Goal: Contribute content: Contribute content

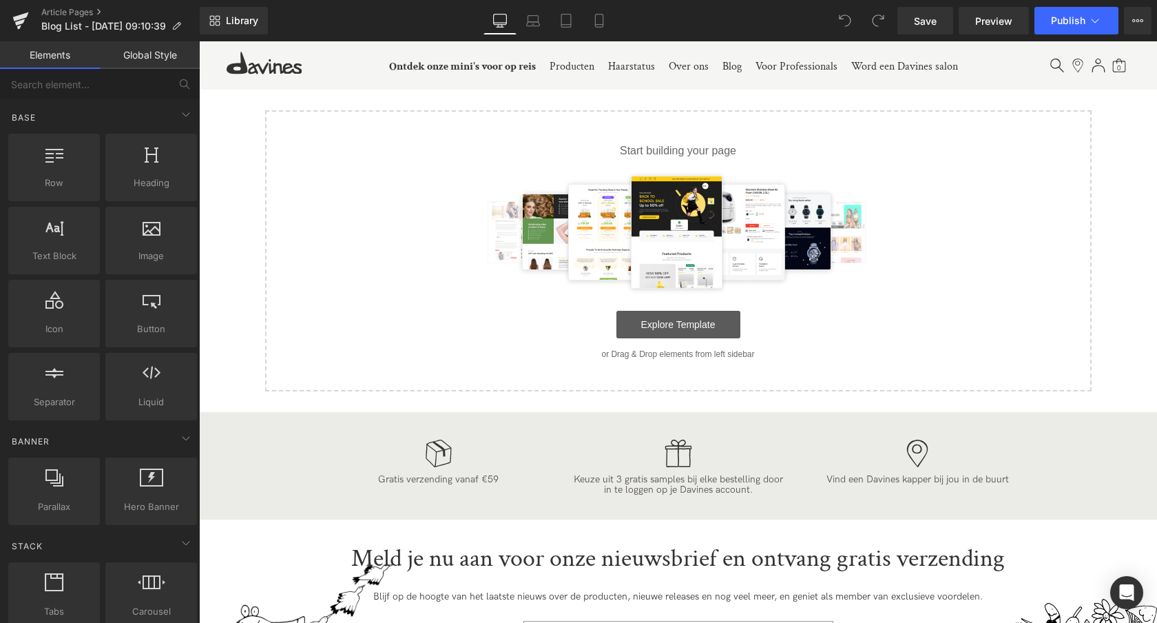
click at [698, 334] on link "Explore Template" at bounding box center [679, 325] width 124 height 28
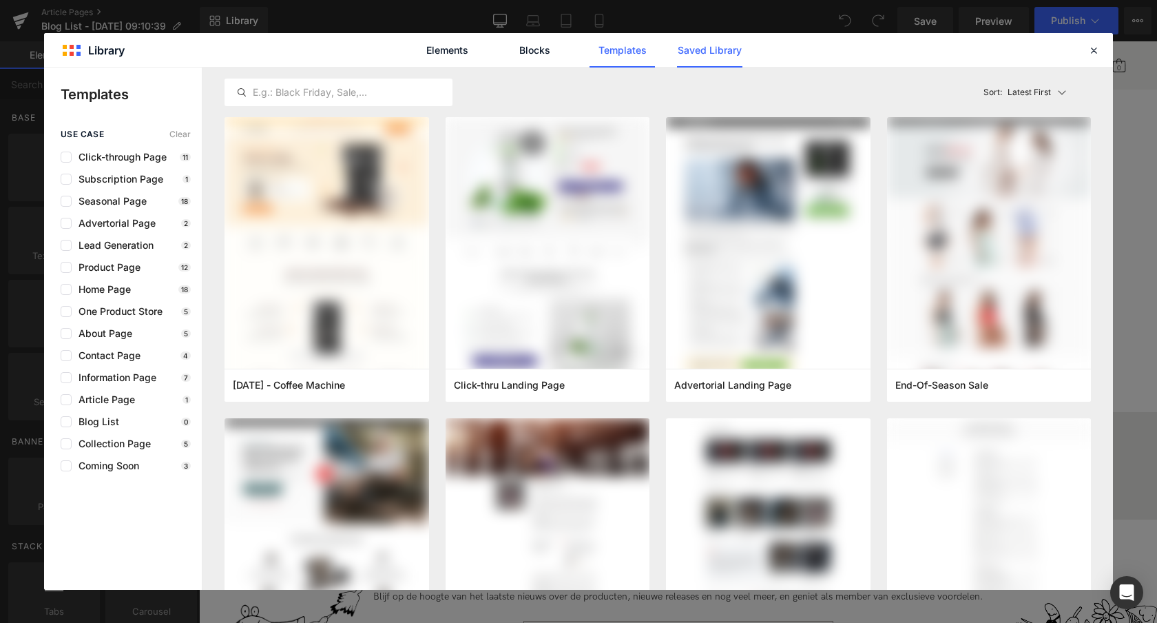
click at [732, 50] on link "Saved Library" at bounding box center [709, 50] width 65 height 34
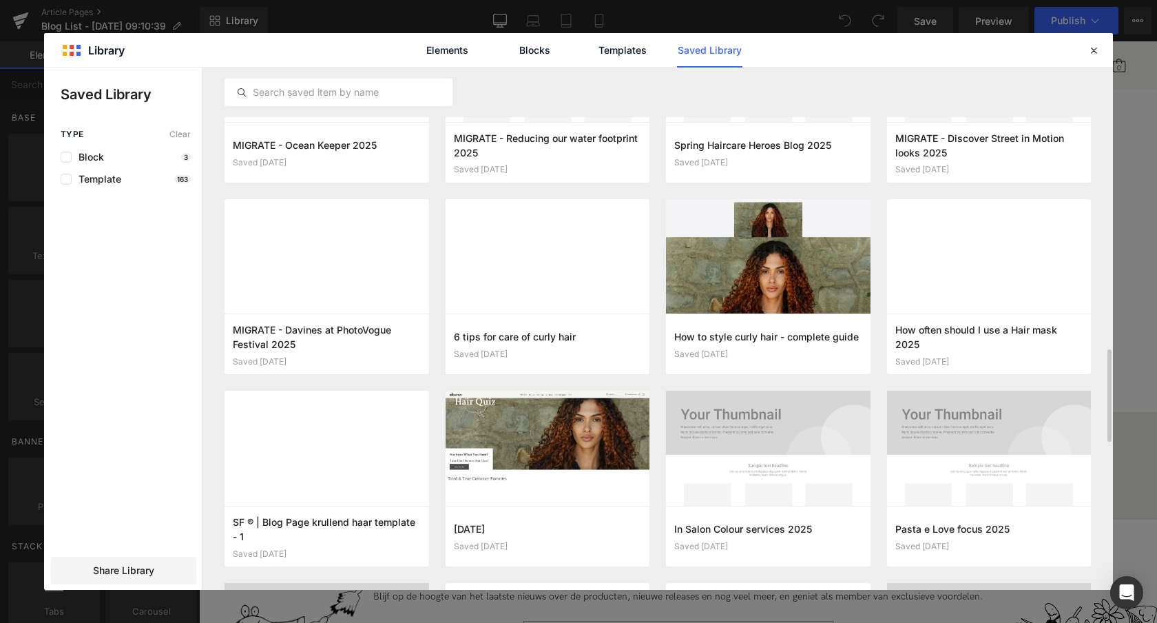
scroll to position [1179, 0]
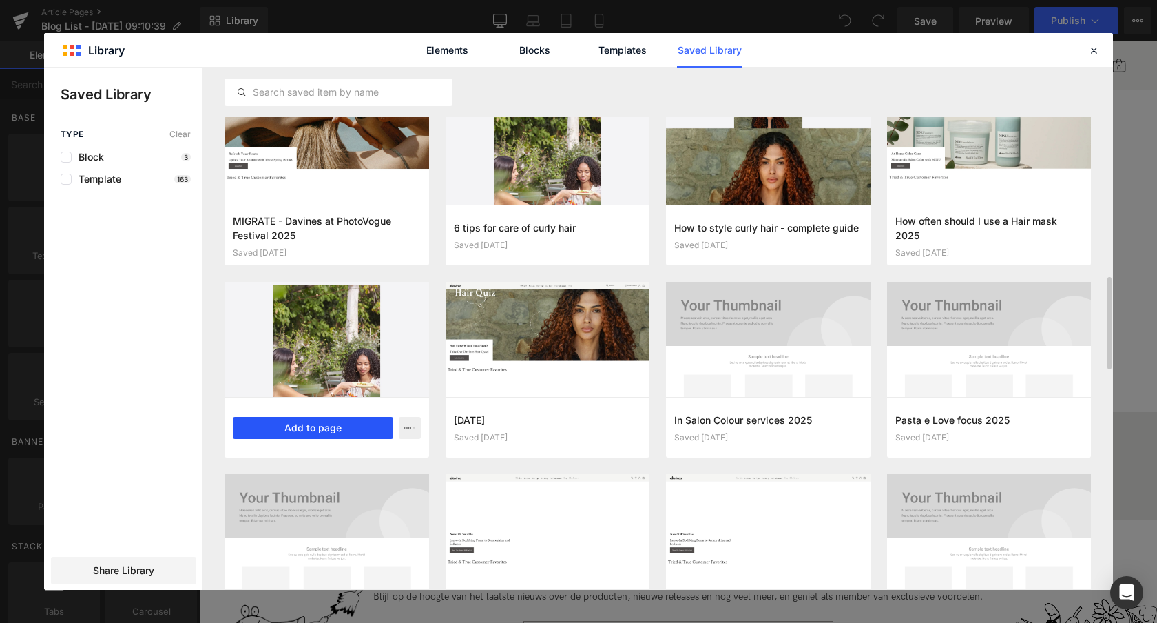
click at [320, 428] on button "Add to page" at bounding box center [313, 428] width 160 height 22
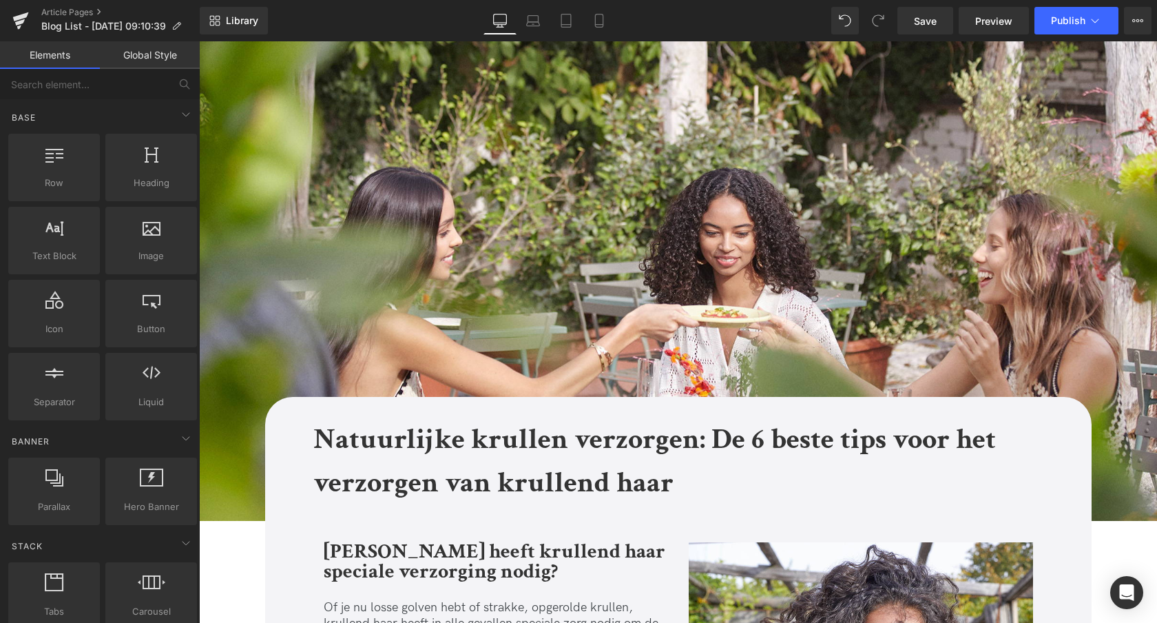
scroll to position [293, 0]
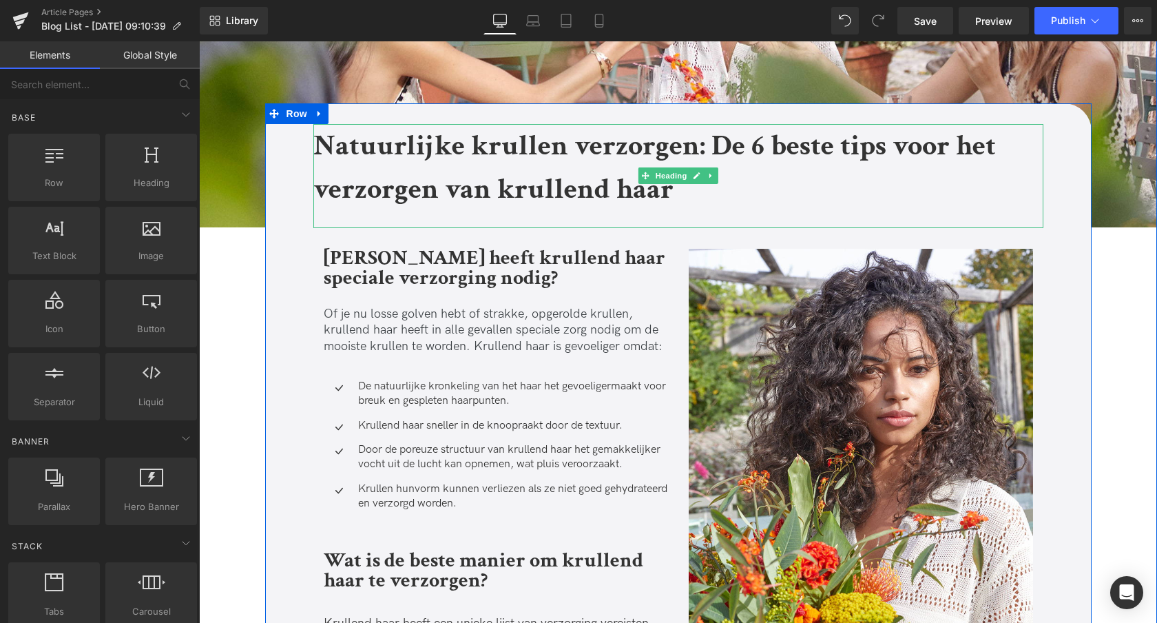
click at [321, 145] on strong "Natuurlijke krullen verzorgen: De 6 beste tips voor het verzorgen van krullend …" at bounding box center [654, 167] width 683 height 81
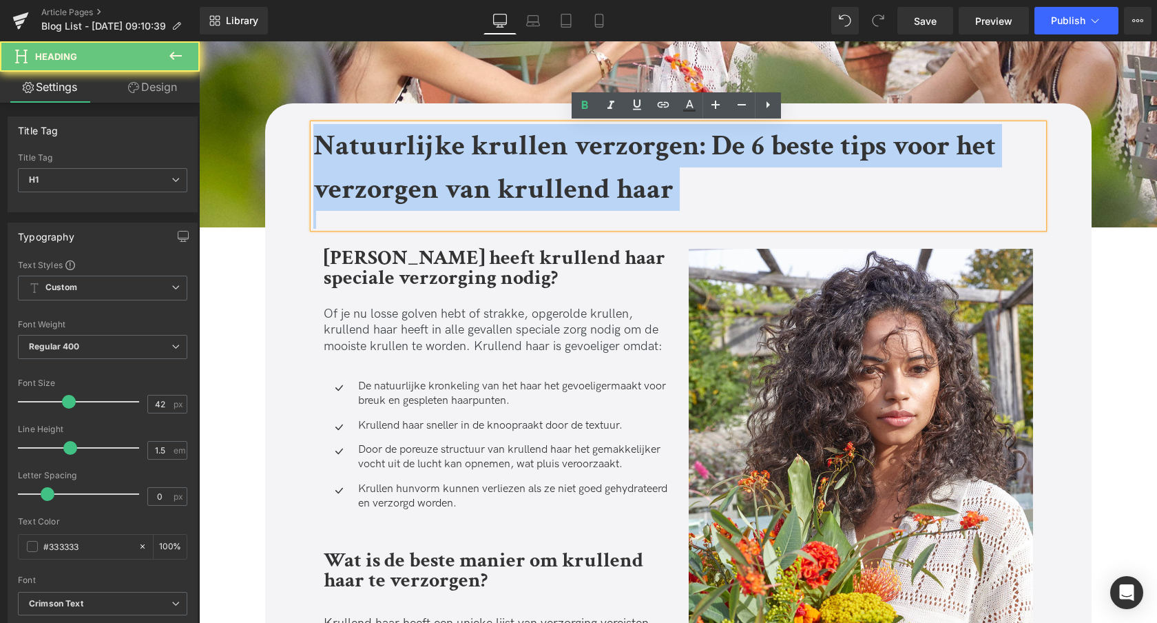
click at [321, 145] on strong "Natuurlijke krullen verzorgen: De 6 beste tips voor het verzorgen van krullend …" at bounding box center [654, 167] width 683 height 81
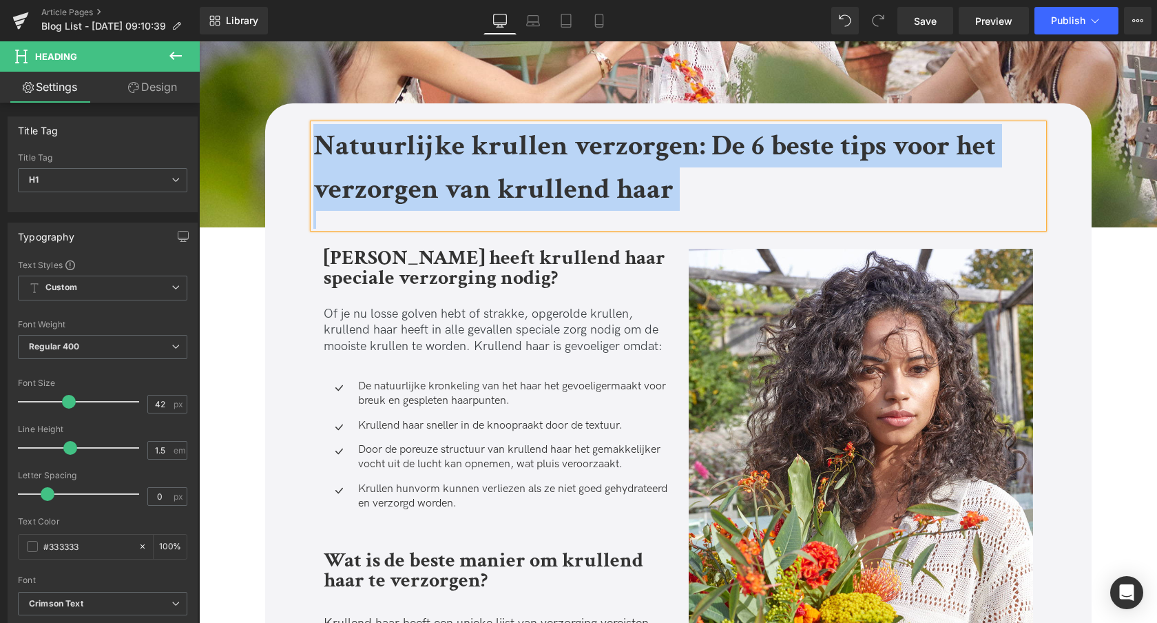
paste div
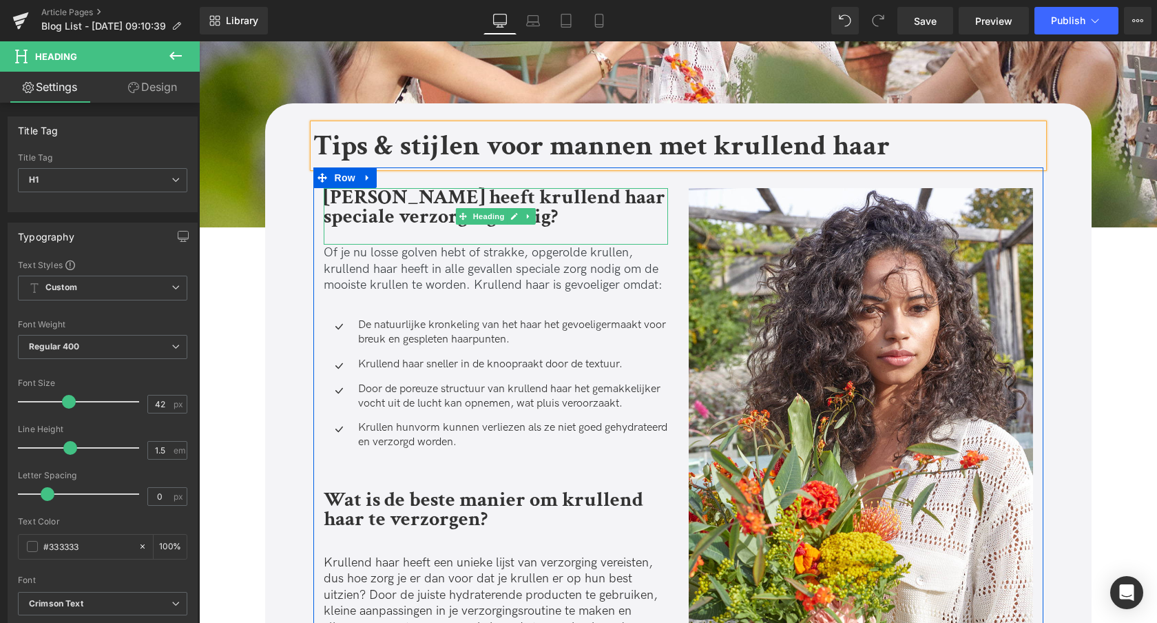
click at [335, 211] on strong "Waarom heeft krullend haar speciale verzorging nodig?" at bounding box center [495, 207] width 342 height 47
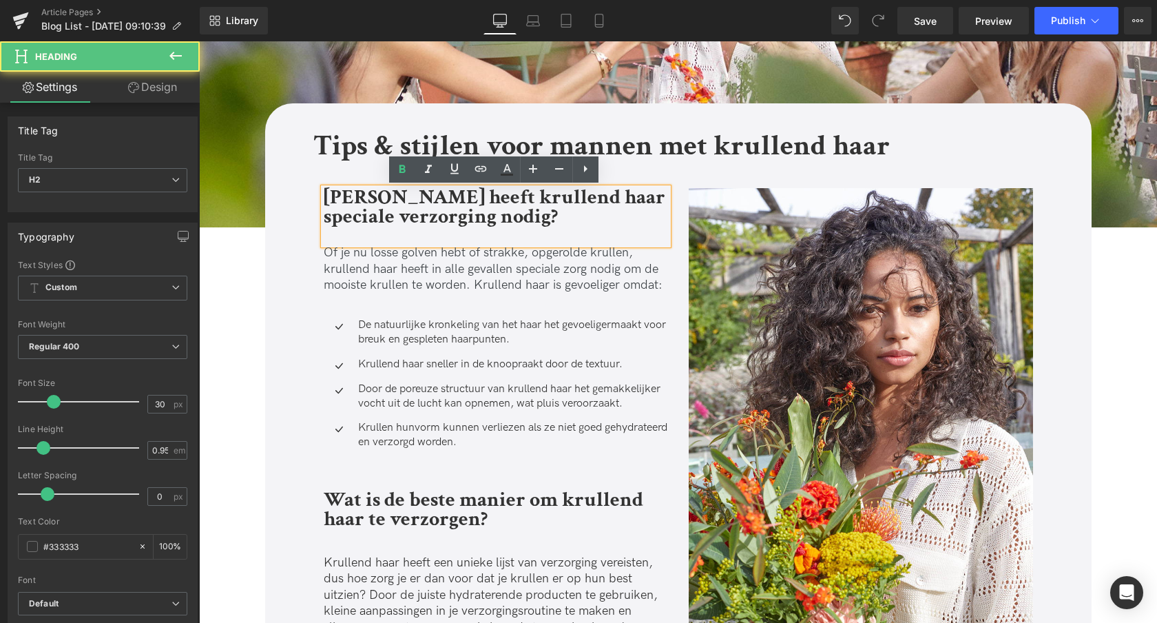
click at [335, 211] on strong "Waarom heeft krullend haar speciale verzorging nodig?" at bounding box center [495, 207] width 342 height 47
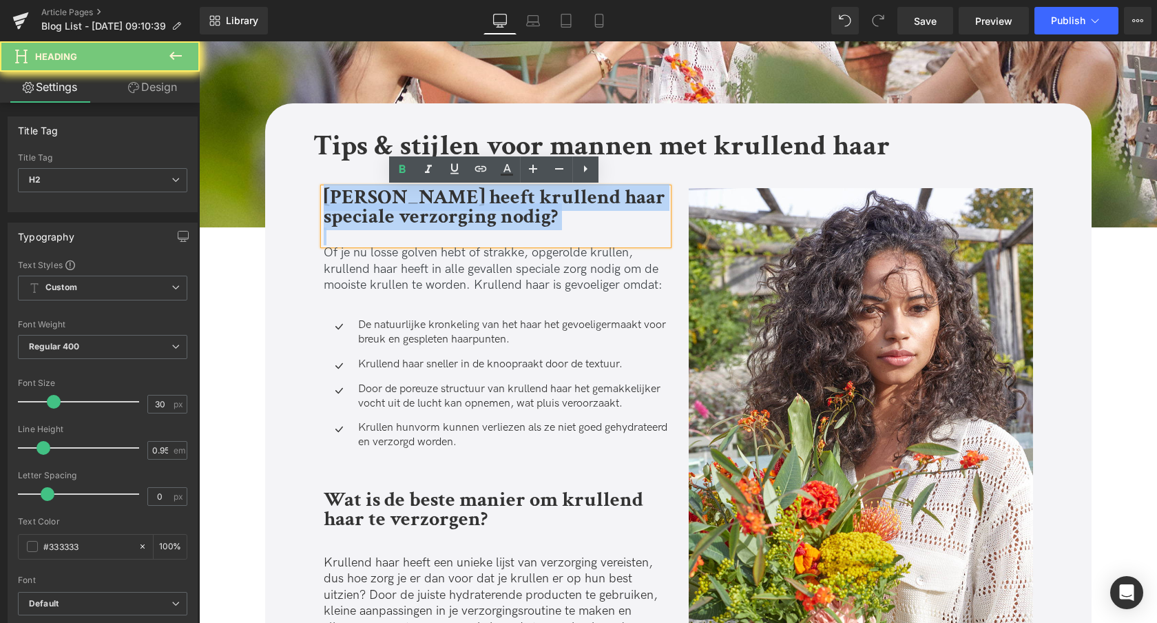
click at [335, 211] on strong "Waarom heeft krullend haar speciale verzorging nodig?" at bounding box center [495, 207] width 342 height 47
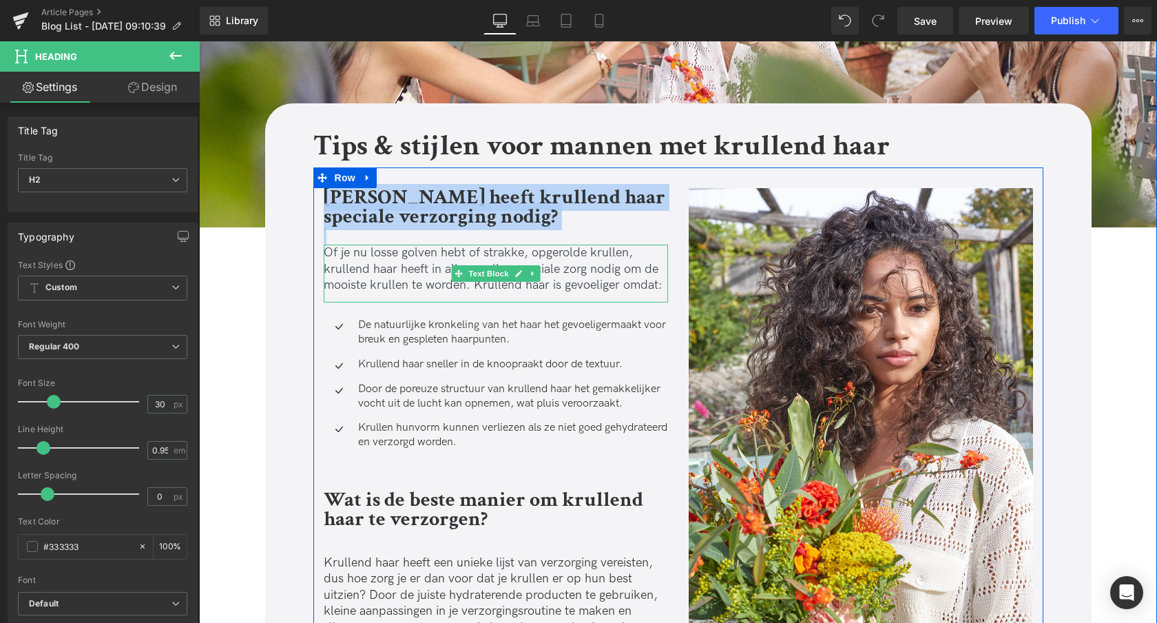
click at [371, 249] on p "Of je nu losse golven hebt of strakke, opgerolde krullen, krullend haar heeft i…" at bounding box center [496, 269] width 344 height 48
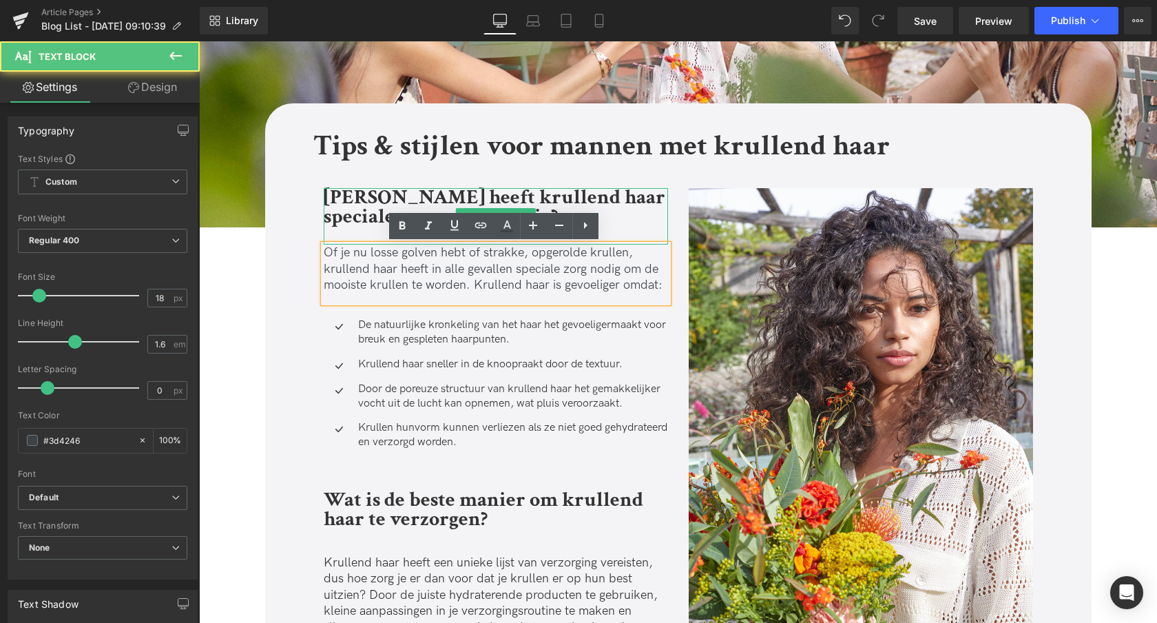
click at [356, 211] on strong "Waarom heeft krullend haar speciale verzorging nodig?" at bounding box center [495, 207] width 342 height 47
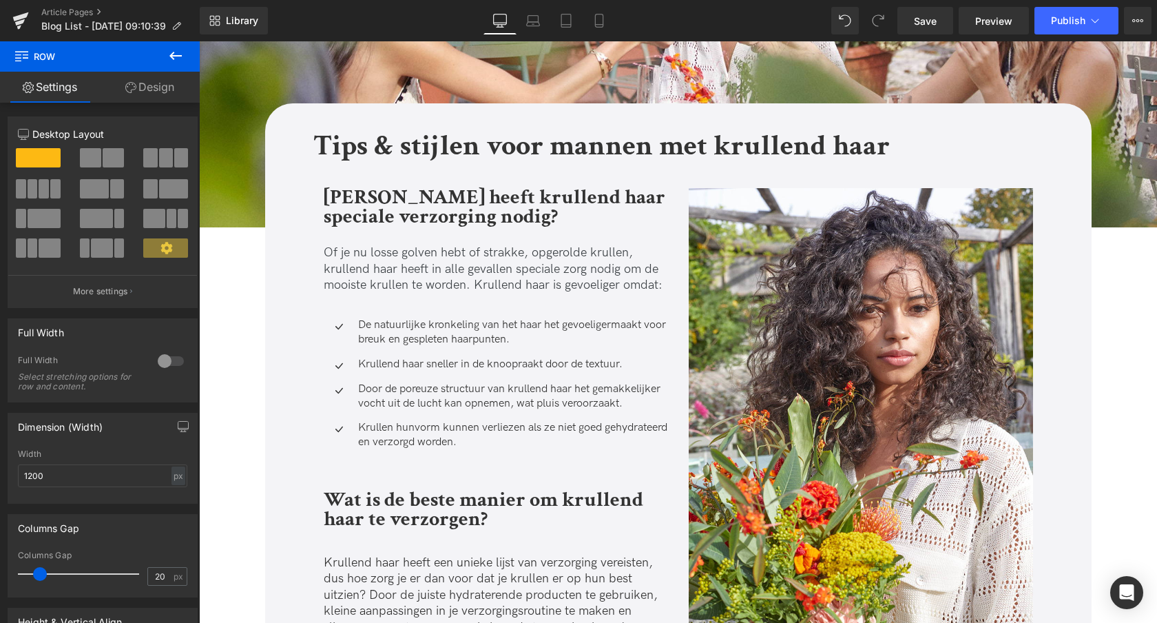
click at [174, 55] on icon at bounding box center [175, 56] width 12 height 8
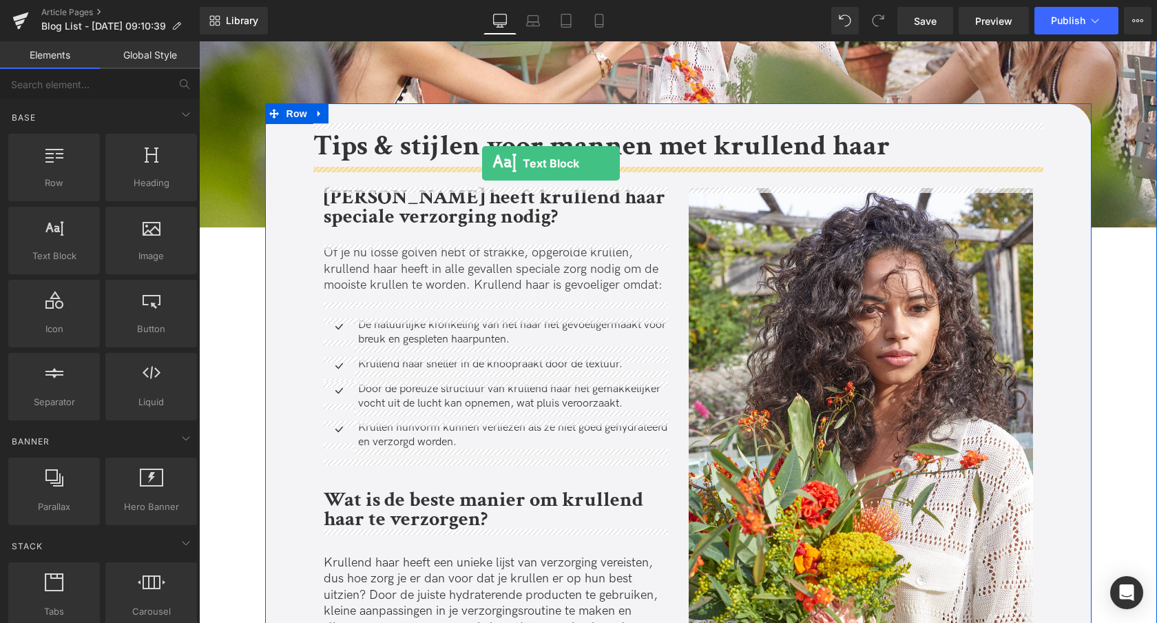
drag, startPoint x: 253, startPoint y: 282, endPoint x: 482, endPoint y: 163, distance: 258.2
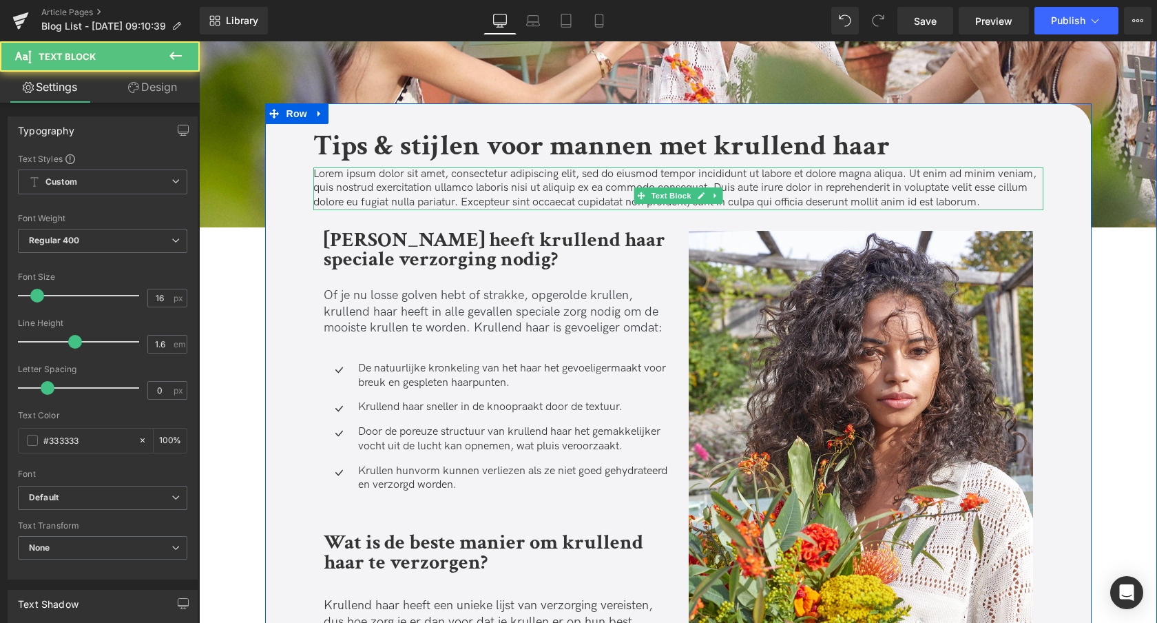
click at [389, 181] on p "Lorem ipsum dolor sit amet, consectetur adipiscing elit, sed do eiusmod tempor …" at bounding box center [678, 188] width 730 height 43
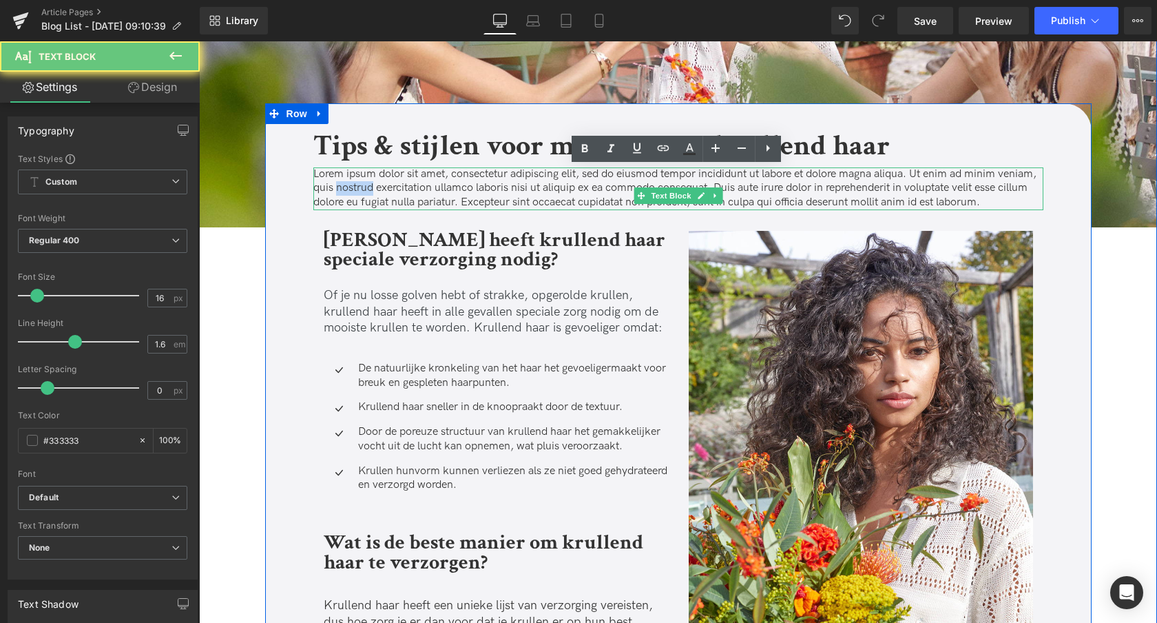
click at [389, 181] on p "Lorem ipsum dolor sit amet, consectetur adipiscing elit, sed do eiusmod tempor …" at bounding box center [678, 188] width 730 height 43
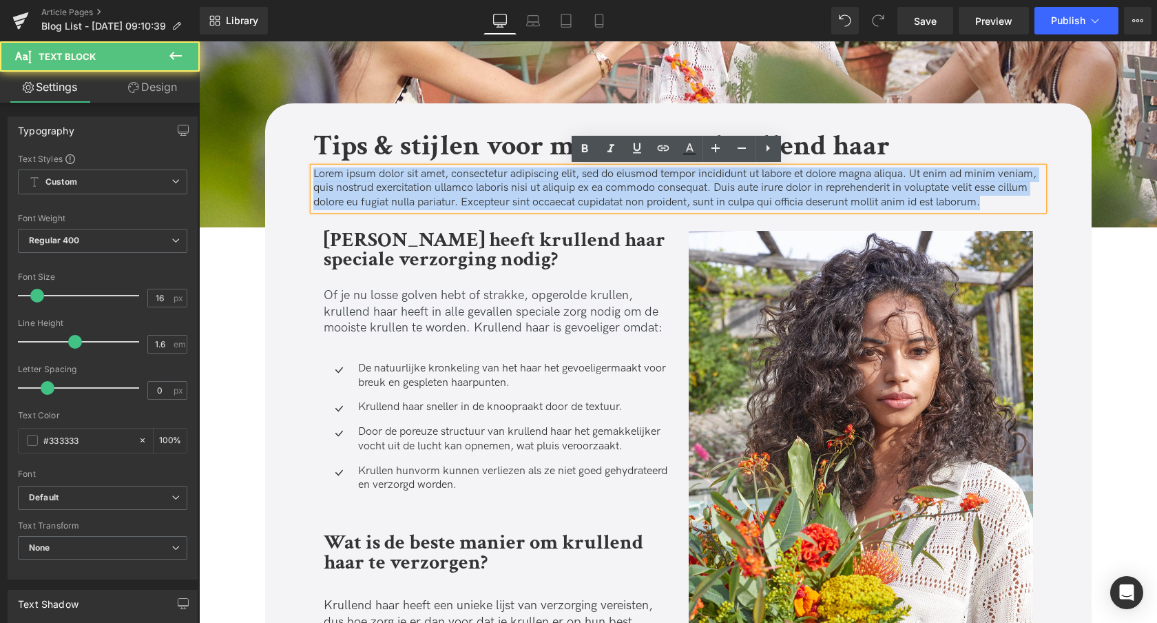
click at [389, 181] on p "Lorem ipsum dolor sit amet, consectetur adipiscing elit, sed do eiusmod tempor …" at bounding box center [678, 188] width 730 height 43
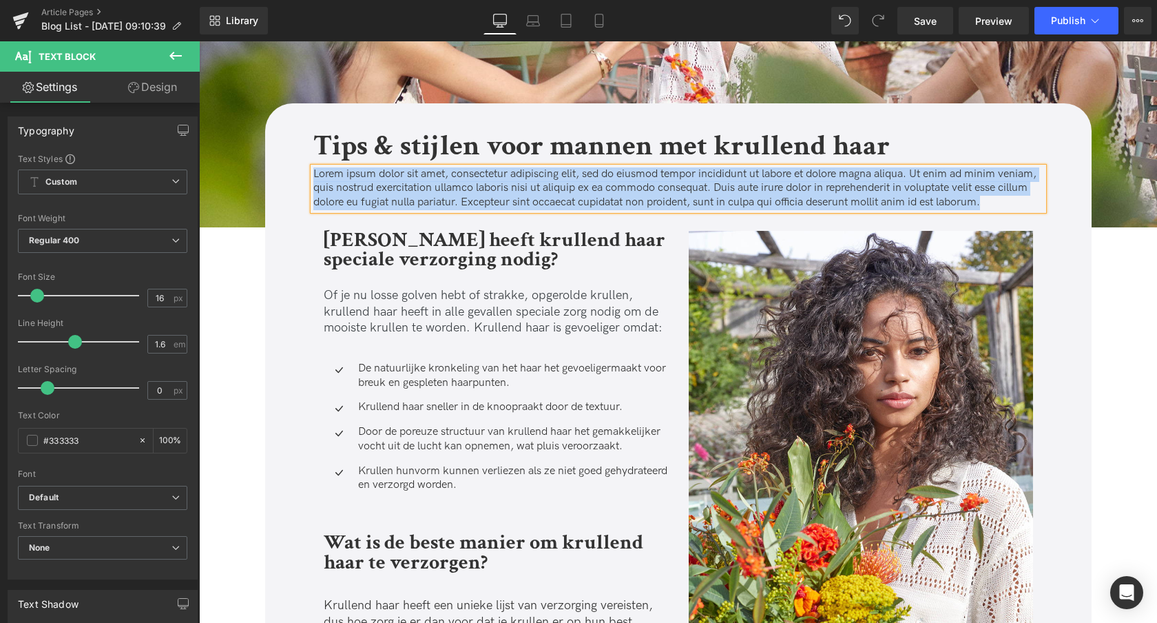
paste div
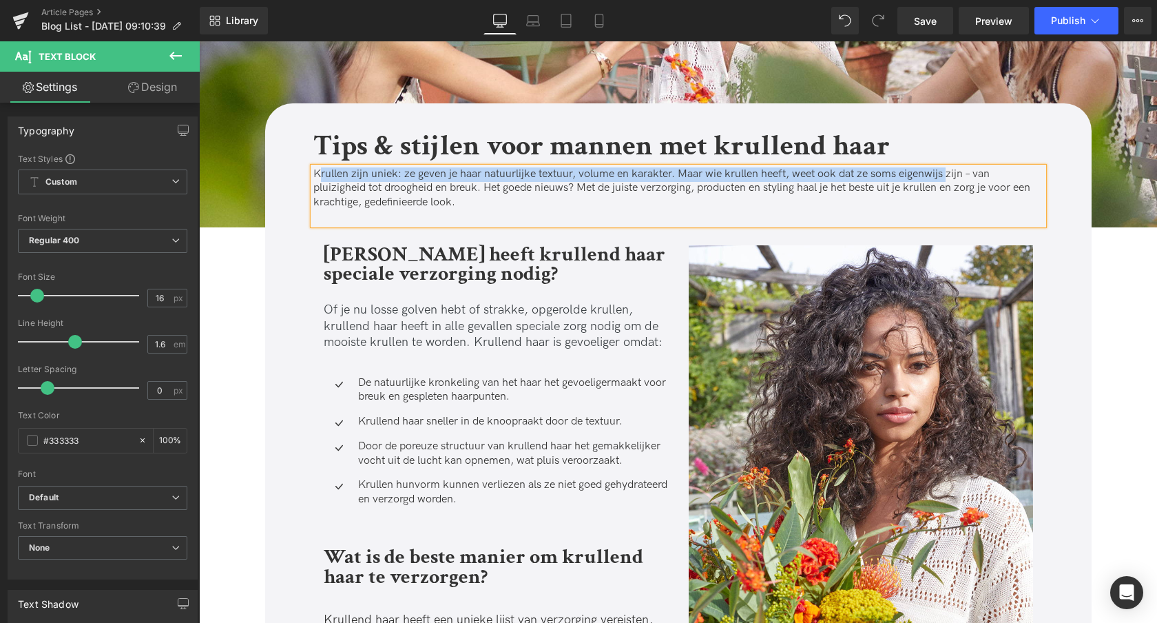
drag, startPoint x: 320, startPoint y: 175, endPoint x: 946, endPoint y: 178, distance: 626.8
click at [946, 178] on p "Krullen zijn uniek: ze geven je haar natuurlijke textuur, volume en karakter. M…" at bounding box center [678, 188] width 730 height 43
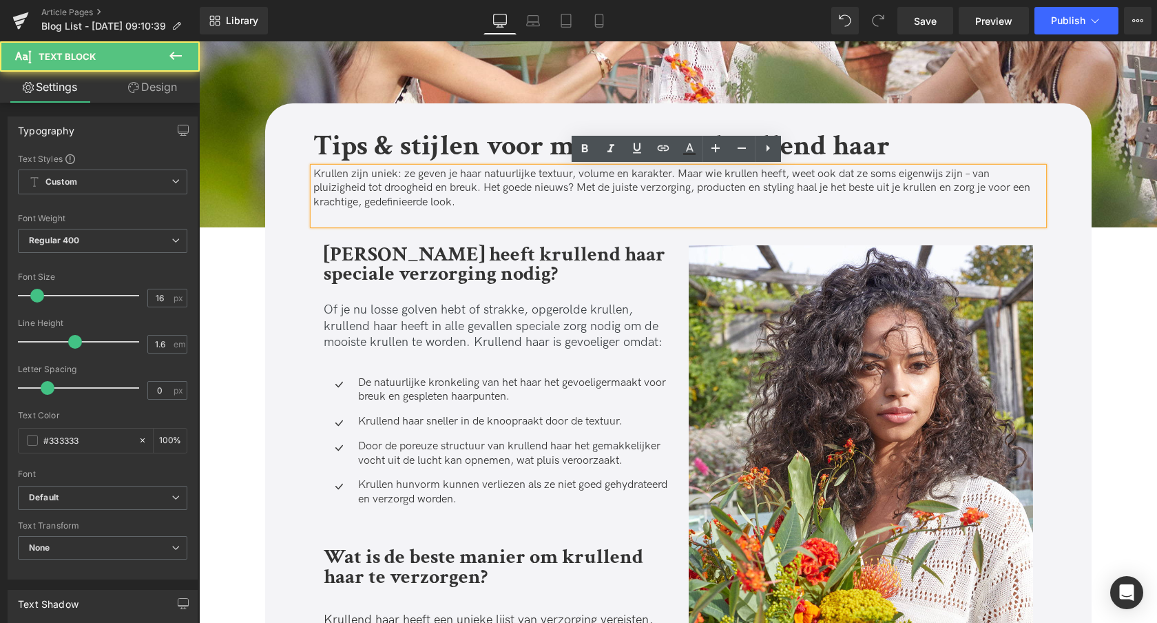
drag, startPoint x: 973, startPoint y: 176, endPoint x: 965, endPoint y: 191, distance: 16.3
click at [973, 176] on p "Krullen zijn uniek: ze geven je haar natuurlijke textuur, volume en karakter. M…" at bounding box center [678, 188] width 730 height 43
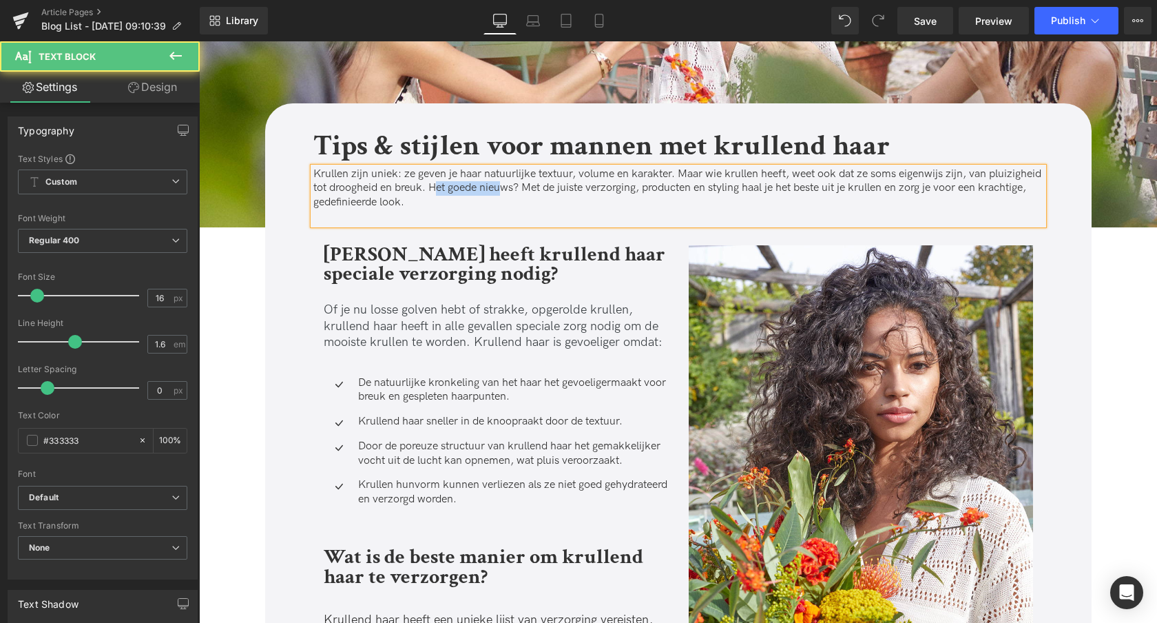
drag, startPoint x: 489, startPoint y: 191, endPoint x: 566, endPoint y: 190, distance: 76.5
click at [559, 190] on p "Krullen zijn uniek: ze geven je haar natuurlijke textuur, volume en karakter. M…" at bounding box center [678, 188] width 730 height 43
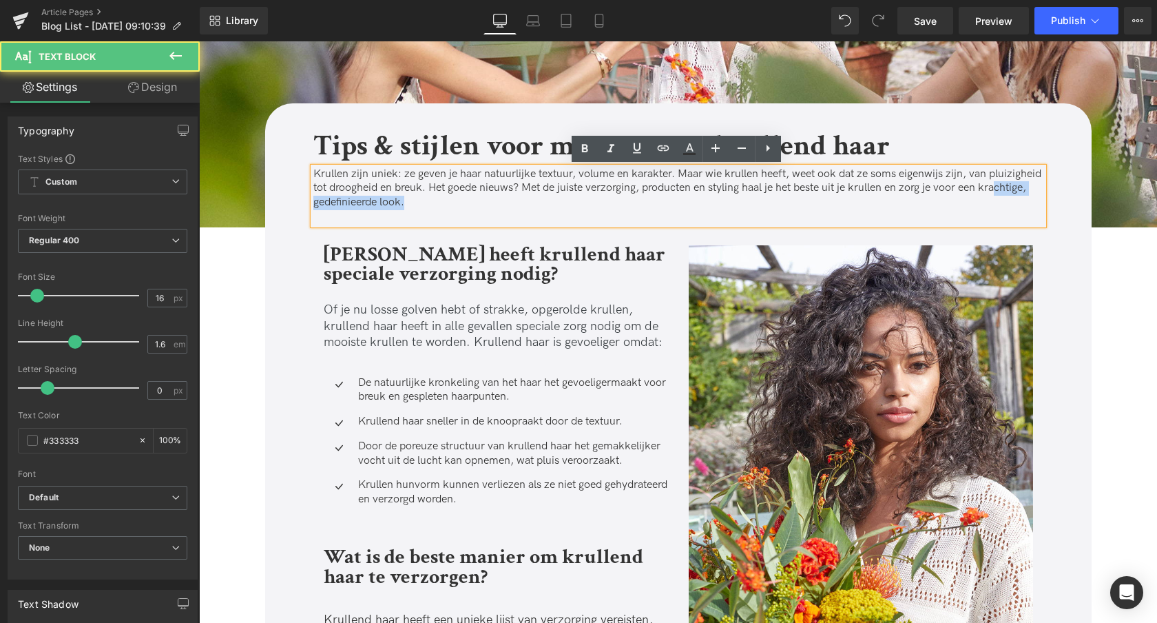
drag, startPoint x: 324, startPoint y: 206, endPoint x: 482, endPoint y: 206, distance: 157.7
click at [482, 206] on p "Krullen zijn uniek: ze geven je haar natuurlijke textuur, volume en karakter. M…" at bounding box center [678, 188] width 730 height 43
click at [525, 204] on p "Krullen zijn uniek: ze geven je haar natuurlijke textuur, volume en karakter. M…" at bounding box center [678, 188] width 730 height 43
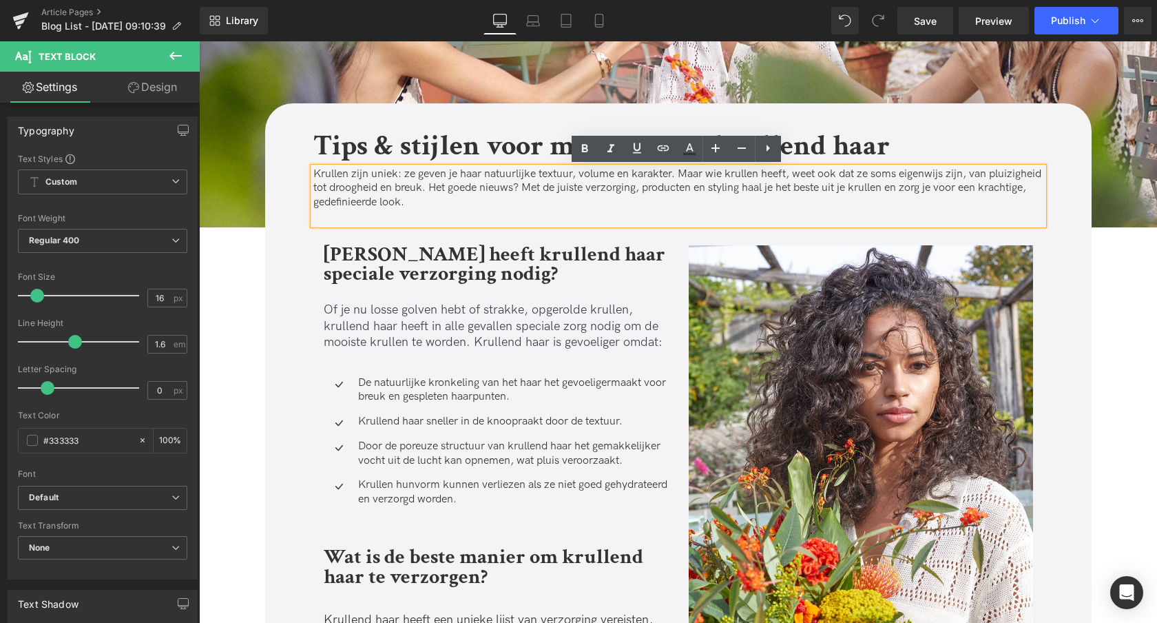
click at [396, 318] on p "Of je nu losse golven hebt of strakke, opgerolde krullen, krullend haar heeft i…" at bounding box center [496, 326] width 344 height 48
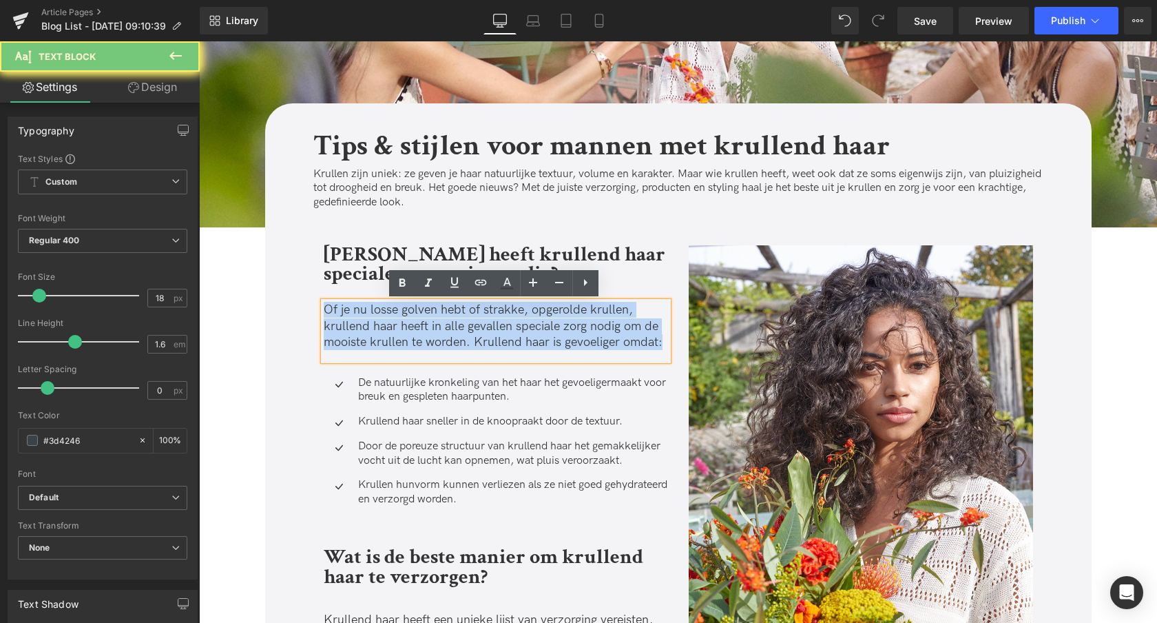
click at [396, 318] on p "Of je nu losse golven hebt of strakke, opgerolde krullen, krullend haar heeft i…" at bounding box center [496, 326] width 344 height 48
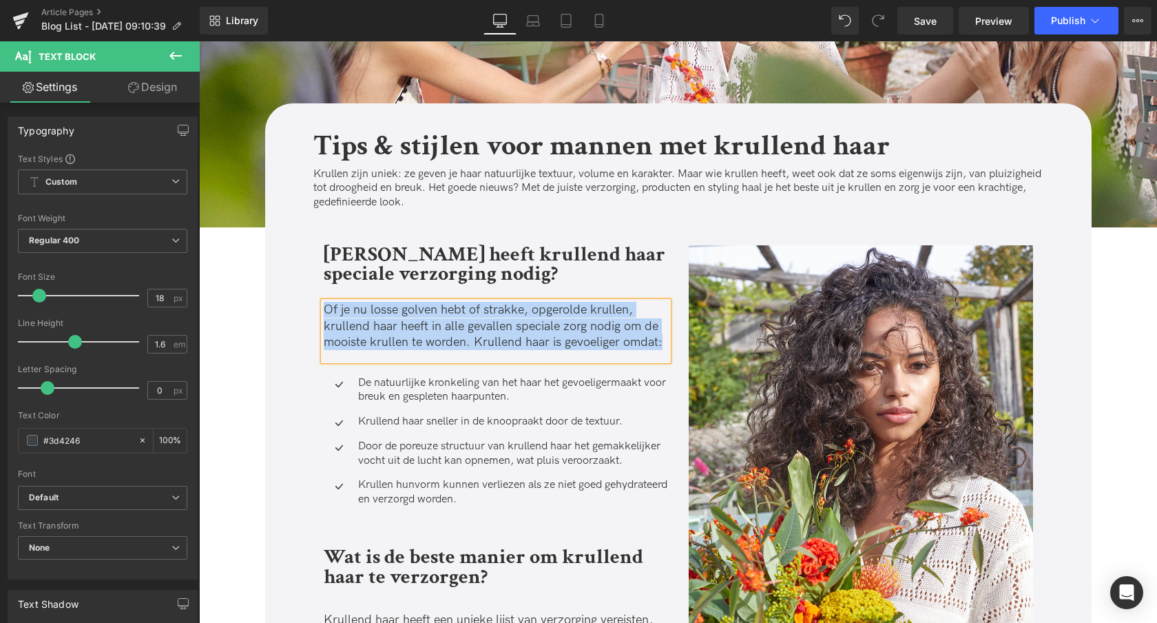
paste div
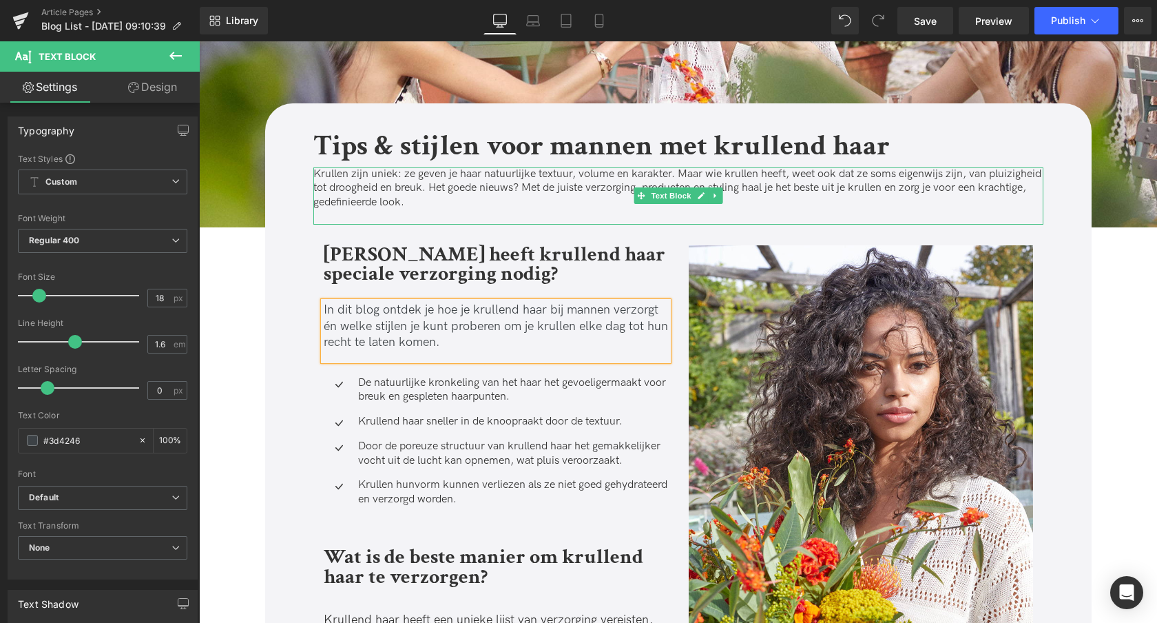
click at [388, 179] on p "Krullen zijn uniek: ze geven je haar natuurlijke textuur, volume en karakter. M…" at bounding box center [678, 188] width 730 height 43
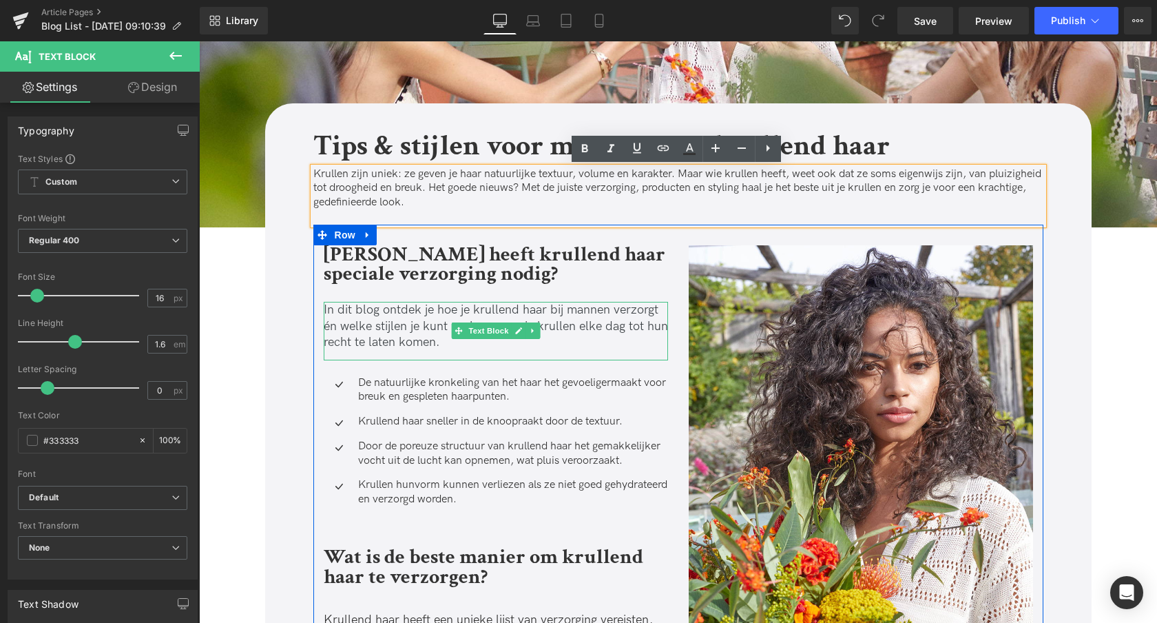
click at [422, 330] on p "In dit blog ontdek je hoe je krullend haar bij mannen verzorgt én welke stijlen…" at bounding box center [496, 326] width 344 height 48
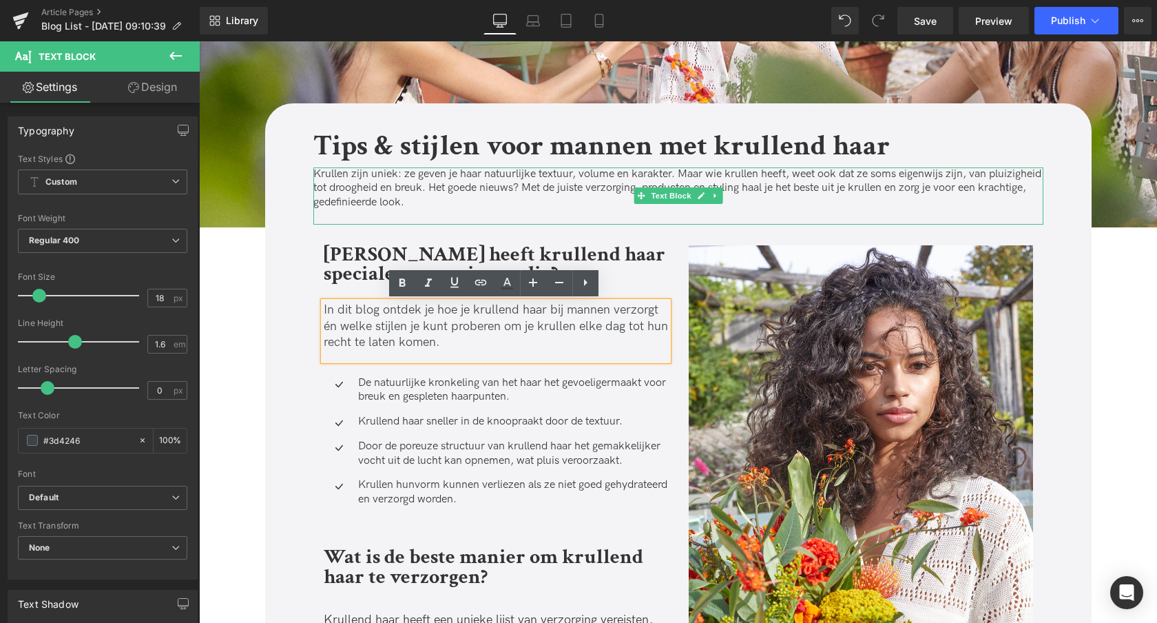
click at [543, 189] on p "Krullen zijn uniek: ze geven je haar natuurlijke textuur, volume en karakter. M…" at bounding box center [678, 188] width 730 height 43
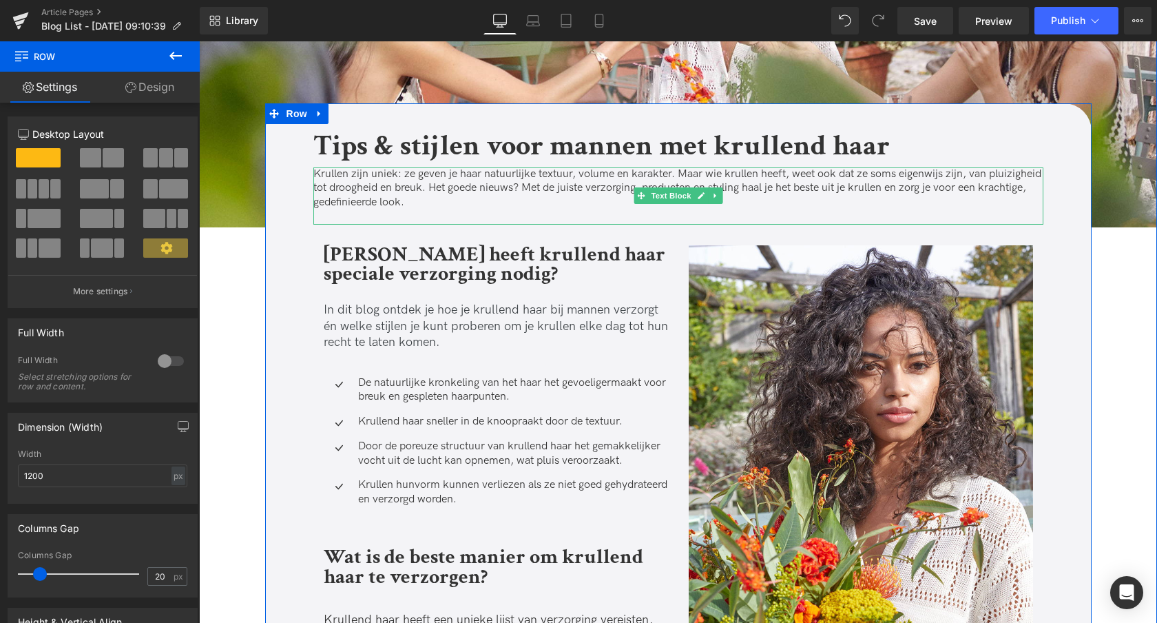
click at [714, 195] on icon at bounding box center [715, 196] width 2 height 5
click at [721, 197] on icon at bounding box center [722, 195] width 8 height 8
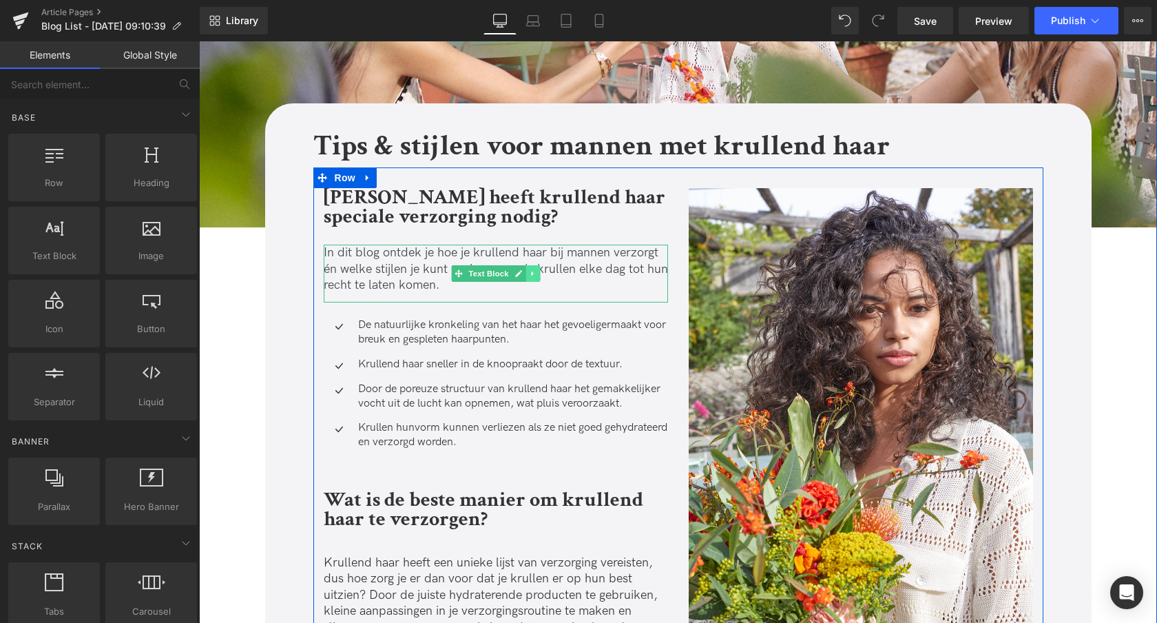
click at [536, 271] on link at bounding box center [533, 273] width 14 height 17
click at [526, 275] on icon at bounding box center [525, 274] width 8 height 8
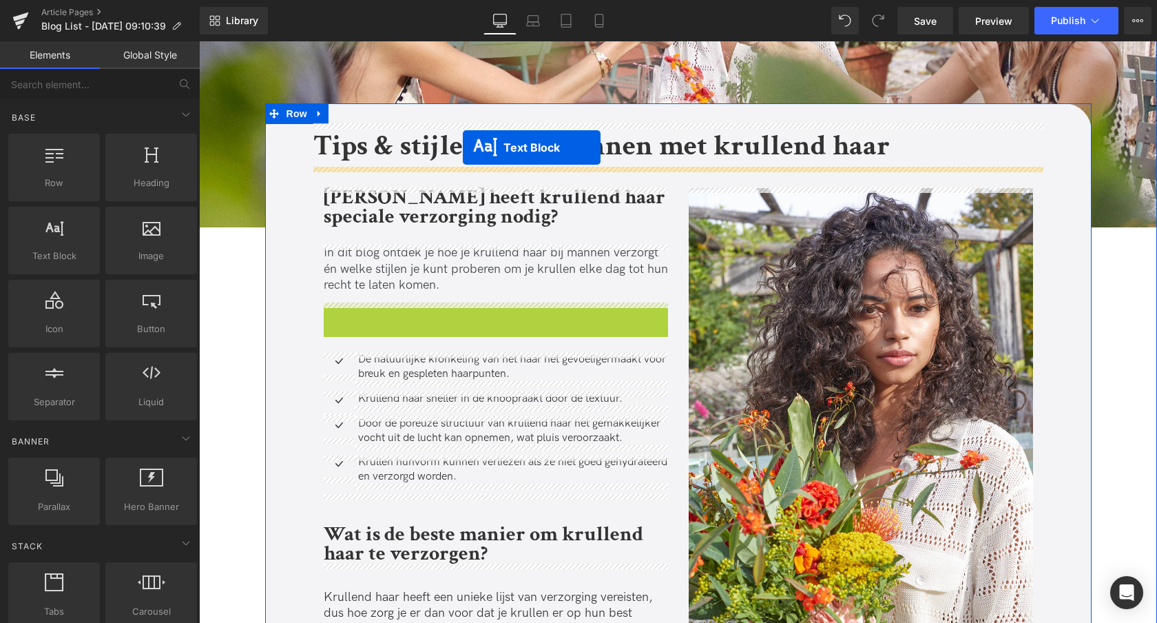
drag, startPoint x: 455, startPoint y: 331, endPoint x: 463, endPoint y: 147, distance: 184.1
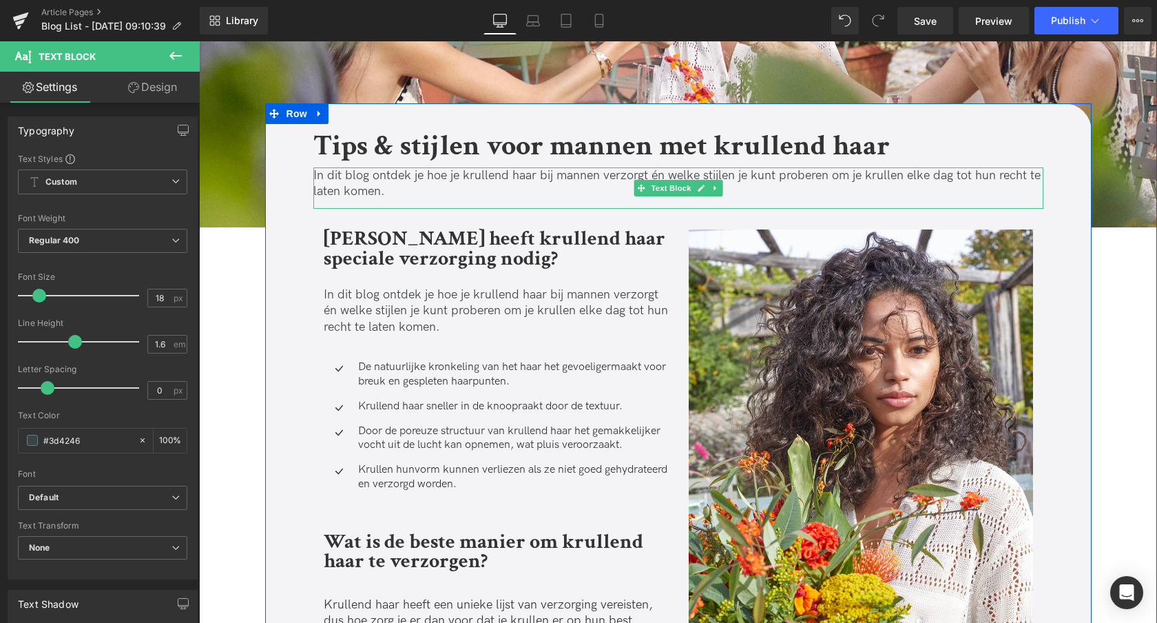
scroll to position [287, 0]
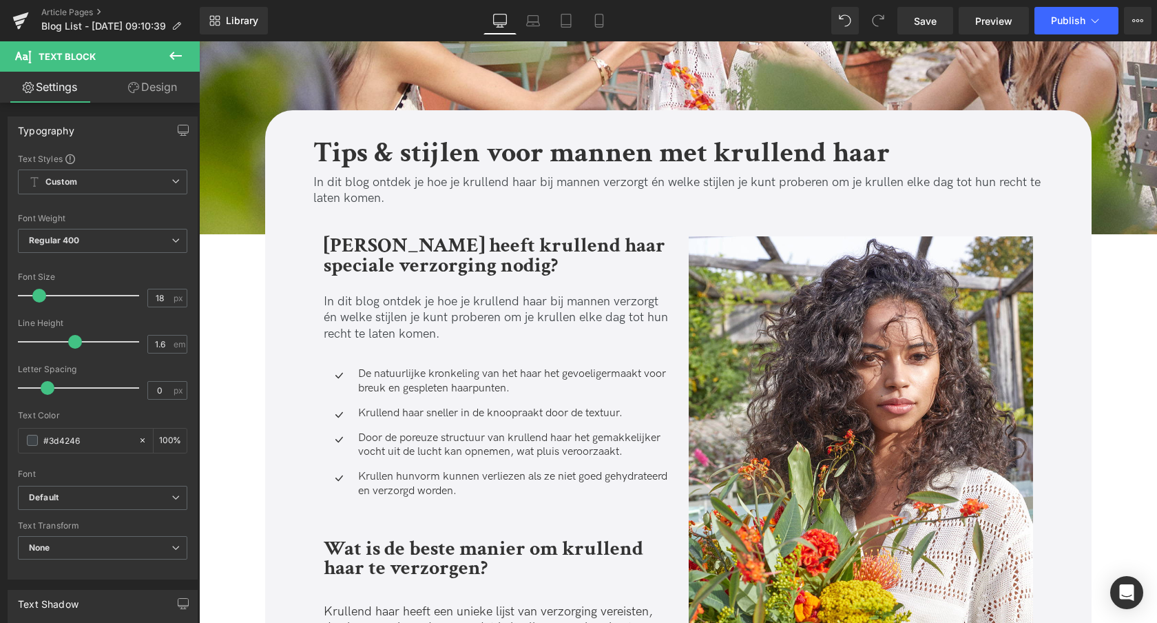
click at [457, 191] on p "In dit blog ontdek je hoe je krullend haar bij mannen verzorgt én welke stijlen…" at bounding box center [678, 190] width 730 height 32
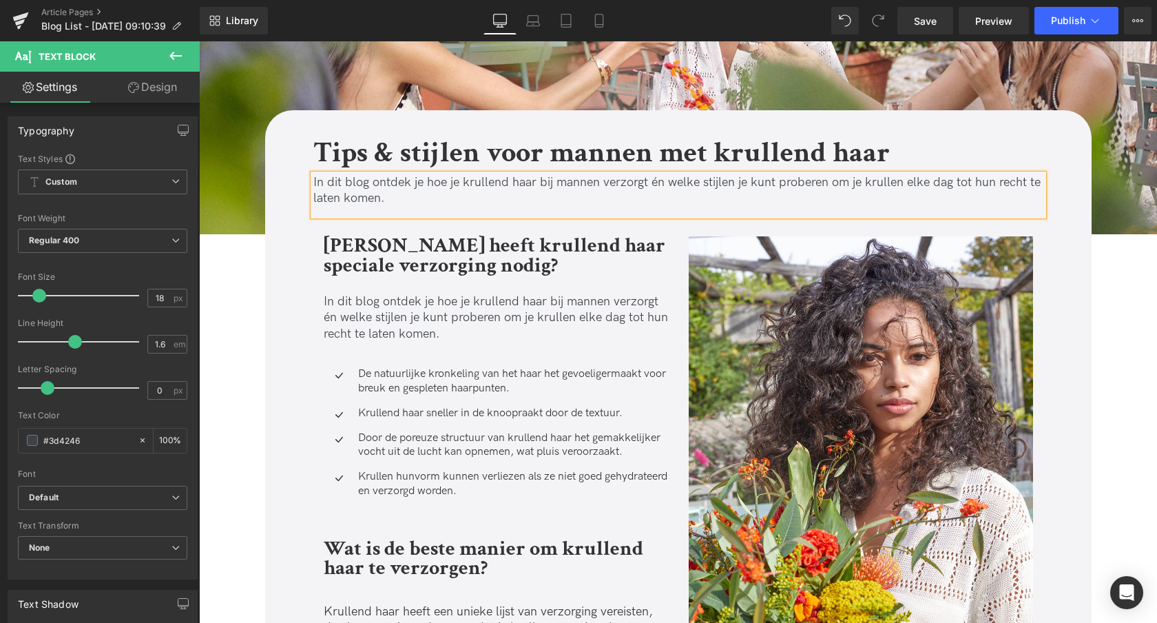
click at [457, 191] on p "In dit blog ontdek je hoe je krullend haar bij mannen verzorgt én welke stijlen…" at bounding box center [678, 190] width 730 height 32
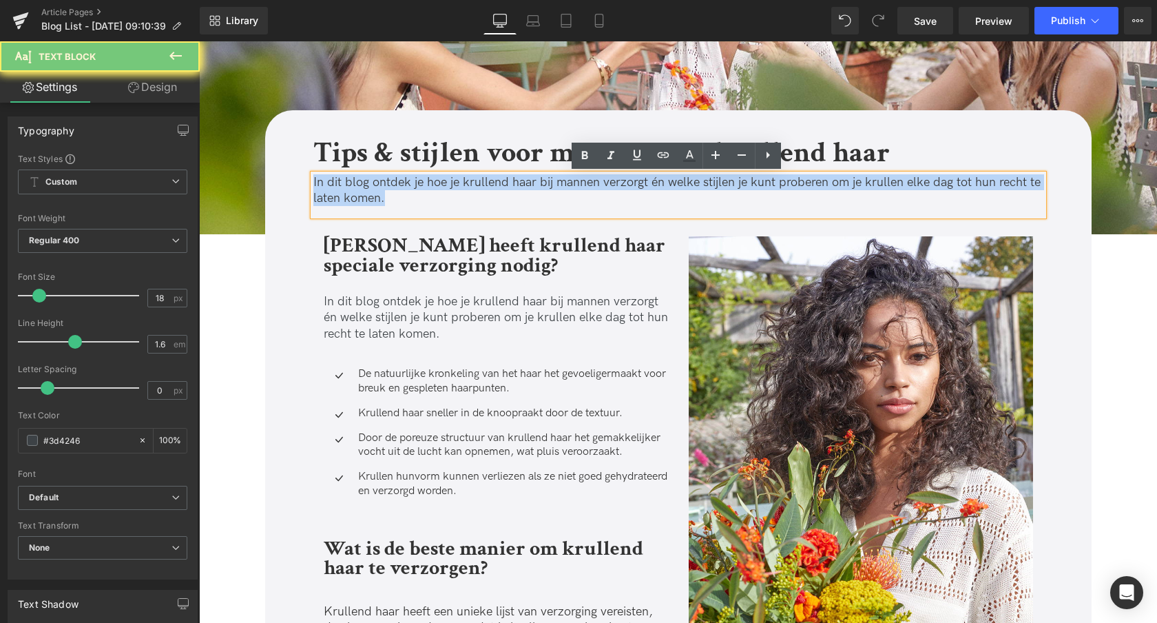
click at [457, 191] on p "In dit blog ontdek je hoe je krullend haar bij mannen verzorgt én welke stijlen…" at bounding box center [678, 190] width 730 height 32
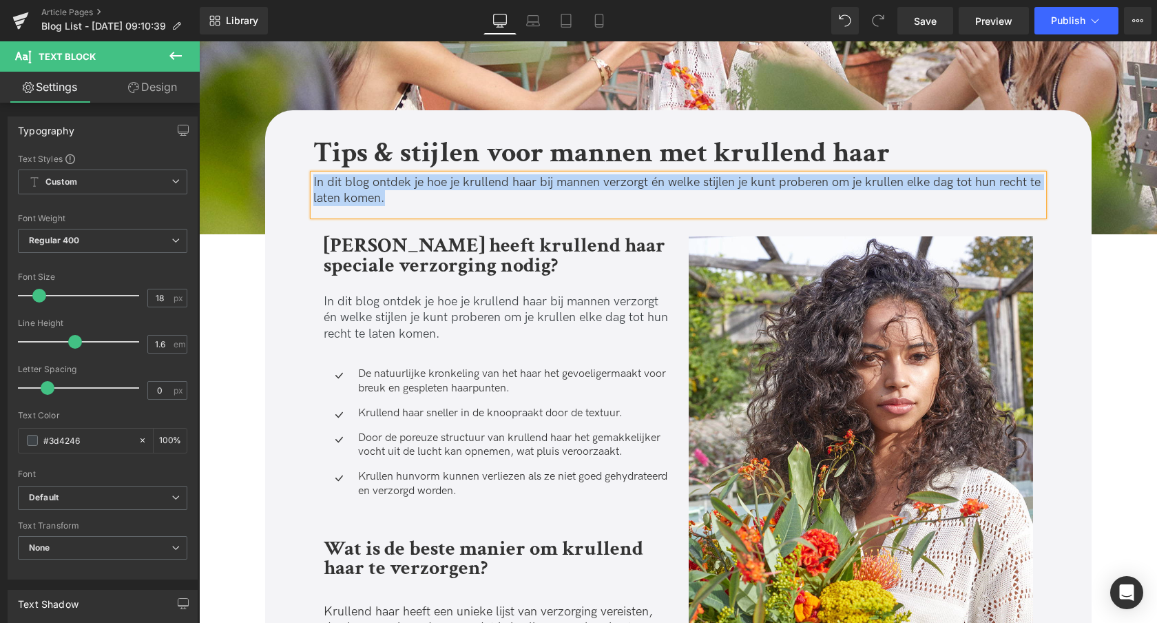
paste div
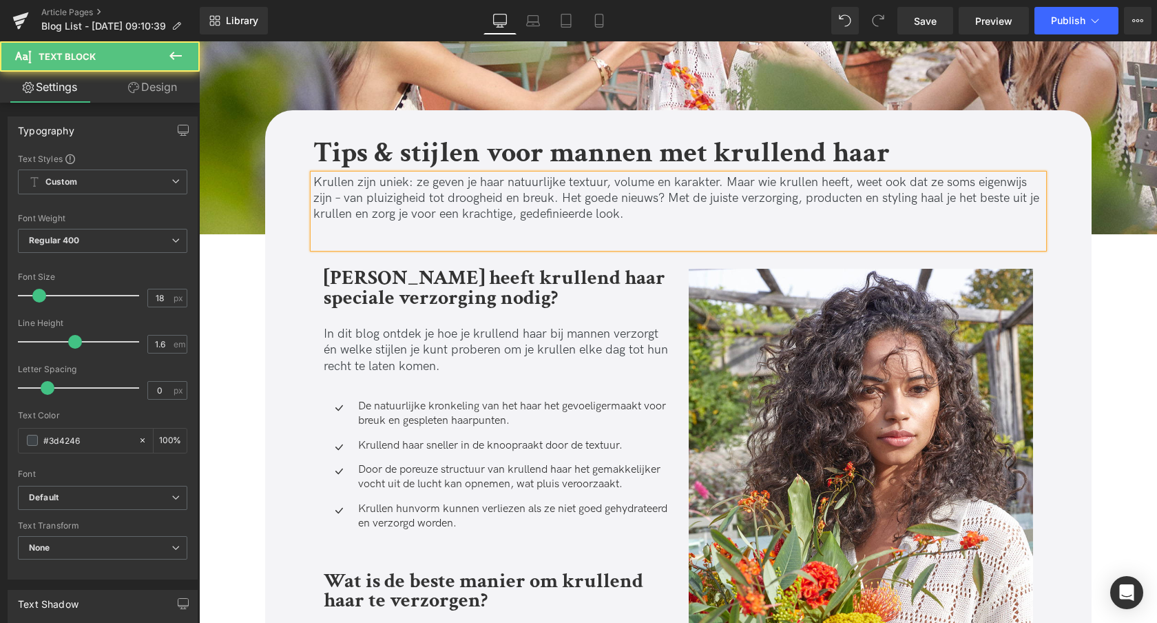
drag, startPoint x: 365, startPoint y: 216, endPoint x: 304, endPoint y: 224, distance: 61.8
click at [364, 216] on p "Krullen zijn uniek: ze geven je haar natuurlijke textuur, volume en karakter. M…" at bounding box center [678, 198] width 730 height 48
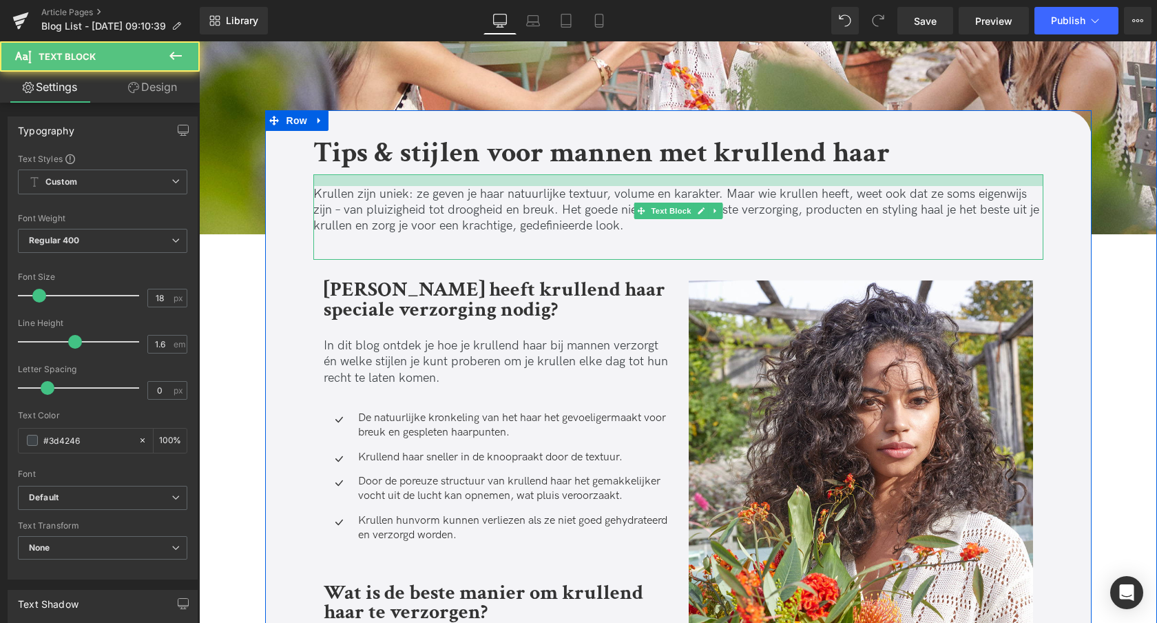
click at [377, 186] on div "Krullen zijn uniek: ze geven je haar natuurlijke textuur, volume en karakter. M…" at bounding box center [678, 217] width 730 height 86
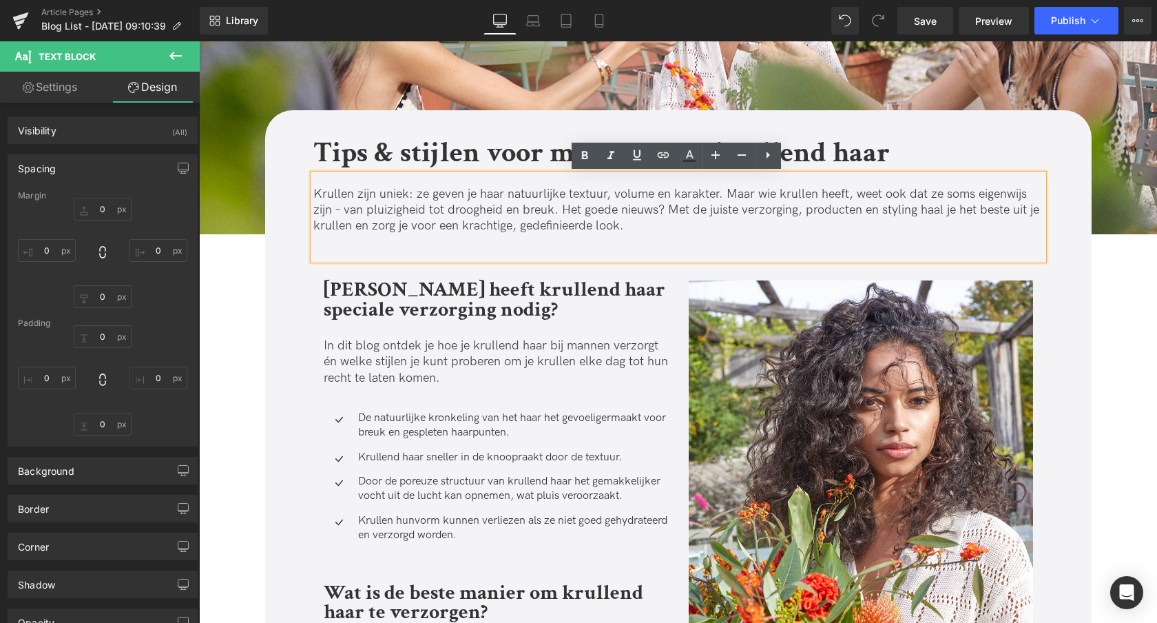
type input "0"
type input "17"
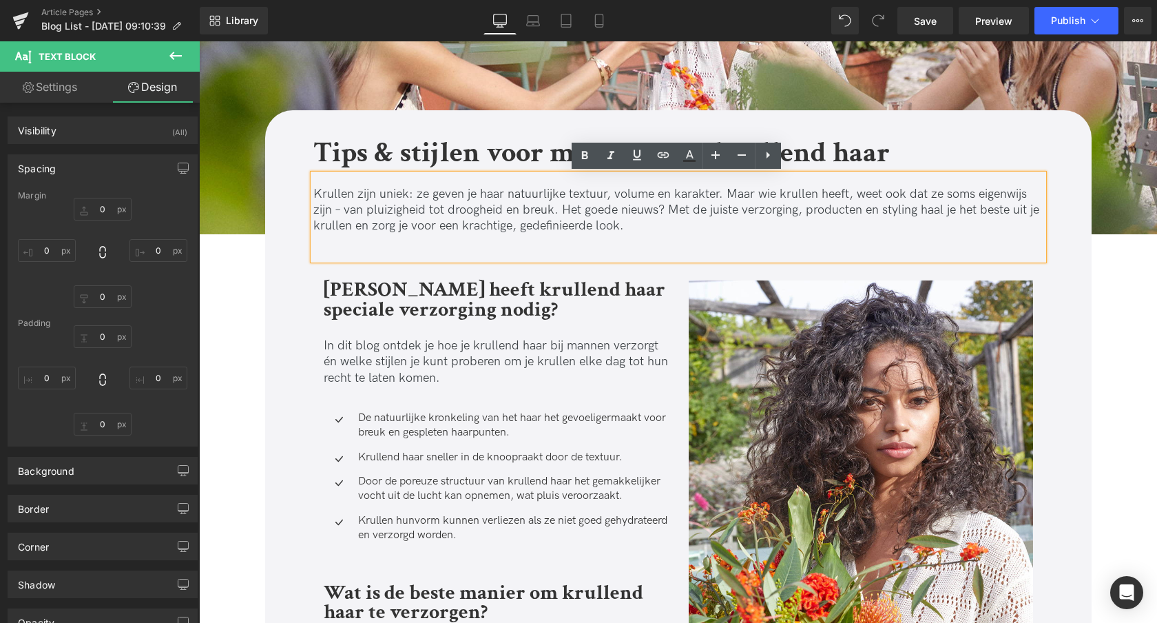
type input "0"
type input "14"
type input "0"
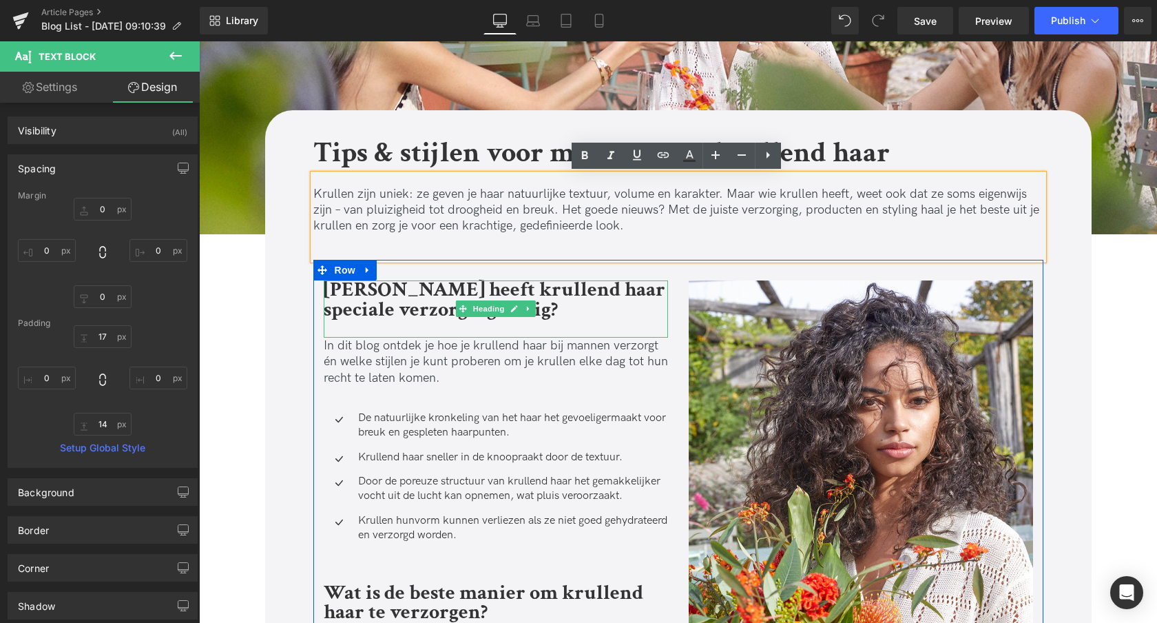
click at [386, 312] on strong "Waarom heeft krullend haar speciale verzorging nodig?" at bounding box center [495, 299] width 342 height 47
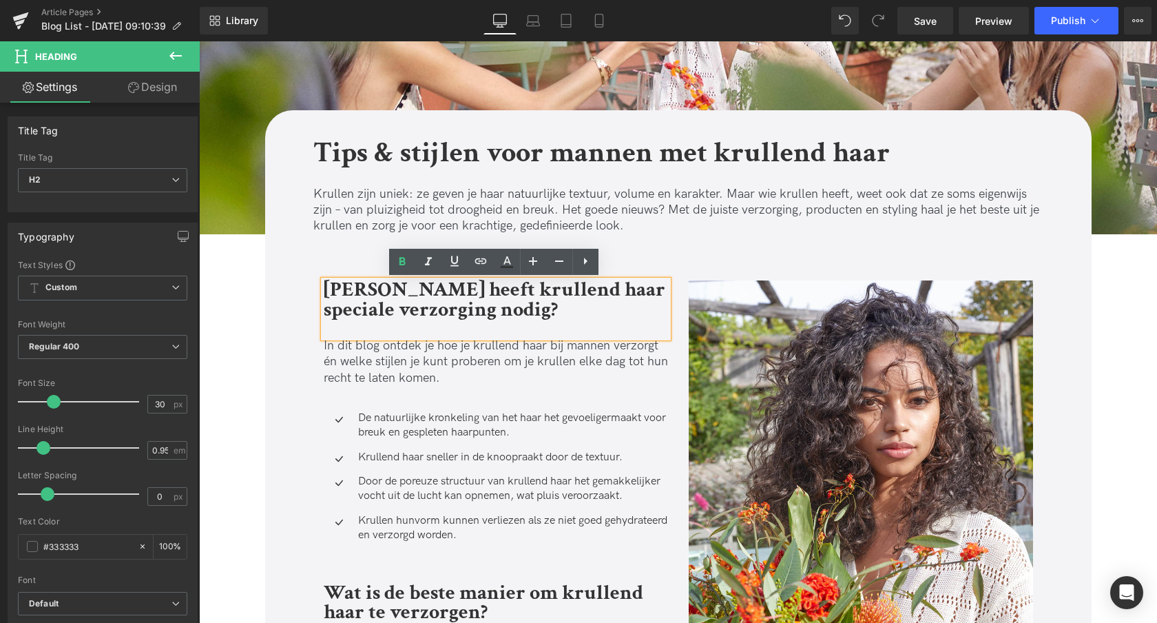
click at [481, 308] on h2 "Waarom heeft krullend haar speciale verzorging nodig?" at bounding box center [496, 299] width 344 height 39
click at [481, 307] on h2 "Waarom heeft krullend haar speciale verzorging nodig?" at bounding box center [496, 299] width 344 height 39
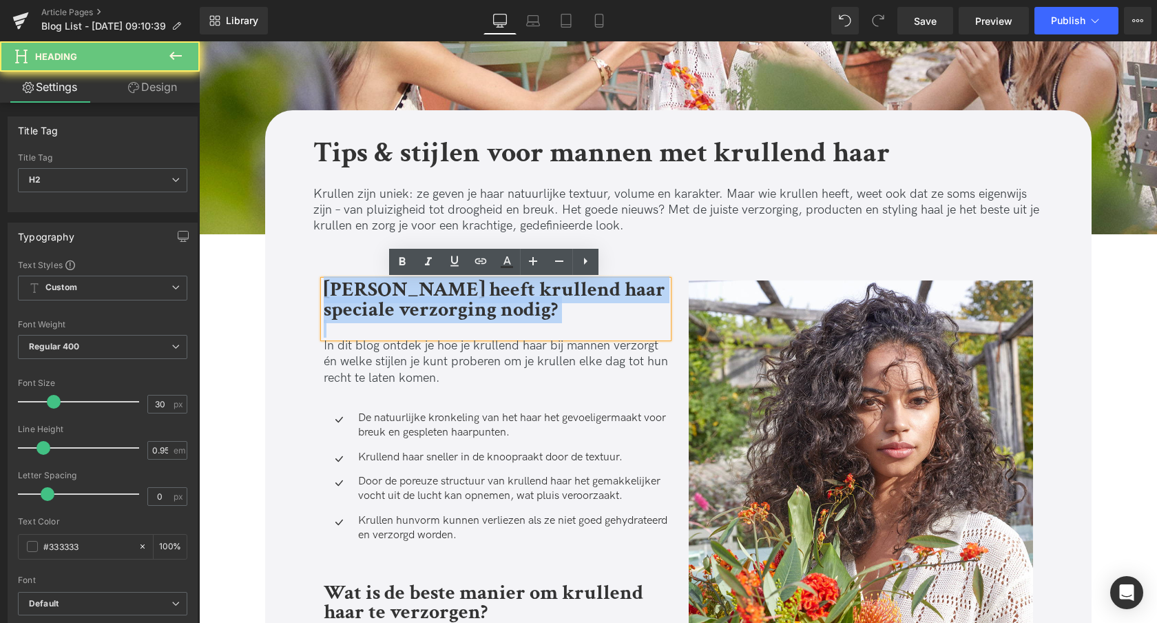
click at [481, 307] on h2 "Waarom heeft krullend haar speciale verzorging nodig?" at bounding box center [496, 299] width 344 height 39
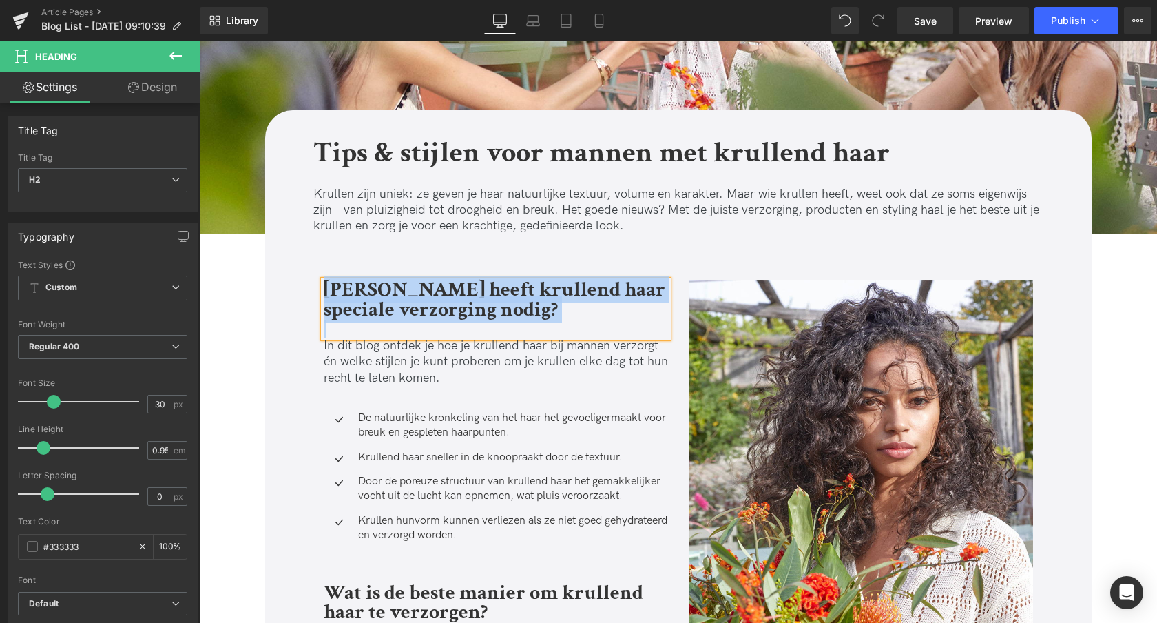
paste div
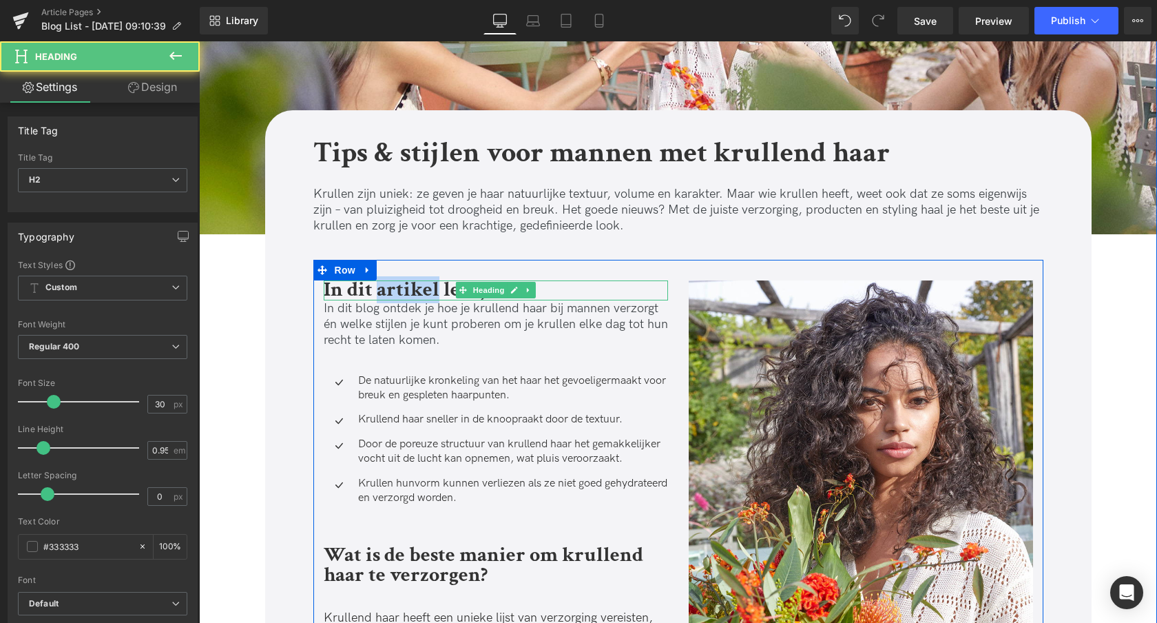
drag, startPoint x: 413, startPoint y: 291, endPoint x: 435, endPoint y: 291, distance: 22.7
click at [435, 291] on b "In dit artikel lees je:" at bounding box center [413, 289] width 178 height 27
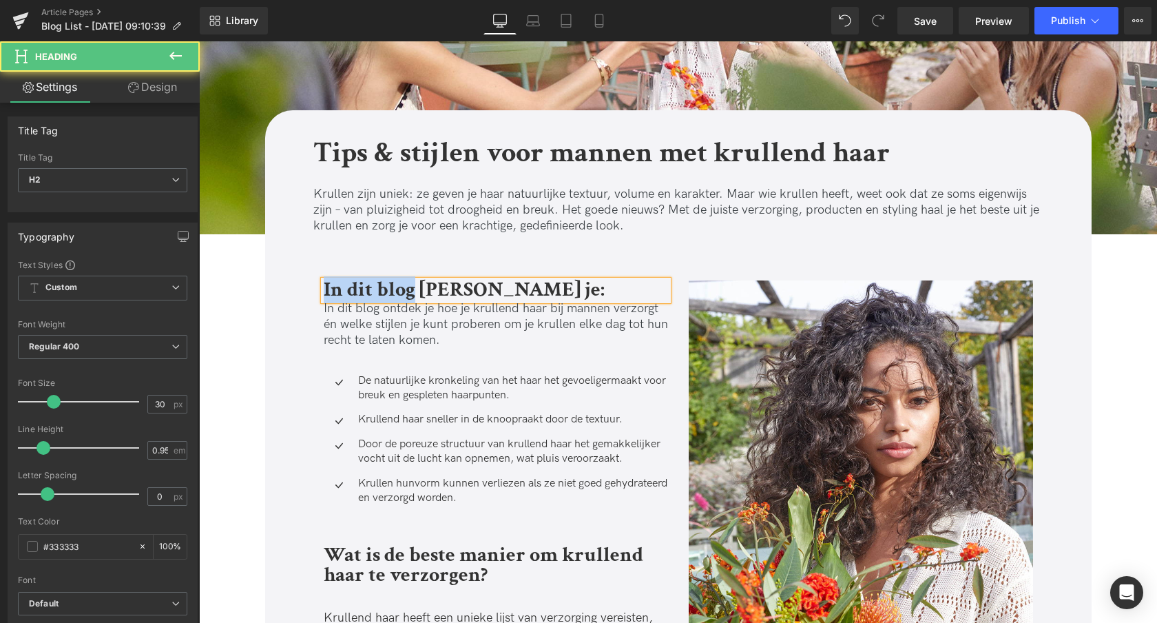
drag, startPoint x: 413, startPoint y: 291, endPoint x: 293, endPoint y: 291, distance: 120.5
click at [428, 293] on h2 "Wat lees je:" at bounding box center [496, 290] width 344 height 20
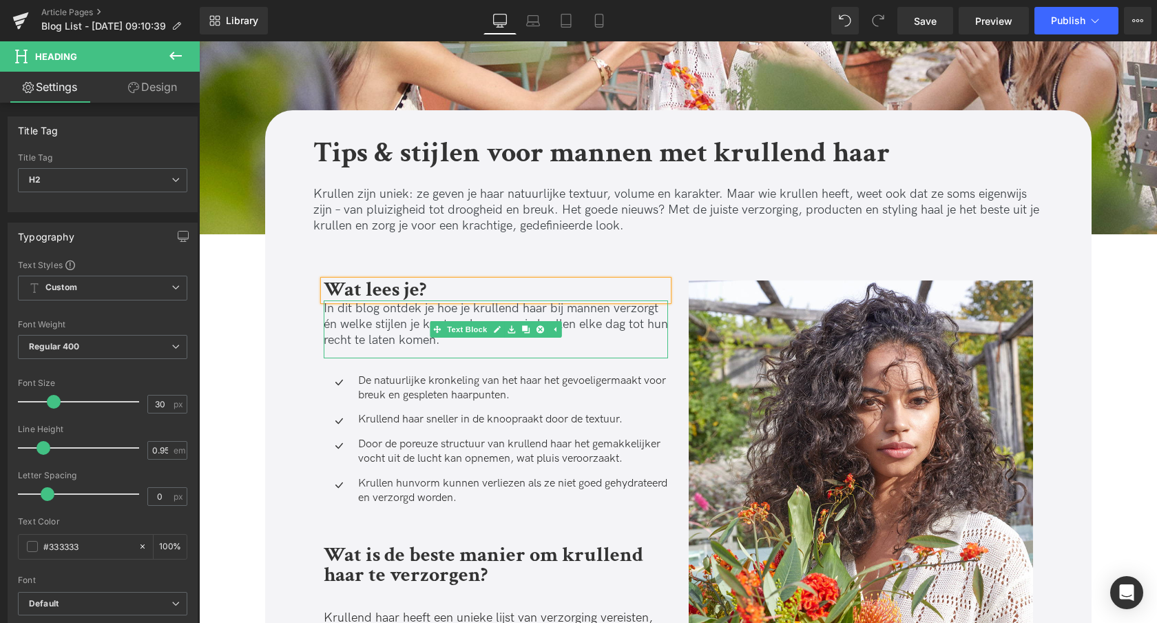
click at [374, 339] on p "In dit blog ontdek je hoe je krullend haar bij mannen verzorgt én welke stijlen…" at bounding box center [496, 324] width 344 height 48
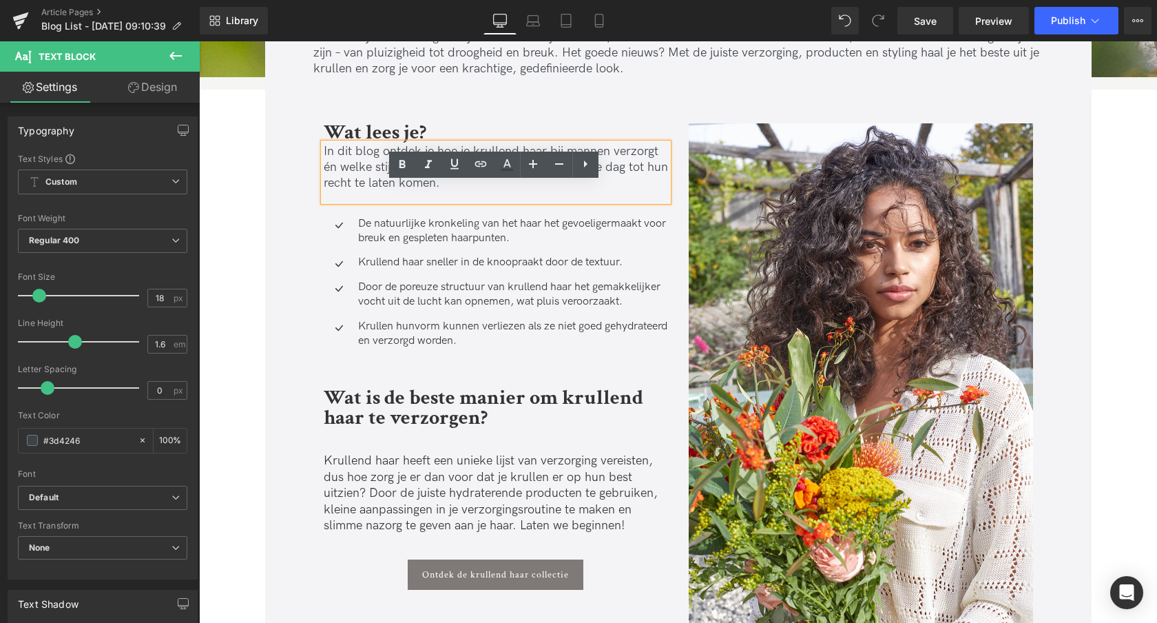
scroll to position [448, 0]
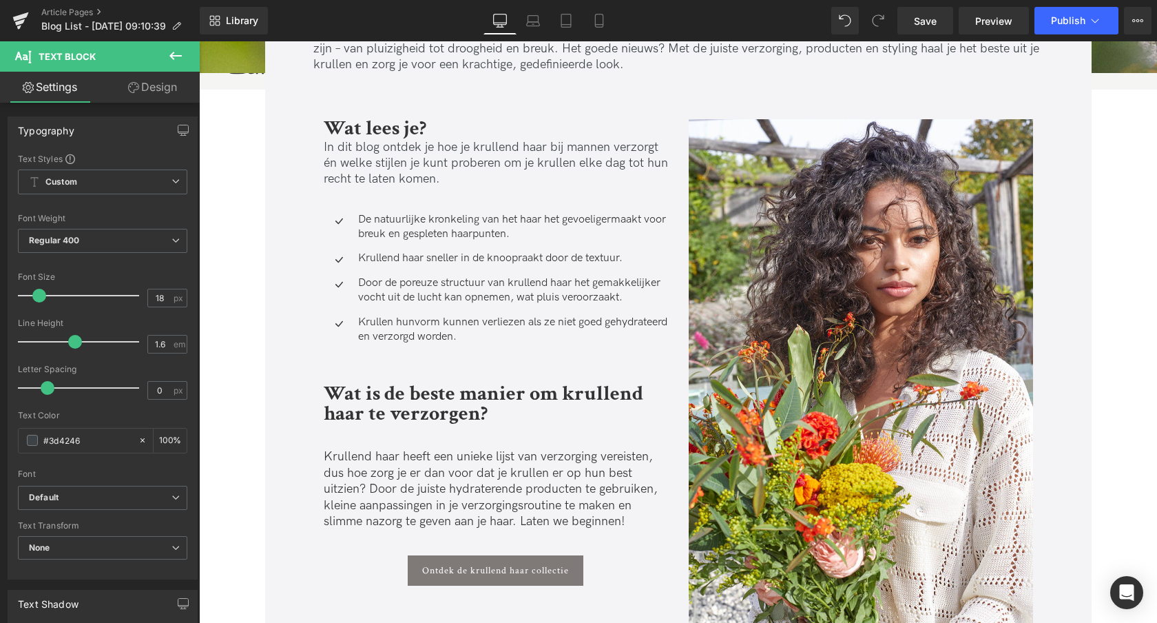
click at [467, 228] on div "De natuurlijke kronkeling van het haar het gevoeliger maakt voor breuk en gespl…" at bounding box center [511, 227] width 313 height 29
click at [467, 228] on span "voor breuk en gespleten haarpunten." at bounding box center [512, 227] width 308 height 28
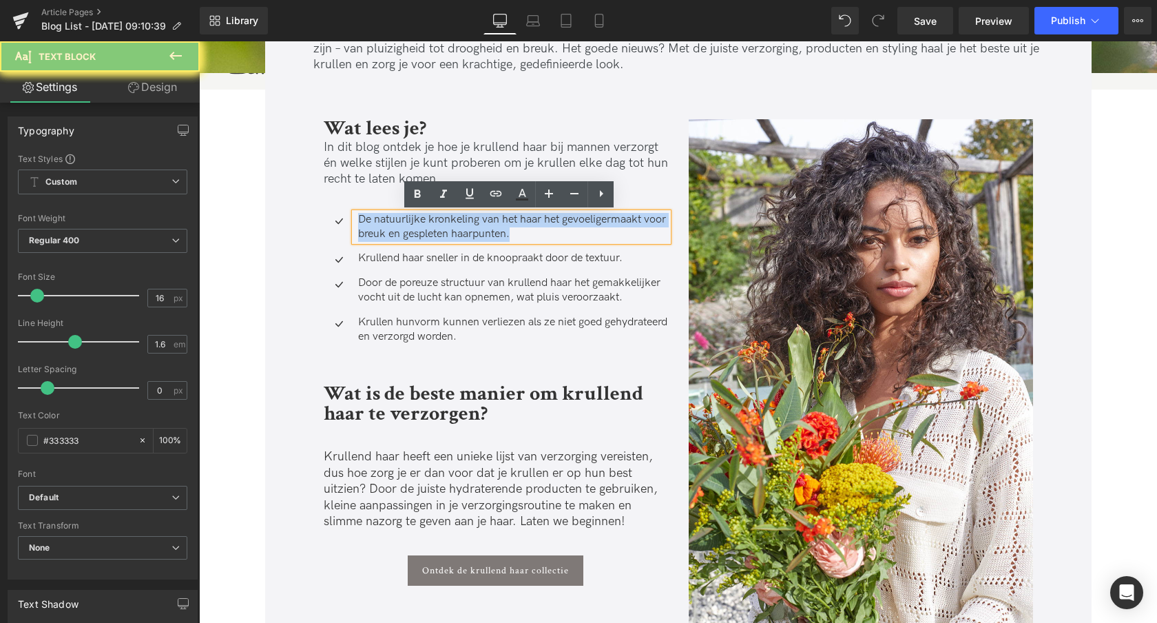
click at [467, 228] on span "voor breuk en gespleten haarpunten." at bounding box center [512, 227] width 308 height 28
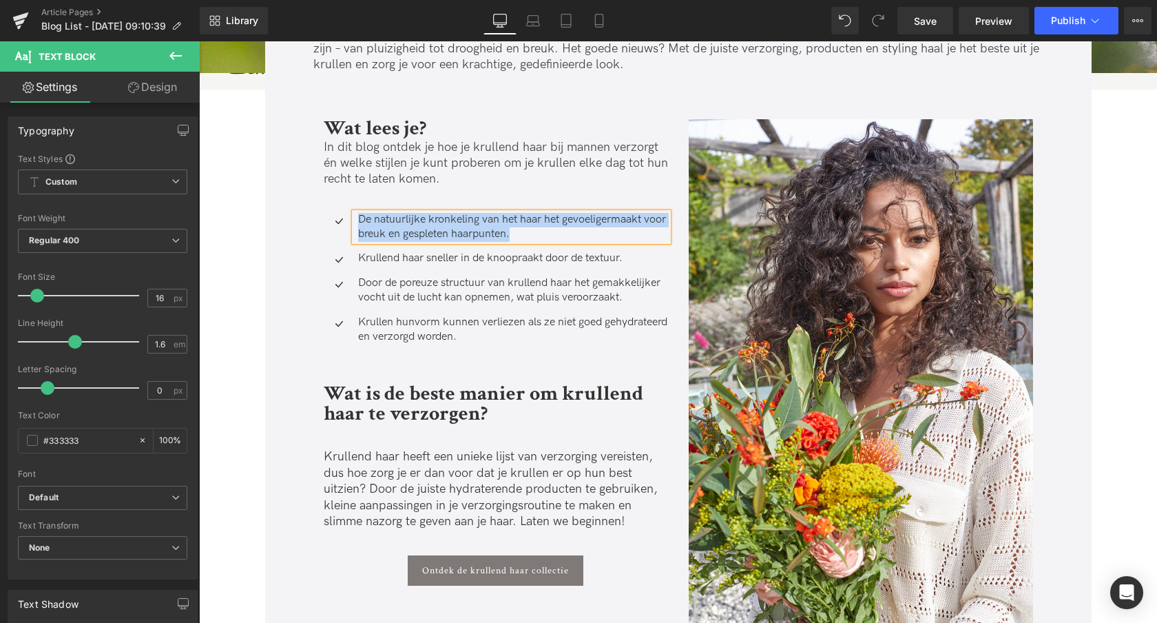
paste div
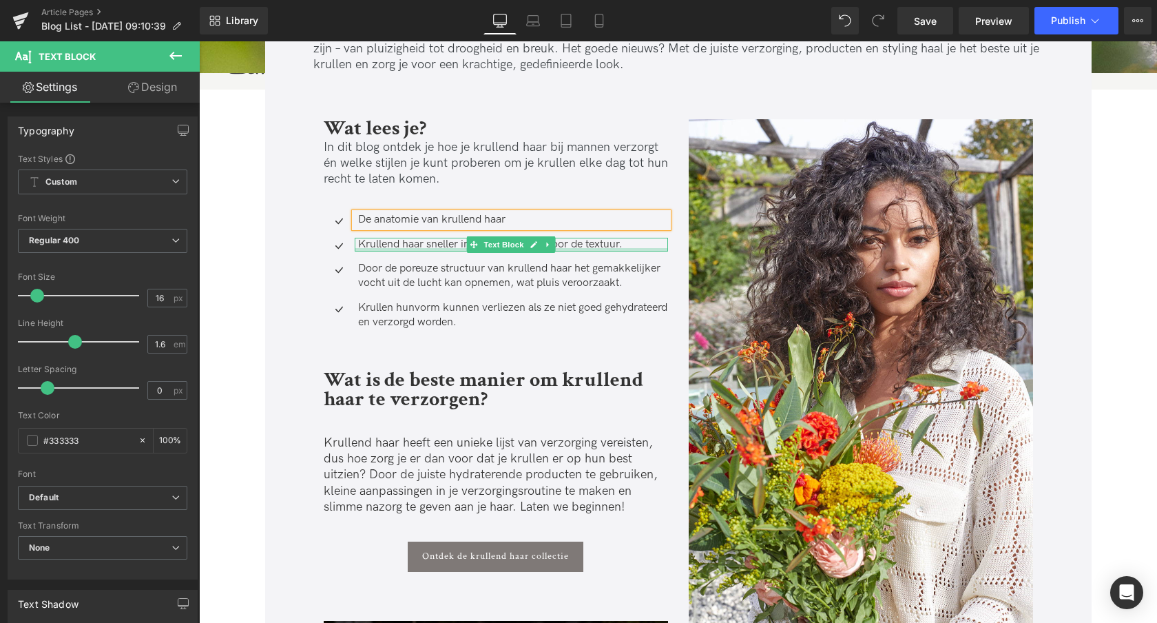
click at [381, 249] on div "Krullend haar sneller in de knoop raakt door de textuur. Text Block" at bounding box center [511, 245] width 313 height 14
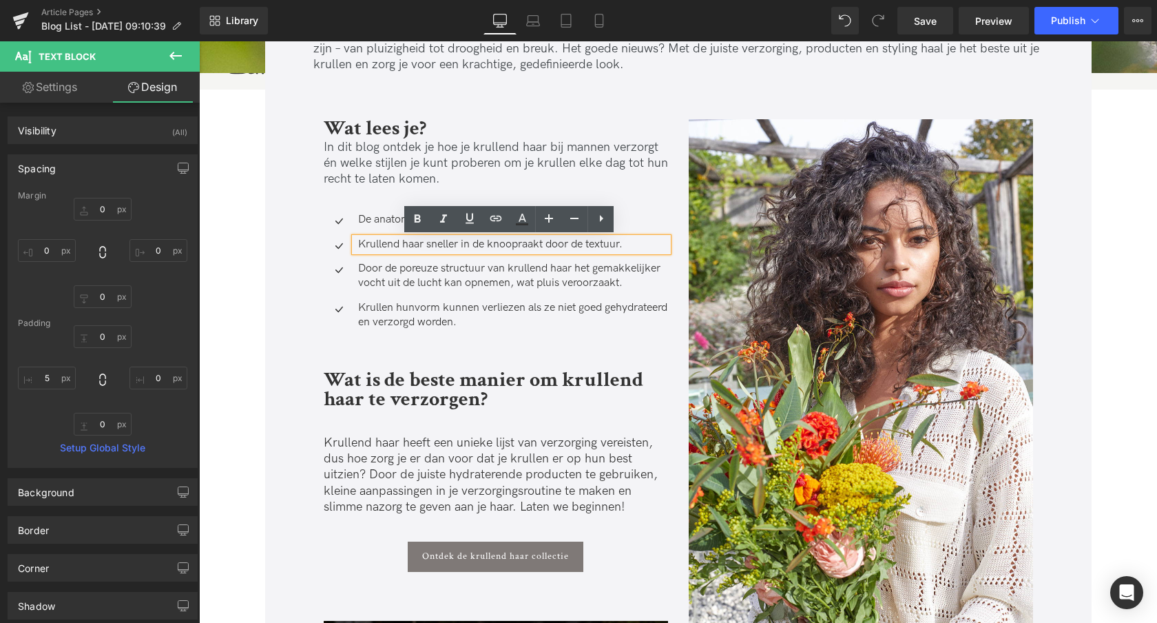
click at [392, 238] on p "Krullend haar sneller in de knoop raakt door de textuur." at bounding box center [513, 245] width 310 height 14
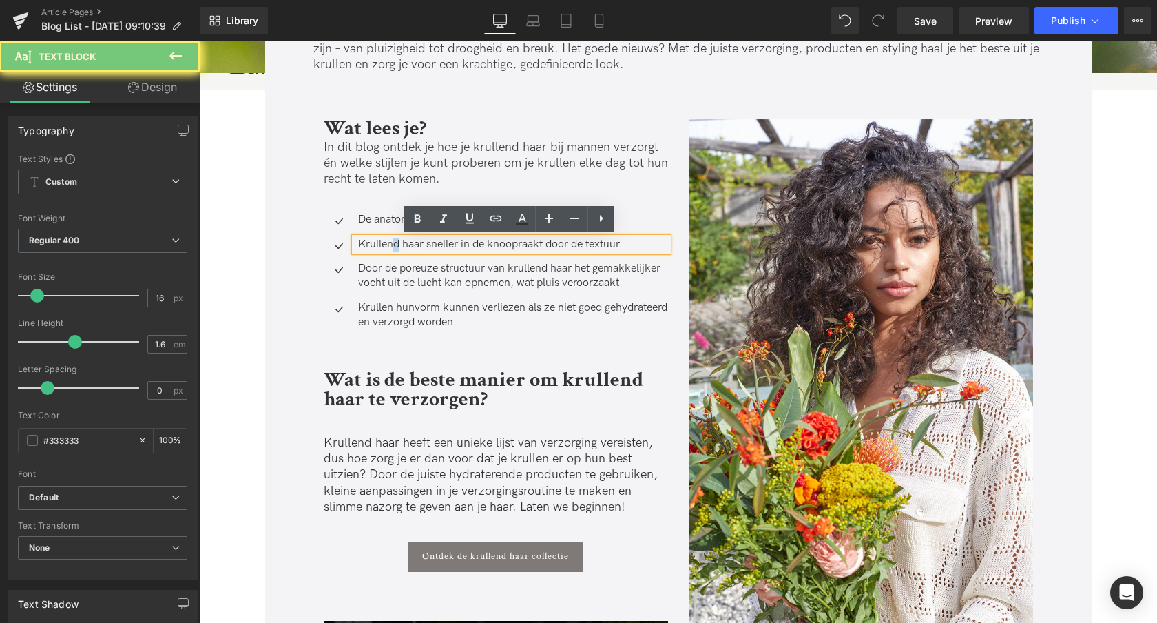
click at [393, 239] on p "Krullend haar sneller in de knoop raakt door de textuur." at bounding box center [513, 245] width 310 height 14
click at [392, 245] on p "Krullend haar sneller in de knoop raakt door de textuur." at bounding box center [513, 245] width 310 height 14
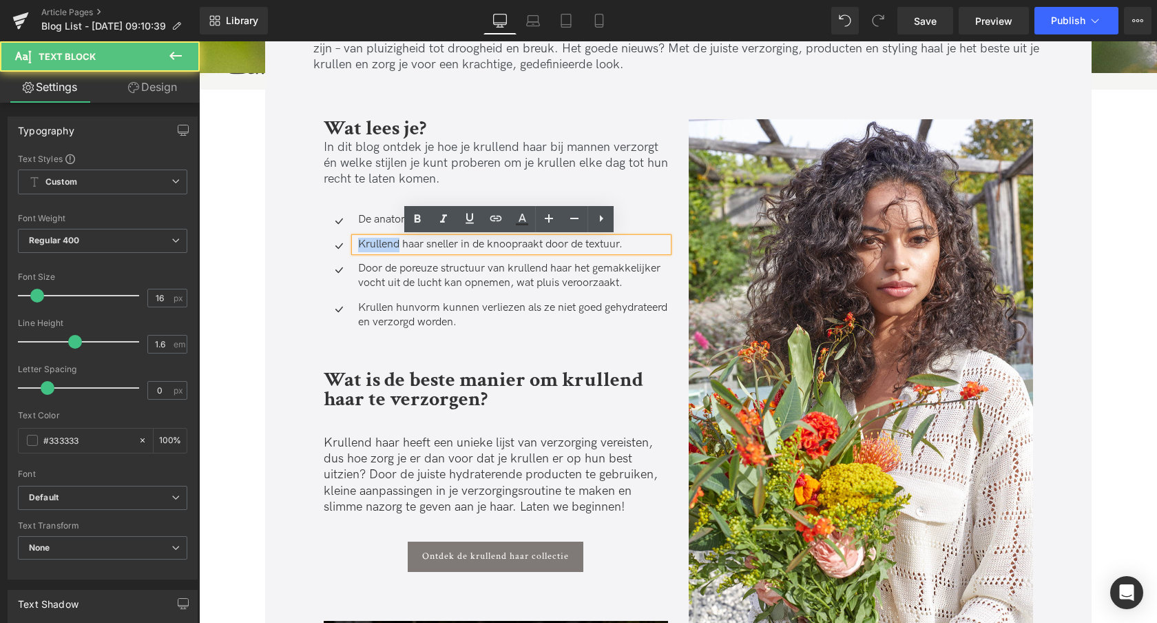
click at [391, 245] on p "Krullend haar sneller in de knoop raakt door de textuur." at bounding box center [513, 245] width 310 height 14
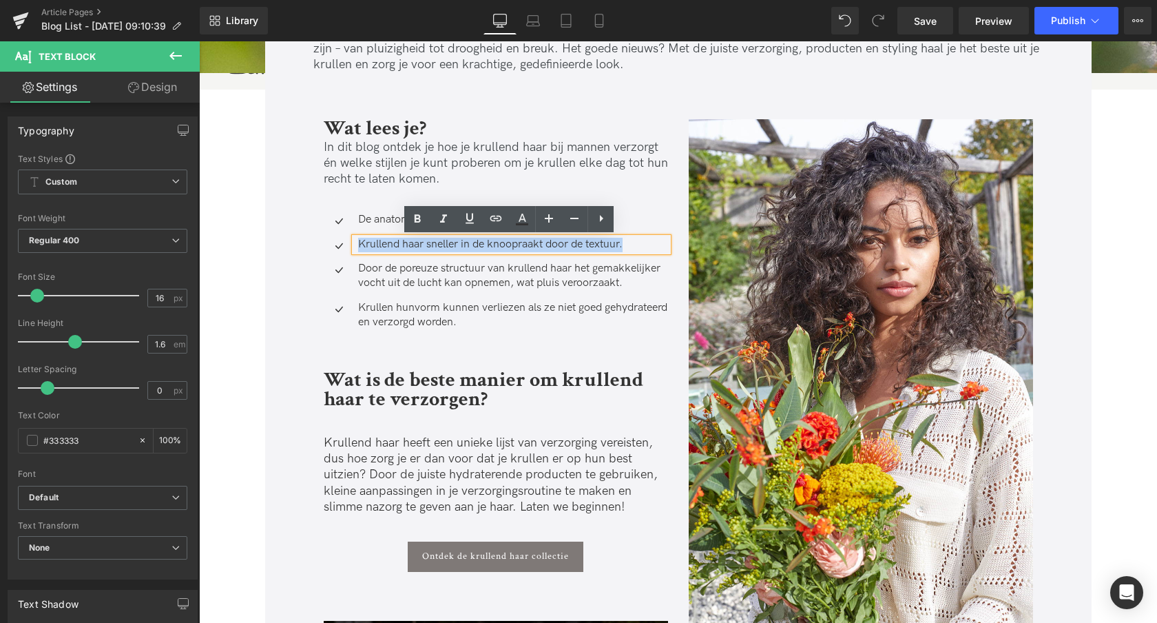
click at [392, 245] on p "Krullend haar sneller in de knoop raakt door de textuur." at bounding box center [513, 245] width 310 height 14
paste div
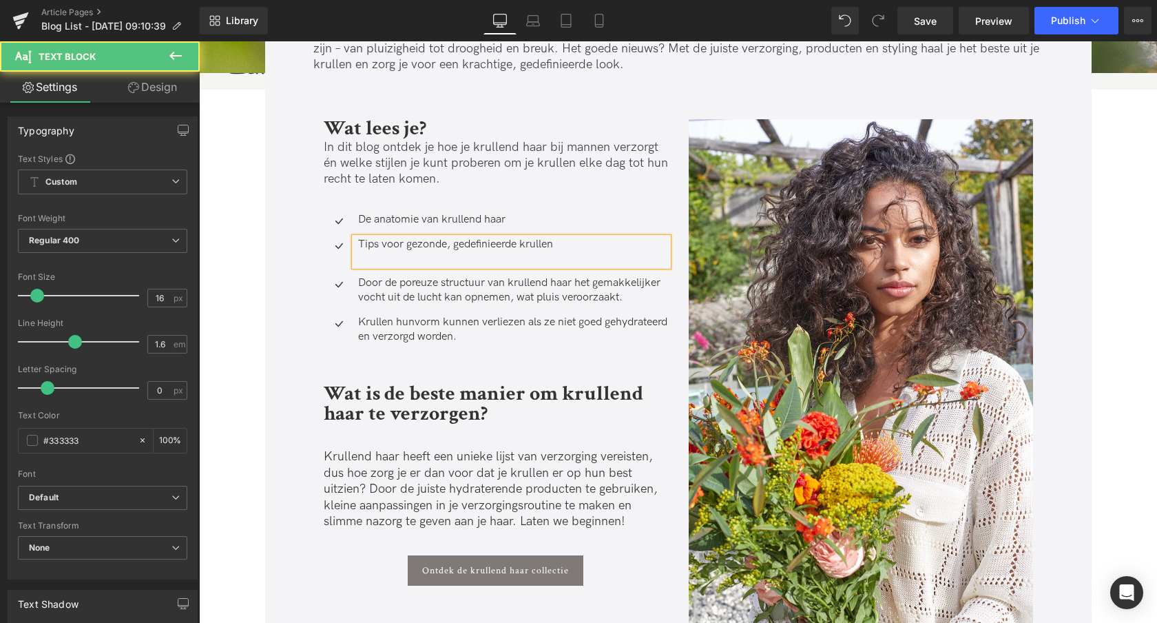
click at [379, 258] on p "Tips voor gezonde, gedefinieerde krullen" at bounding box center [513, 252] width 310 height 29
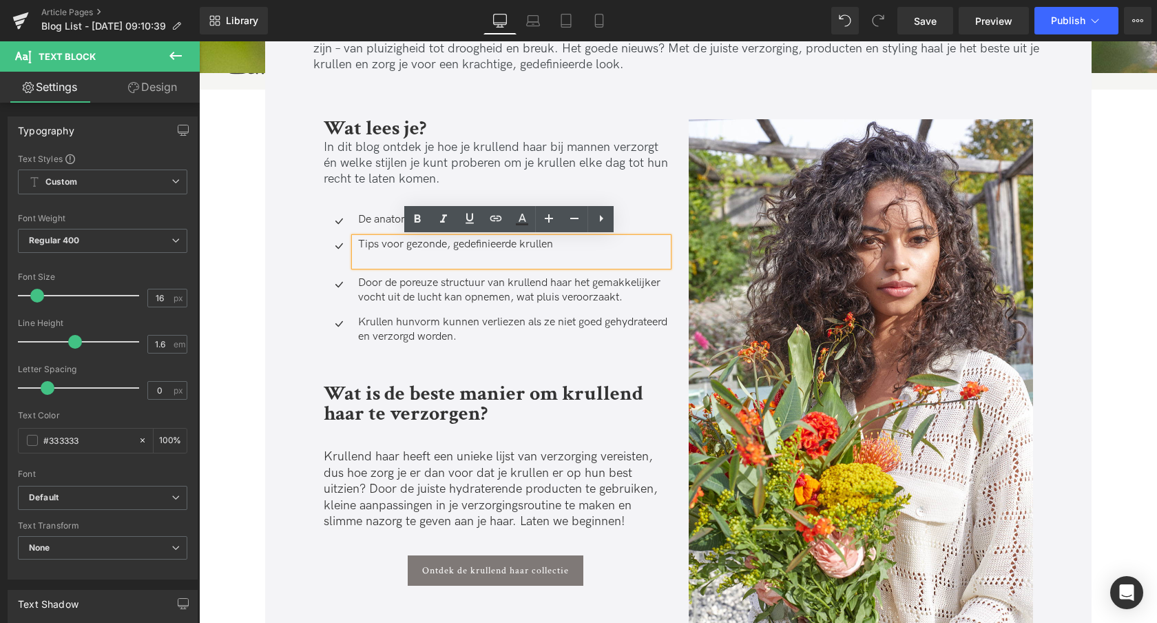
click at [605, 217] on icon at bounding box center [601, 218] width 17 height 17
click at [571, 220] on icon at bounding box center [575, 218] width 17 height 17
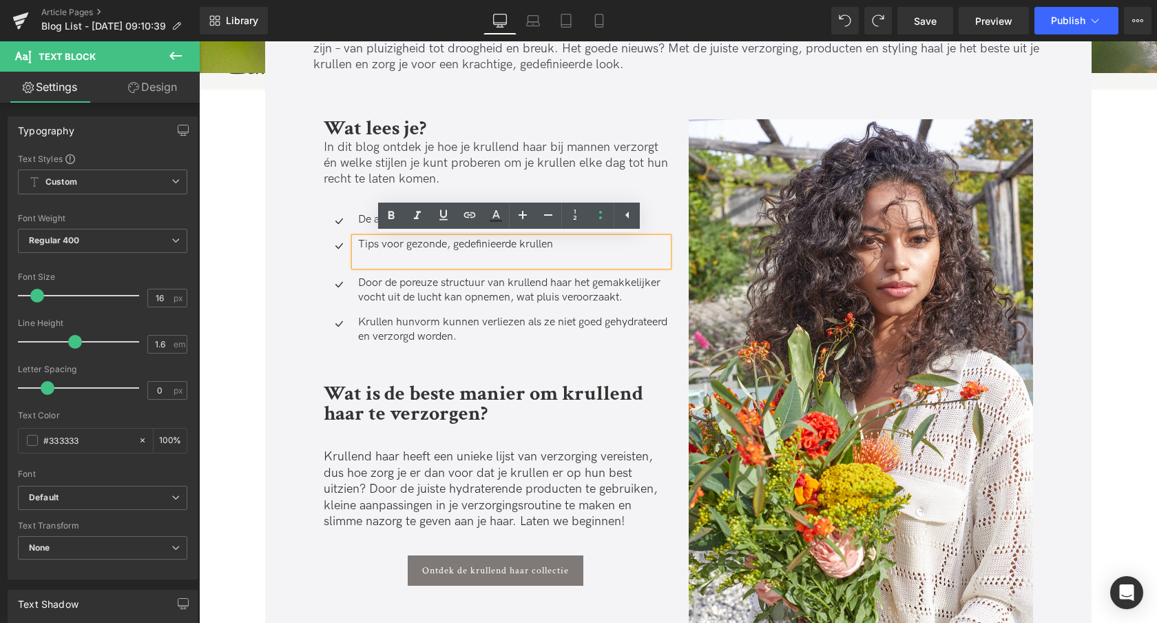
click at [394, 258] on p "Tips voor gezonde, gedefinieerde krullen" at bounding box center [513, 252] width 310 height 29
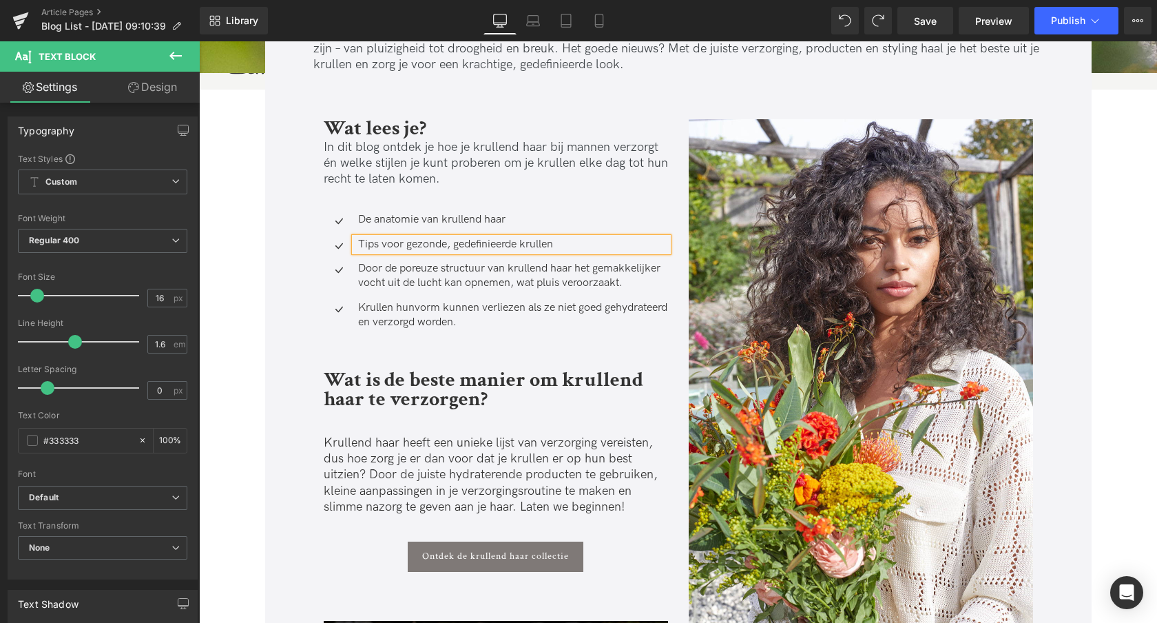
click at [422, 280] on p "Door de poreuze structuur van krullend haar het gemakkelijker vocht uit de luch…" at bounding box center [513, 276] width 310 height 29
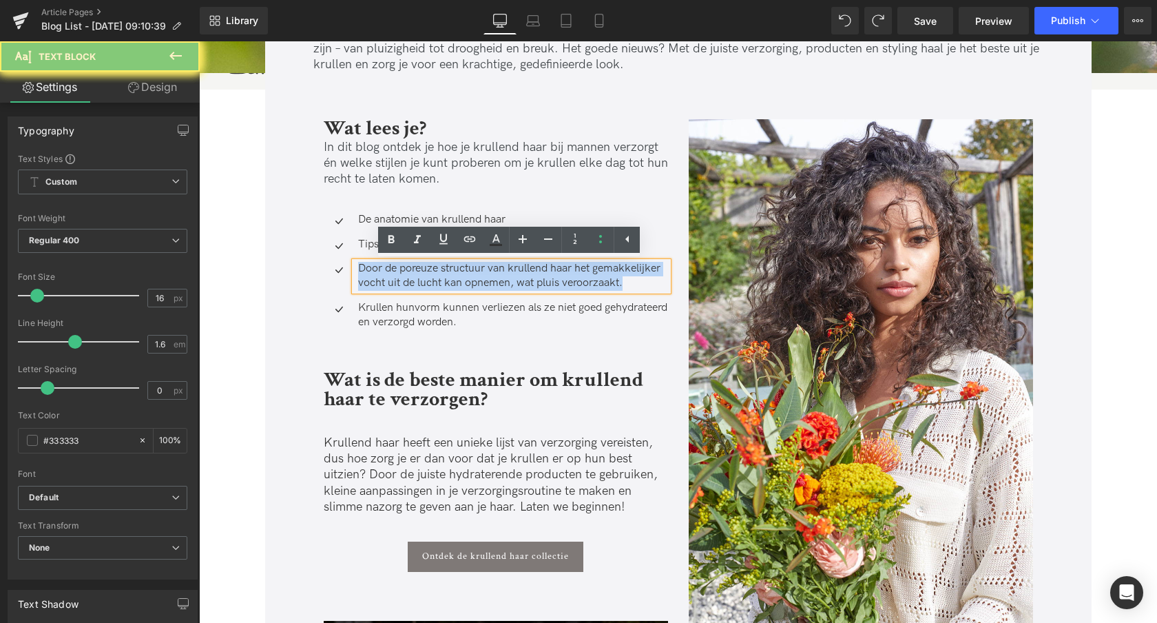
click at [422, 280] on p "Door de poreuze structuur van krullend haar het gemakkelijker vocht uit de luch…" at bounding box center [513, 276] width 310 height 29
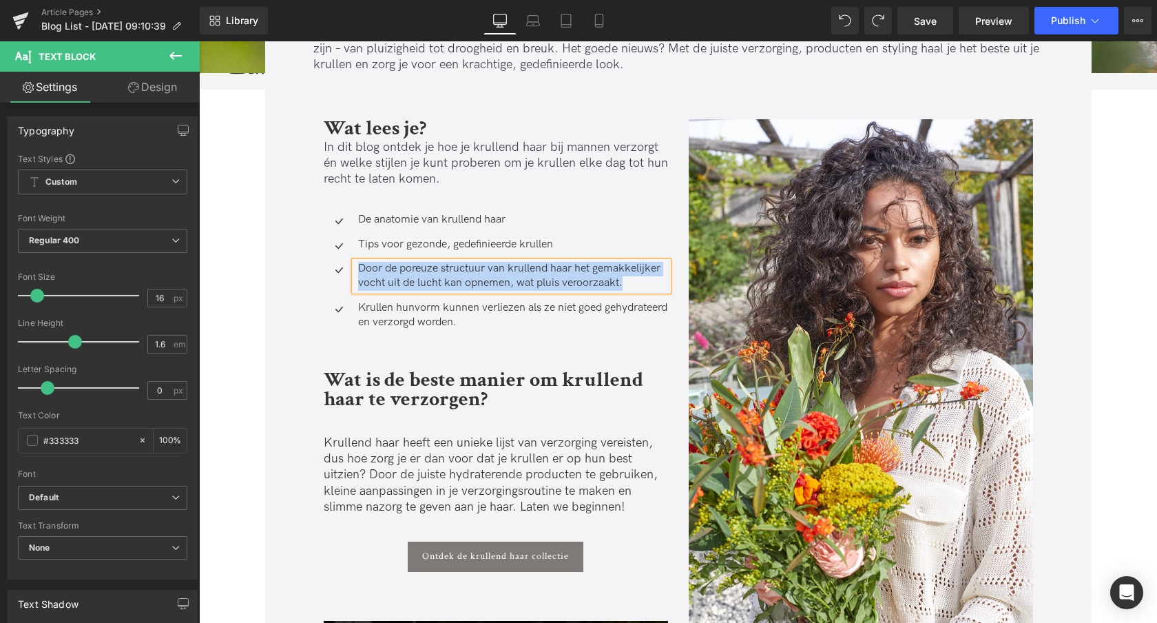
paste div
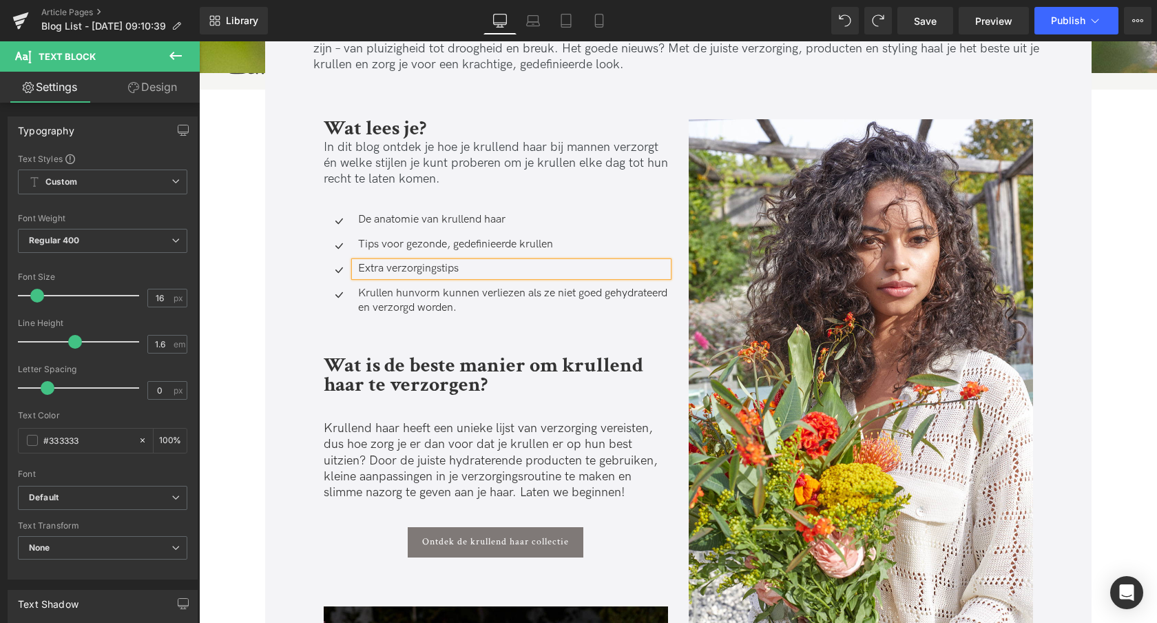
click at [422, 304] on span "vorm kunnen verliezen als ze niet goed gehydrateerd en verzorgd worden." at bounding box center [512, 301] width 309 height 28
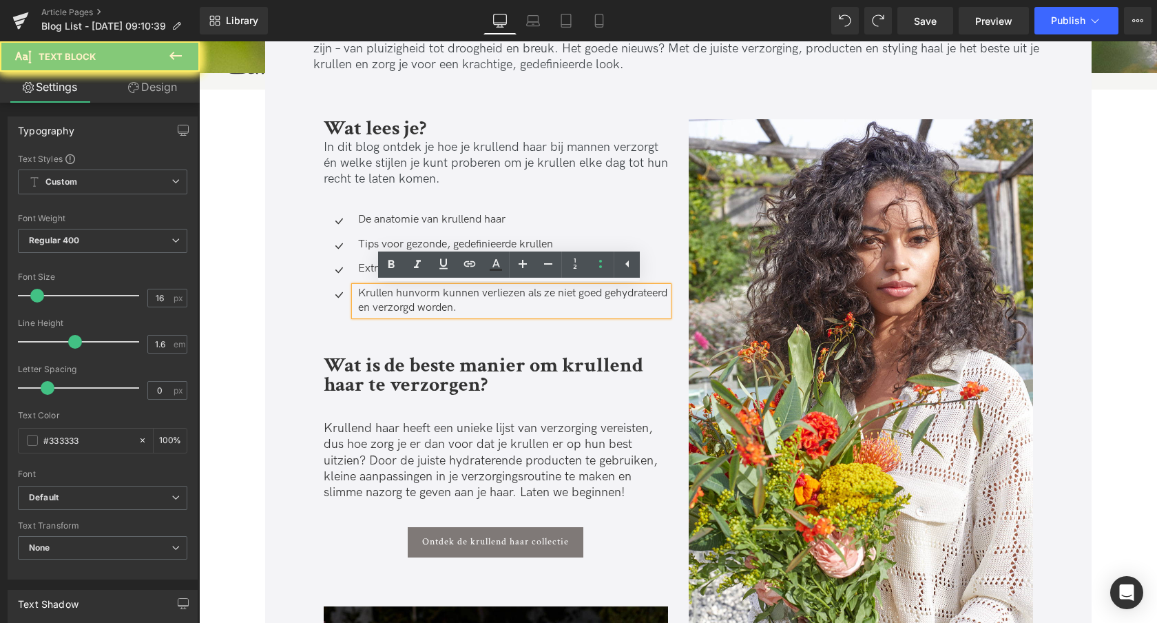
click at [422, 304] on span "vorm kunnen verliezen als ze niet goed gehydrateerd en verzorgd worden." at bounding box center [512, 301] width 309 height 28
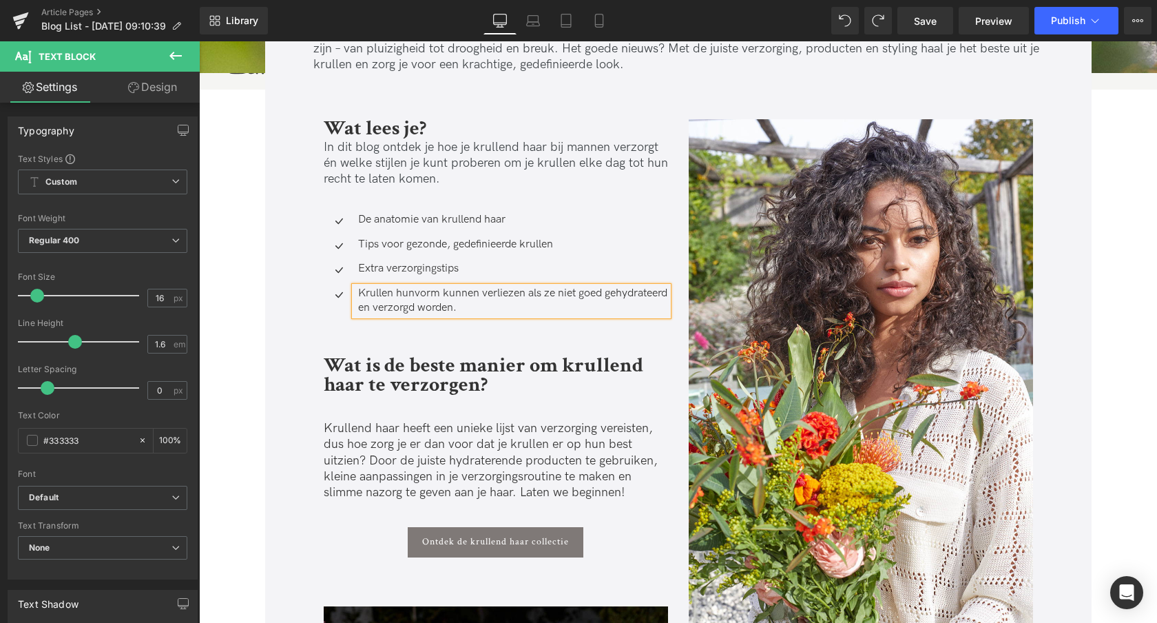
paste div
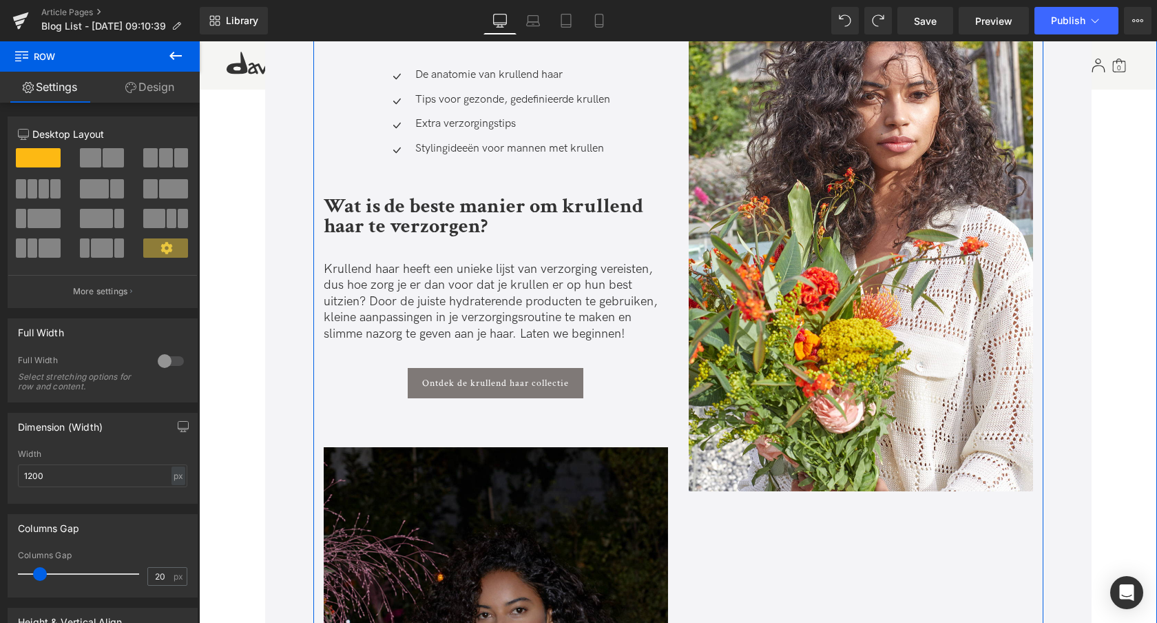
scroll to position [594, 0]
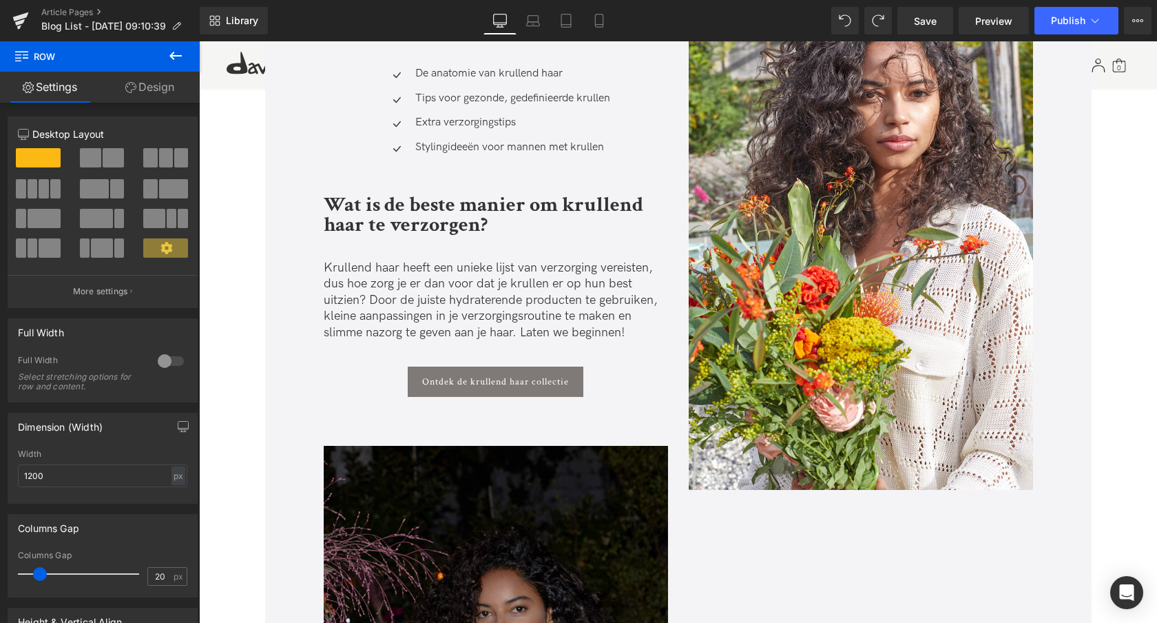
click at [351, 222] on strong "Wat is de beste manier om krullend haar te verzorgen?" at bounding box center [484, 214] width 320 height 47
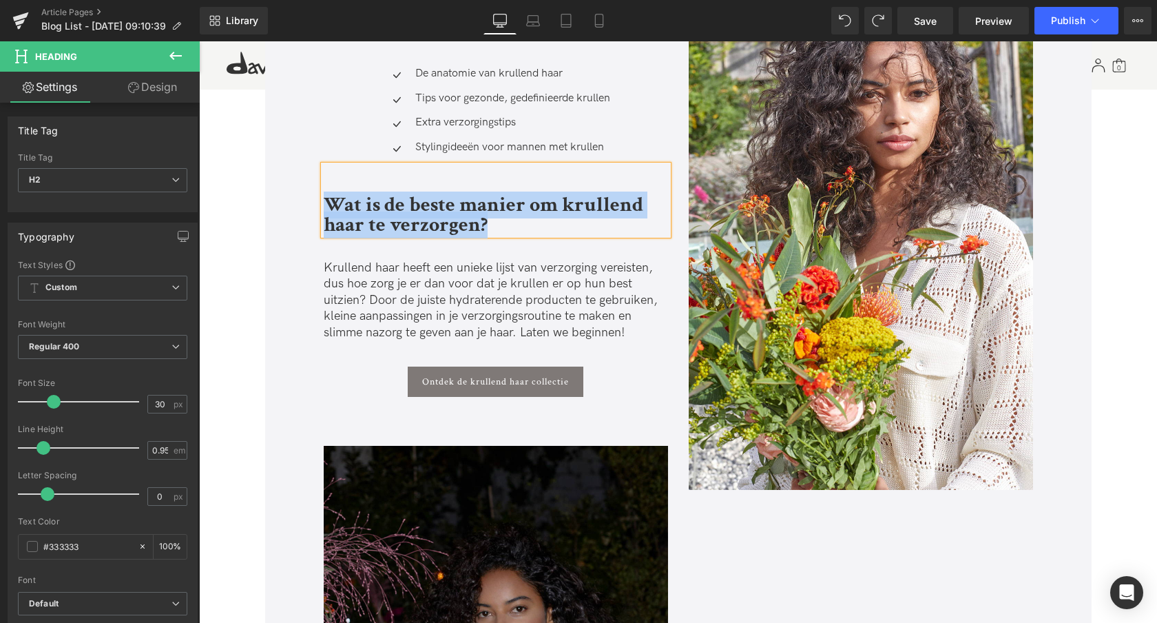
paste div
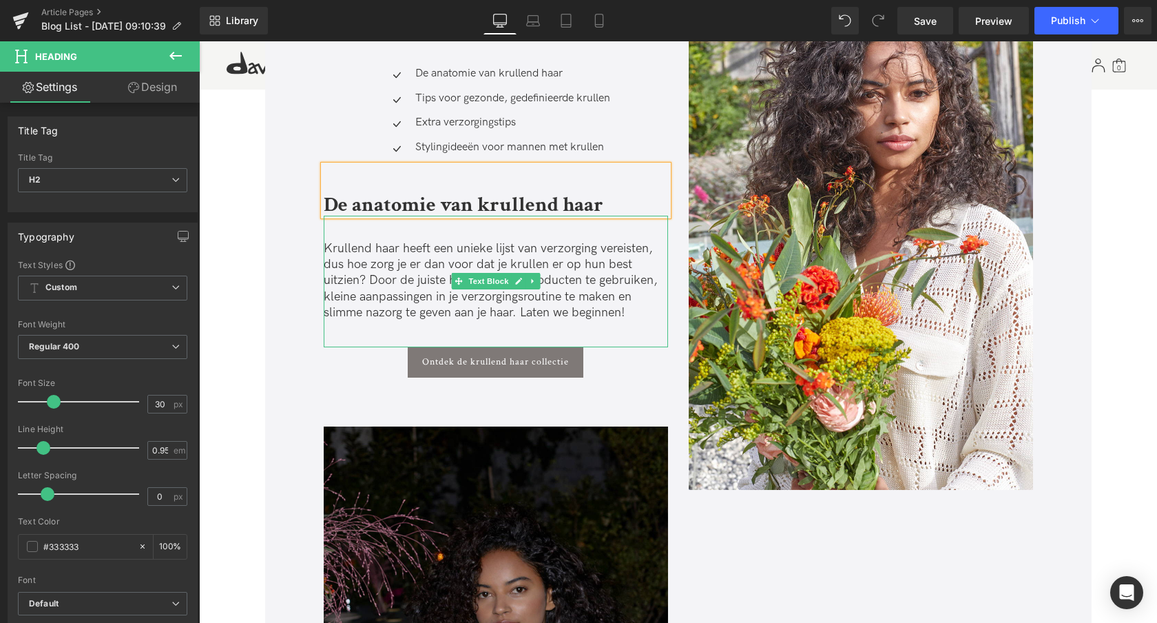
click at [358, 276] on p "Krullend haar heeft een unieke lijst van verzorging vereisten, dus hoe zorg je …" at bounding box center [496, 280] width 344 height 81
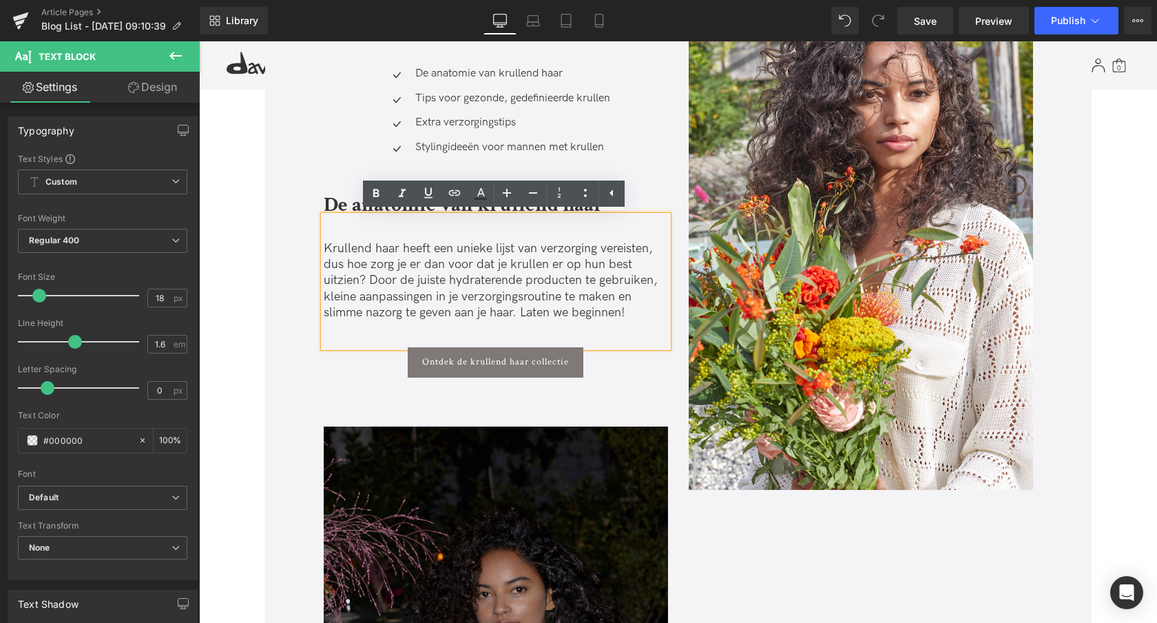
click at [355, 249] on p "Krullend haar heeft een unieke lijst van verzorging vereisten, dus hoe zorg je …" at bounding box center [496, 280] width 344 height 81
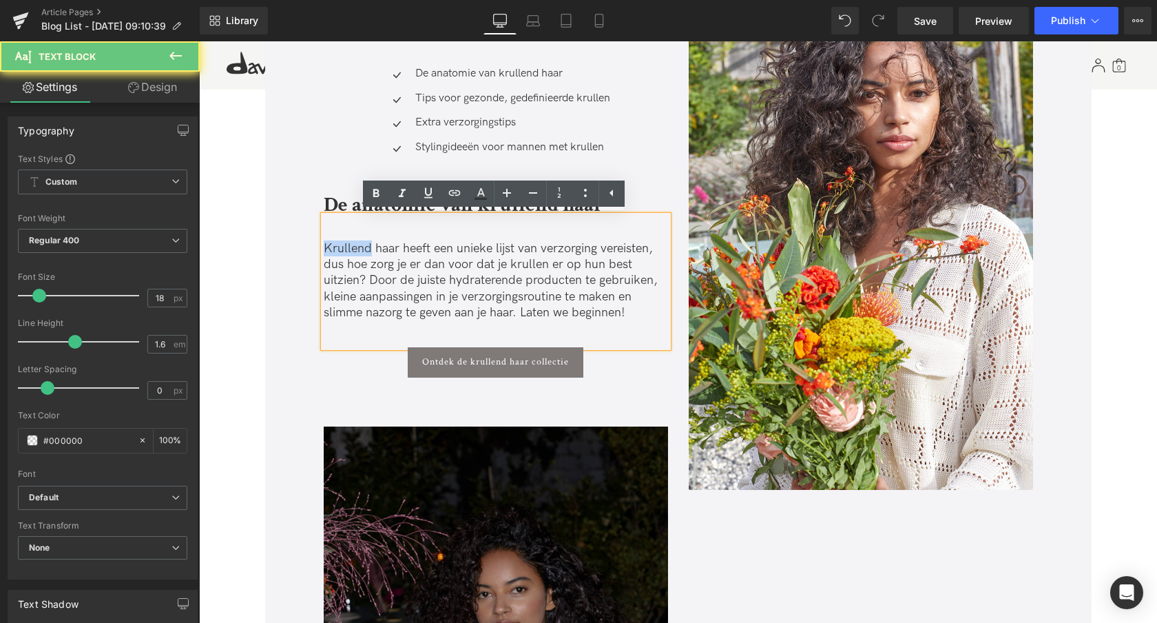
click at [355, 249] on p "Krullend haar heeft een unieke lijst van verzorging vereisten, dus hoe zorg je …" at bounding box center [496, 280] width 344 height 81
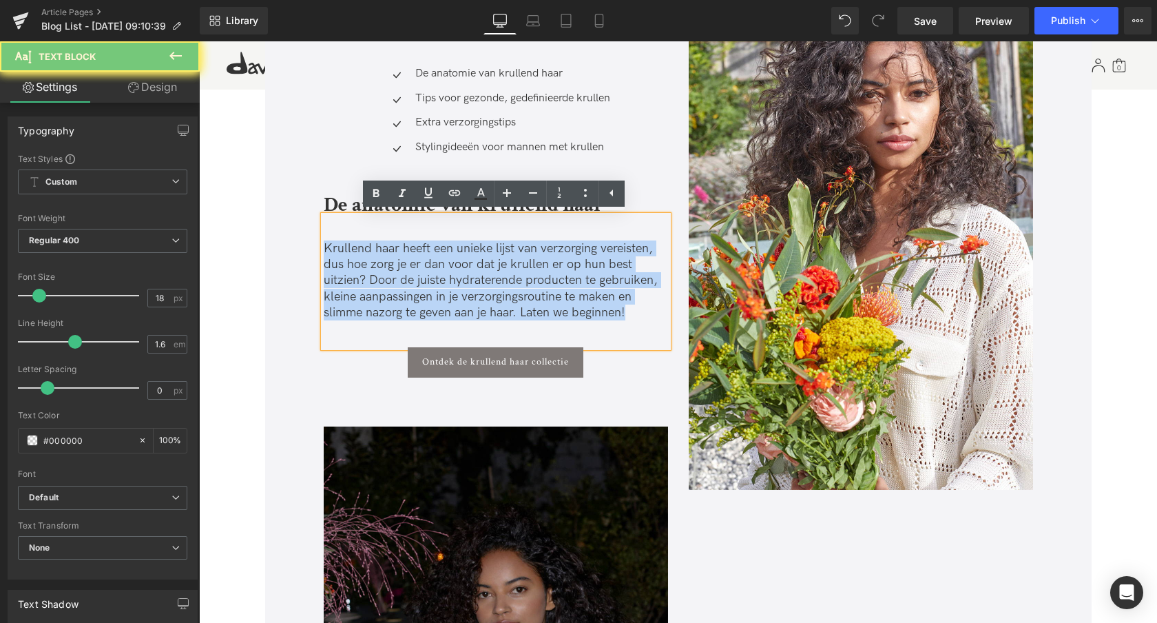
click at [355, 249] on p "Krullend haar heeft een unieke lijst van verzorging vereisten, dus hoe zorg je …" at bounding box center [496, 280] width 344 height 81
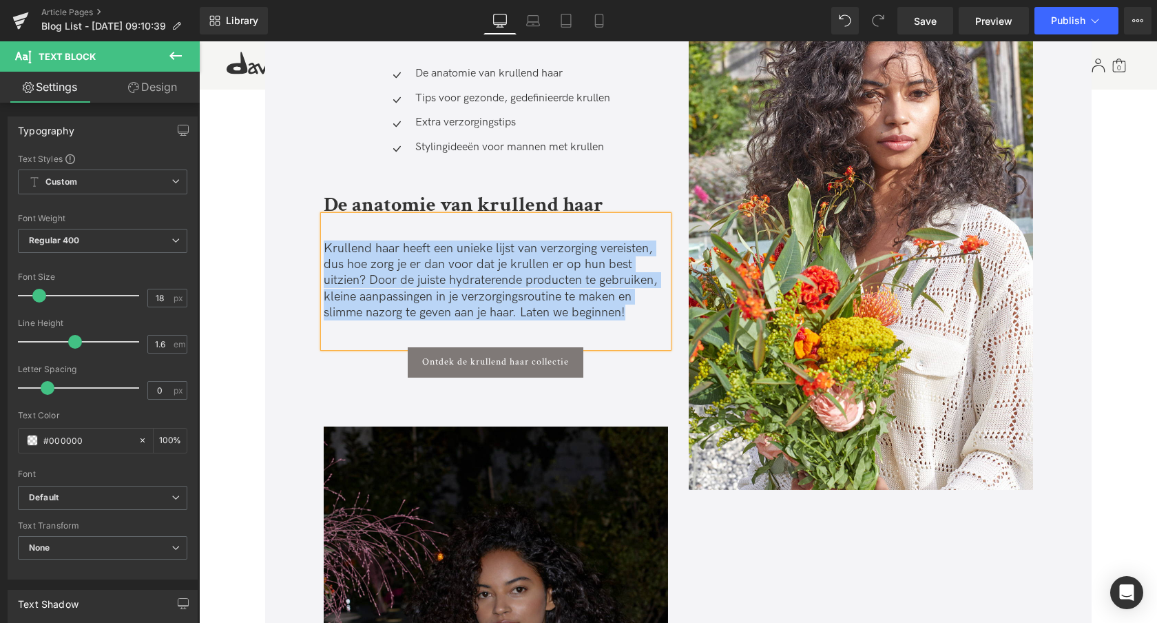
paste div
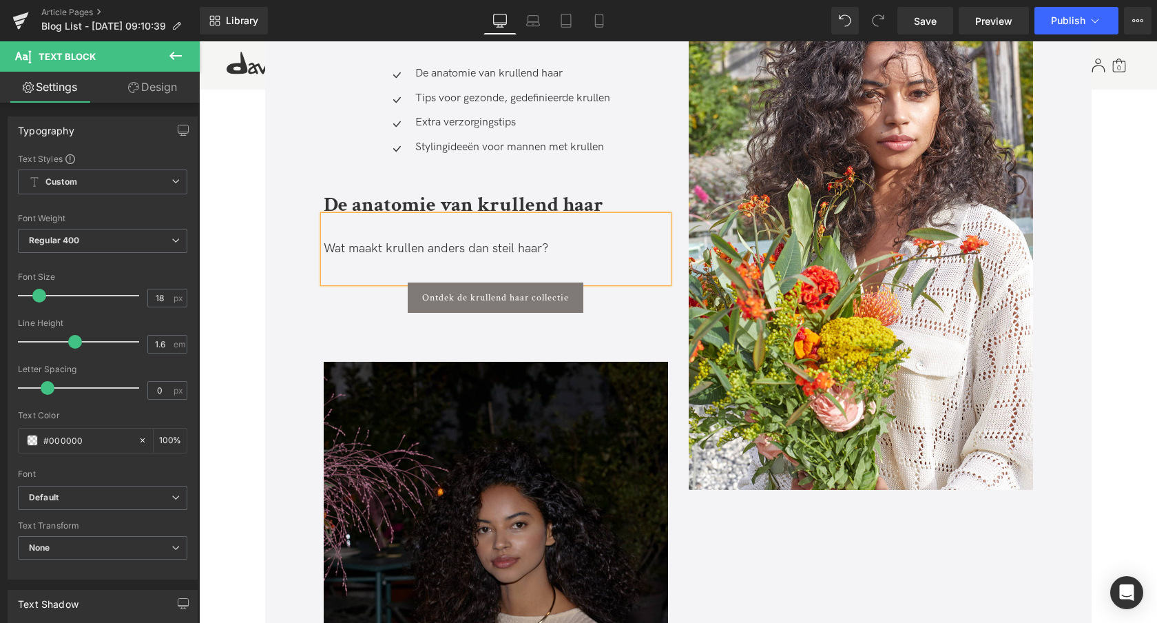
scroll to position [613, 0]
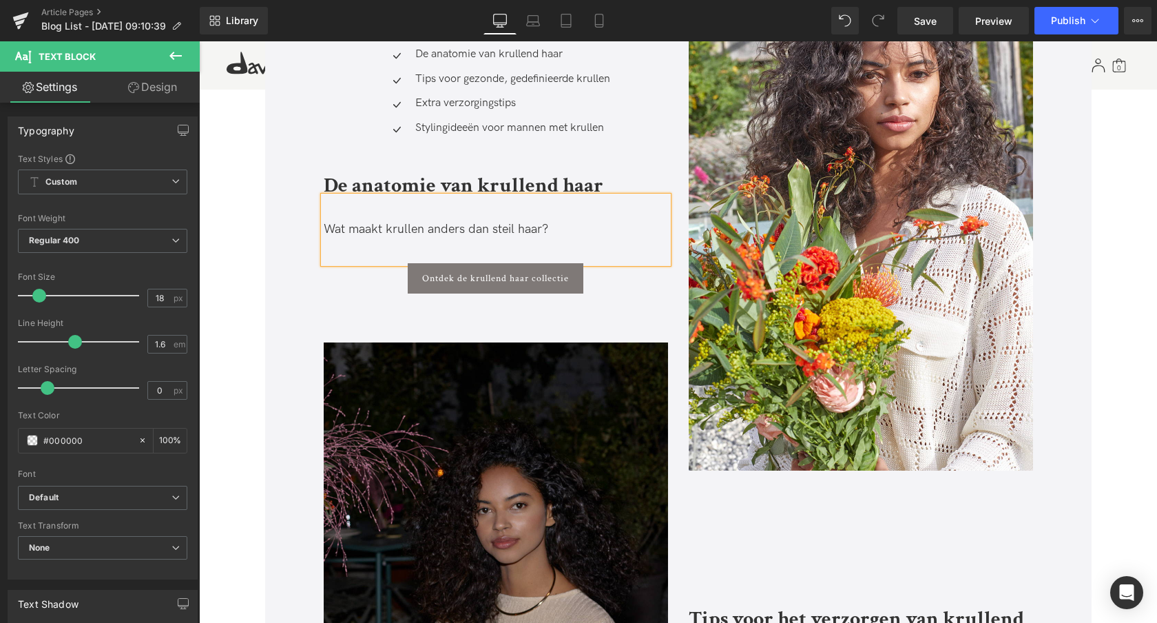
click at [324, 229] on p "Wat maakt krullen anders dan steil haar?" at bounding box center [496, 229] width 344 height 16
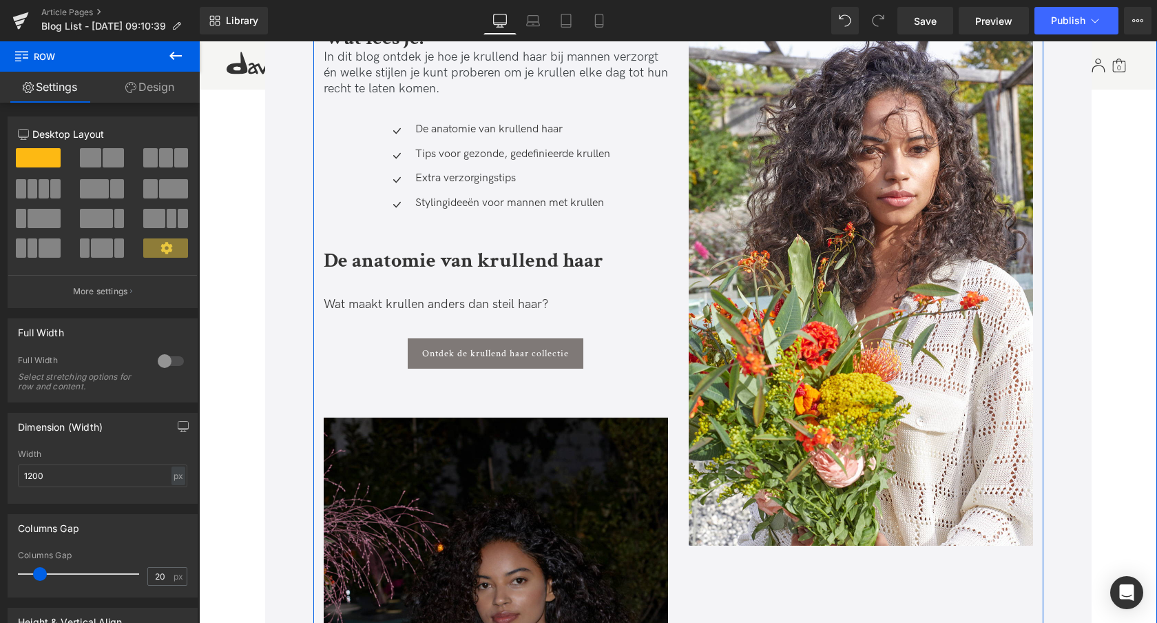
scroll to position [523, 0]
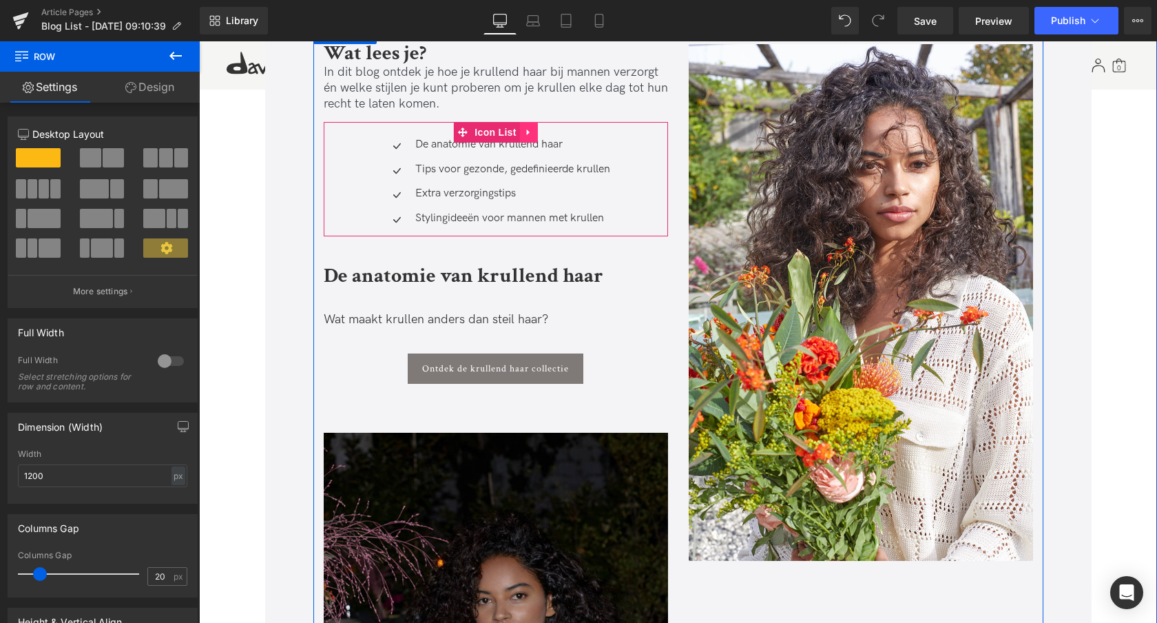
click at [526, 134] on icon at bounding box center [527, 132] width 3 height 6
click at [515, 131] on icon at bounding box center [520, 132] width 10 height 10
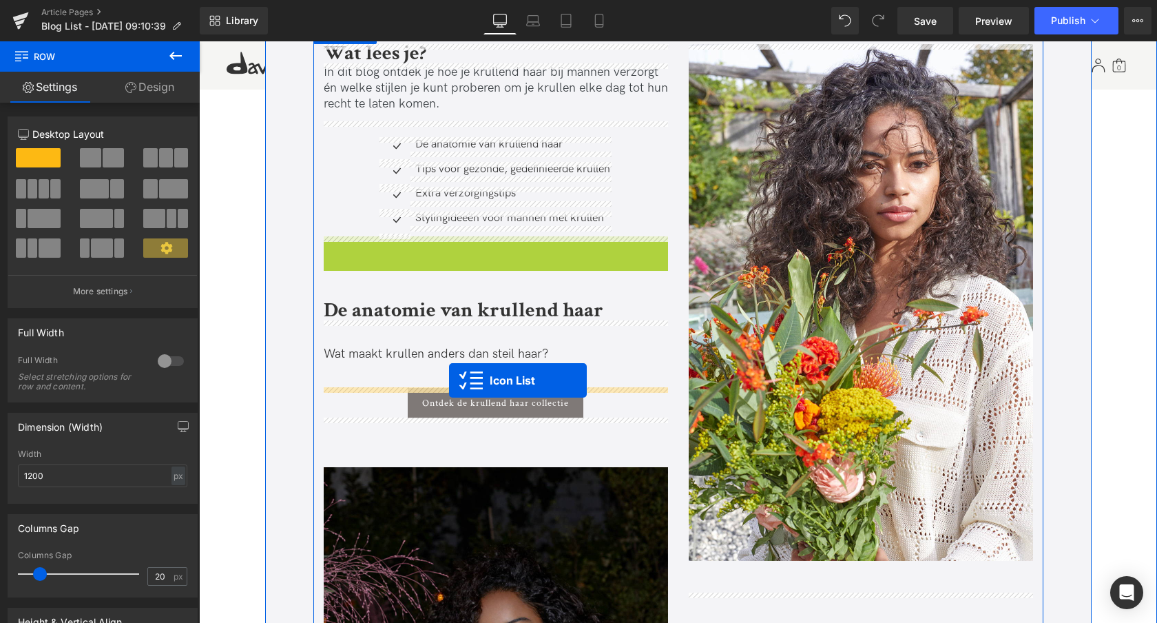
drag, startPoint x: 459, startPoint y: 247, endPoint x: 450, endPoint y: 380, distance: 133.3
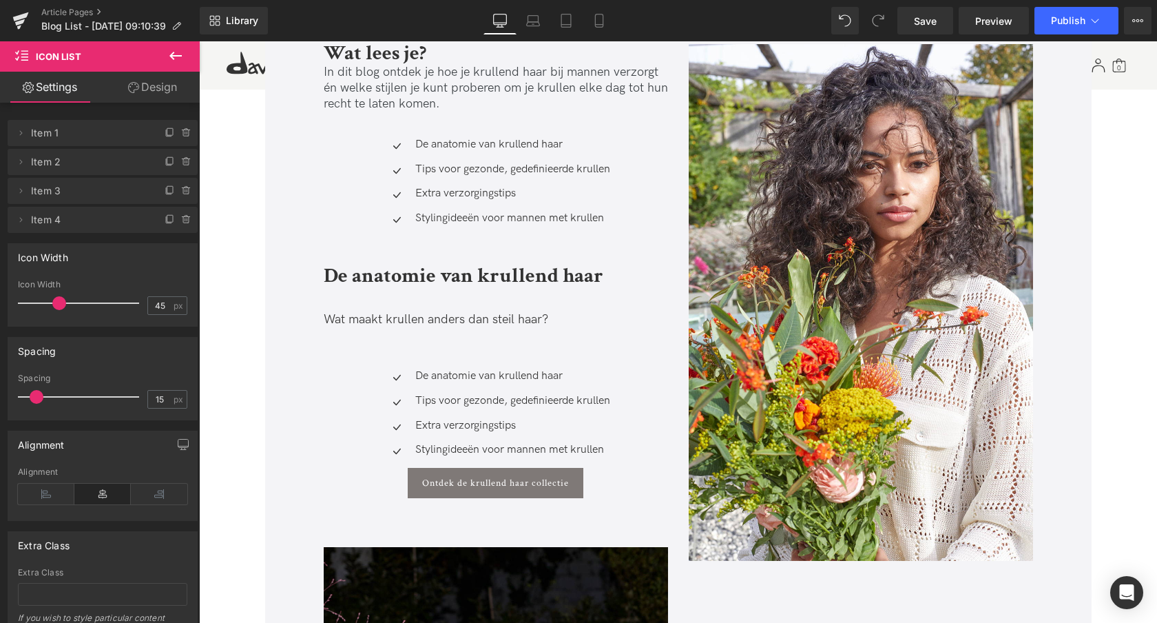
click at [481, 374] on div "De anatomie van krullend haar Text Block" at bounding box center [511, 376] width 198 height 14
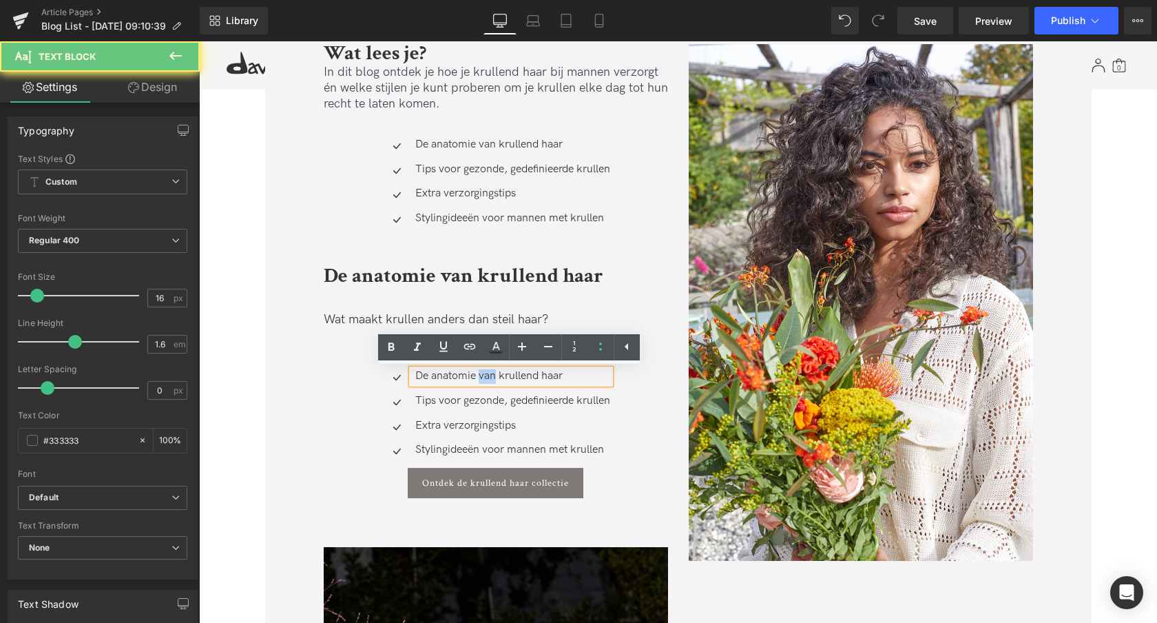
click at [481, 374] on p "De anatomie van krullend haar" at bounding box center [512, 376] width 195 height 14
click at [481, 375] on p "De anatomie van krullend haar" at bounding box center [512, 376] width 195 height 14
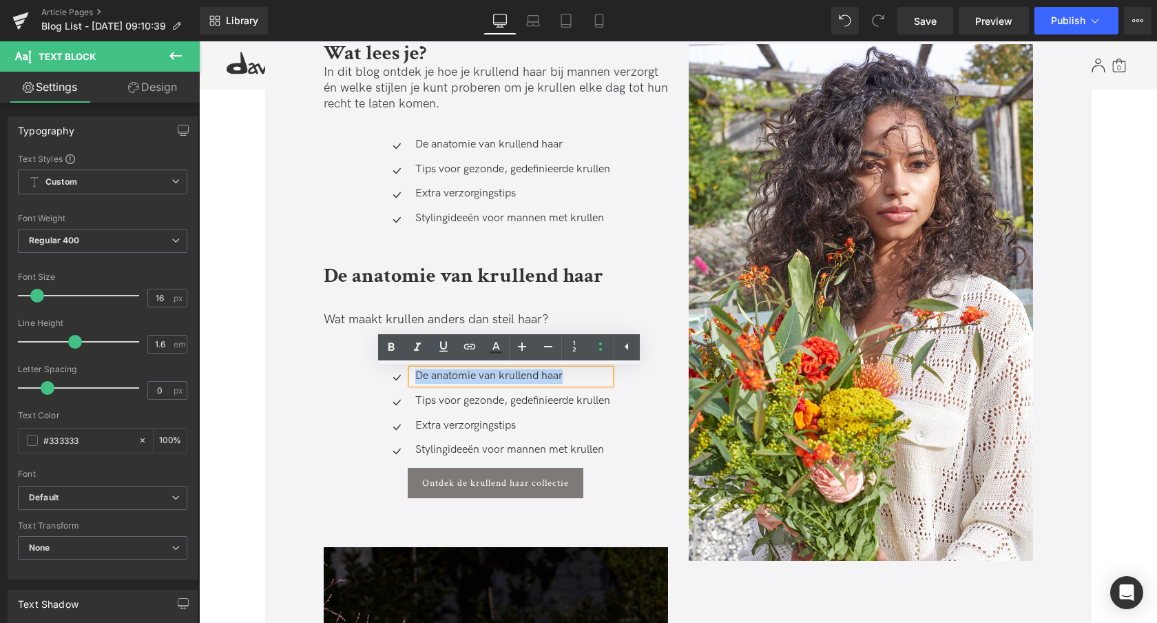
click at [481, 374] on p "De anatomie van krullend haar" at bounding box center [512, 376] width 195 height 14
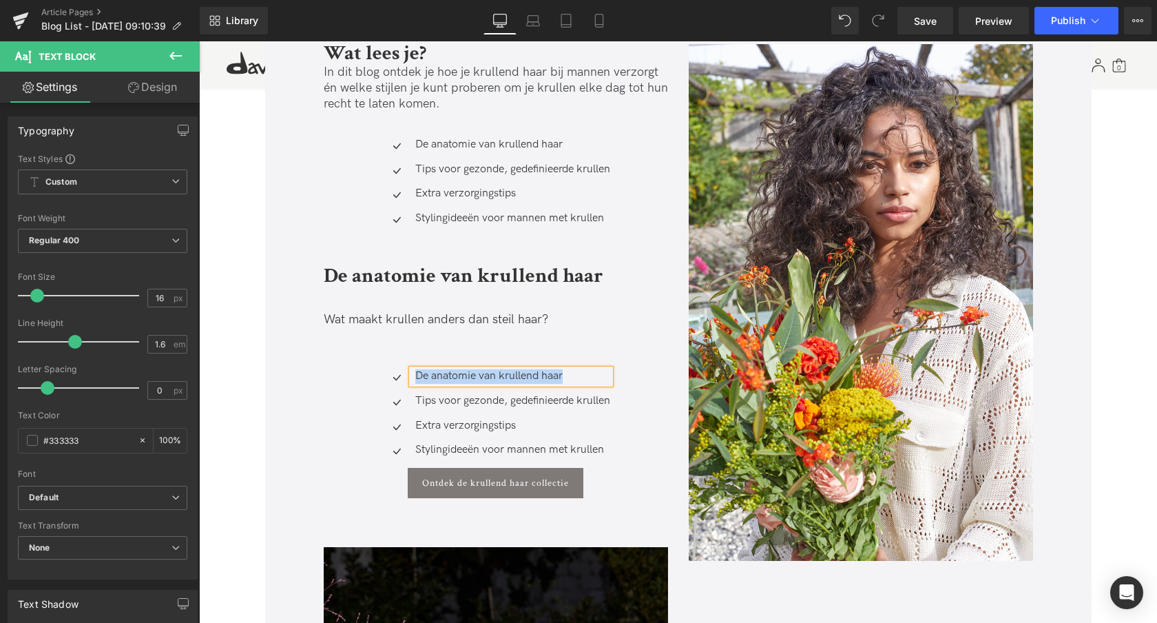
paste div
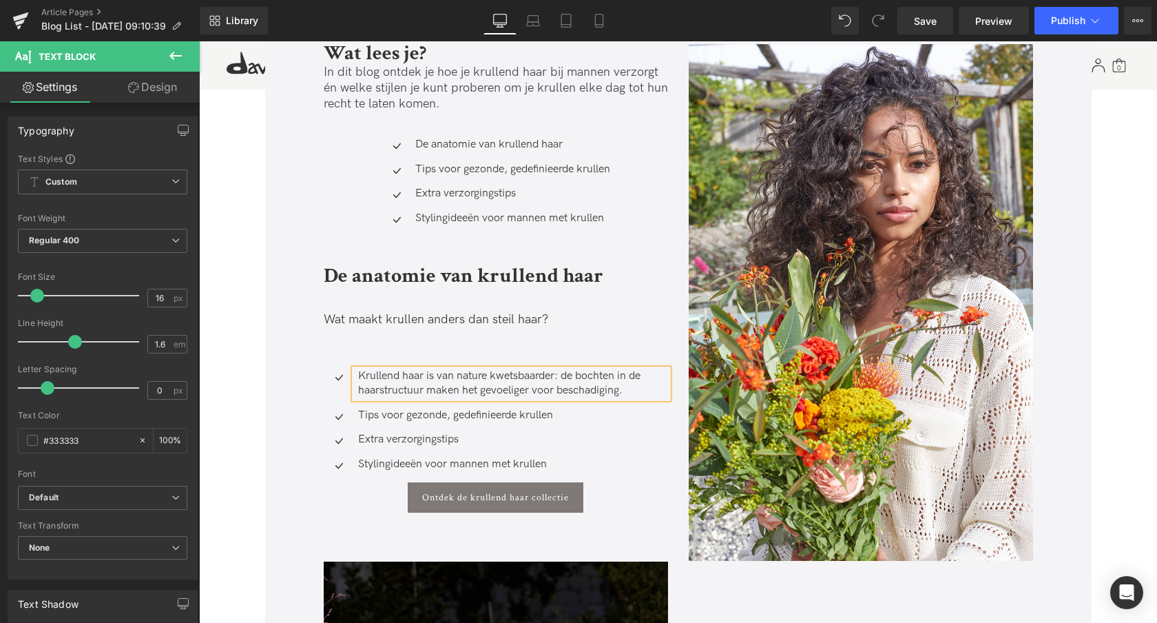
click at [389, 412] on p "Tips voor gezonde, gedefinieerde krullen" at bounding box center [513, 415] width 310 height 14
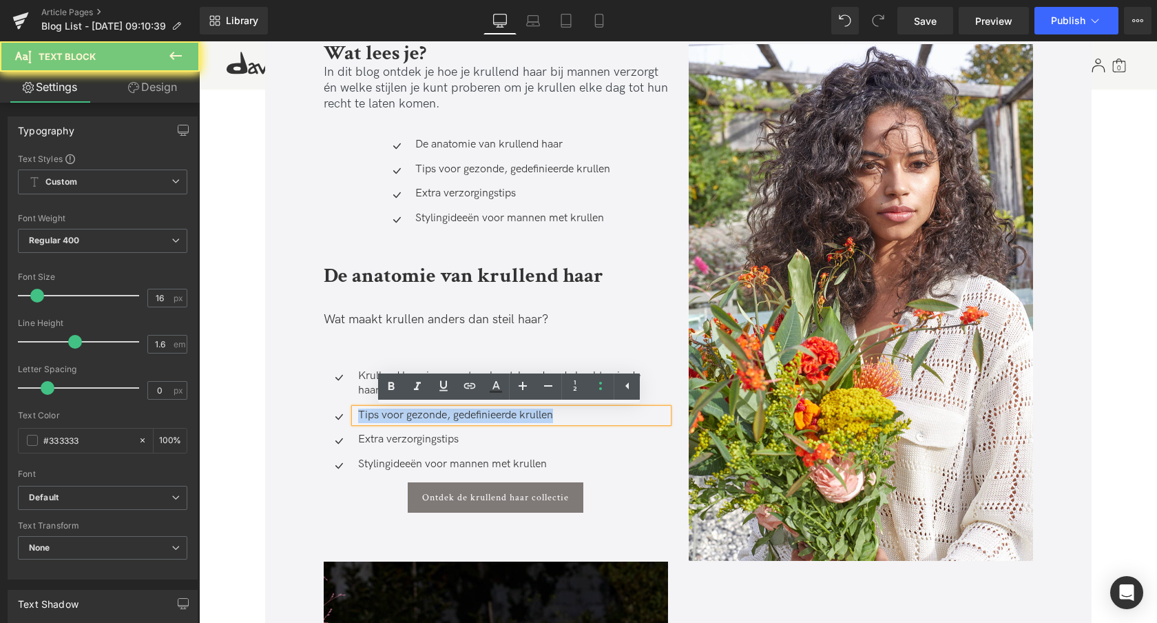
click at [389, 411] on p "Tips voor gezonde, gedefinieerde krullen" at bounding box center [513, 415] width 310 height 14
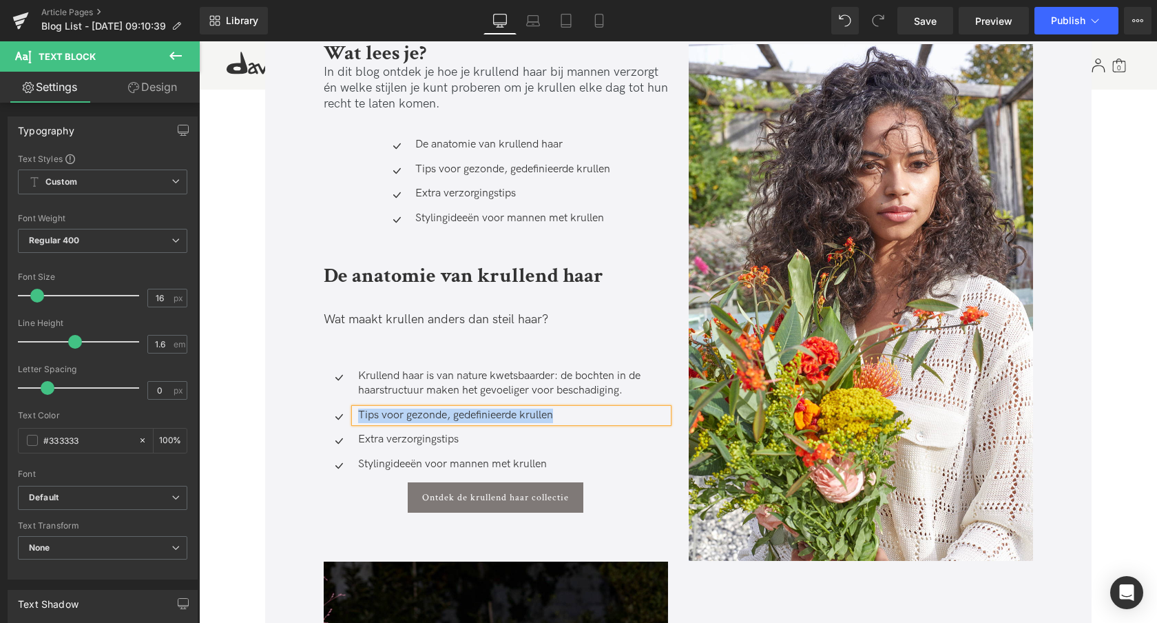
paste div
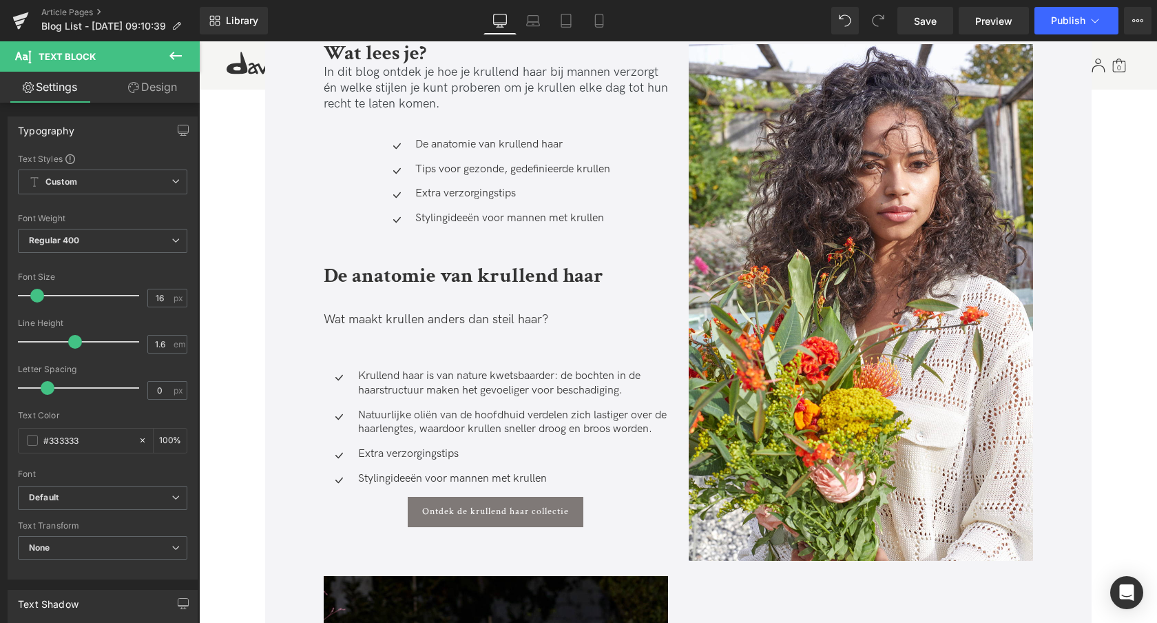
click at [419, 462] on div "Extra verzorgingstips Text Block" at bounding box center [511, 454] width 313 height 14
click at [419, 462] on p "Extra verzorgingstips" at bounding box center [513, 454] width 310 height 14
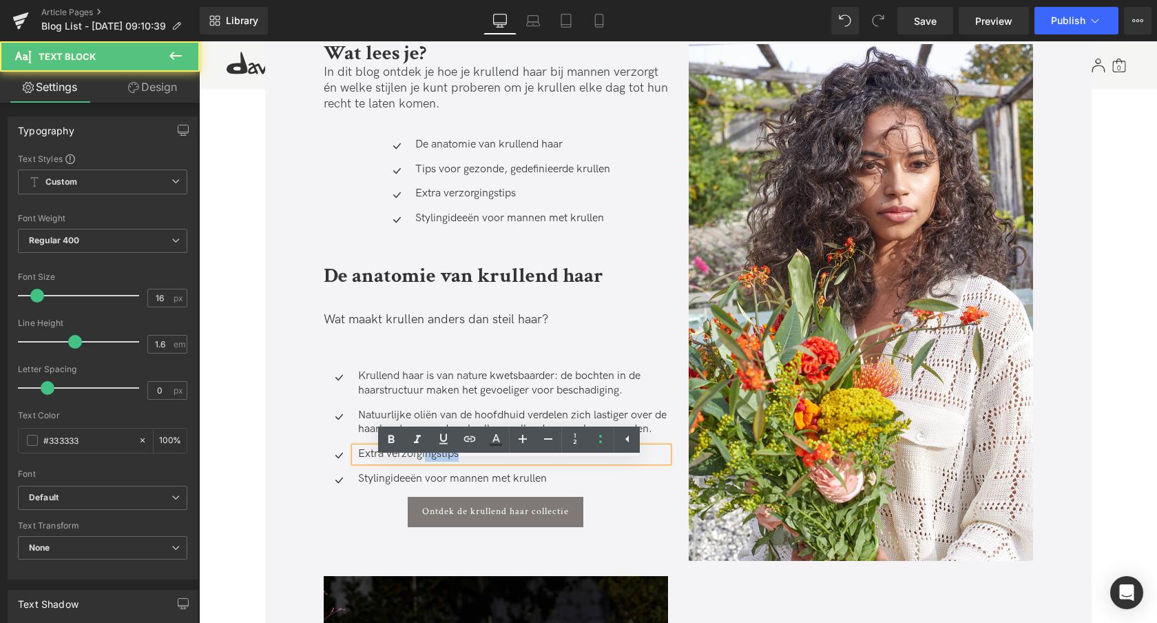
click at [423, 462] on p "Extra verzorgingstips" at bounding box center [513, 454] width 310 height 14
click at [424, 462] on p "Extra verzorgingstips" at bounding box center [513, 454] width 310 height 14
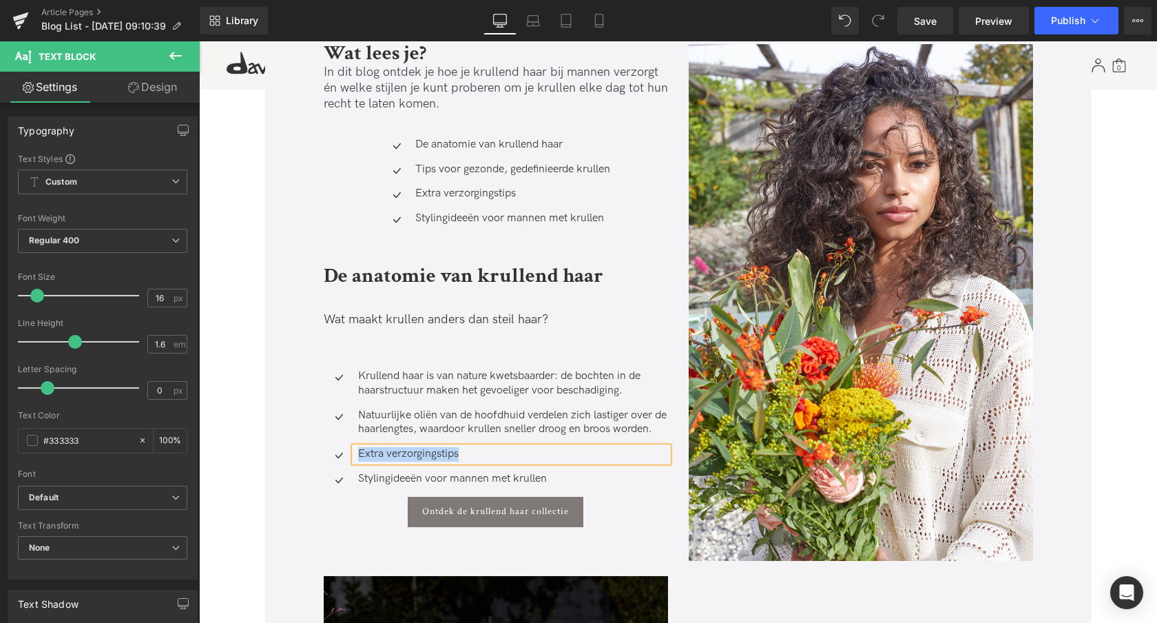
paste div
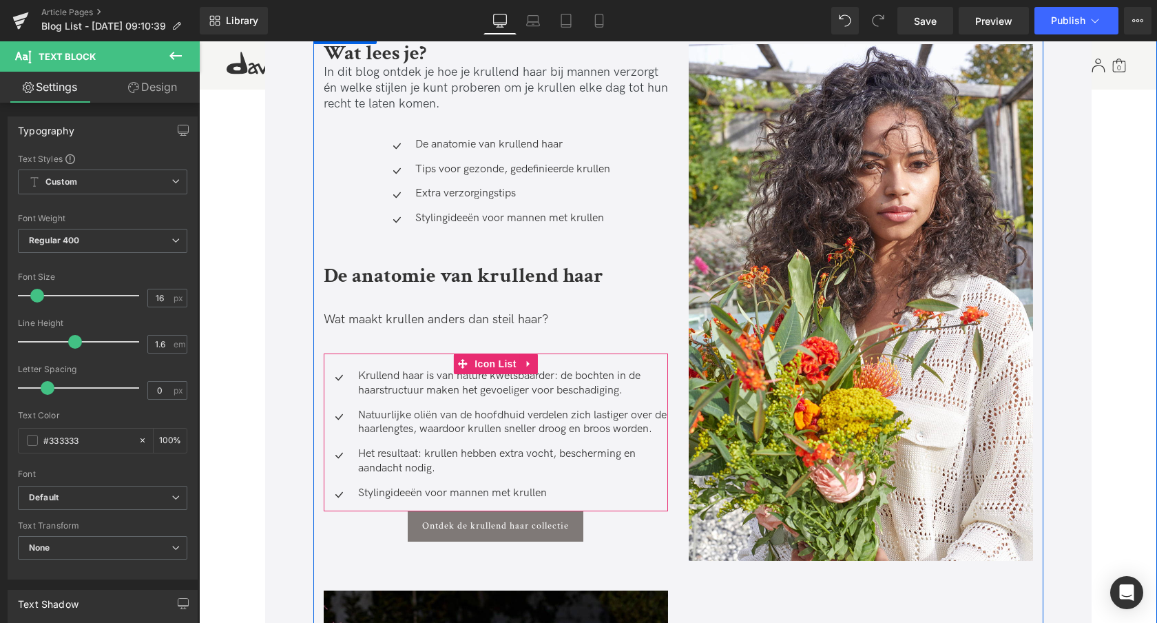
click at [340, 437] on div "Natuurlijke oliën van de hoofdhuid verdelen zich lastiger over de haarlengtes, …" at bounding box center [496, 422] width 344 height 29
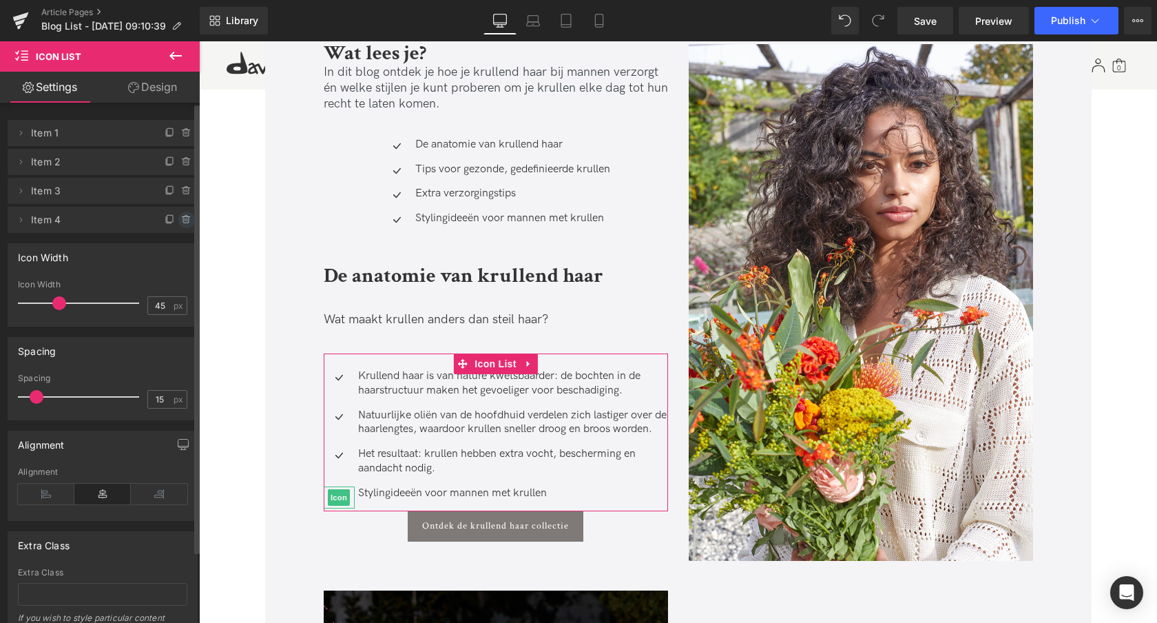
click at [181, 220] on icon at bounding box center [186, 219] width 11 height 11
drag, startPoint x: 172, startPoint y: 222, endPoint x: 152, endPoint y: 227, distance: 19.9
click at [172, 222] on button "Delete" at bounding box center [171, 220] width 43 height 18
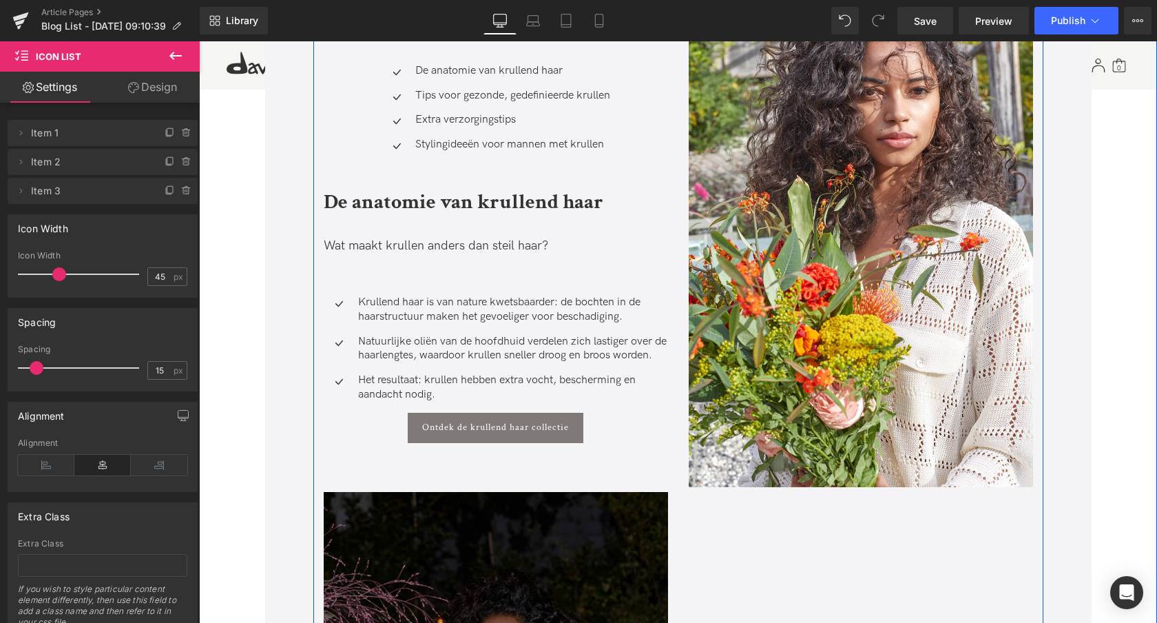
scroll to position [582, 0]
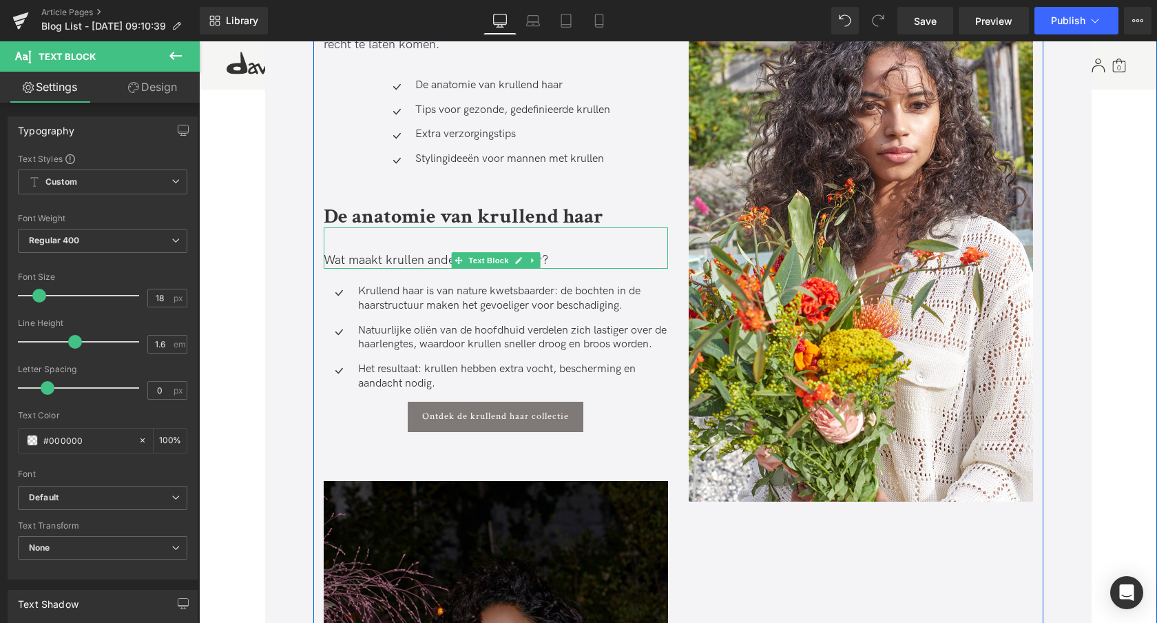
drag, startPoint x: 385, startPoint y: 276, endPoint x: 392, endPoint y: 284, distance: 10.8
click at [386, 265] on div "Wat maakt krullen anders dan steil haar? Text Block" at bounding box center [496, 247] width 344 height 41
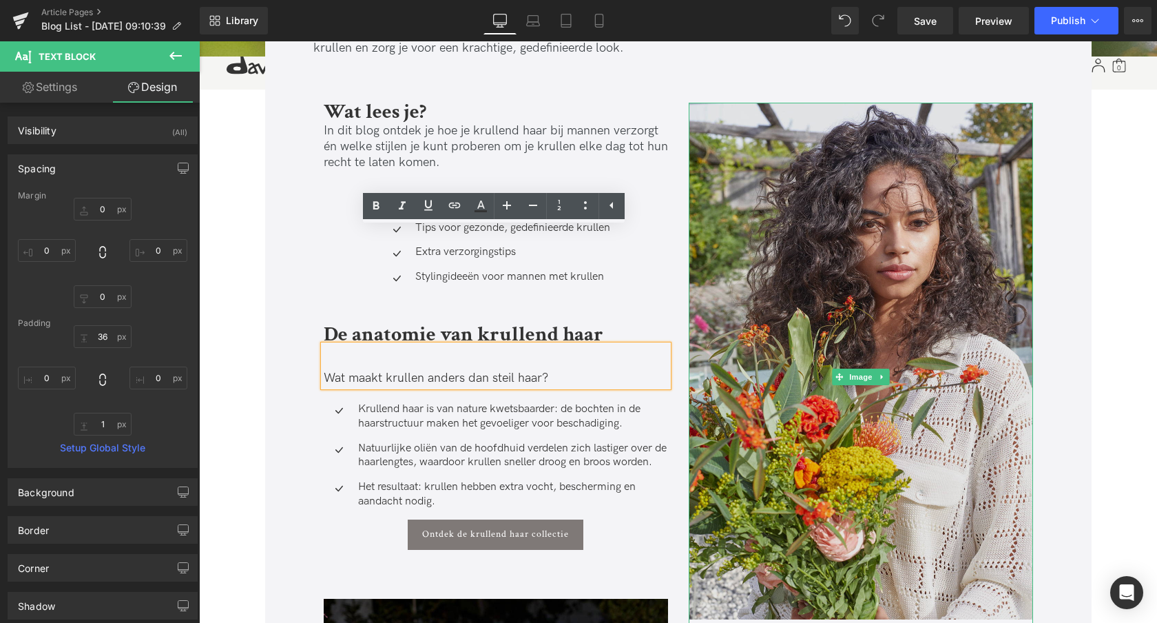
scroll to position [344, 0]
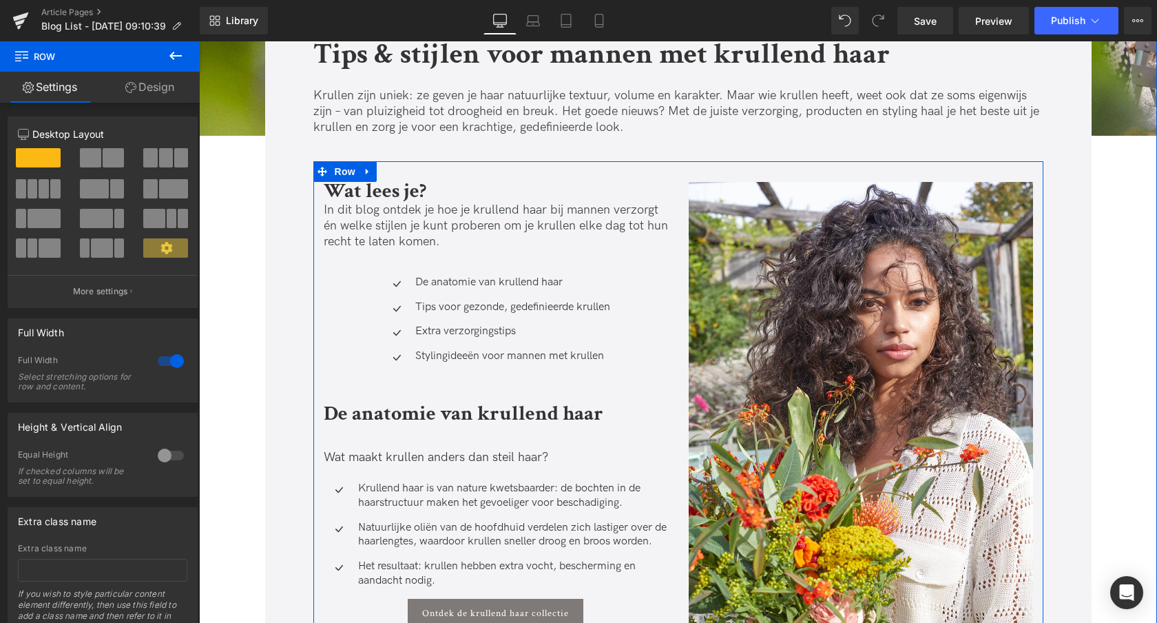
scroll to position [383, 0]
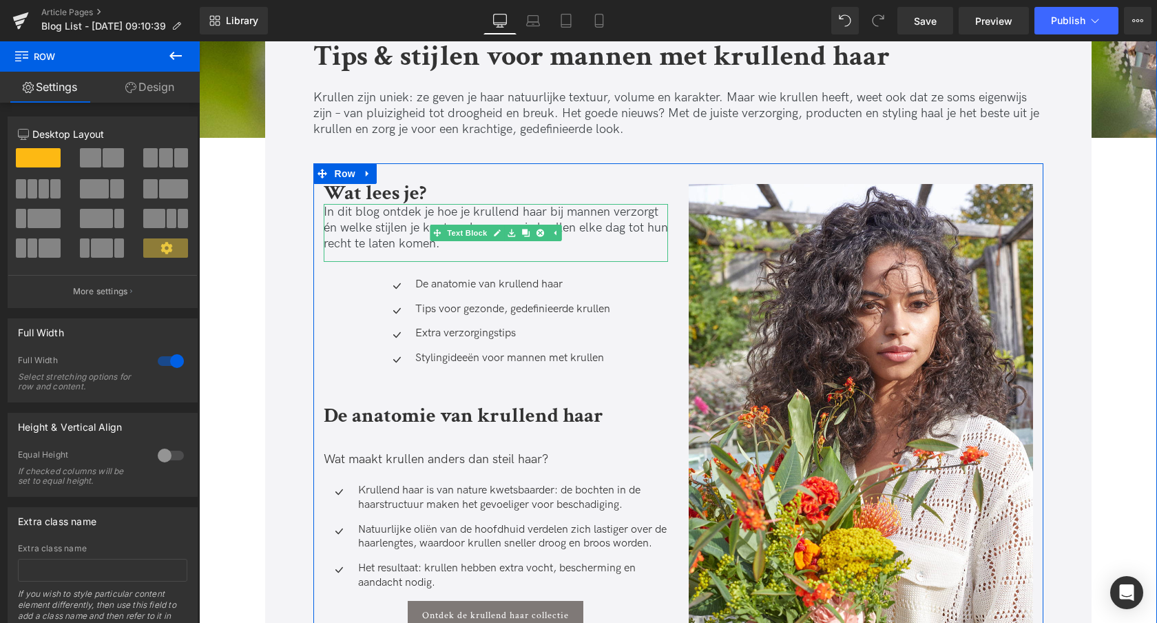
click at [532, 222] on p "In dit blog ontdek je hoe je krullend haar bij mannen verzorgt én welke stijlen…" at bounding box center [496, 228] width 344 height 48
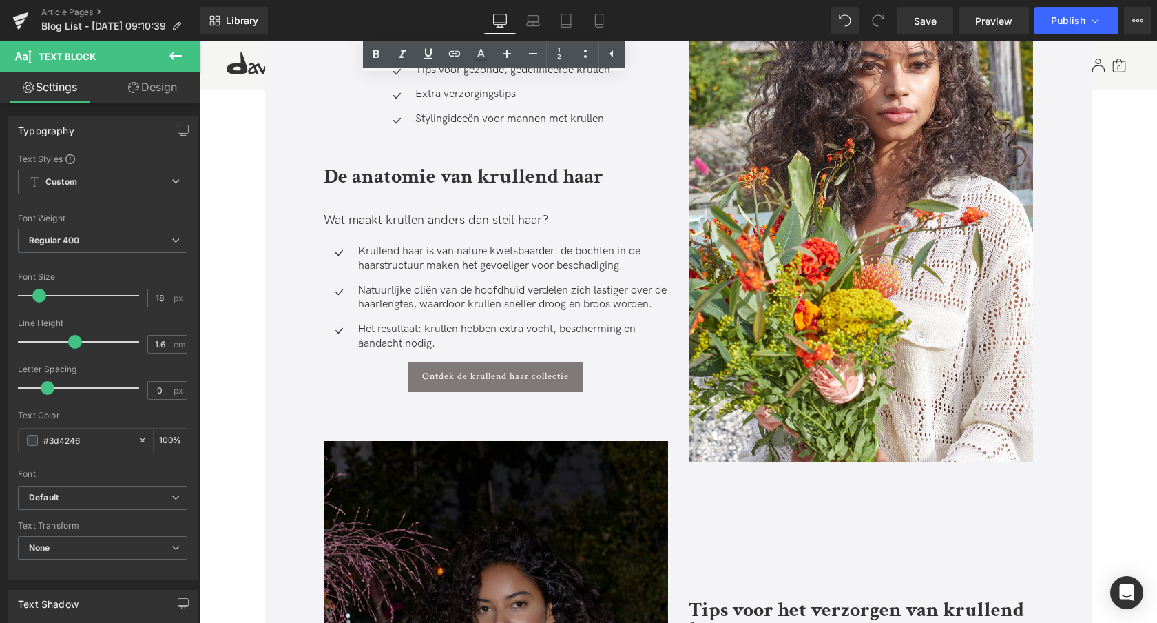
scroll to position [713, 0]
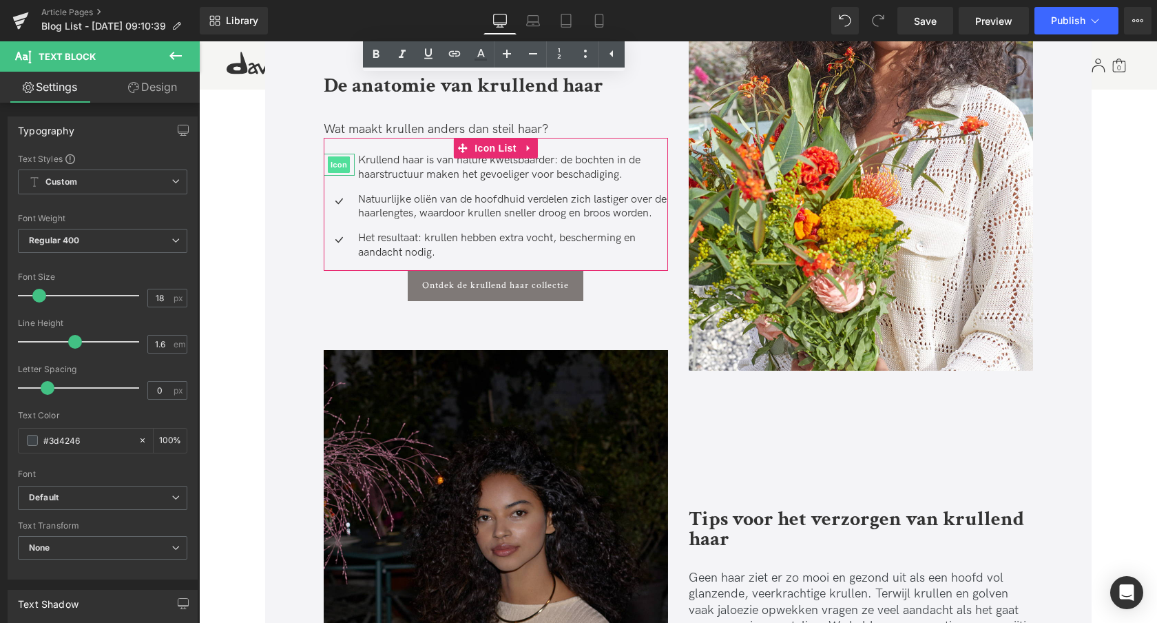
click at [337, 167] on span "Icon" at bounding box center [339, 164] width 22 height 17
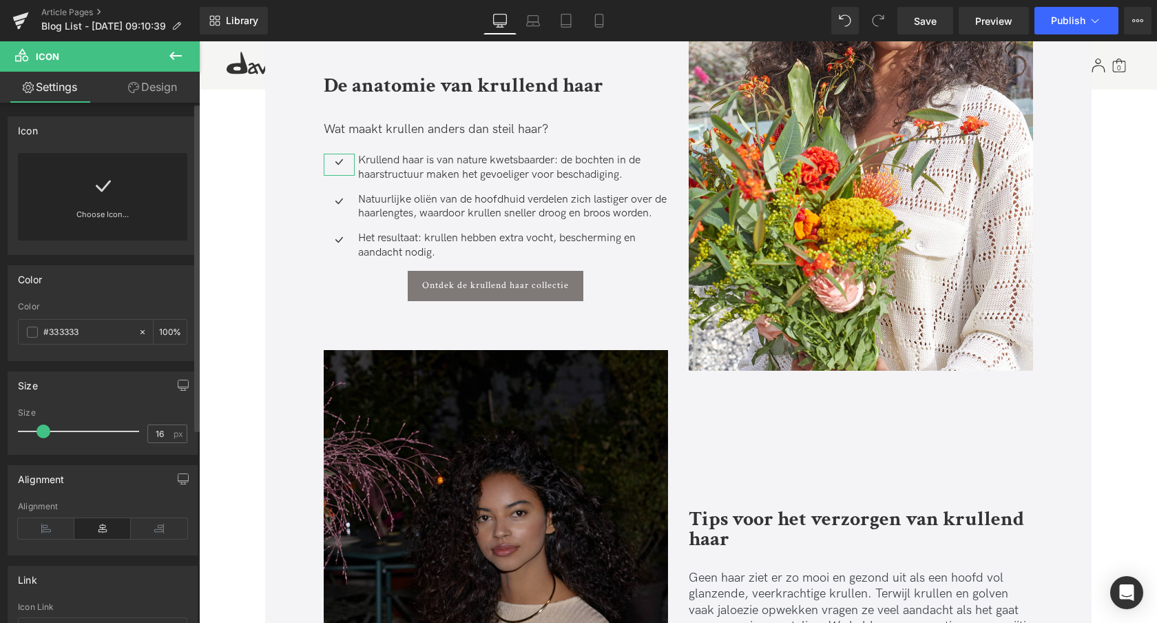
click at [104, 206] on link at bounding box center [103, 180] width 22 height 55
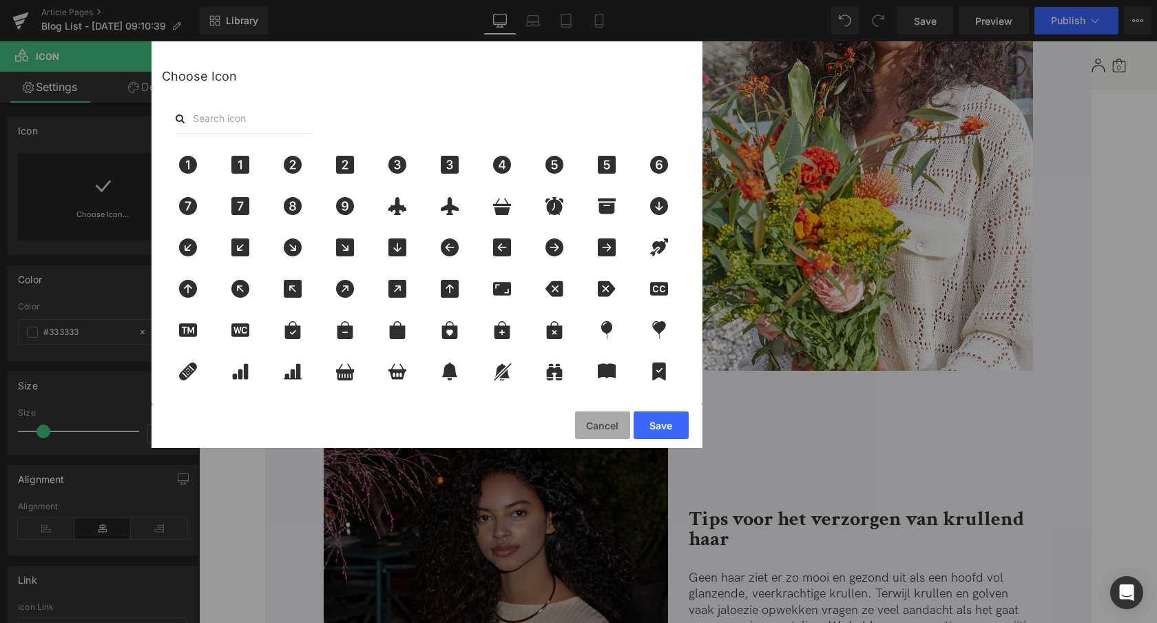
click at [594, 422] on button "Cancel" at bounding box center [602, 425] width 55 height 28
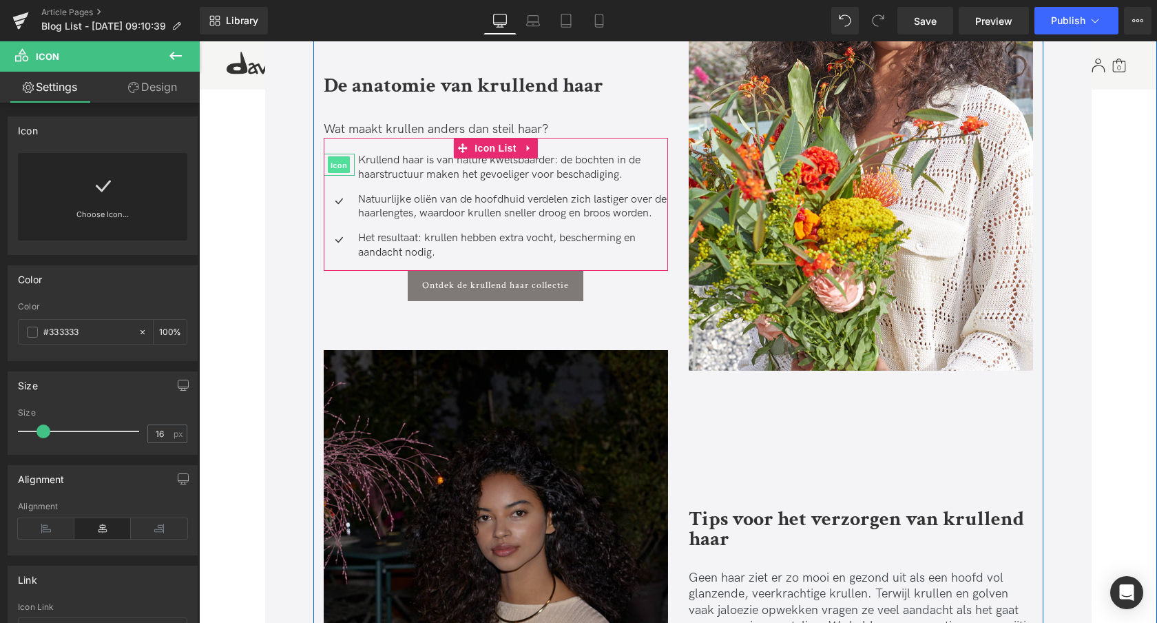
click at [340, 165] on span "Icon" at bounding box center [339, 165] width 22 height 17
click at [337, 167] on span "Icon" at bounding box center [339, 165] width 22 height 17
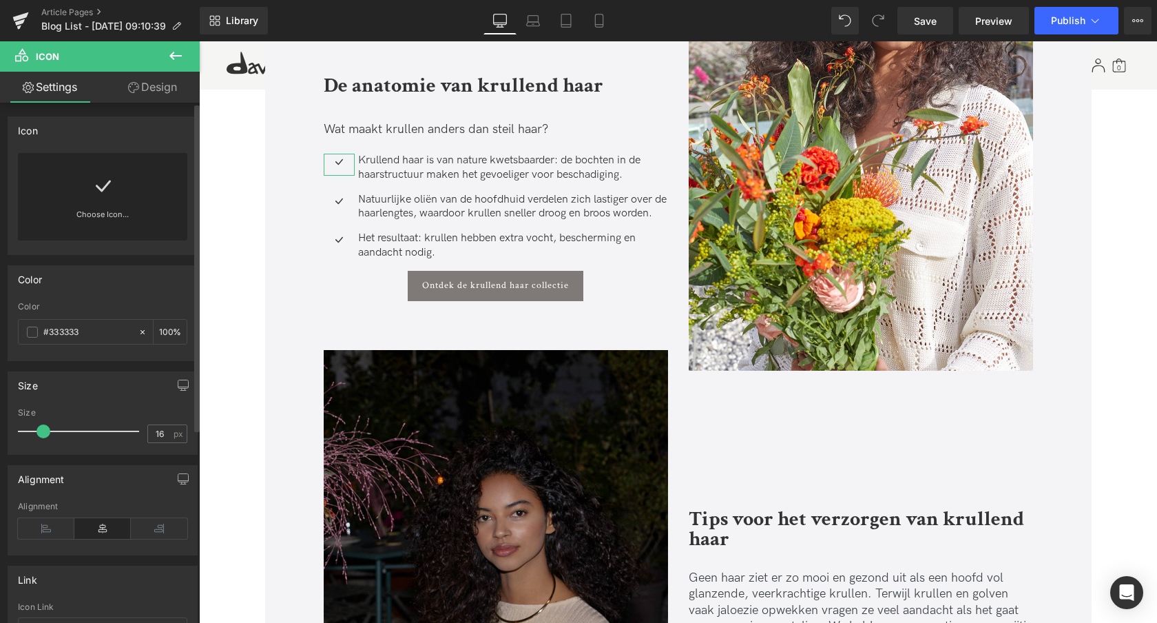
click at [83, 205] on div "Choose Icon..." at bounding box center [102, 196] width 169 height 87
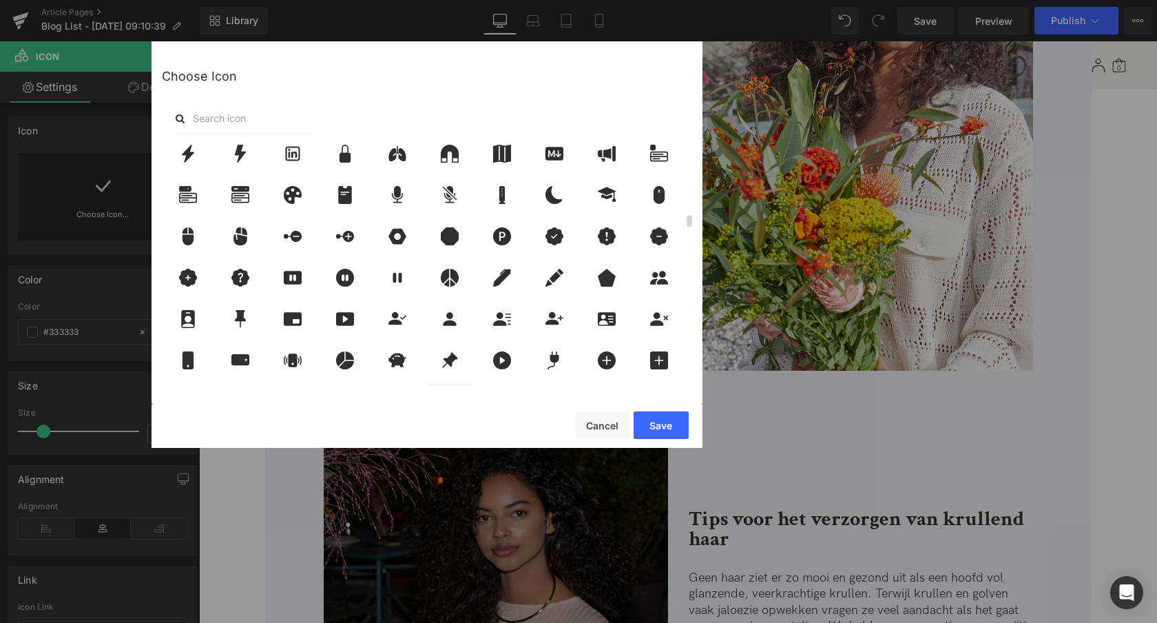
scroll to position [1467, 0]
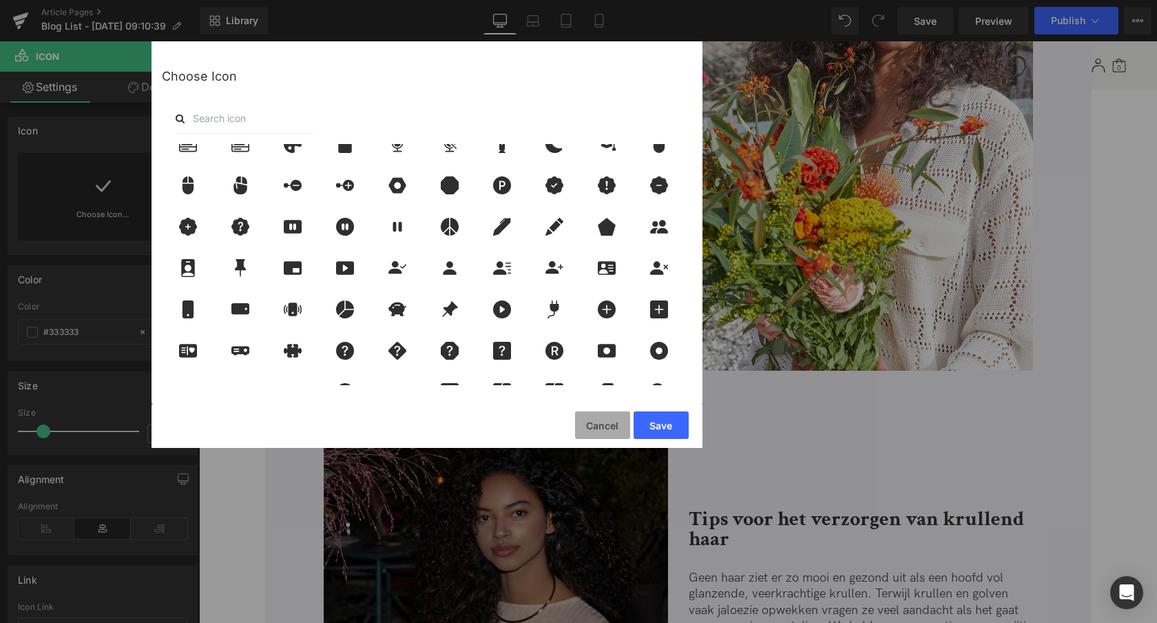
click at [600, 419] on button "Cancel" at bounding box center [602, 425] width 55 height 28
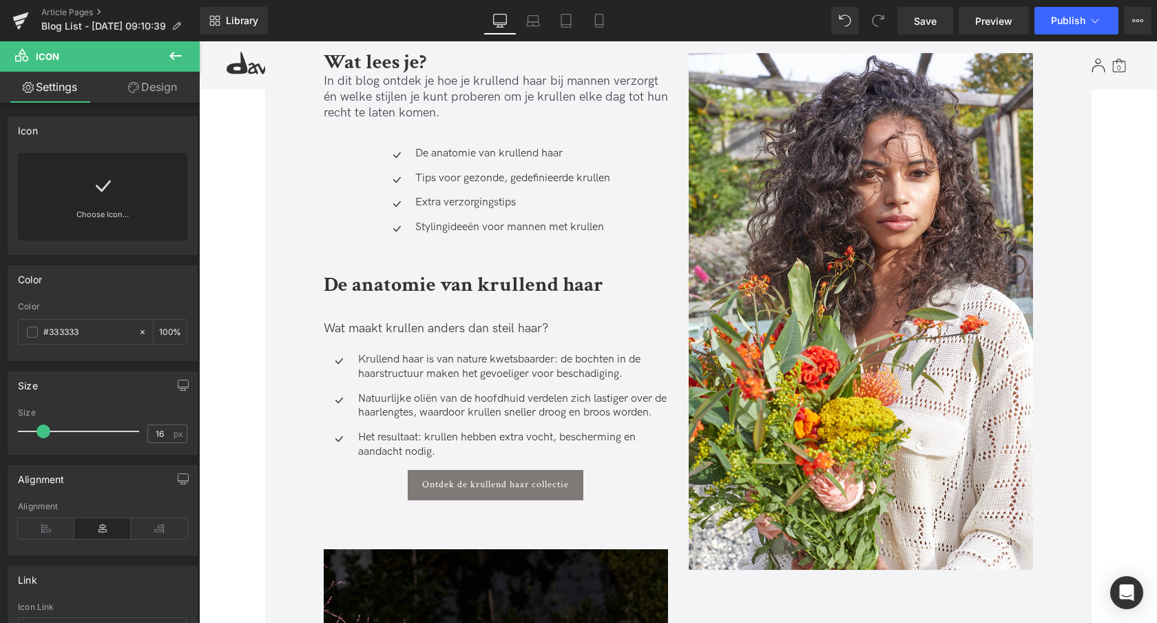
scroll to position [583, 0]
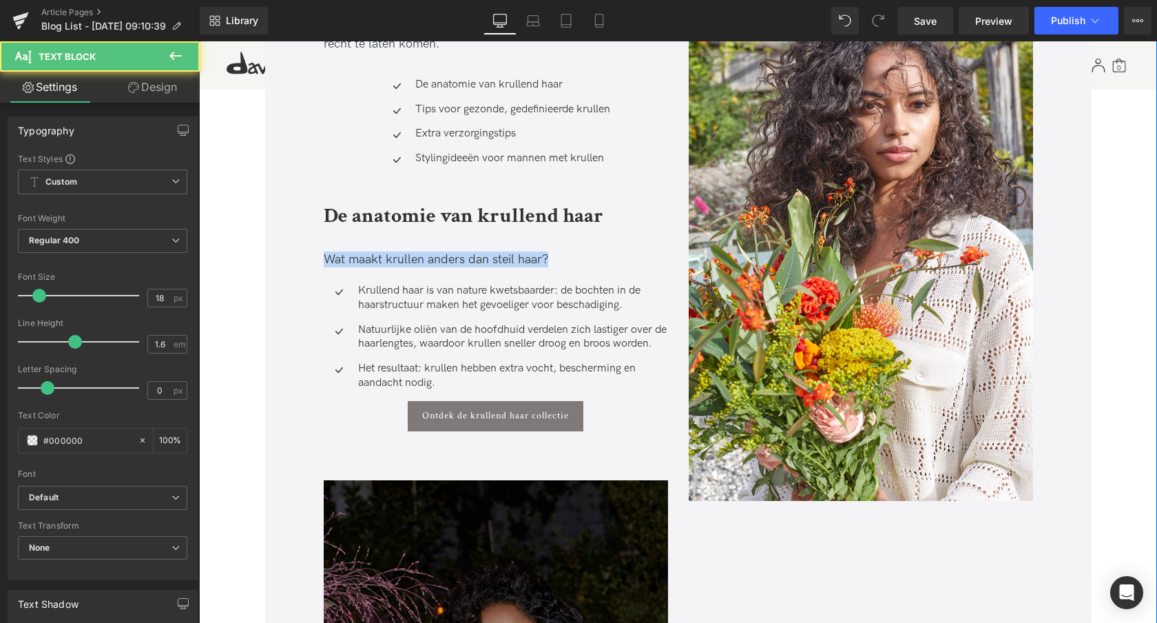
drag, startPoint x: 550, startPoint y: 259, endPoint x: 281, endPoint y: 257, distance: 268.7
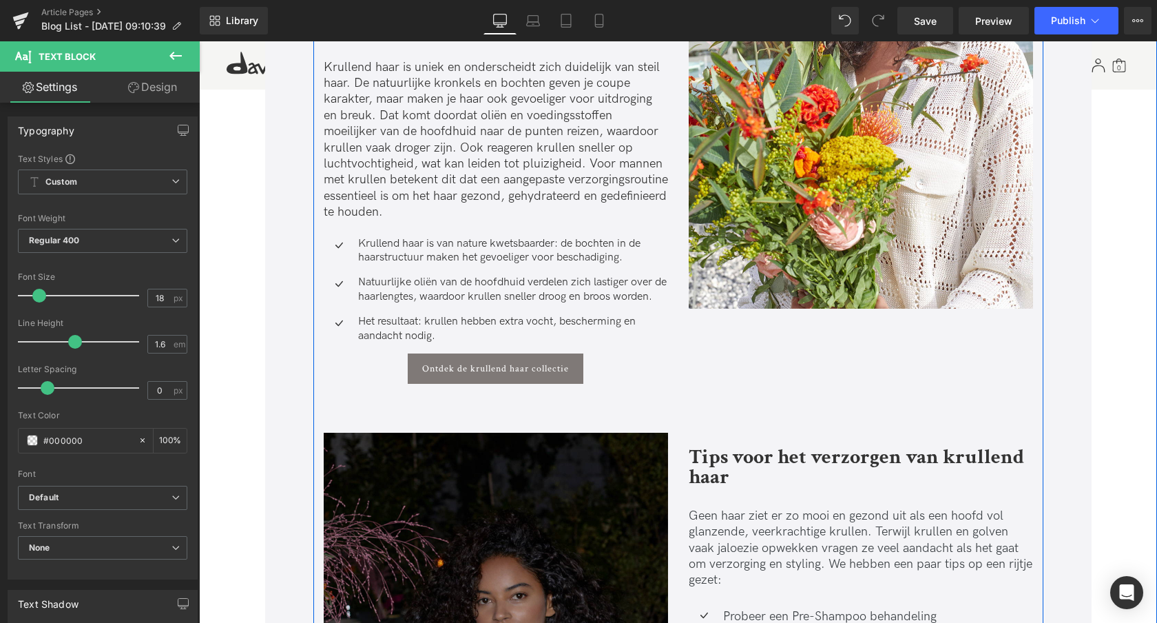
scroll to position [873, 0]
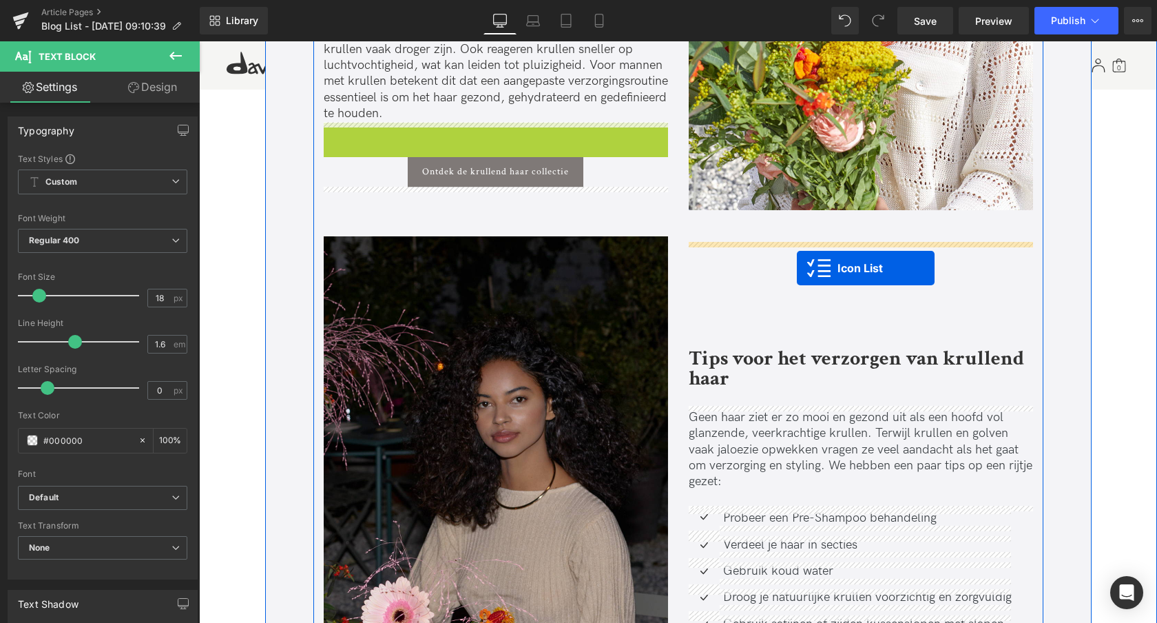
drag, startPoint x: 460, startPoint y: 131, endPoint x: 796, endPoint y: 268, distance: 363.0
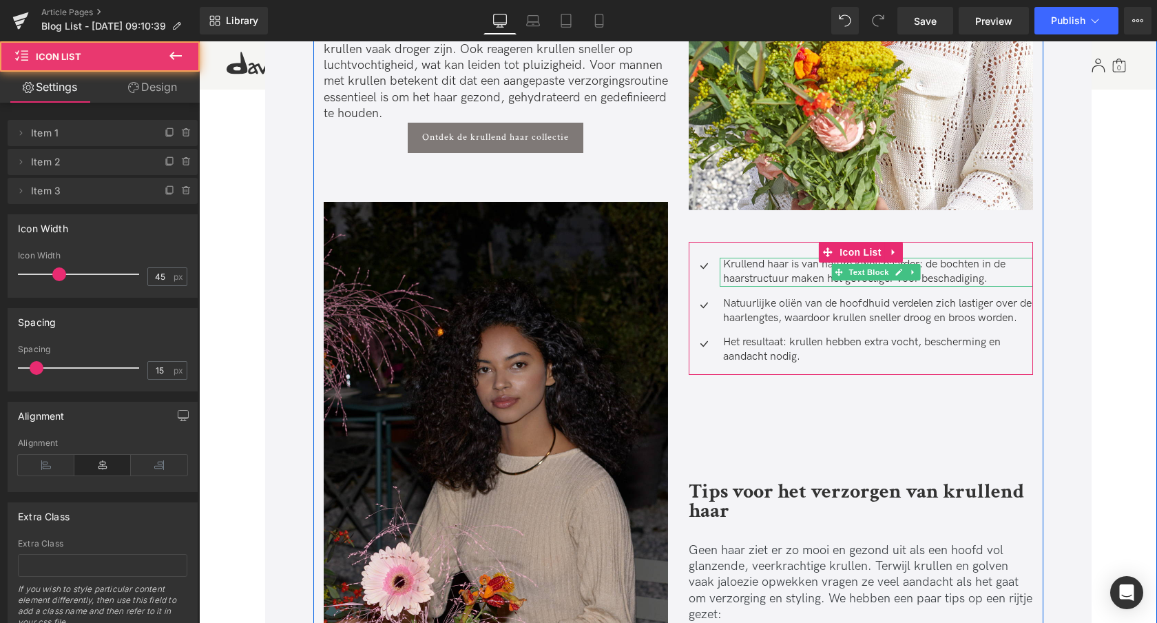
click at [771, 273] on p "Krullend haar is van nature kwetsbaarder: de bochten in de haarstructuur maken …" at bounding box center [878, 272] width 310 height 29
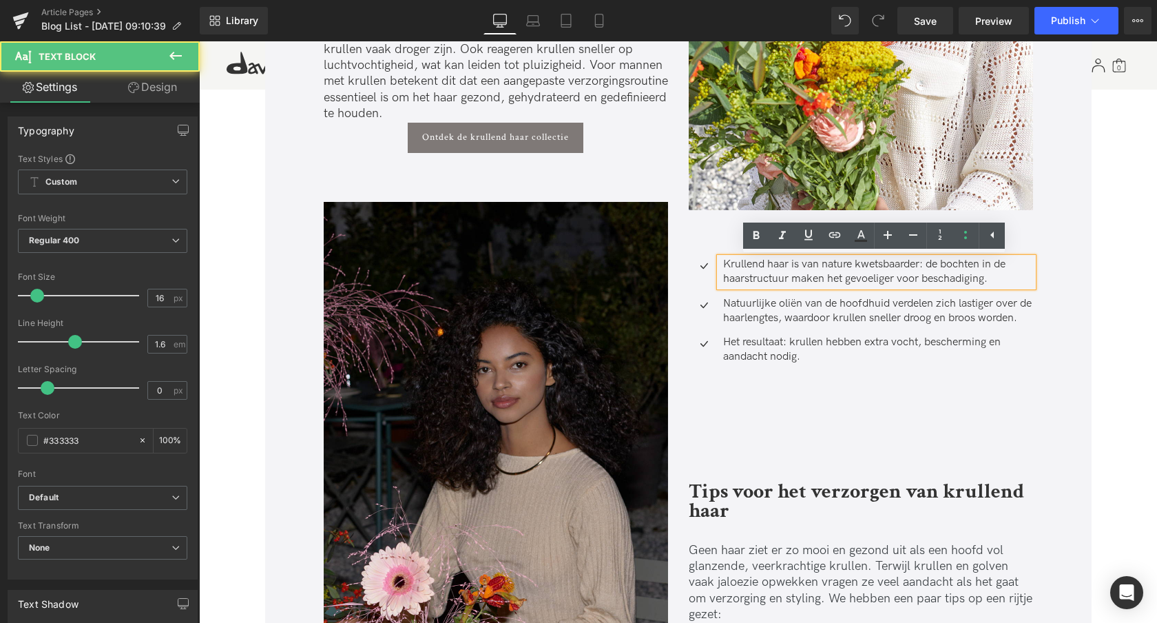
click at [778, 278] on p "Krullend haar is van nature kwetsbaarder: de bochten in de haarstructuur maken …" at bounding box center [878, 272] width 310 height 29
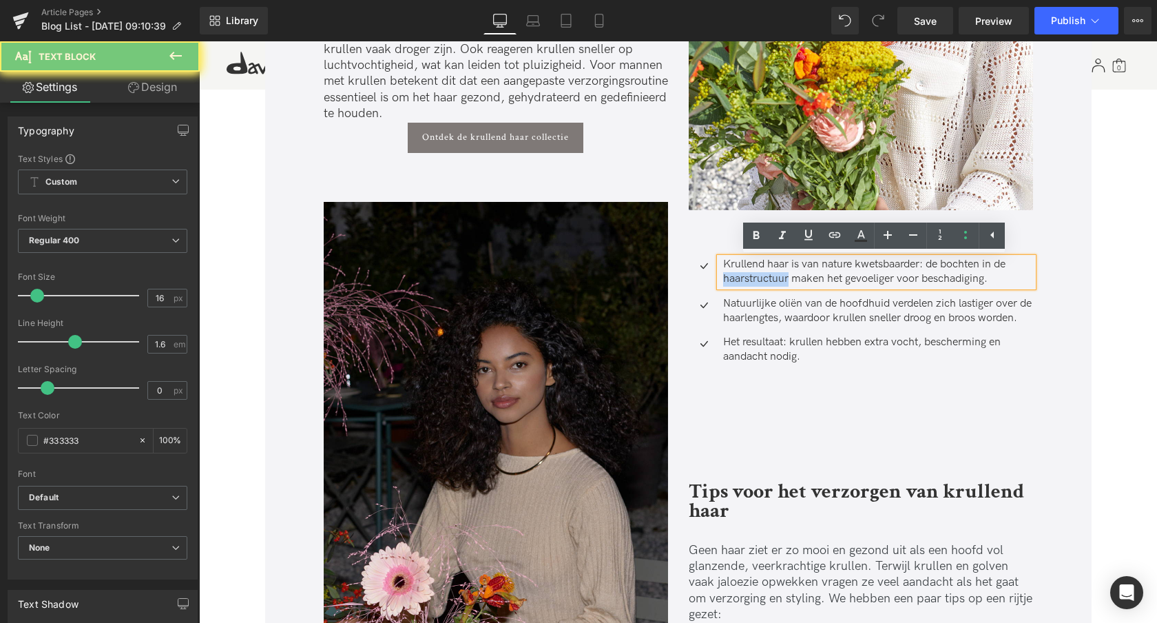
click at [778, 278] on p "Krullend haar is van nature kwetsbaarder: de bochten in de haarstructuur maken …" at bounding box center [878, 272] width 310 height 29
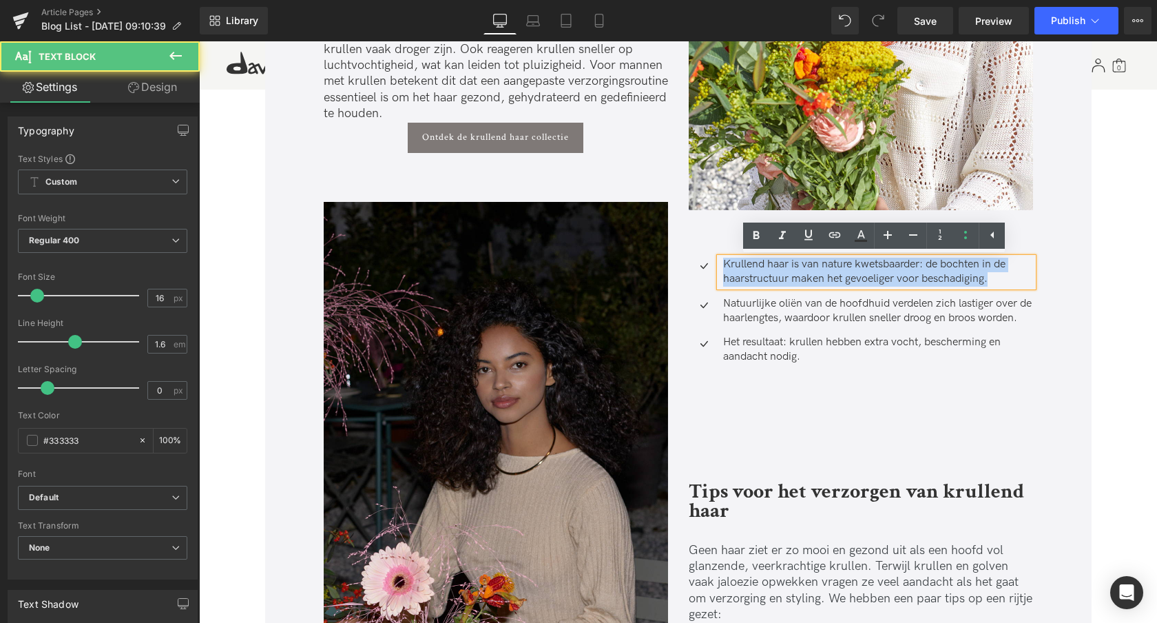
click at [778, 278] on p "Krullend haar is van nature kwetsbaarder: de bochten in de haarstructuur maken …" at bounding box center [878, 272] width 310 height 29
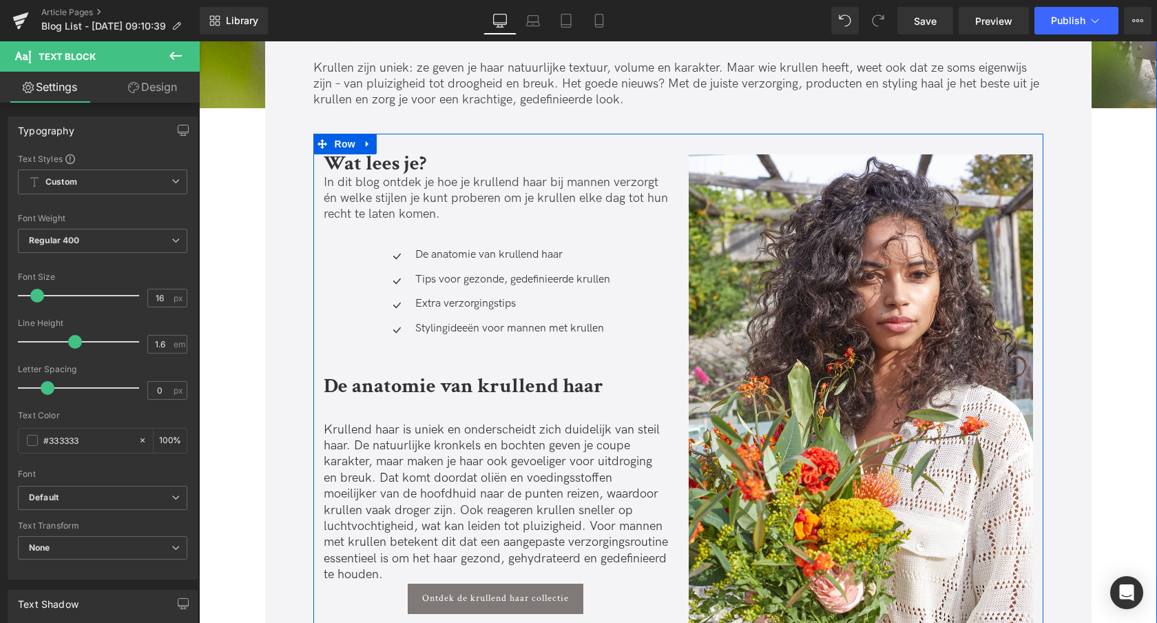
scroll to position [414, 0]
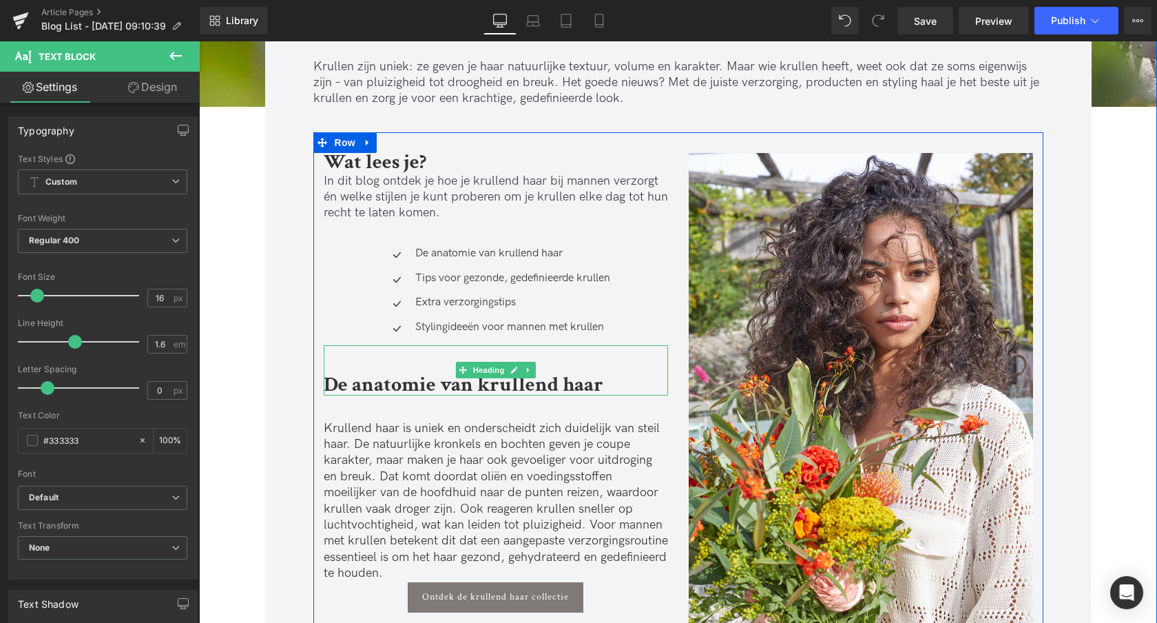
click at [528, 373] on link at bounding box center [528, 370] width 14 height 17
click at [517, 371] on icon at bounding box center [521, 370] width 8 height 8
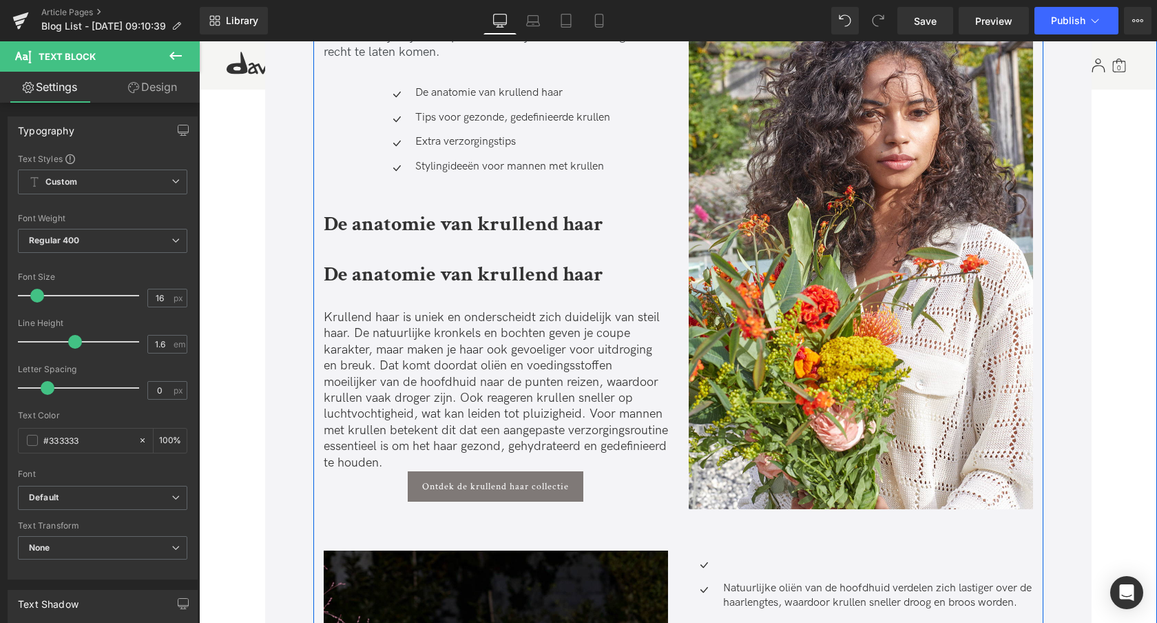
scroll to position [584, 0]
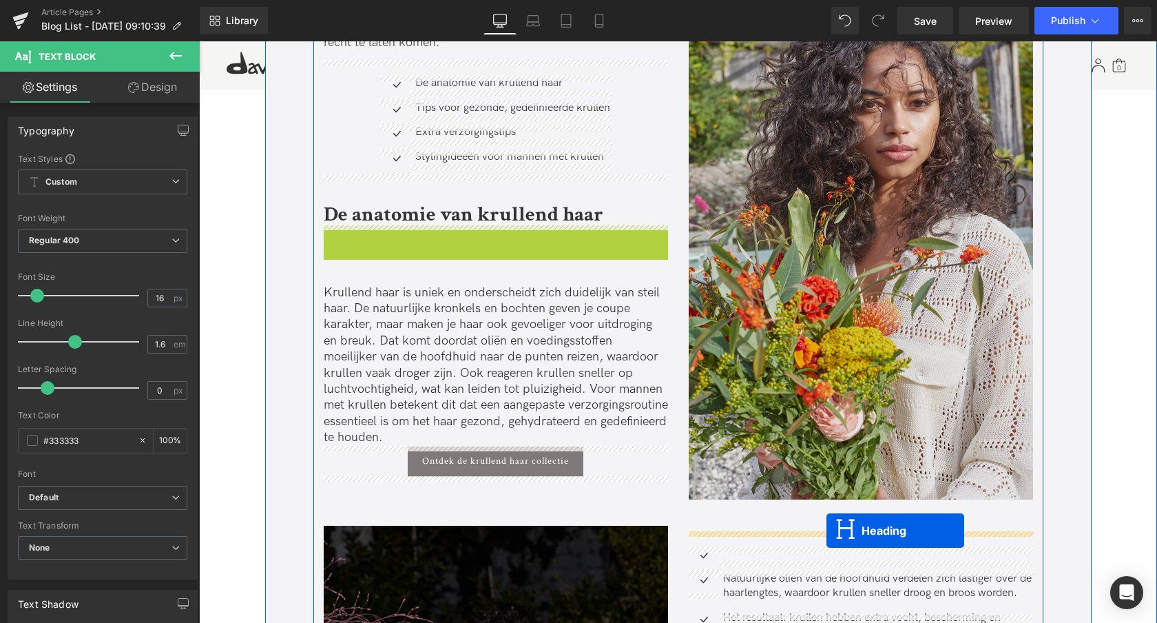
drag, startPoint x: 469, startPoint y: 273, endPoint x: 687, endPoint y: 493, distance: 309.3
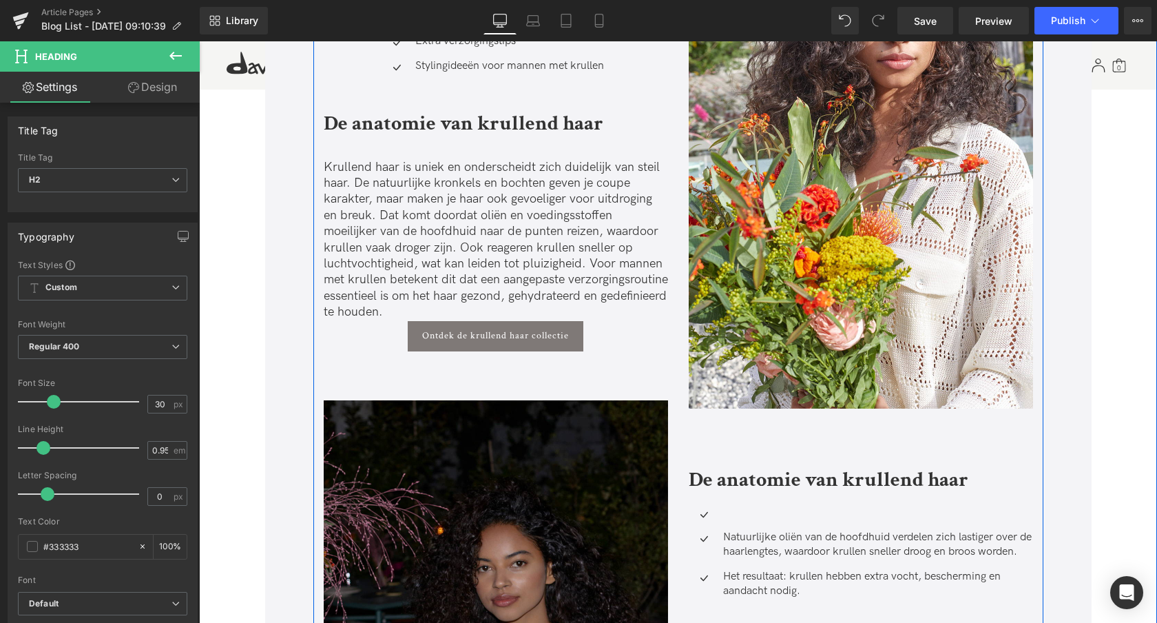
scroll to position [876, 0]
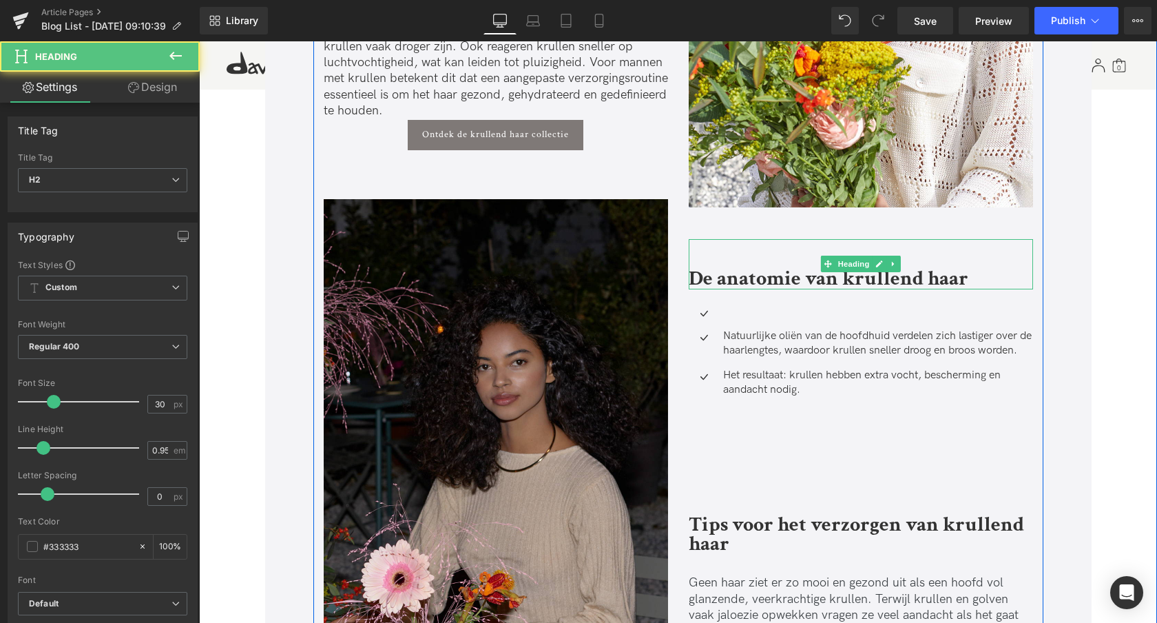
click at [972, 275] on h2 "De anatomie van krullend haar" at bounding box center [861, 279] width 344 height 20
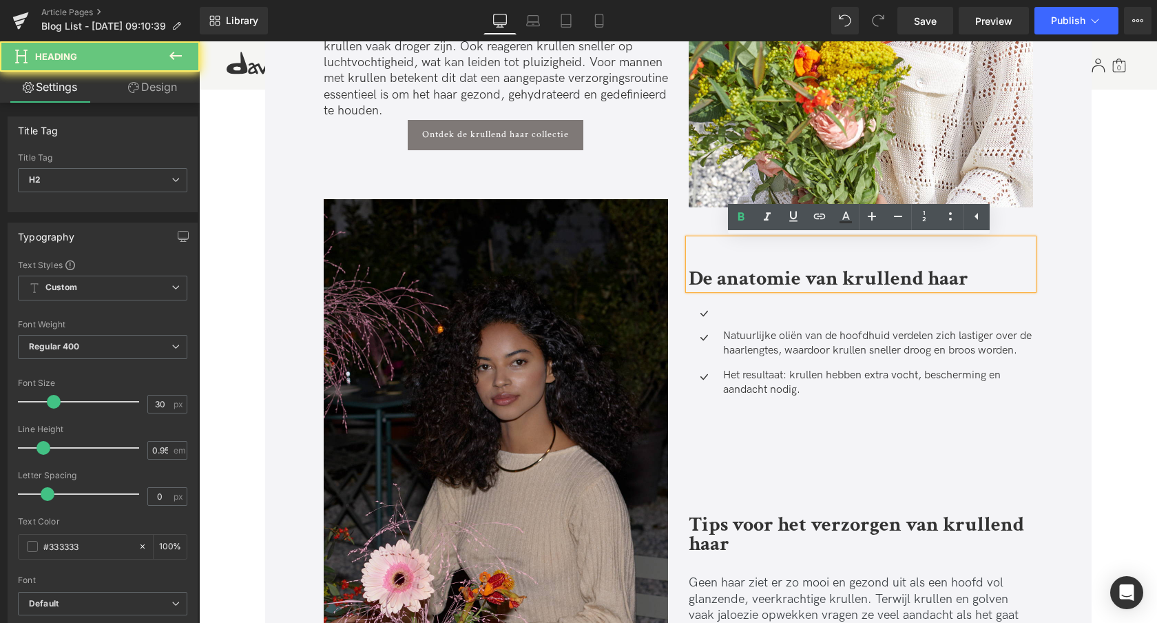
click at [972, 275] on h2 "De anatomie van krullend haar" at bounding box center [861, 279] width 344 height 20
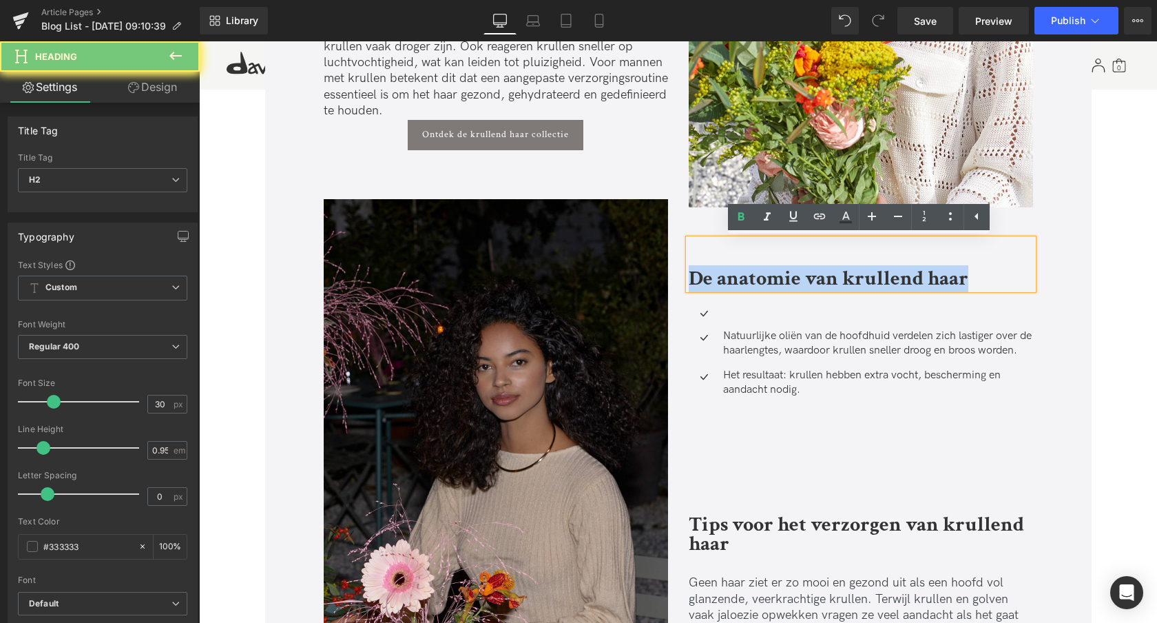
click at [972, 275] on h2 "De anatomie van krullend haar" at bounding box center [861, 279] width 344 height 20
paste div
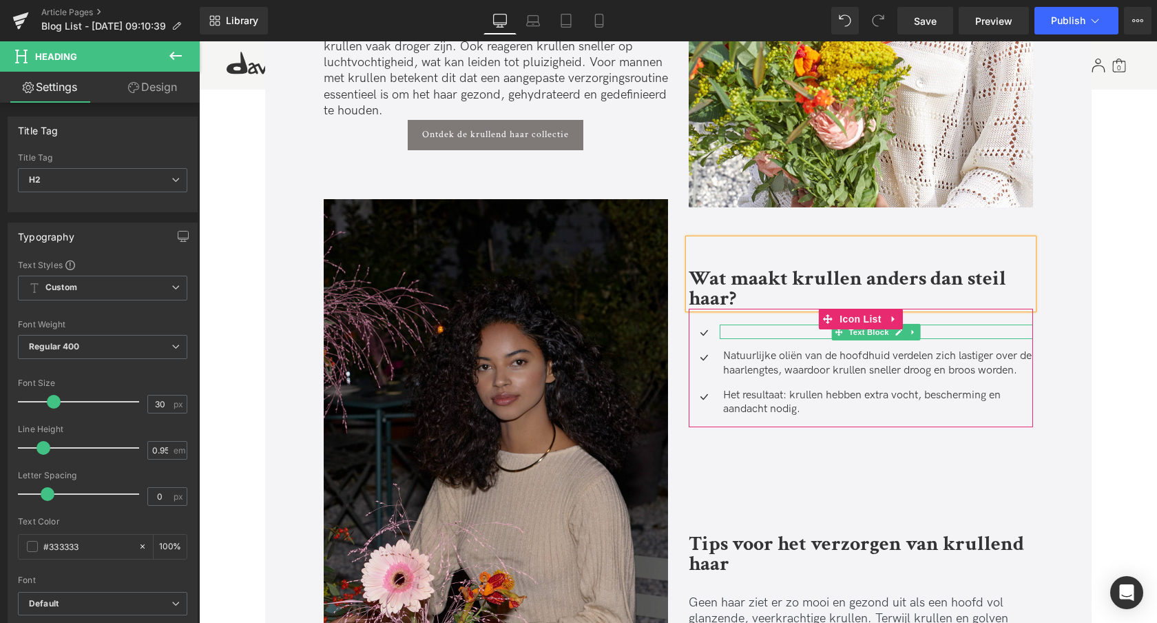
click at [725, 333] on p at bounding box center [878, 331] width 310 height 14
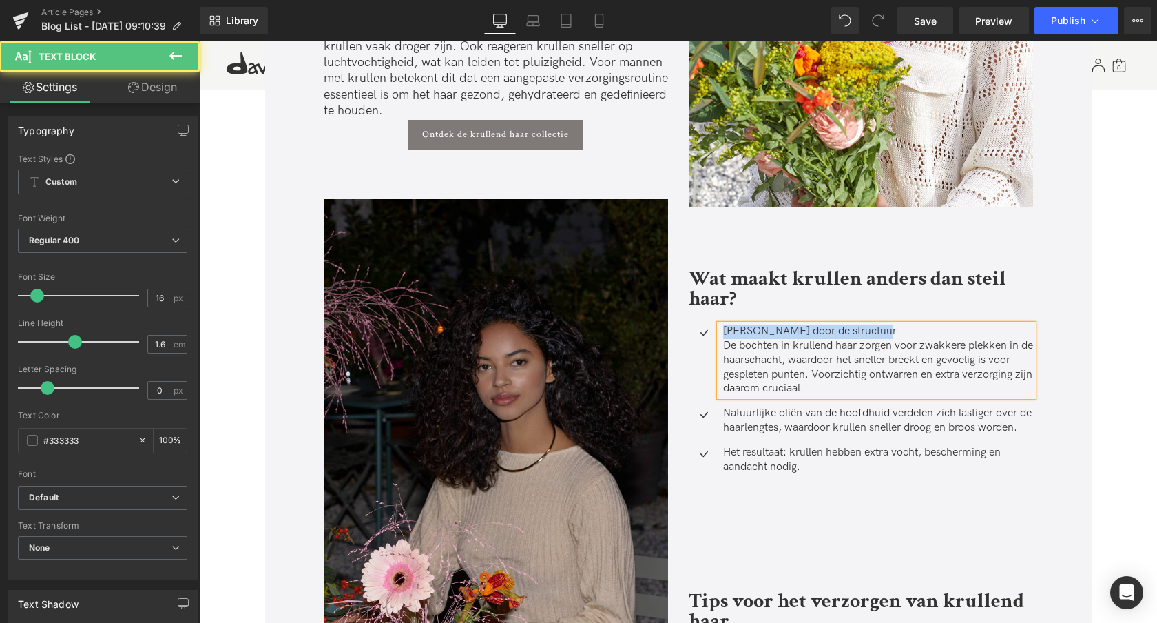
drag, startPoint x: 859, startPoint y: 331, endPoint x: 680, endPoint y: 362, distance: 181.6
click at [700, 332] on li "Icon Kwetsbaarder door de structuur De bochten in krullend haar zorgen voor zwa…" at bounding box center [861, 360] width 344 height 72
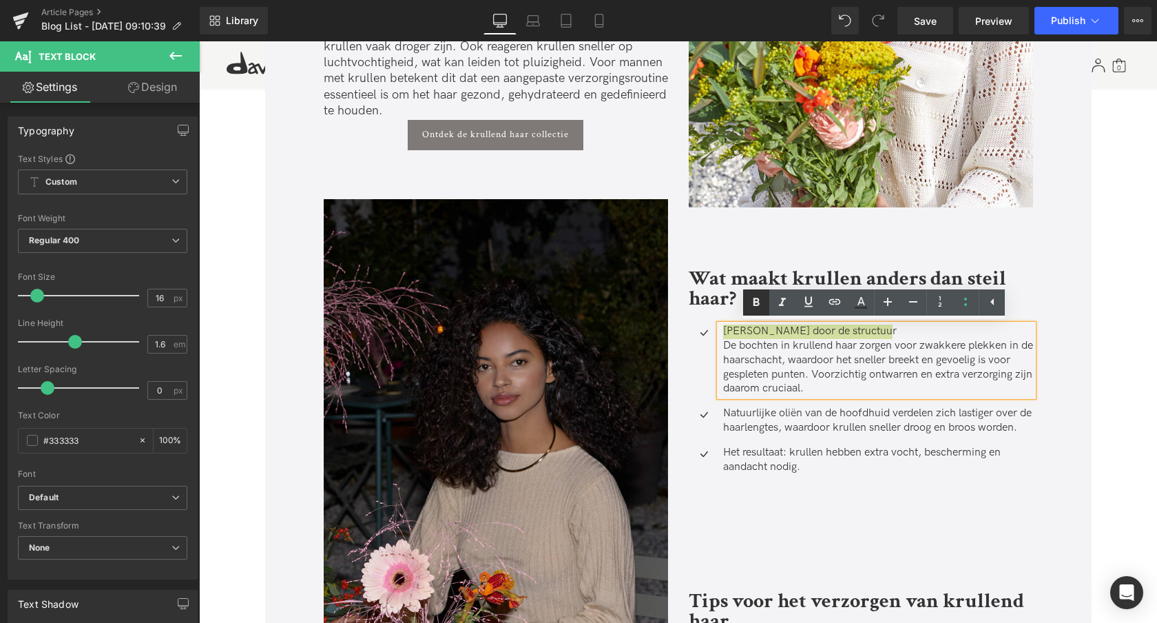
click at [755, 302] on icon at bounding box center [757, 302] width 6 height 8
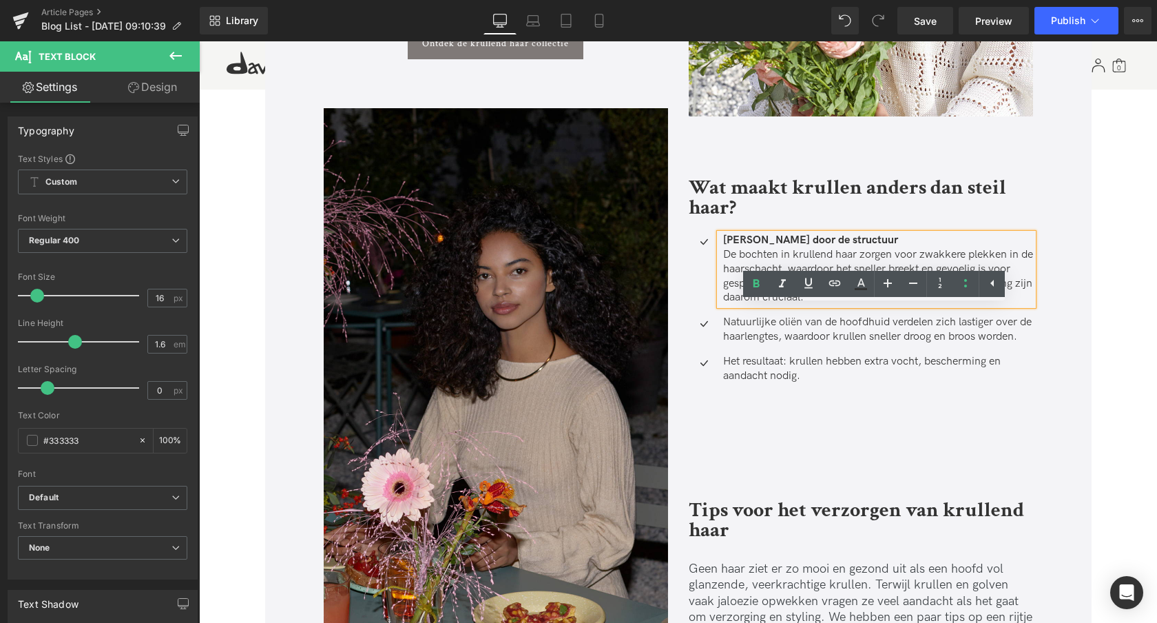
scroll to position [986, 0]
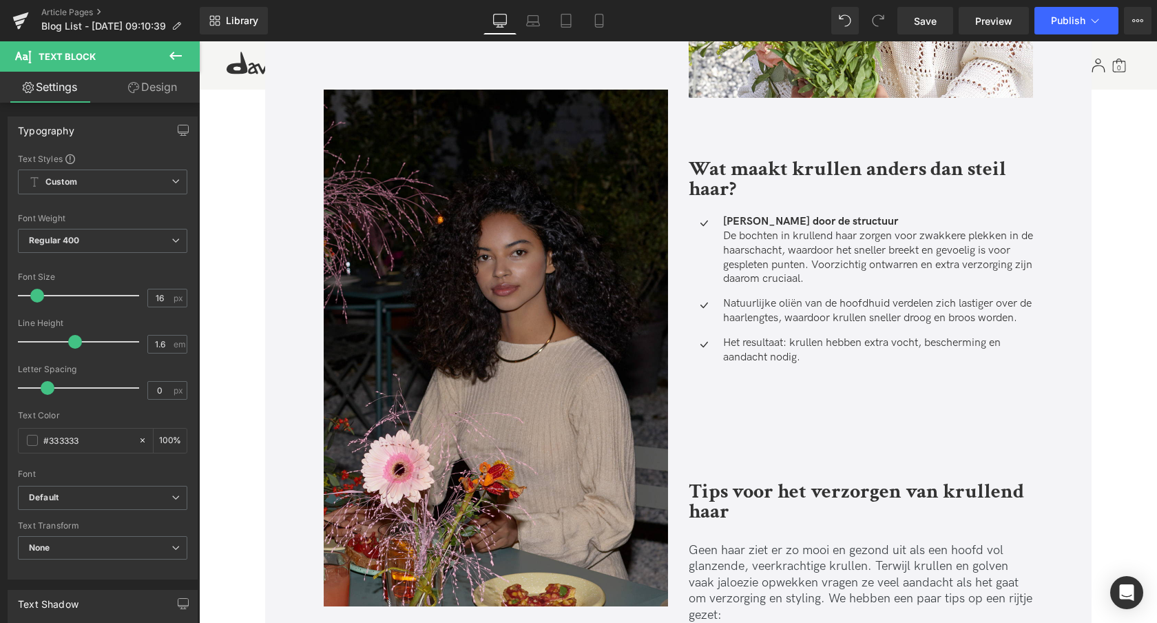
click at [774, 312] on p "Natuurlijke oliën van de hoofdhuid verdelen zich lastiger over de haarlengtes, …" at bounding box center [878, 311] width 310 height 29
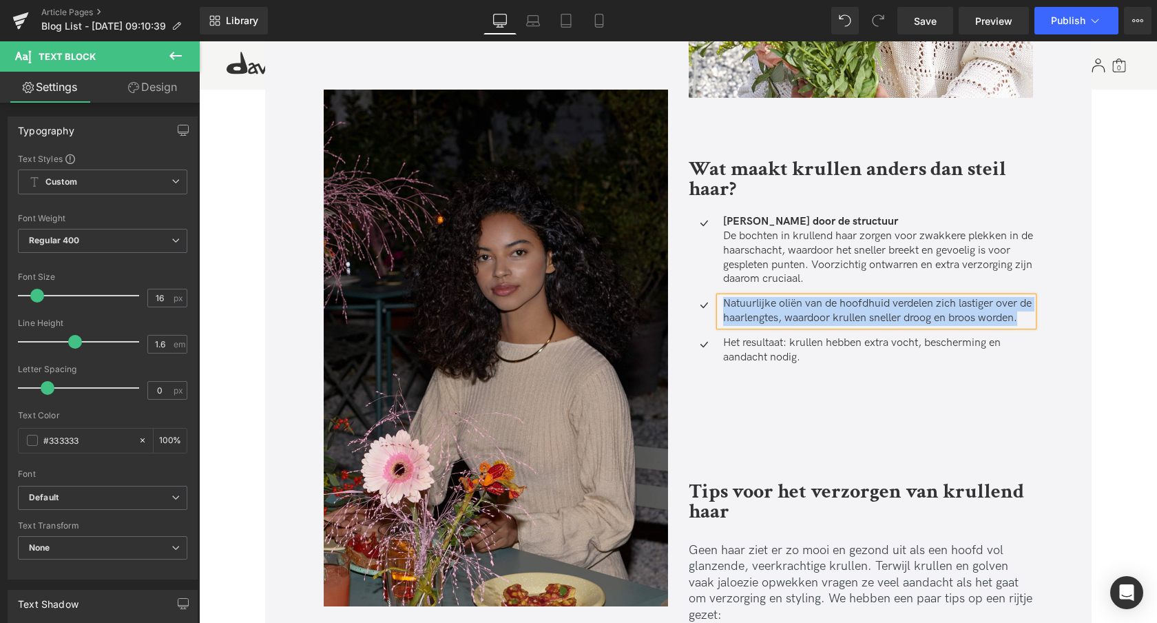
paste div
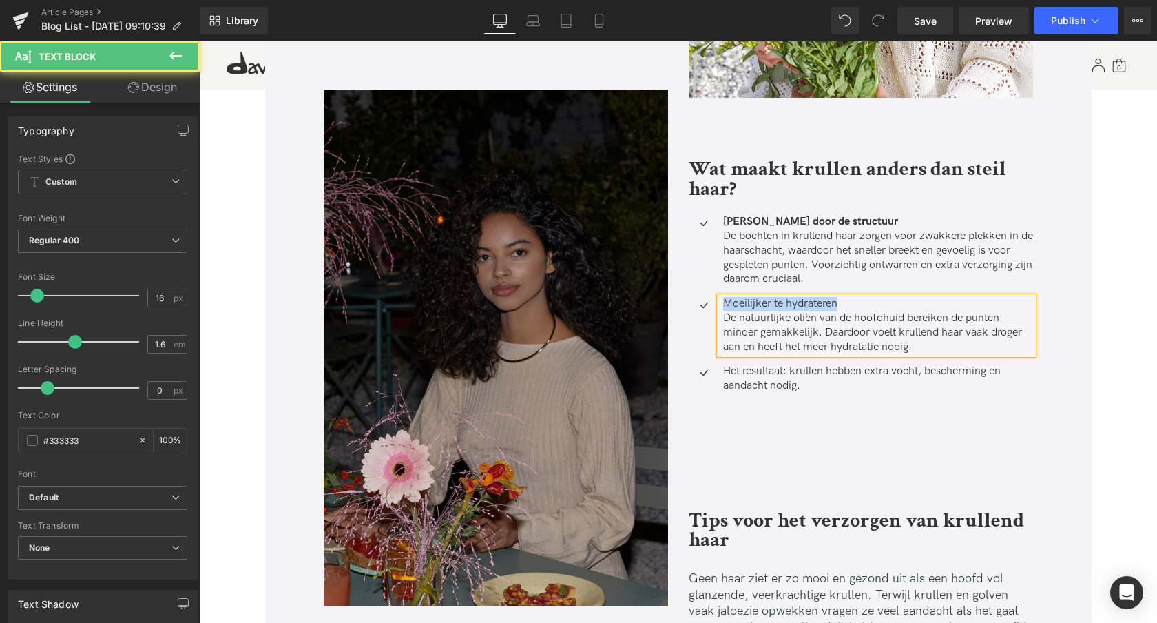
drag, startPoint x: 838, startPoint y: 302, endPoint x: 649, endPoint y: 320, distance: 190.3
click at [653, 302] on div "Wat lees je? Heading In dit blog ontdek je hoe je krullend haar bij mannen verz…" at bounding box center [678, 214] width 730 height 1306
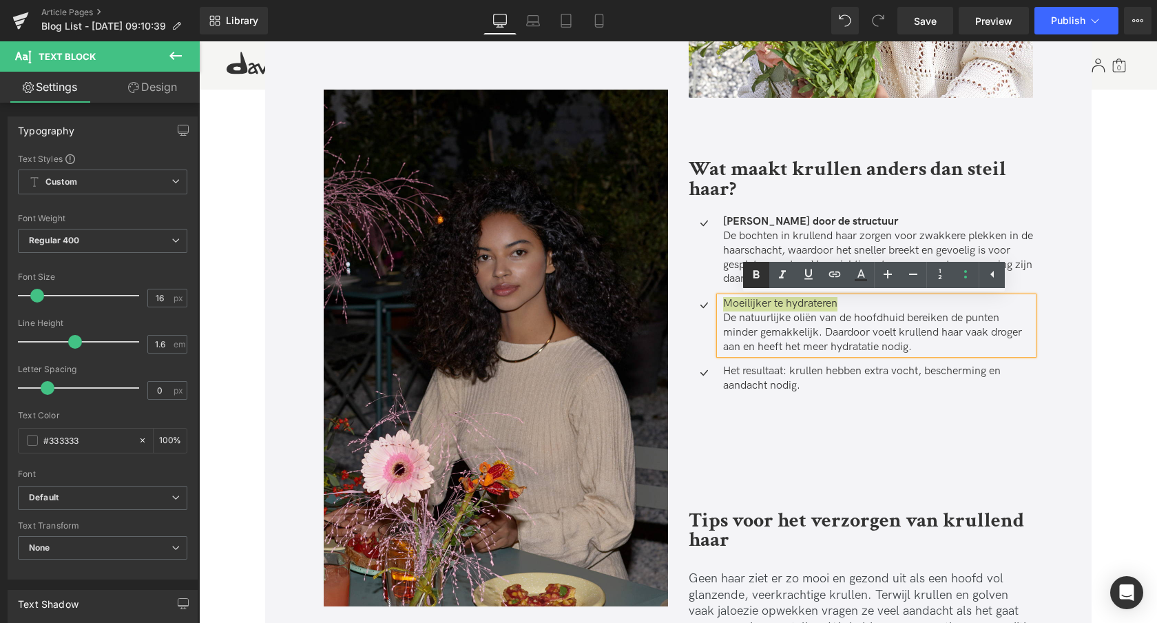
click at [756, 274] on icon at bounding box center [757, 274] width 6 height 8
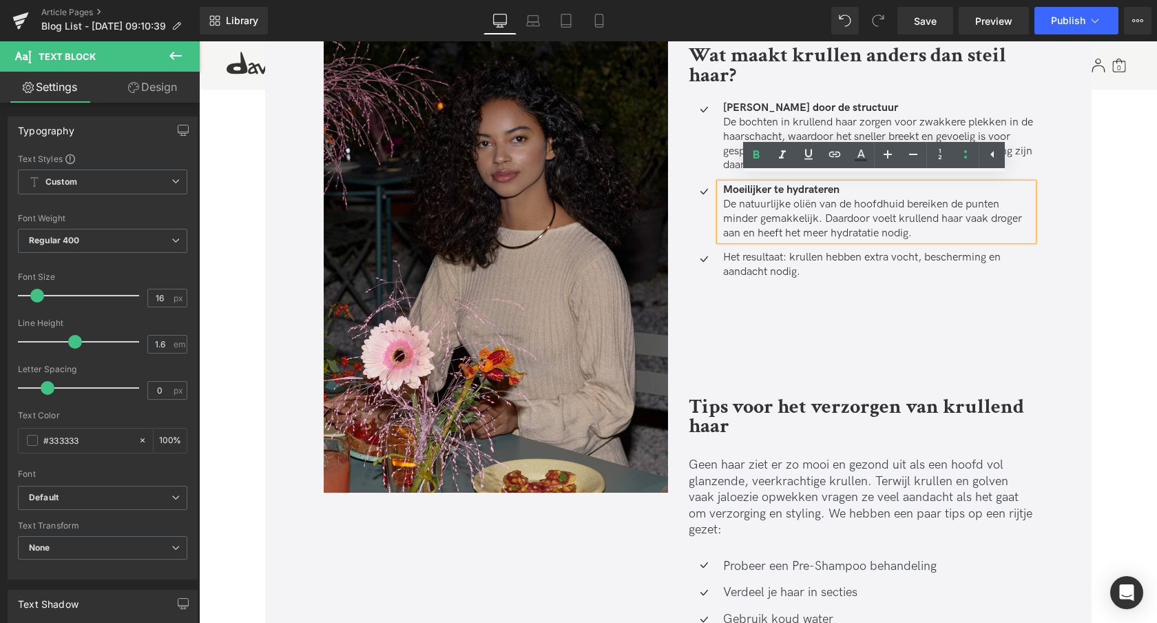
scroll to position [1108, 0]
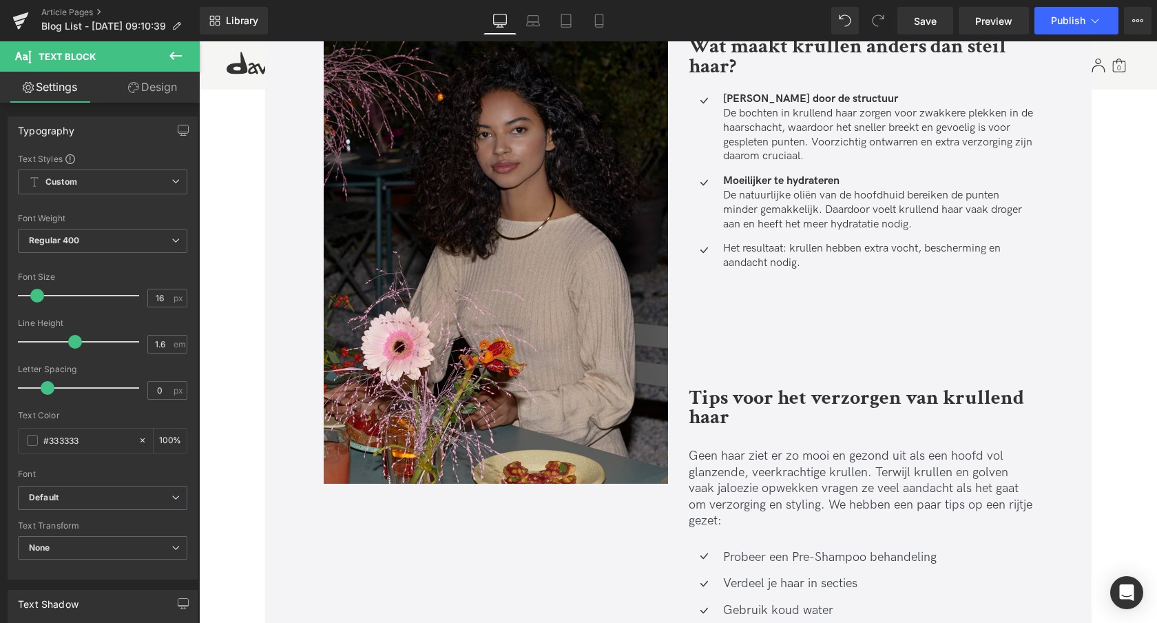
click at [821, 256] on p "Het resultaat: krullen hebben extra vocht, bescherming en aandacht nodig." at bounding box center [878, 256] width 310 height 29
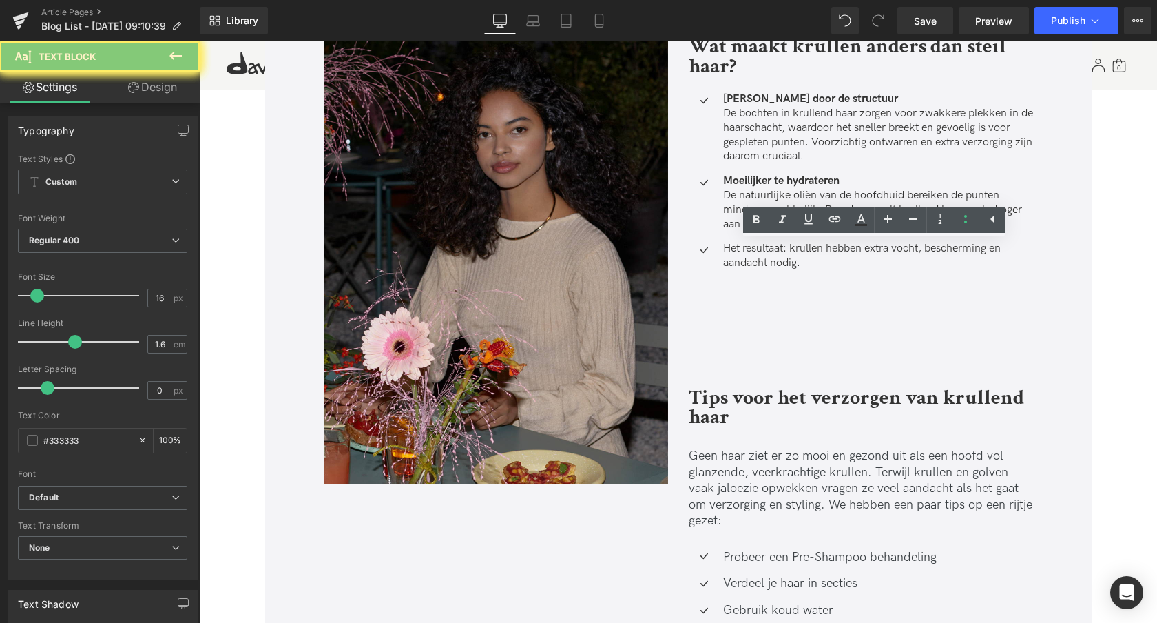
click at [821, 256] on p "Het resultaat: krullen hebben extra vocht, bescherming en aandacht nodig." at bounding box center [878, 256] width 310 height 29
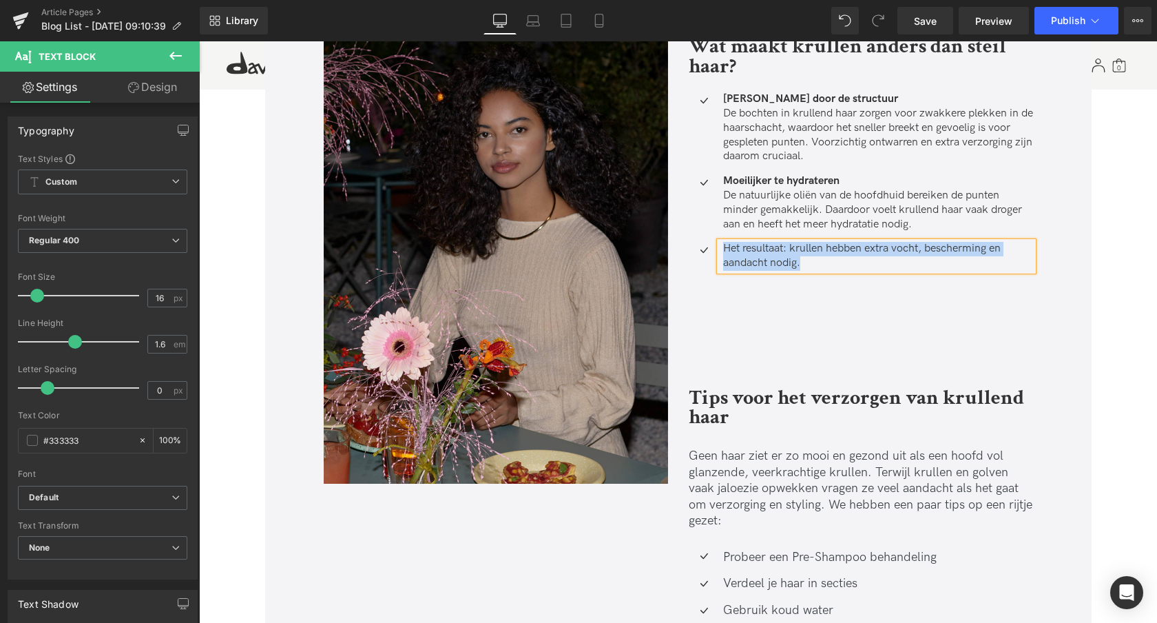
paste div
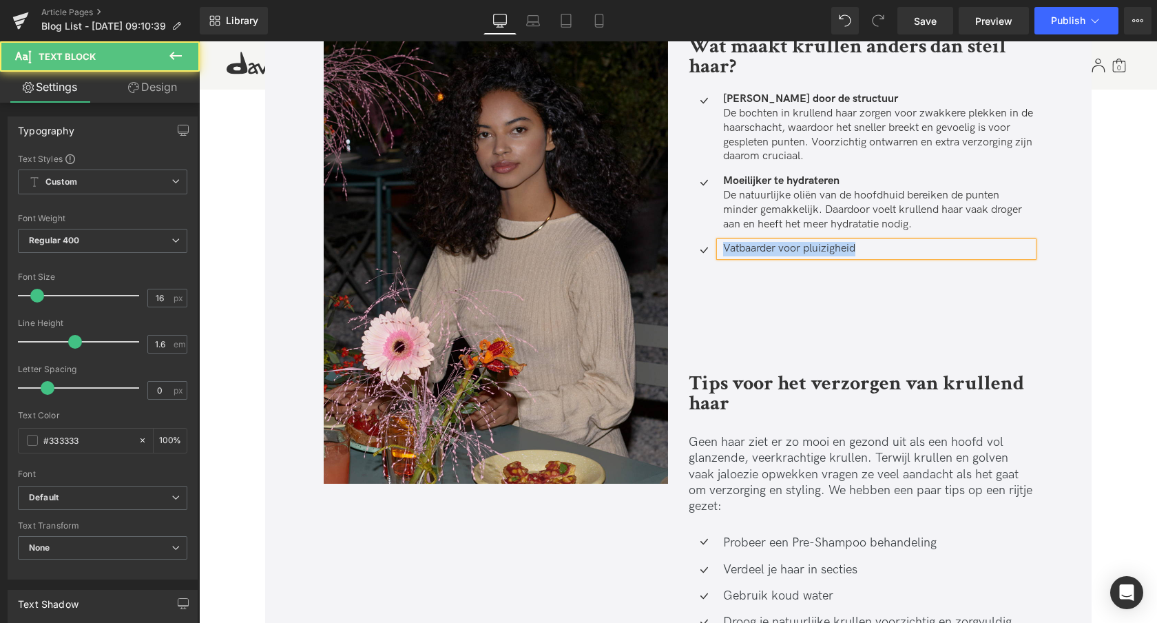
drag, startPoint x: 872, startPoint y: 245, endPoint x: 685, endPoint y: 273, distance: 188.8
click at [694, 246] on li "Icon Vatbaarder voor pluizigheid Text Block" at bounding box center [861, 249] width 344 height 14
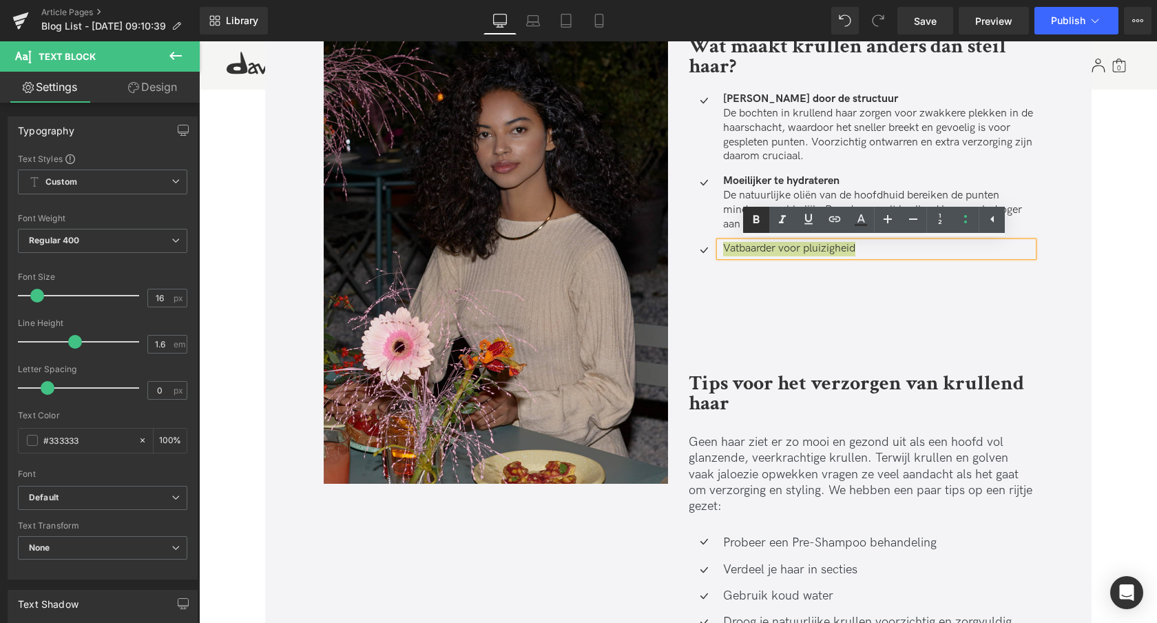
click at [754, 223] on icon at bounding box center [757, 220] width 6 height 8
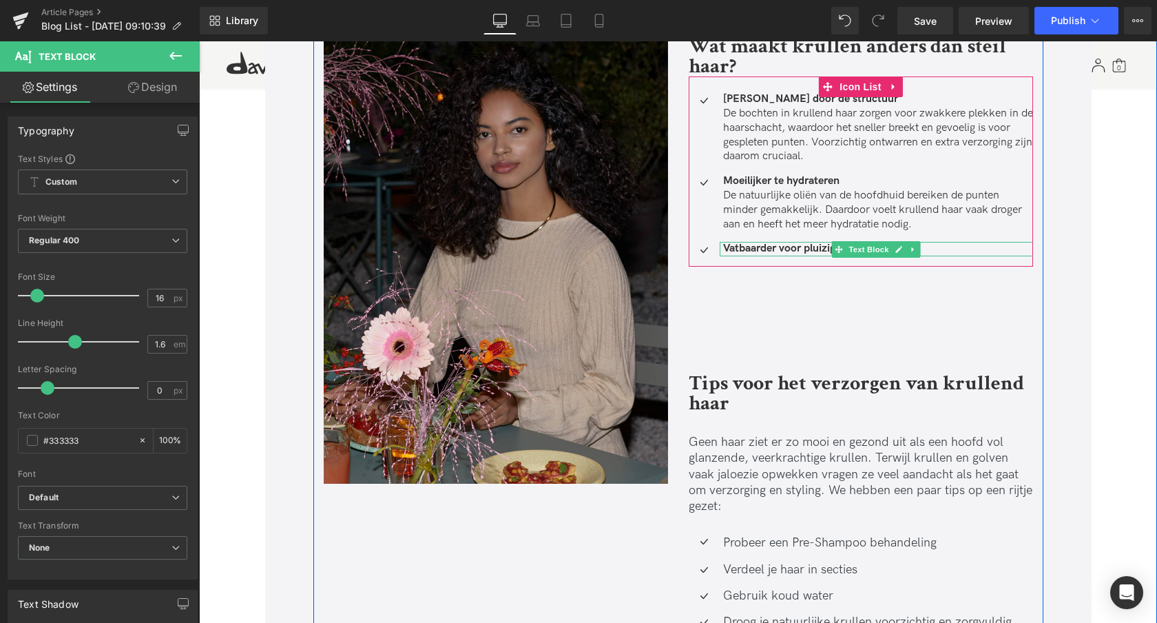
click at [940, 247] on p "Vatbaarder voor pluizigheid" at bounding box center [878, 249] width 310 height 14
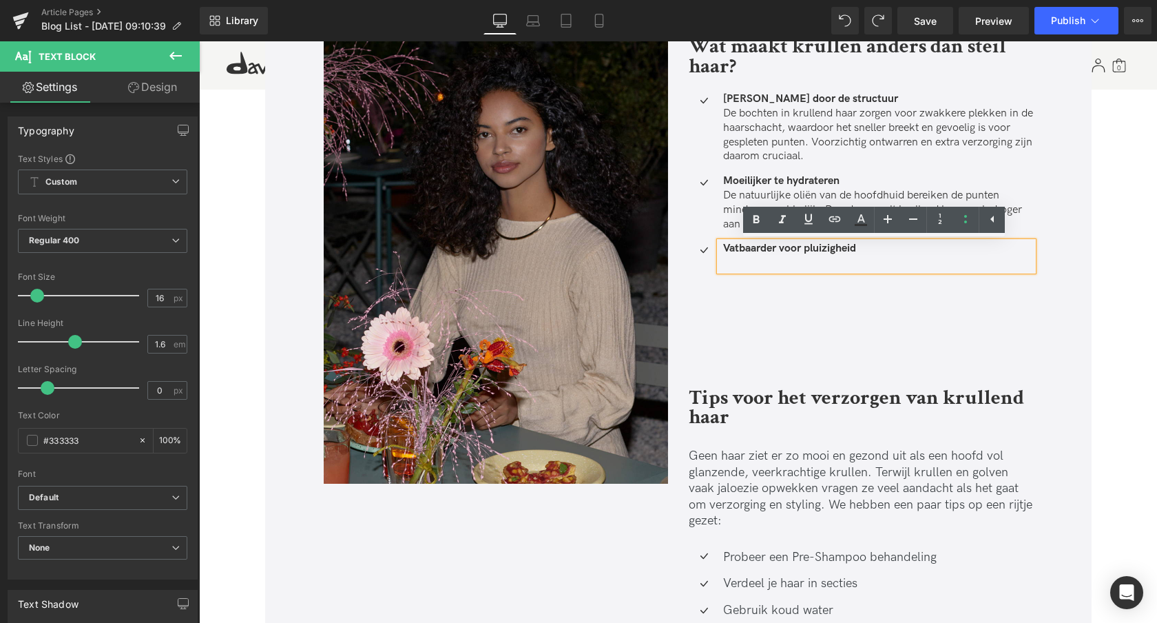
click at [892, 248] on p "Vatbaarder voor pluizigheid" at bounding box center [878, 256] width 310 height 29
click at [735, 261] on p "Vatbaarder voor pluizigheid" at bounding box center [878, 256] width 310 height 29
click at [752, 218] on icon at bounding box center [756, 219] width 17 height 17
click at [725, 258] on p "Vatbaarder voor pluizigheid" at bounding box center [878, 256] width 310 height 29
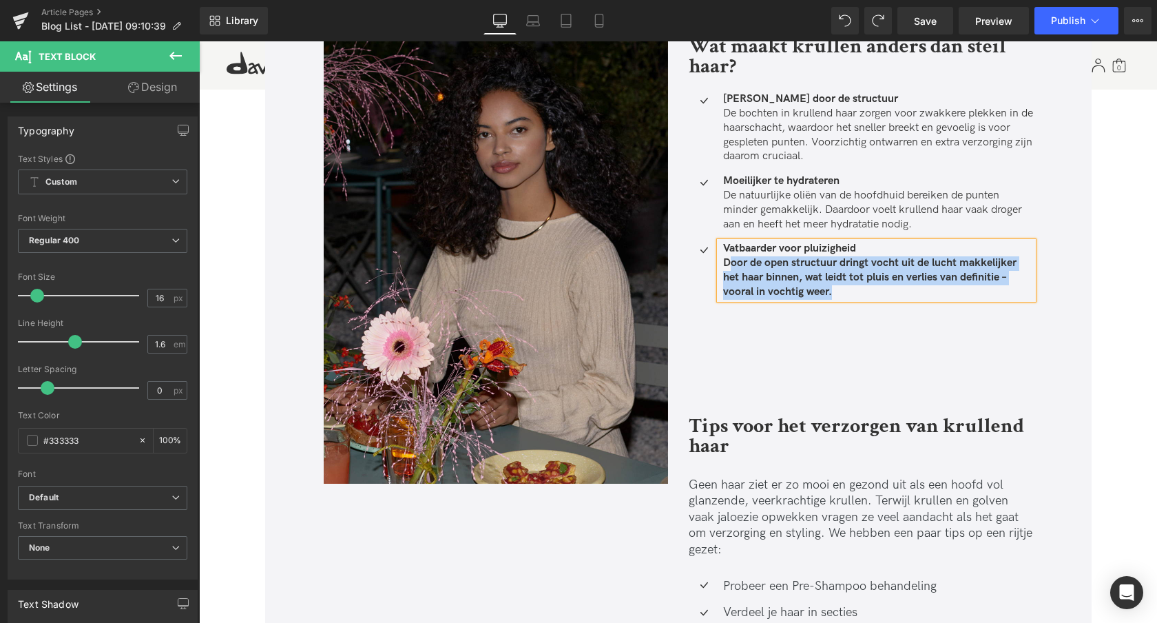
drag, startPoint x: 863, startPoint y: 291, endPoint x: 706, endPoint y: 268, distance: 158.7
click at [725, 262] on p "Vatbaarder voor pluizigheid Door de open structuur dringt vocht uit de lucht ma…" at bounding box center [878, 270] width 310 height 57
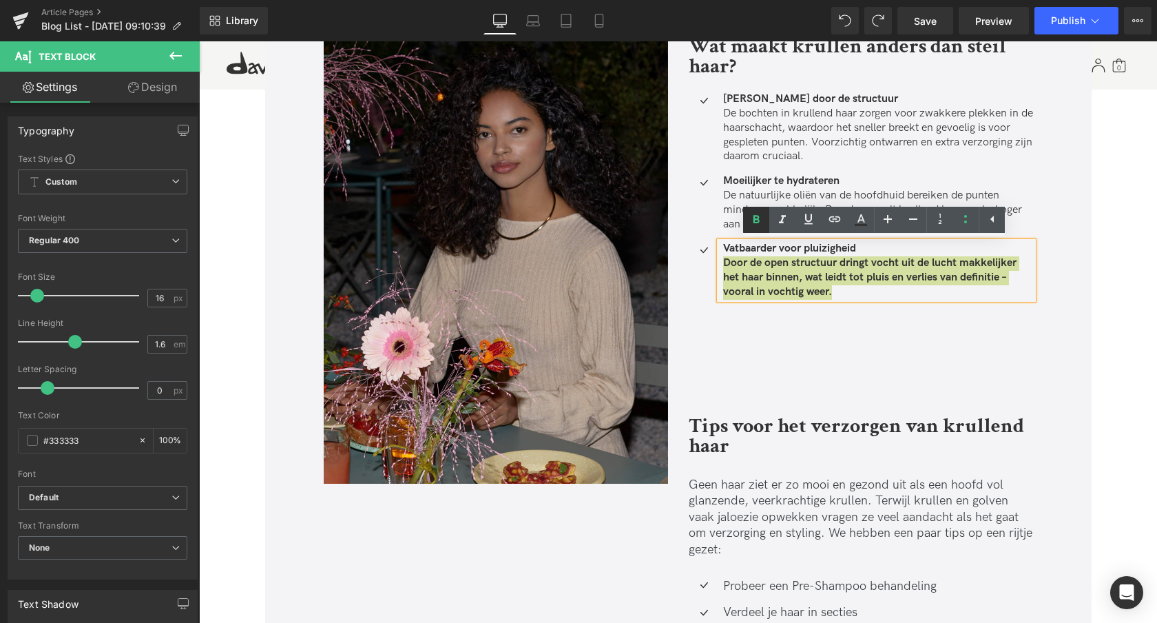
click at [756, 219] on icon at bounding box center [757, 220] width 6 height 8
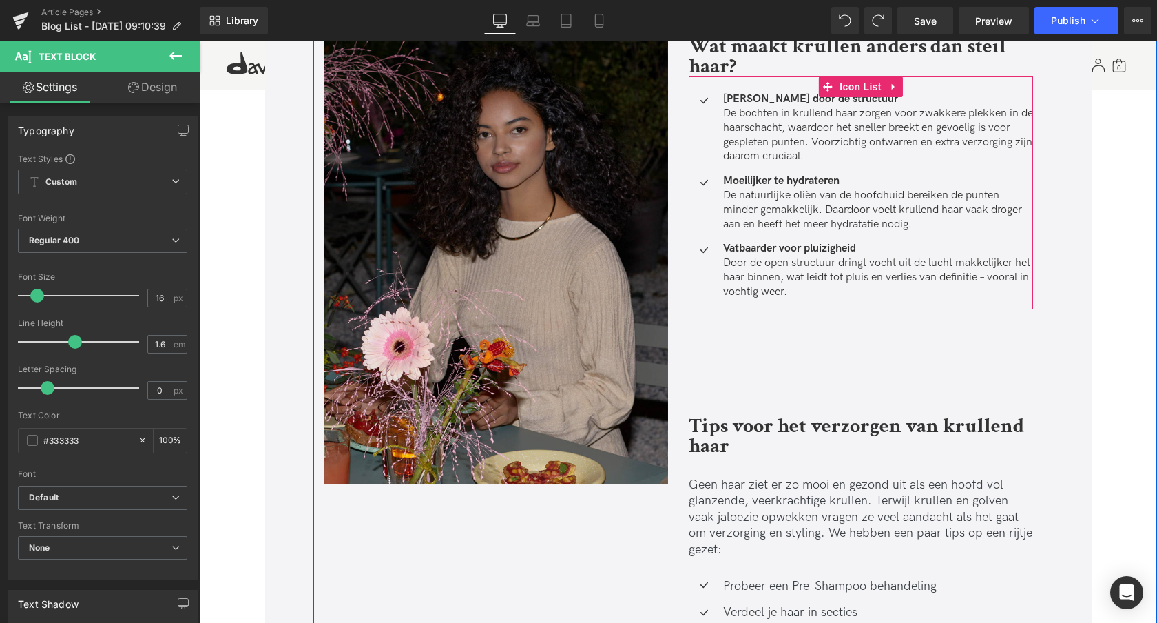
click at [703, 133] on div "Kwetsbaarder door de structuur De bochten in krullend haar zorgen voor zwakkere…" at bounding box center [861, 128] width 344 height 72
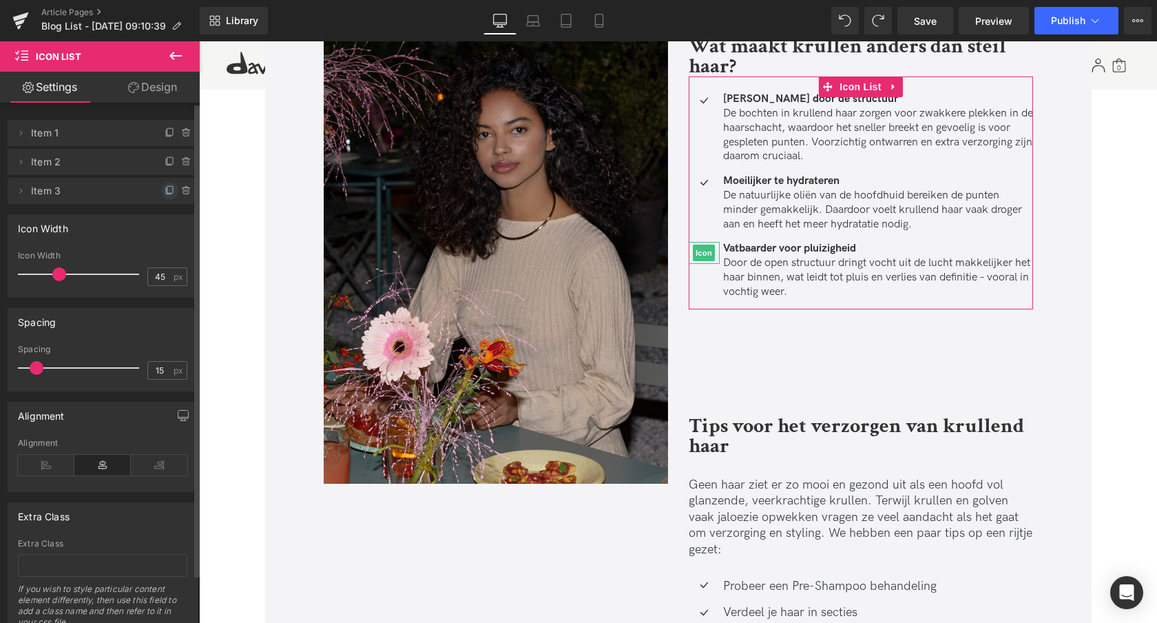
click at [165, 189] on icon at bounding box center [170, 190] width 11 height 11
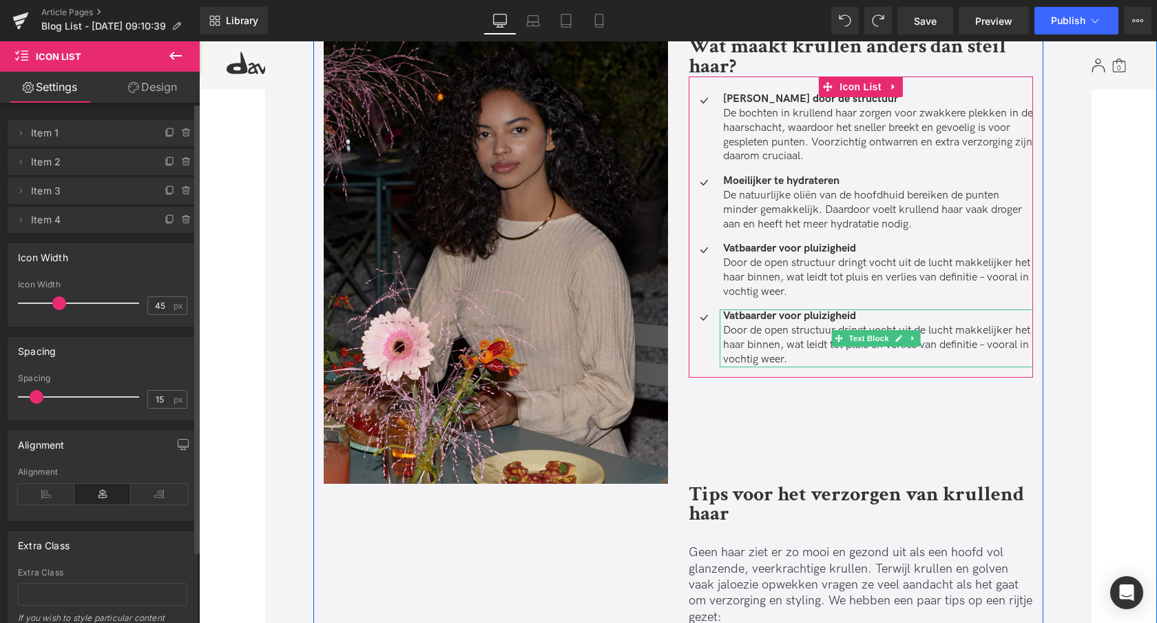
click at [860, 316] on p "Vatbaarder voor pluizigheid Door de open structuur dringt vocht uit de lucht ma…" at bounding box center [878, 337] width 310 height 57
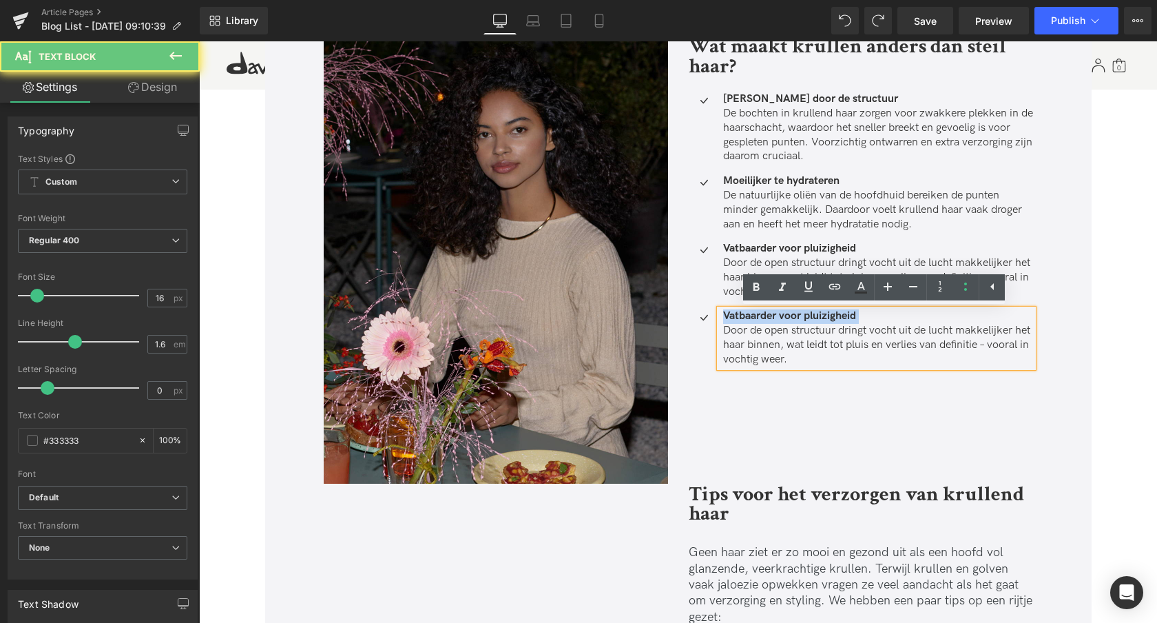
click at [860, 316] on p "Vatbaarder voor pluizigheid Door de open structuur dringt vocht uit de lucht ma…" at bounding box center [878, 337] width 310 height 57
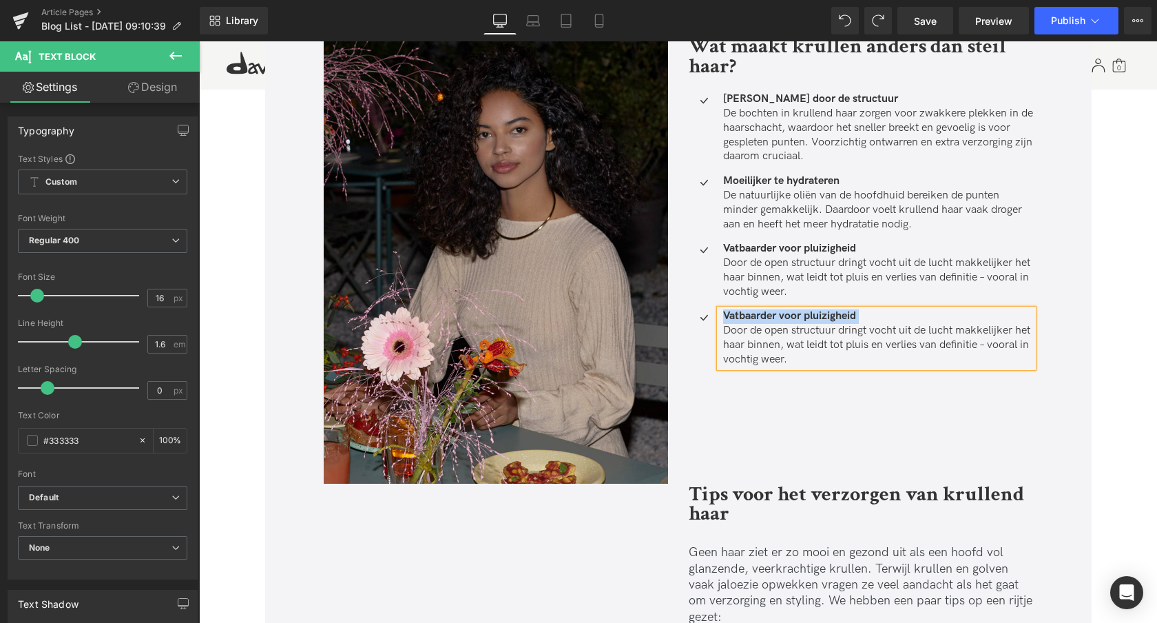
paste div
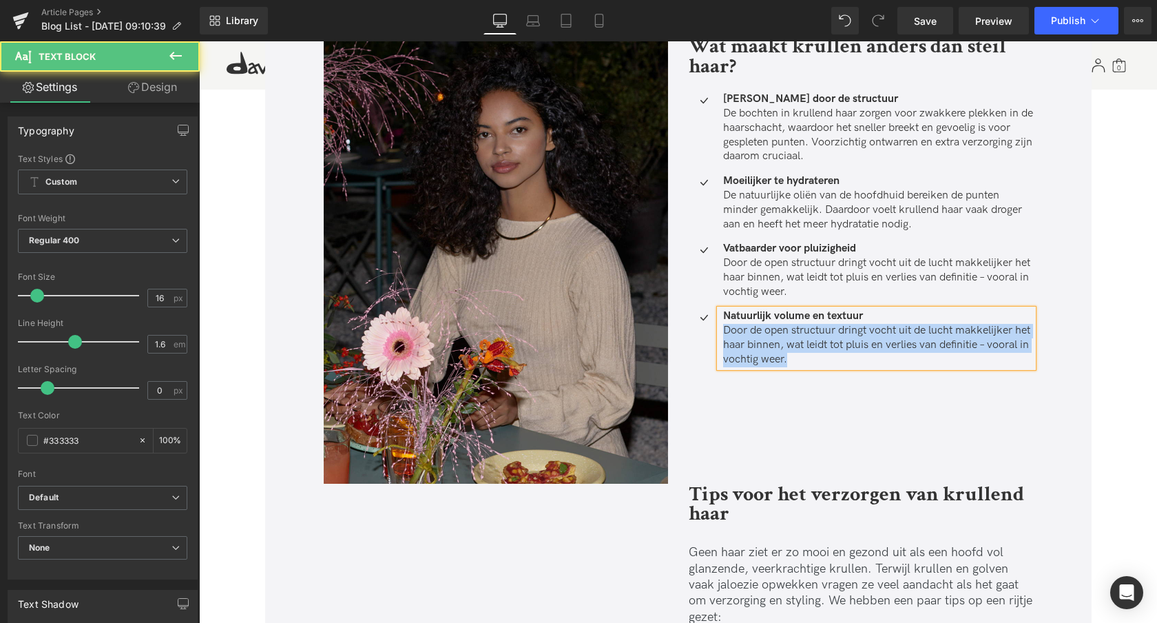
drag, startPoint x: 835, startPoint y: 361, endPoint x: 709, endPoint y: 336, distance: 127.8
click at [709, 336] on div "Natuurlijk volume en textuur Door de open structuur dringt vocht uit de lucht m…" at bounding box center [861, 337] width 344 height 57
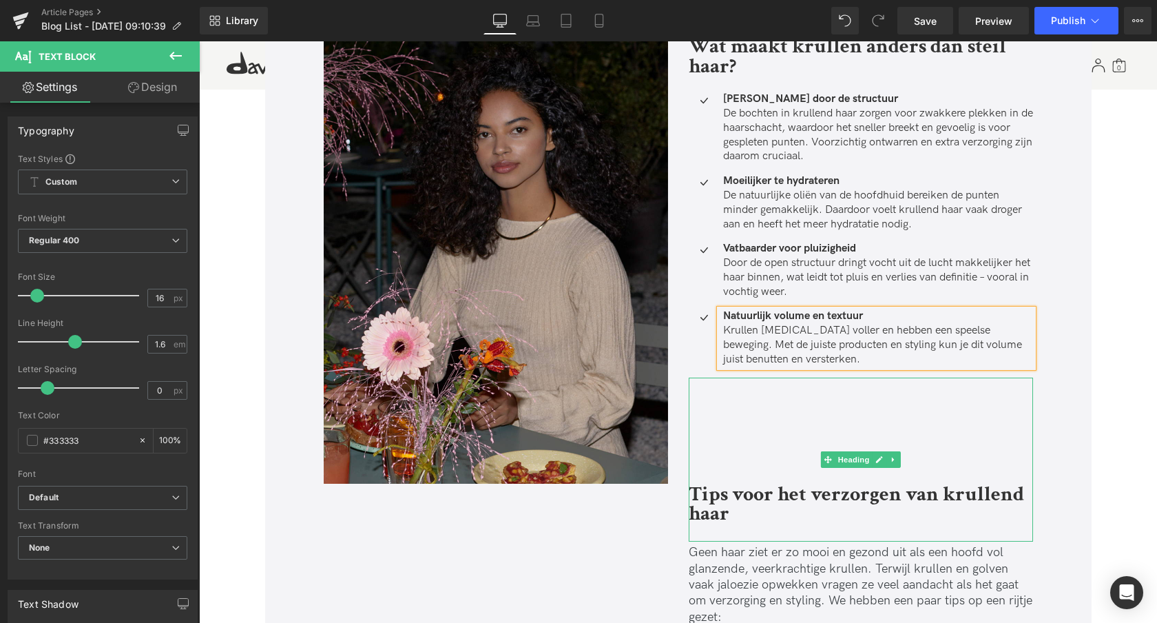
click at [801, 390] on div "Tips voor het verzorgen van krullend haar" at bounding box center [861, 459] width 344 height 165
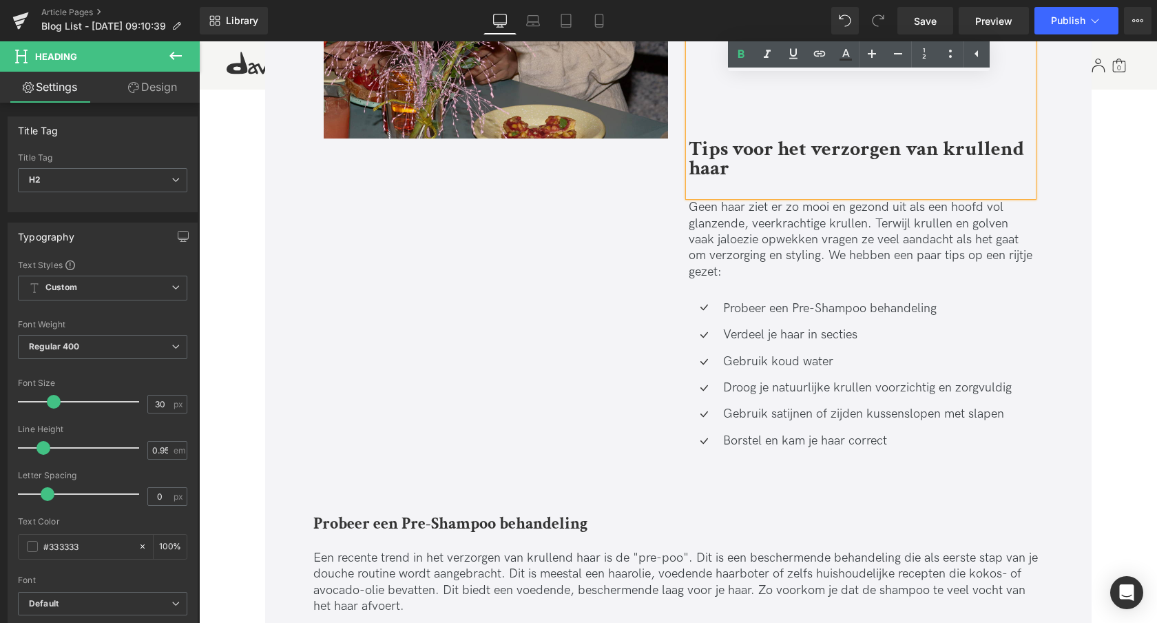
scroll to position [1438, 0]
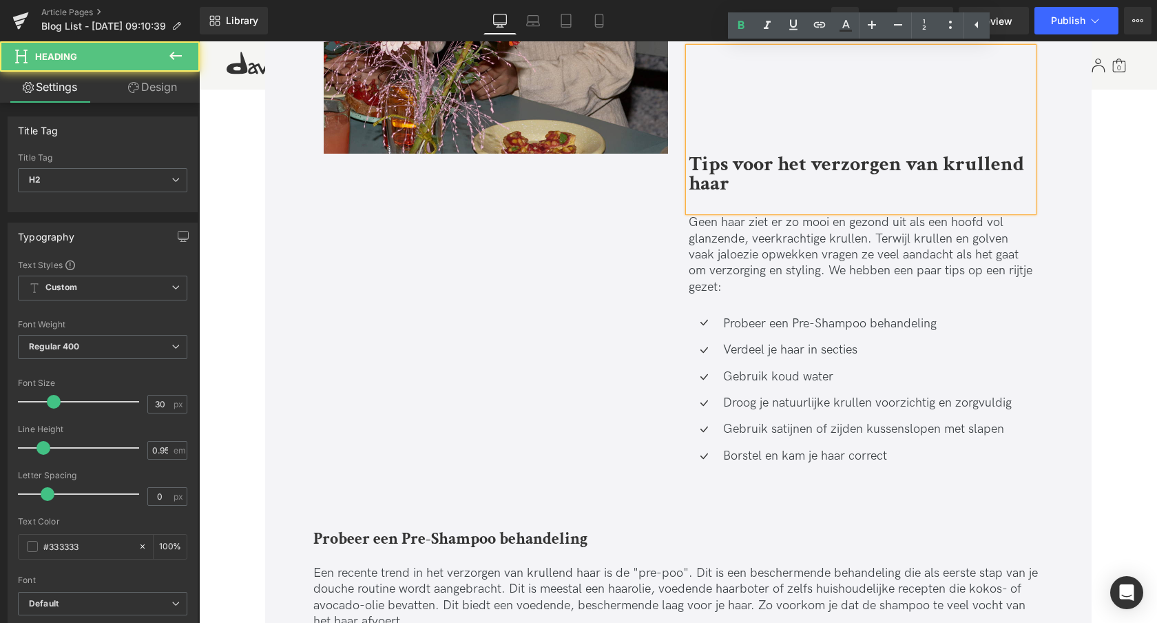
click at [803, 202] on div at bounding box center [861, 203] width 344 height 18
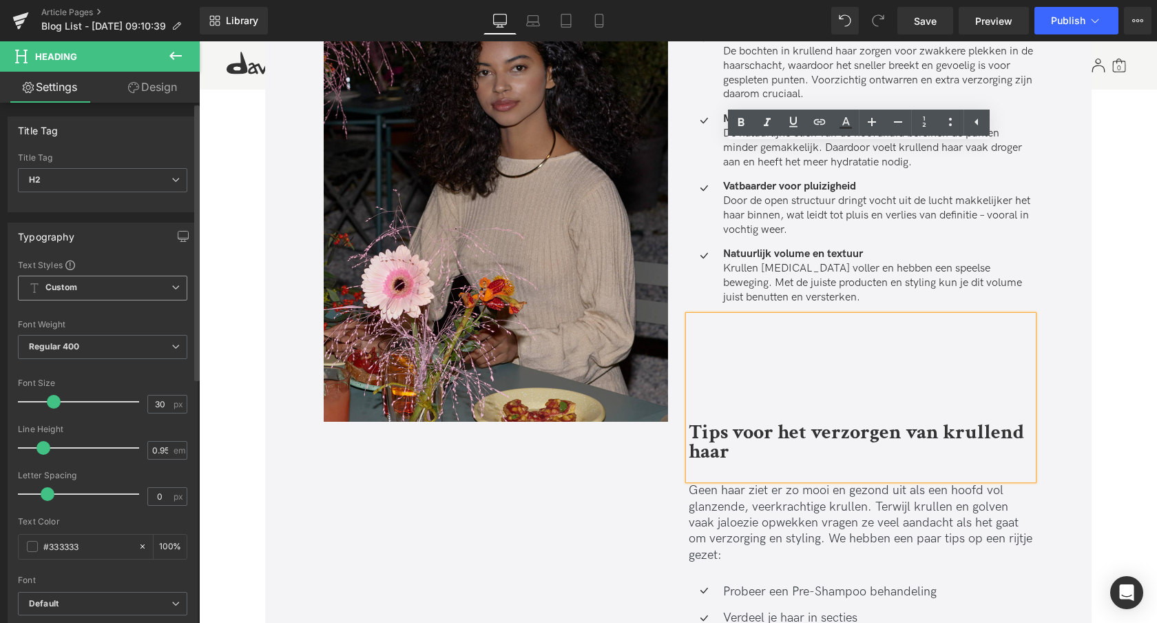
scroll to position [1135, 0]
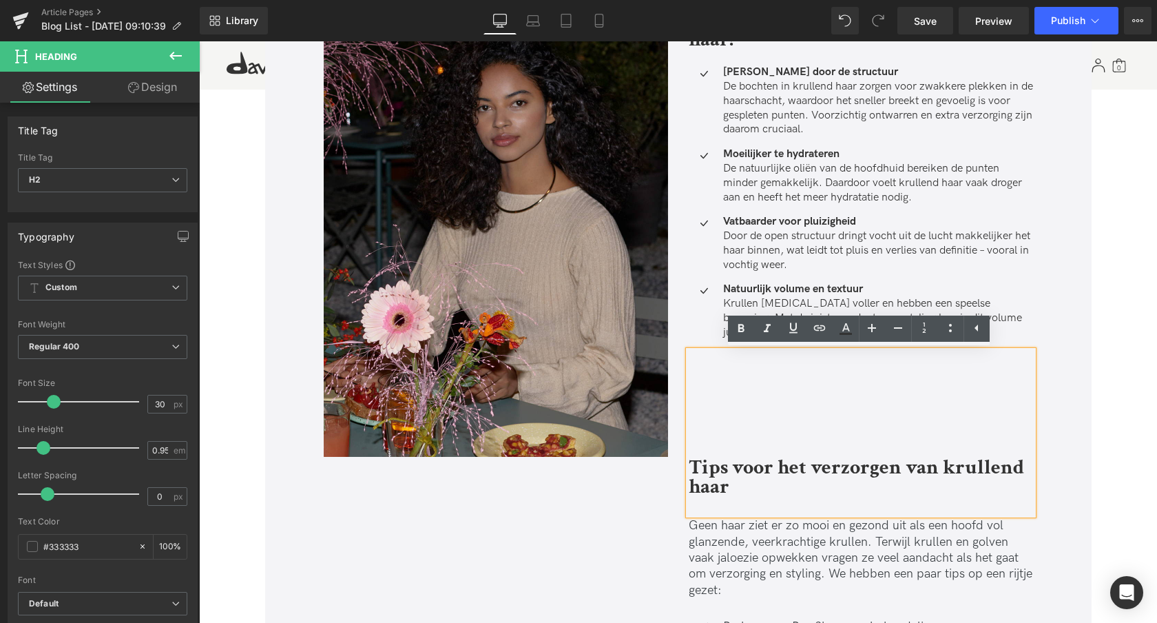
click at [592, 512] on div "Wat lees je? Heading In dit blog ontdek je hoe je krullend haar bij mannen verz…" at bounding box center [678, 112] width 730 height 1402
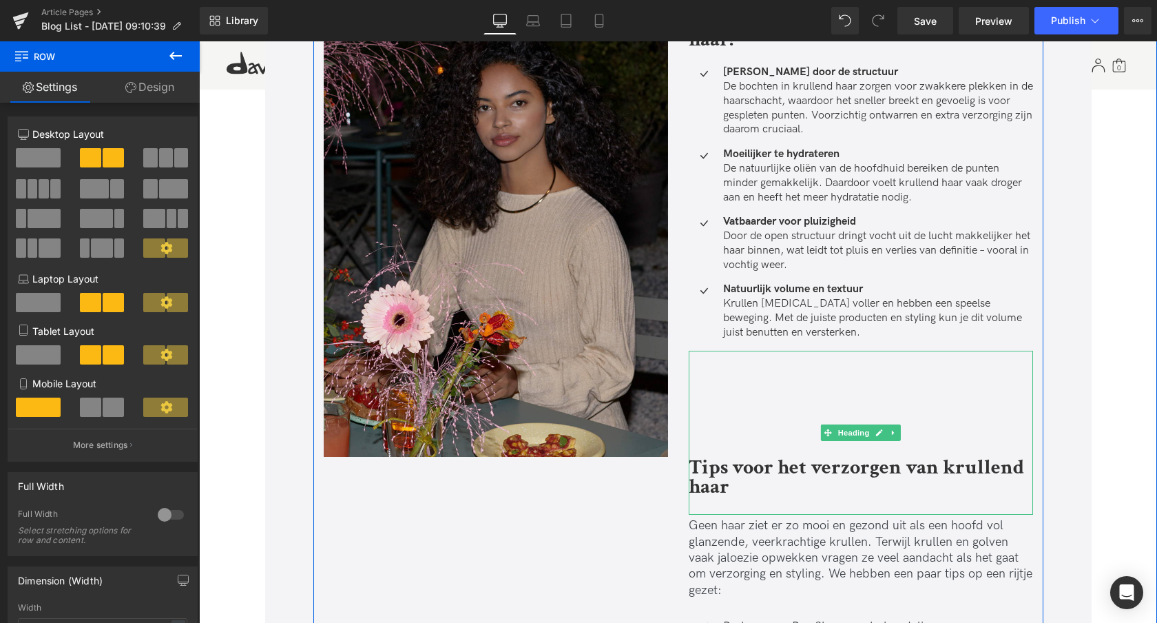
click at [892, 435] on icon at bounding box center [894, 432] width 8 height 8
click at [902, 433] on icon at bounding box center [901, 432] width 8 height 8
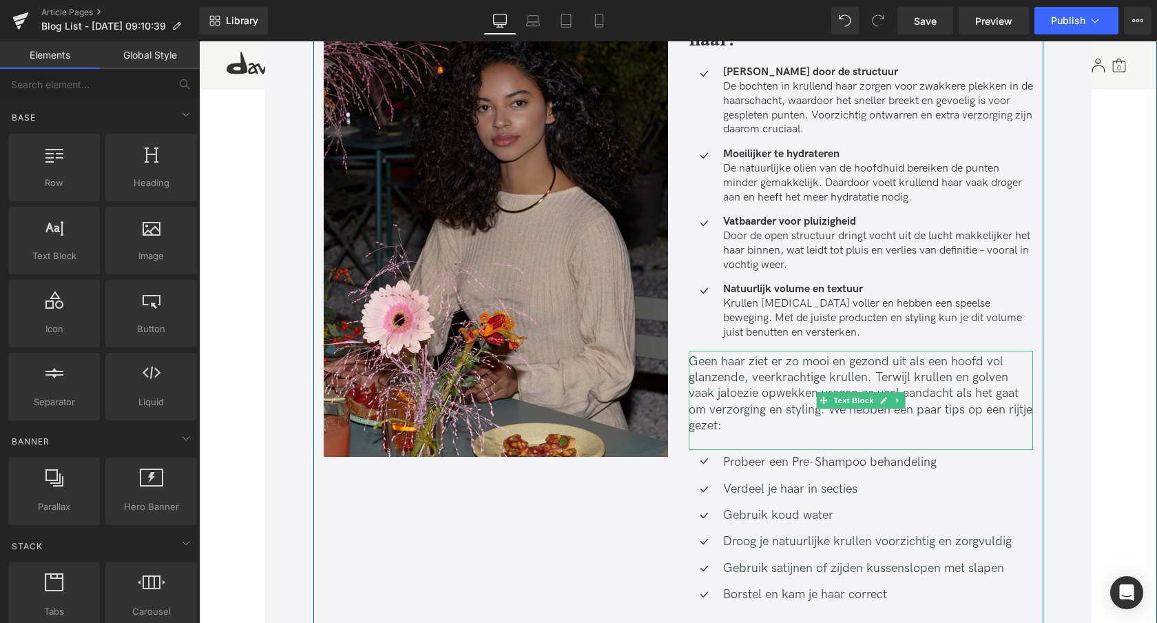
click at [895, 403] on icon at bounding box center [898, 400] width 8 height 8
click at [901, 401] on icon at bounding box center [905, 400] width 8 height 8
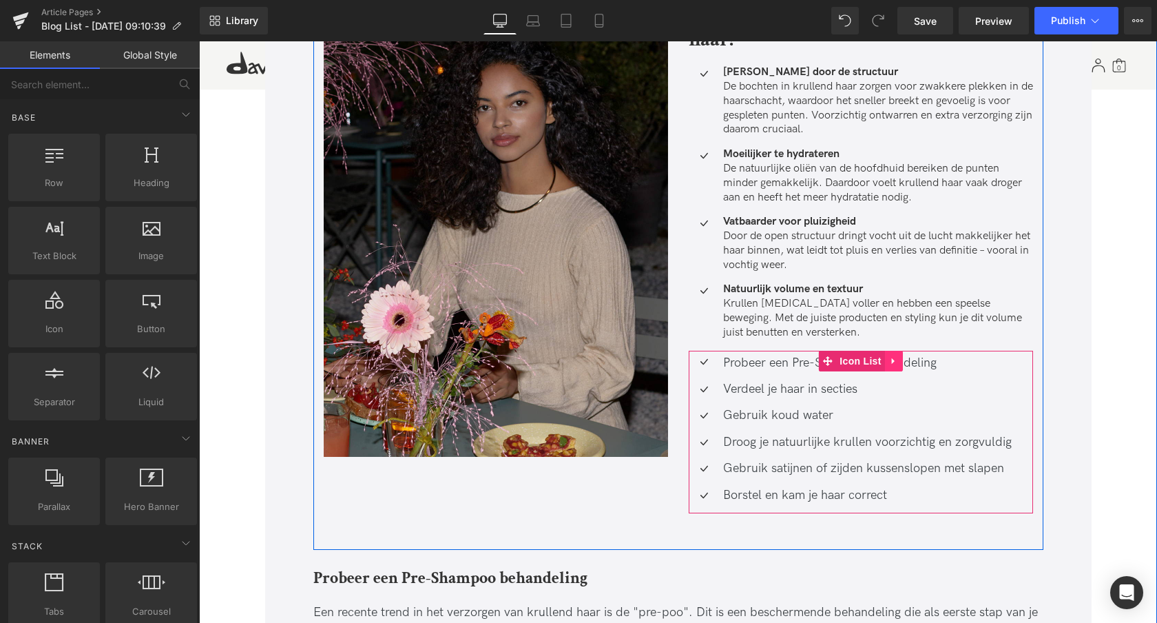
click at [898, 362] on link at bounding box center [894, 361] width 18 height 21
click at [903, 362] on icon at bounding box center [903, 361] width 10 height 10
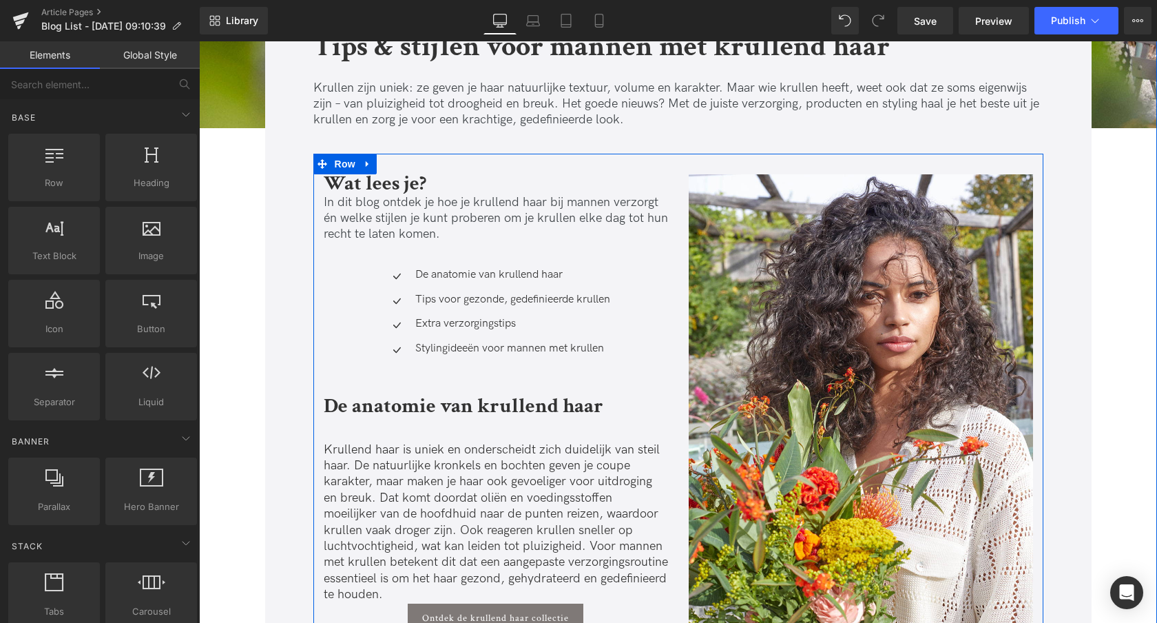
scroll to position [388, 0]
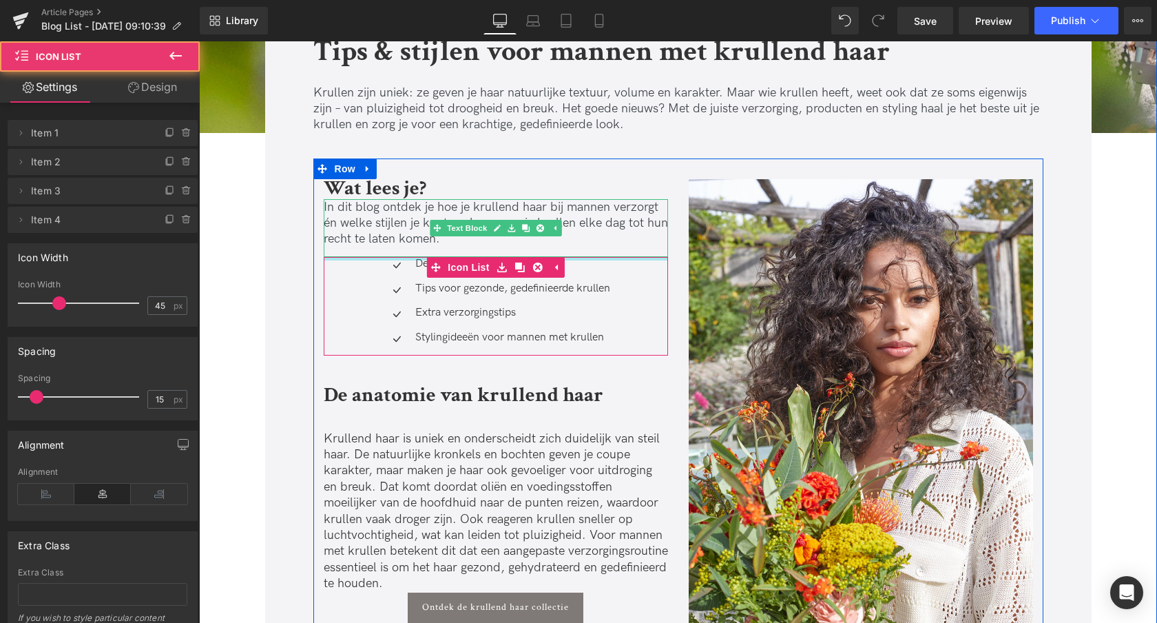
drag, startPoint x: 413, startPoint y: 245, endPoint x: 379, endPoint y: 243, distance: 33.8
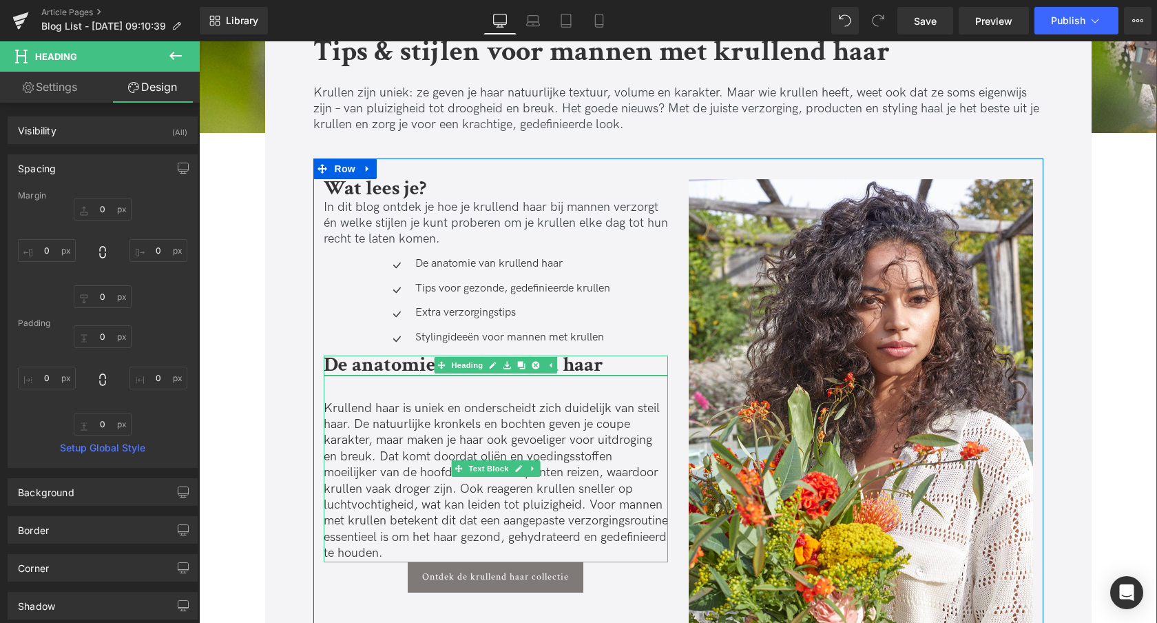
click at [378, 458] on p "Krullend haar is uniek en onderscheidt zich duidelijk van steil haar. De natuur…" at bounding box center [496, 480] width 344 height 161
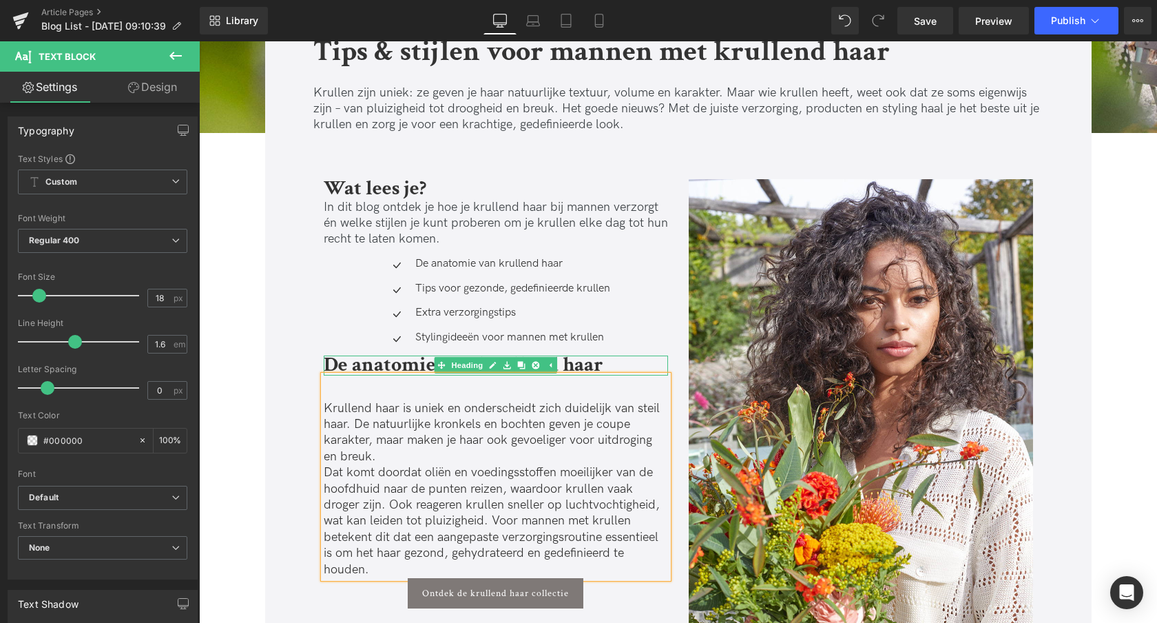
click at [386, 505] on p "Dat komt doordat oliën en voedingsstoffen moeilijker van de hoofdhuid naar de p…" at bounding box center [496, 520] width 344 height 113
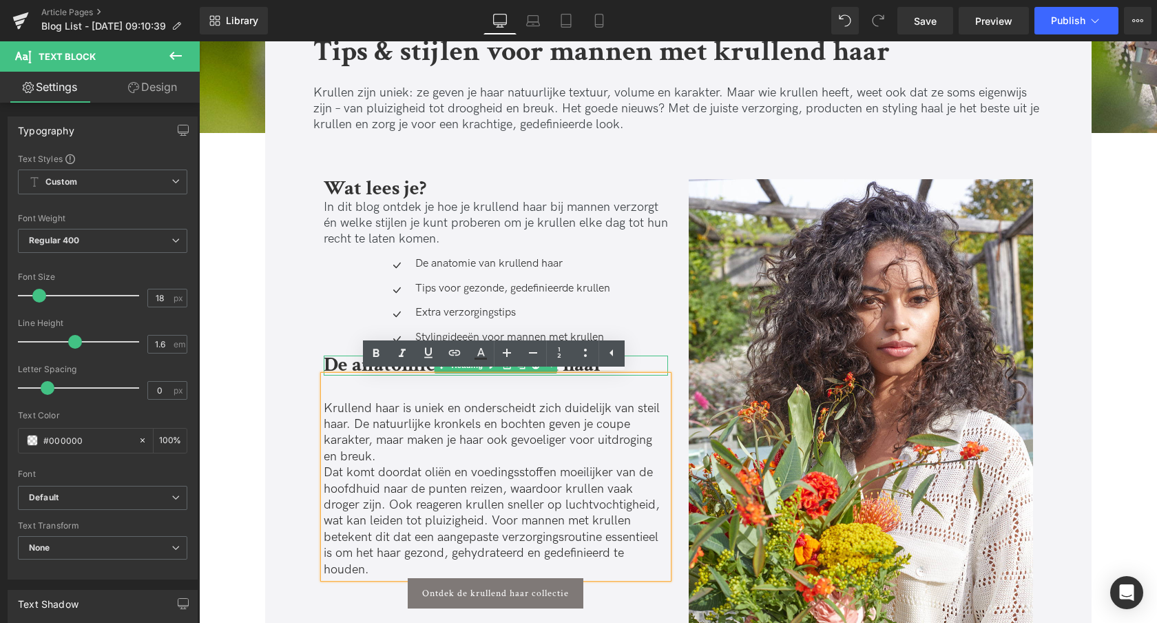
click at [489, 524] on p "Dat komt doordat oliën en voedingsstoffen moeilijker van de hoofdhuid naar de p…" at bounding box center [496, 520] width 344 height 113
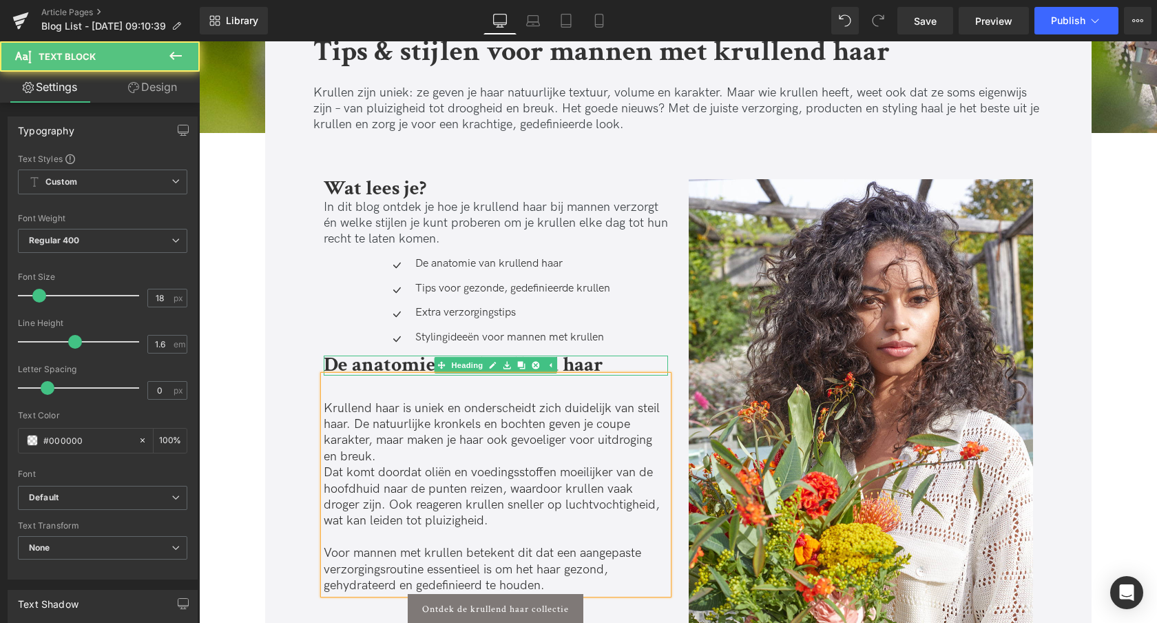
click at [373, 458] on p "Krullend haar is uniek en onderscheidt zich duidelijk van steil haar. De natuur…" at bounding box center [496, 432] width 344 height 65
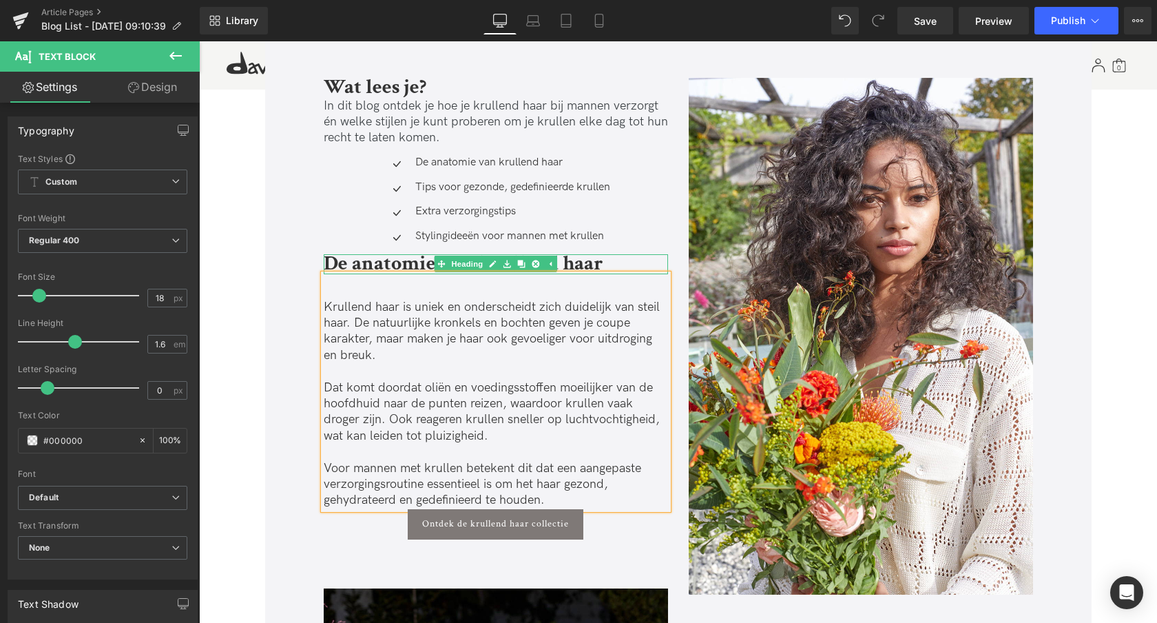
scroll to position [580, 0]
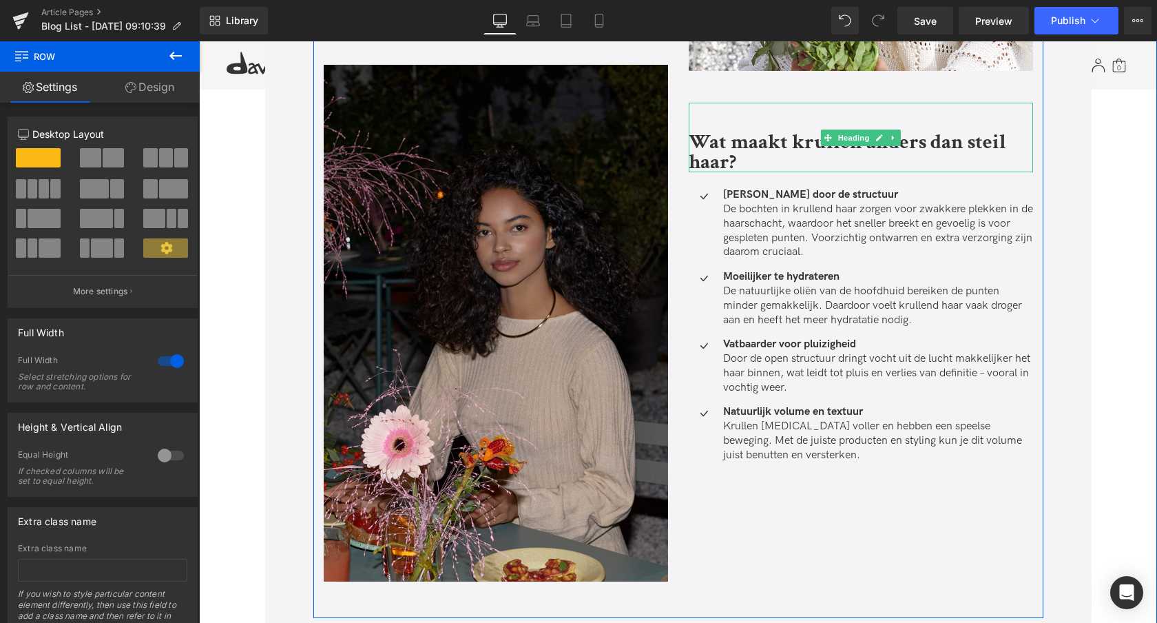
scroll to position [1022, 0]
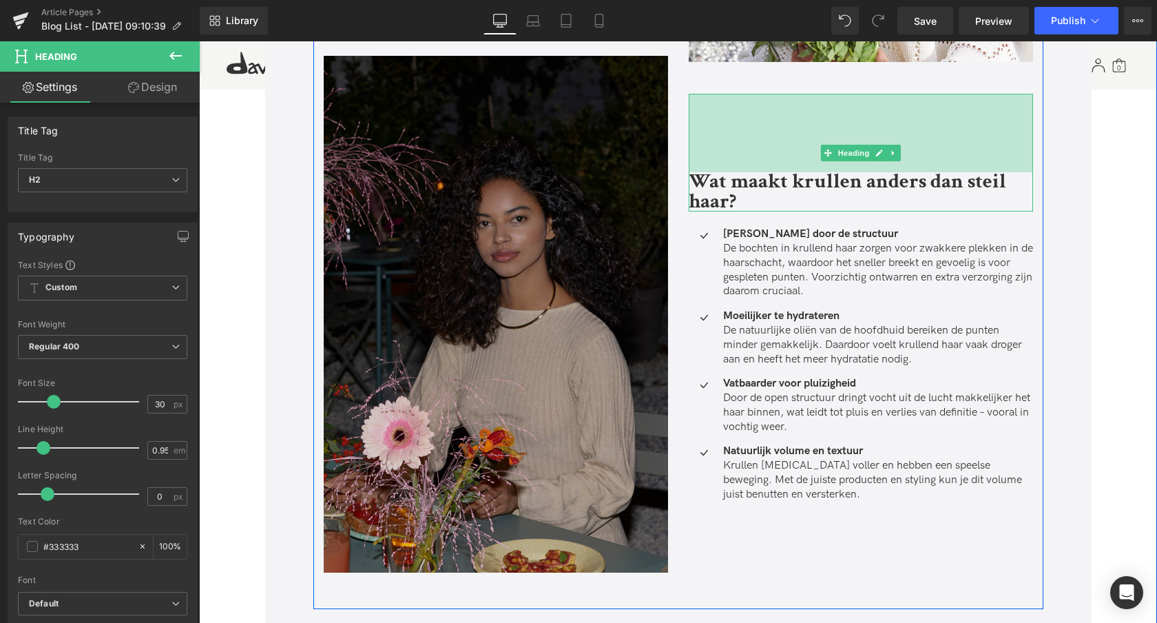
drag, startPoint x: 809, startPoint y: 123, endPoint x: 517, endPoint y: 280, distance: 332.5
click at [809, 143] on div "114px" at bounding box center [861, 133] width 344 height 79
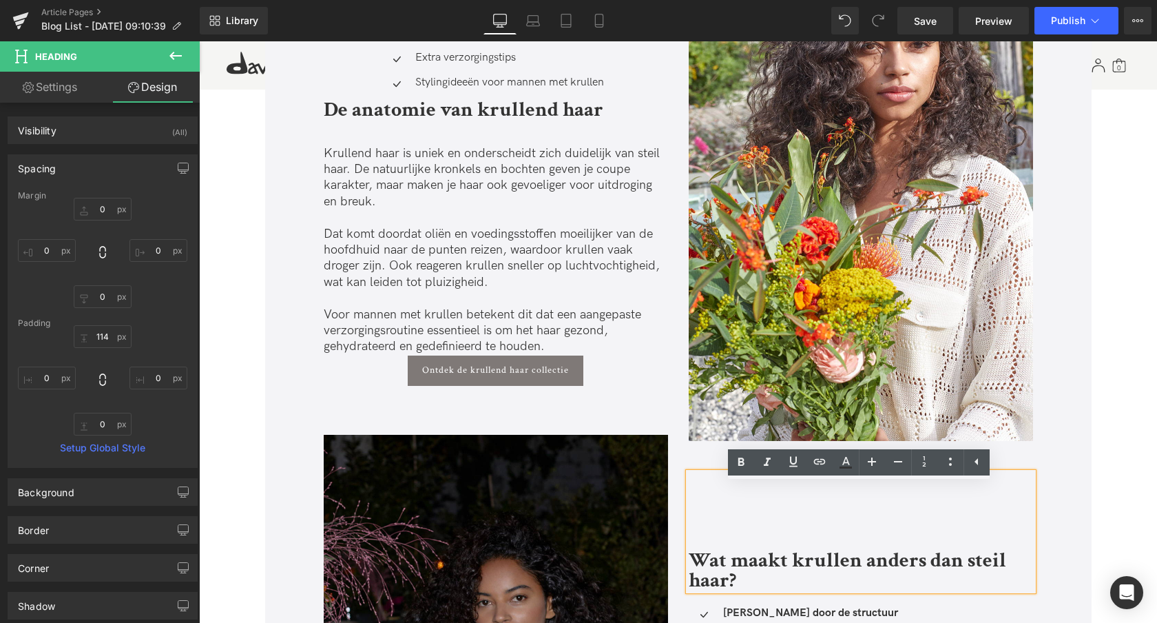
scroll to position [674, 0]
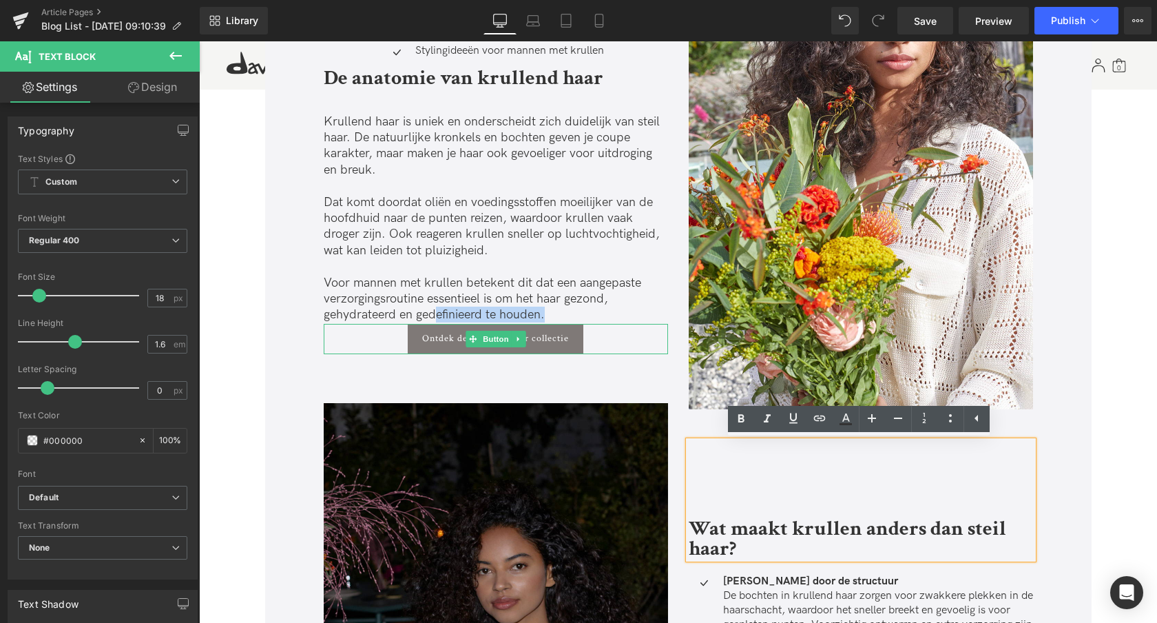
drag, startPoint x: 435, startPoint y: 331, endPoint x: 411, endPoint y: 326, distance: 24.7
click at [435, 334] on div "Wat lees je? Heading In dit blog ontdek je hoe je krullend haar bij mannen verz…" at bounding box center [495, 406] width 365 height 1027
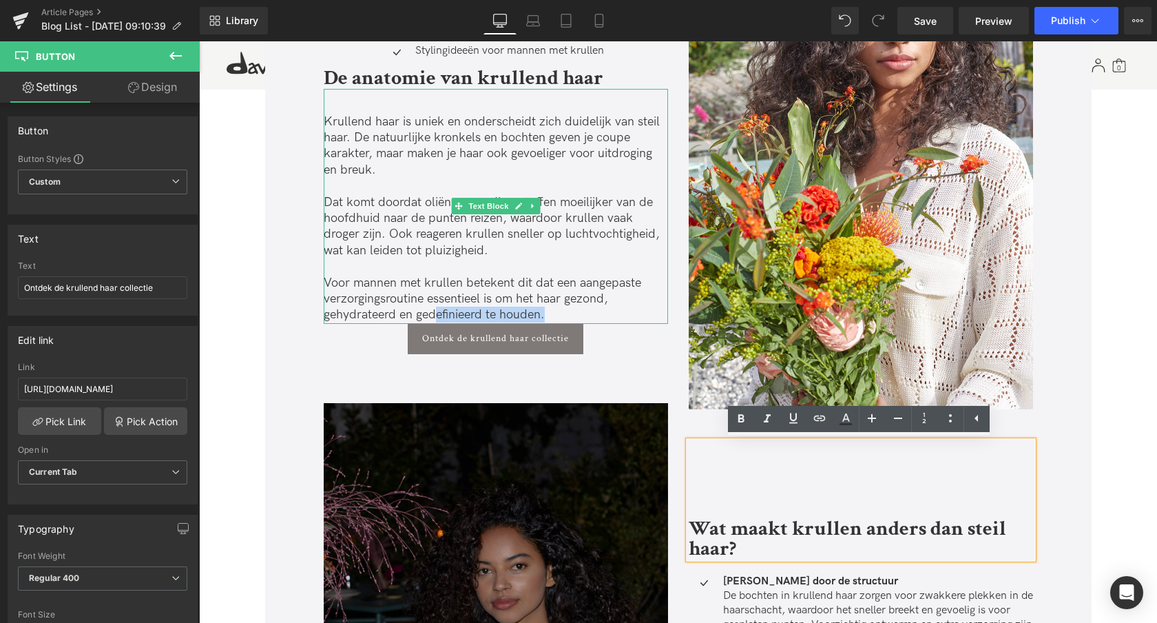
drag, startPoint x: 364, startPoint y: 346, endPoint x: 366, endPoint y: 382, distance: 35.2
click at [364, 321] on div "Wat lees je? Heading In dit blog ontdek je hoe je krullend haar bij mannen verz…" at bounding box center [495, 406] width 365 height 1027
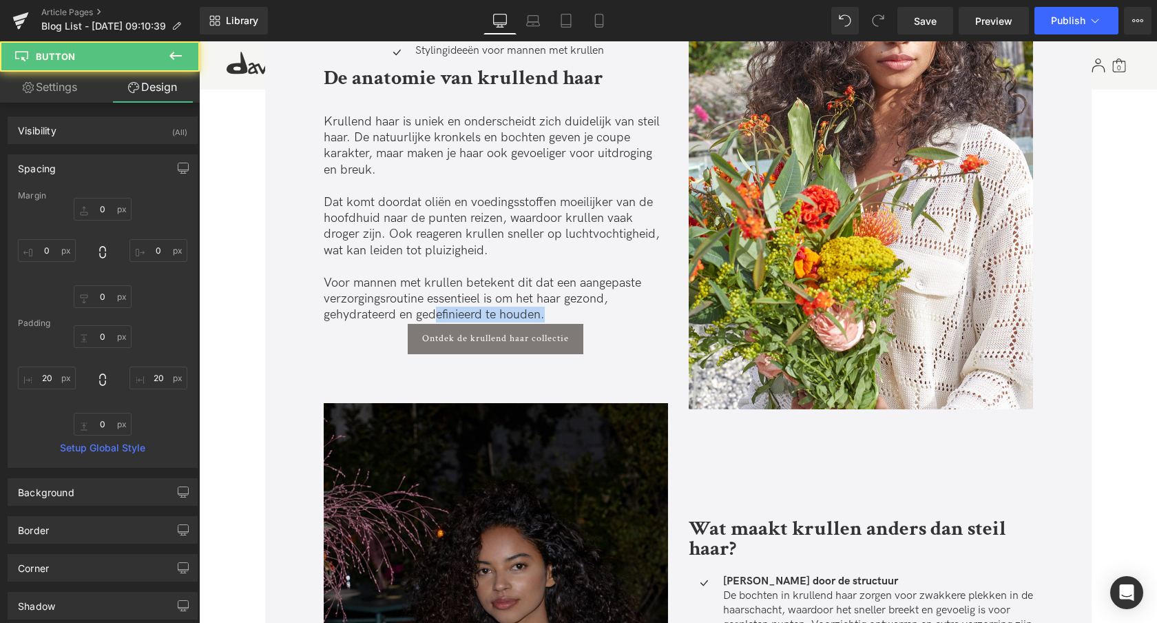
click at [382, 304] on p "Voor mannen met krullen betekent dit dat een aangepaste verzorgingsroutine esse…" at bounding box center [496, 299] width 344 height 48
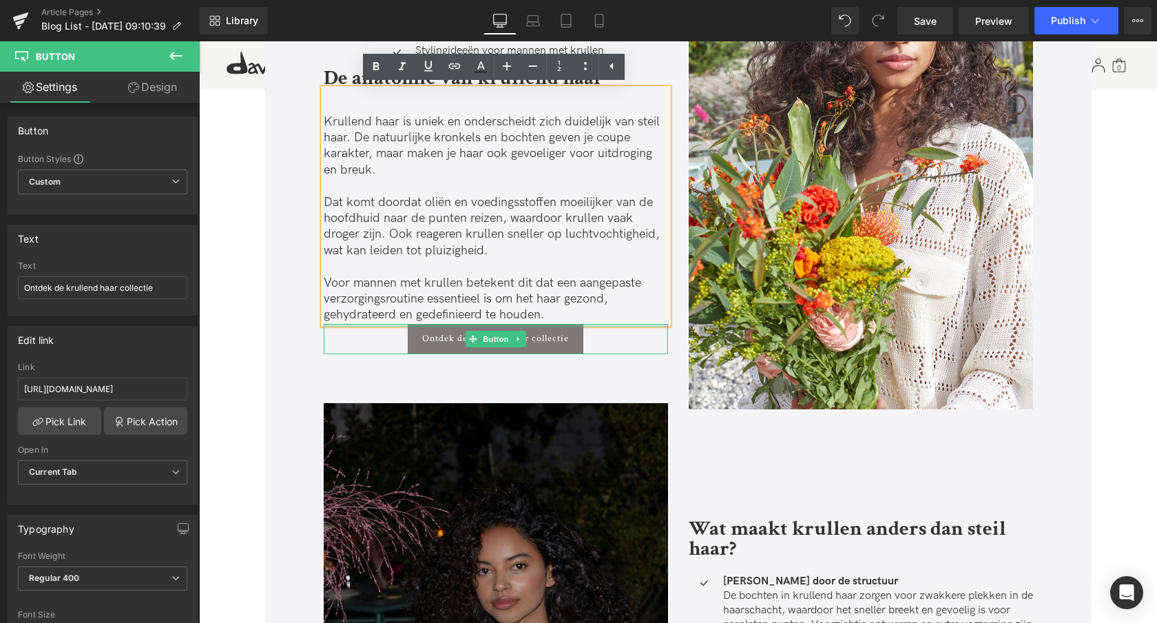
drag, startPoint x: 364, startPoint y: 335, endPoint x: 364, endPoint y: 316, distance: 18.6
click at [364, 316] on div "Wat lees je? Heading In dit blog ontdek je hoe je krullend haar bij mannen verz…" at bounding box center [495, 406] width 365 height 1027
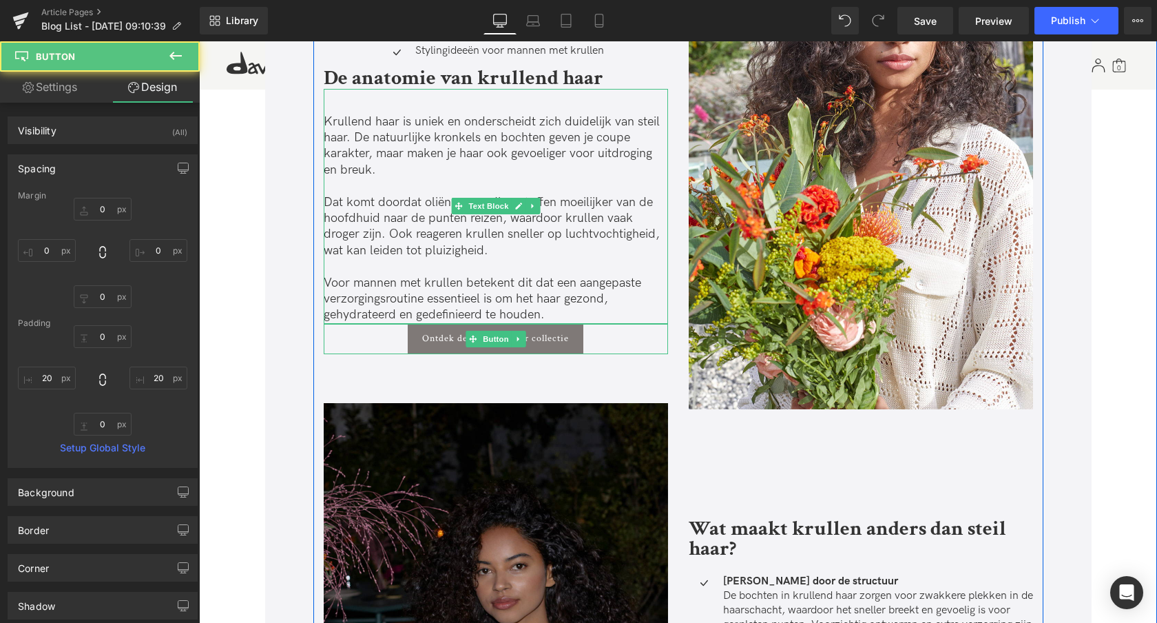
click at [332, 260] on p at bounding box center [496, 266] width 344 height 16
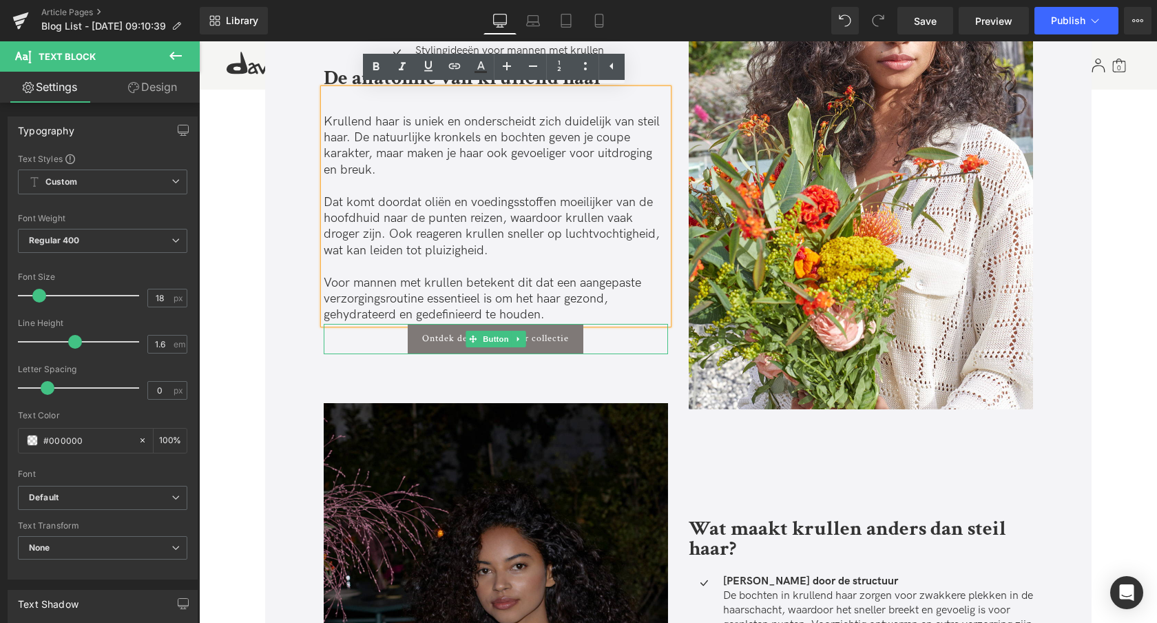
click at [681, 340] on div "Image Wat maakt krullen anders dan steil haar? Heading 114px Icon Kwetsbaarder …" at bounding box center [860, 376] width 365 height 967
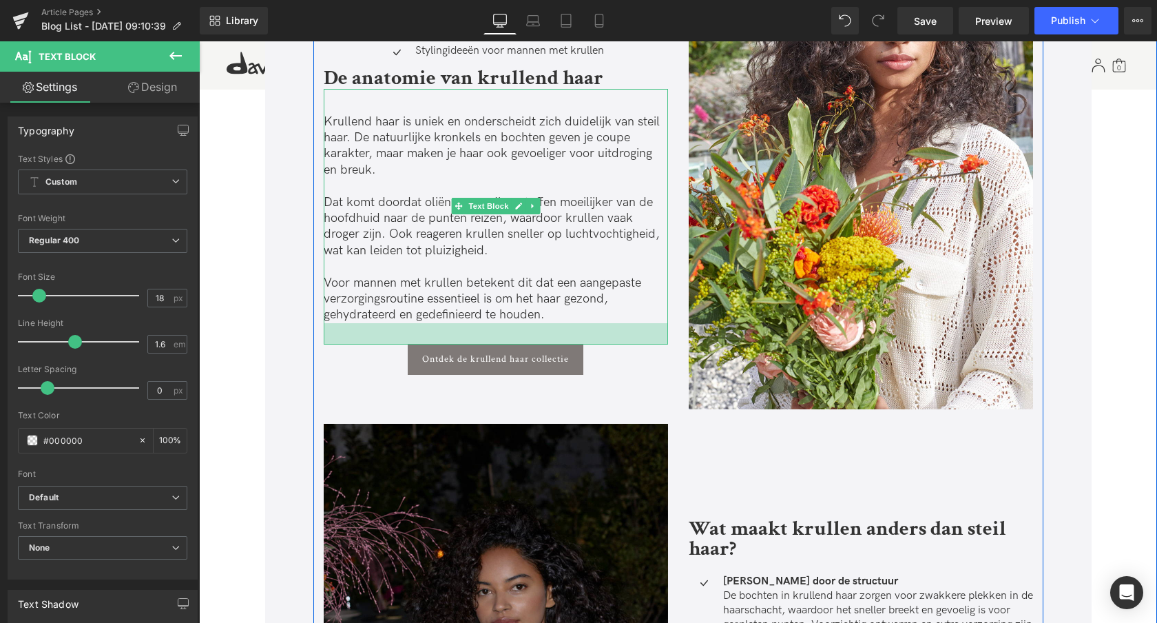
drag, startPoint x: 371, startPoint y: 322, endPoint x: 369, endPoint y: 343, distance: 20.7
click at [370, 343] on div "31px" at bounding box center [496, 333] width 344 height 21
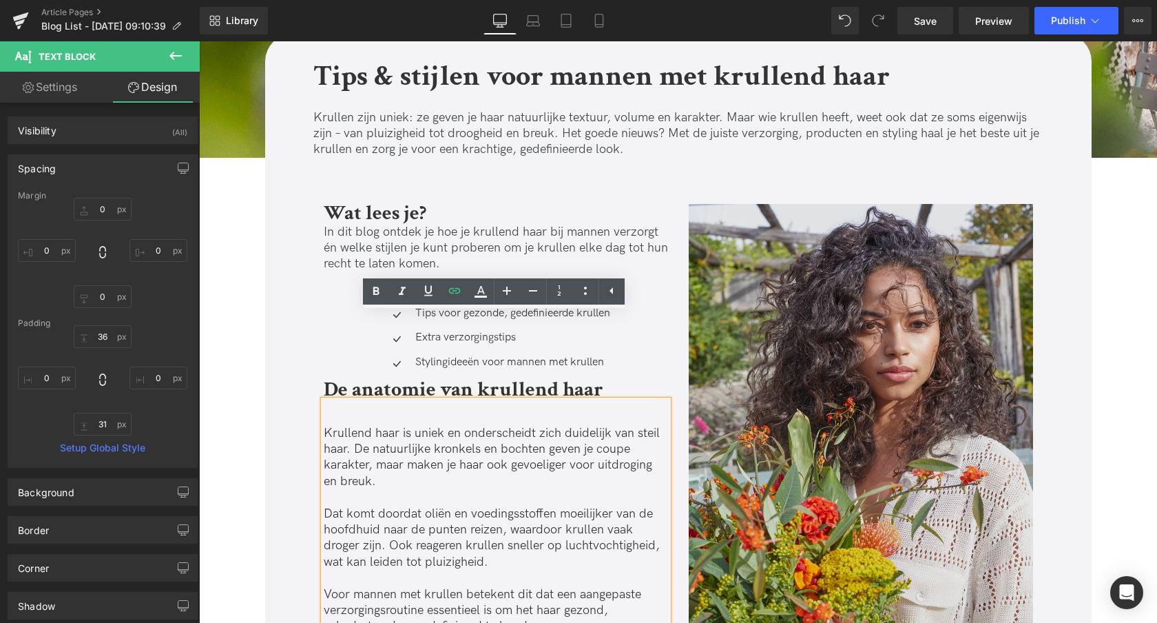
scroll to position [362, 0]
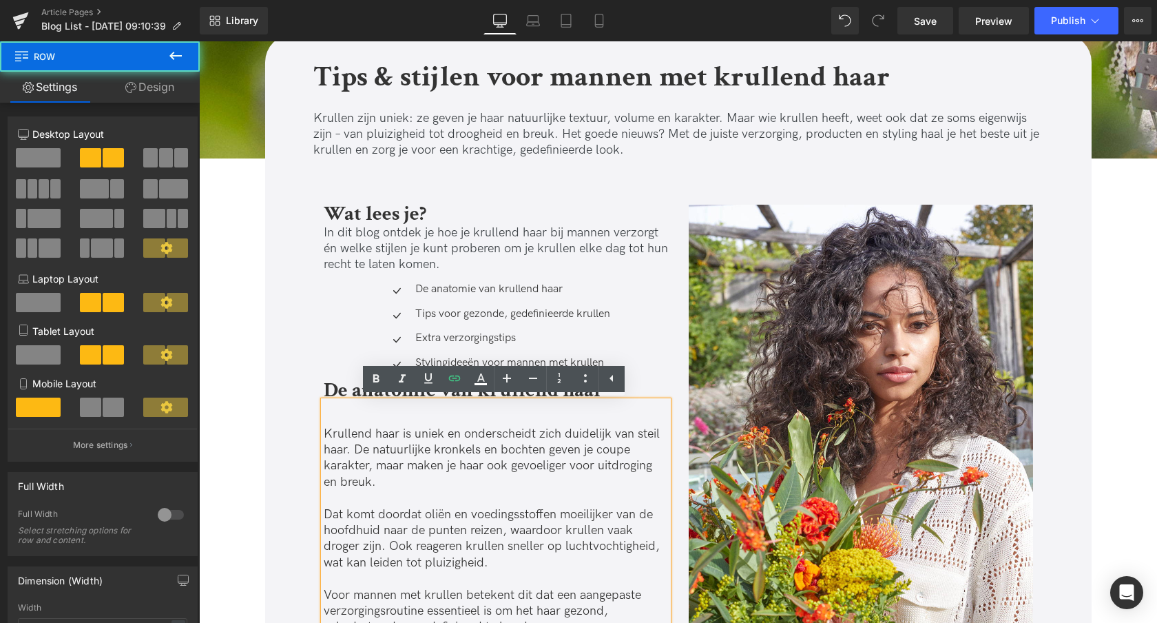
drag, startPoint x: 492, startPoint y: 183, endPoint x: 490, endPoint y: 196, distance: 12.5
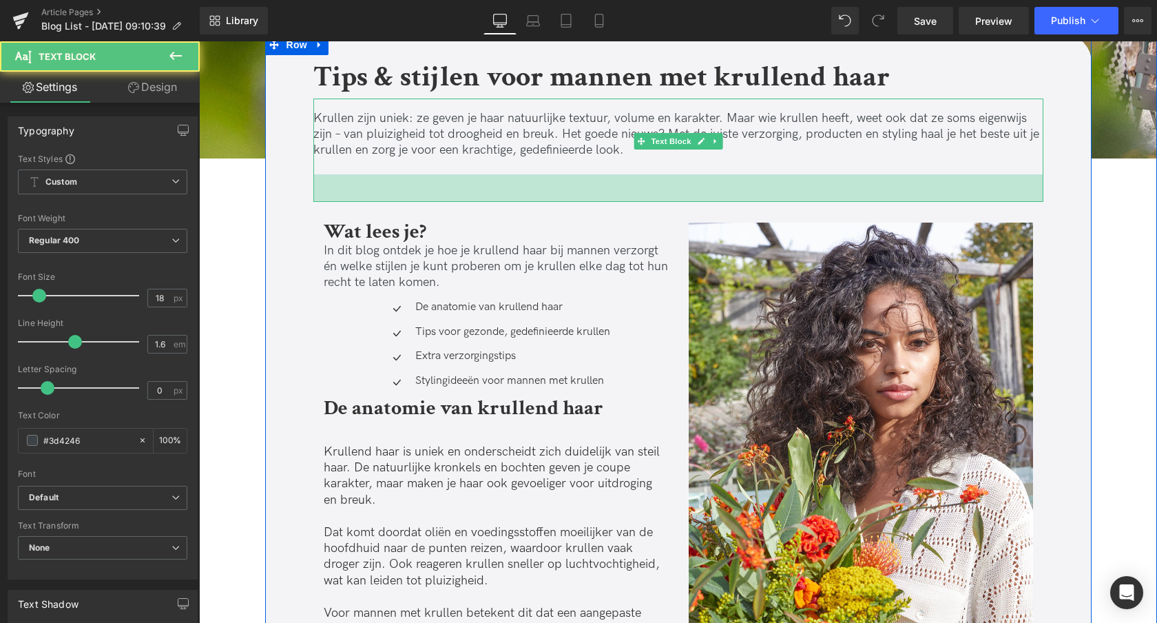
drag, startPoint x: 503, startPoint y: 191, endPoint x: 542, endPoint y: 196, distance: 39.6
click at [502, 199] on div "40px" at bounding box center [678, 188] width 730 height 28
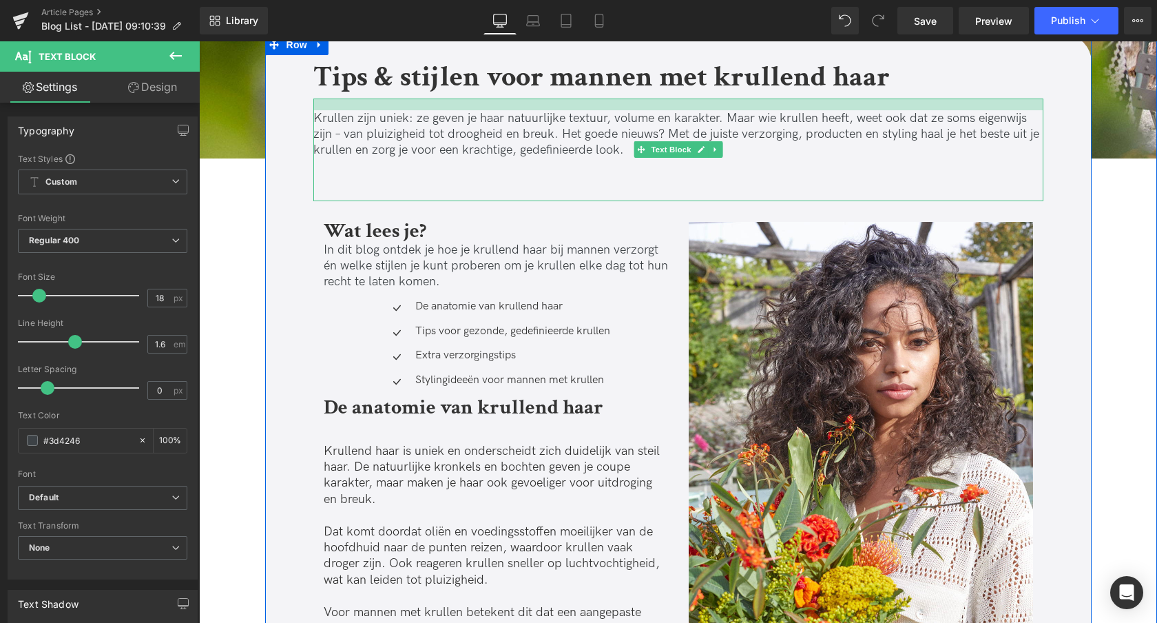
drag, startPoint x: 432, startPoint y: 97, endPoint x: 435, endPoint y: 106, distance: 9.4
click at [434, 107] on div "Krullen zijn uniek: ze geven je haar natuurlijke textuur, volume en karakter. M…" at bounding box center [678, 150] width 730 height 103
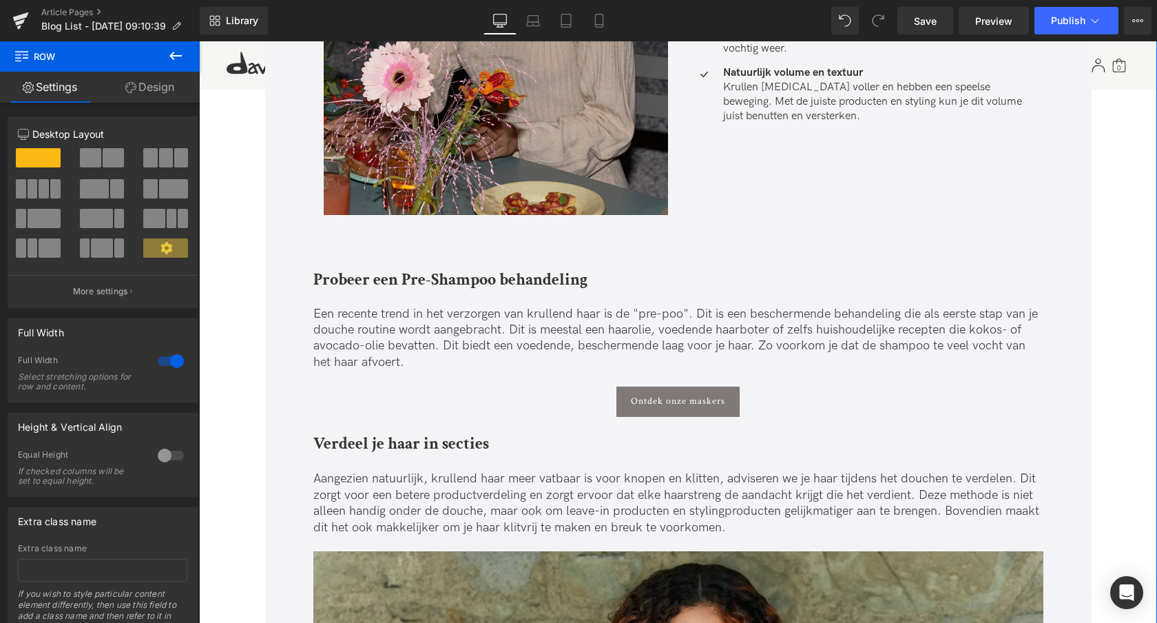
scroll to position [1418, 0]
click at [402, 276] on strong "Probeer een Pre-Shampoo behandeling" at bounding box center [450, 278] width 274 height 21
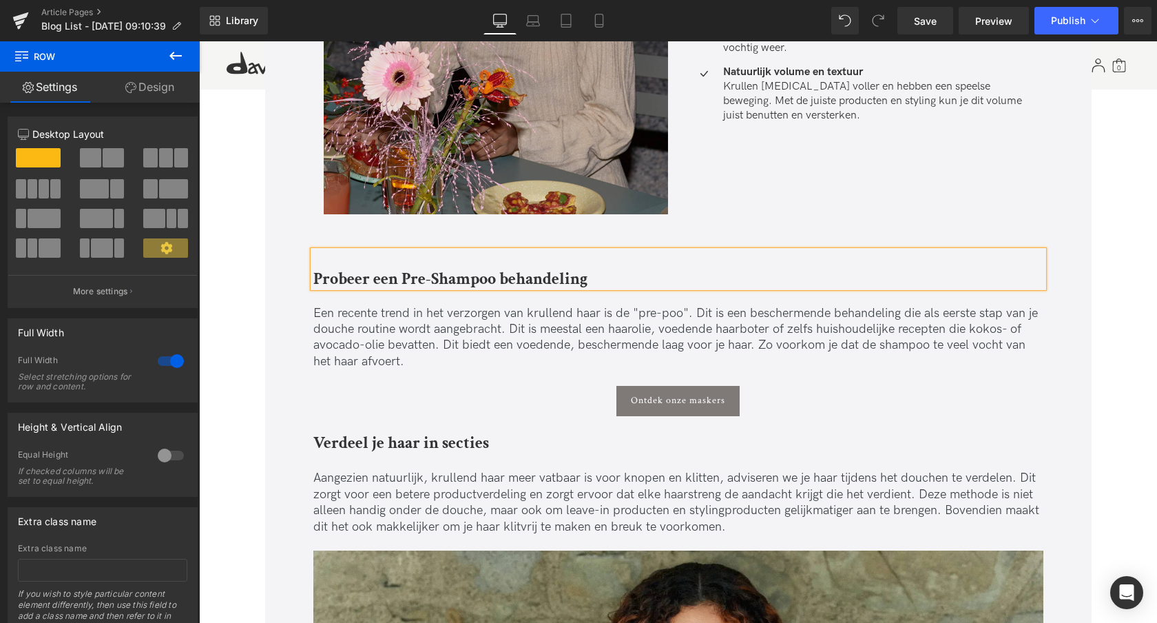
click at [402, 276] on strong "Probeer een Pre-Shampoo behandeling" at bounding box center [450, 278] width 274 height 21
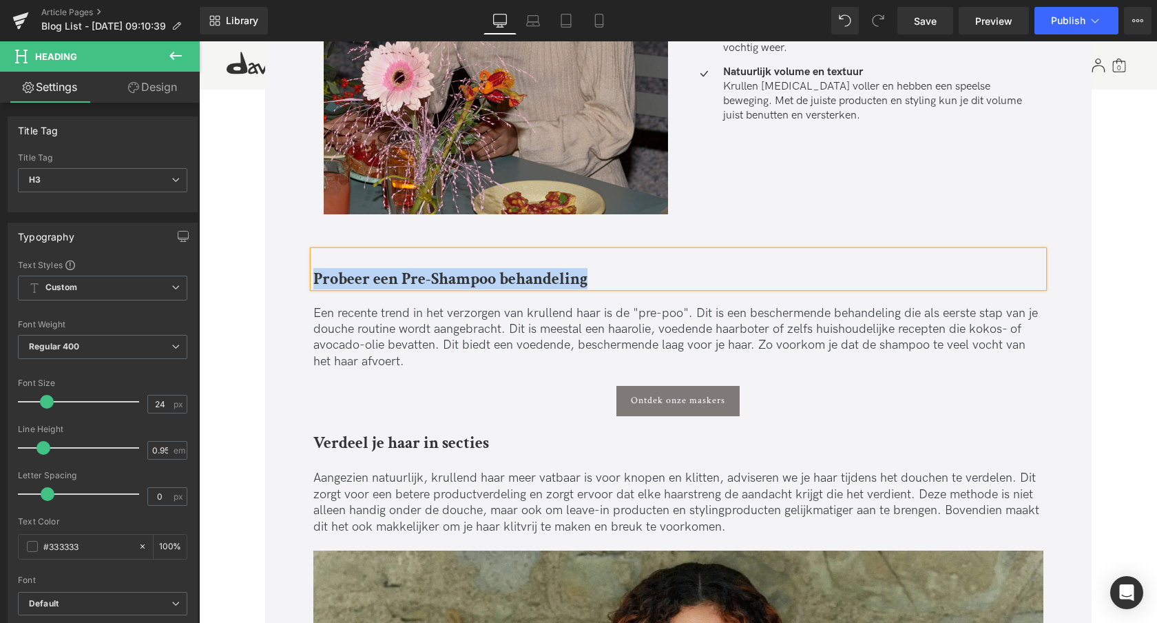
paste div
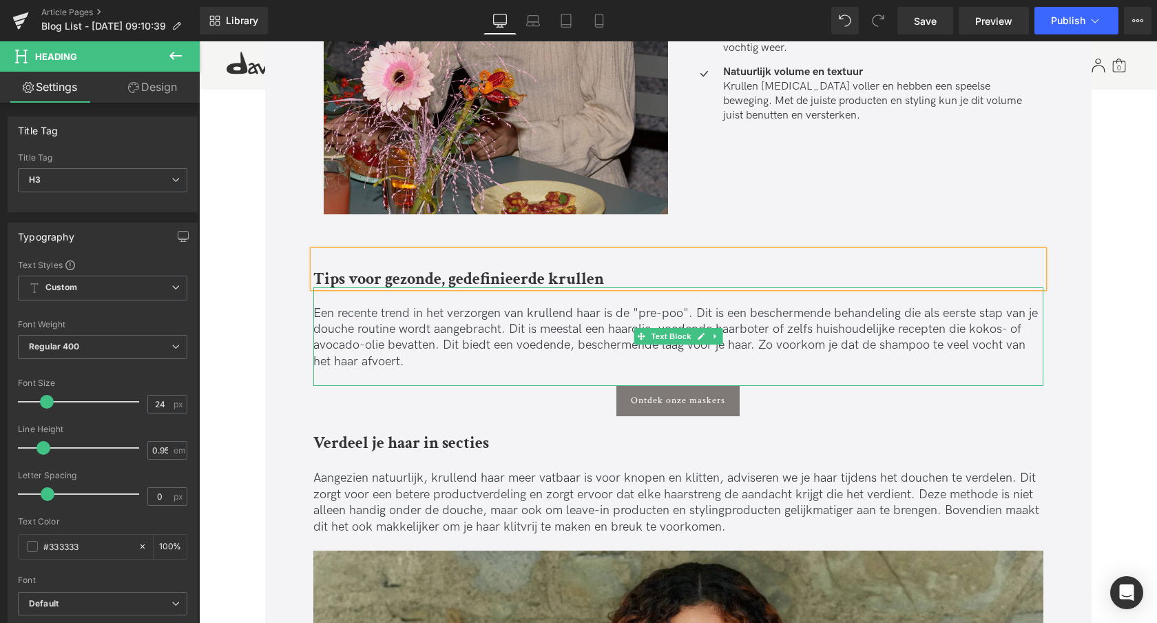
click at [346, 324] on p "Een recente trend in het verzorgen van krullend haar is de "pre-poo". Dit is ee…" at bounding box center [678, 337] width 730 height 65
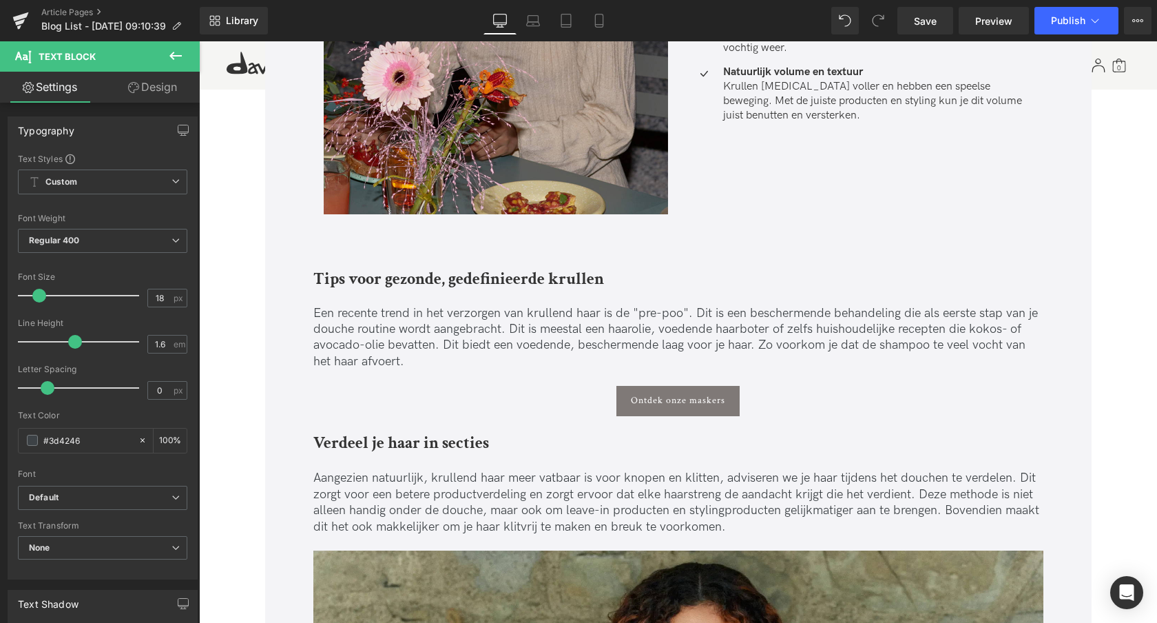
click at [570, 337] on p "Een recente trend in het verzorgen van krullend haar is de "pre-poo". Dit is ee…" at bounding box center [678, 337] width 730 height 65
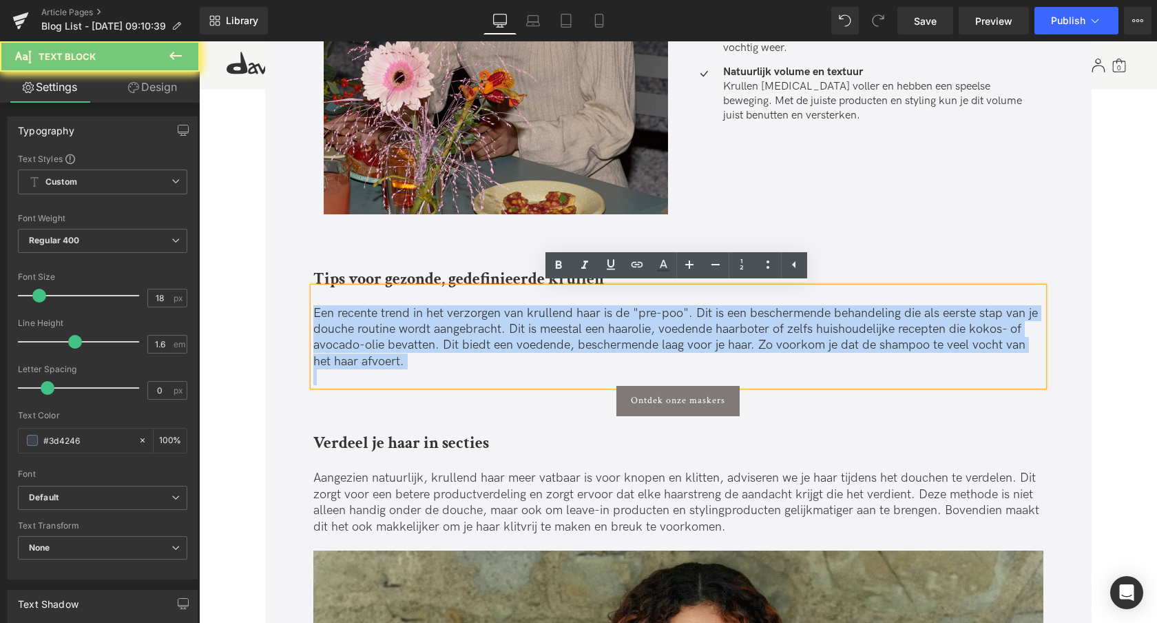
click at [570, 337] on p "Een recente trend in het verzorgen van krullend haar is de "pre-poo". Dit is ee…" at bounding box center [678, 337] width 730 height 65
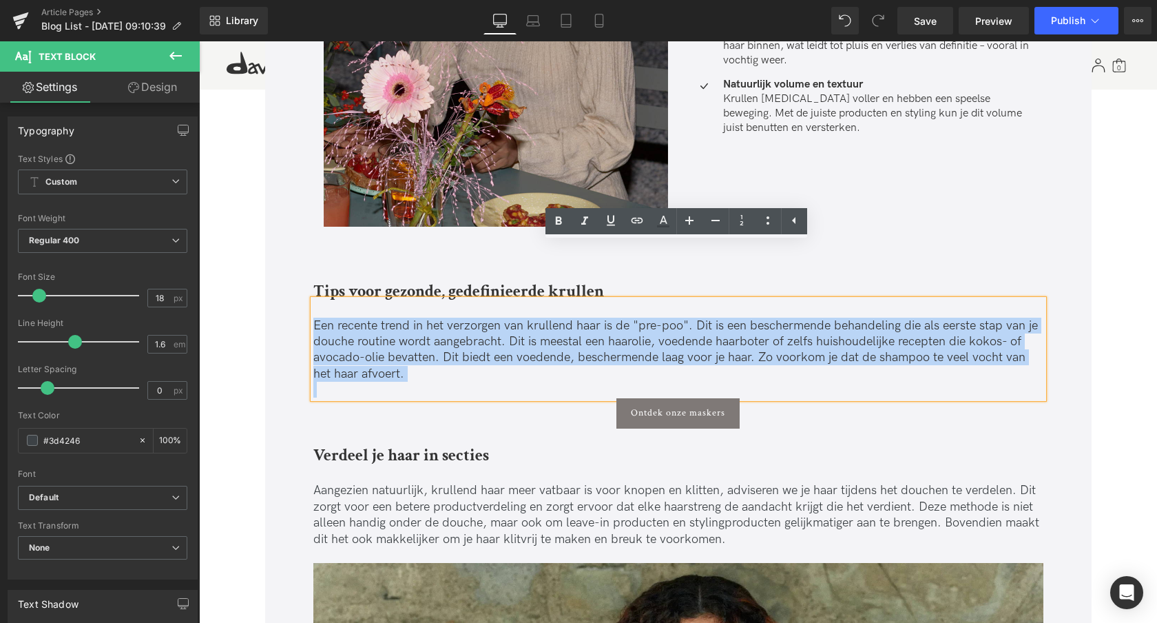
scroll to position [1484, 0]
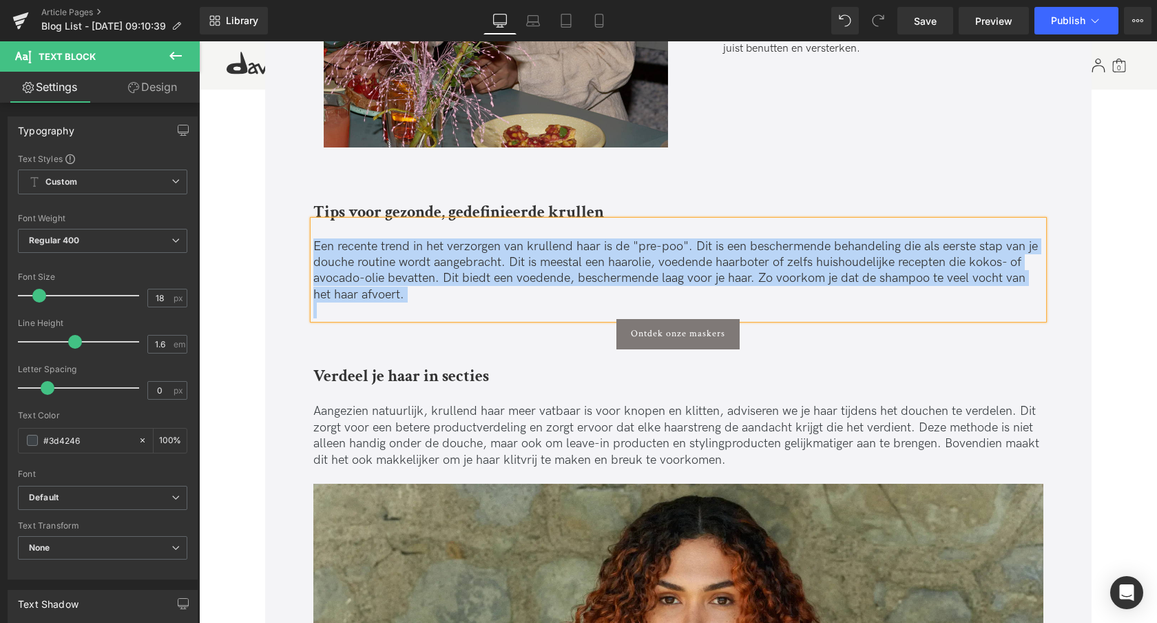
paste div
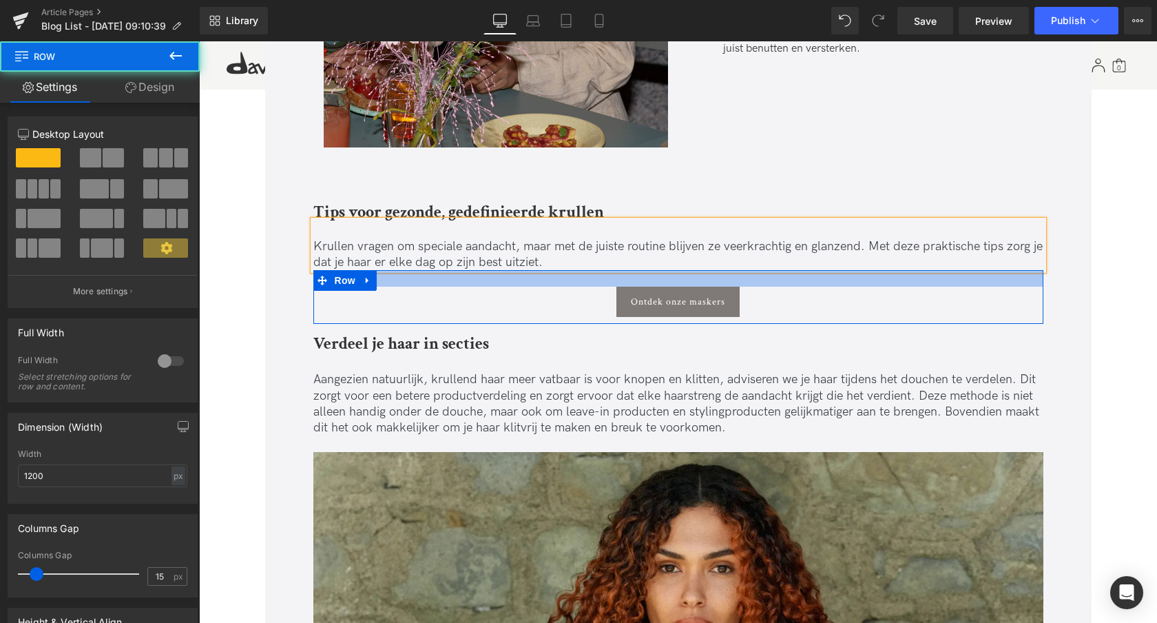
drag, startPoint x: 559, startPoint y: 282, endPoint x: 556, endPoint y: 289, distance: 7.1
click at [559, 287] on div "Ontdek onze maskers Button Row" at bounding box center [678, 297] width 730 height 54
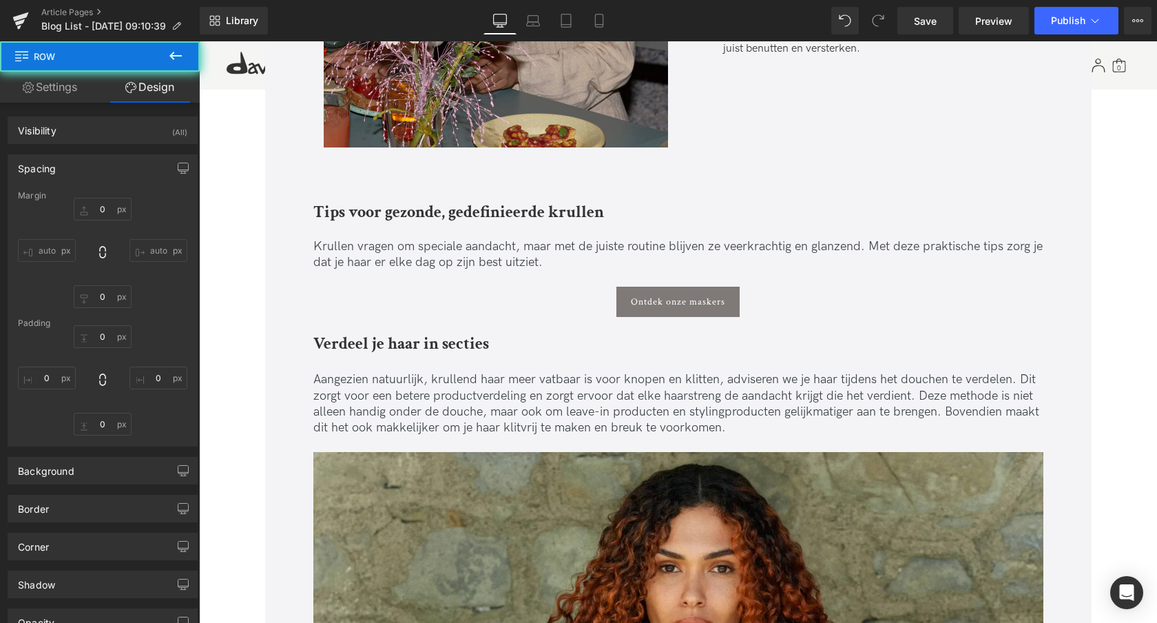
type input "0"
type input "24"
type input "0"
type input "10"
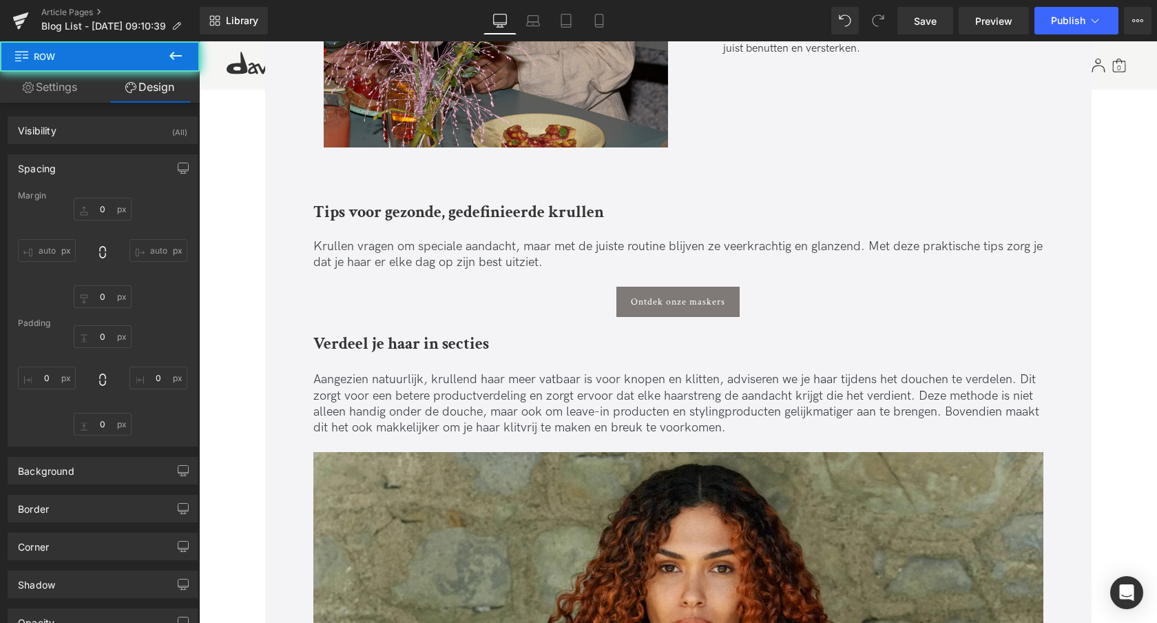
type input "0"
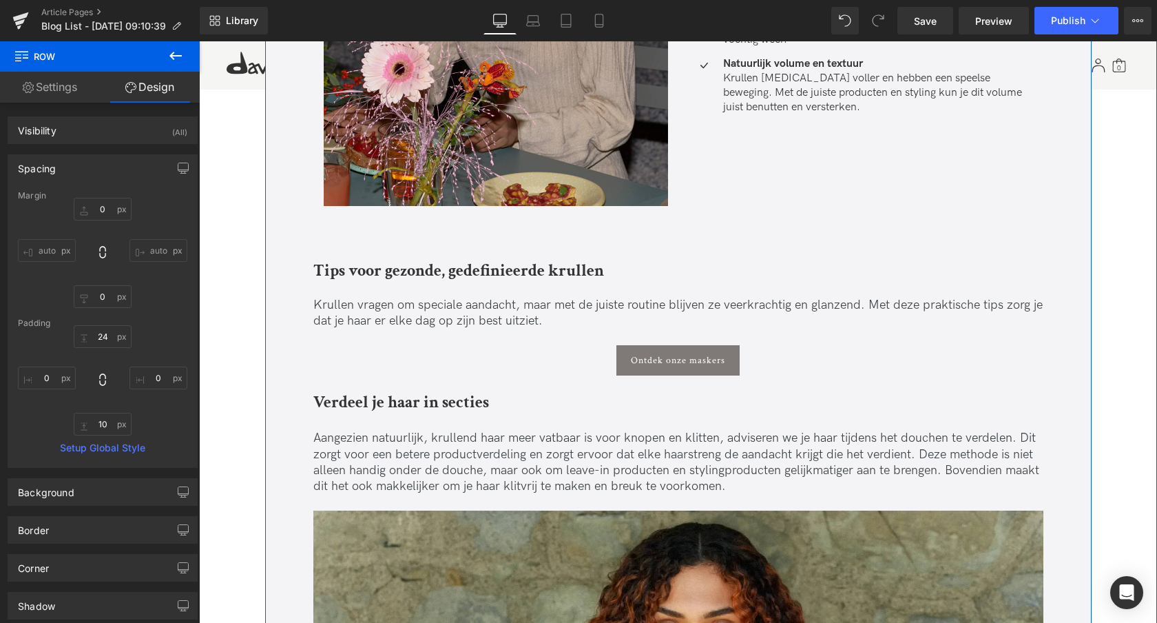
scroll to position [1394, 0]
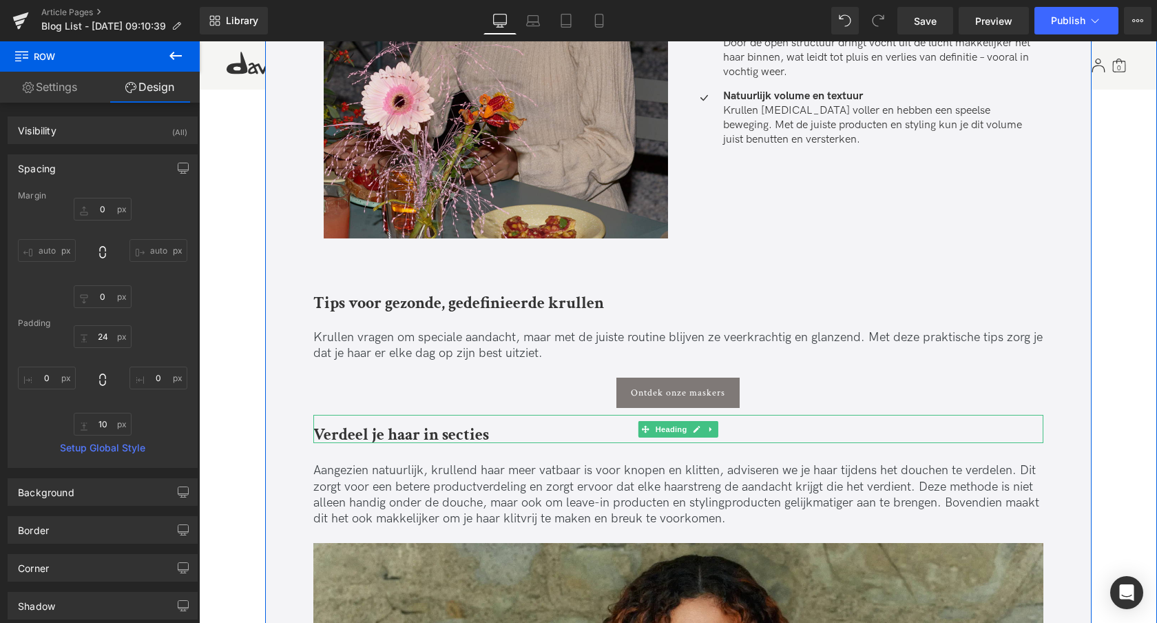
click at [488, 433] on h3 "Verdeel je haar in secties" at bounding box center [678, 435] width 730 height 16
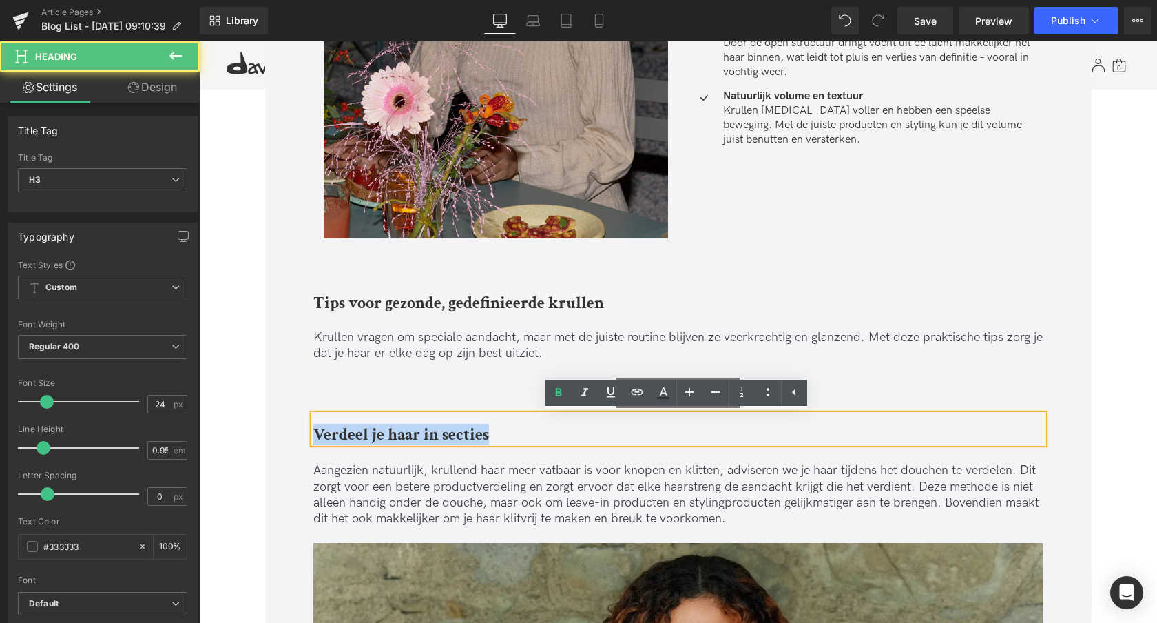
drag, startPoint x: 493, startPoint y: 434, endPoint x: 262, endPoint y: 426, distance: 230.9
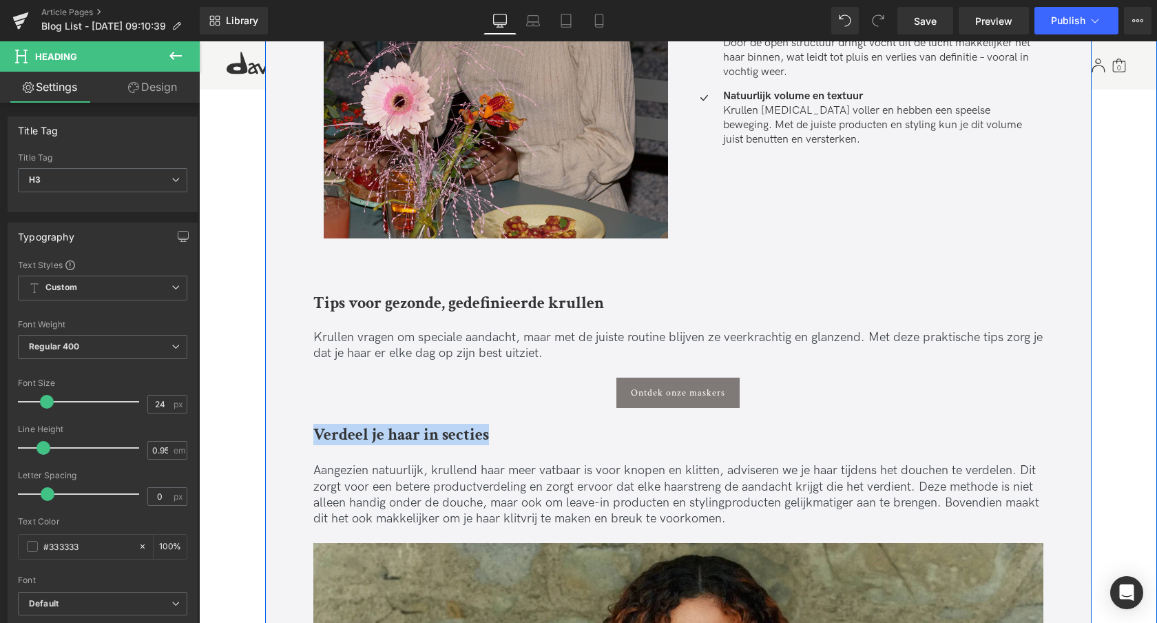
paste div
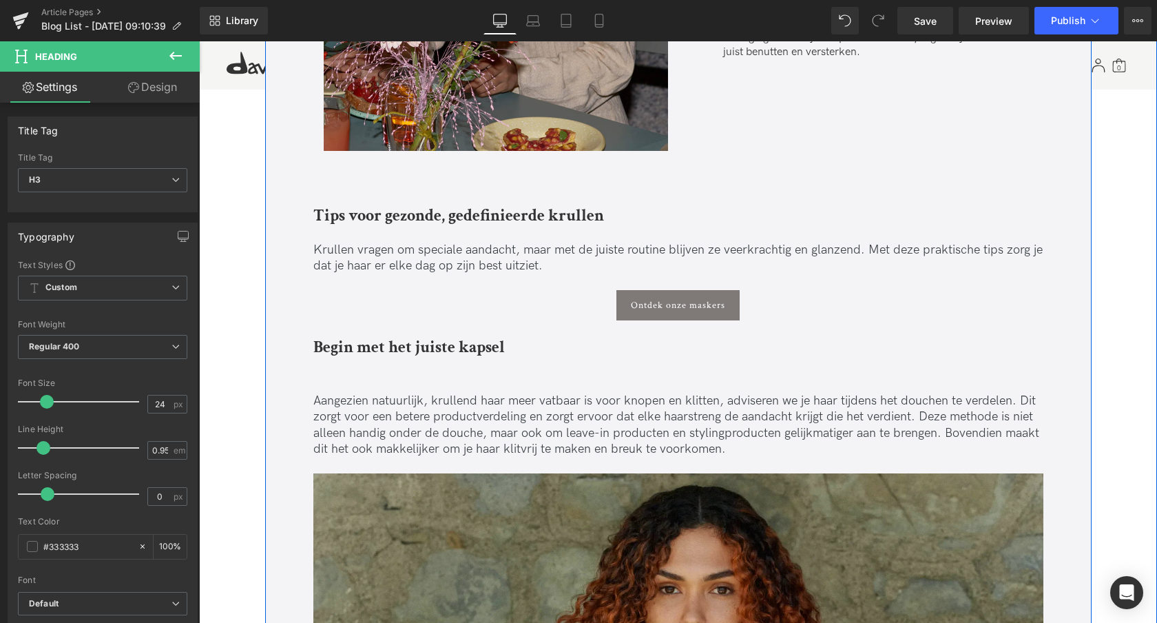
scroll to position [1487, 0]
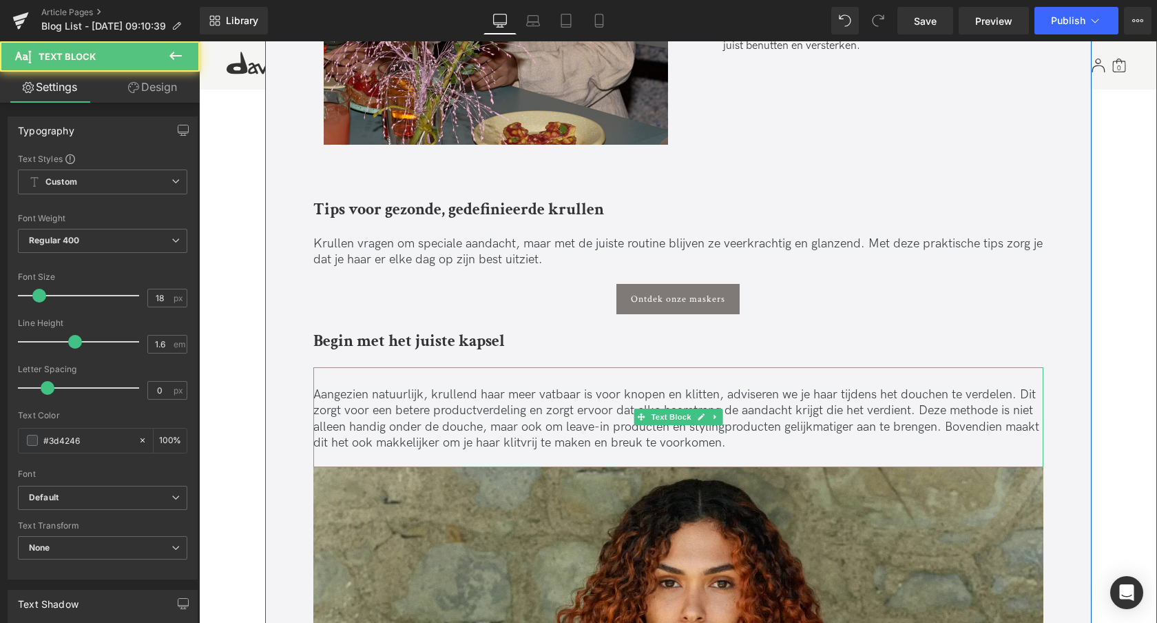
drag, startPoint x: 588, startPoint y: 424, endPoint x: 747, endPoint y: 437, distance: 159.6
click at [746, 437] on p "Aangezien natuurlijk, krullend haar meer vatbaar is voor knopen en klitten, adv…" at bounding box center [678, 418] width 730 height 65
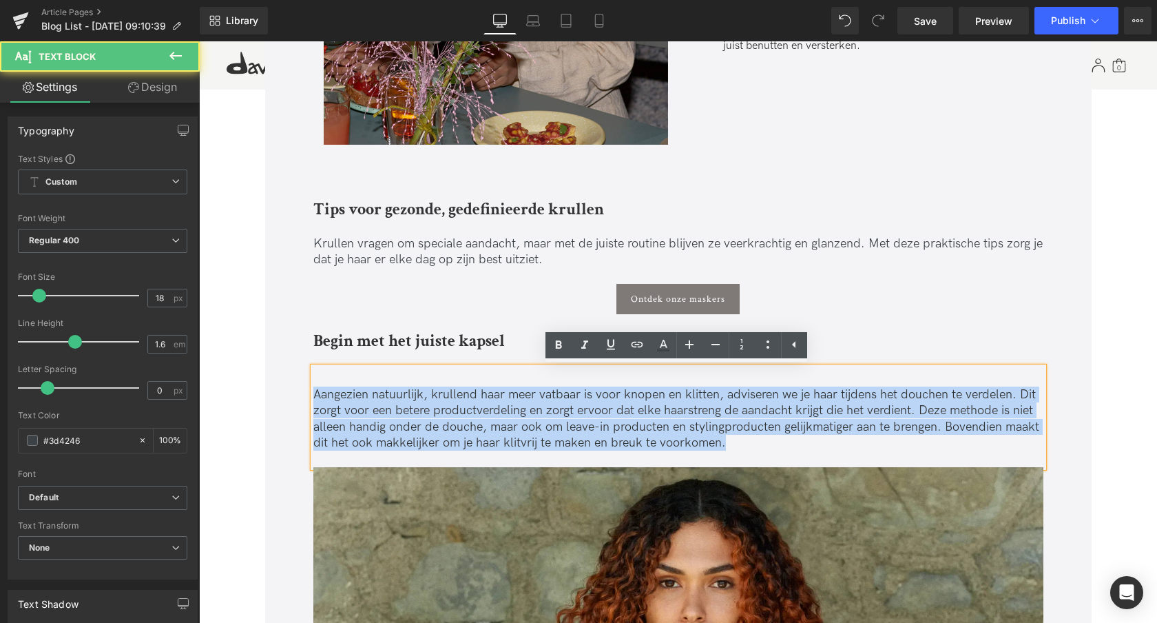
drag, startPoint x: 707, startPoint y: 444, endPoint x: 280, endPoint y: 372, distance: 433.7
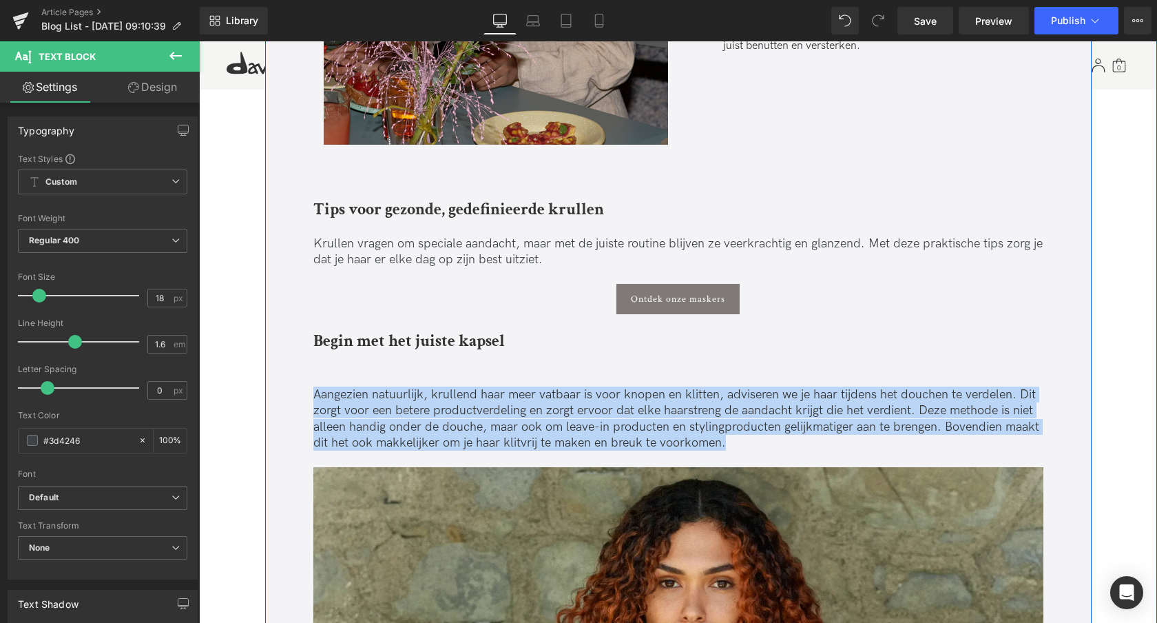
paste div
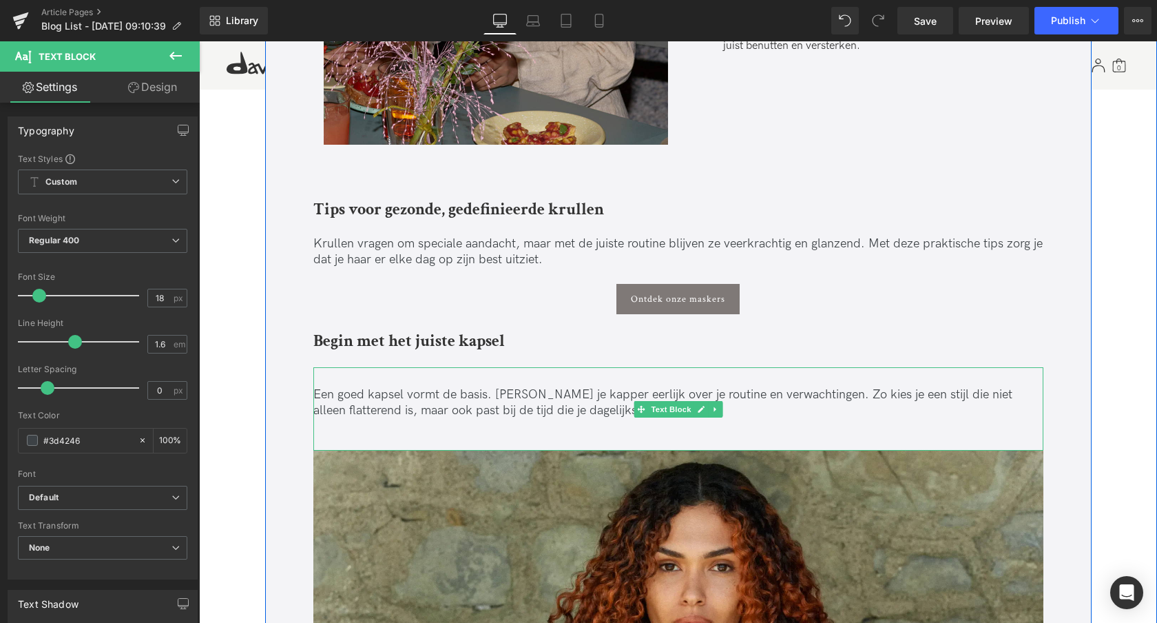
click at [371, 415] on p "Een goed kapsel vormt de basis. [PERSON_NAME] je kapper eerlijk over je routine…" at bounding box center [678, 402] width 730 height 32
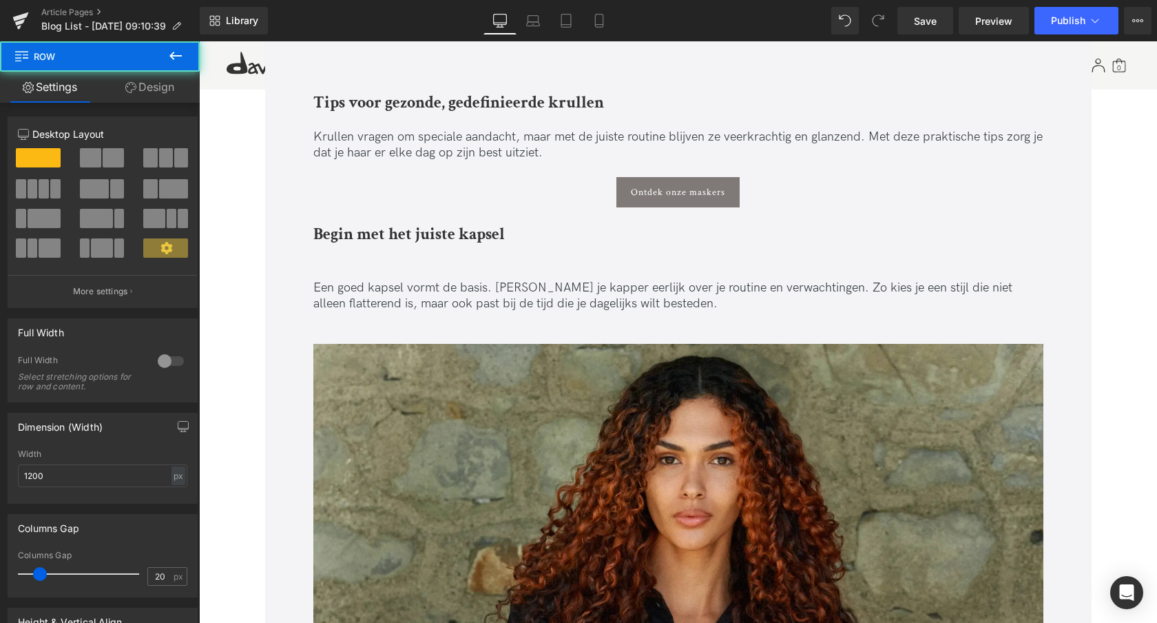
scroll to position [1598, 0]
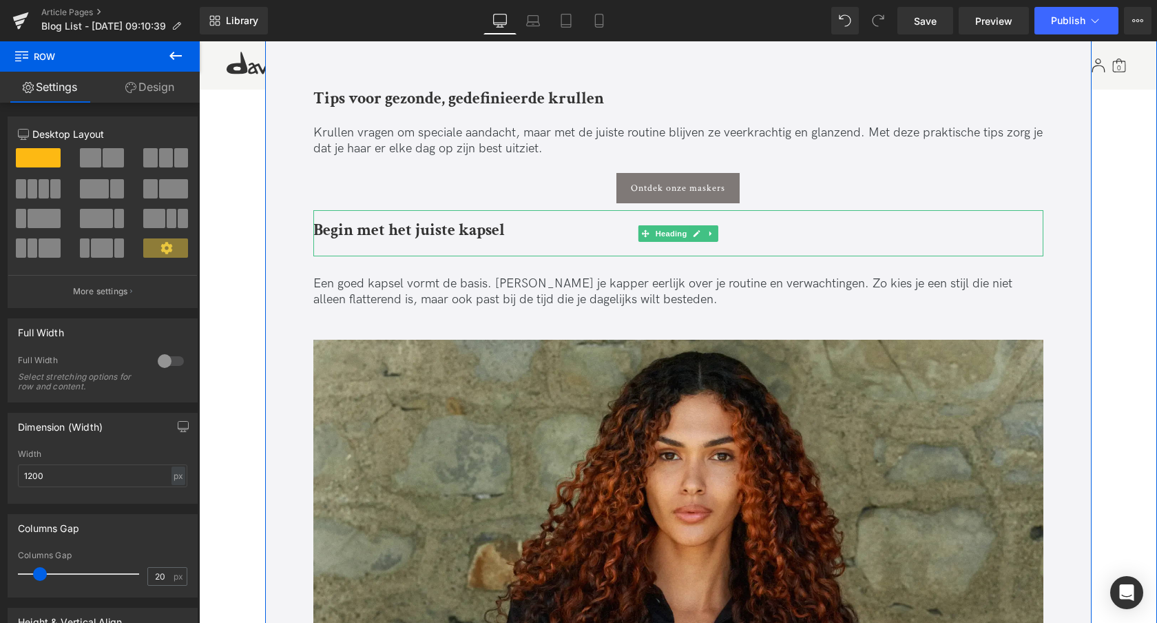
click at [712, 234] on icon at bounding box center [711, 233] width 8 height 8
click at [705, 234] on icon at bounding box center [704, 233] width 8 height 8
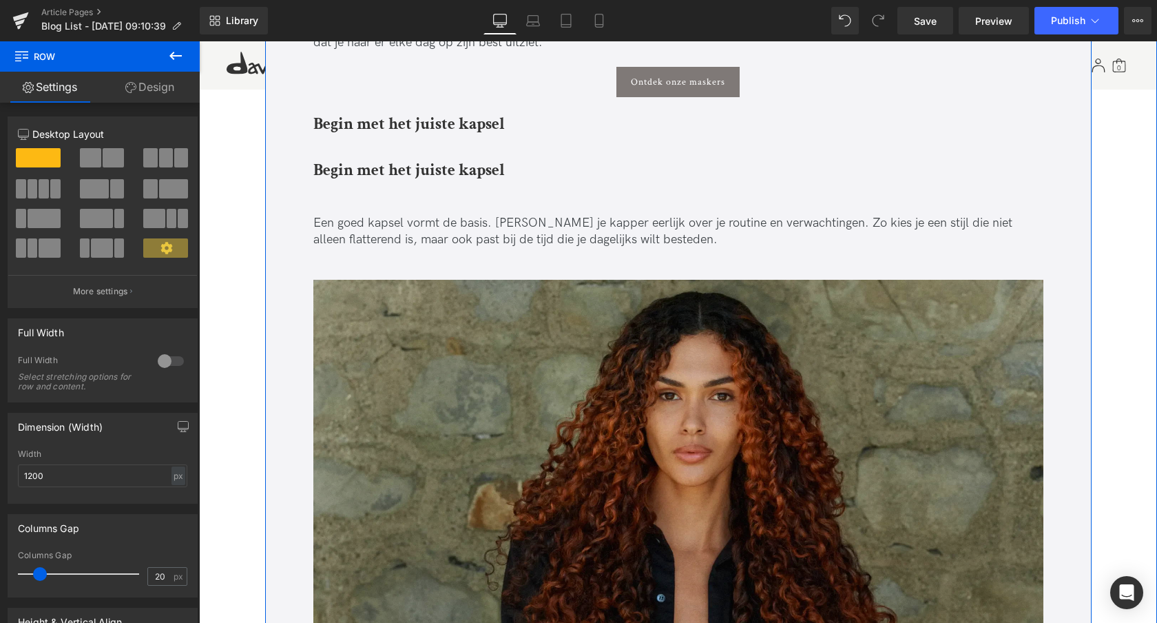
scroll to position [1711, 0]
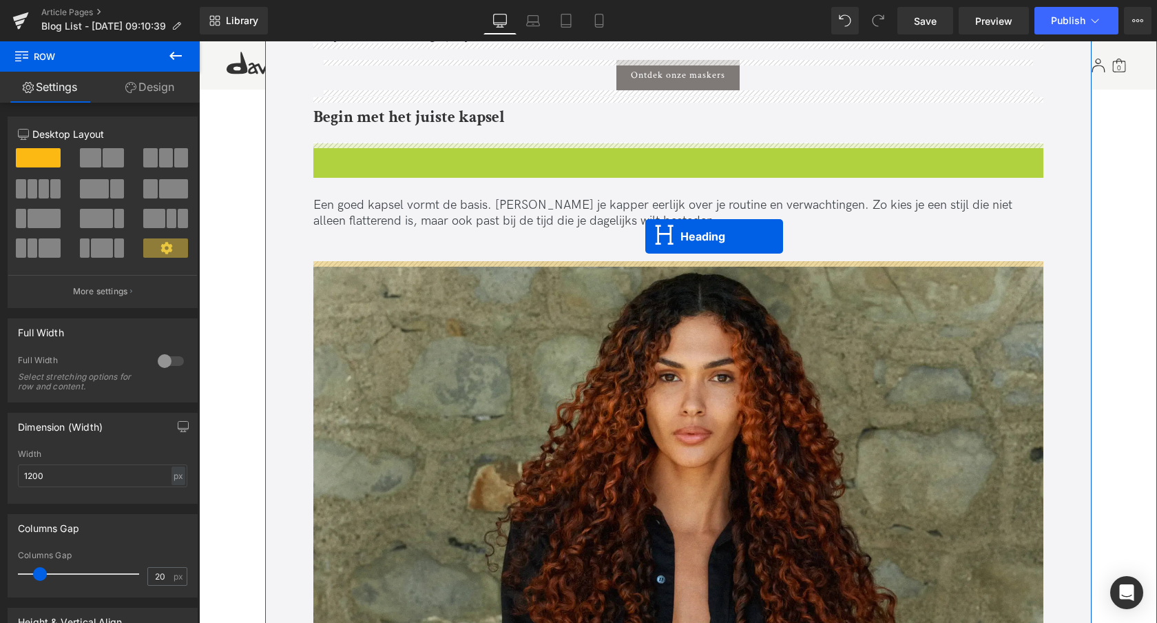
drag, startPoint x: 644, startPoint y: 163, endPoint x: 646, endPoint y: 236, distance: 73.7
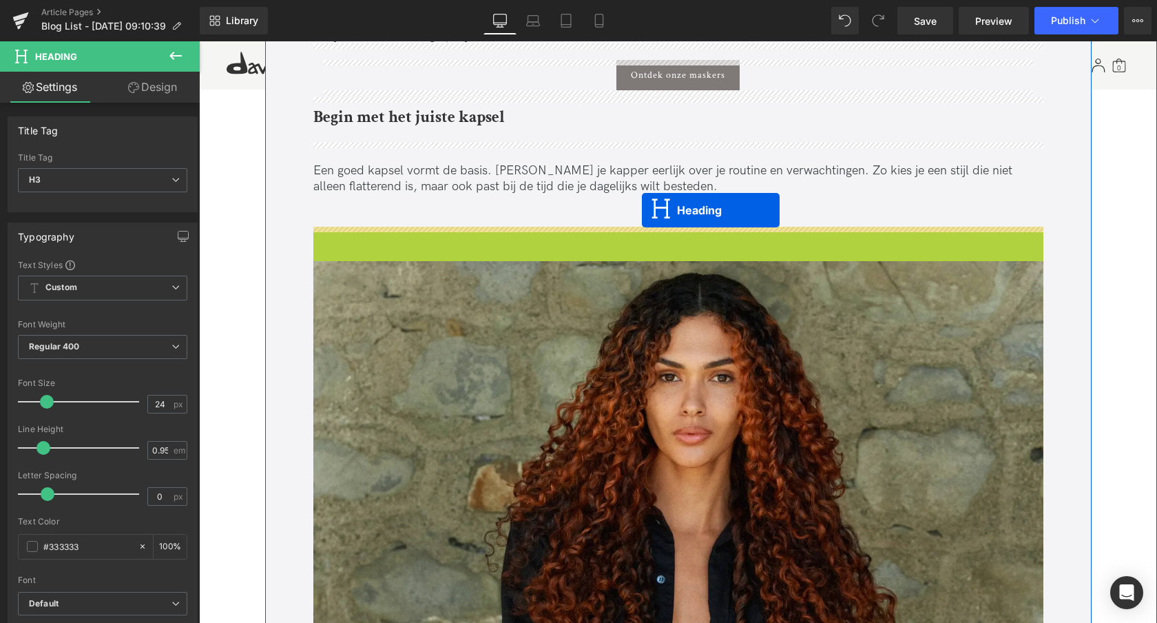
drag, startPoint x: 643, startPoint y: 251, endPoint x: 641, endPoint y: 216, distance: 35.2
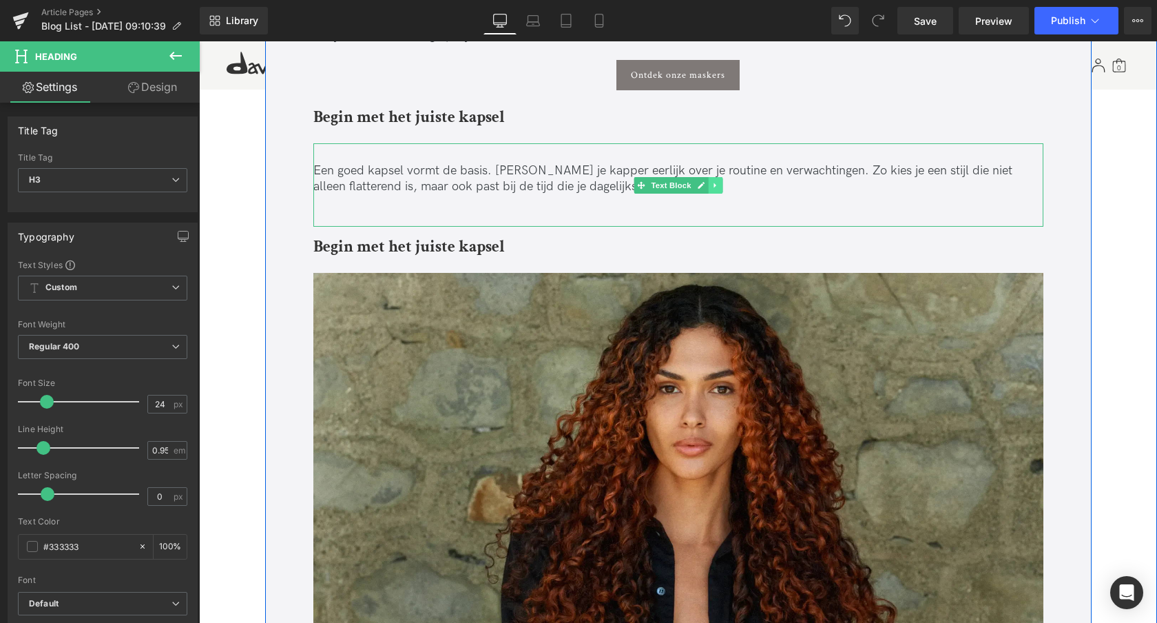
click at [715, 189] on icon at bounding box center [716, 185] width 8 height 8
click at [709, 187] on icon at bounding box center [708, 185] width 8 height 8
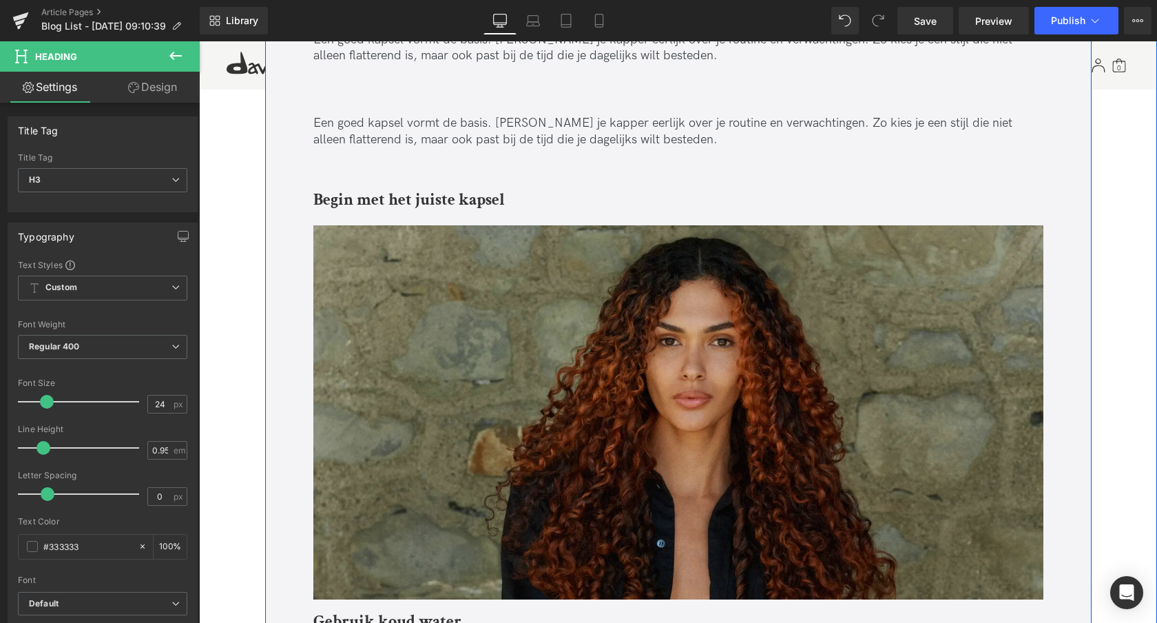
scroll to position [1853, 0]
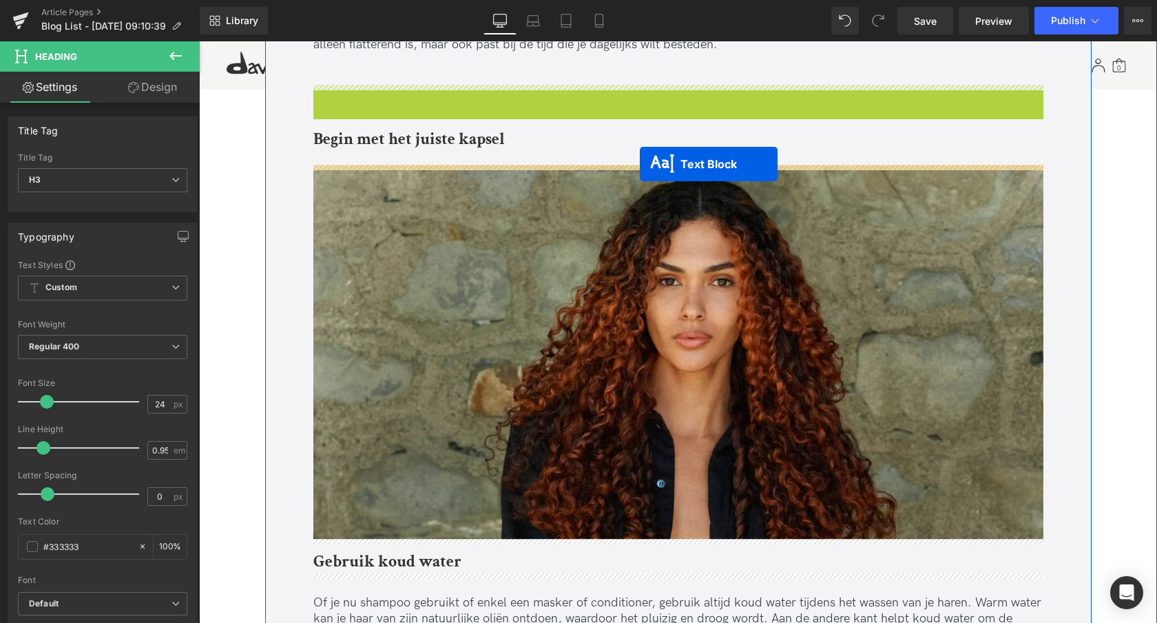
drag, startPoint x: 639, startPoint y: 122, endPoint x: 640, endPoint y: 163, distance: 41.3
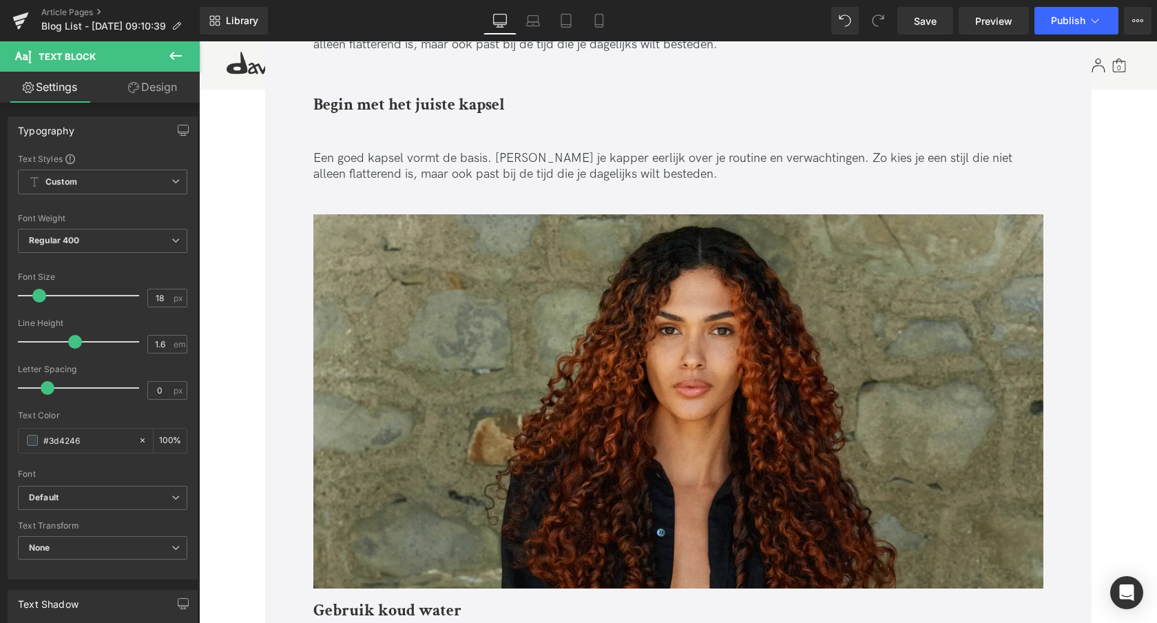
click at [357, 110] on b "Begin met het juiste kapsel" at bounding box center [408, 104] width 191 height 21
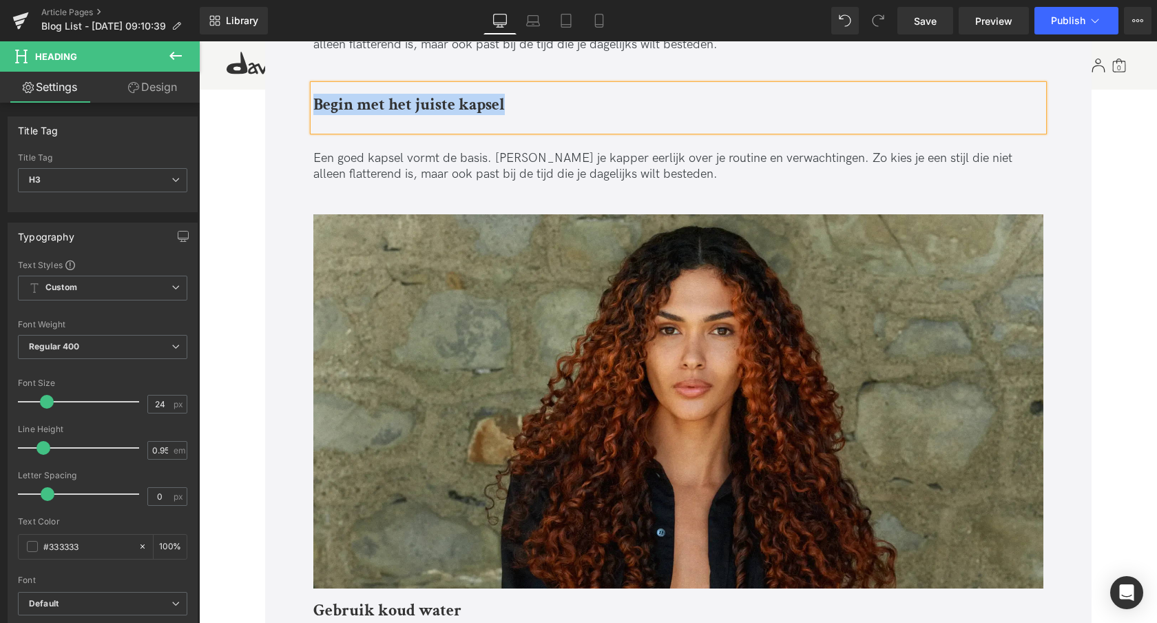
paste div
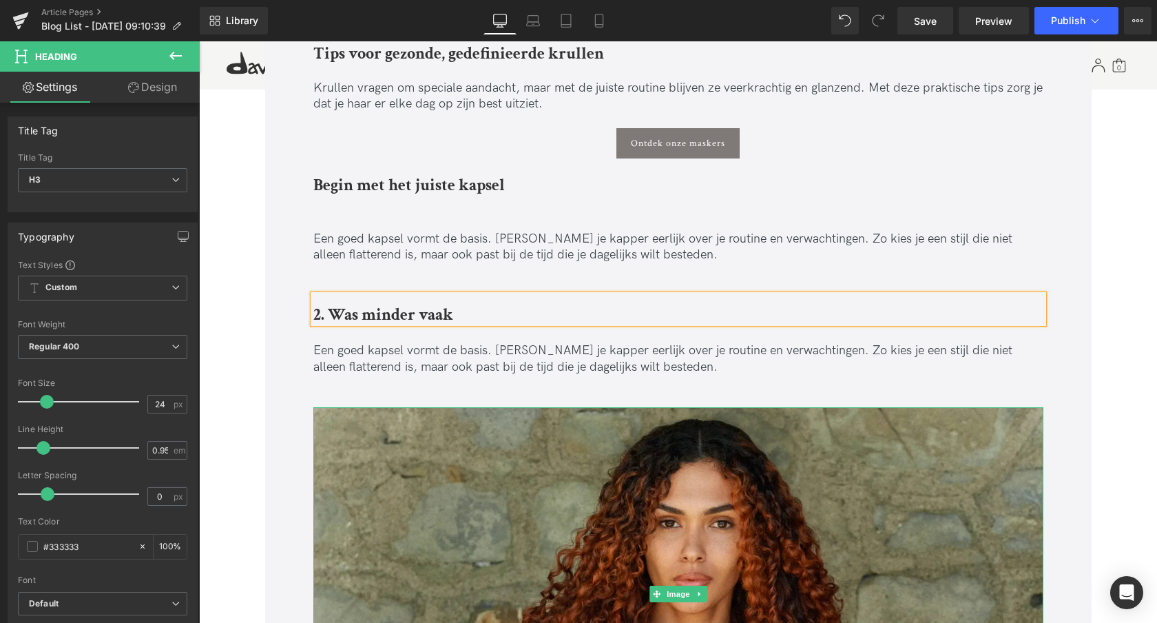
scroll to position [1644, 0]
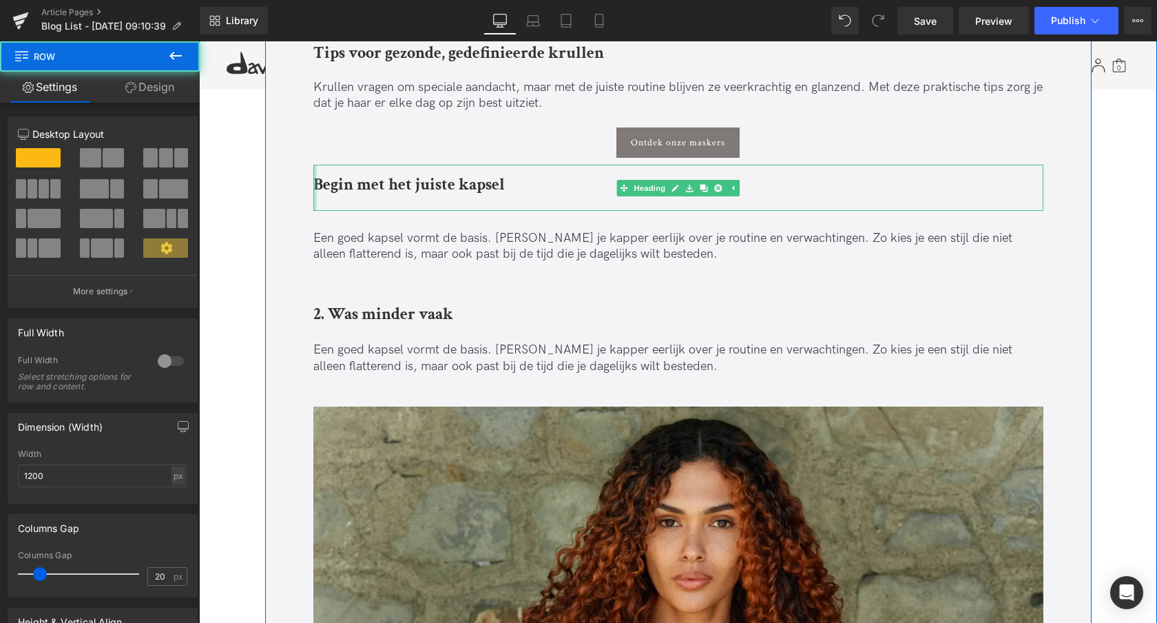
click at [313, 185] on div "Begin met het juiste kapsel Heading" at bounding box center [678, 187] width 730 height 45
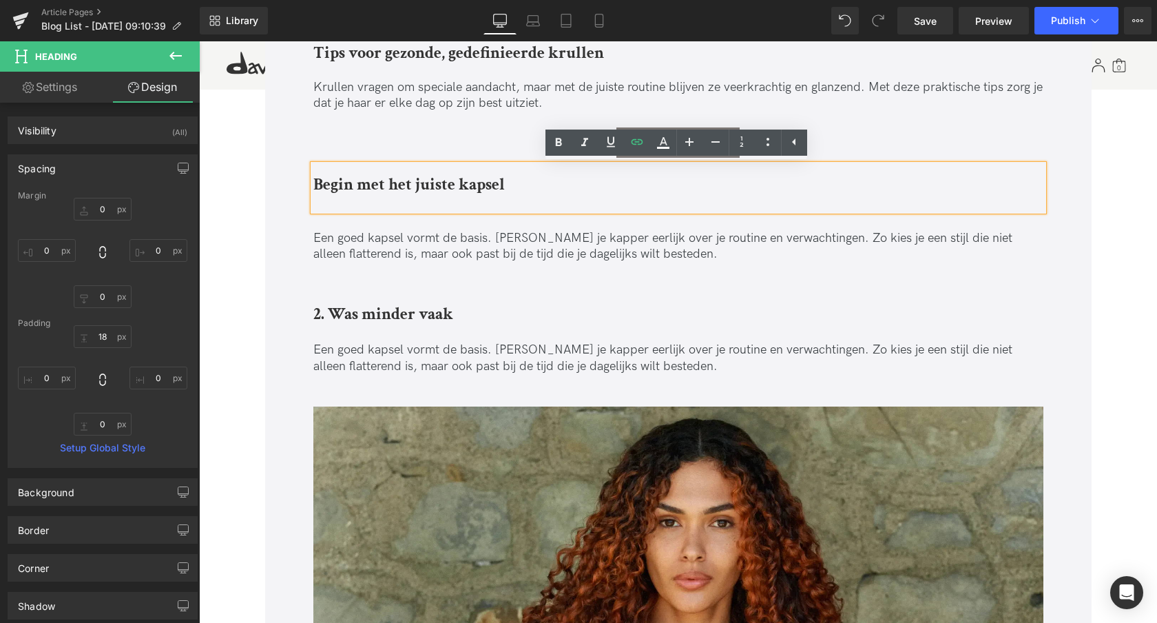
click at [342, 187] on b "Begin met het juiste kapsel" at bounding box center [408, 184] width 191 height 21
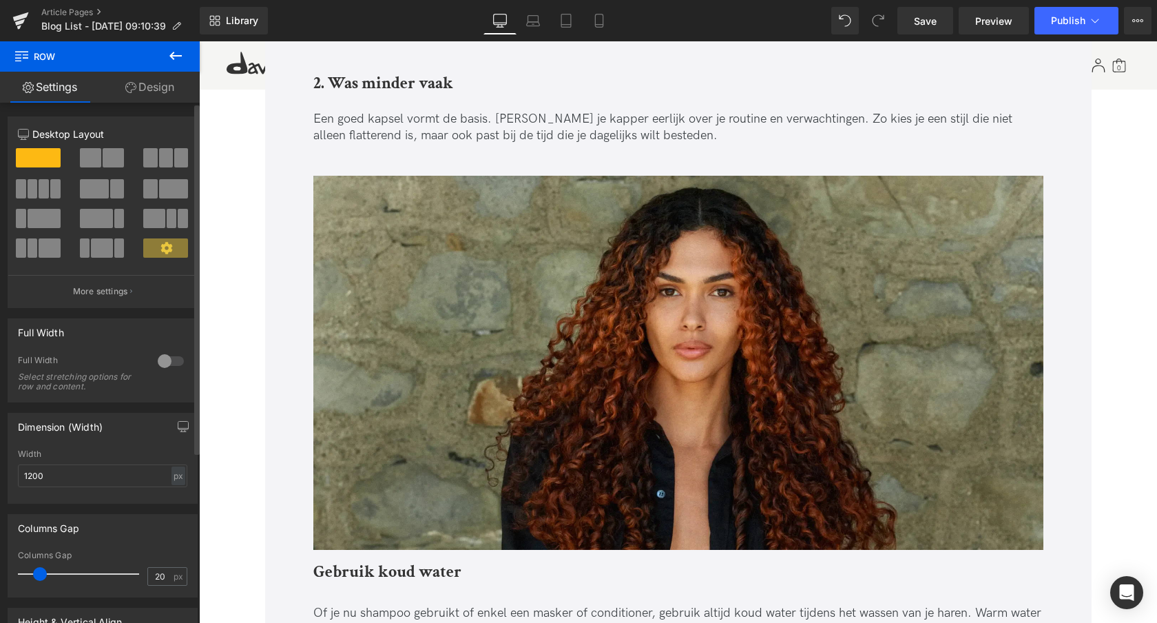
scroll to position [1731, 0]
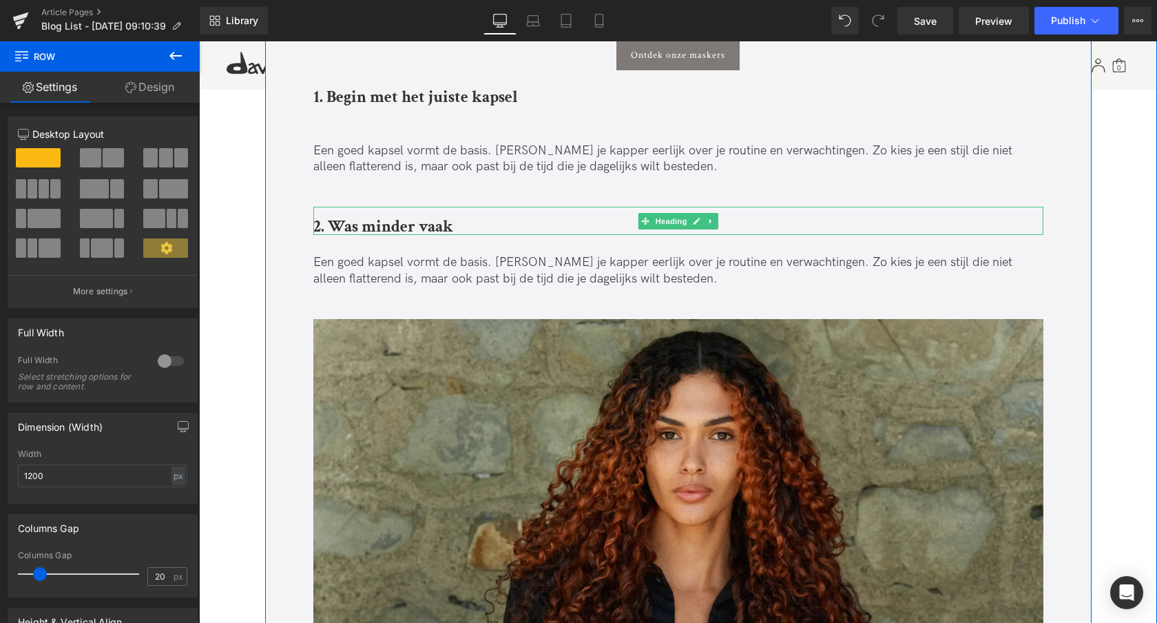
click at [710, 225] on link at bounding box center [711, 221] width 14 height 17
click at [700, 223] on icon at bounding box center [704, 221] width 8 height 8
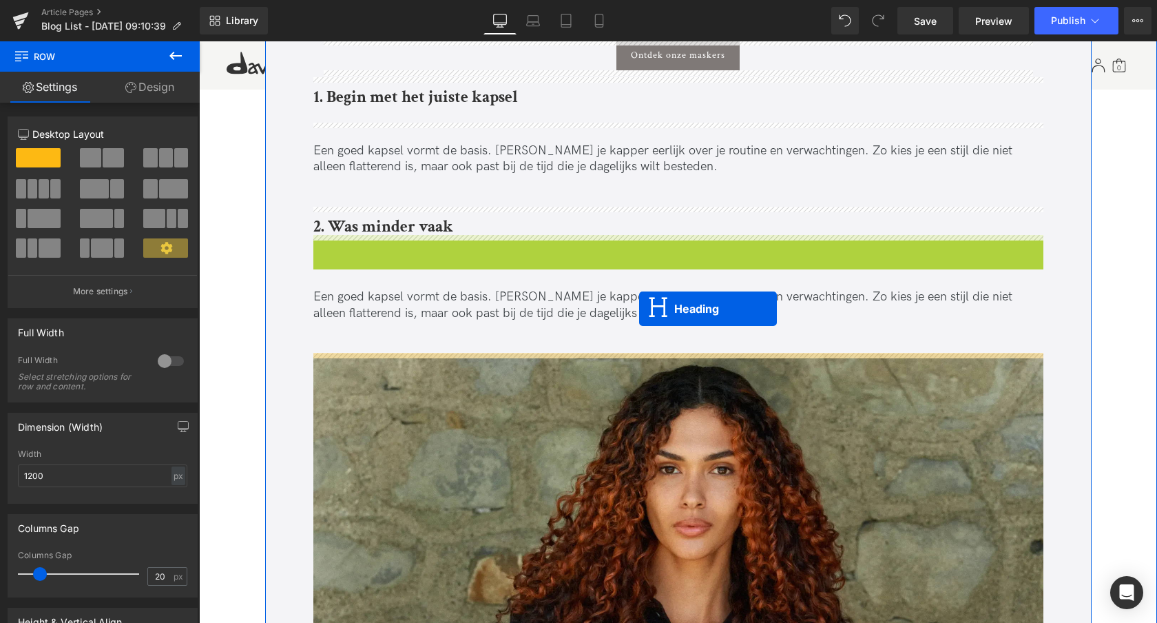
drag, startPoint x: 640, startPoint y: 248, endPoint x: 636, endPoint y: 310, distance: 62.1
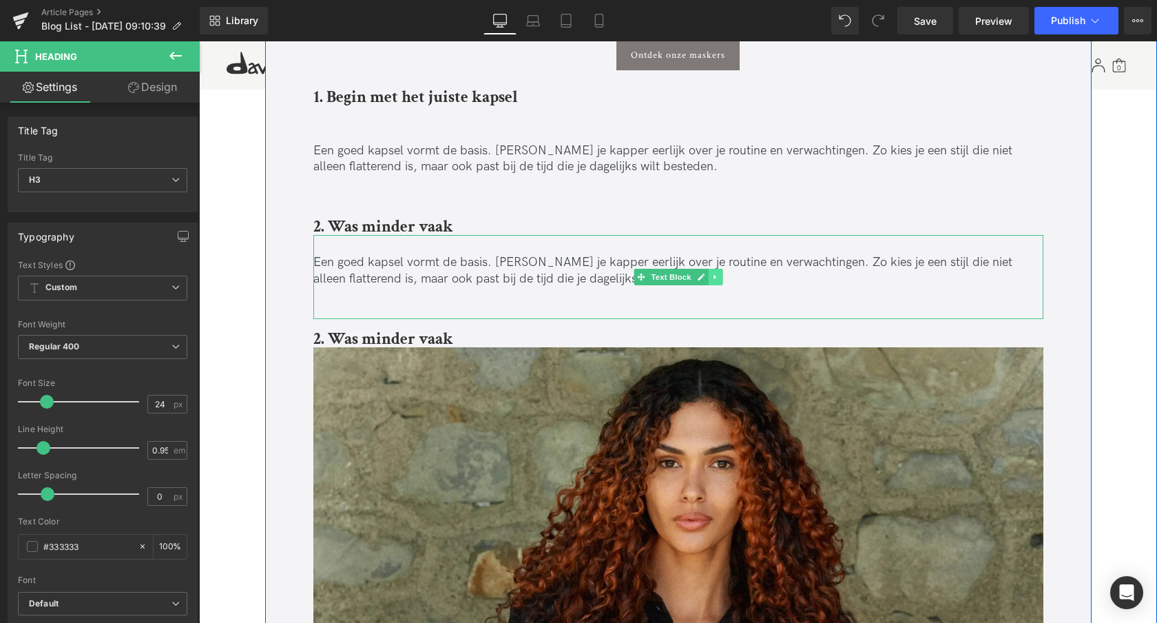
click at [712, 273] on icon at bounding box center [716, 277] width 8 height 8
click at [709, 277] on icon at bounding box center [708, 277] width 8 height 8
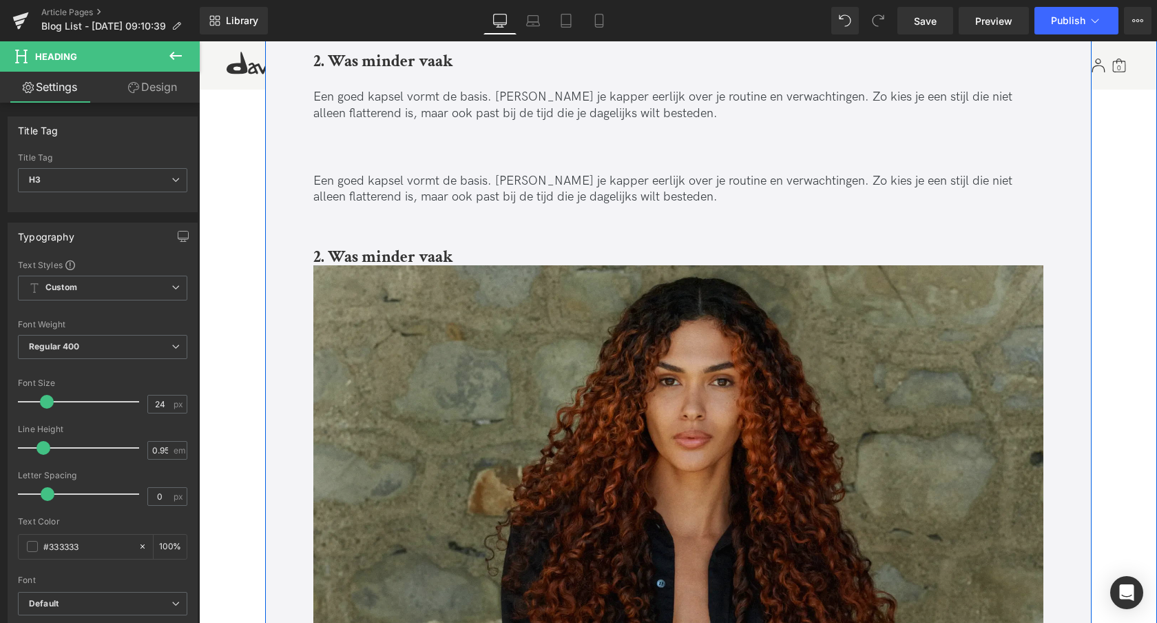
scroll to position [1940, 0]
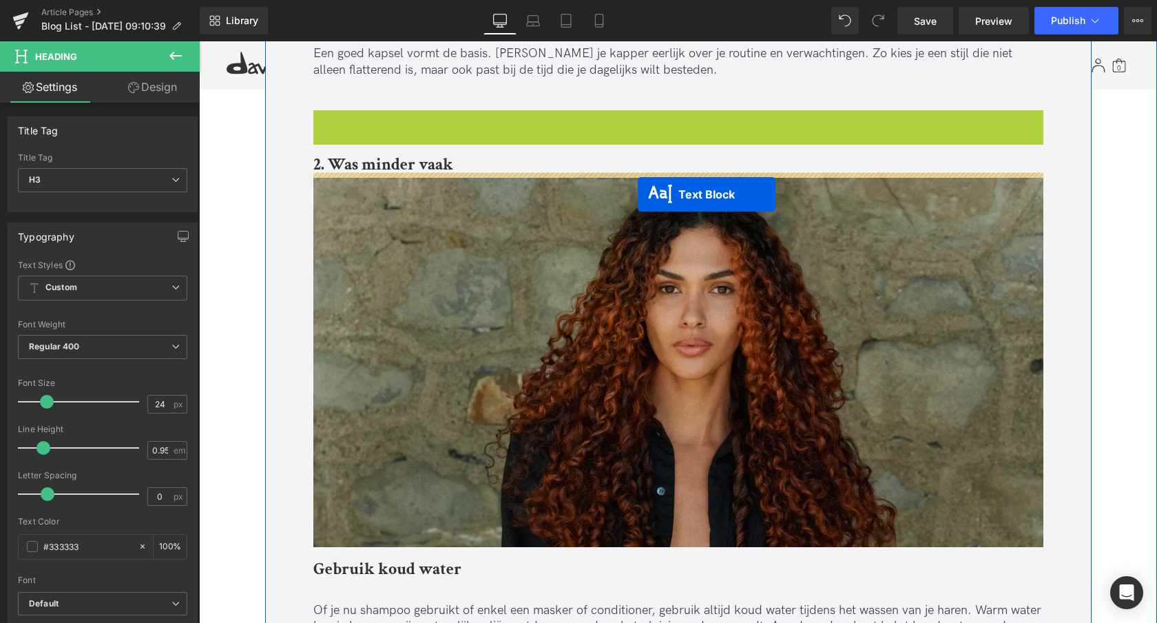
drag, startPoint x: 635, startPoint y: 153, endPoint x: 638, endPoint y: 194, distance: 41.4
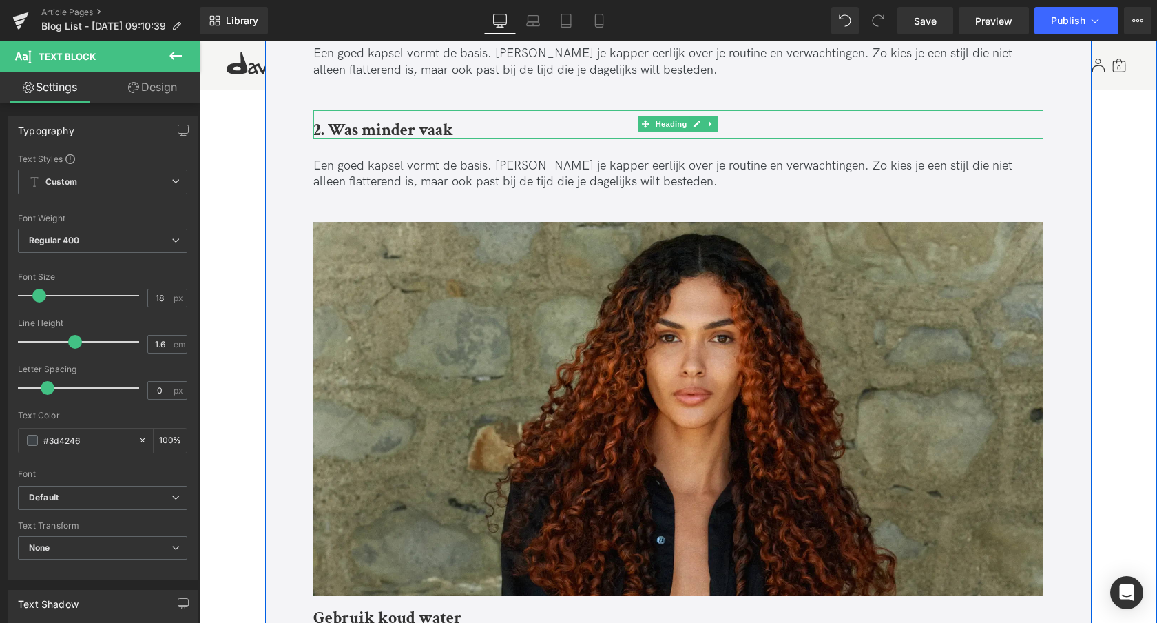
click at [458, 129] on h3 "2. Was minder vaak" at bounding box center [678, 131] width 730 height 16
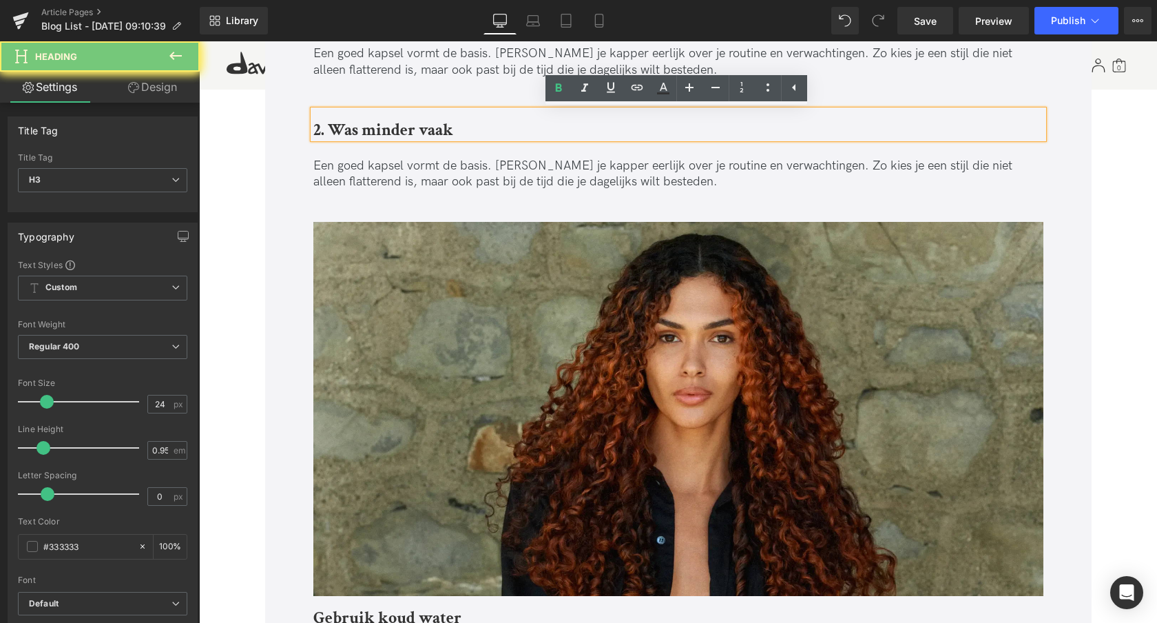
click at [458, 129] on h3 "2. Was minder vaak" at bounding box center [678, 131] width 730 height 16
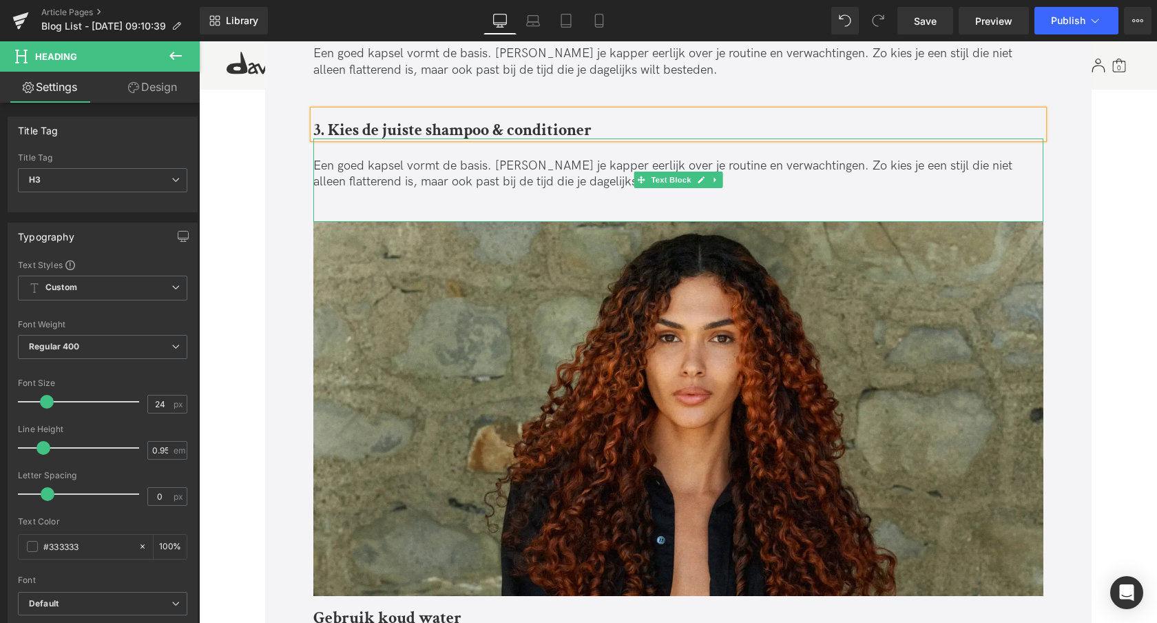
click at [416, 174] on p "Een goed kapsel vormt de basis. [PERSON_NAME] je kapper eerlijk over je routine…" at bounding box center [678, 174] width 730 height 32
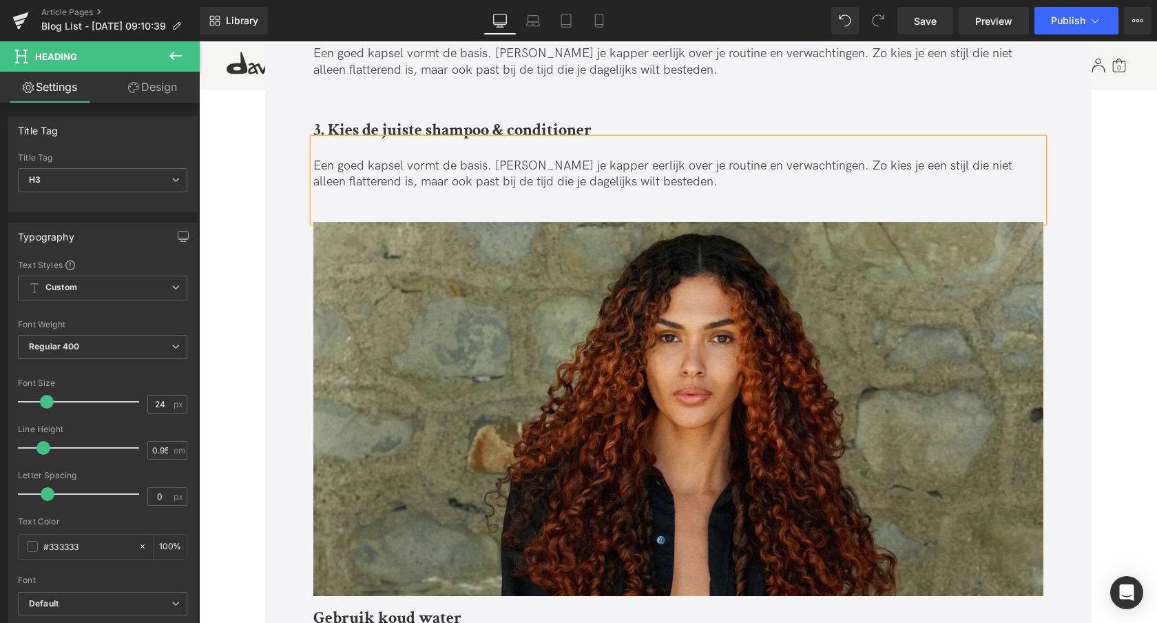
click at [416, 174] on p "Een goed kapsel vormt de basis. [PERSON_NAME] je kapper eerlijk over je routine…" at bounding box center [678, 174] width 730 height 32
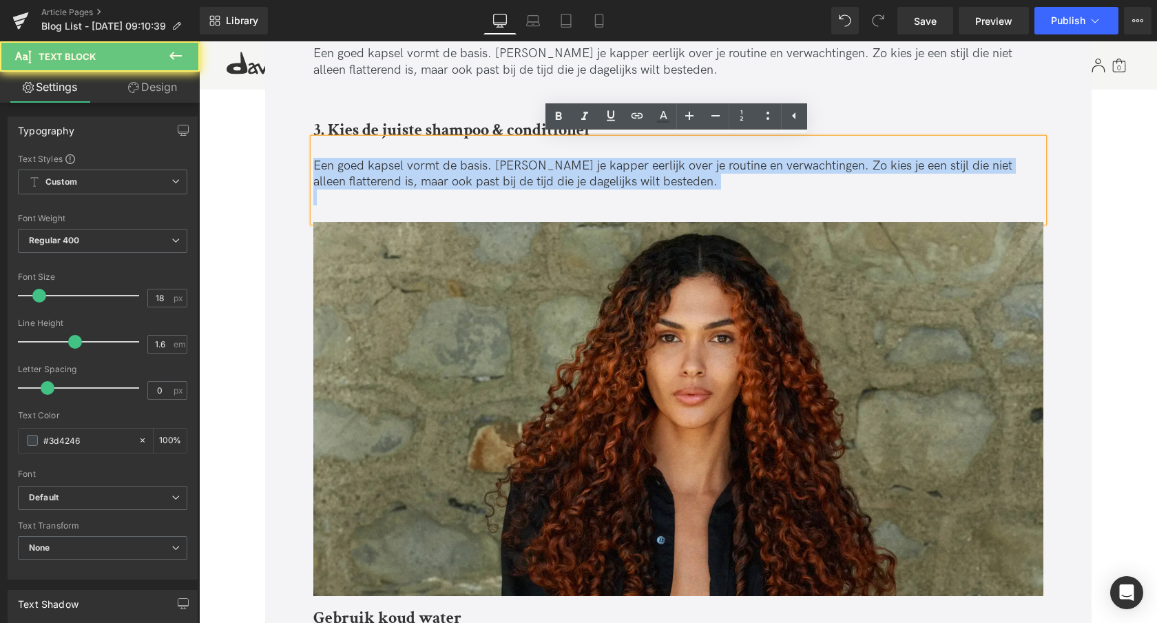
click at [416, 174] on p "Een goed kapsel vormt de basis. [PERSON_NAME] je kapper eerlijk over je routine…" at bounding box center [678, 174] width 730 height 32
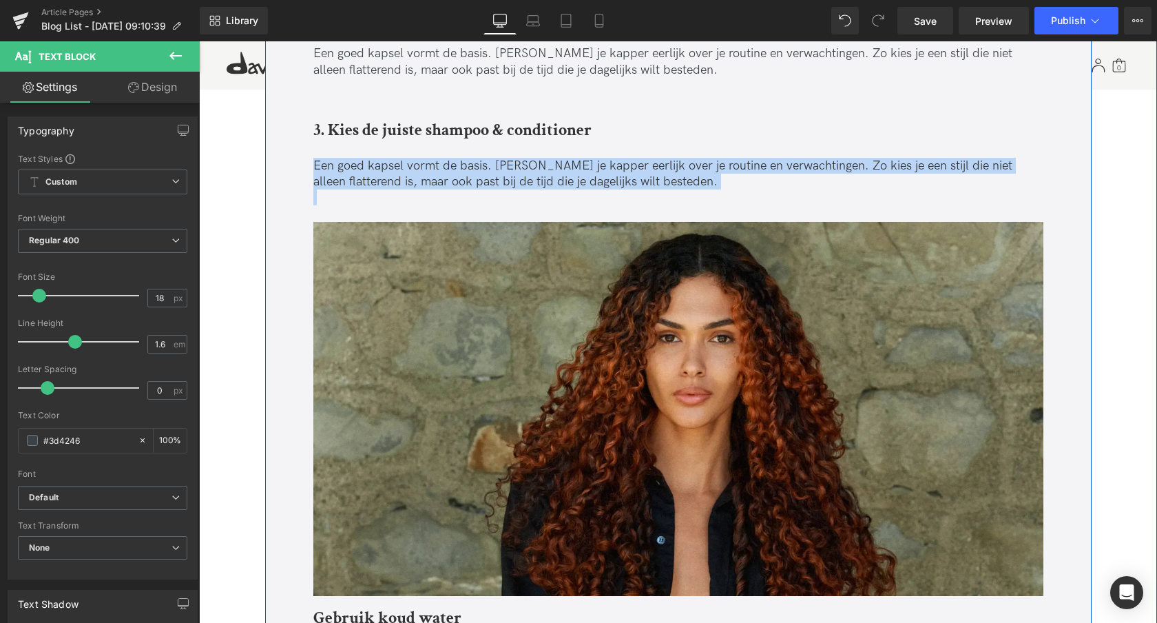
paste div
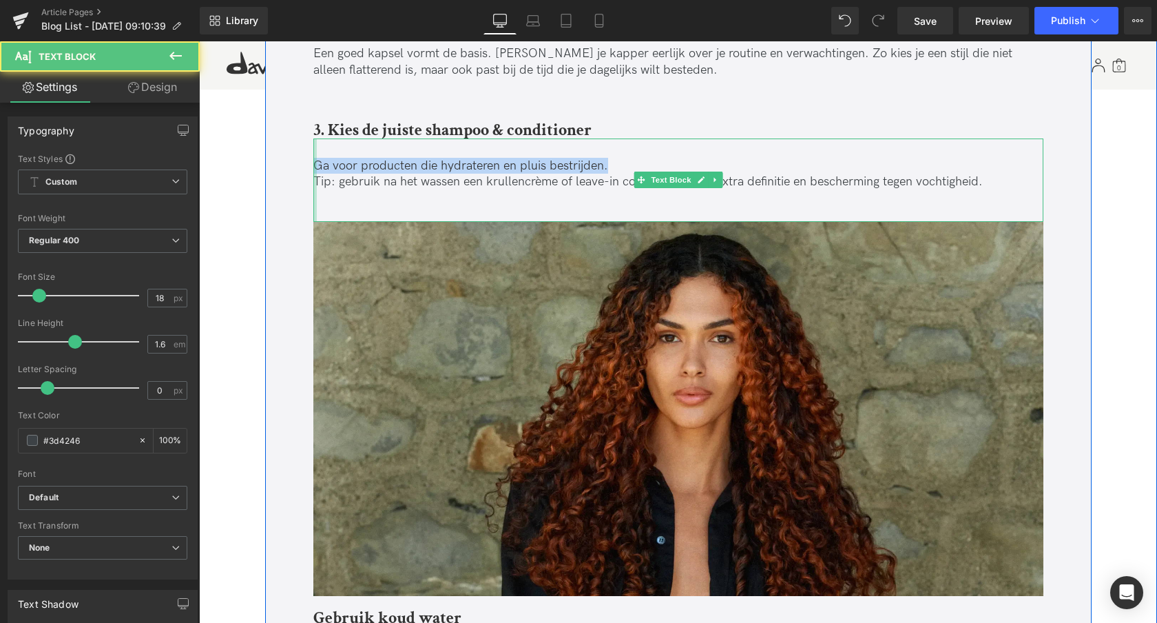
drag, startPoint x: 607, startPoint y: 167, endPoint x: 263, endPoint y: 190, distance: 344.5
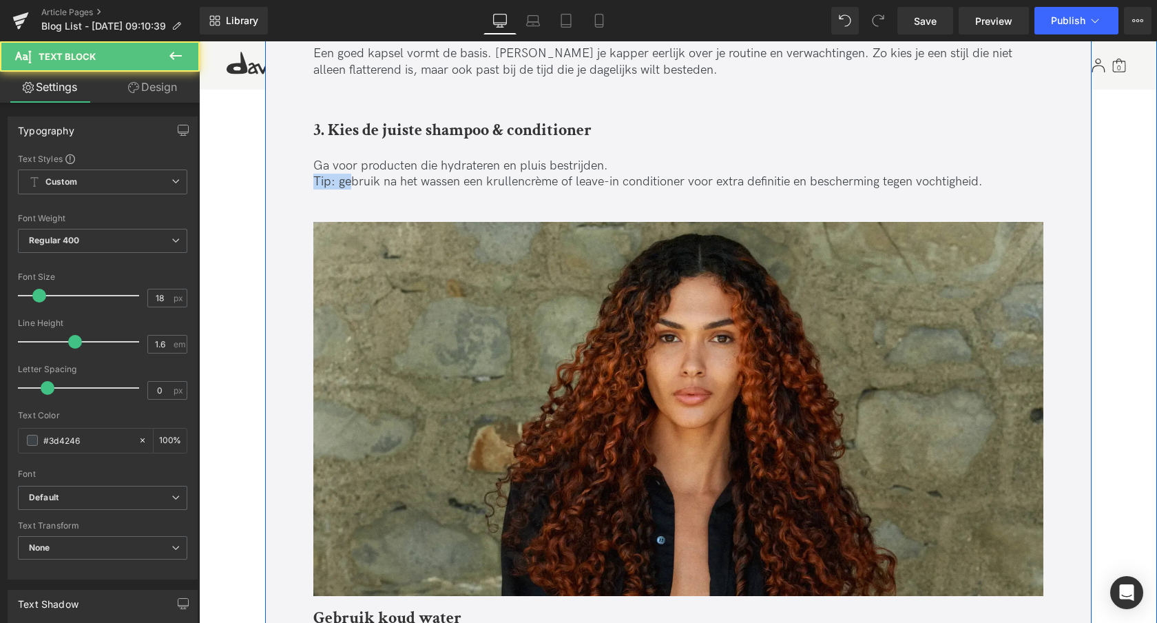
drag, startPoint x: 344, startPoint y: 183, endPoint x: 284, endPoint y: 181, distance: 59.9
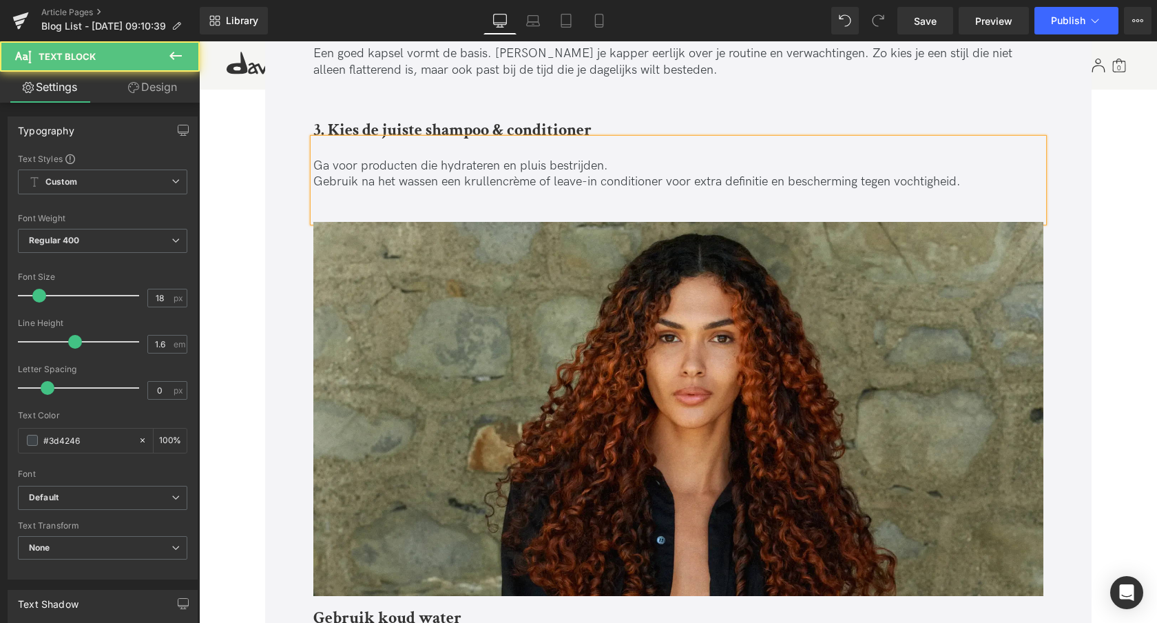
click at [313, 182] on p "Gebruik na het wassen een krullencrème of leave-in conditioner voor extra defin…" at bounding box center [678, 182] width 730 height 16
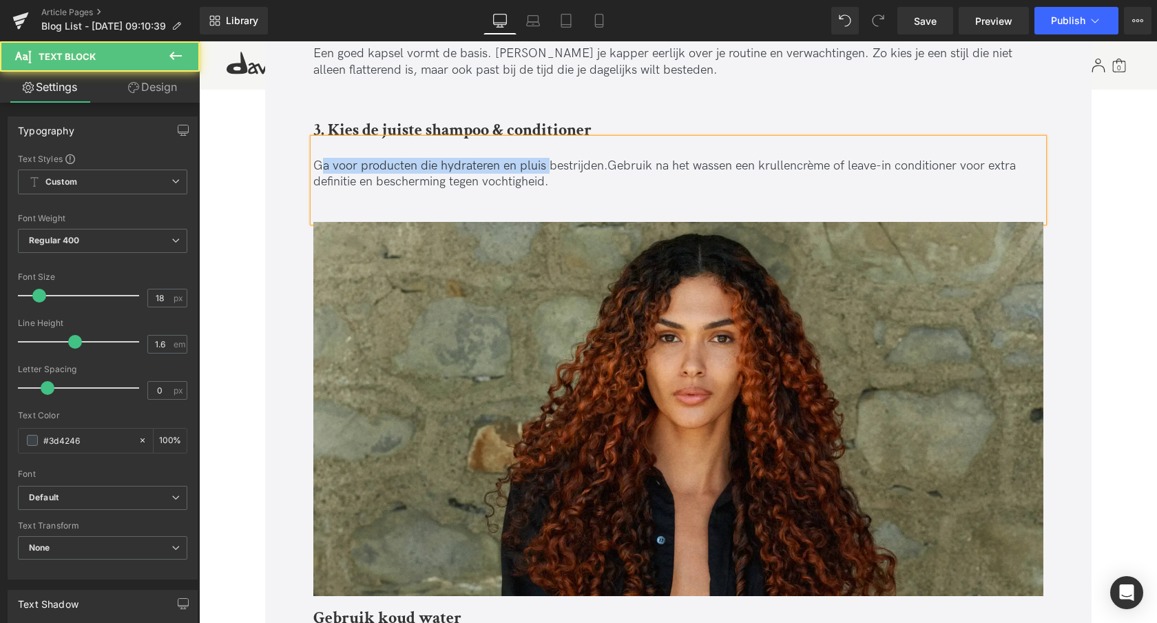
drag, startPoint x: 322, startPoint y: 165, endPoint x: 632, endPoint y: 168, distance: 310.0
click at [556, 168] on p "Ga voor producten die hydrateren en pluis bestrijden. Gebruik na het wassen een…" at bounding box center [678, 174] width 730 height 32
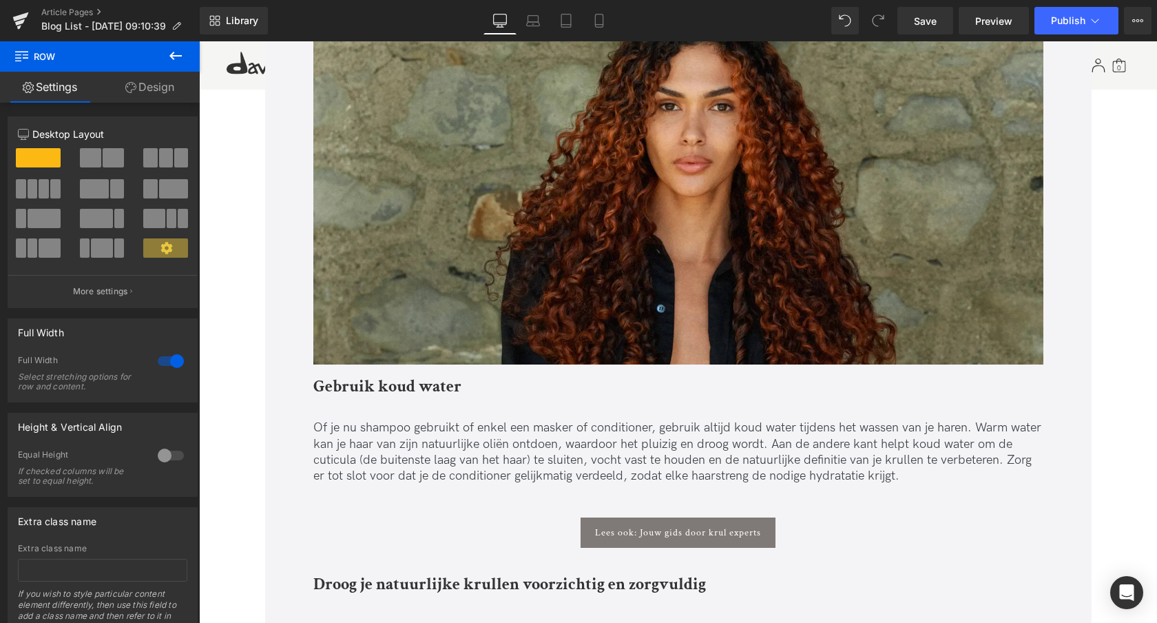
scroll to position [2290, 0]
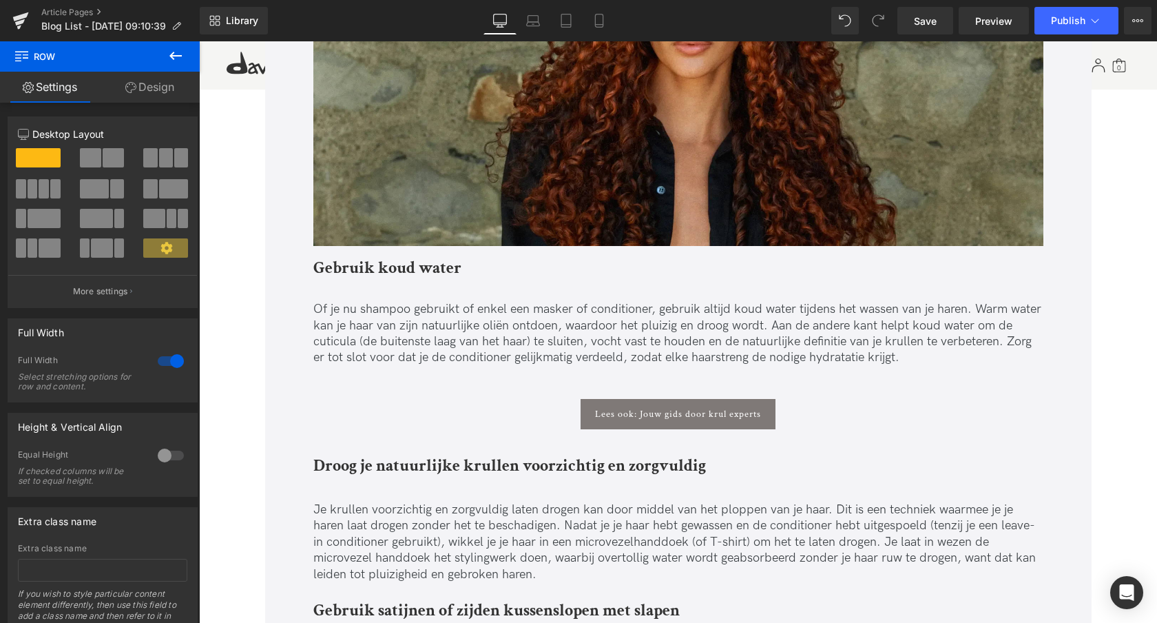
click at [404, 265] on strong "Gebruik koud water" at bounding box center [387, 267] width 148 height 21
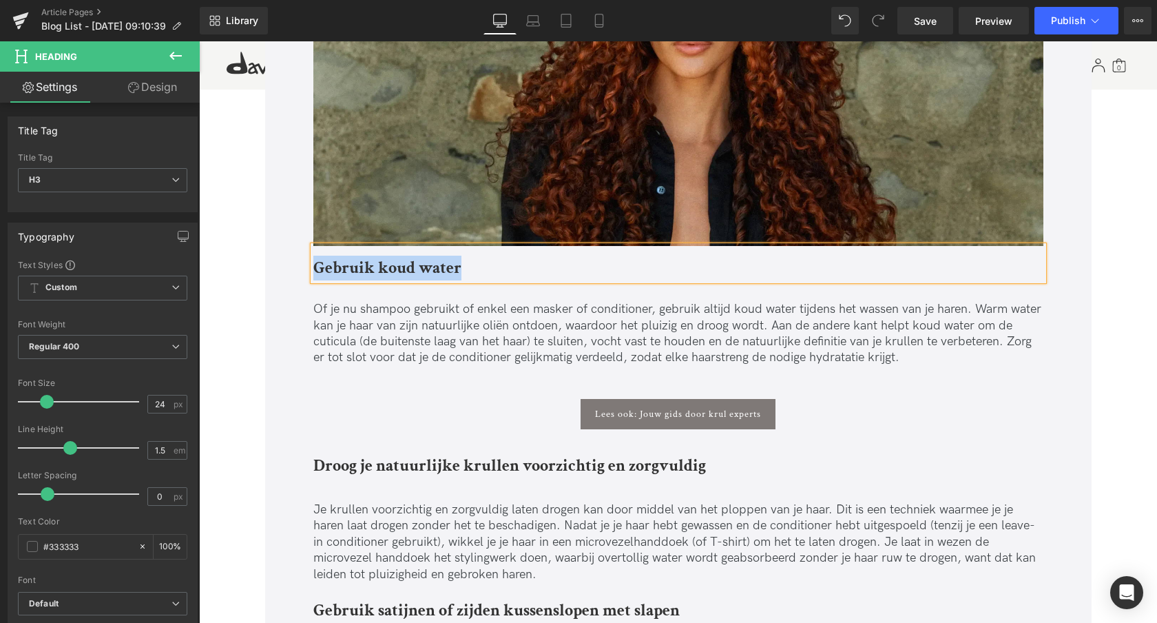
paste div
click at [457, 348] on p "Of je nu shampoo gebruikt of enkel een masker of conditioner, gebruik altijd ko…" at bounding box center [678, 333] width 730 height 65
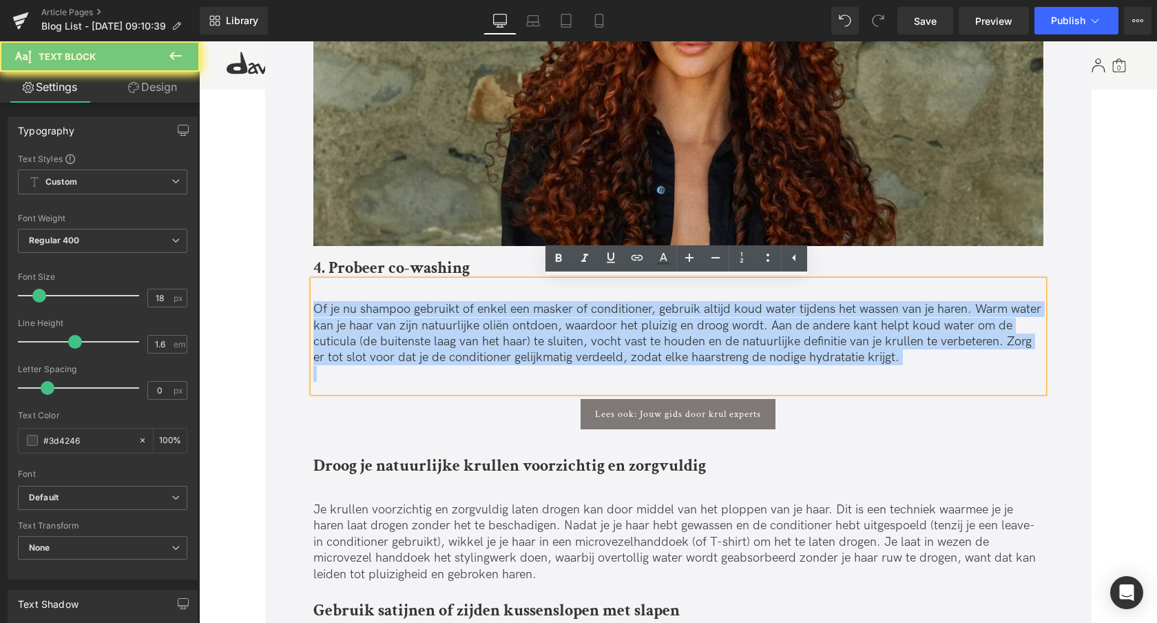
click at [457, 348] on p "Of je nu shampoo gebruikt of enkel een masker of conditioner, gebruik altijd ko…" at bounding box center [678, 333] width 730 height 65
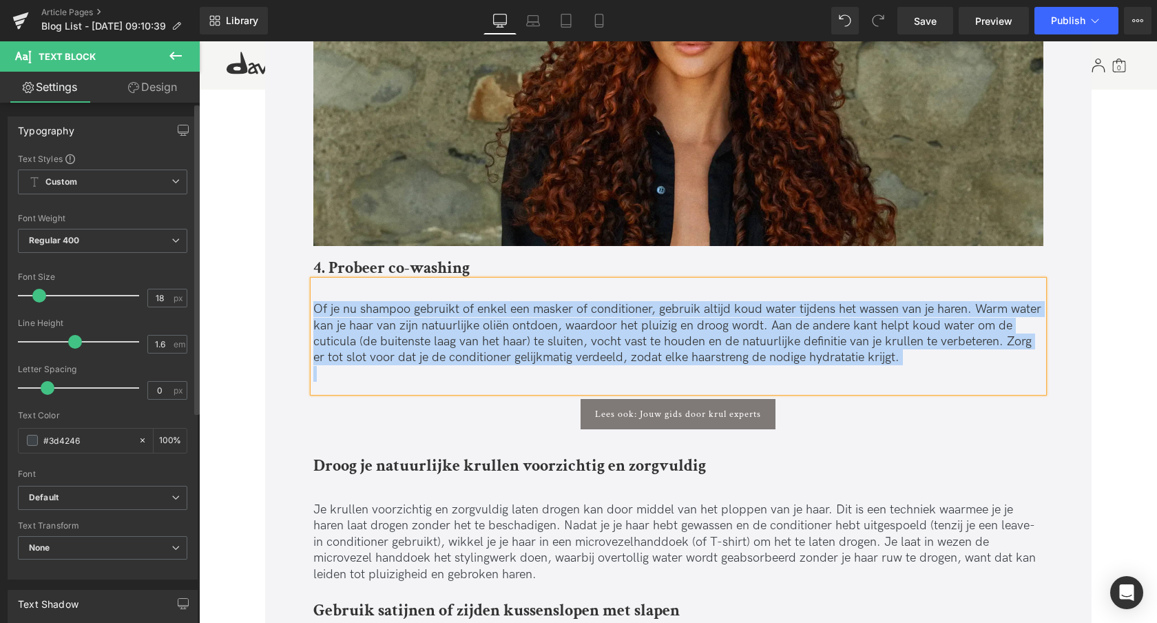
paste div
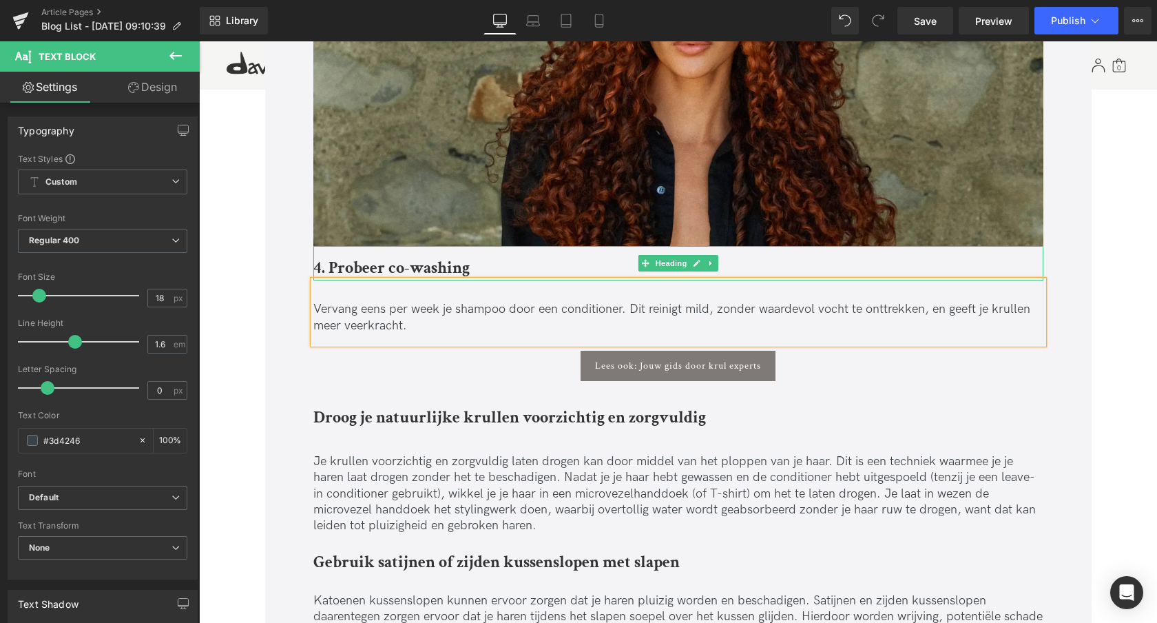
click at [425, 265] on b "4. Probeer co-washing" at bounding box center [391, 267] width 156 height 21
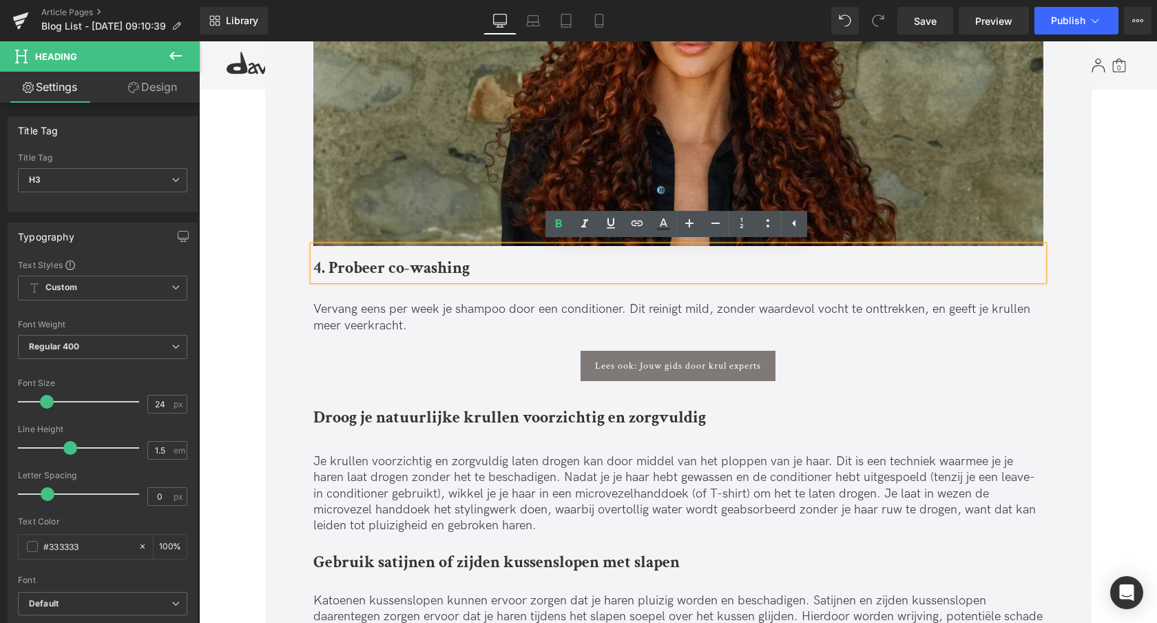
drag, startPoint x: 240, startPoint y: 313, endPoint x: 305, endPoint y: 297, distance: 67.5
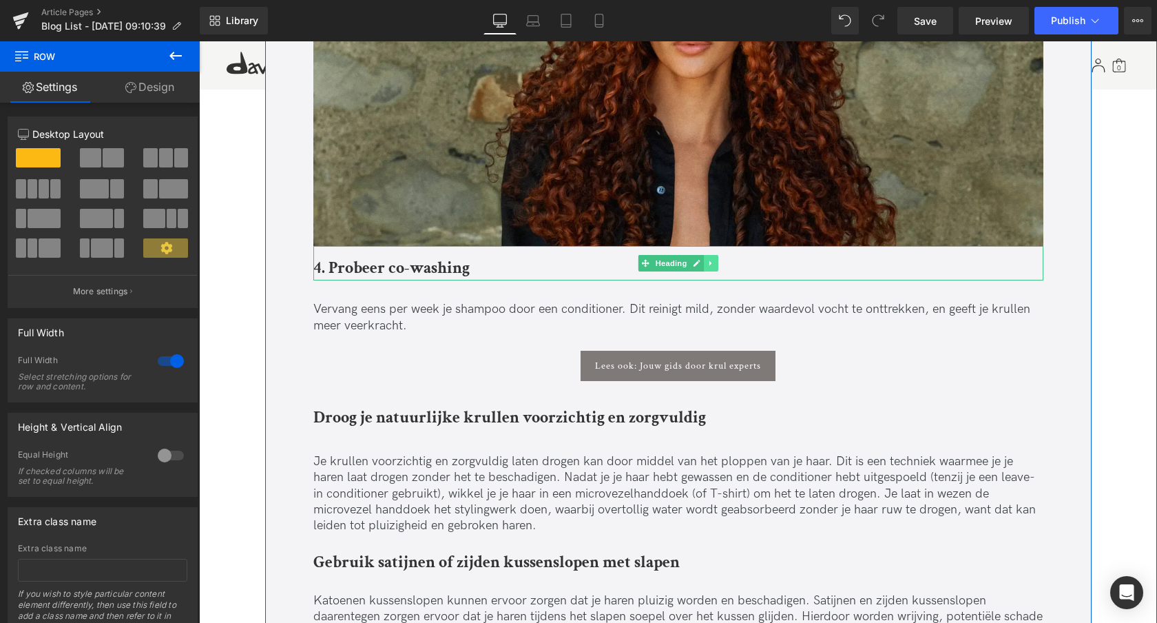
click at [708, 267] on icon at bounding box center [711, 263] width 8 height 8
click at [702, 265] on icon at bounding box center [704, 264] width 8 height 8
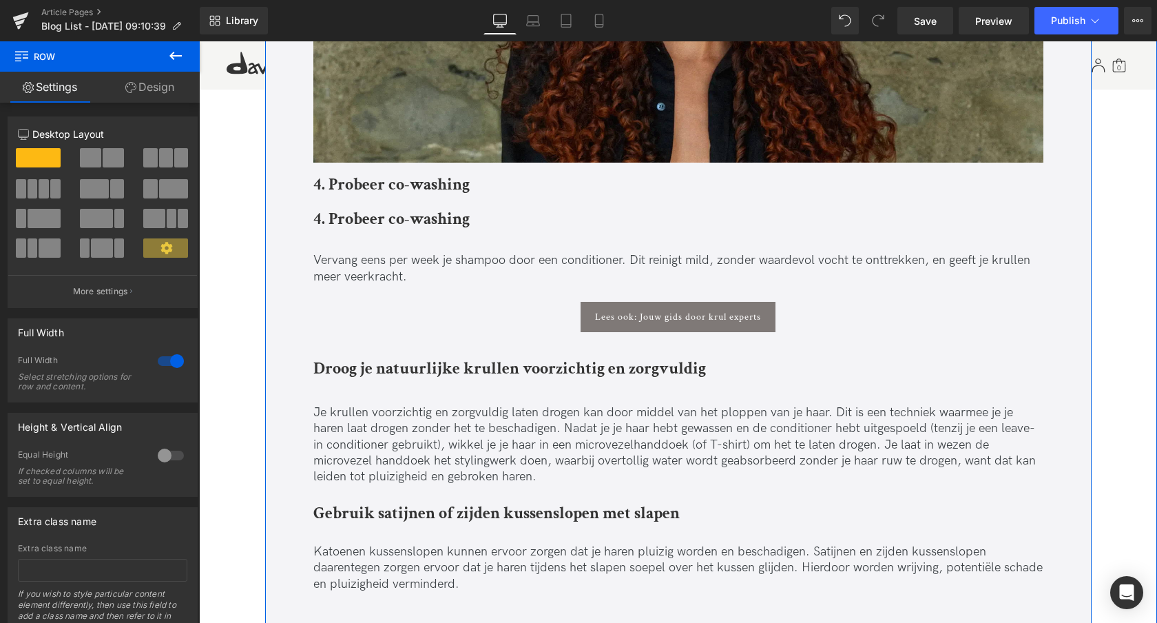
scroll to position [2416, 0]
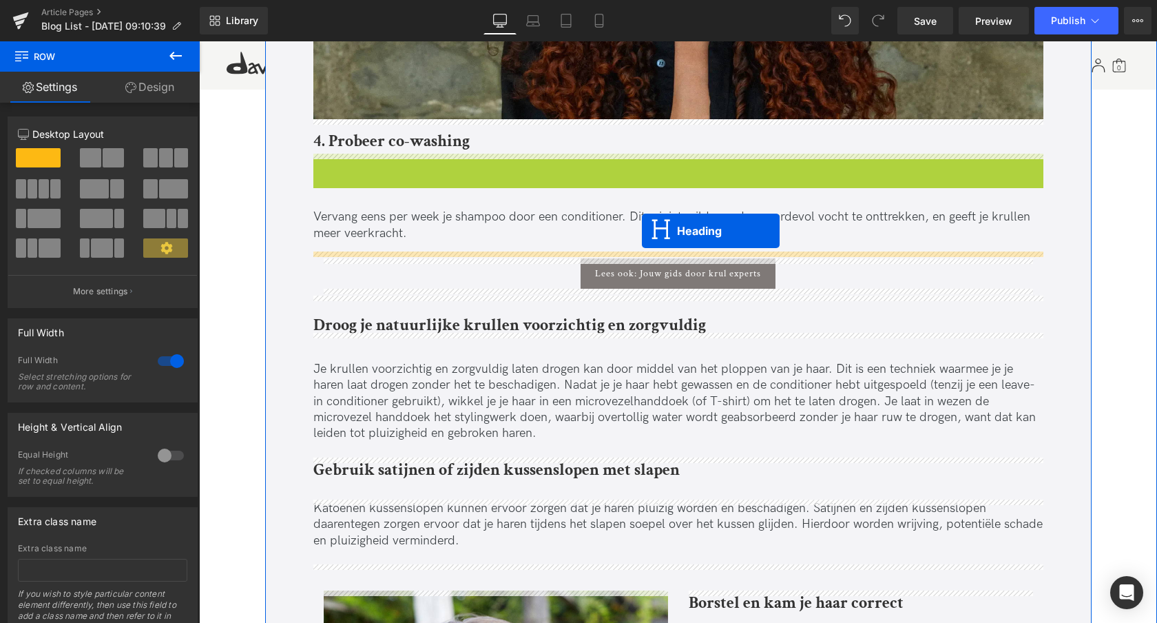
drag, startPoint x: 644, startPoint y: 167, endPoint x: 642, endPoint y: 231, distance: 64.1
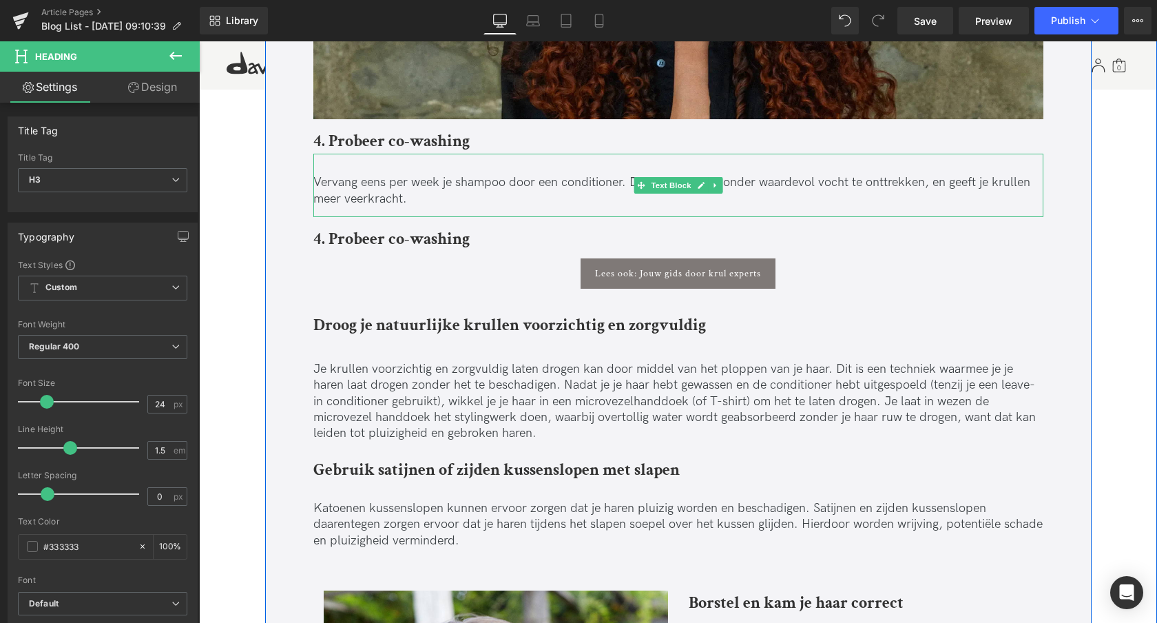
click at [716, 183] on icon at bounding box center [716, 185] width 8 height 8
drag, startPoint x: 704, startPoint y: 187, endPoint x: 710, endPoint y: 196, distance: 11.5
click at [704, 187] on icon at bounding box center [708, 186] width 8 height 8
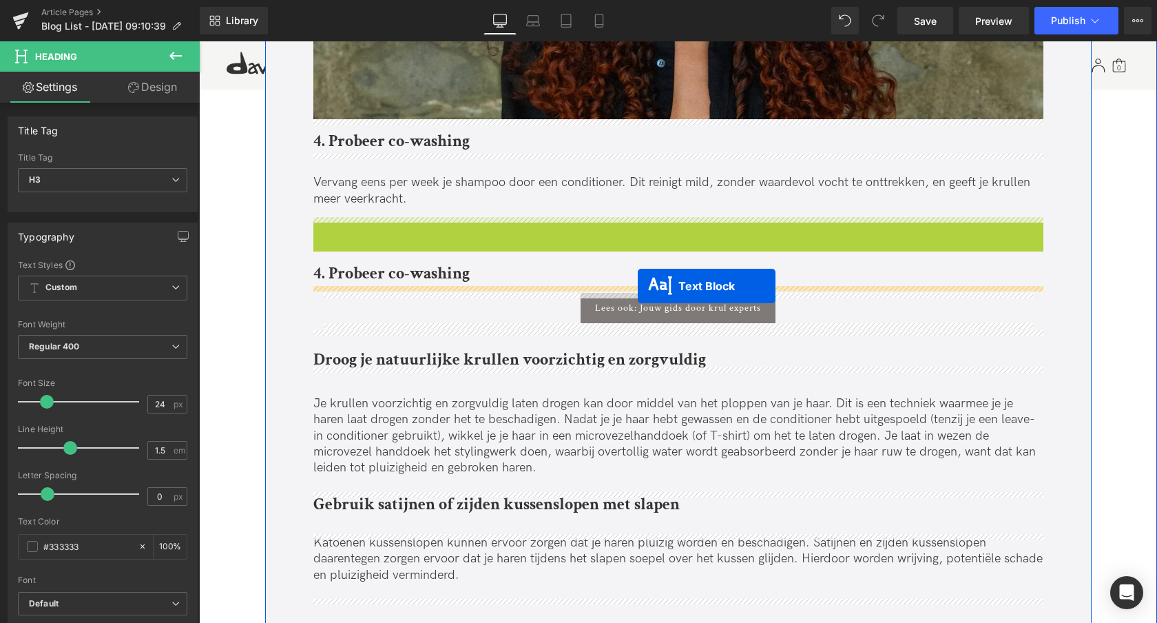
drag, startPoint x: 638, startPoint y: 248, endPoint x: 638, endPoint y: 286, distance: 37.9
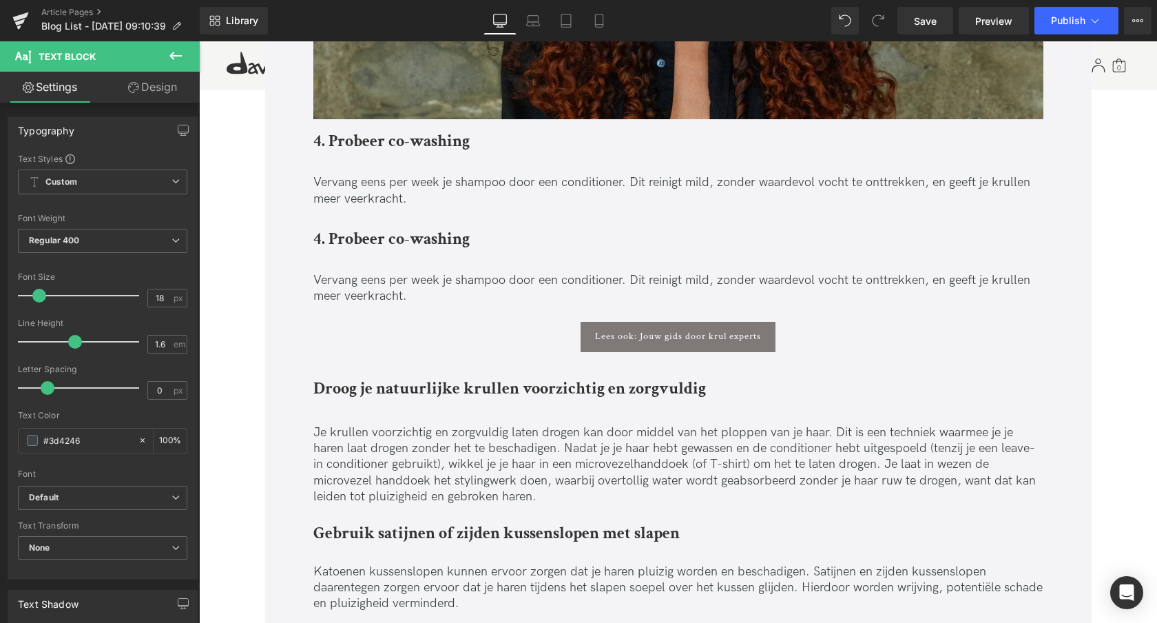
click at [476, 233] on h3 "4. Probeer co-washing" at bounding box center [678, 239] width 730 height 25
drag, startPoint x: 476, startPoint y: 233, endPoint x: 472, endPoint y: 240, distance: 8.6
click at [476, 234] on h3 "4. Probeer co-washing" at bounding box center [678, 239] width 730 height 25
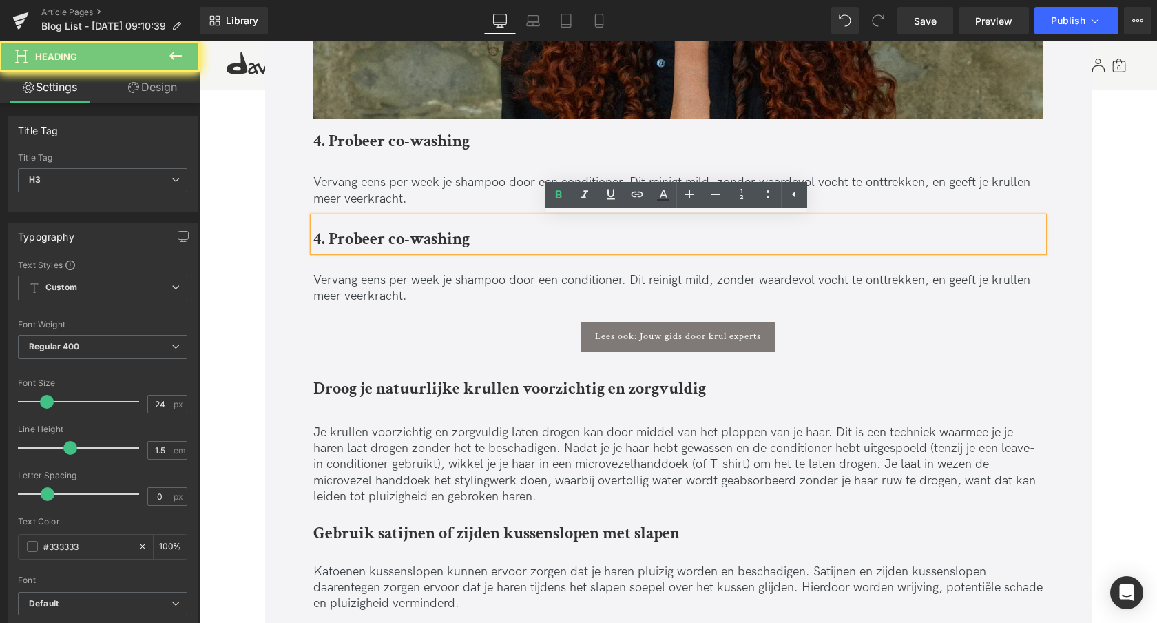
click at [472, 240] on h3 "4. Probeer co-washing" at bounding box center [678, 239] width 730 height 25
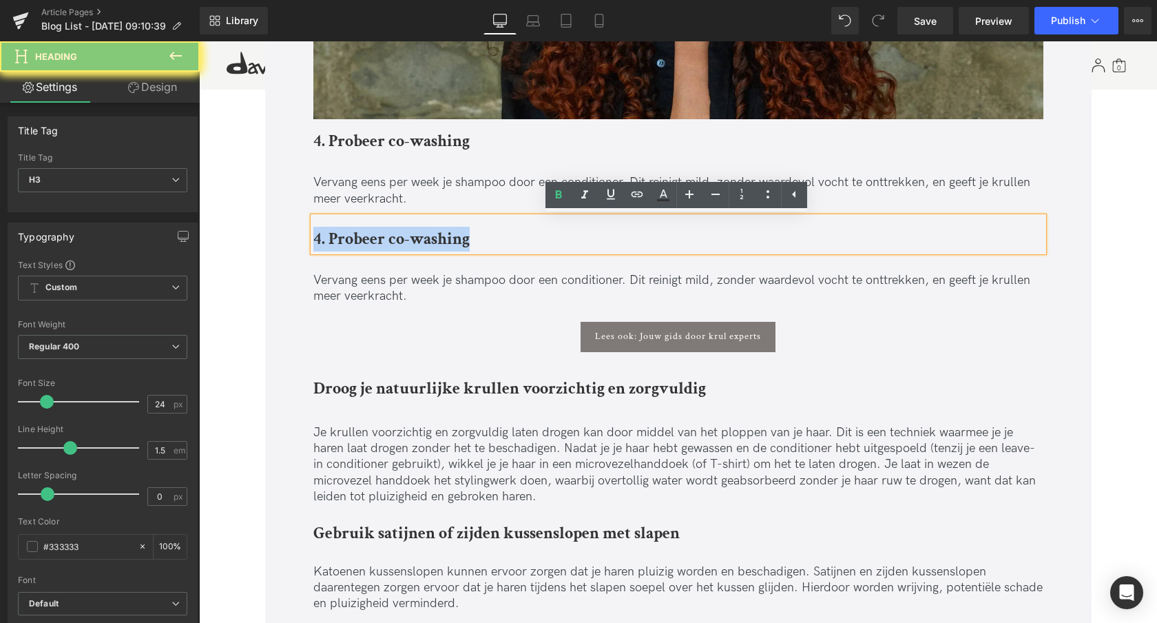
click at [472, 240] on h3 "4. Probeer co-washing" at bounding box center [678, 239] width 730 height 25
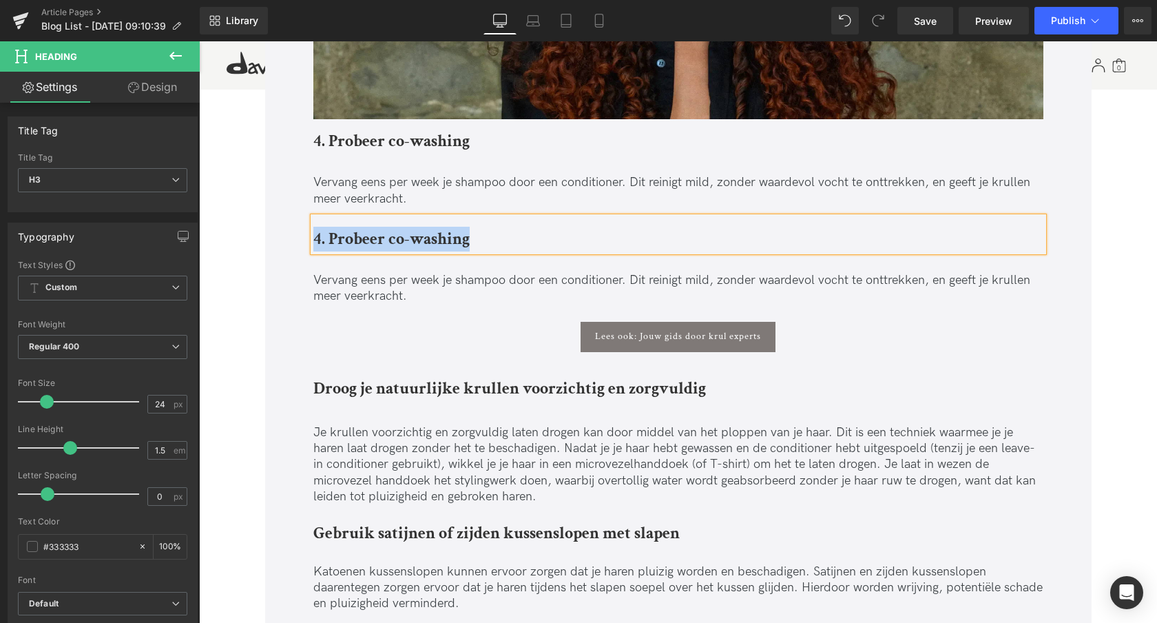
paste div
click at [407, 282] on p "Vervang eens per week je shampoo door een conditioner. Dit reinigt mild, zonder…" at bounding box center [678, 288] width 730 height 32
click at [406, 282] on p "Vervang eens per week je shampoo door een conditioner. Dit reinigt mild, zonder…" at bounding box center [678, 288] width 730 height 32
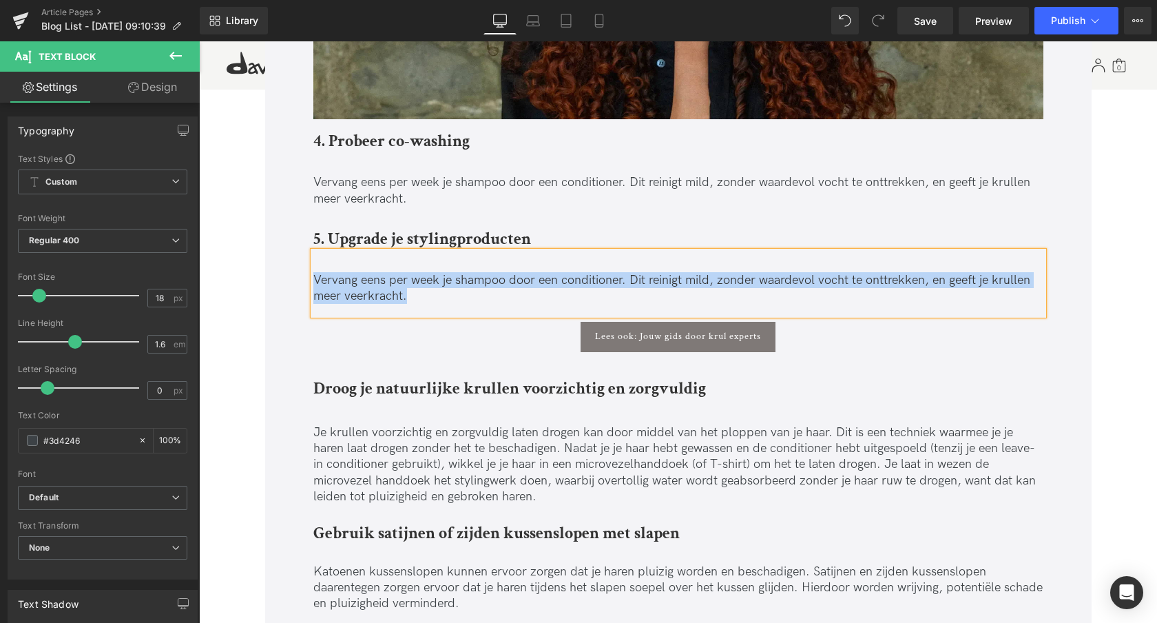
paste div
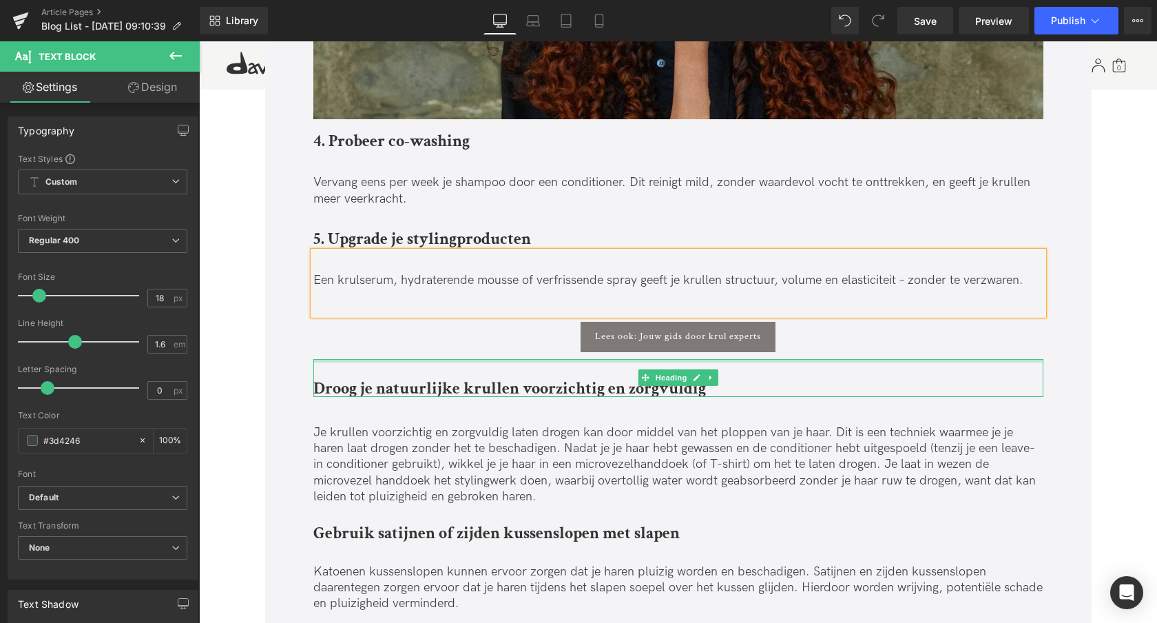
click at [353, 359] on div at bounding box center [678, 360] width 730 height 3
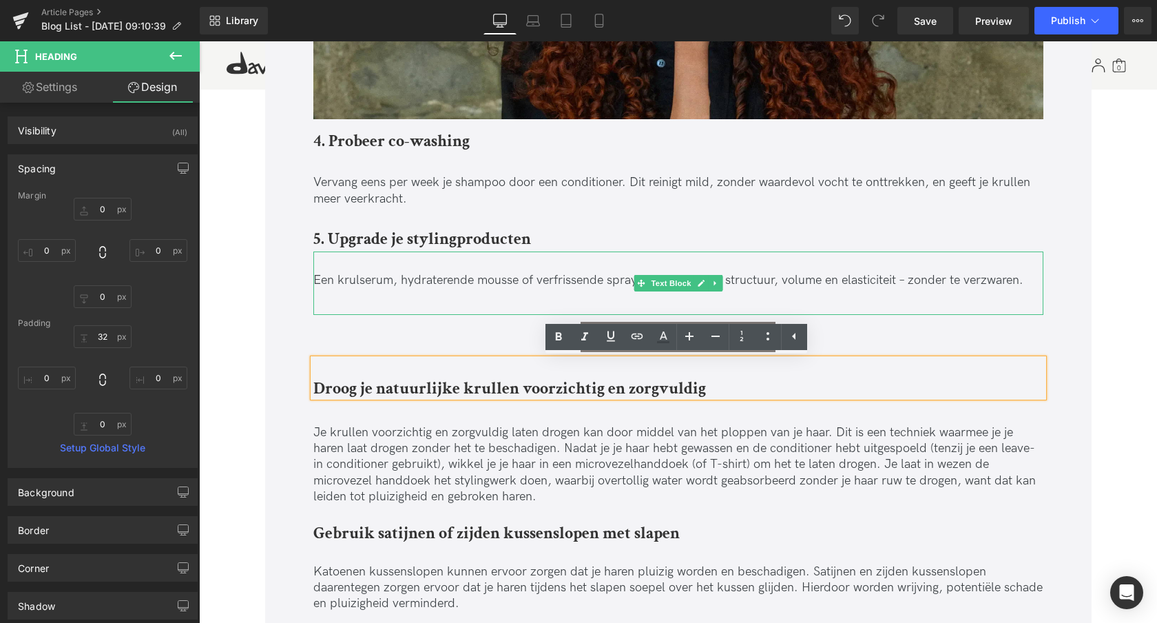
drag, startPoint x: 902, startPoint y: 282, endPoint x: 882, endPoint y: 338, distance: 59.9
click at [902, 282] on p "Een krulserum, hydraterende mousse of verfrissende spray geeft je krullen struc…" at bounding box center [678, 280] width 730 height 16
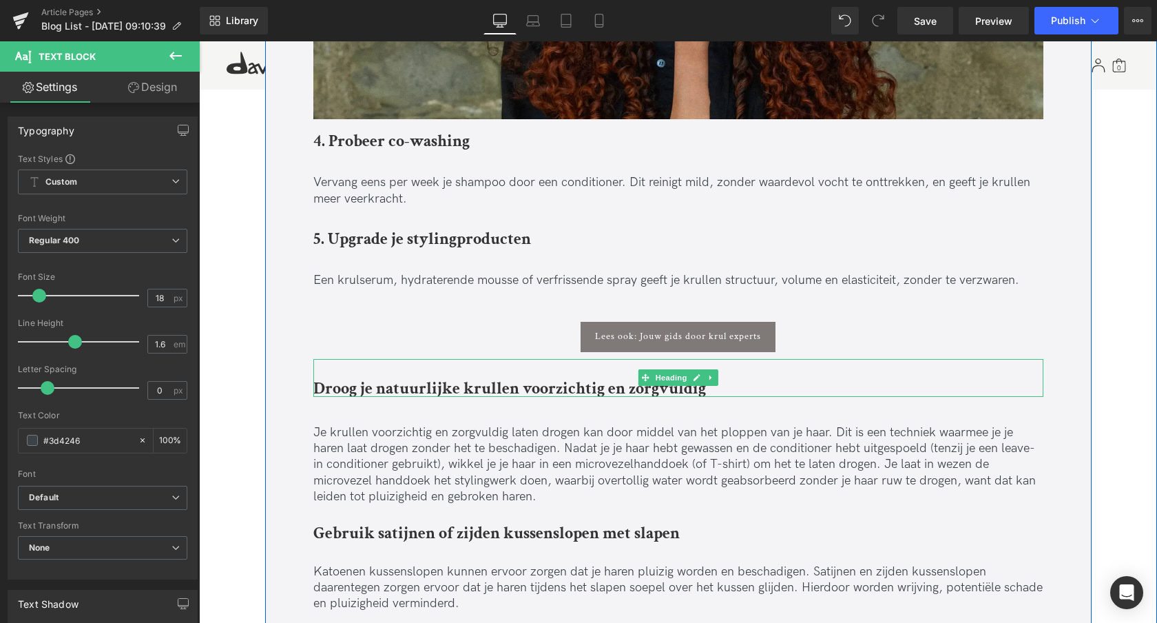
click at [390, 390] on strong "Droog je natuurlijke krullen voorzichtig en zorgvuldig" at bounding box center [509, 387] width 393 height 21
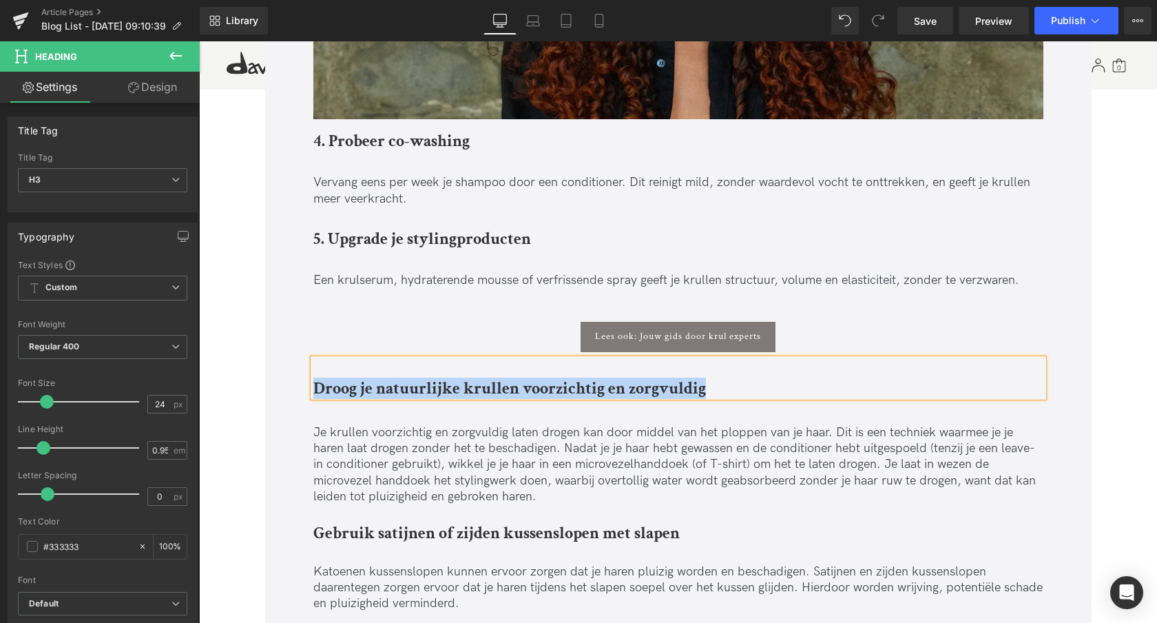
paste div
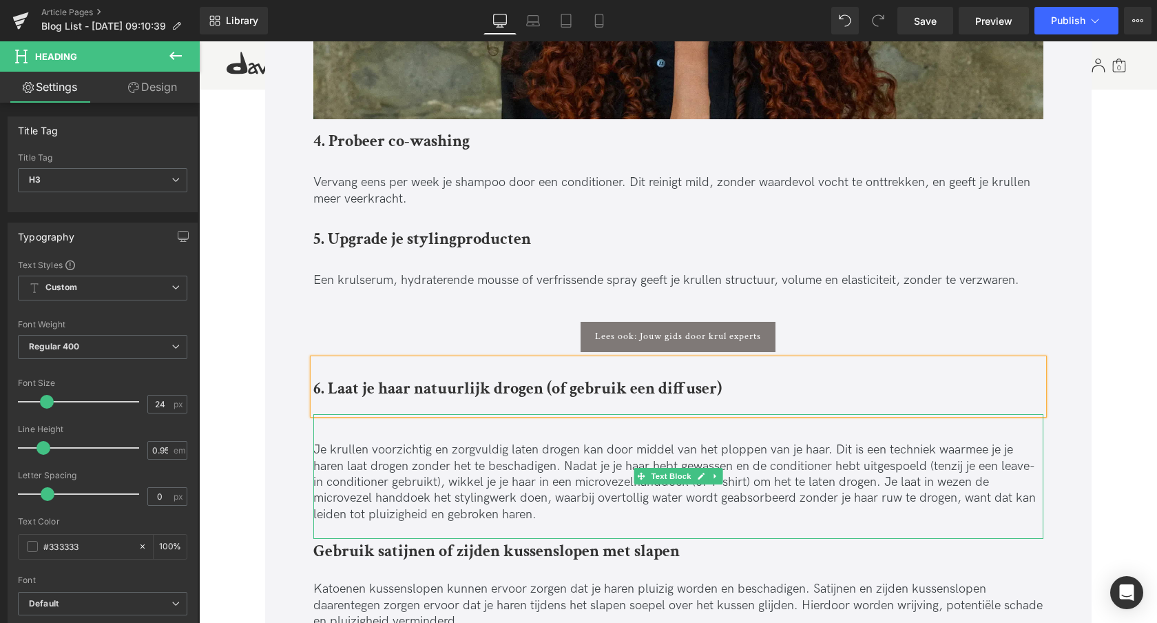
click at [363, 455] on p "Je krullen voorzichtig en zorgvuldig laten drogen kan door middel van het plopp…" at bounding box center [678, 482] width 730 height 81
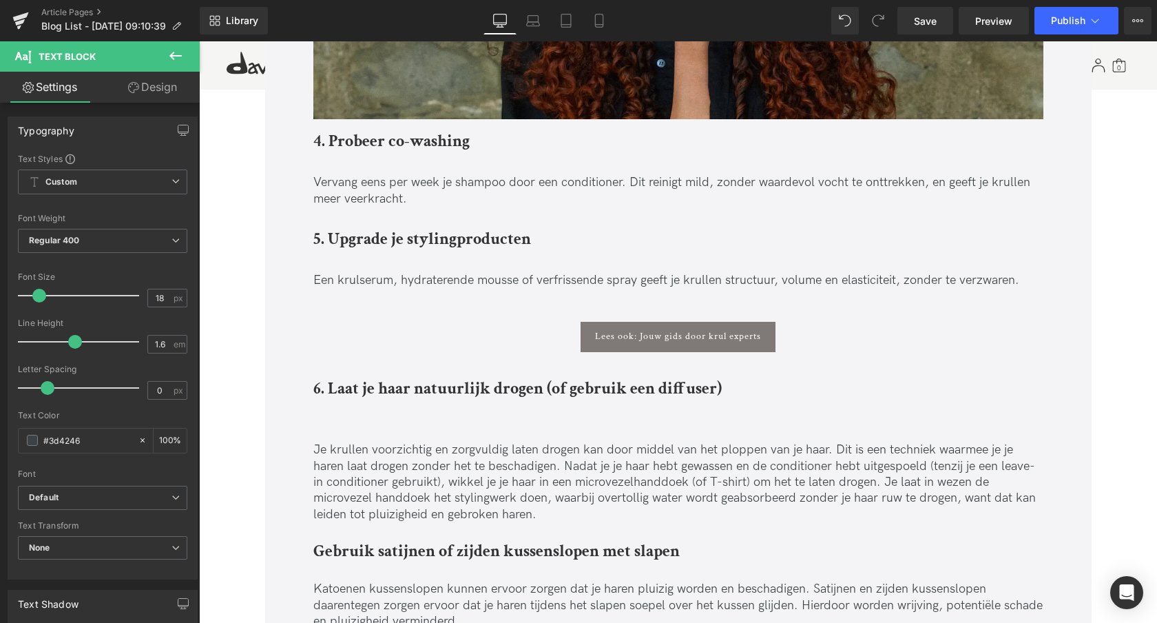
click at [366, 466] on p "Je krullen voorzichtig en zorgvuldig laten drogen kan door middel van het plopp…" at bounding box center [678, 482] width 730 height 81
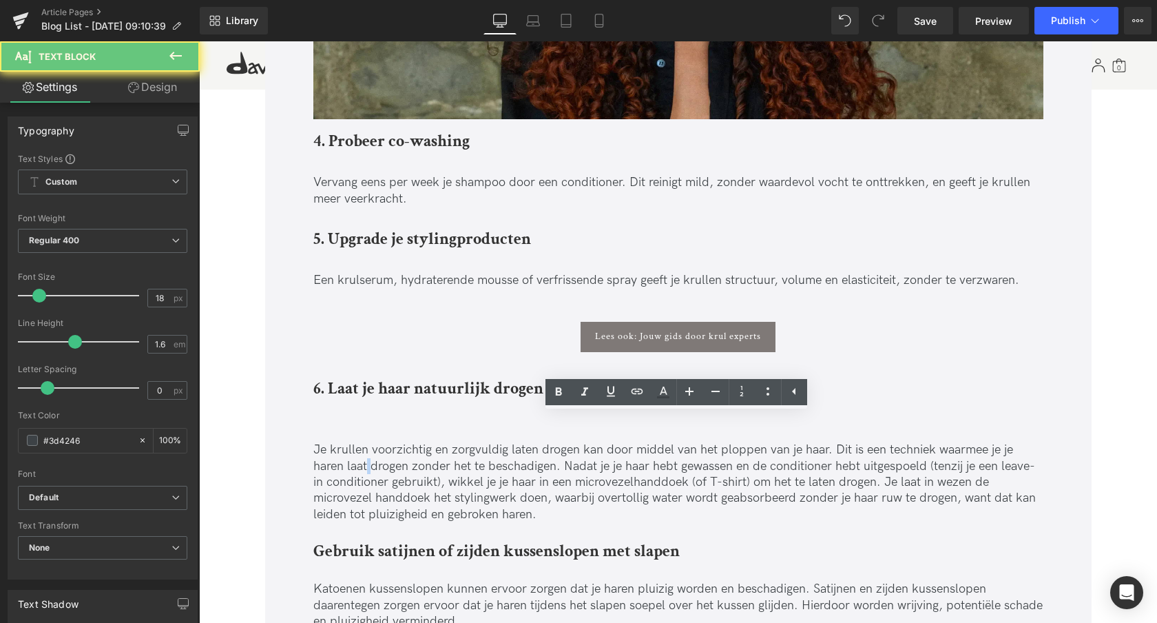
click at [366, 466] on p "Je krullen voorzichtig en zorgvuldig laten drogen kan door middel van het plopp…" at bounding box center [678, 482] width 730 height 81
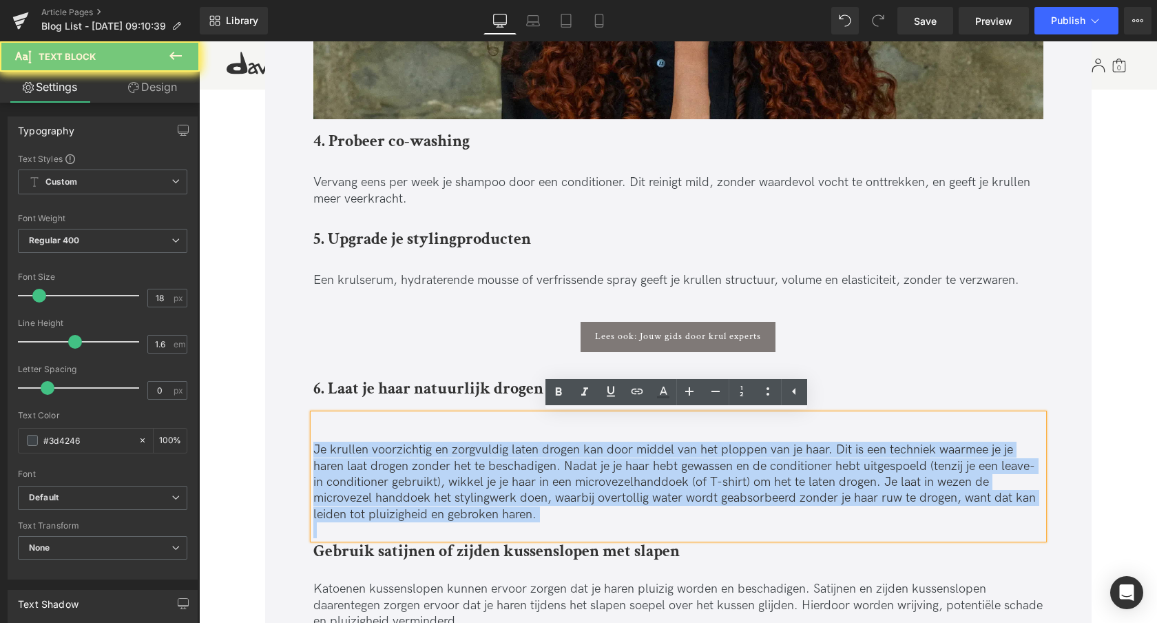
click at [366, 466] on p "Je krullen voorzichtig en zorgvuldig laten drogen kan door middel van het plopp…" at bounding box center [678, 482] width 730 height 81
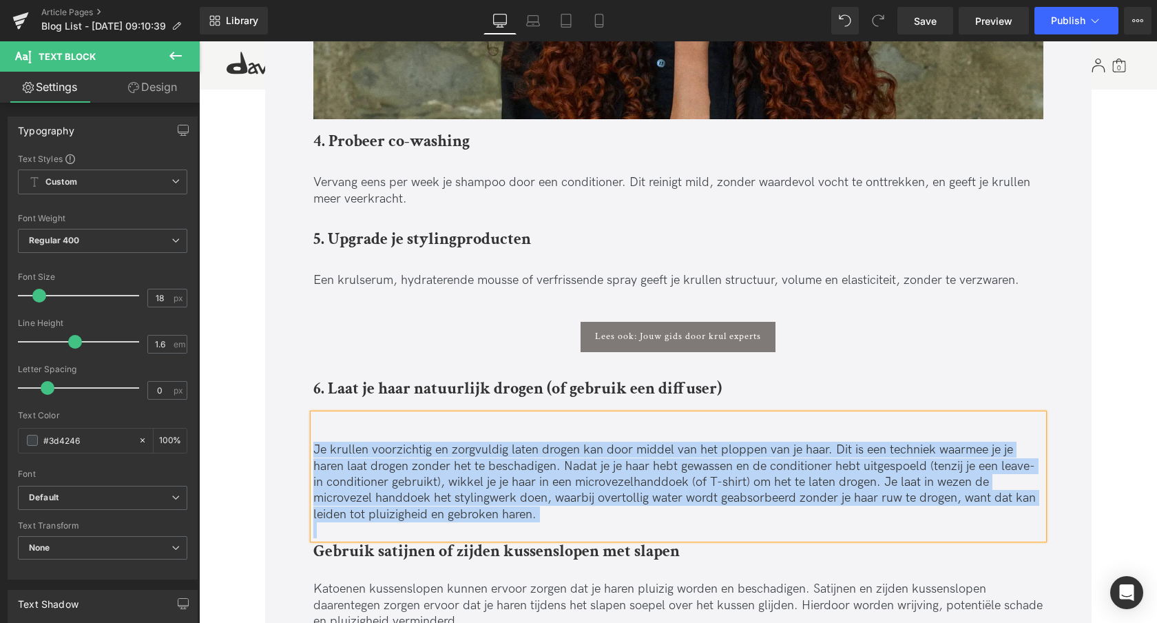
paste div
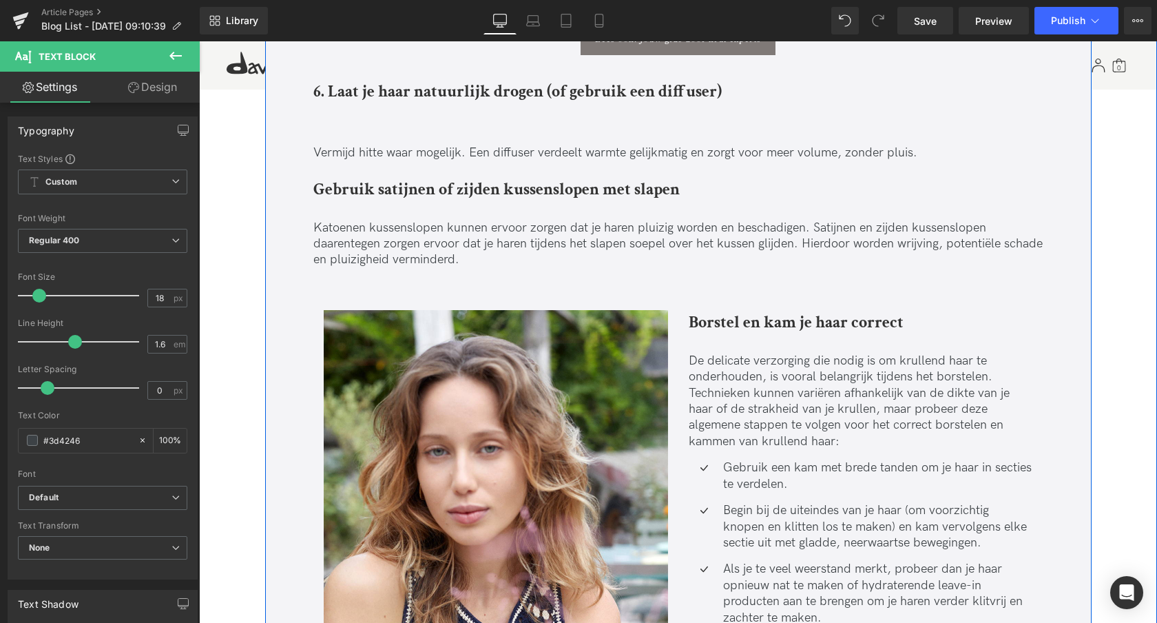
scroll to position [2715, 0]
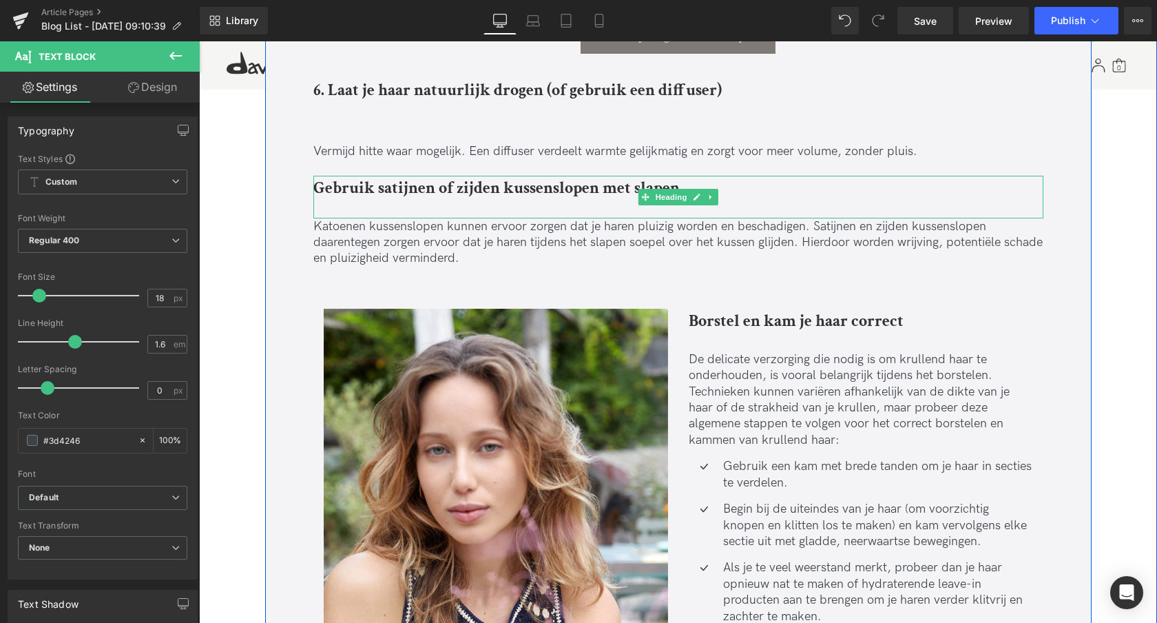
click at [349, 191] on strong "Gebruik satijnen of zijden kussenslopen met slapen" at bounding box center [496, 187] width 366 height 21
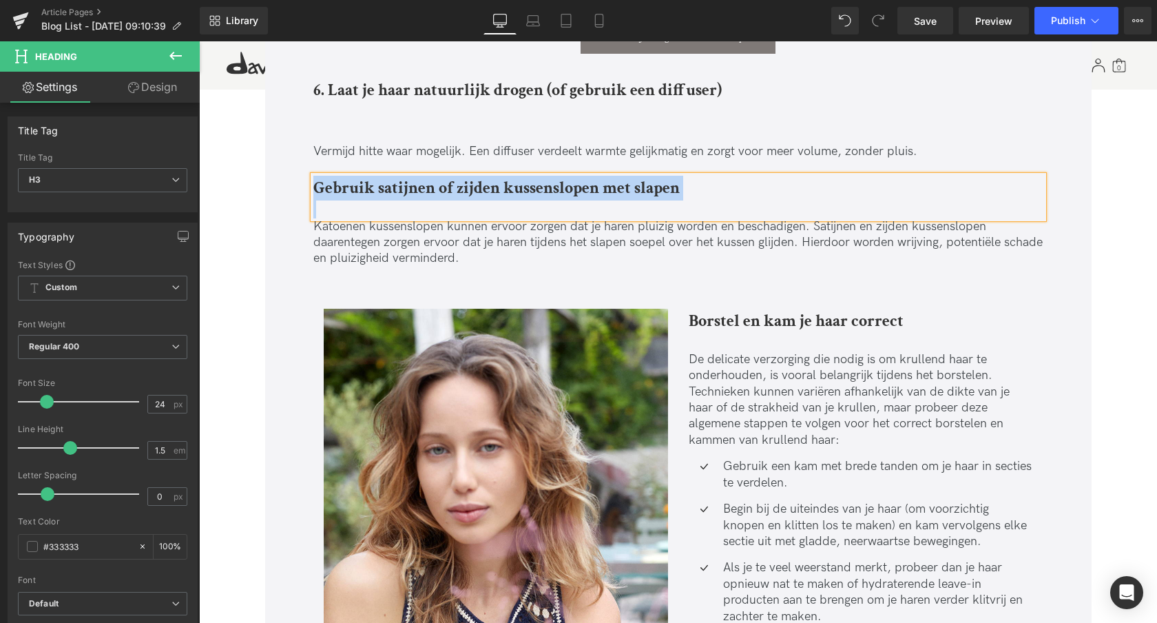
paste div
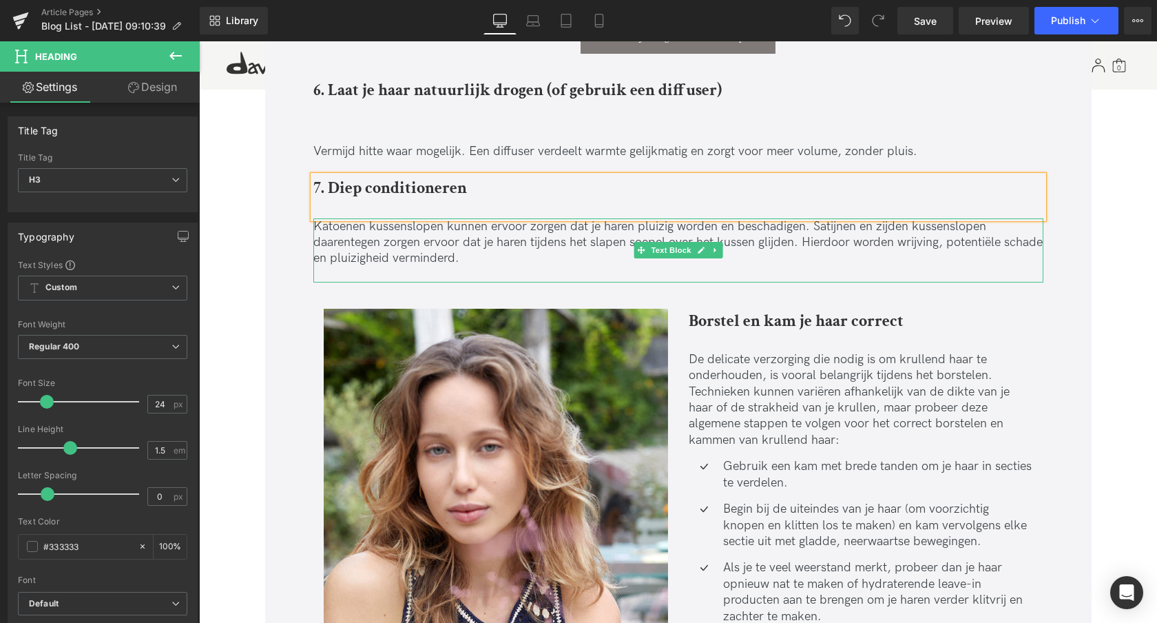
click at [358, 242] on p "Katoenen kussenslopen kunnen ervoor zorgen dat je haren pluizig worden en besch…" at bounding box center [678, 242] width 730 height 48
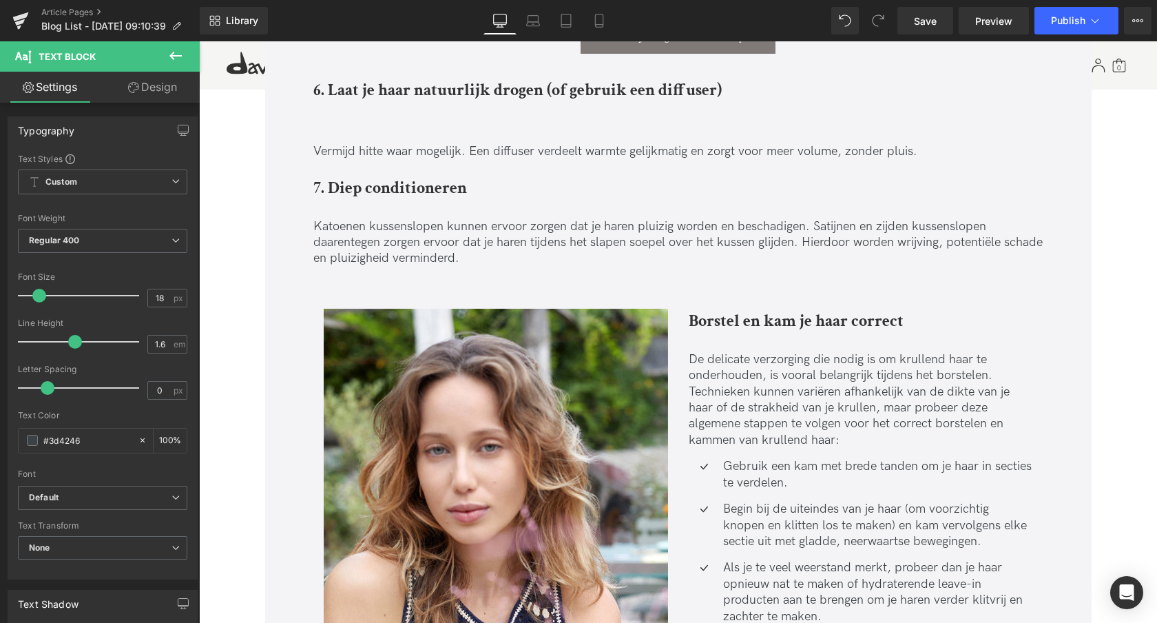
click at [428, 240] on p "Katoenen kussenslopen kunnen ervoor zorgen dat je haren pluizig worden en besch…" at bounding box center [678, 242] width 730 height 48
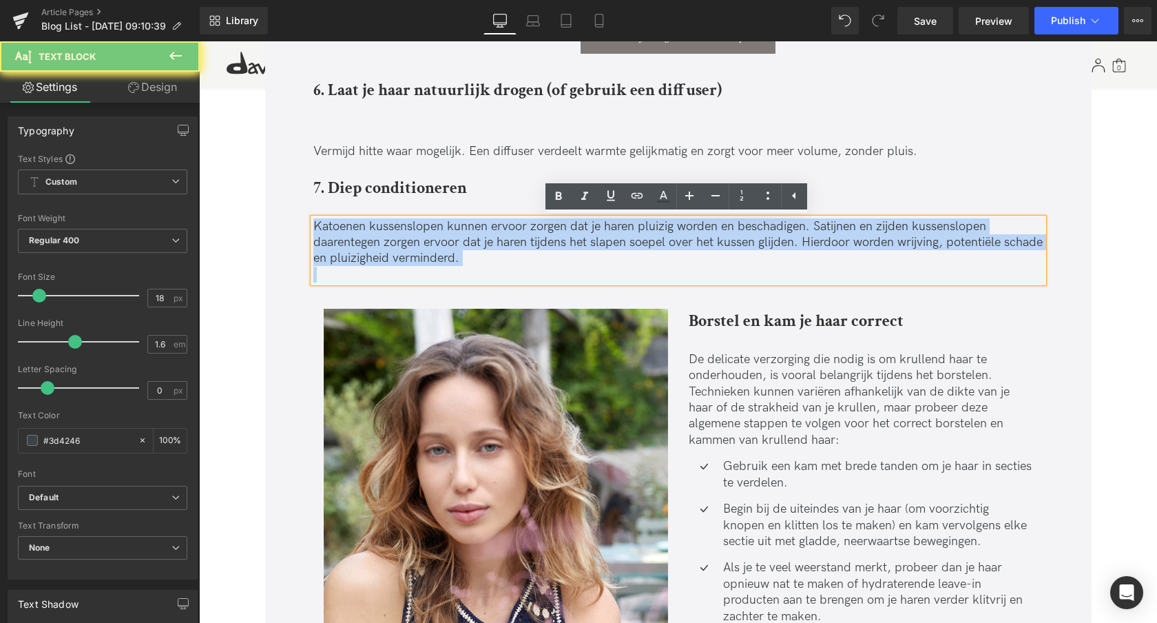
click at [428, 240] on p "Katoenen kussenslopen kunnen ervoor zorgen dat je haren pluizig worden en besch…" at bounding box center [678, 242] width 730 height 48
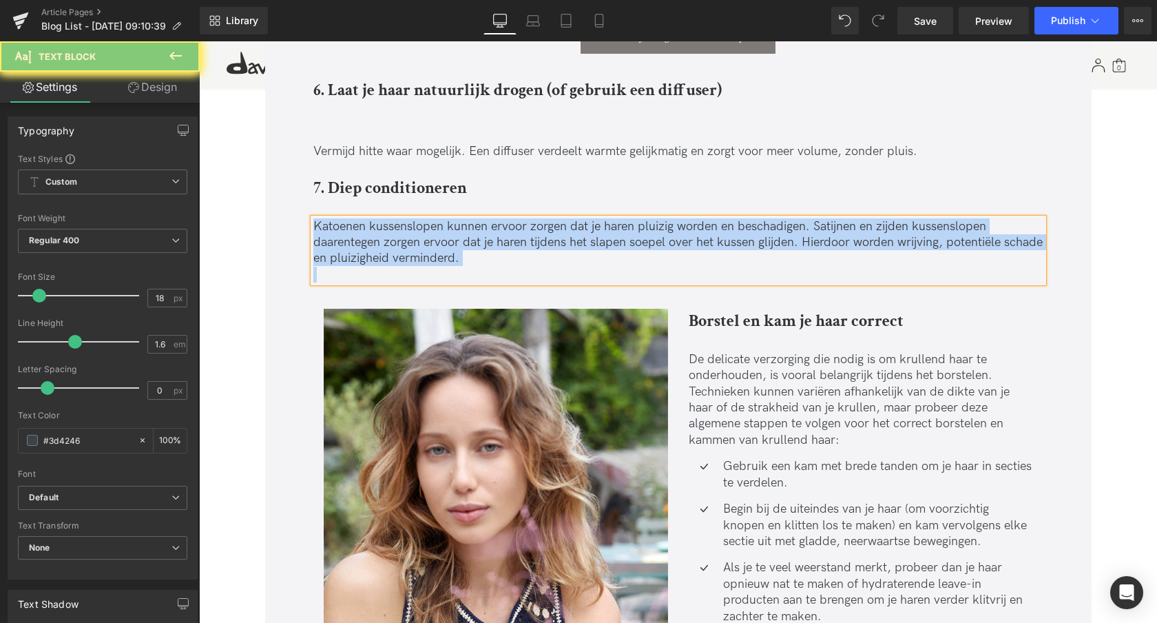
paste div
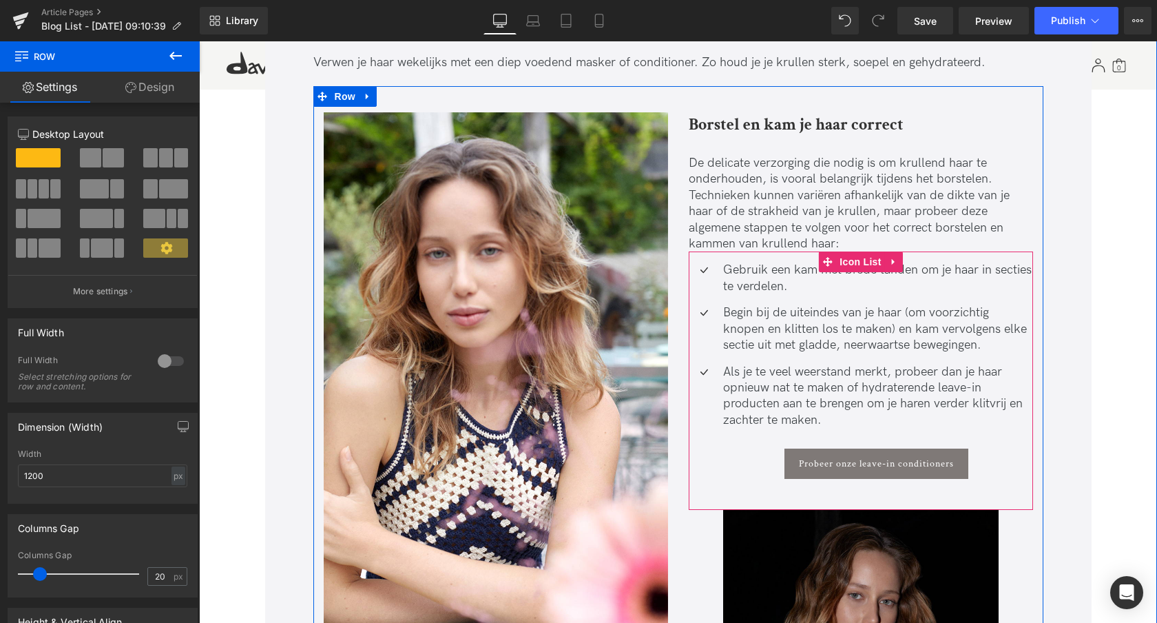
scroll to position [2880, 0]
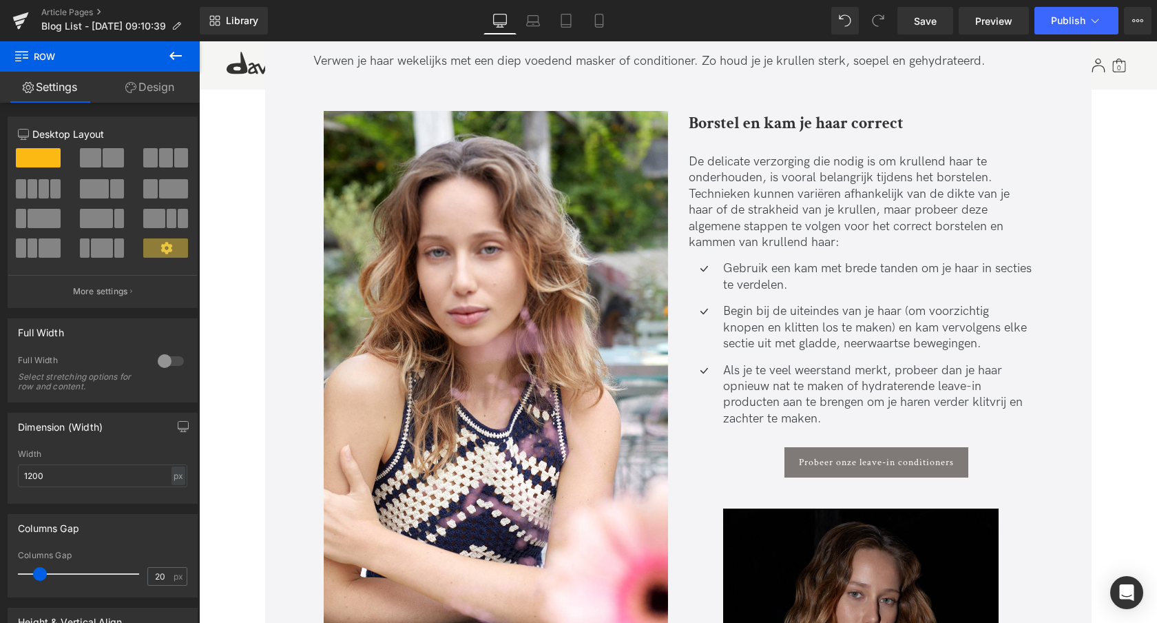
click at [748, 124] on strong "Borstel en kam je haar correct" at bounding box center [796, 122] width 215 height 21
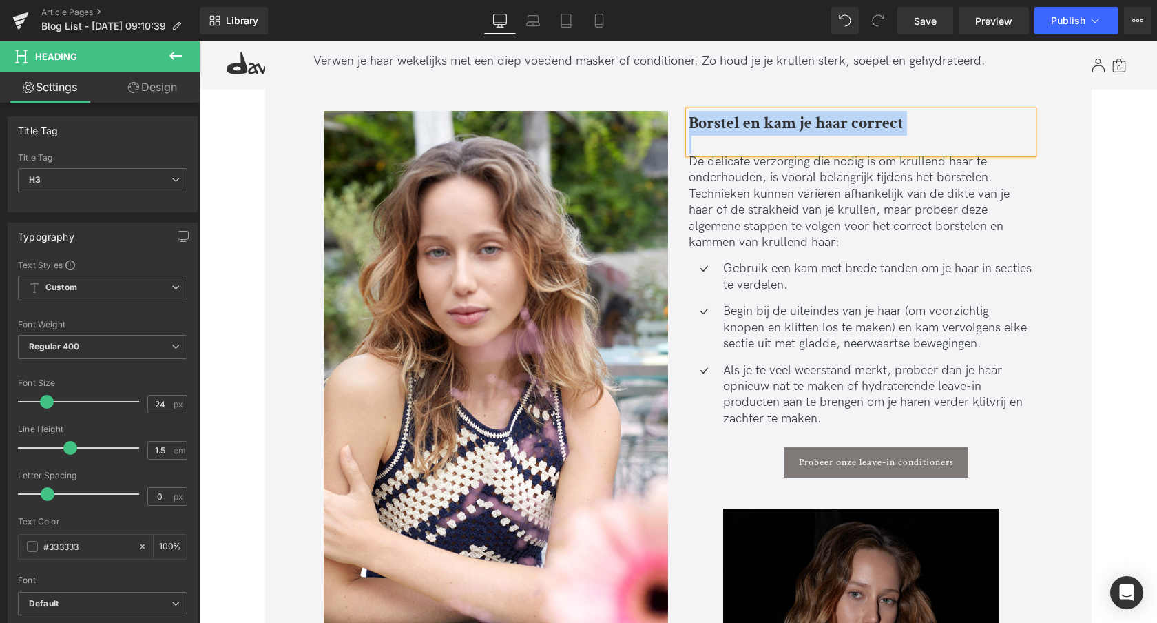
paste div
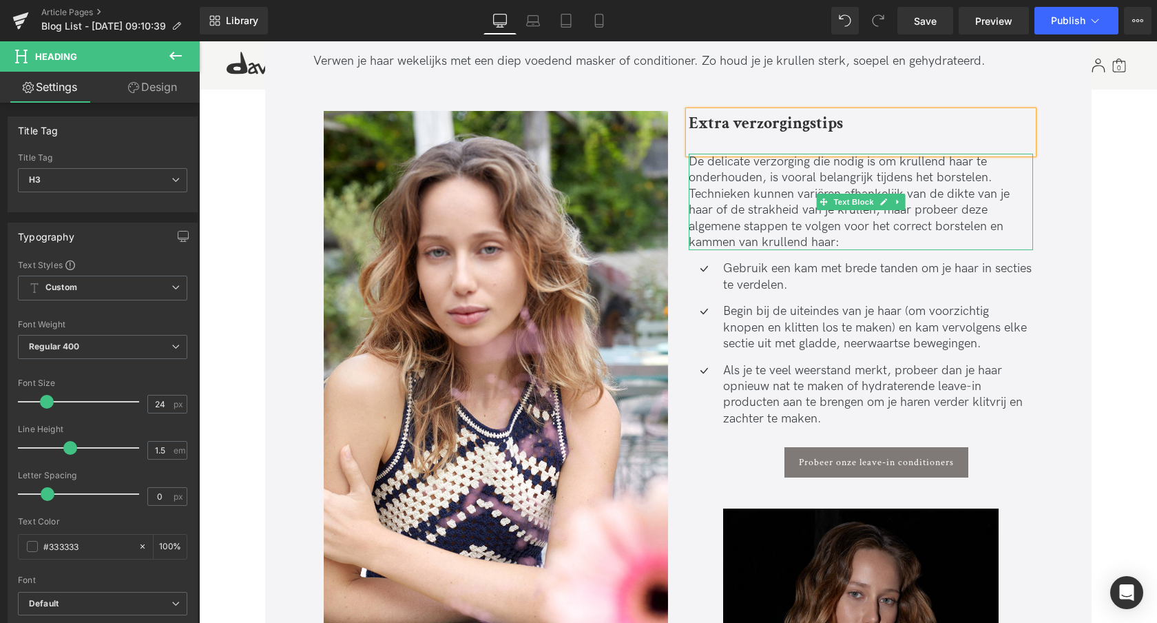
click at [758, 187] on span "De delicate verzorging die nodig is om krullend haar te onderhouden, is vooral …" at bounding box center [849, 201] width 321 height 95
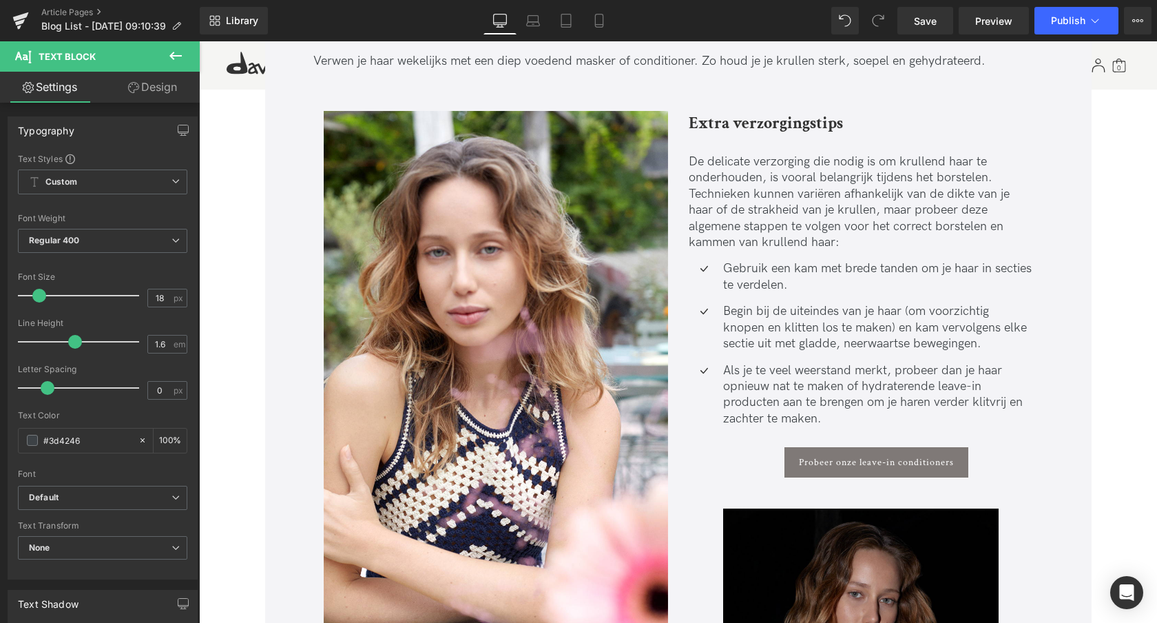
click at [797, 178] on span "De delicate verzorging die nodig is om krullend haar te onderhouden, is vooral …" at bounding box center [849, 201] width 321 height 95
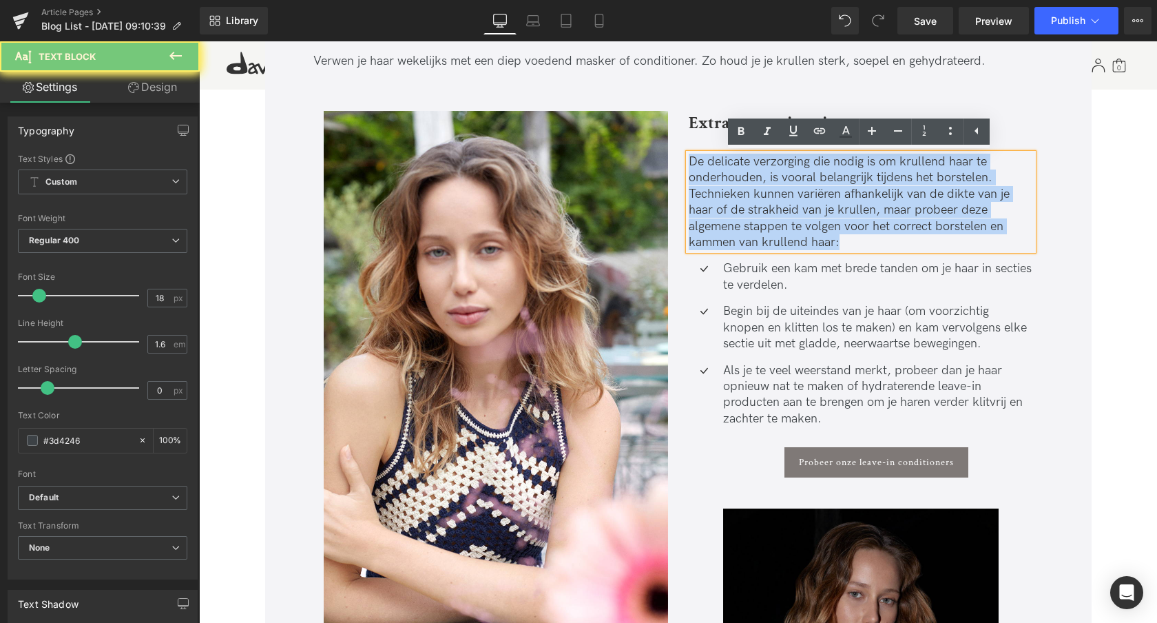
click at [797, 178] on span "De delicate verzorging die nodig is om krullend haar te onderhouden, is vooral …" at bounding box center [849, 201] width 321 height 95
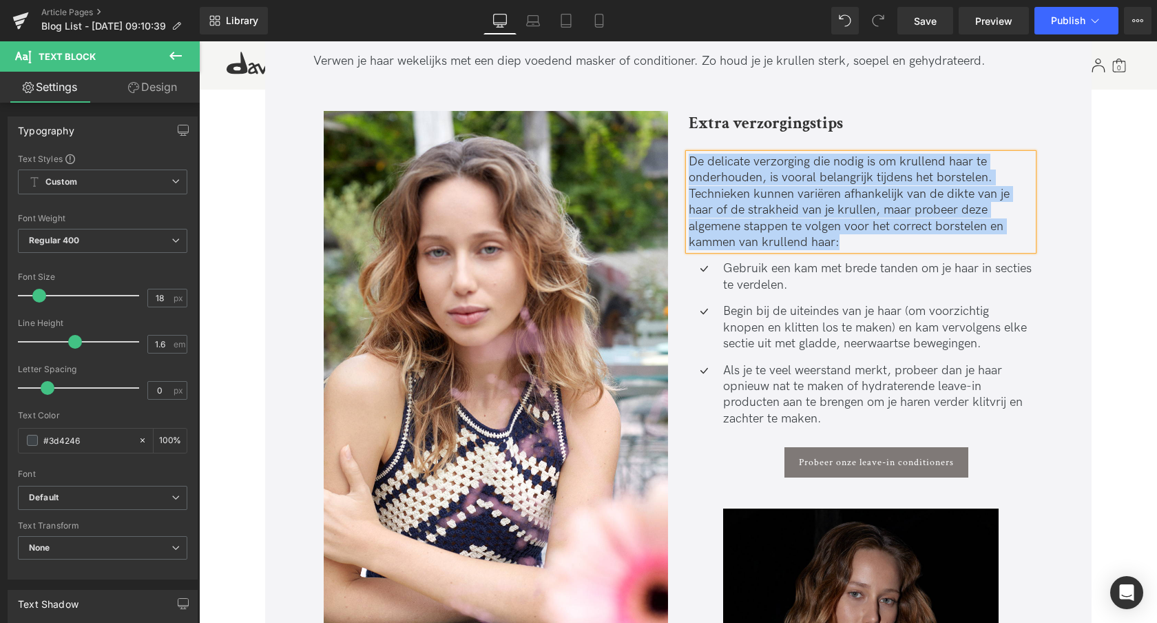
paste div
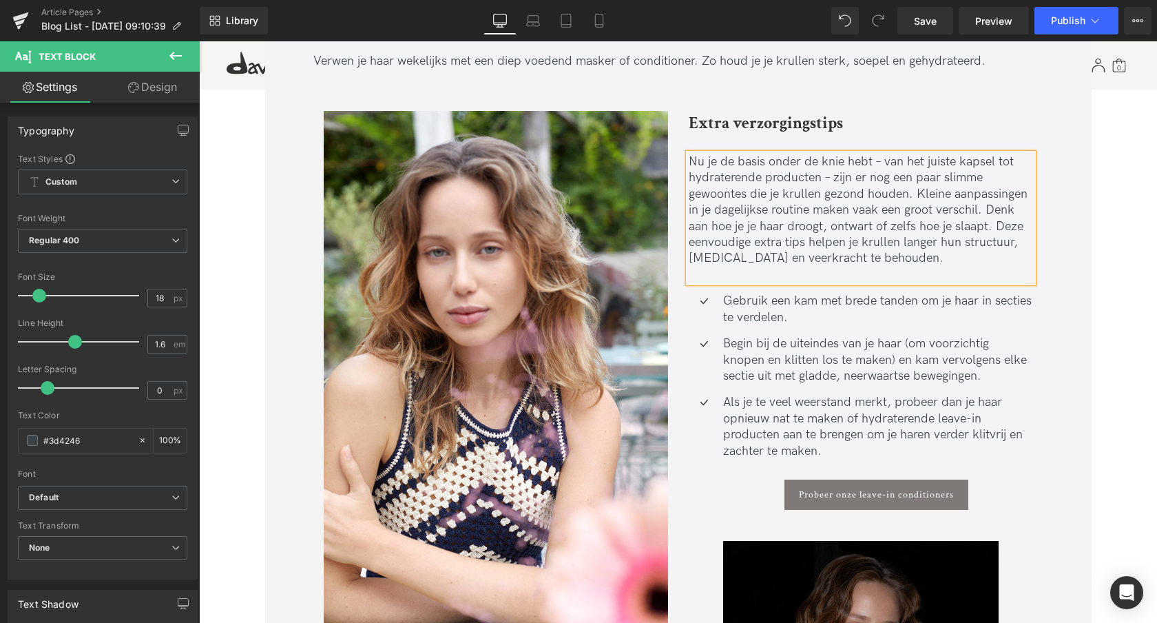
drag, startPoint x: 877, startPoint y: 163, endPoint x: 887, endPoint y: 218, distance: 56.1
click at [877, 164] on p "Nu je de basis onder de knie hebt – van het juiste kapsel tot hydraterende prod…" at bounding box center [861, 210] width 344 height 113
drag, startPoint x: 827, startPoint y: 176, endPoint x: 817, endPoint y: 175, distance: 9.7
click at [818, 175] on p "Nu je de basis onder de knie hebt, van het juiste kapsel tot hydraterende produ…" at bounding box center [861, 210] width 344 height 113
click at [913, 194] on p "Nu je de basis onder de knie hebt, van het juiste kapsel tot hydraterende produ…" at bounding box center [861, 210] width 344 height 113
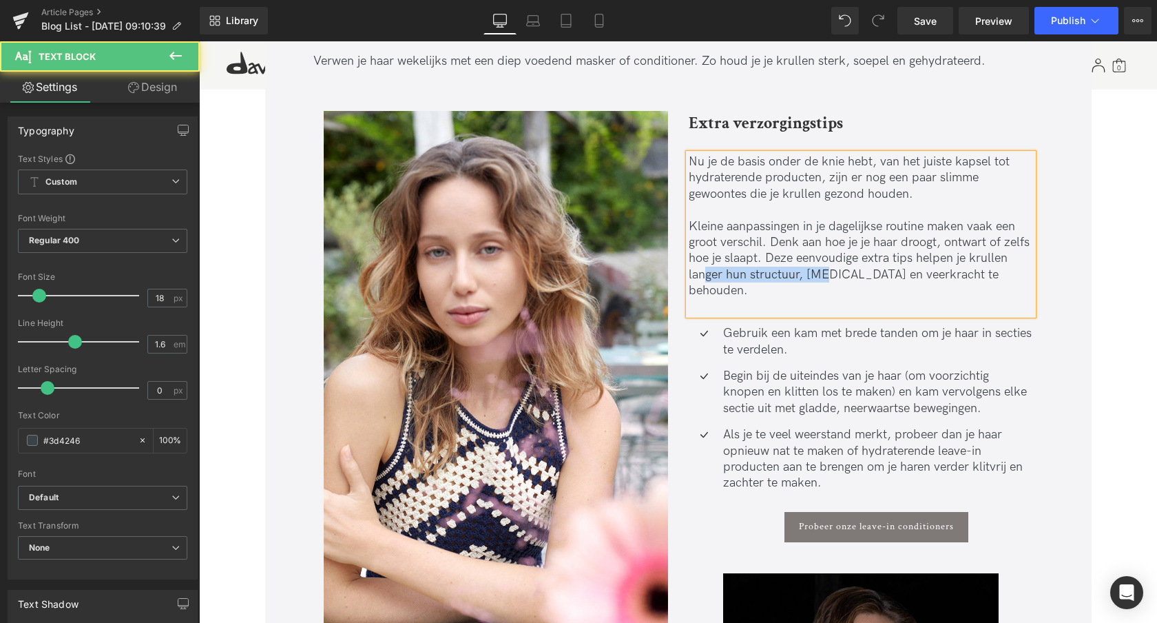
drag, startPoint x: 707, startPoint y: 277, endPoint x: 822, endPoint y: 277, distance: 114.3
click at [822, 277] on p "Kleine aanpassingen in je dagelijkse routine maken vaak een groot verschil. Den…" at bounding box center [861, 258] width 344 height 81
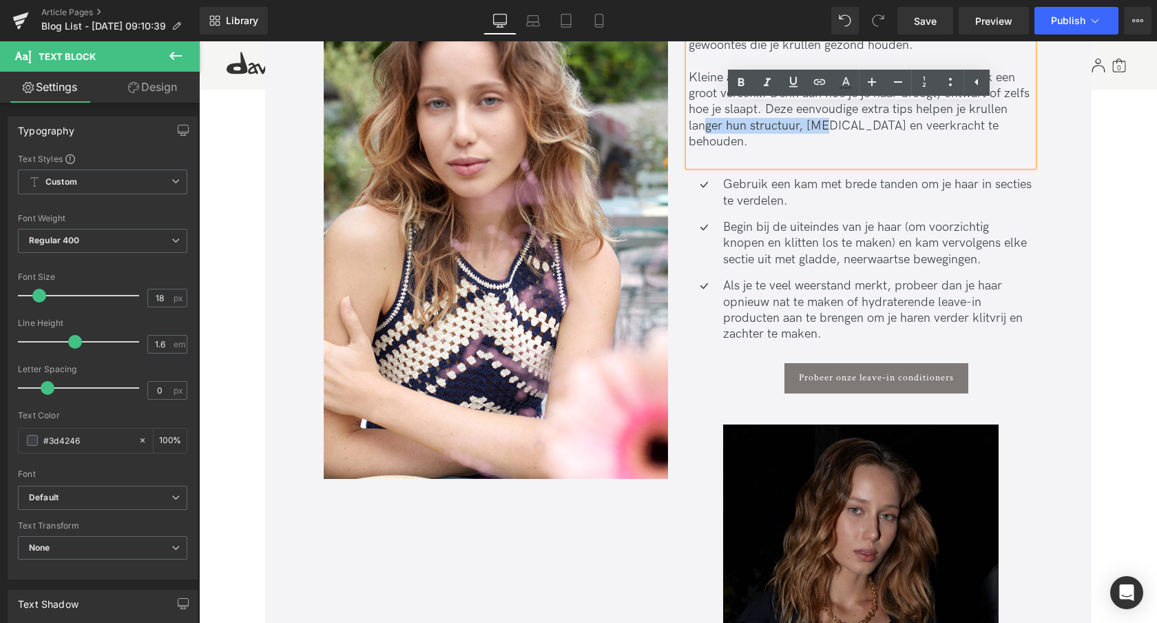
scroll to position [3041, 0]
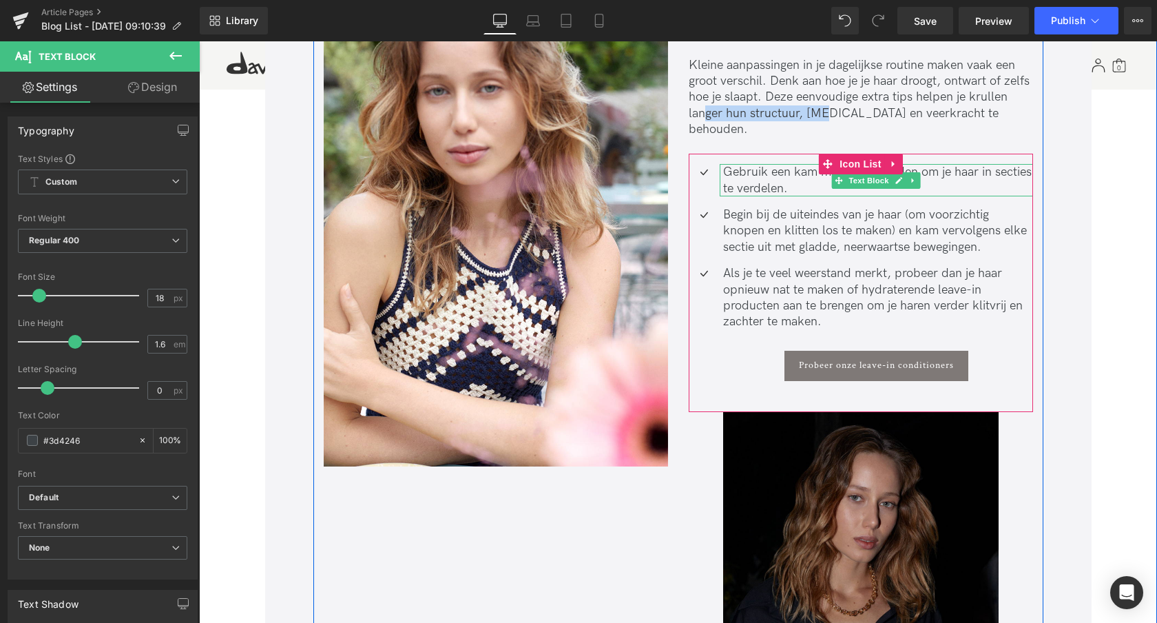
click at [796, 164] on p "Gebruik een kam met brede tanden om je haar in secties te verdelen." at bounding box center [878, 180] width 310 height 32
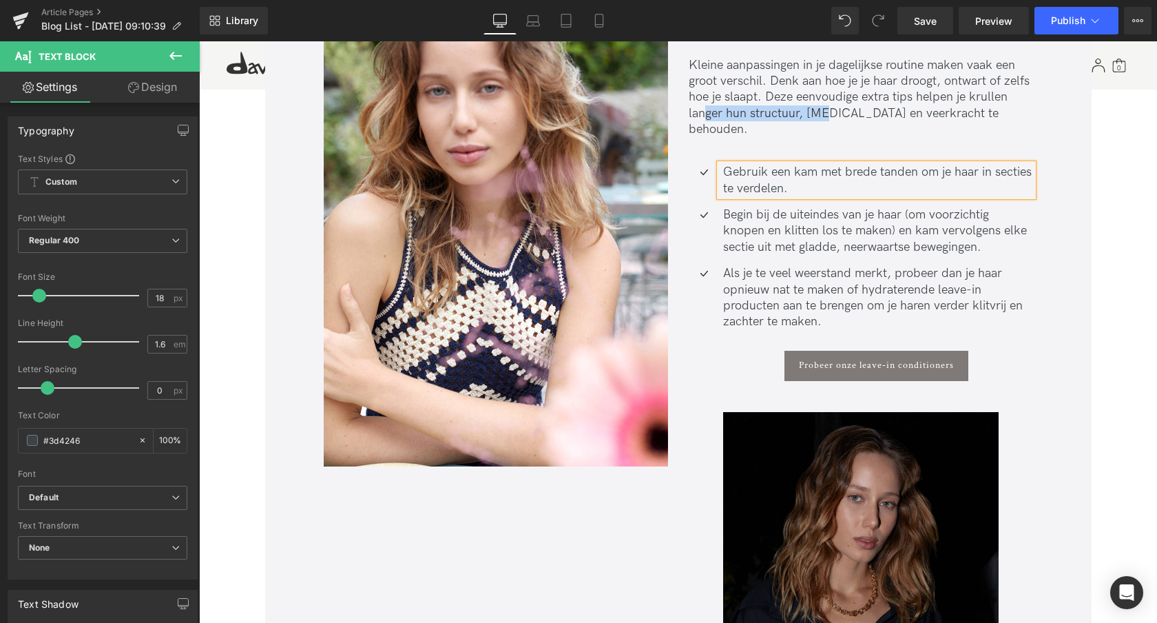
click at [796, 164] on p "Gebruik een kam met brede tanden om je haar in secties te verdelen." at bounding box center [878, 180] width 310 height 32
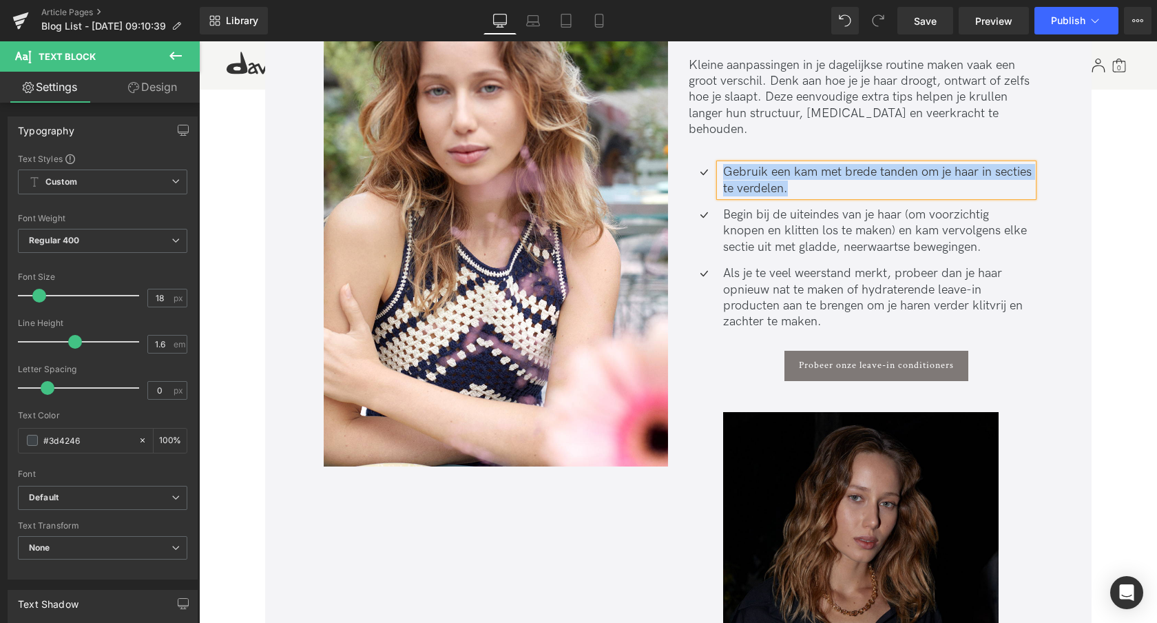
paste div
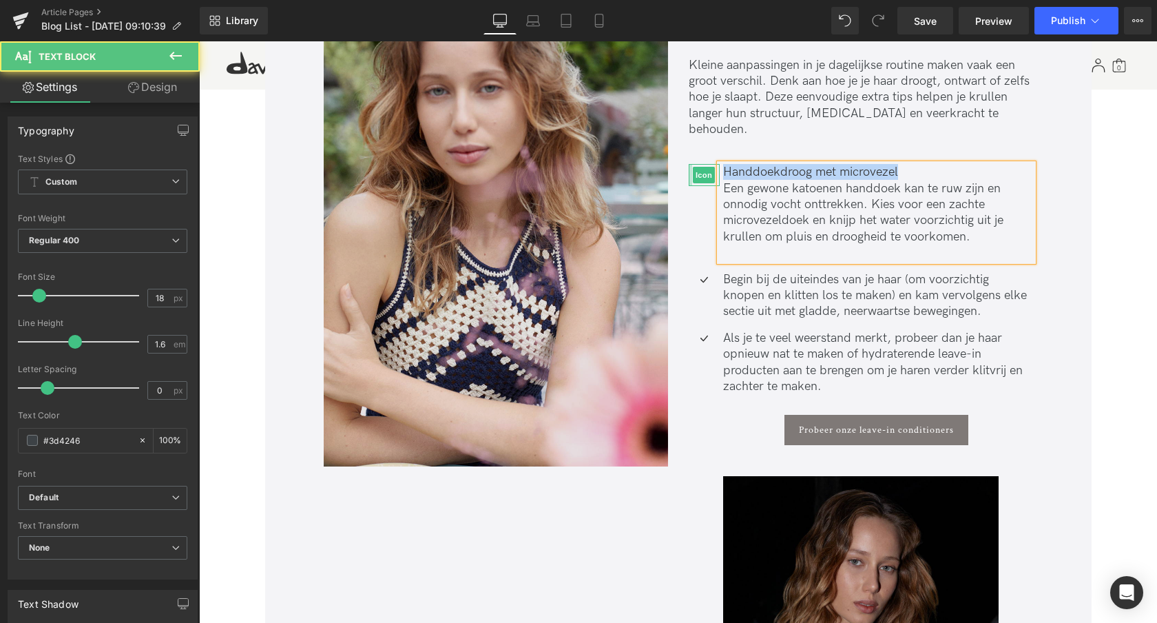
drag, startPoint x: 903, startPoint y: 158, endPoint x: 662, endPoint y: 176, distance: 241.8
click at [685, 158] on div "Extra verzorgingstips Heading Nu je de basis onder de knie hebt, van het juiste…" at bounding box center [860, 420] width 365 height 940
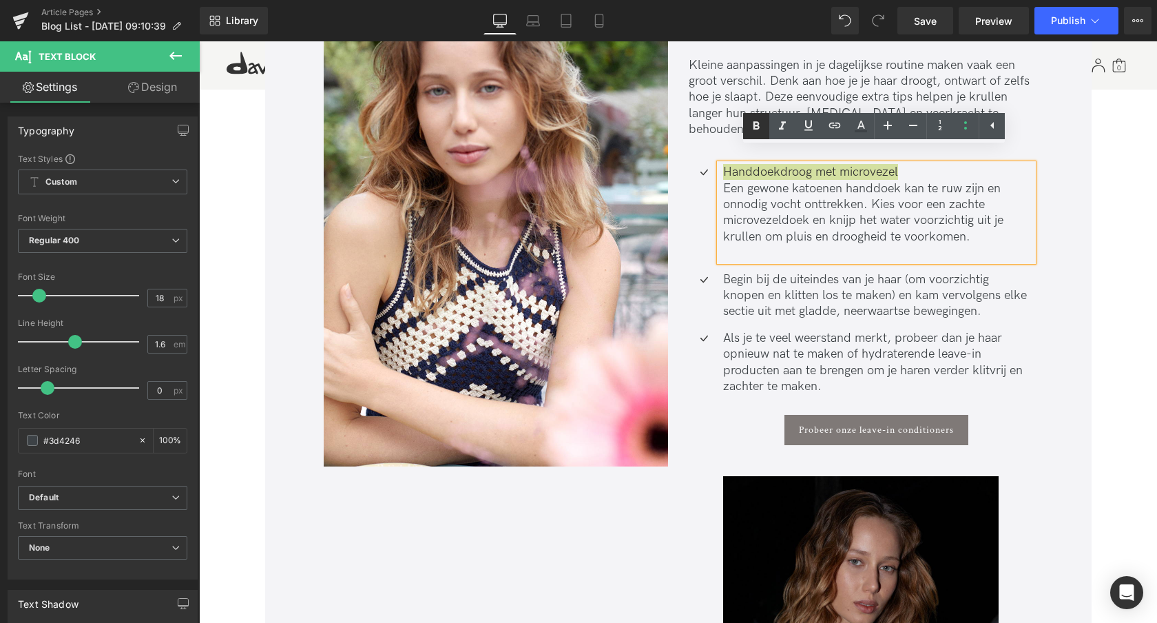
click at [760, 124] on icon at bounding box center [756, 126] width 17 height 17
click at [771, 278] on p "Begin bij de uiteindes van je haar (om voorzichtig knopen en klitten los te mak…" at bounding box center [878, 295] width 310 height 48
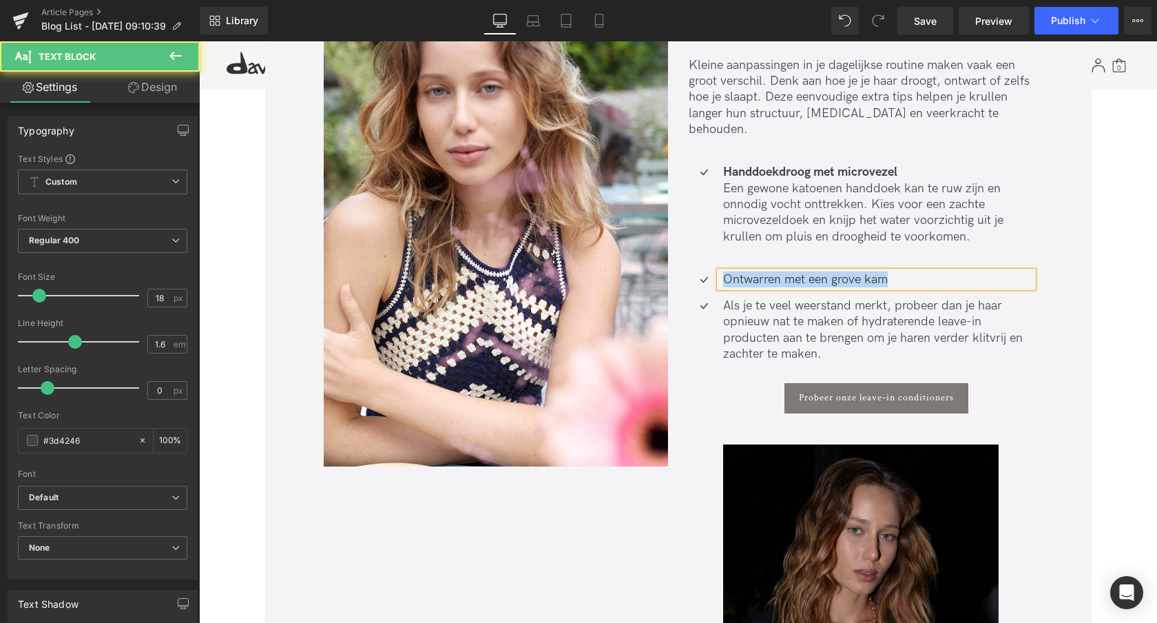
drag, startPoint x: 900, startPoint y: 261, endPoint x: 668, endPoint y: 273, distance: 232.4
click at [681, 258] on div "Extra verzorgingstips Heading Nu je de basis onder de knie hebt, van het juiste…" at bounding box center [860, 403] width 365 height 907
click at [943, 271] on p "Ontwarren met een grove kam" at bounding box center [878, 279] width 310 height 16
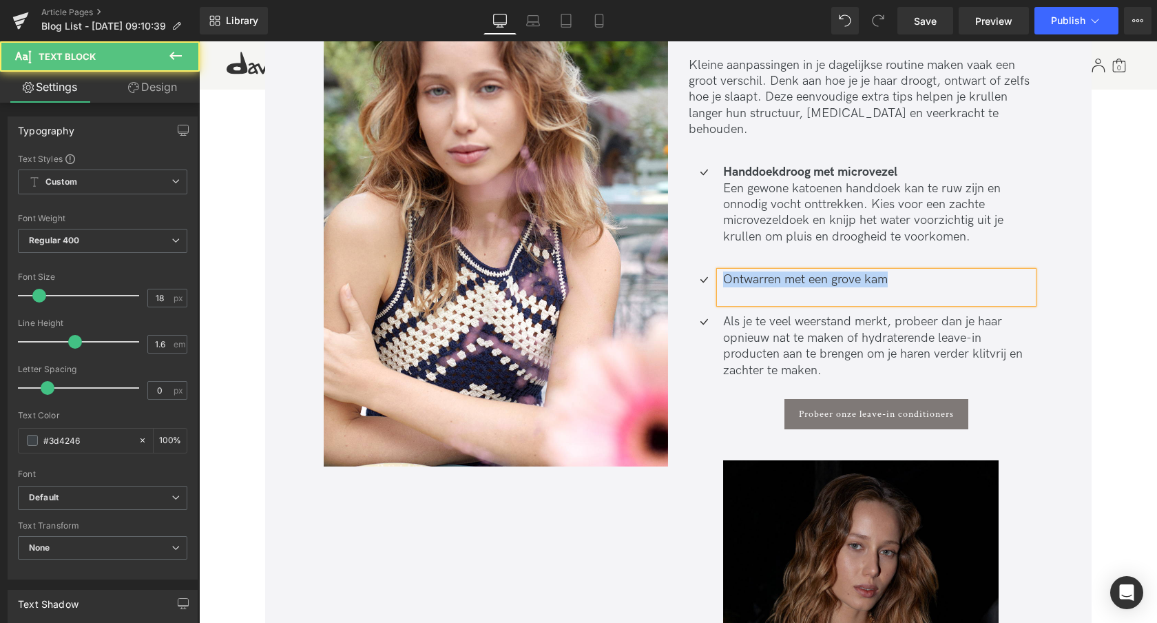
drag, startPoint x: 897, startPoint y: 261, endPoint x: 681, endPoint y: 260, distance: 215.6
click at [681, 260] on div "Extra verzorgingstips Heading Nu je de basis onder de knie hebt, van het juiste…" at bounding box center [860, 412] width 365 height 924
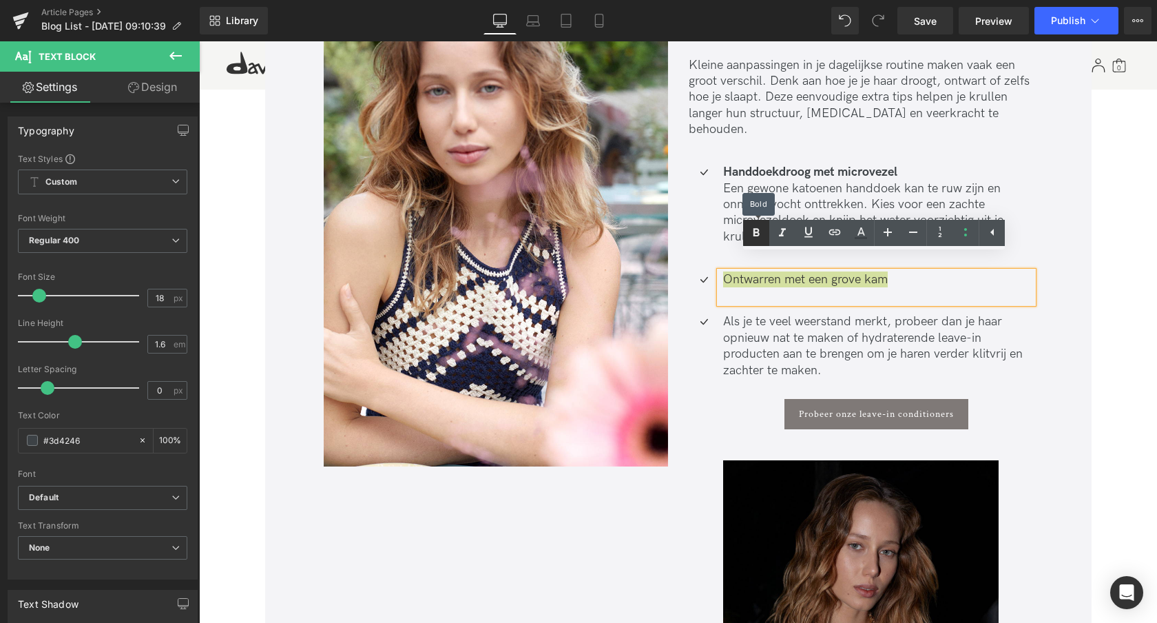
click at [749, 229] on icon at bounding box center [756, 233] width 17 height 17
click at [725, 287] on p at bounding box center [878, 295] width 310 height 16
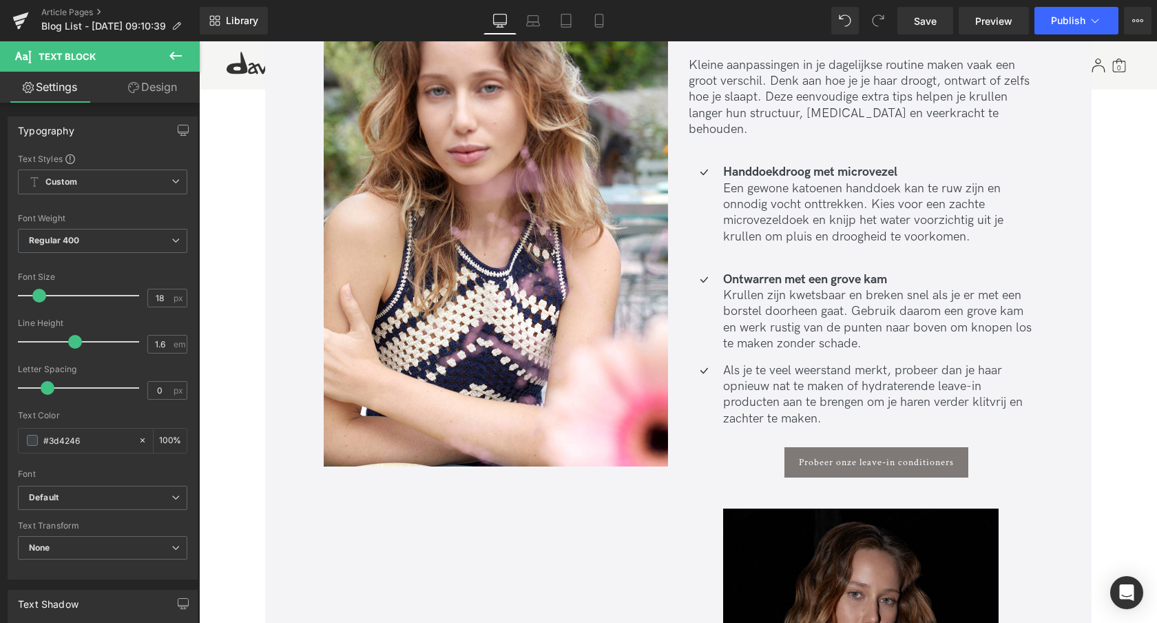
click at [760, 362] on p "Als je te veel weerstand merkt, probeer dan je haar opnieuw nat te maken of hyd…" at bounding box center [878, 394] width 310 height 65
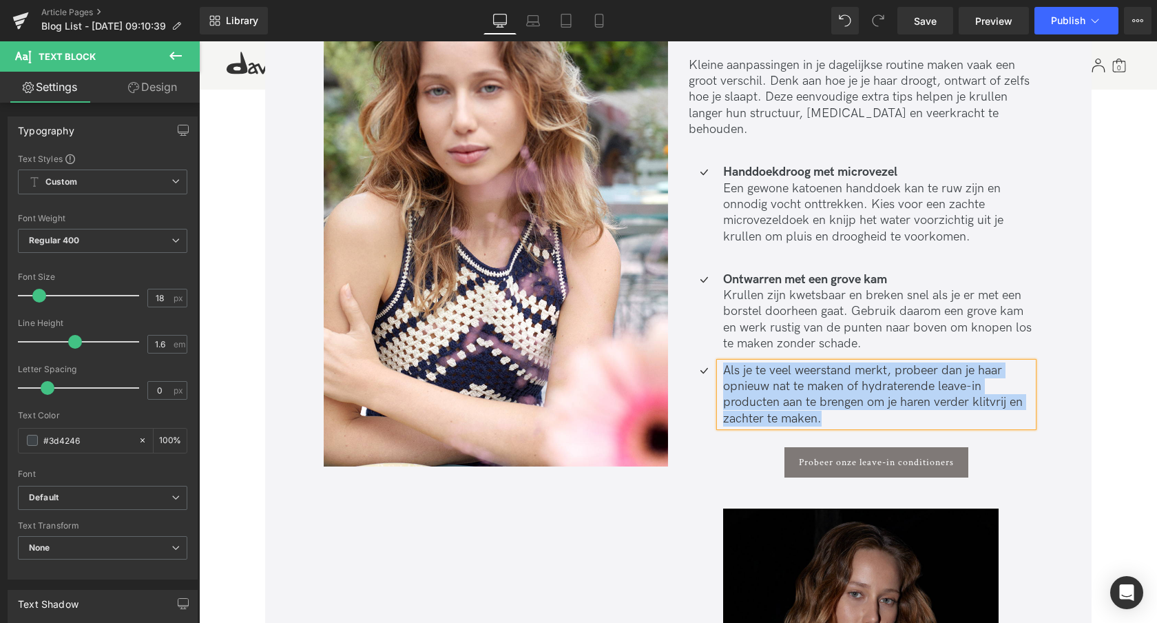
paste div
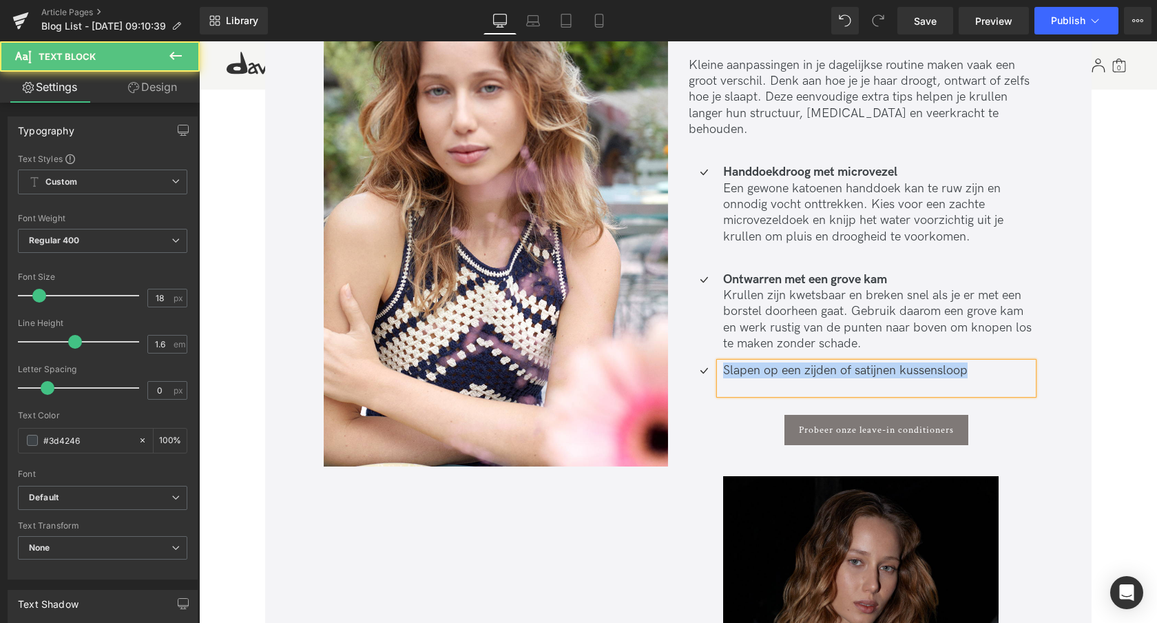
drag, startPoint x: 966, startPoint y: 353, endPoint x: 674, endPoint y: 380, distance: 293.2
click at [702, 362] on li "Icon Slapen op een zijden of satijnen kussensloop Text Block Probeer onze leave…" at bounding box center [861, 403] width 344 height 83
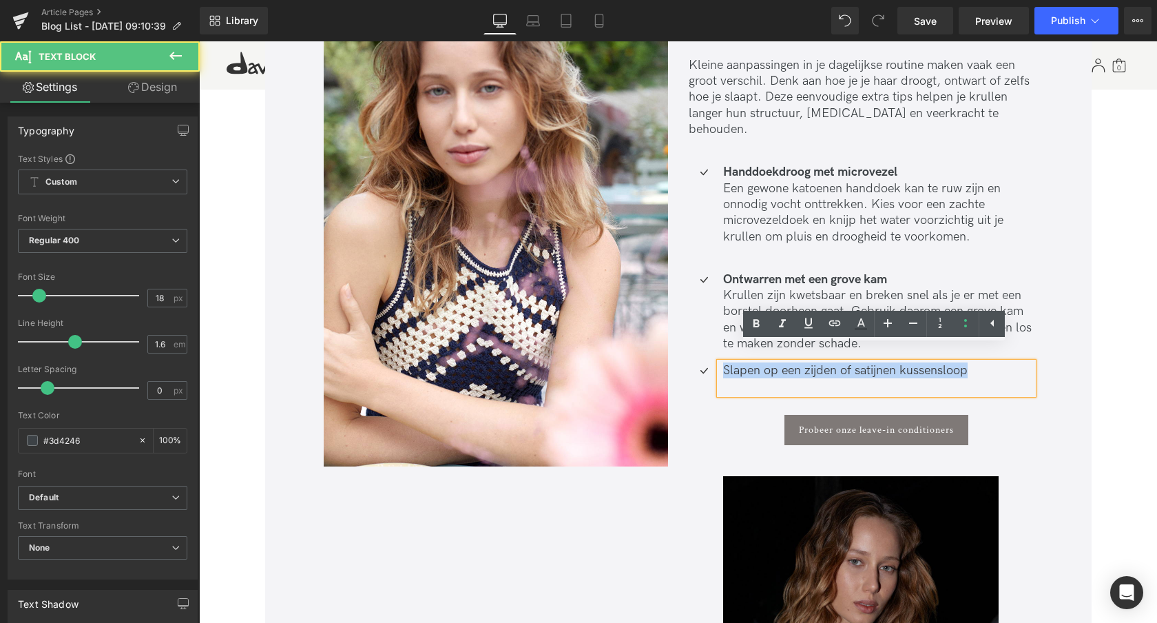
drag, startPoint x: 727, startPoint y: 353, endPoint x: 971, endPoint y: 353, distance: 243.8
click at [971, 362] on p "Slapen op een zijden of satijnen kussensloop" at bounding box center [878, 370] width 310 height 16
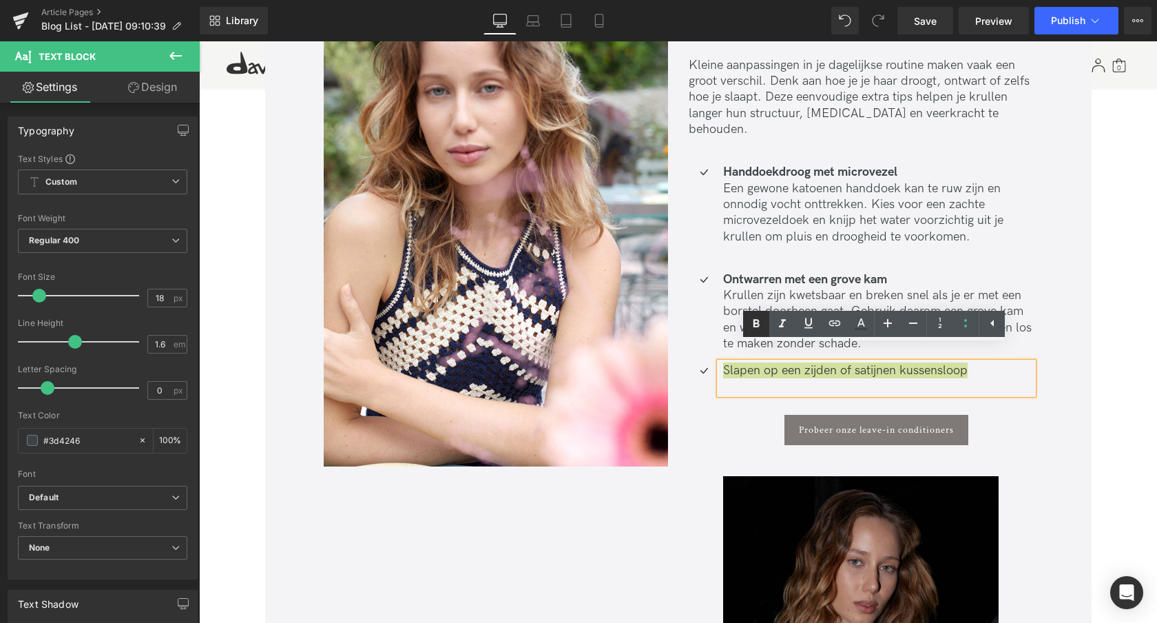
click at [750, 321] on icon at bounding box center [756, 323] width 17 height 17
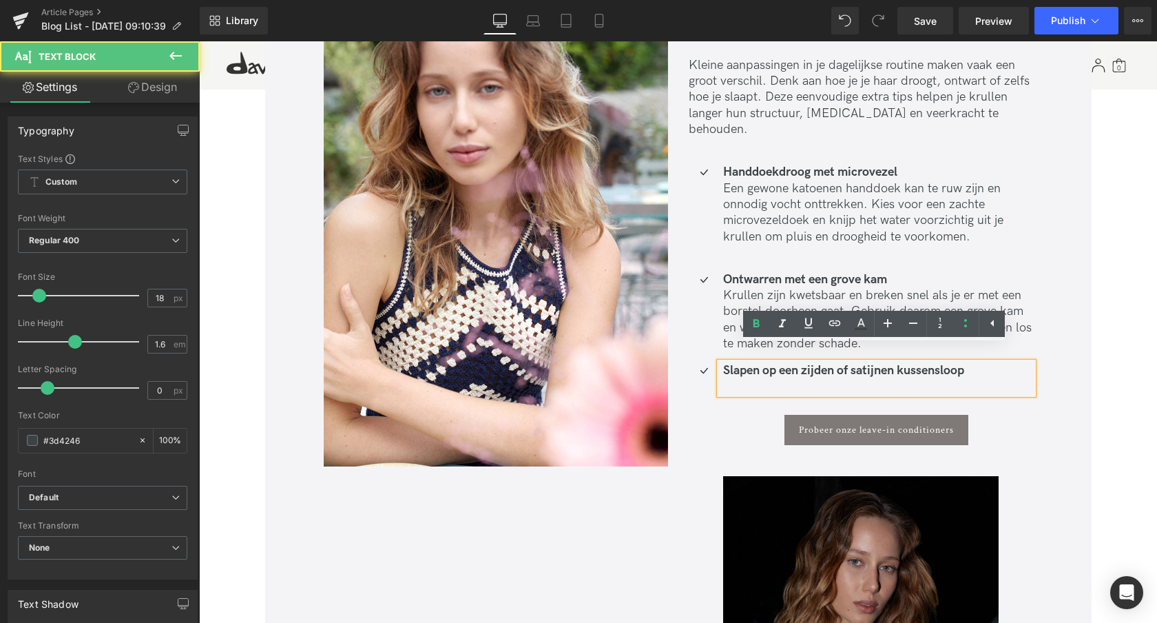
click at [730, 378] on p at bounding box center [878, 386] width 310 height 16
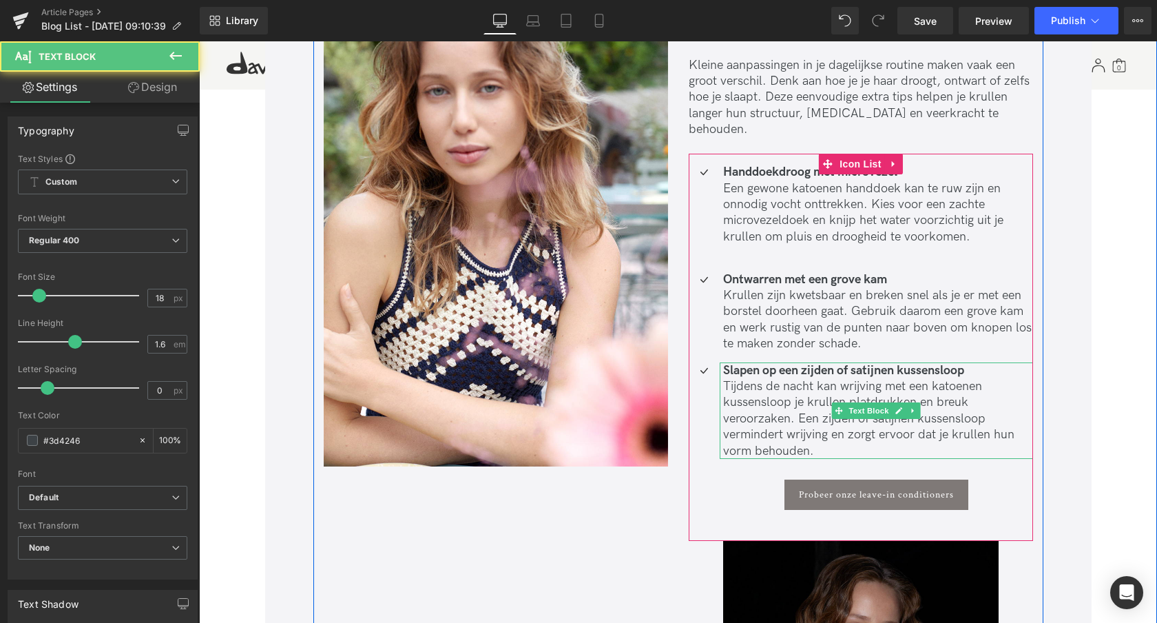
click at [725, 378] on p "Tijdens de nacht kan wrijving met een katoenen kussensloop je krullen platdrukk…" at bounding box center [878, 418] width 310 height 81
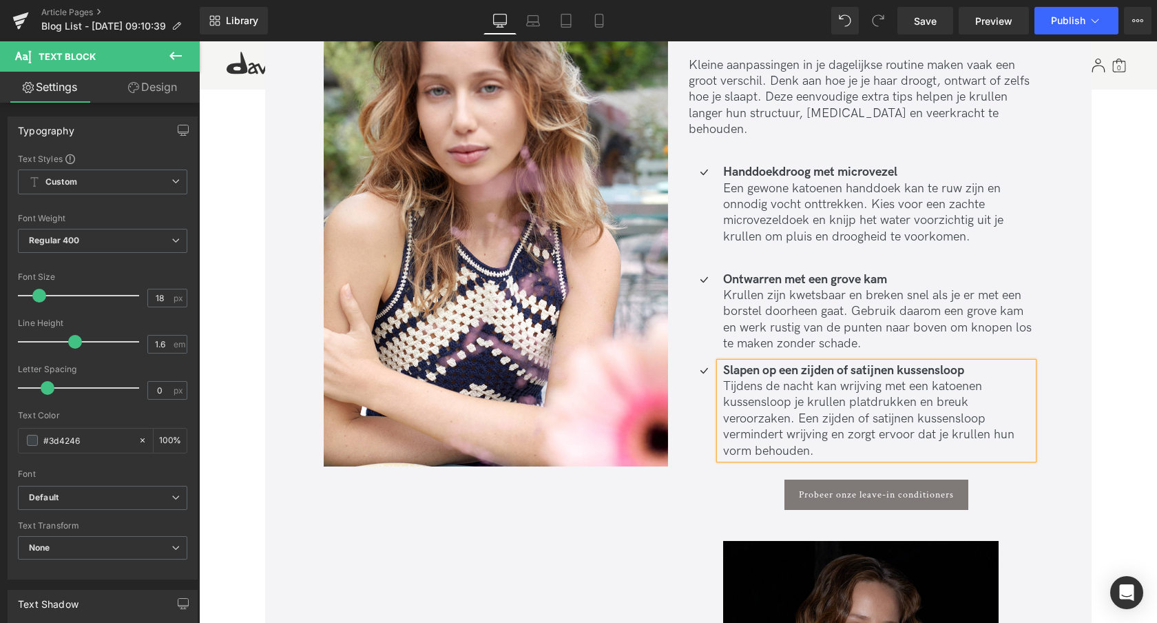
click at [464, 502] on div "Image Extra verzorgingstips Heading Nu je de basis onder de knie hebt, van het …" at bounding box center [678, 445] width 730 height 1042
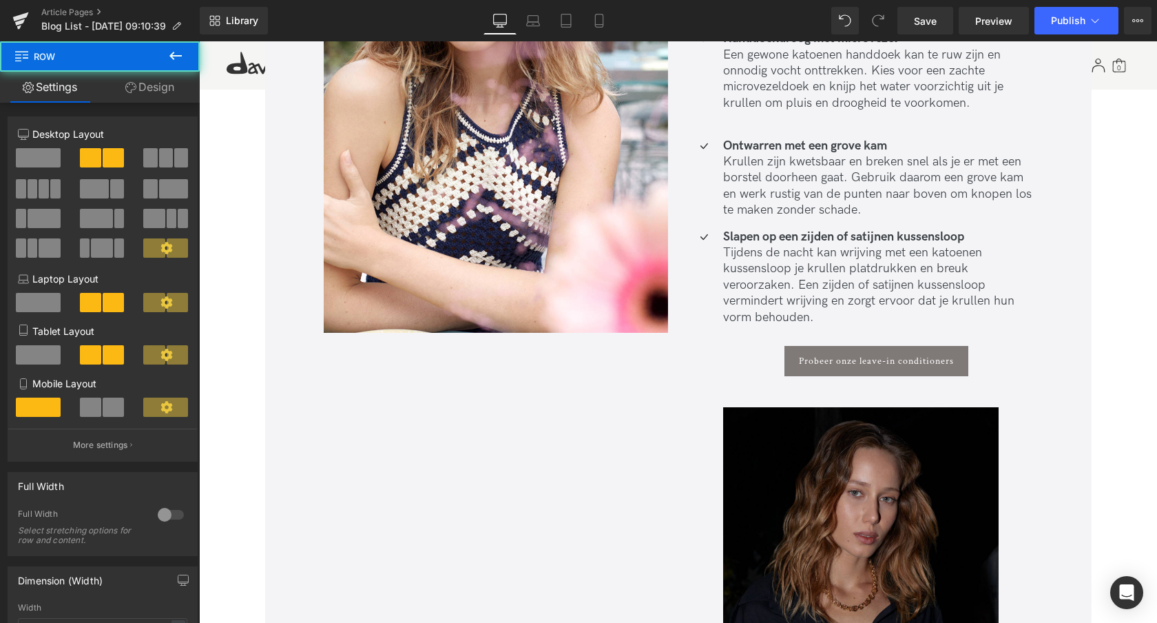
scroll to position [3353, 0]
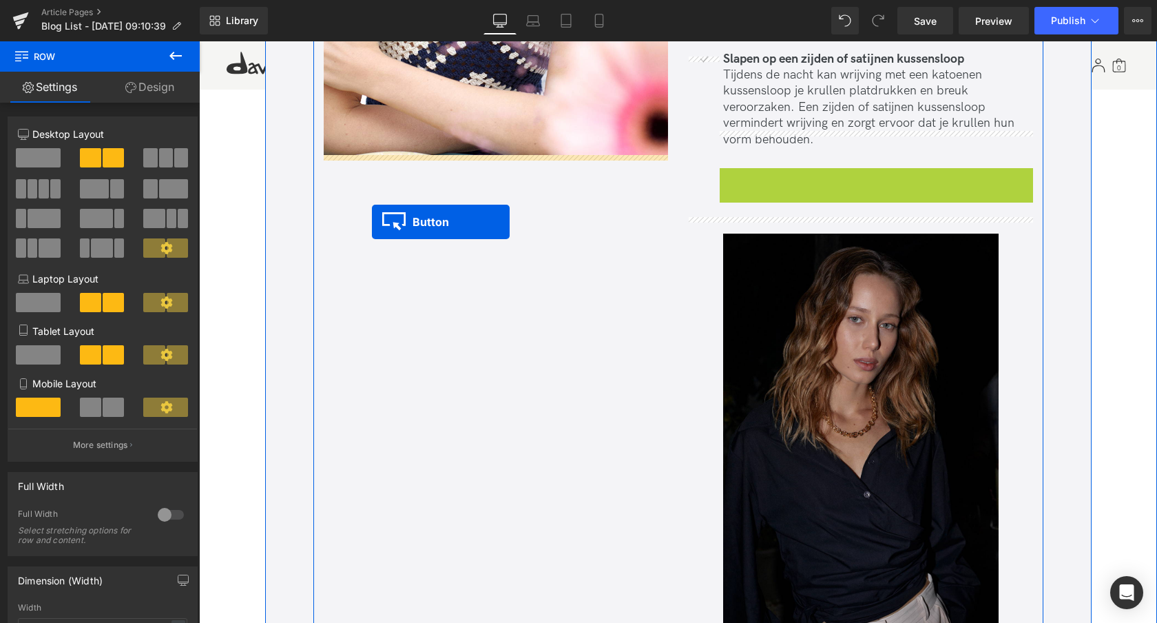
drag, startPoint x: 852, startPoint y: 164, endPoint x: 372, endPoint y: 222, distance: 483.6
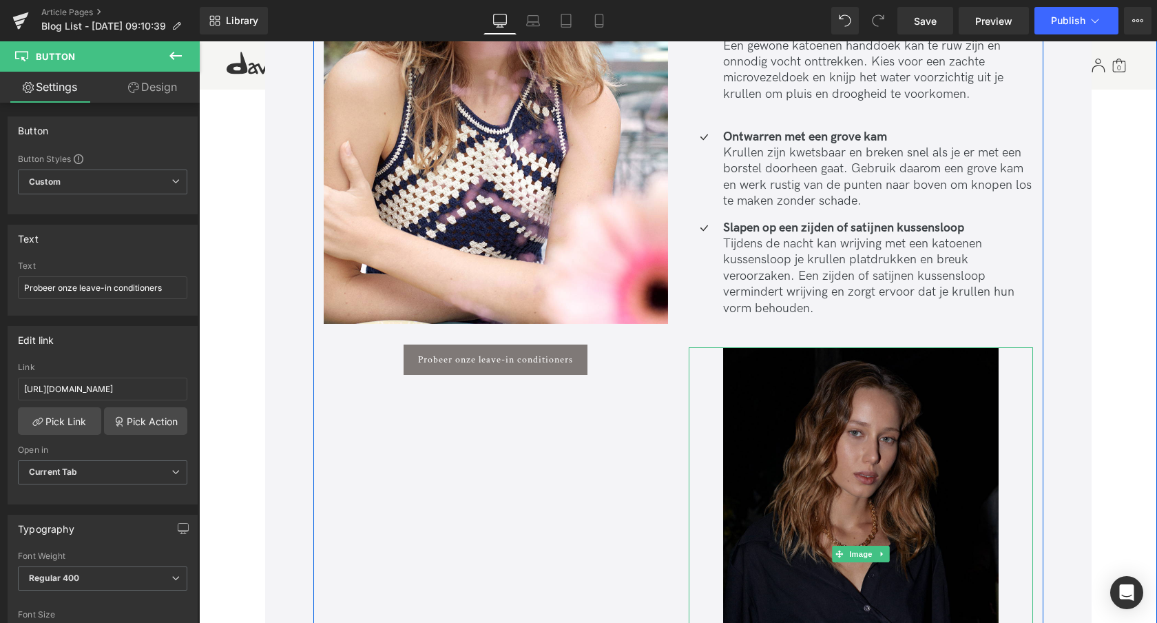
scroll to position [3178, 0]
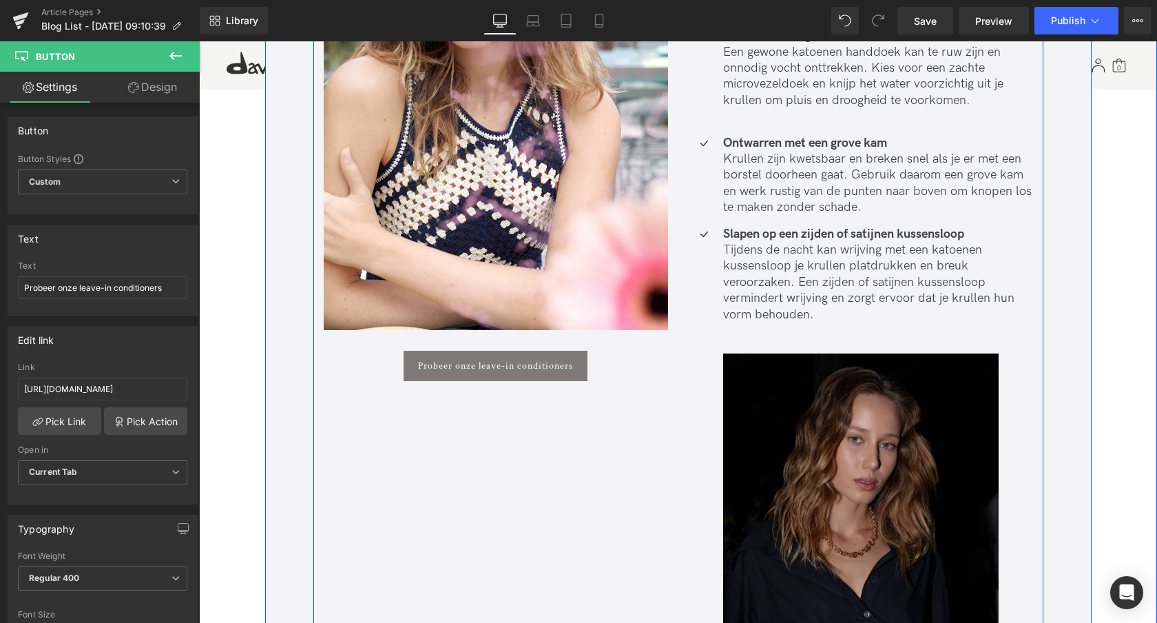
click at [449, 438] on div "Image Probeer onze leave-in conditioners Button Extra verzorgingstips Heading N…" at bounding box center [678, 282] width 730 height 991
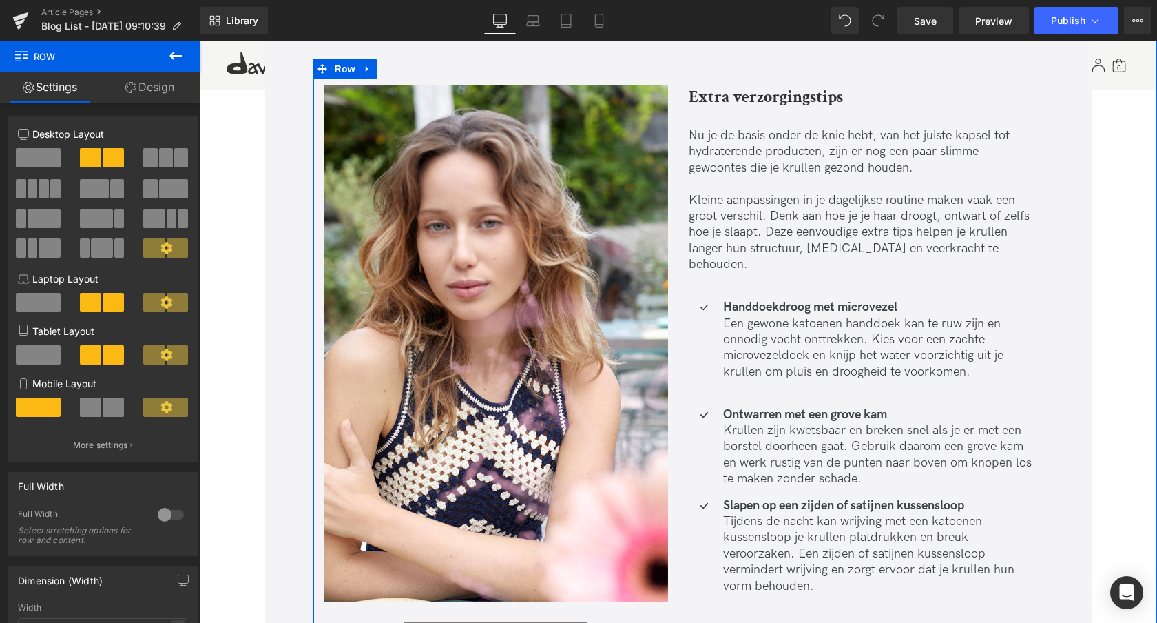
scroll to position [2905, 0]
click at [892, 107] on icon at bounding box center [893, 107] width 2 height 5
click at [888, 107] on icon at bounding box center [886, 107] width 8 height 8
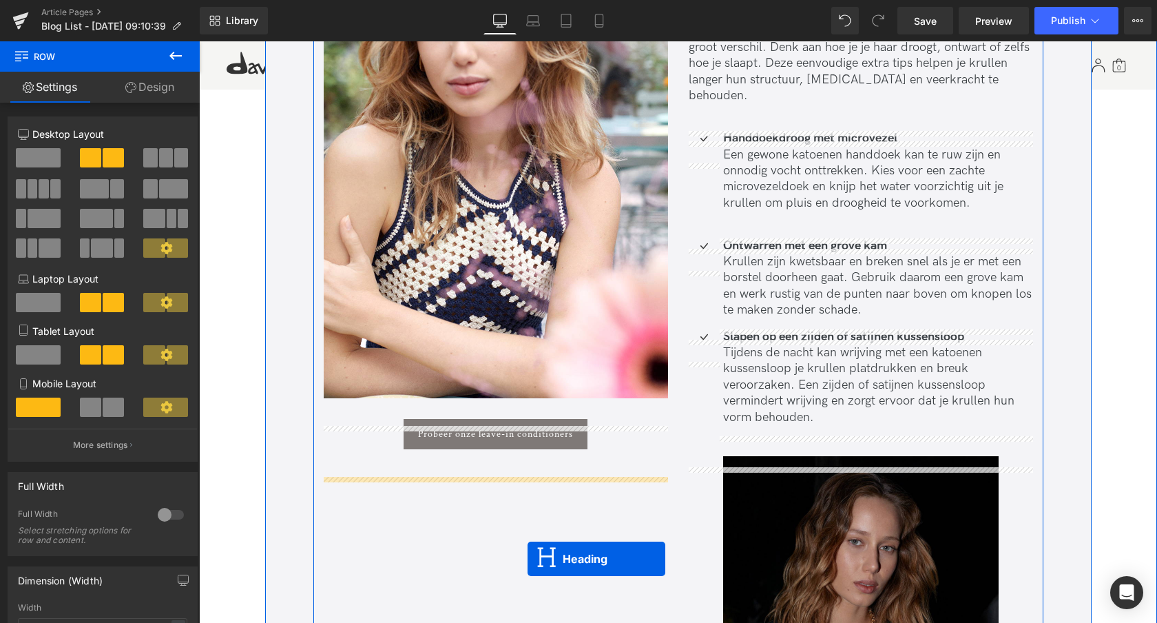
scroll to position [3123, 0]
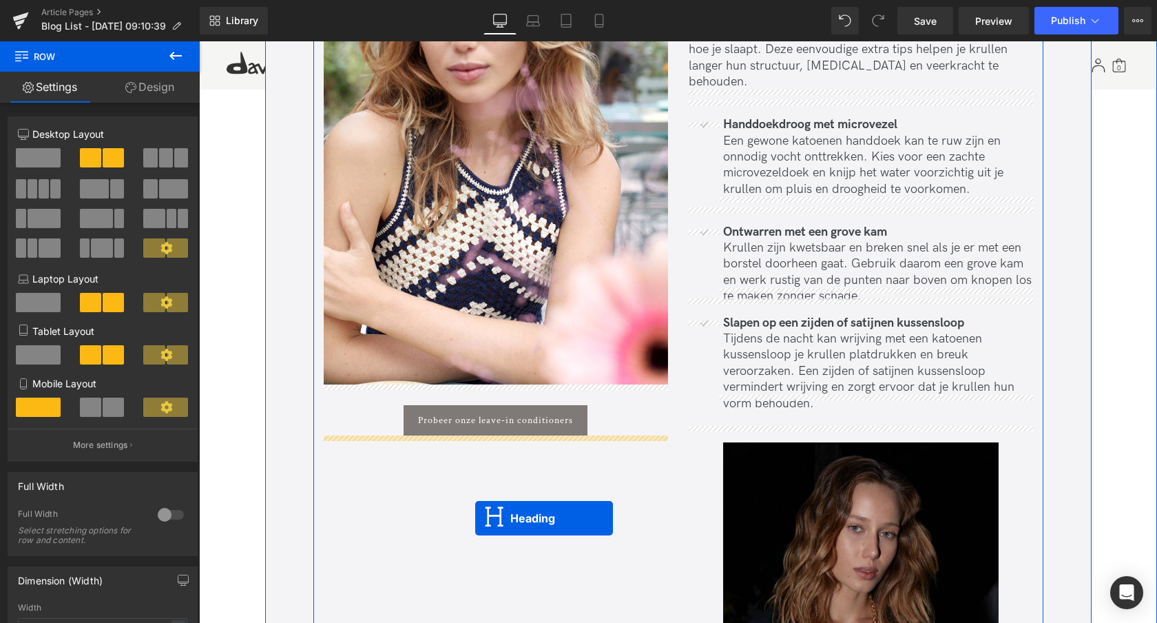
drag, startPoint x: 825, startPoint y: 94, endPoint x: 471, endPoint y: 517, distance: 551.1
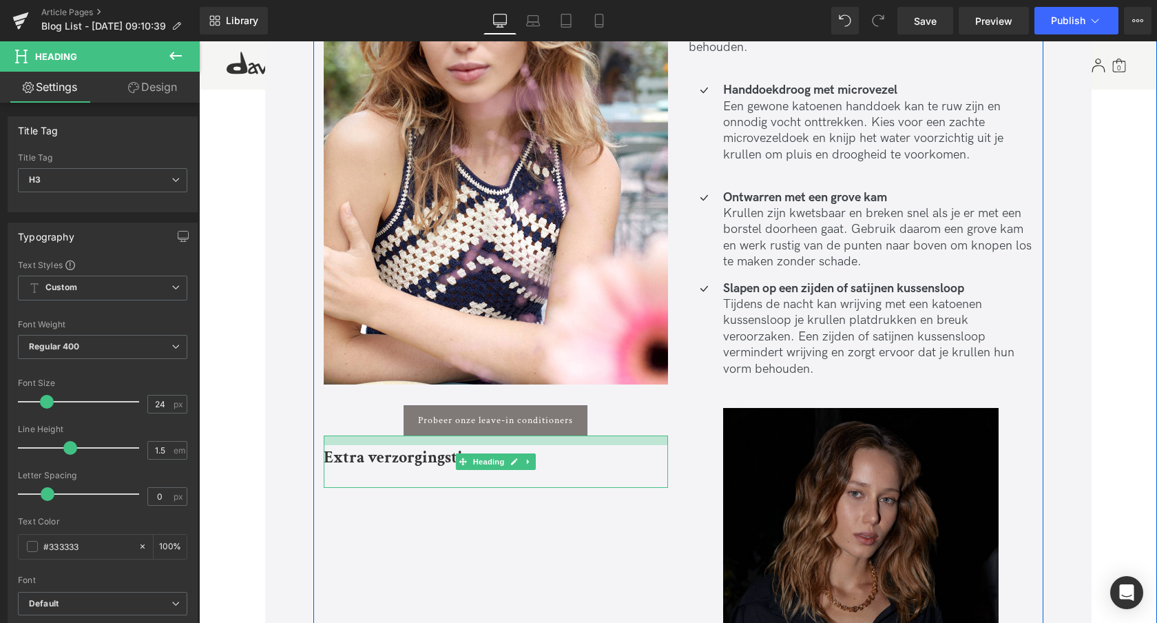
click at [374, 446] on div "Extra verzorgingstips Heading" at bounding box center [496, 461] width 344 height 52
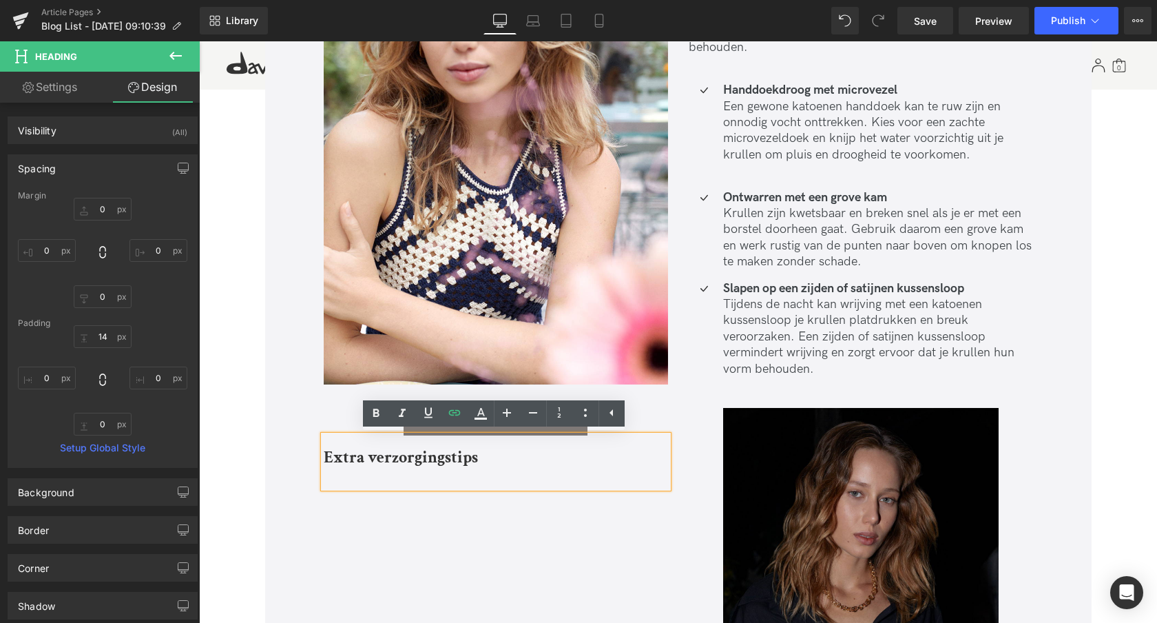
click at [408, 460] on b "Extra verzorgingstips" at bounding box center [401, 456] width 154 height 21
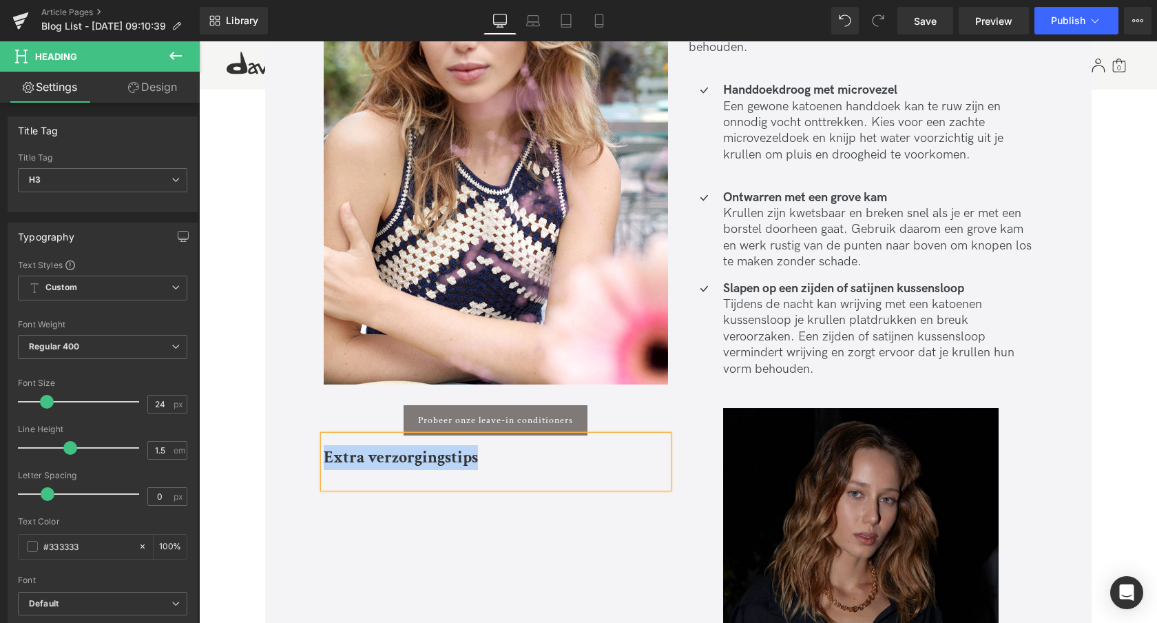
paste div
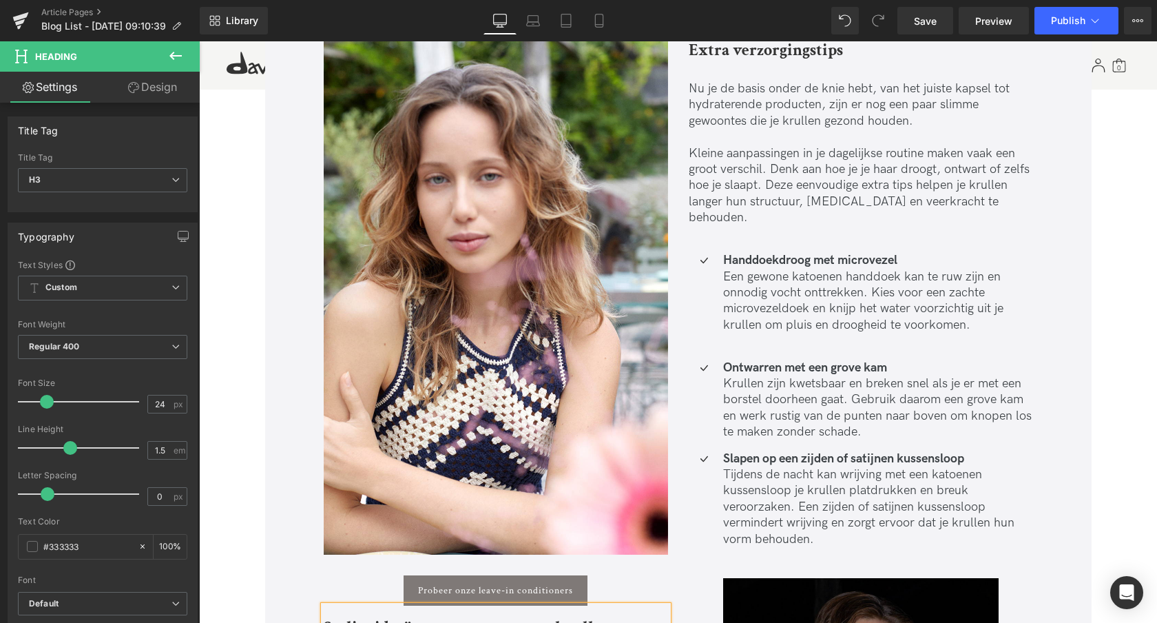
scroll to position [2950, 0]
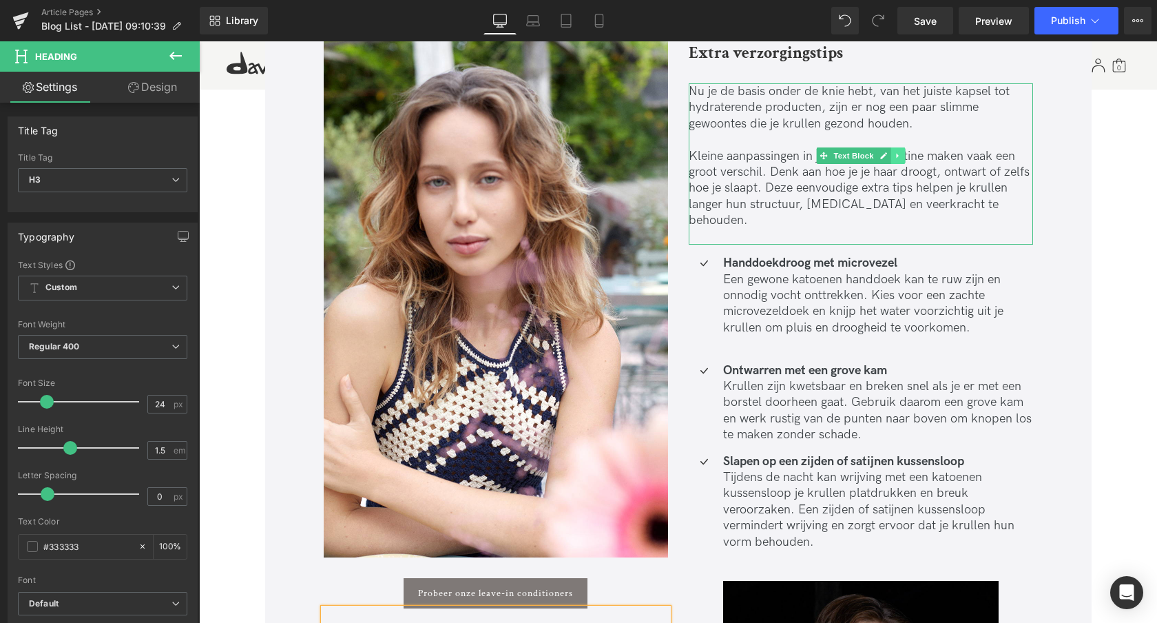
click at [896, 157] on icon at bounding box center [897, 156] width 2 height 5
click at [891, 156] on icon at bounding box center [891, 156] width 8 height 8
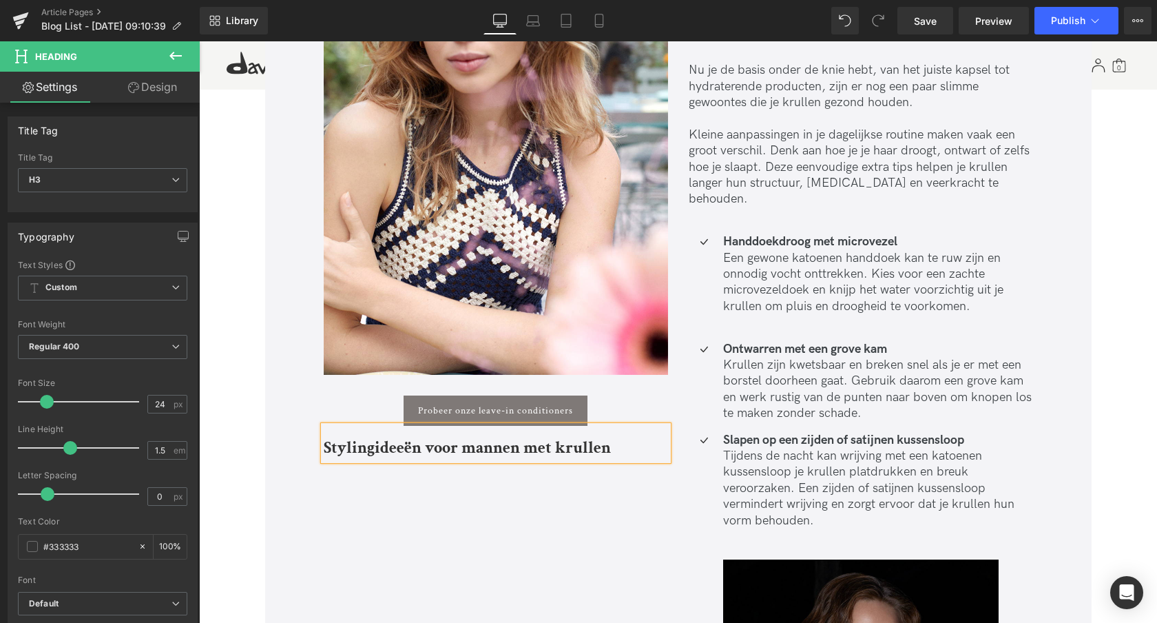
scroll to position [3131, 0]
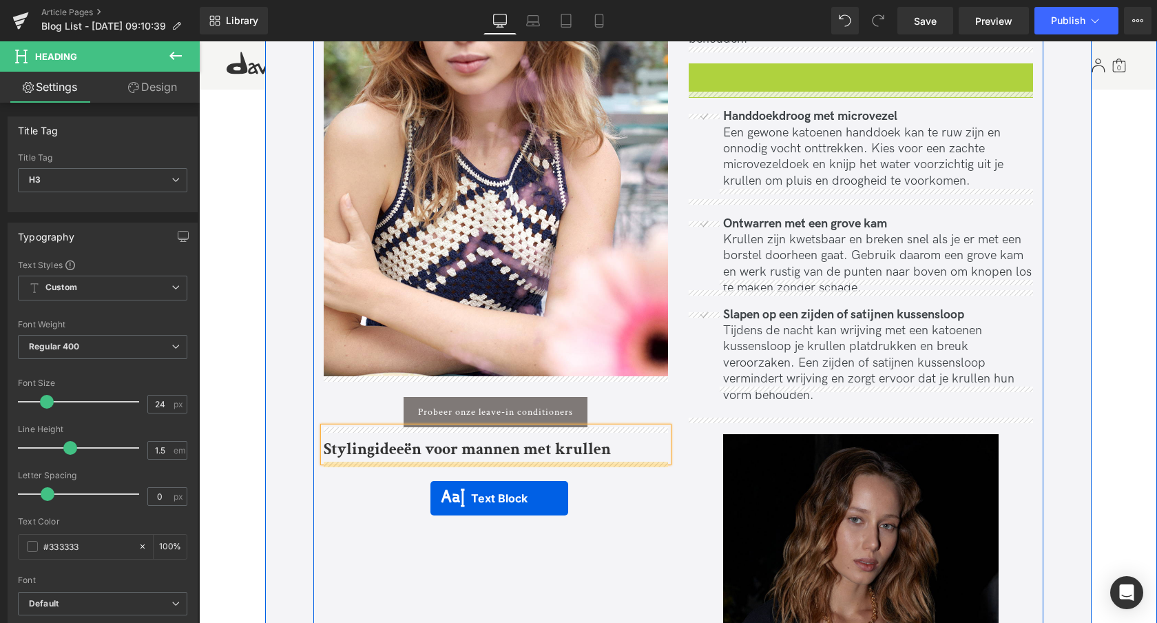
drag, startPoint x: 820, startPoint y: 121, endPoint x: 431, endPoint y: 499, distance: 543.6
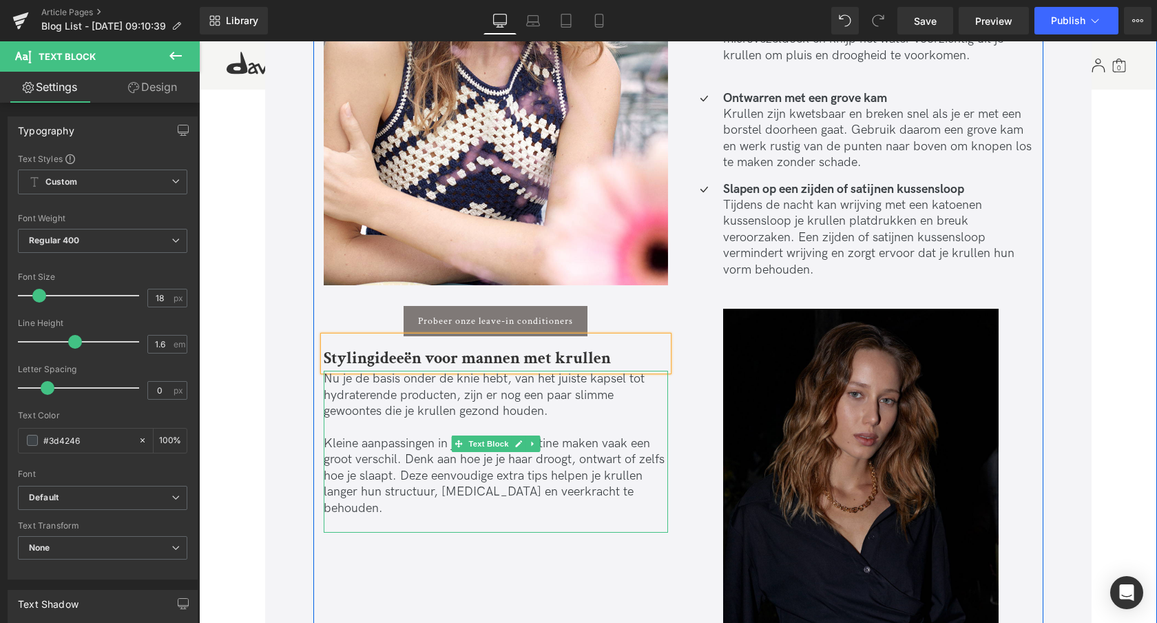
scroll to position [3235, 0]
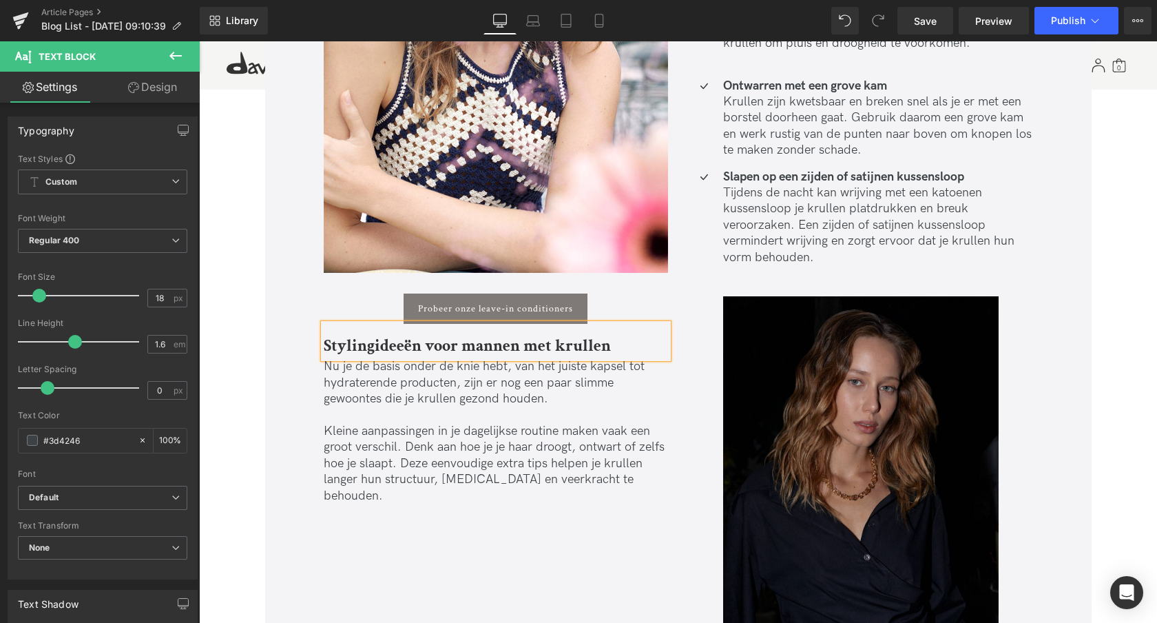
click at [379, 394] on p "Nu je de basis onder de knie hebt, van het juiste kapsel tot hydraterende produ…" at bounding box center [496, 382] width 344 height 48
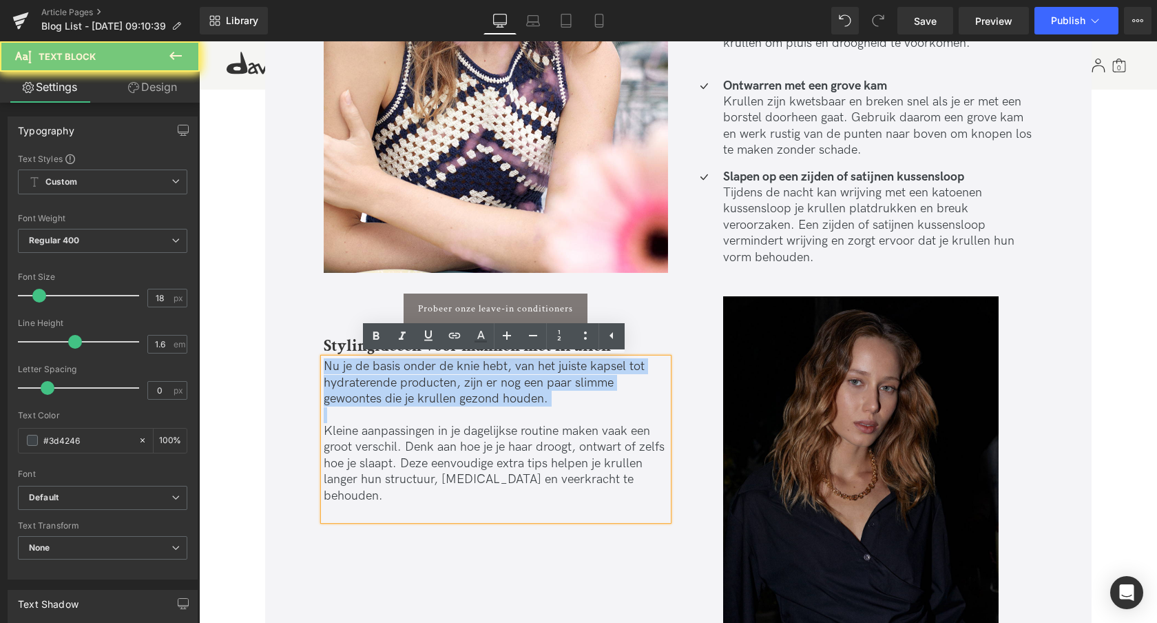
click at [379, 394] on p "Nu je de basis onder de knie hebt, van het juiste kapsel tot hydraterende produ…" at bounding box center [496, 382] width 344 height 48
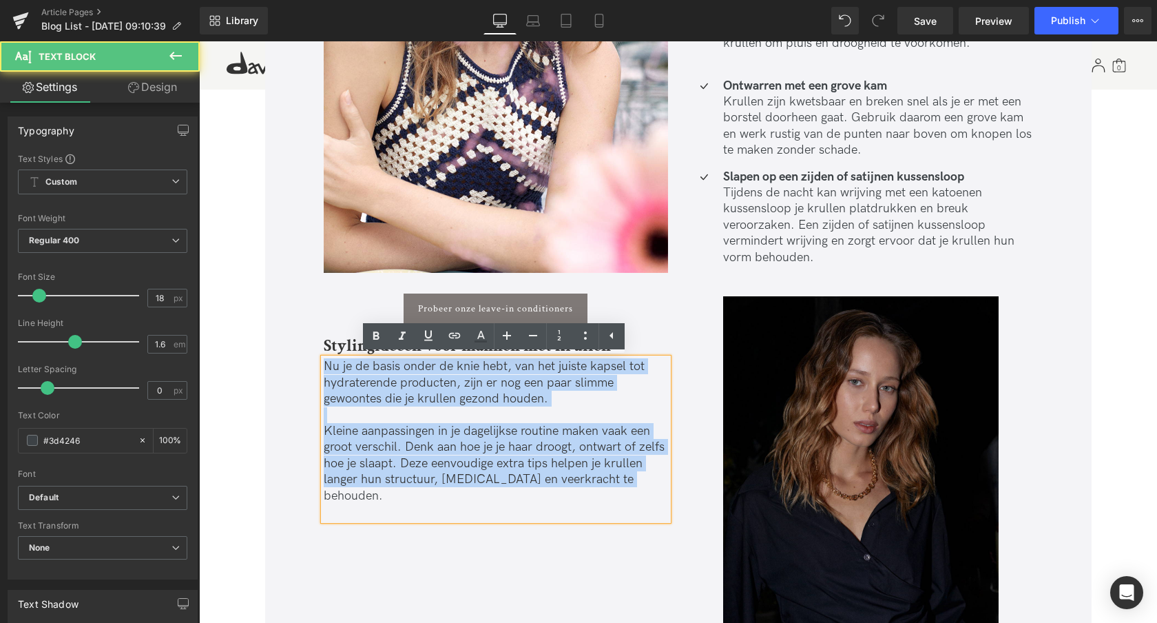
drag, startPoint x: 628, startPoint y: 477, endPoint x: 311, endPoint y: 362, distance: 337.7
click at [313, 362] on div "Image Probeer onze leave-in conditioners Button Stylingideeën voor mannen met k…" at bounding box center [495, 137] width 365 height 763
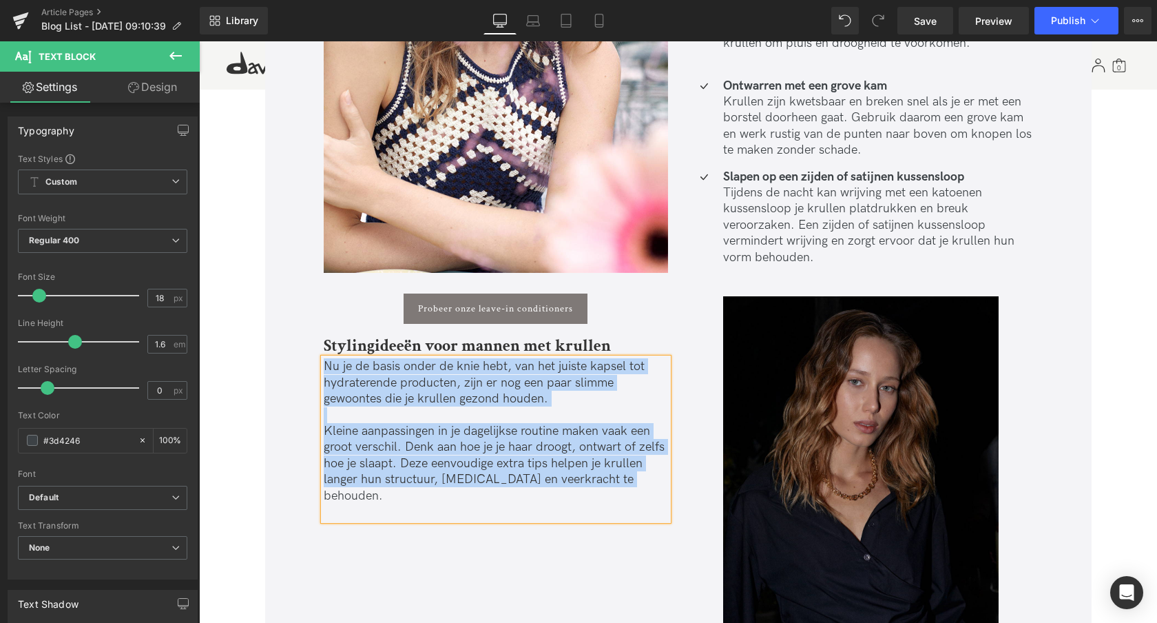
paste div
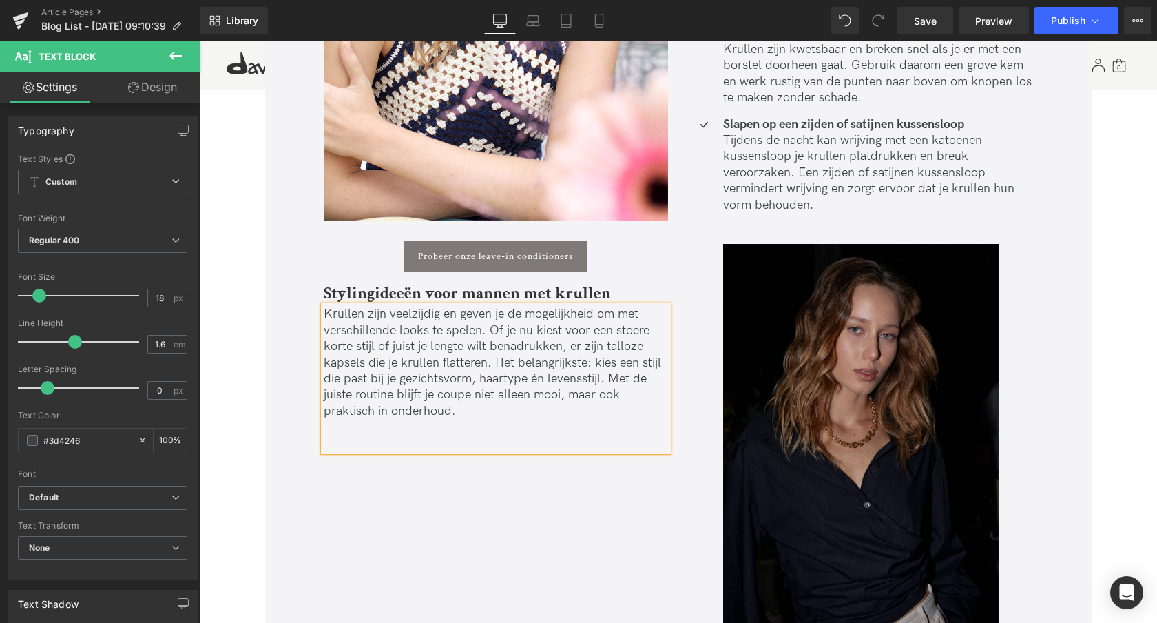
scroll to position [3288, 0]
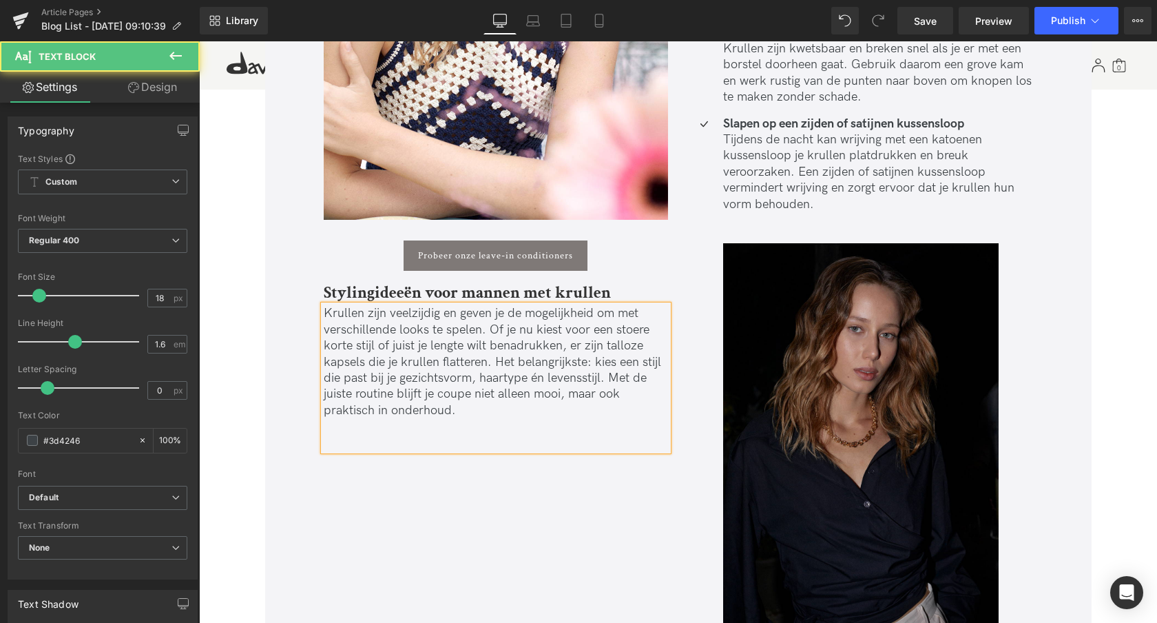
click at [489, 331] on p "Krullen zijn veelzijdig en geven je de mogelijkheid om met verschillende looks …" at bounding box center [496, 361] width 344 height 113
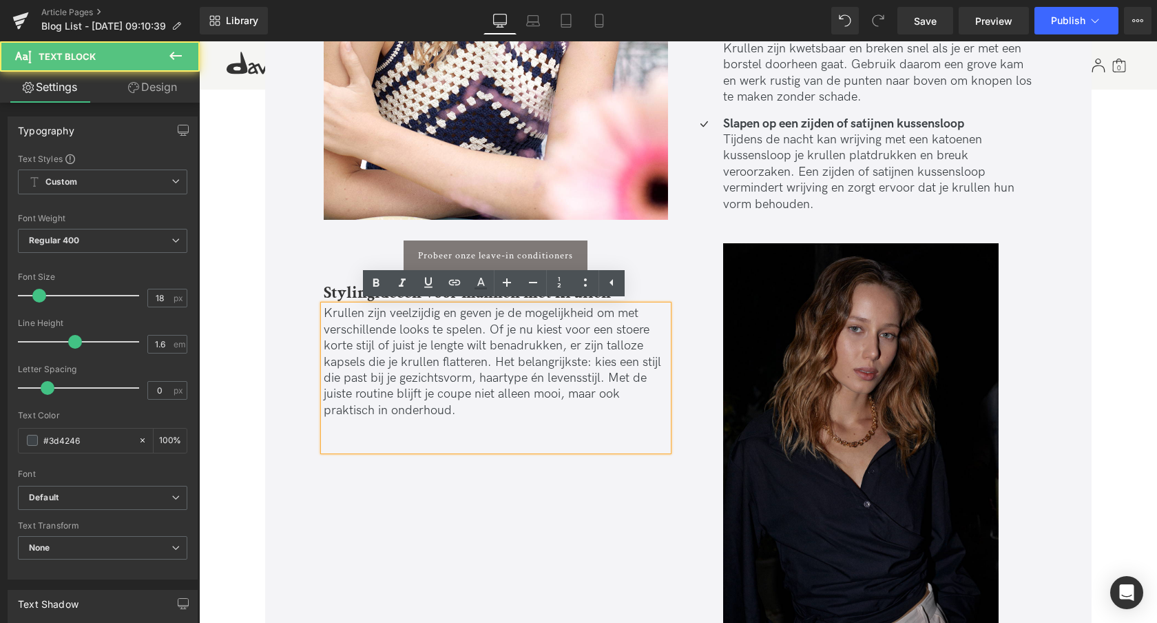
click at [496, 362] on p "Krullen zijn veelzijdig en geven je de mogelijkheid om met verschillende looks …" at bounding box center [496, 361] width 344 height 113
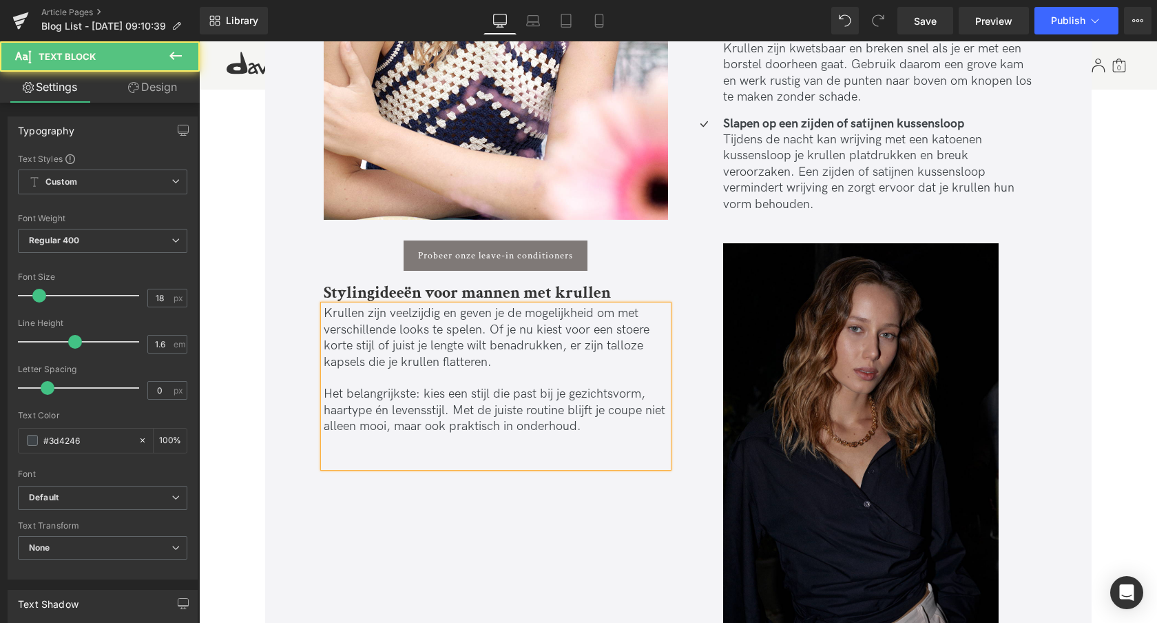
click at [473, 466] on div "Krullen zijn veelzijdig en geven je de mogelijkheid om met verschillende looks …" at bounding box center [496, 385] width 344 height 161
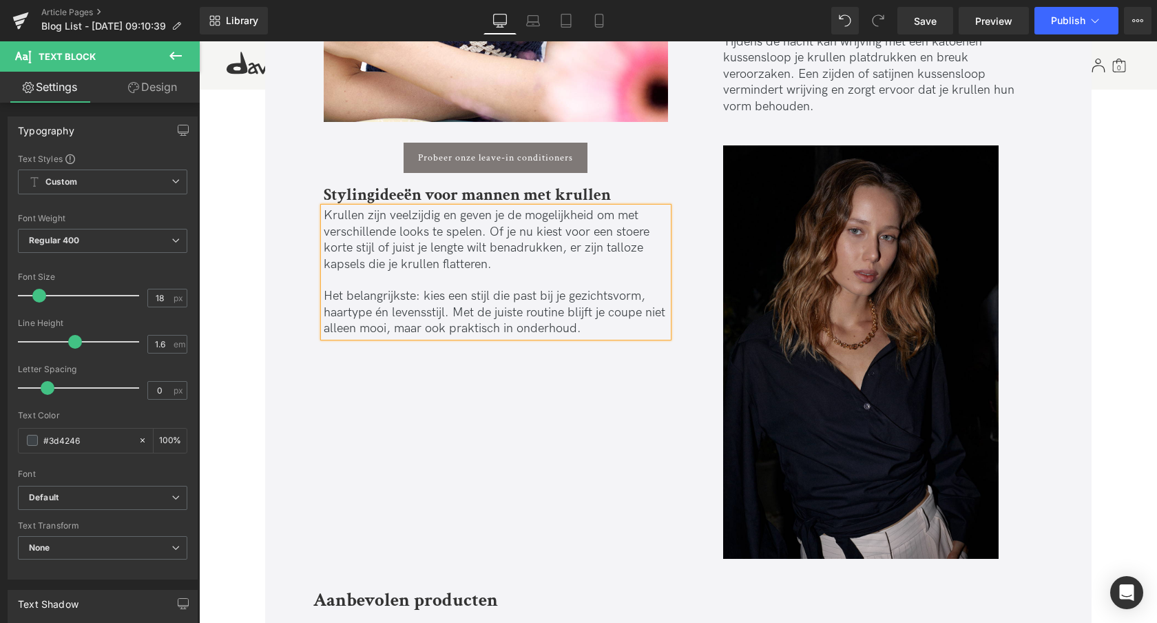
scroll to position [3386, 0]
click at [450, 346] on div "Image Probeer onze leave-in conditioners Button Stylingideeën voor mannen met k…" at bounding box center [678, 73] width 730 height 991
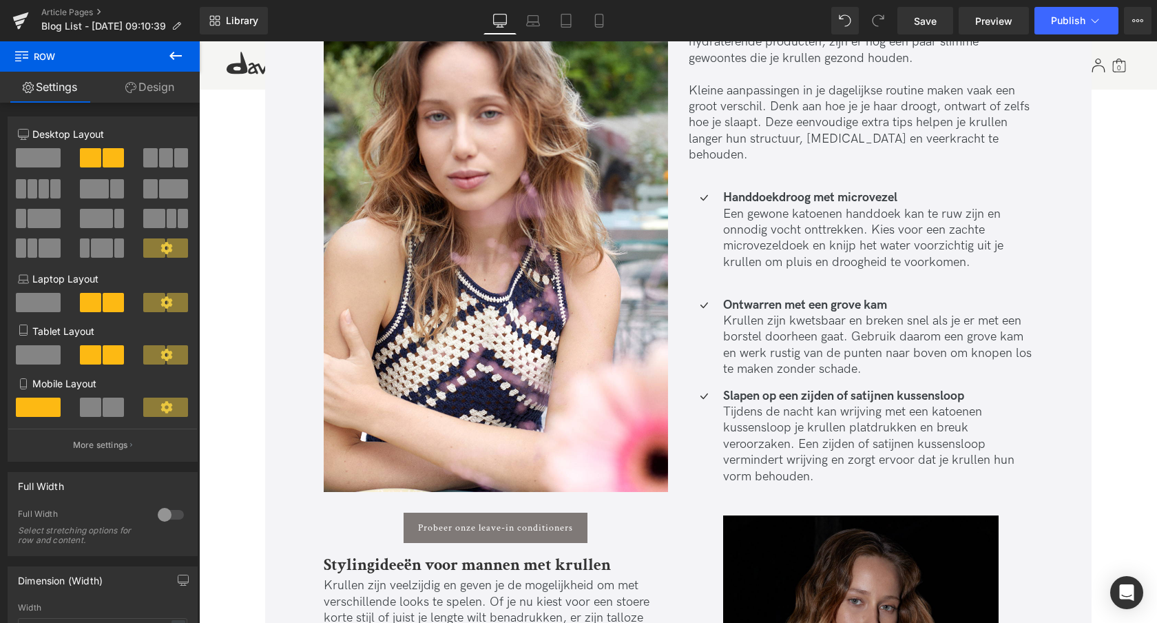
scroll to position [2981, 0]
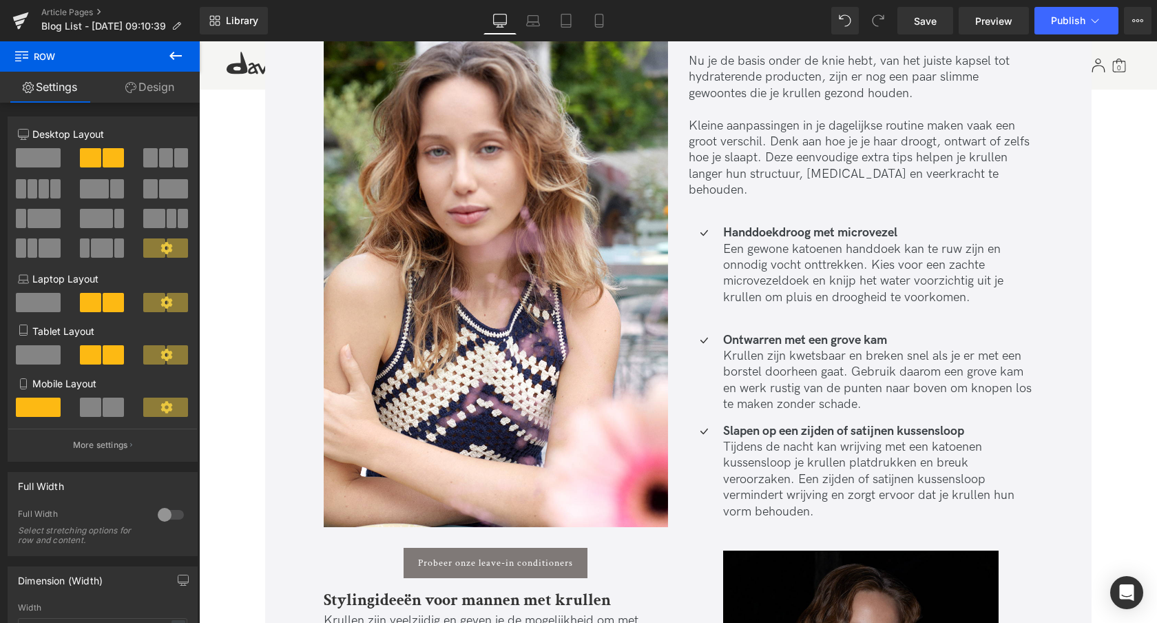
click at [814, 333] on strong "Ontwarren met een grove kam" at bounding box center [805, 340] width 164 height 14
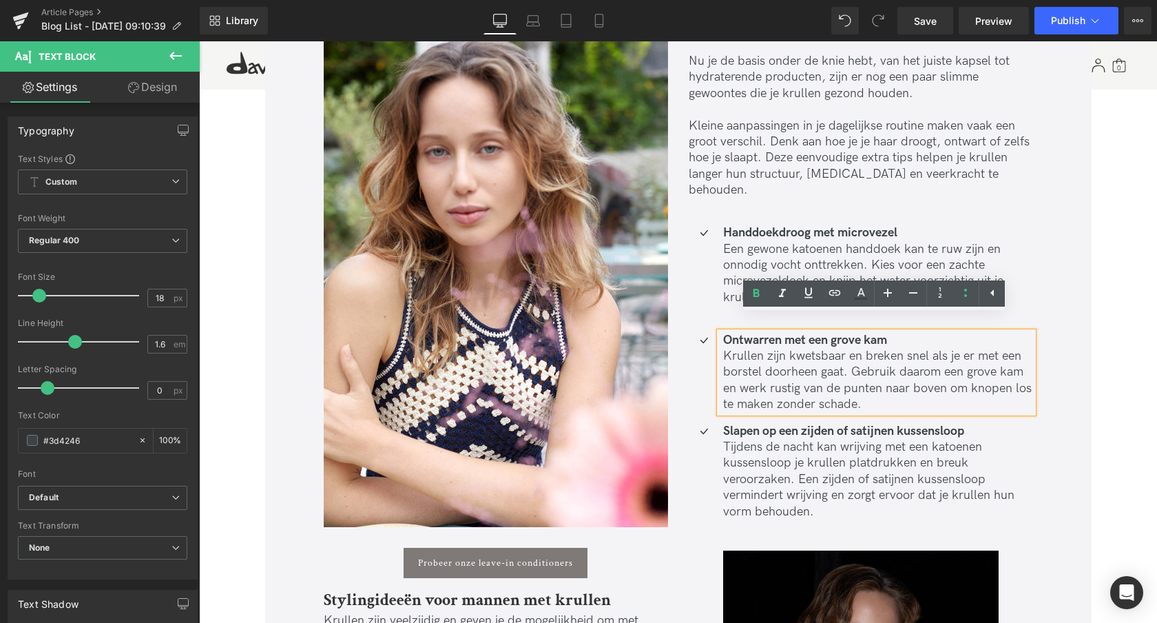
click at [679, 214] on div "Extra verzorgingstips Heading Nu je de basis onder de knie hebt, van het juiste…" at bounding box center [860, 486] width 365 height 953
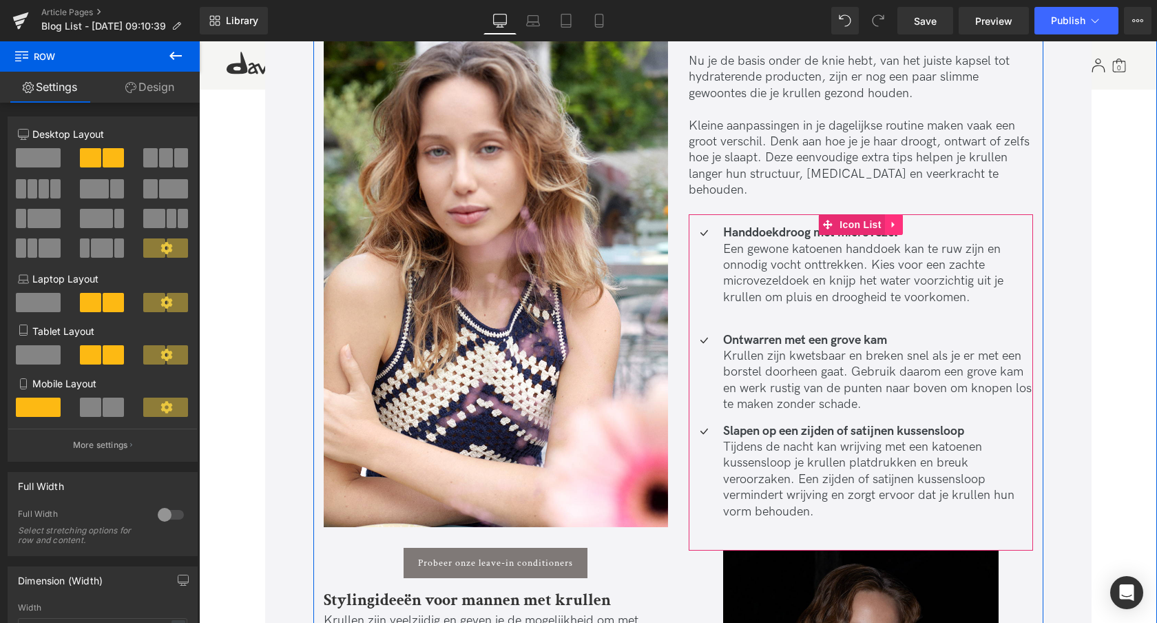
click at [891, 220] on icon at bounding box center [894, 225] width 10 height 10
click at [885, 220] on icon at bounding box center [885, 225] width 10 height 10
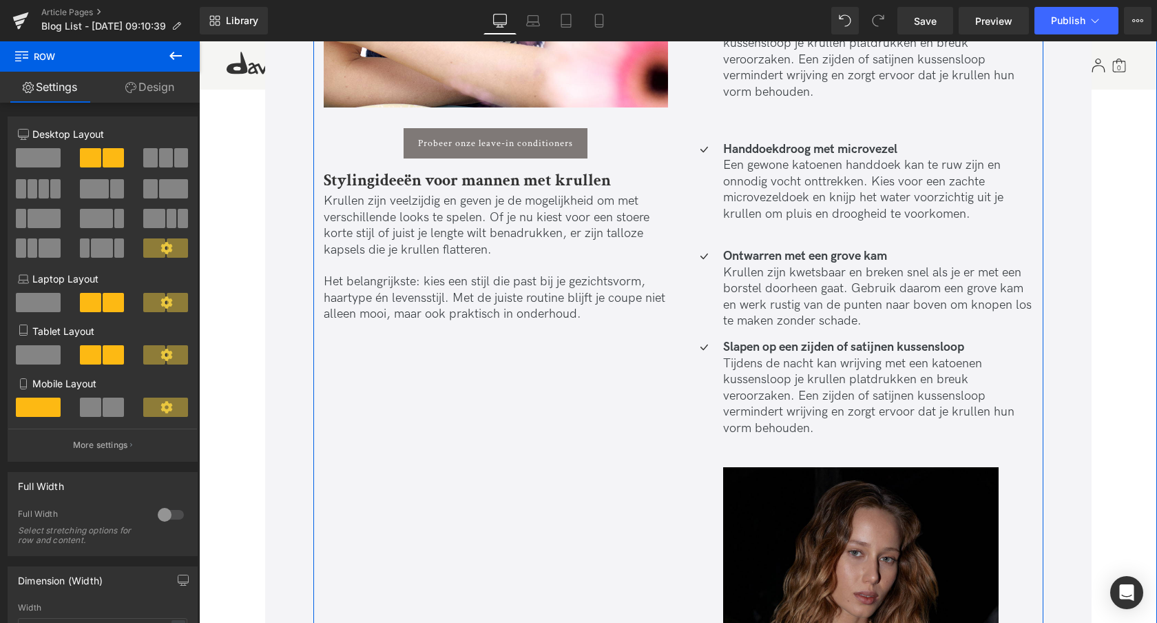
scroll to position [3419, 0]
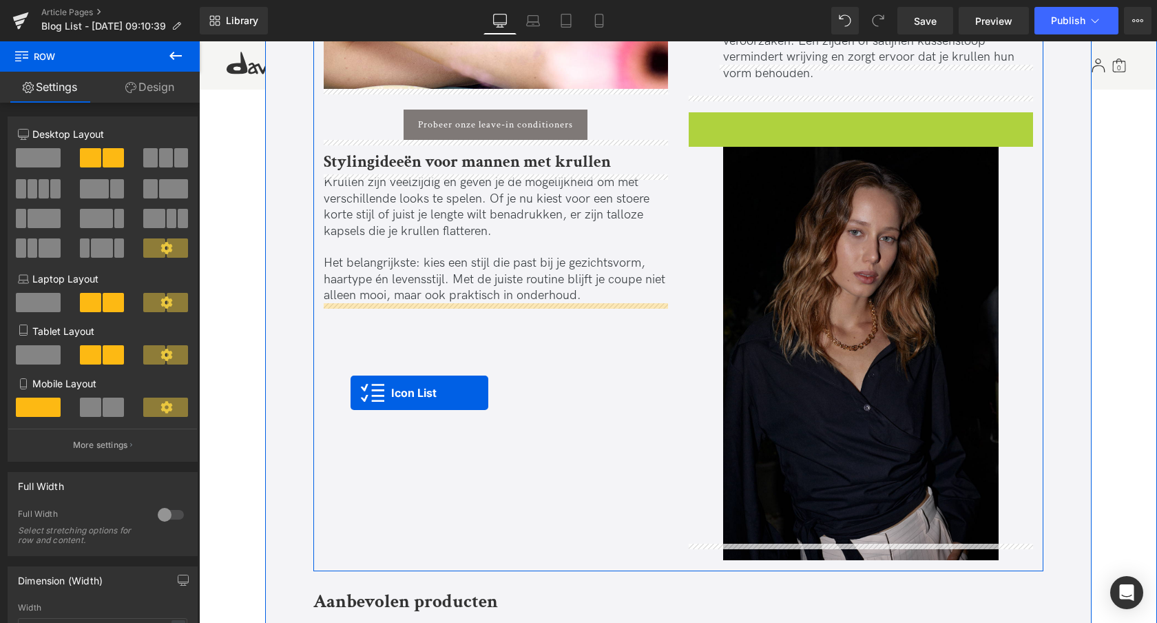
drag, startPoint x: 827, startPoint y: 103, endPoint x: 353, endPoint y: 393, distance: 555.6
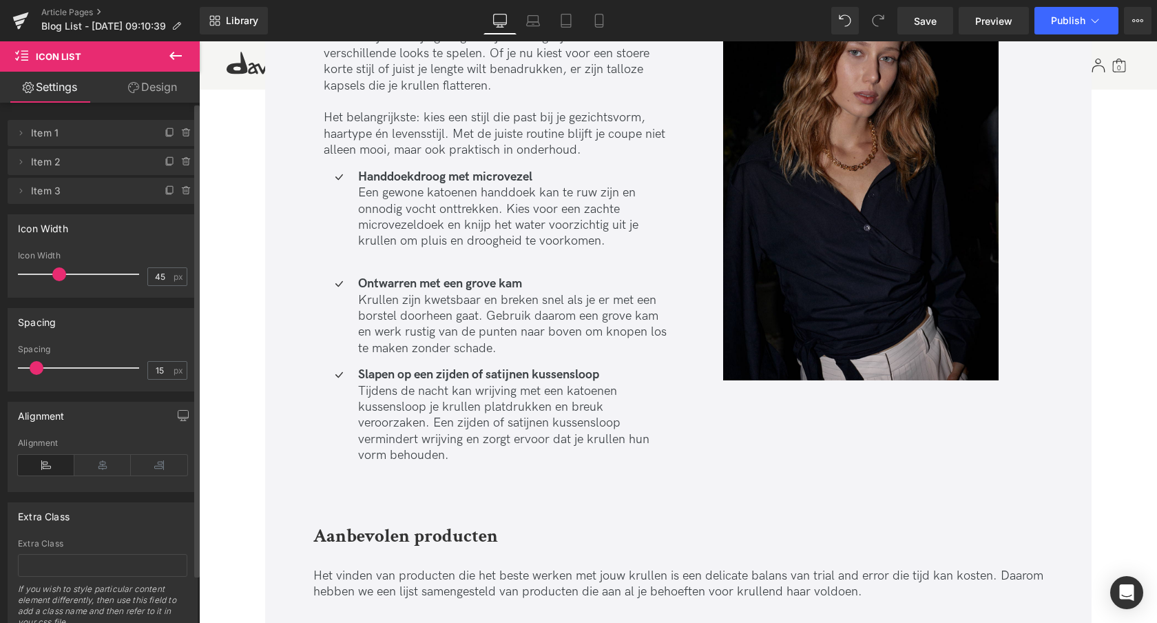
scroll to position [3569, 0]
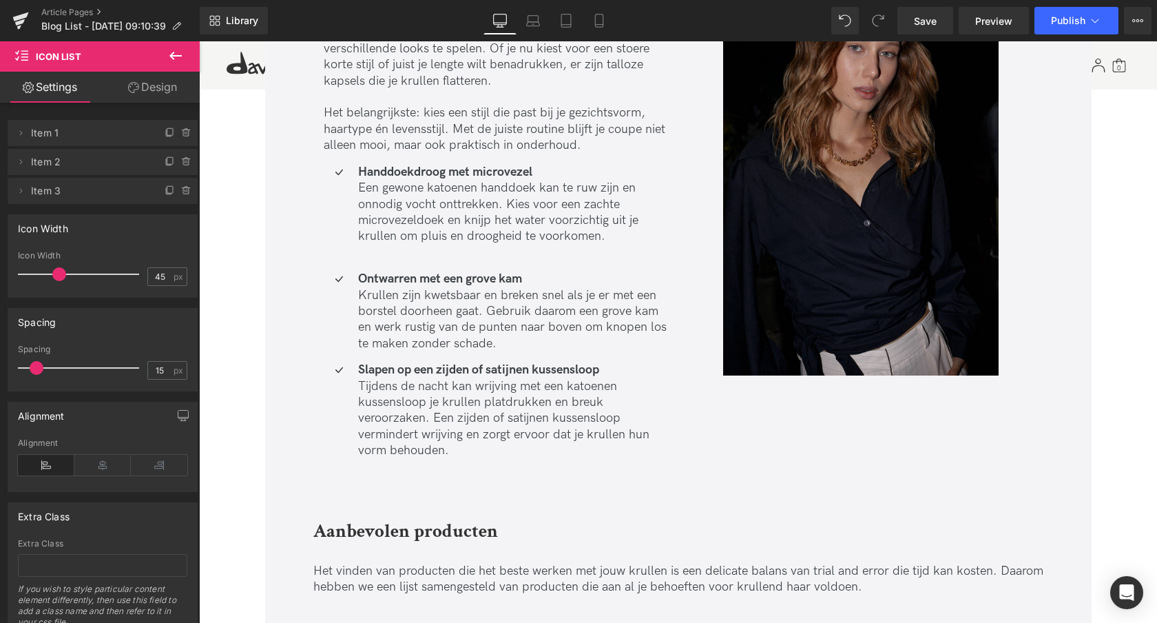
click at [484, 209] on div "Handdoekdroog met microvezel Een gewone katoenen handdoek kan te ruw zijn en on…" at bounding box center [511, 212] width 313 height 96
drag, startPoint x: 484, startPoint y: 209, endPoint x: 428, endPoint y: 191, distance: 58.2
click at [484, 209] on p "Handdoekdroog met microvezel Een gewone katoenen handdoek kan te ruw zijn en on…" at bounding box center [513, 204] width 310 height 81
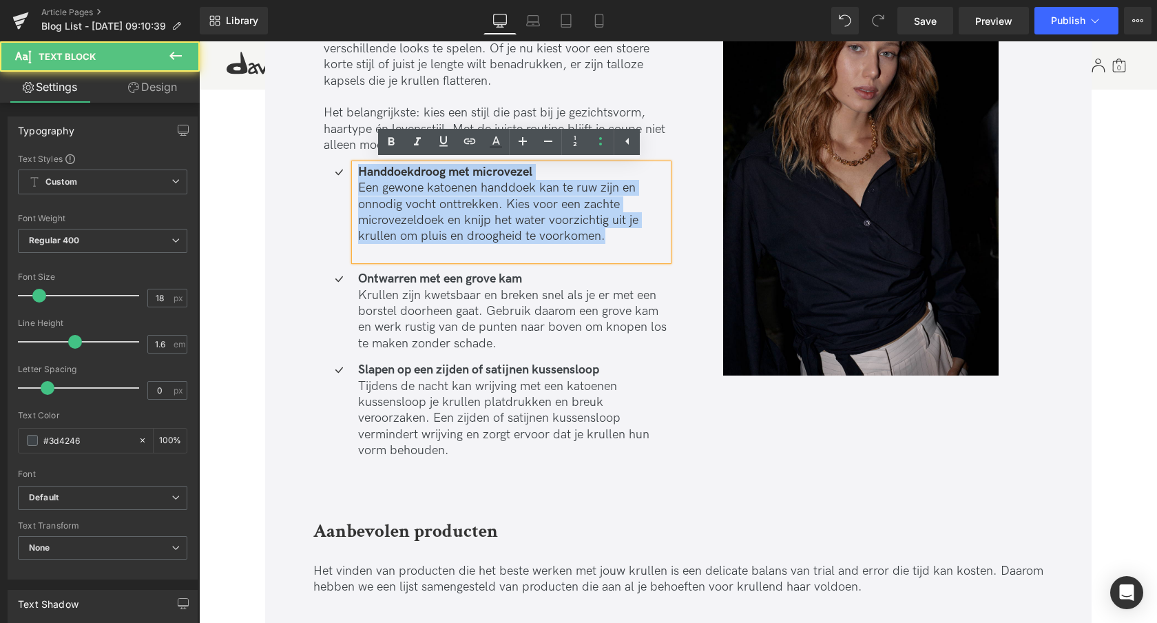
drag, startPoint x: 355, startPoint y: 172, endPoint x: 614, endPoint y: 240, distance: 267.2
click at [614, 240] on p "Handdoekdroog met microvezel Een gewone katoenen handdoek kan te ruw zijn en on…" at bounding box center [513, 204] width 310 height 81
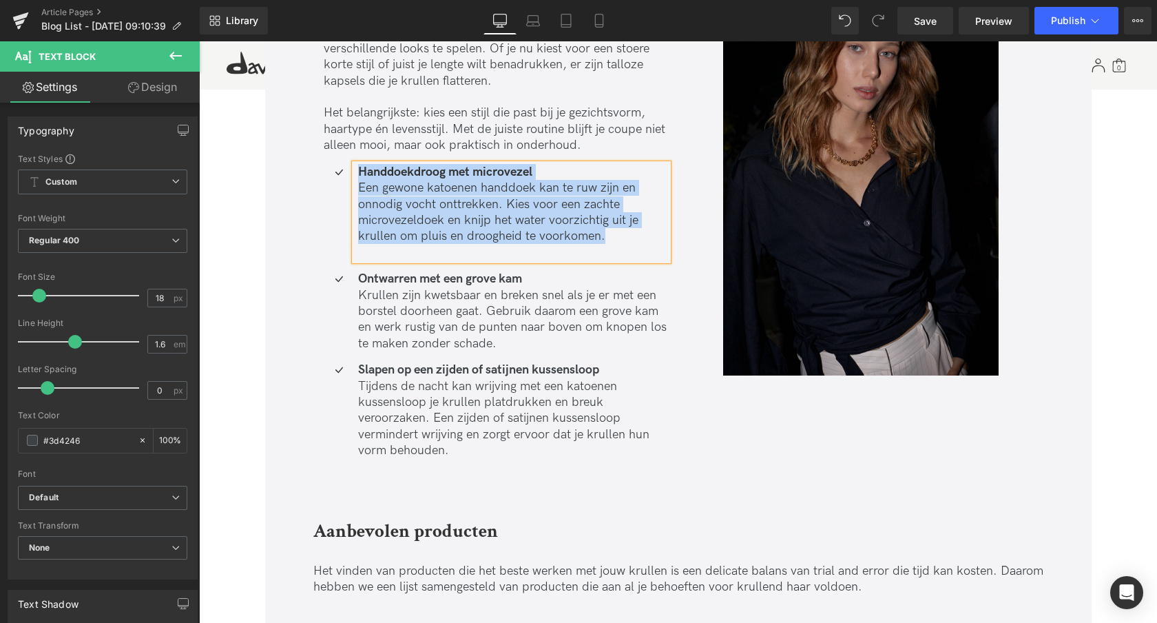
paste div
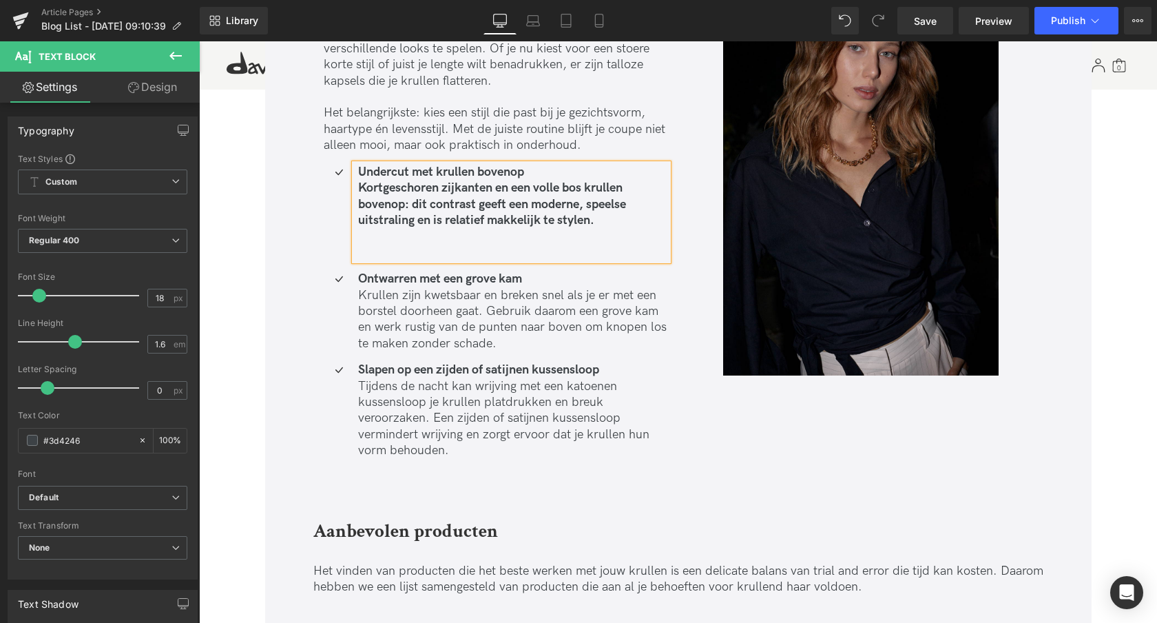
click at [359, 187] on b "Kortgeschoren zijkanten en een volle bos krullen bovenop: dit contrast geeft ee…" at bounding box center [492, 203] width 268 height 47
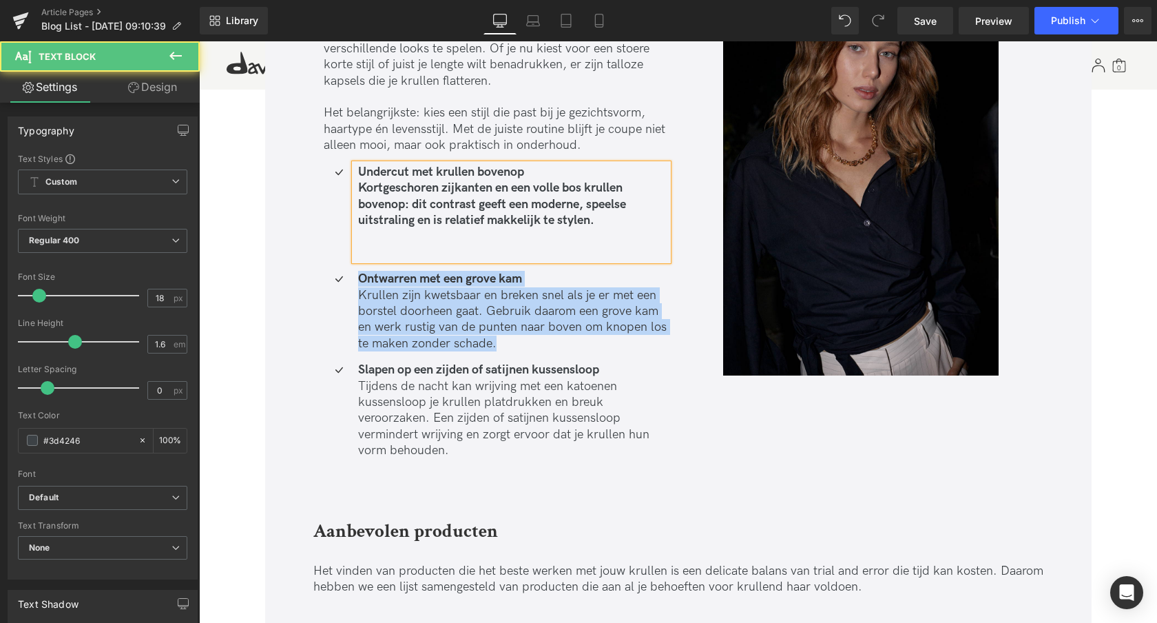
drag, startPoint x: 357, startPoint y: 279, endPoint x: 566, endPoint y: 355, distance: 222.0
click at [566, 355] on ul "Icon Undercut met krullen bovenop Kortgeschoren zijkanten en een volle bos krul…" at bounding box center [496, 316] width 344 height 305
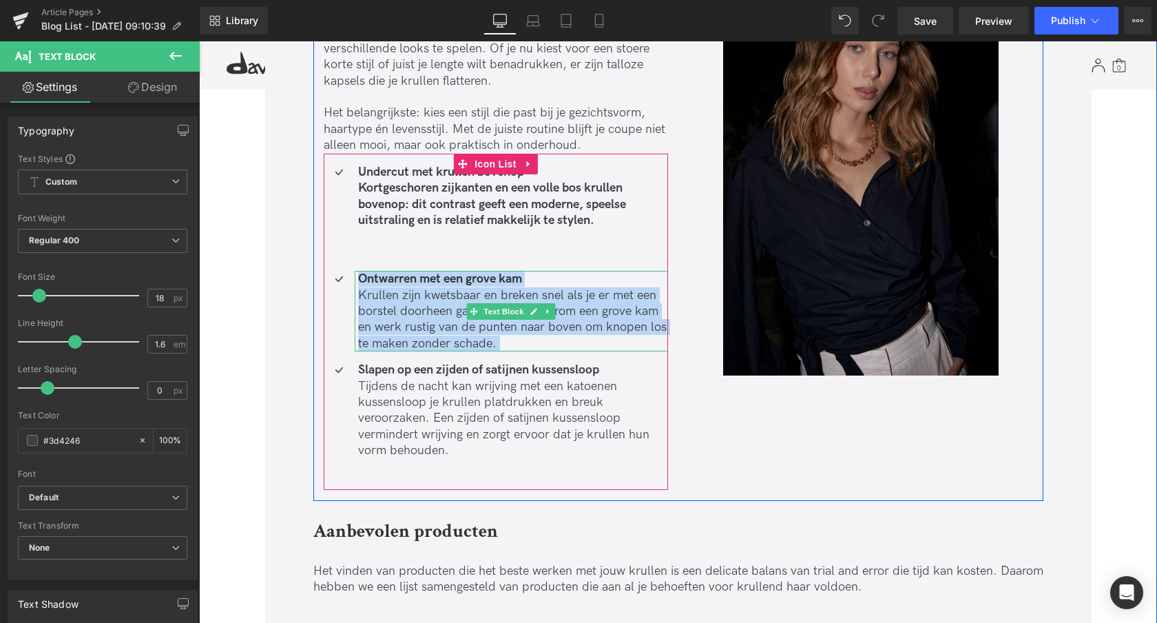
click at [501, 342] on p "Krullen zijn kwetsbaar en breken snel als je er met een borstel doorheen gaat. …" at bounding box center [513, 319] width 310 height 65
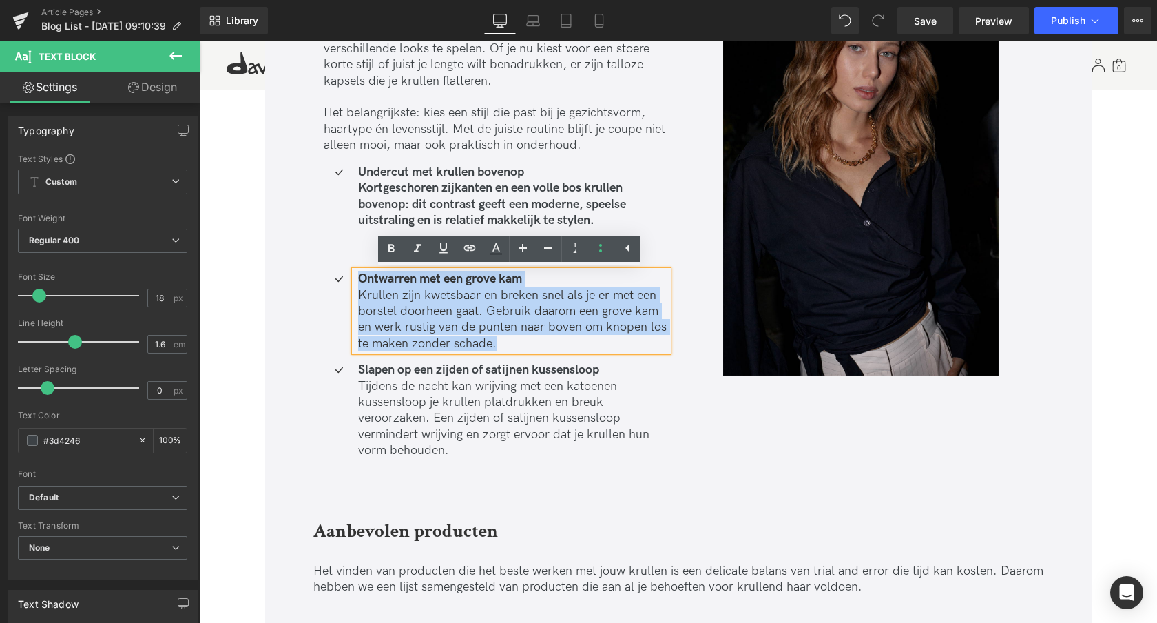
drag, startPoint x: 504, startPoint y: 340, endPoint x: 360, endPoint y: 280, distance: 156.3
click at [360, 280] on div "Ontwarren met een grove kam [PERSON_NAME] zijn kwetsbaar en breken snel als je …" at bounding box center [511, 311] width 313 height 81
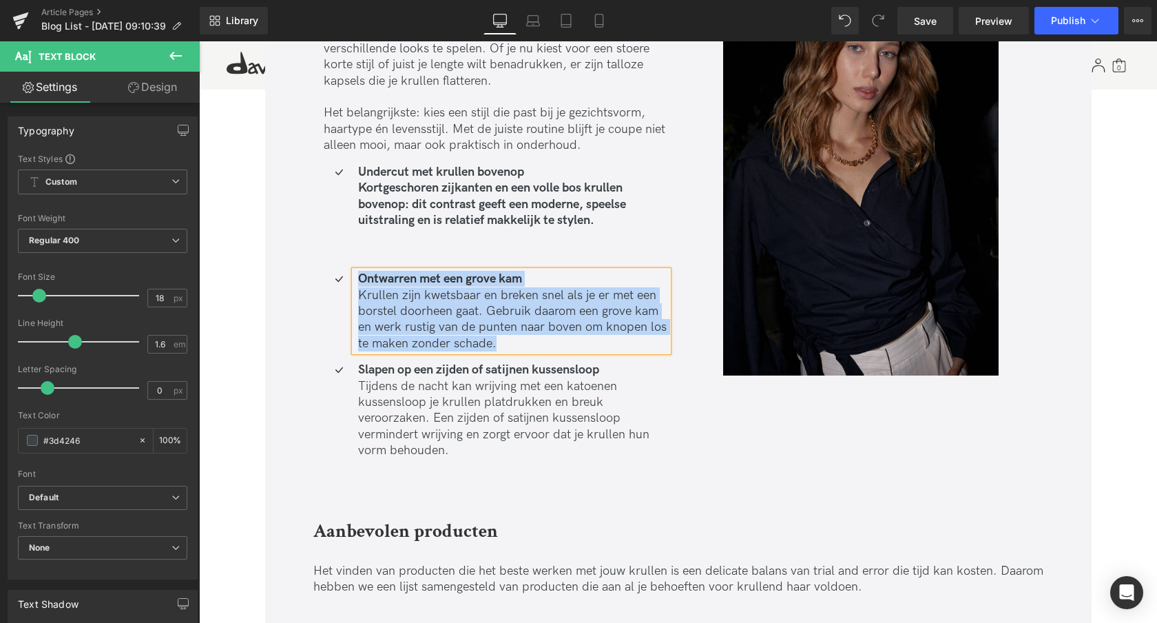
paste div
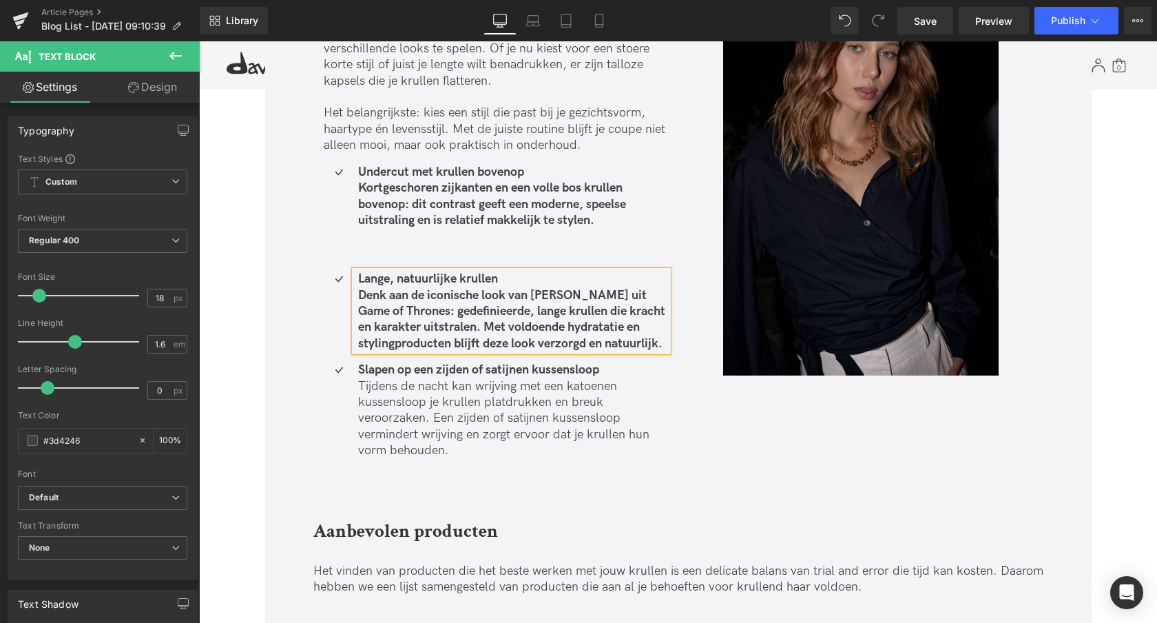
click at [360, 297] on b "Denk aan de iconische look van [PERSON_NAME] uit Game of Thrones: gedefinieerde…" at bounding box center [511, 319] width 307 height 63
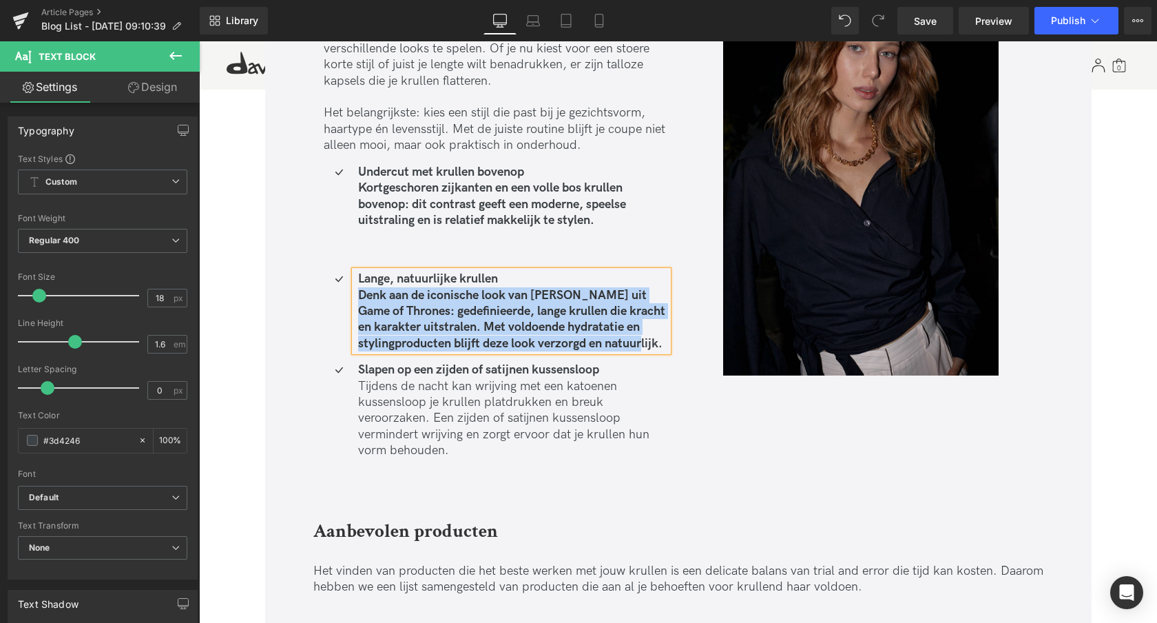
drag, startPoint x: 355, startPoint y: 294, endPoint x: 665, endPoint y: 359, distance: 316.7
click at [662, 344] on b "Denk aan de iconische look van [PERSON_NAME] uit Game of Thrones: gedefinieerde…" at bounding box center [511, 319] width 307 height 63
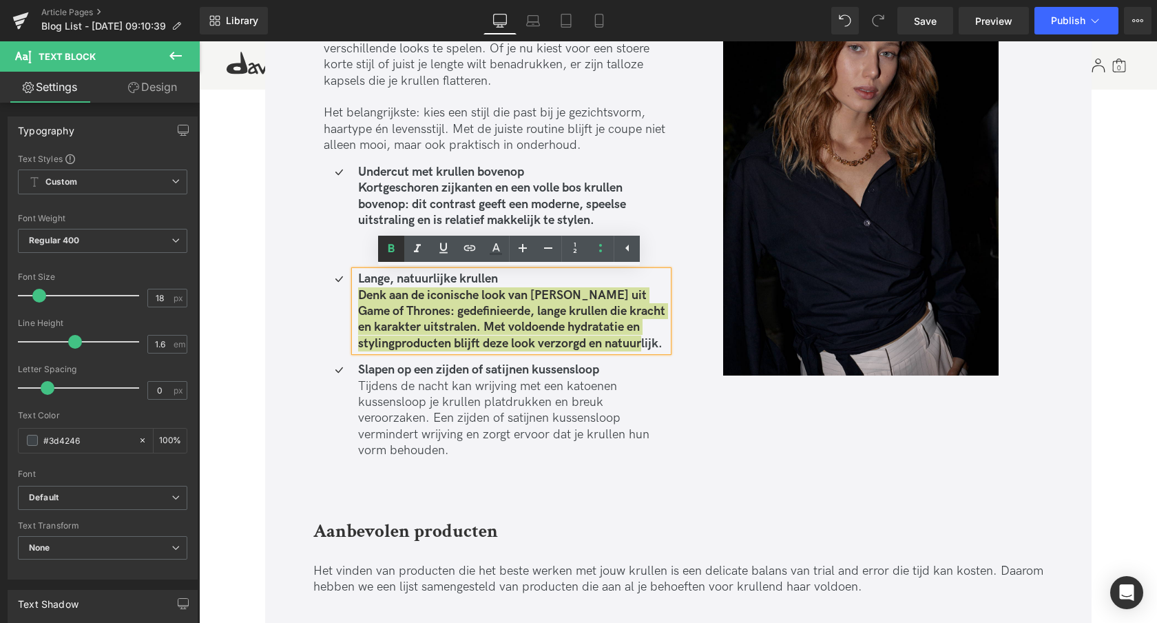
click at [393, 249] on icon at bounding box center [391, 248] width 6 height 8
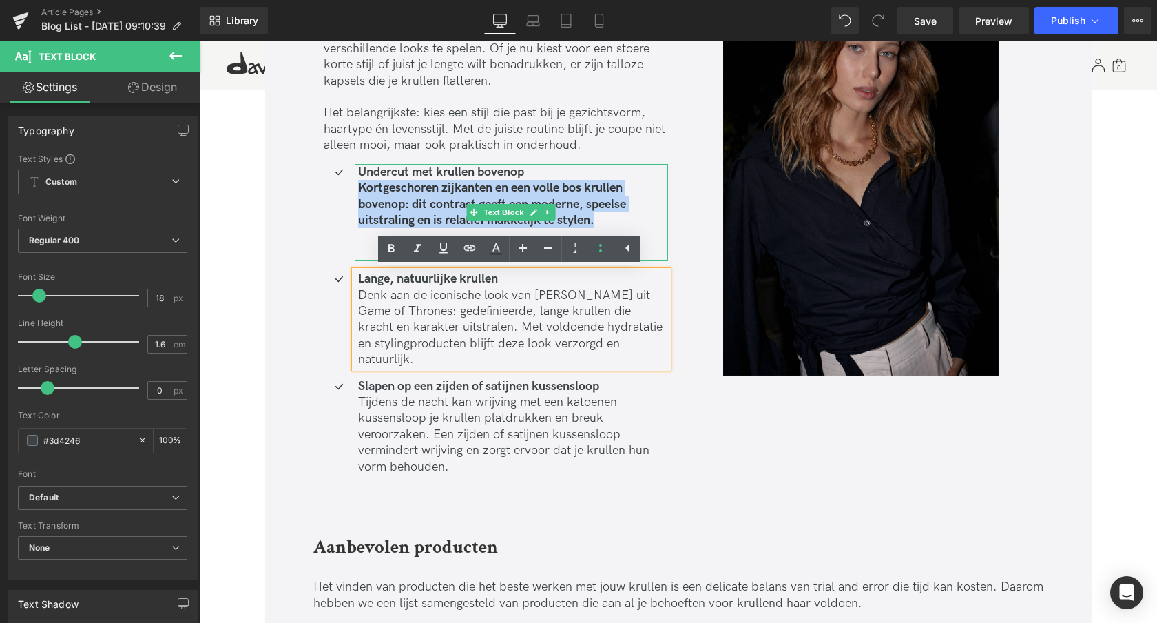
drag, startPoint x: 358, startPoint y: 188, endPoint x: 621, endPoint y: 223, distance: 265.5
click at [621, 223] on p "Kortgeschoren zijkanten en een volle bos krullen bovenop: dit contrast geeft ee…" at bounding box center [513, 204] width 310 height 48
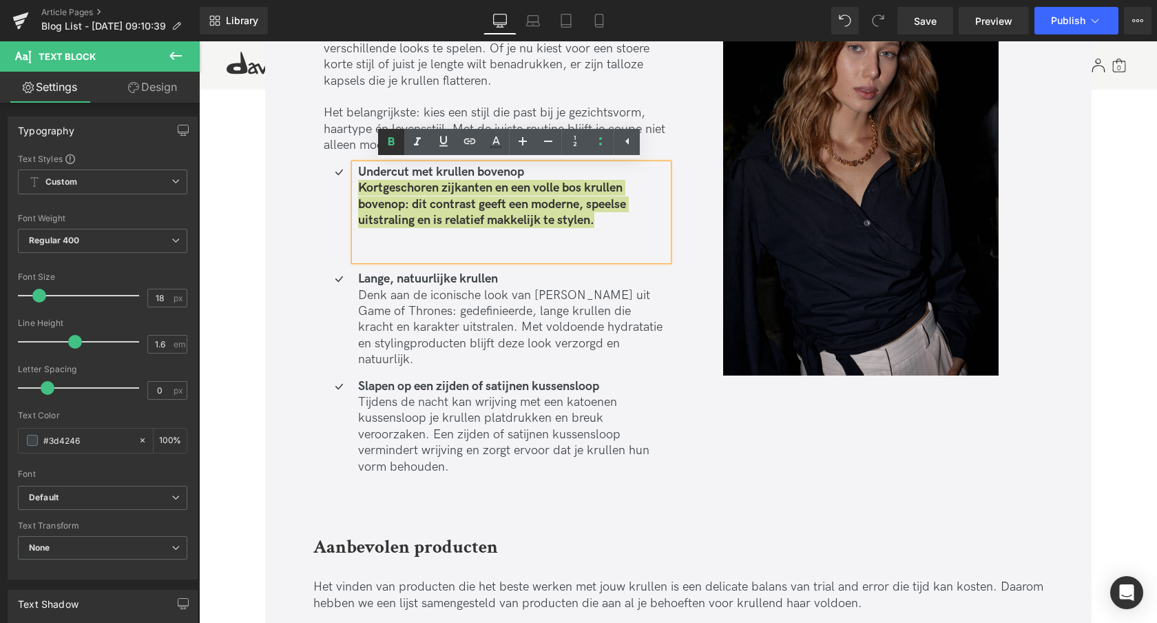
click at [388, 148] on icon at bounding box center [391, 142] width 17 height 17
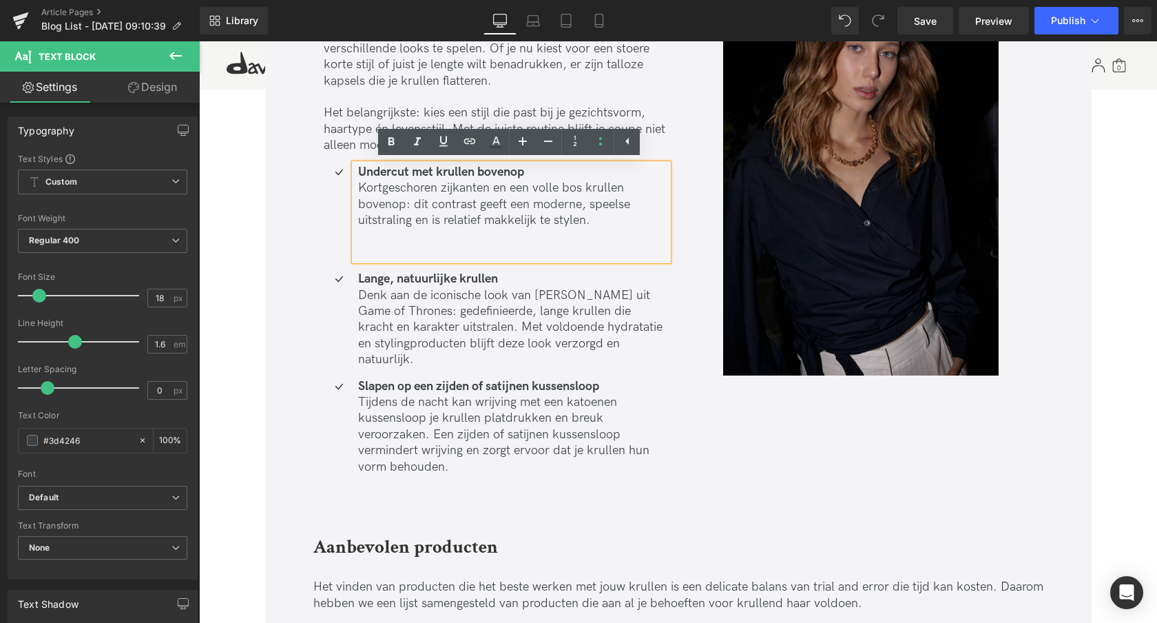
click at [368, 255] on p at bounding box center [513, 253] width 310 height 16
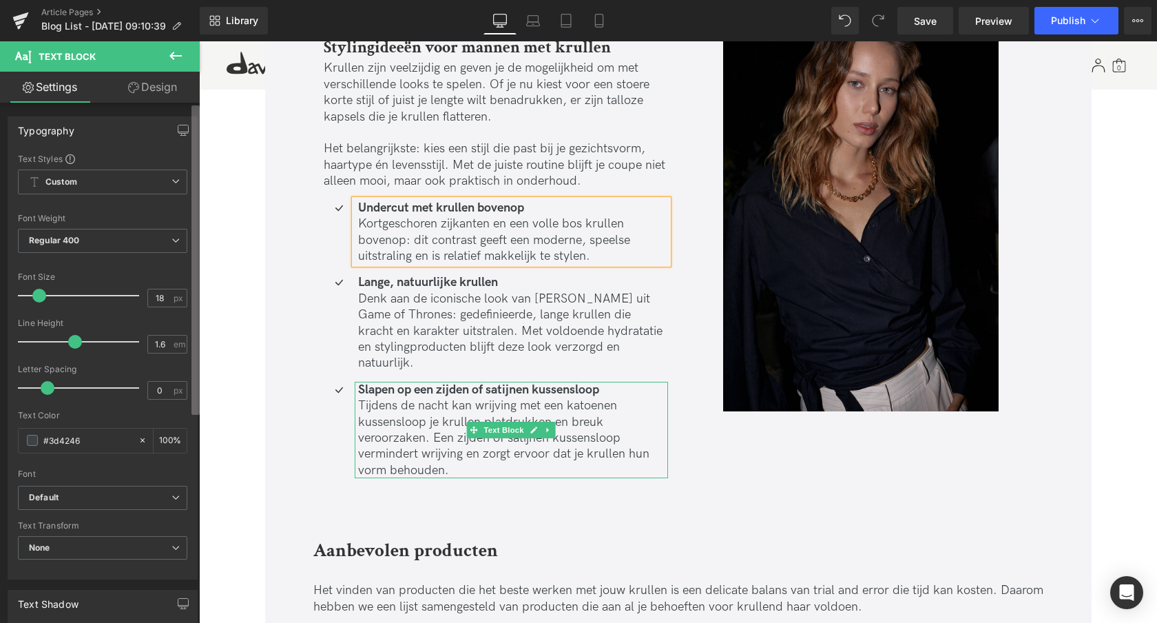
scroll to position [3530, 0]
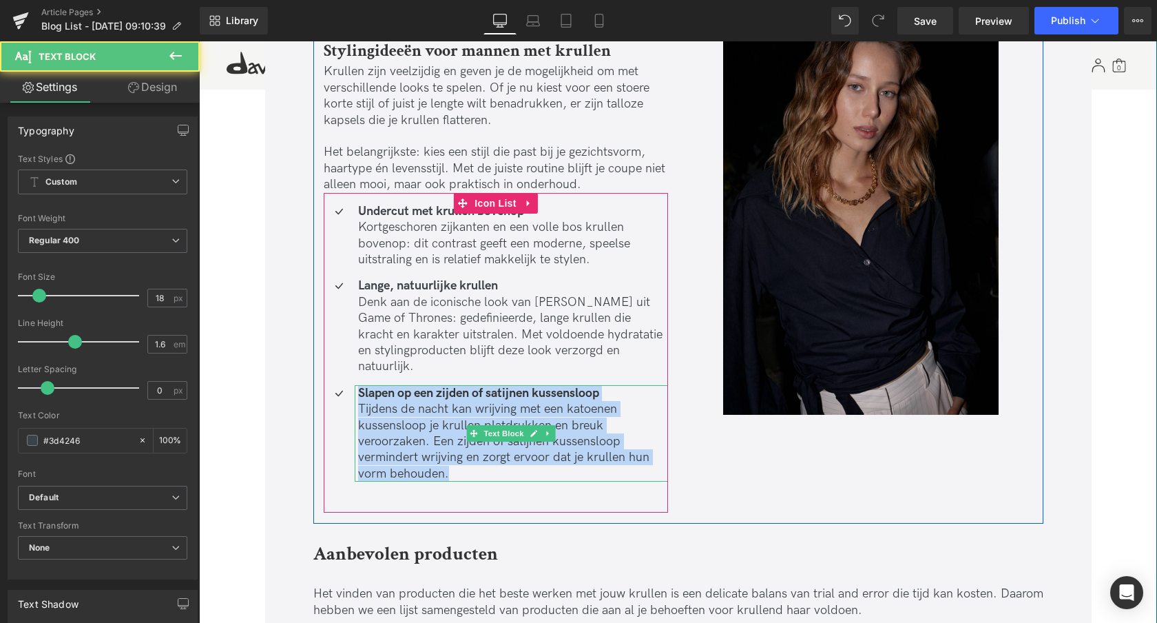
drag, startPoint x: 358, startPoint y: 376, endPoint x: 454, endPoint y: 456, distance: 125.2
click at [455, 456] on div "Slapen op een zijden of satijnen kussensloop Tijdens de nacht kan wrijving met …" at bounding box center [511, 433] width 313 height 96
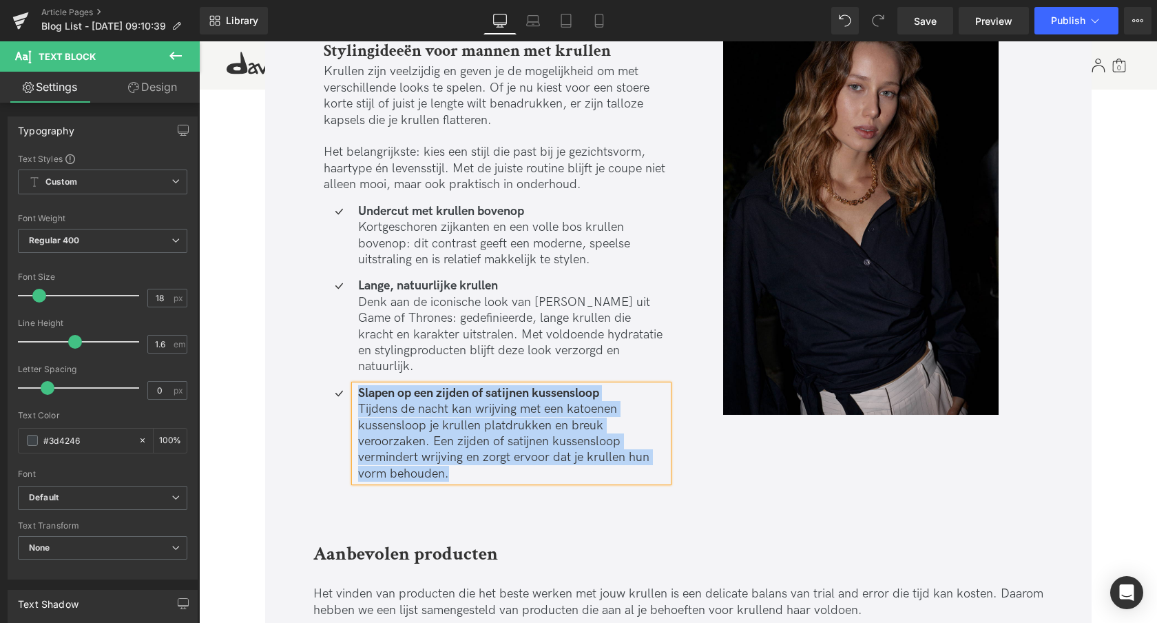
paste div
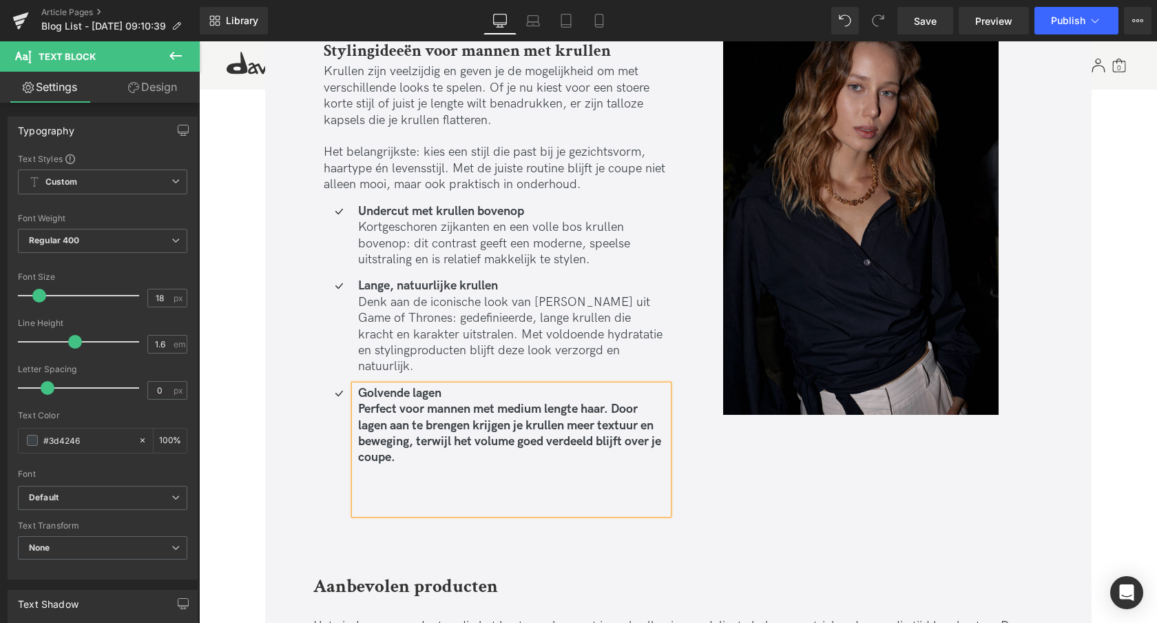
click at [359, 402] on b "Perfect voor mannen met medium lengte haar. Door lagen aan te brengen krijgen j…" at bounding box center [509, 433] width 303 height 63
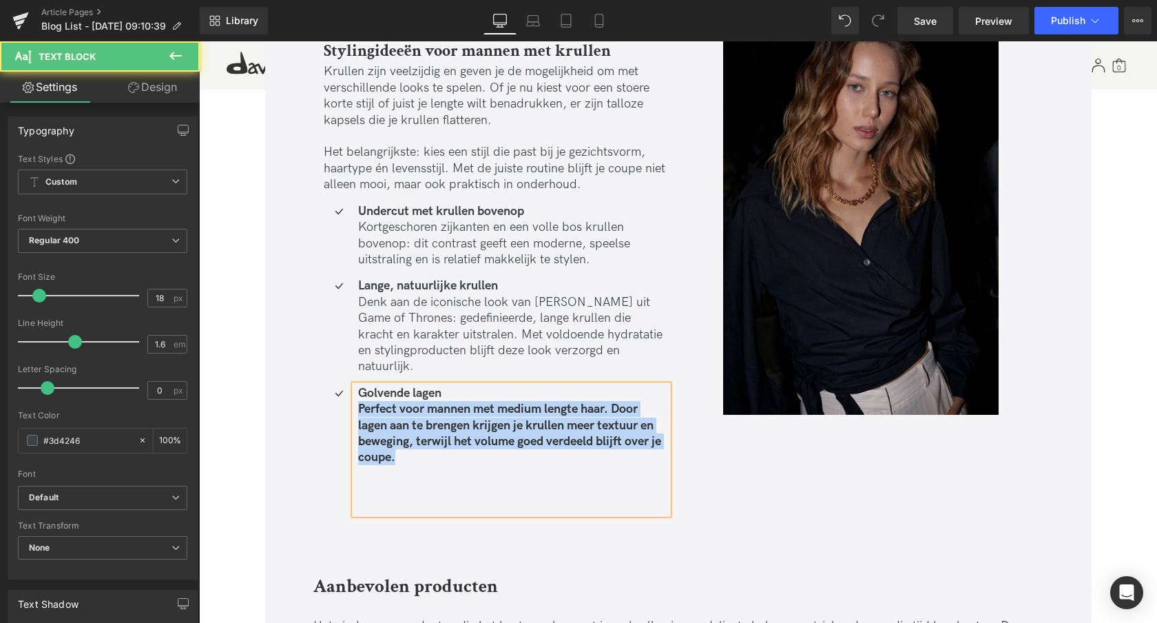
drag, startPoint x: 355, startPoint y: 393, endPoint x: 455, endPoint y: 455, distance: 116.6
click at [455, 455] on div "Golvende lagen Perfect voor mannen met medium lengte haar. Door lagen aan te br…" at bounding box center [511, 449] width 313 height 129
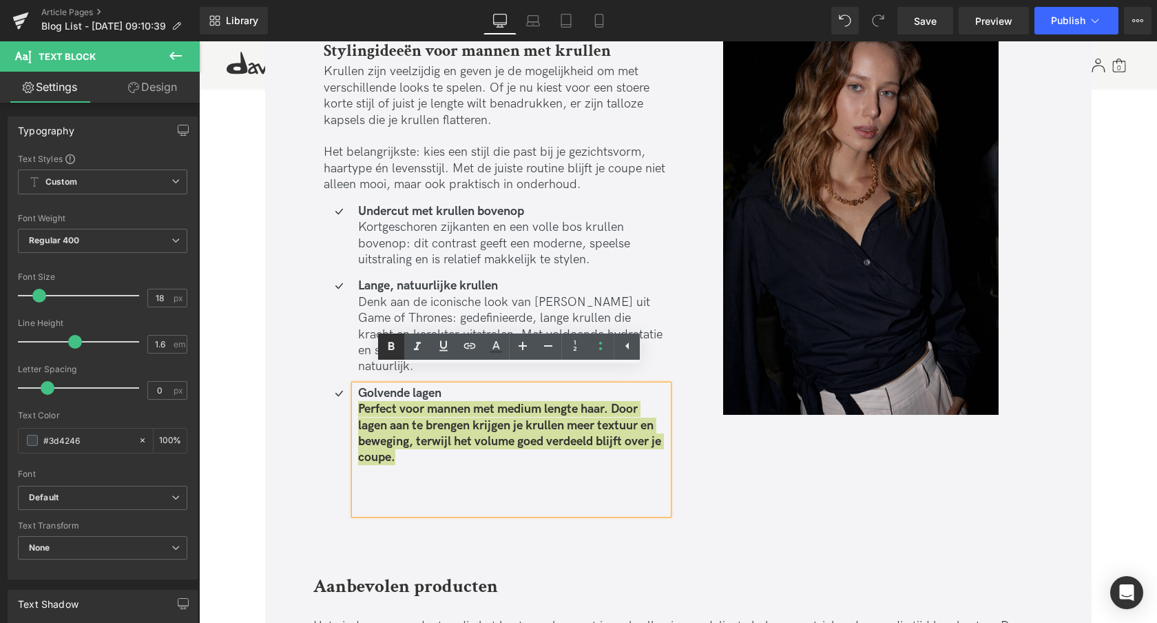
click at [392, 346] on icon at bounding box center [391, 346] width 6 height 8
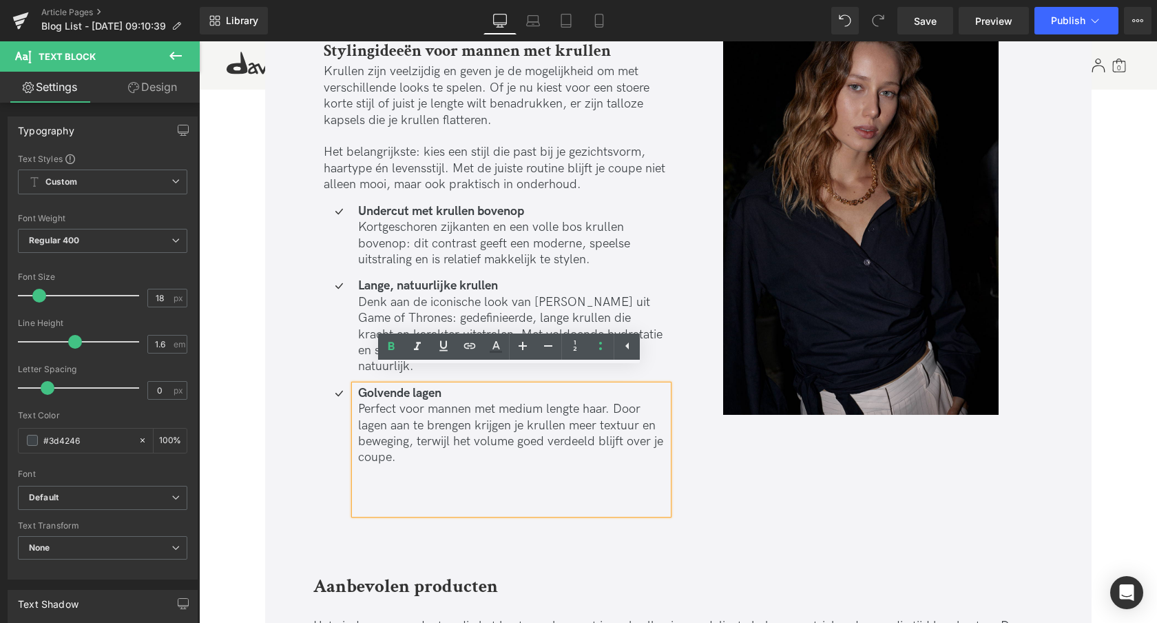
click at [368, 498] on p at bounding box center [513, 506] width 310 height 16
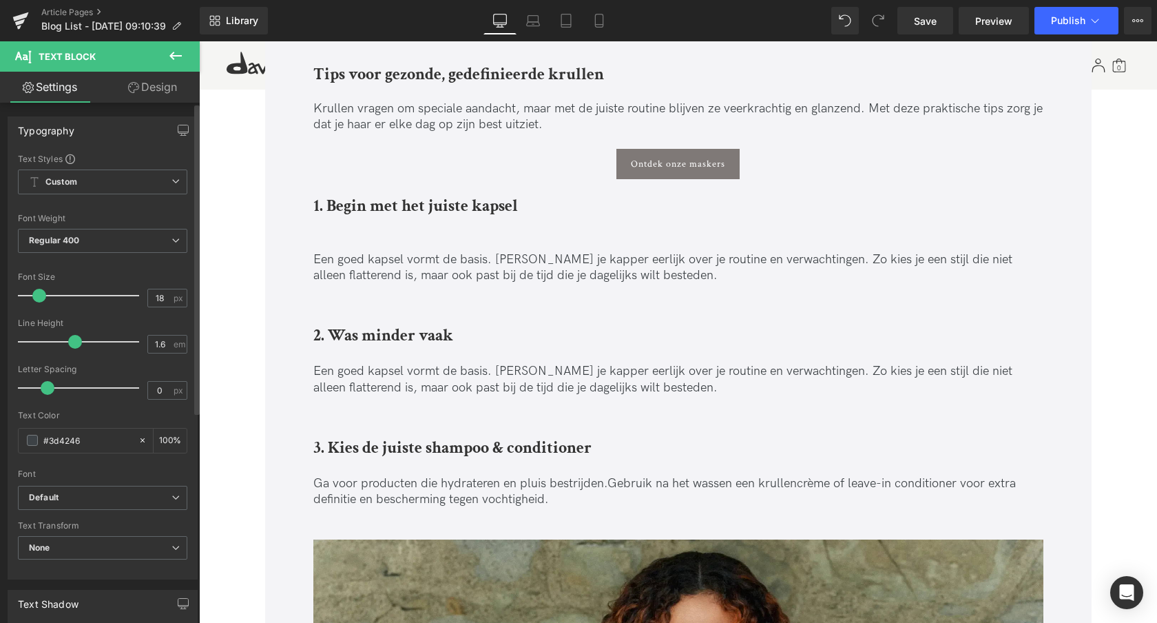
scroll to position [1480, 0]
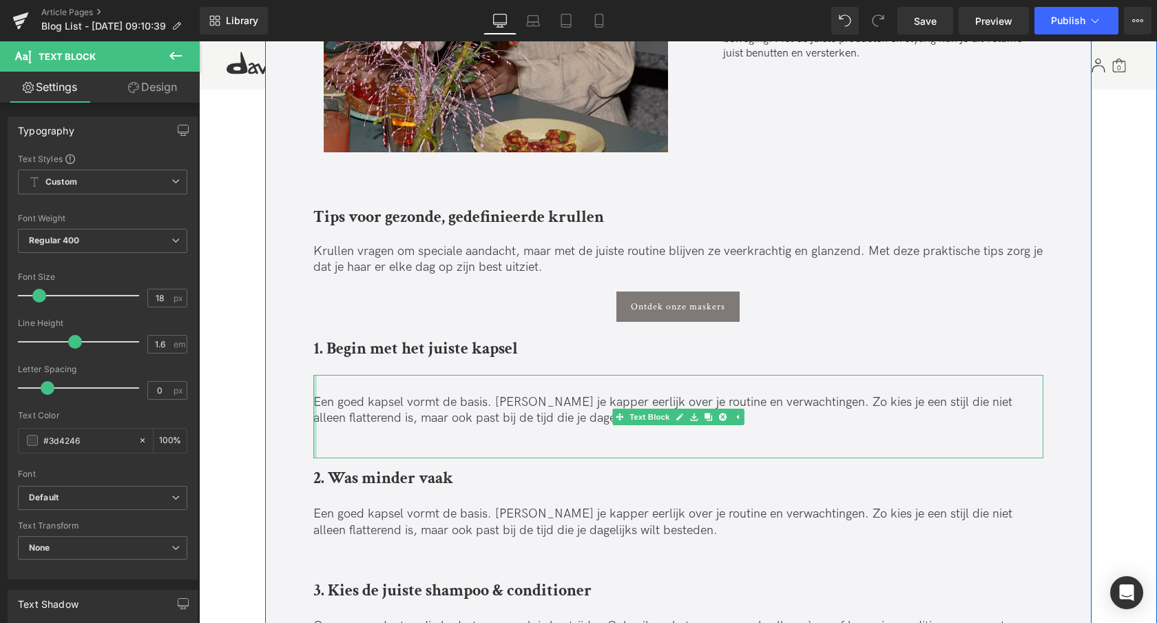
click at [313, 401] on div "Een goed kapsel vormt de basis. [PERSON_NAME] je kapper eerlijk over je routine…" at bounding box center [678, 417] width 730 height 84
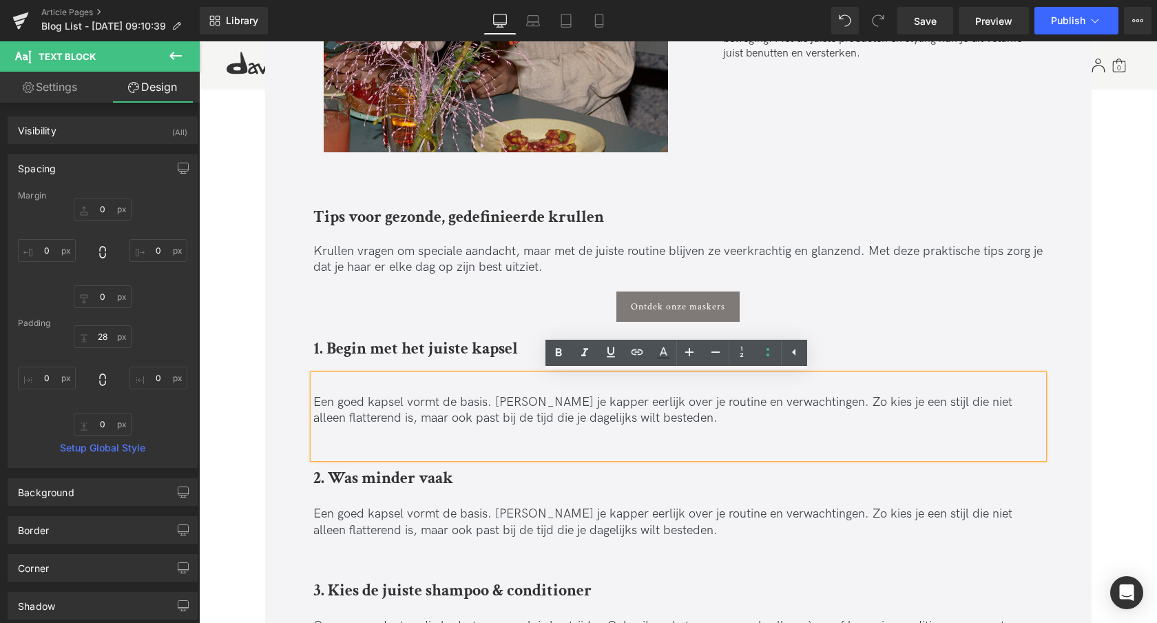
click at [313, 402] on p "Een goed kapsel vormt de basis. [PERSON_NAME] je kapper eerlijk over je routine…" at bounding box center [678, 410] width 730 height 32
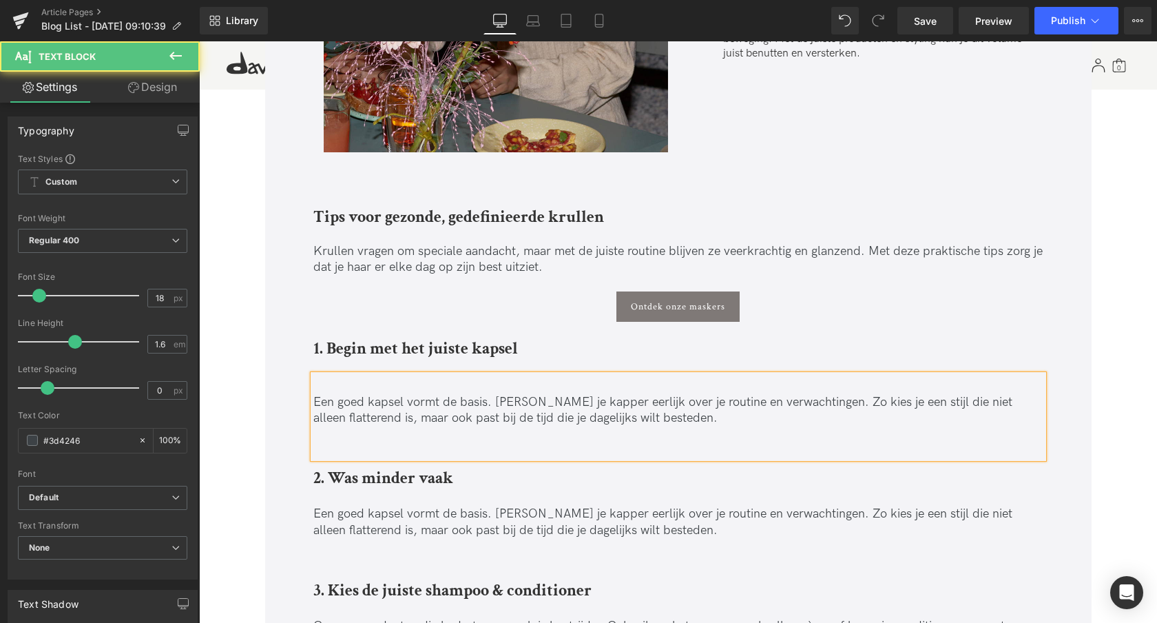
click at [420, 386] on div "Een goed kapsel vormt de basis. [PERSON_NAME] je kapper eerlijk over je routine…" at bounding box center [678, 417] width 730 height 84
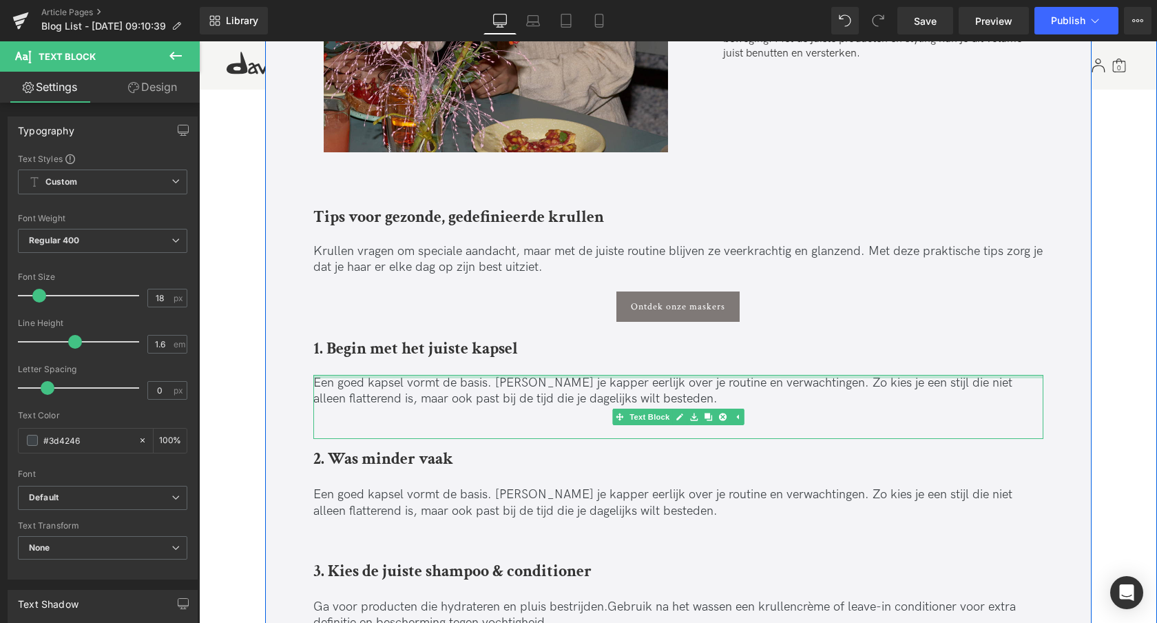
drag, startPoint x: 368, startPoint y: 396, endPoint x: 290, endPoint y: 484, distance: 117.6
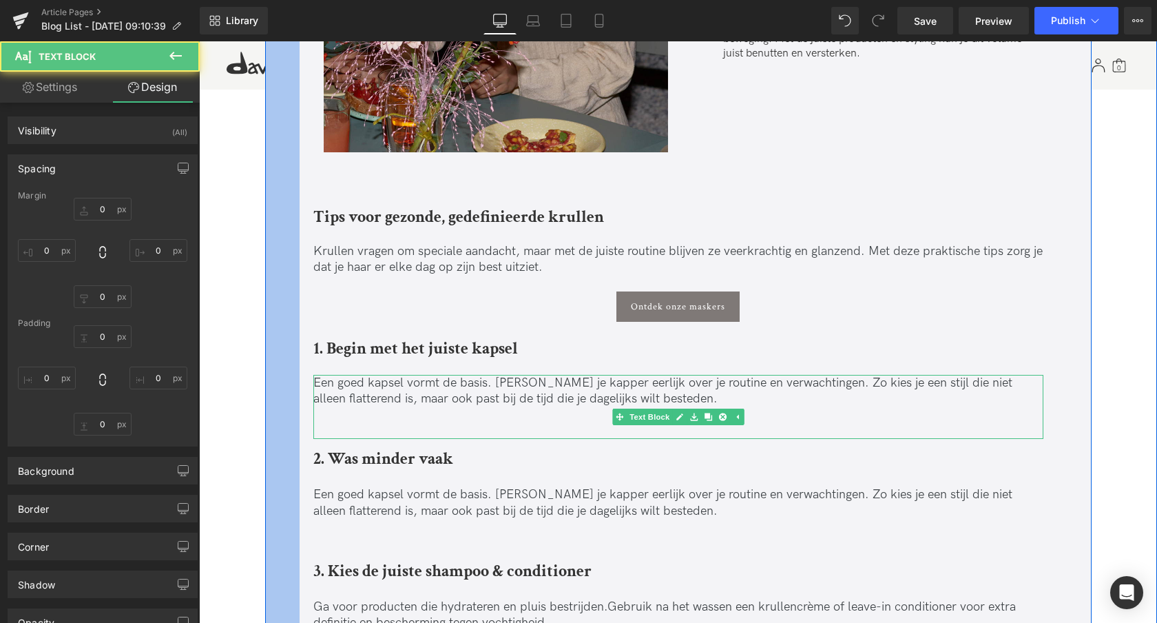
type input "0"
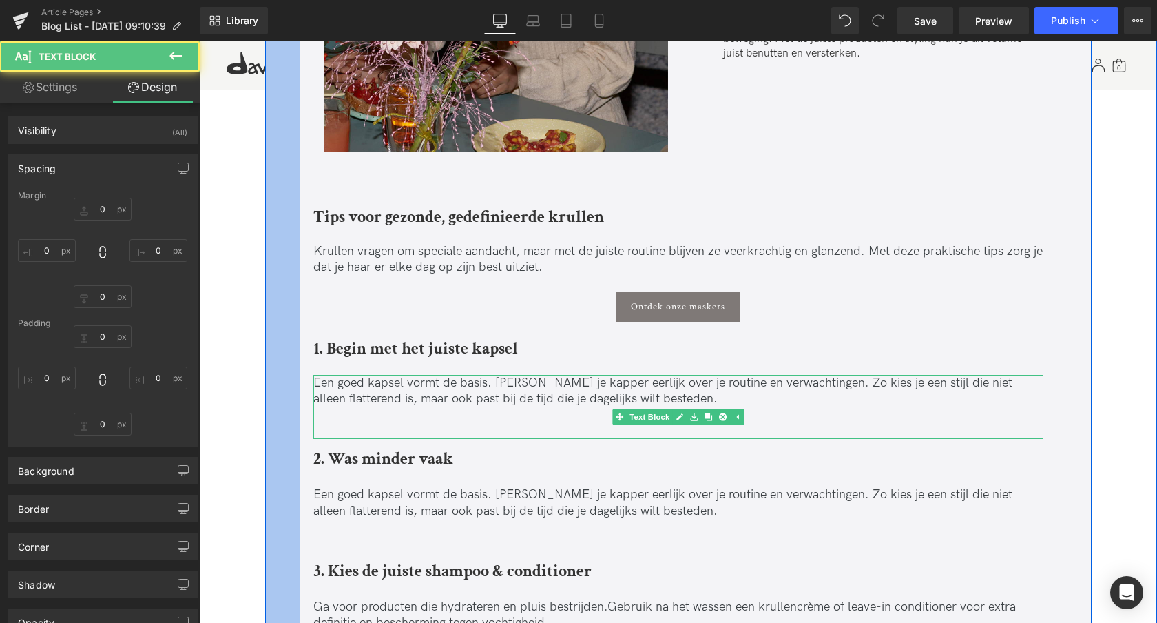
type input "0"
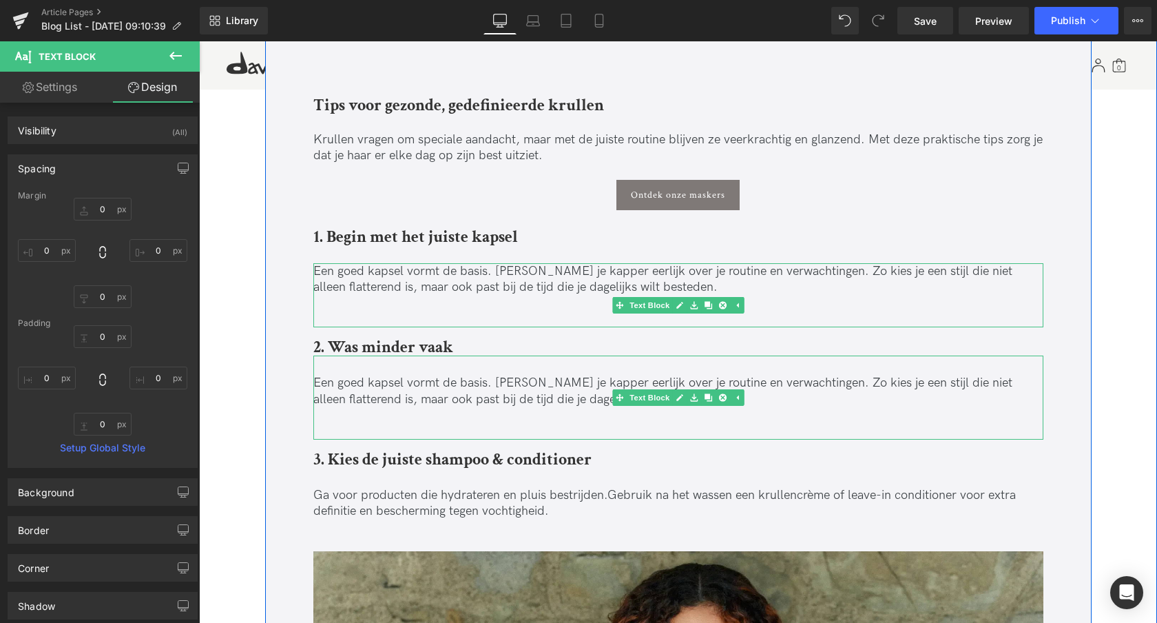
scroll to position [1608, 0]
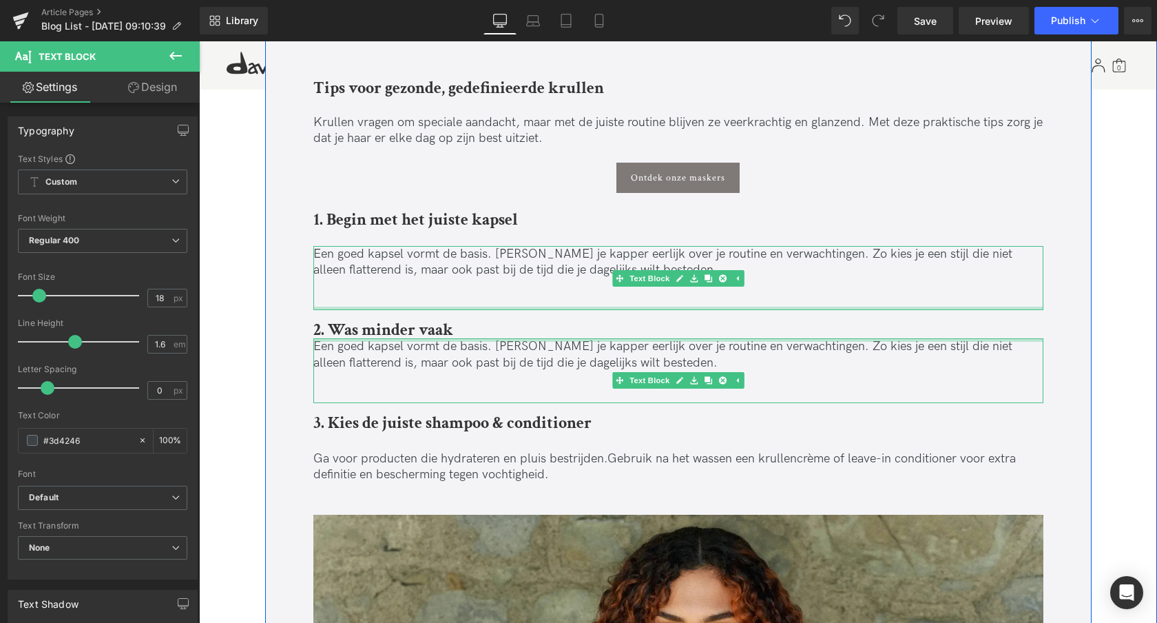
drag, startPoint x: 395, startPoint y: 362, endPoint x: 253, endPoint y: 305, distance: 153.4
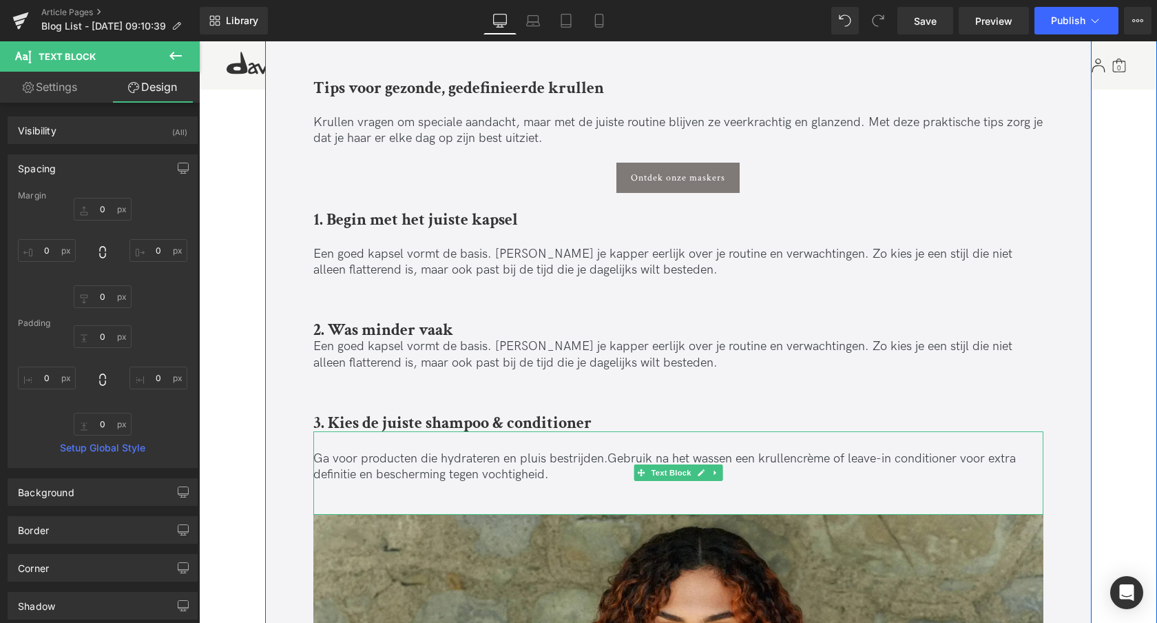
drag, startPoint x: 395, startPoint y: 440, endPoint x: 351, endPoint y: 459, distance: 48.5
click at [395, 440] on div "Ga voor producten die hydrateren en pluis bestrijden. Gebruik na het wassen een…" at bounding box center [678, 473] width 730 height 84
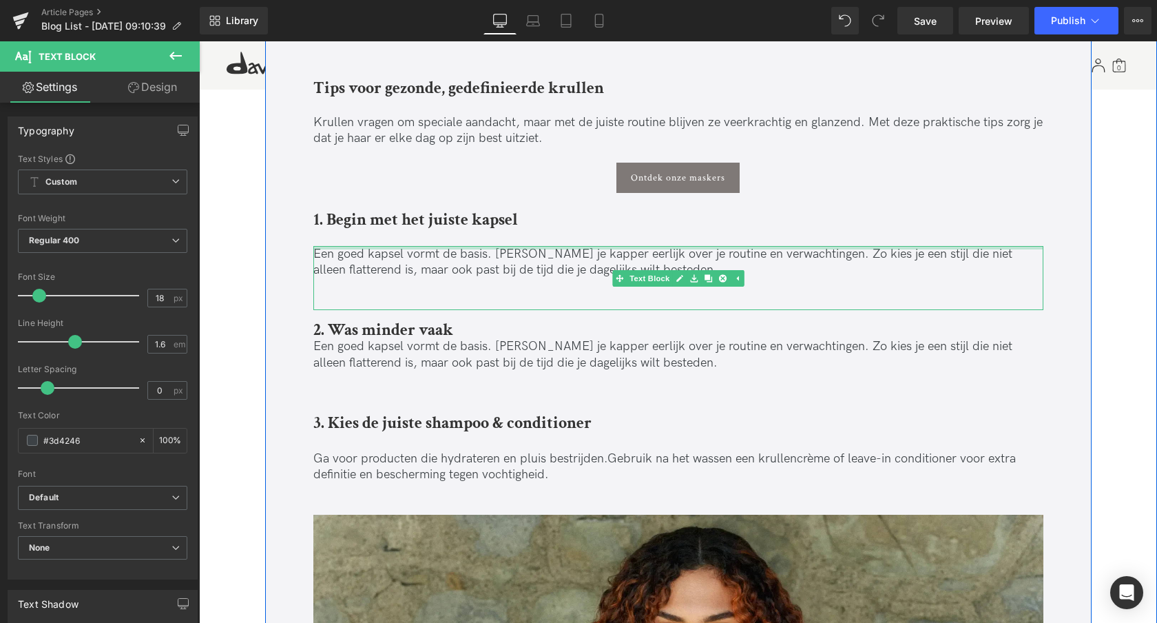
drag, startPoint x: 390, startPoint y: 274, endPoint x: 386, endPoint y: 222, distance: 51.8
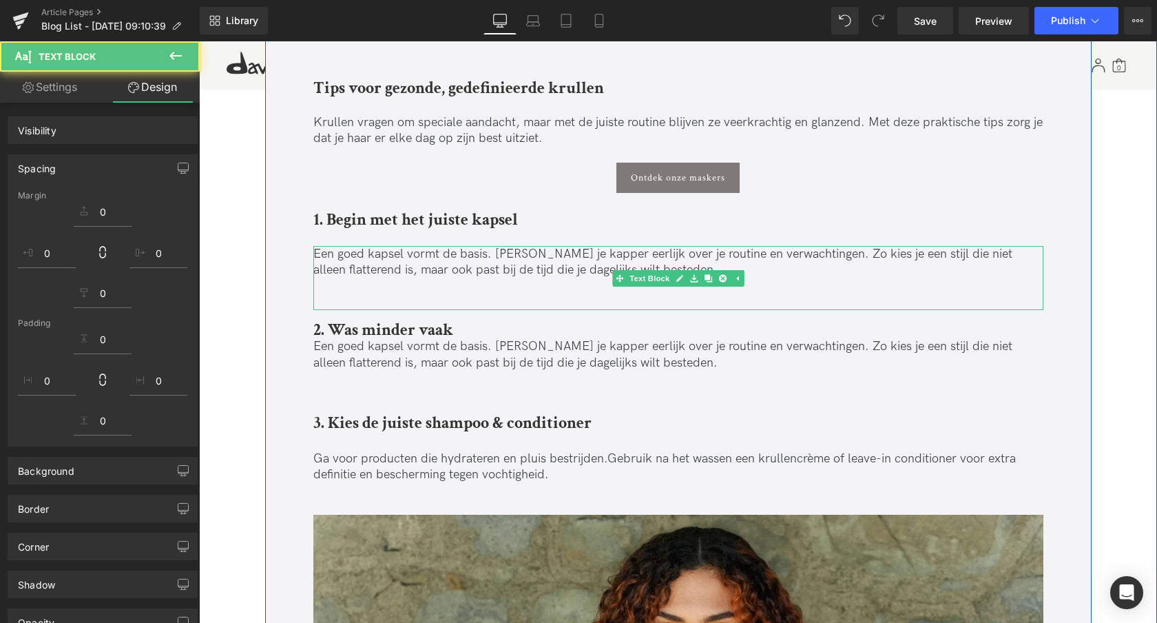
click at [347, 216] on b "1. Begin met het juiste kapsel" at bounding box center [415, 219] width 205 height 21
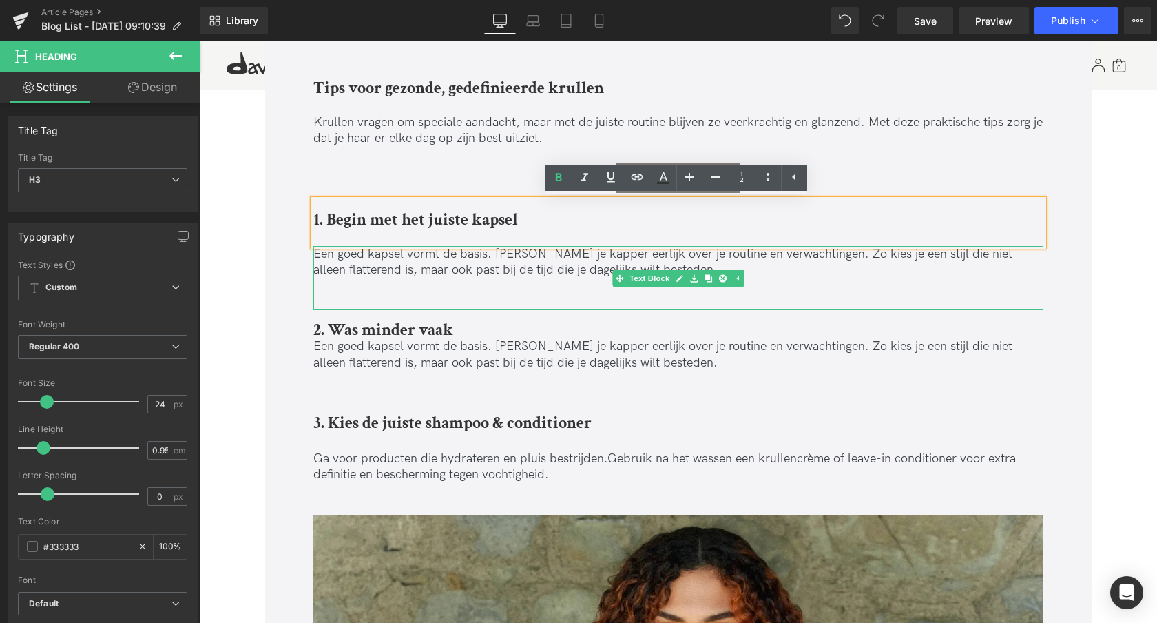
click at [328, 236] on div at bounding box center [678, 237] width 730 height 18
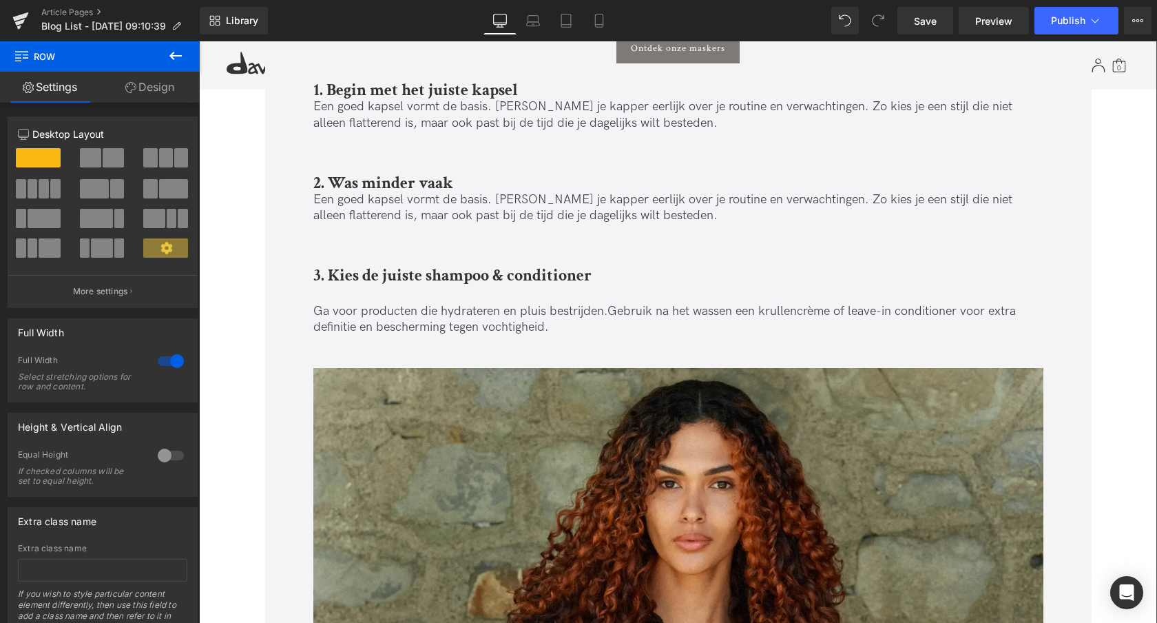
scroll to position [1741, 0]
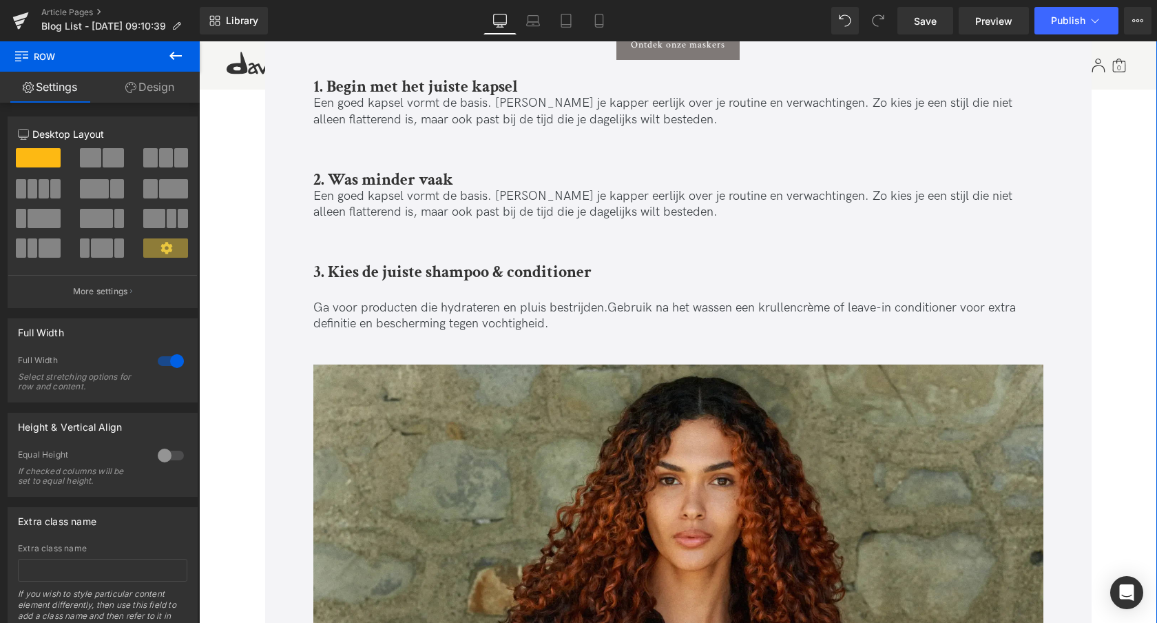
click at [378, 304] on p "Ga voor producten die hydrateren en pluis bestrijden. Gebruik na het wassen een…" at bounding box center [678, 316] width 730 height 32
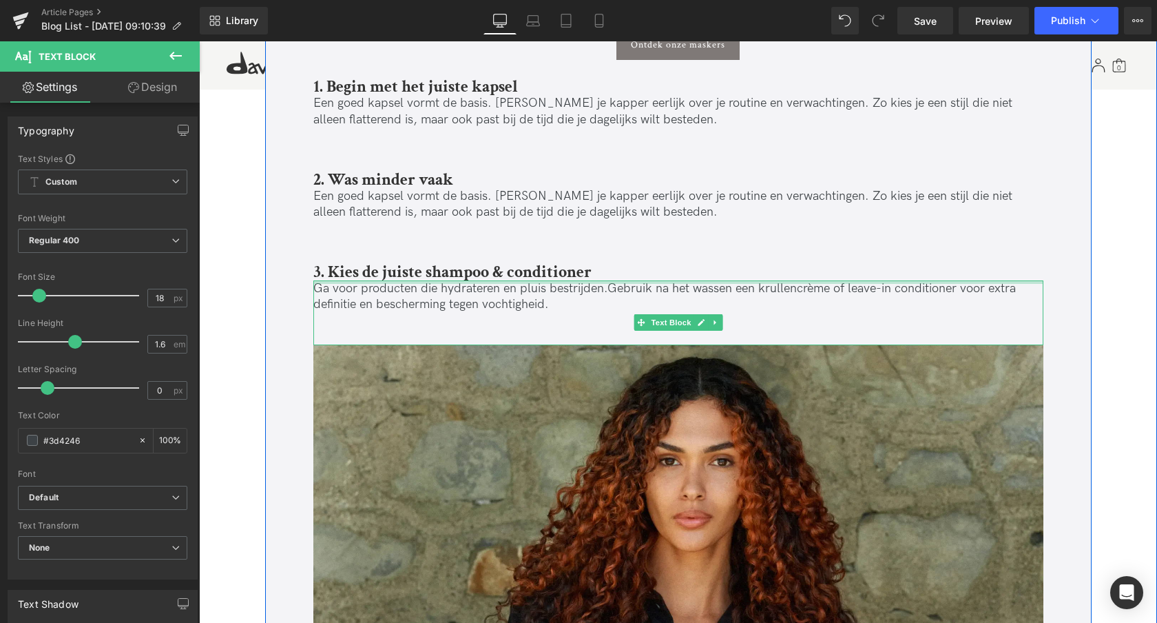
drag, startPoint x: 357, startPoint y: 280, endPoint x: 224, endPoint y: 308, distance: 135.9
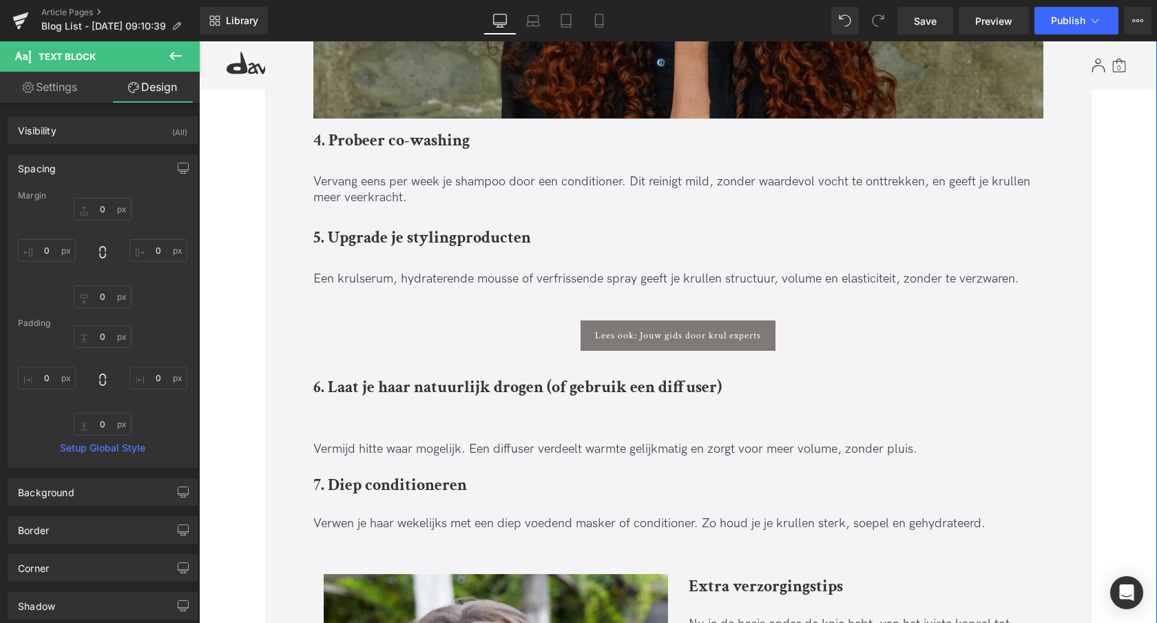
scroll to position [2344, 0]
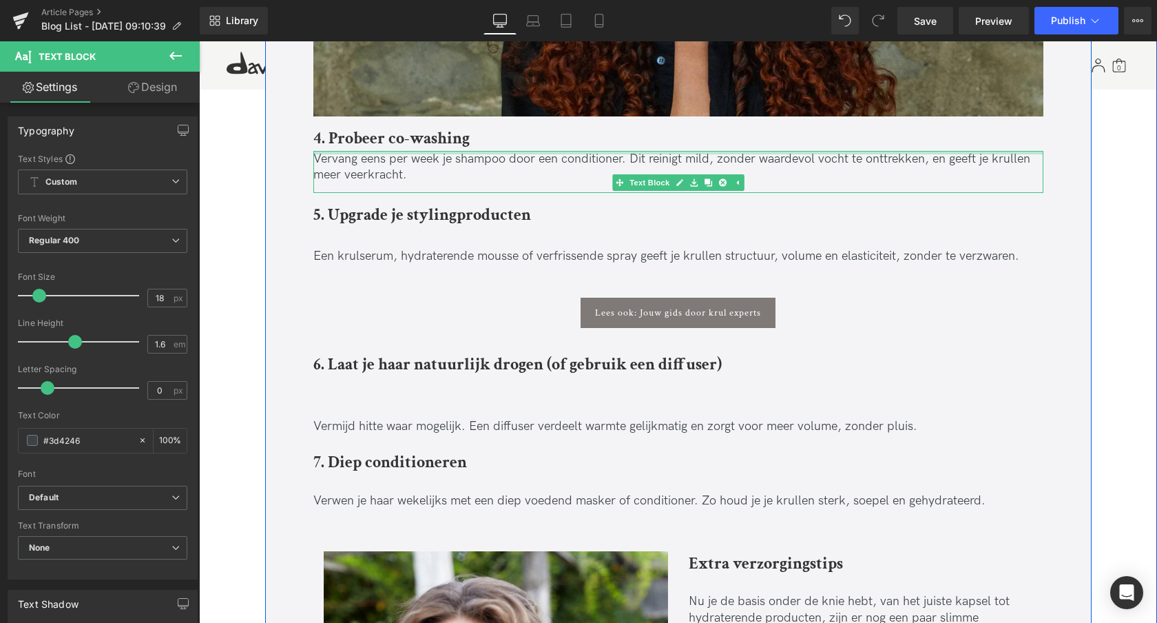
drag, startPoint x: 372, startPoint y: 152, endPoint x: 296, endPoint y: 212, distance: 97.1
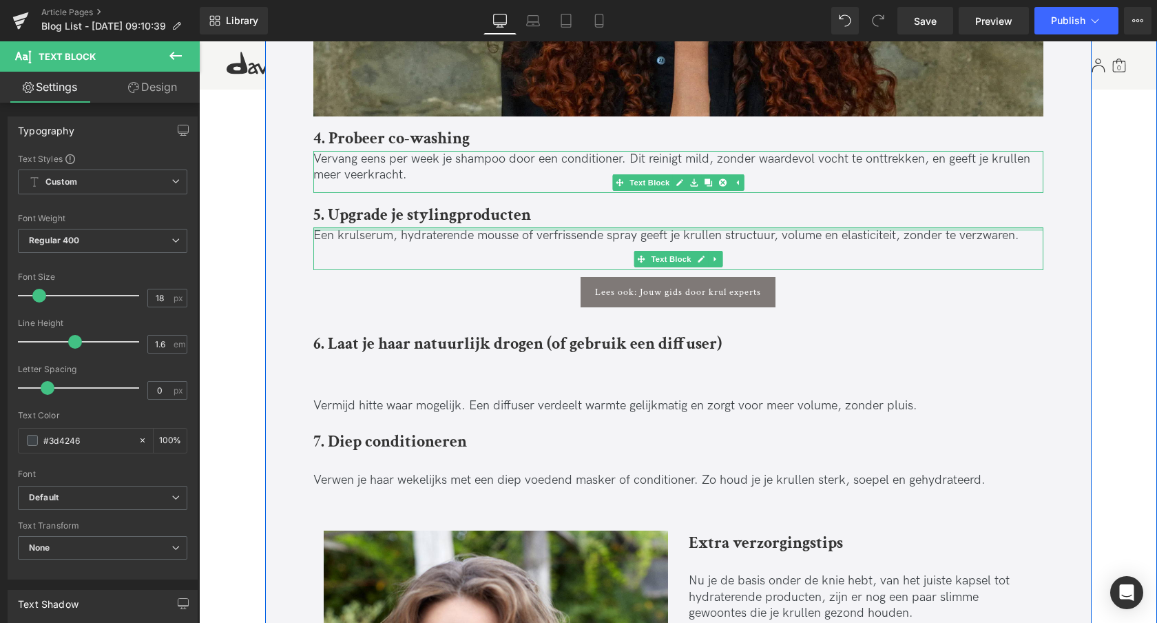
drag, startPoint x: 375, startPoint y: 278, endPoint x: 376, endPoint y: 206, distance: 71.7
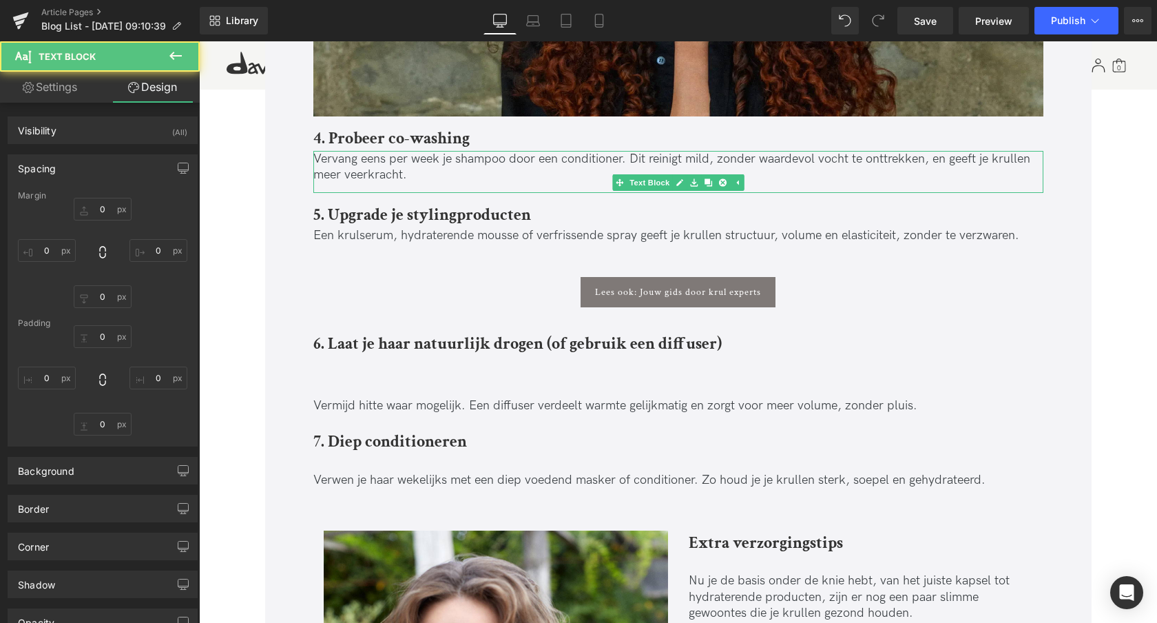
type input "0"
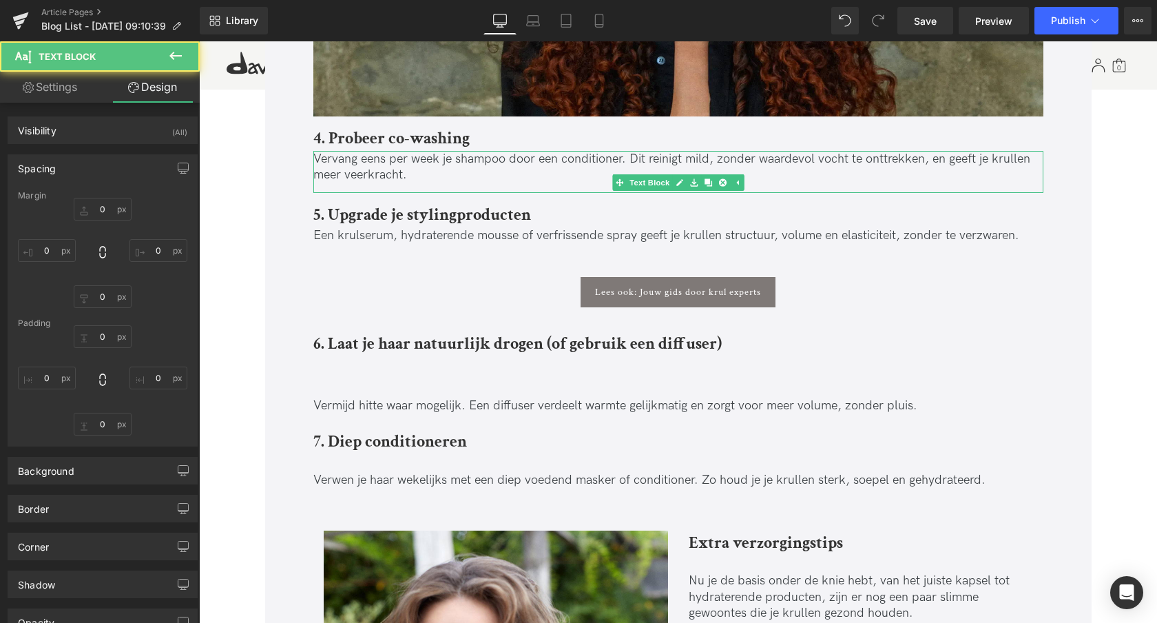
type input "0"
type input "15"
type input "0"
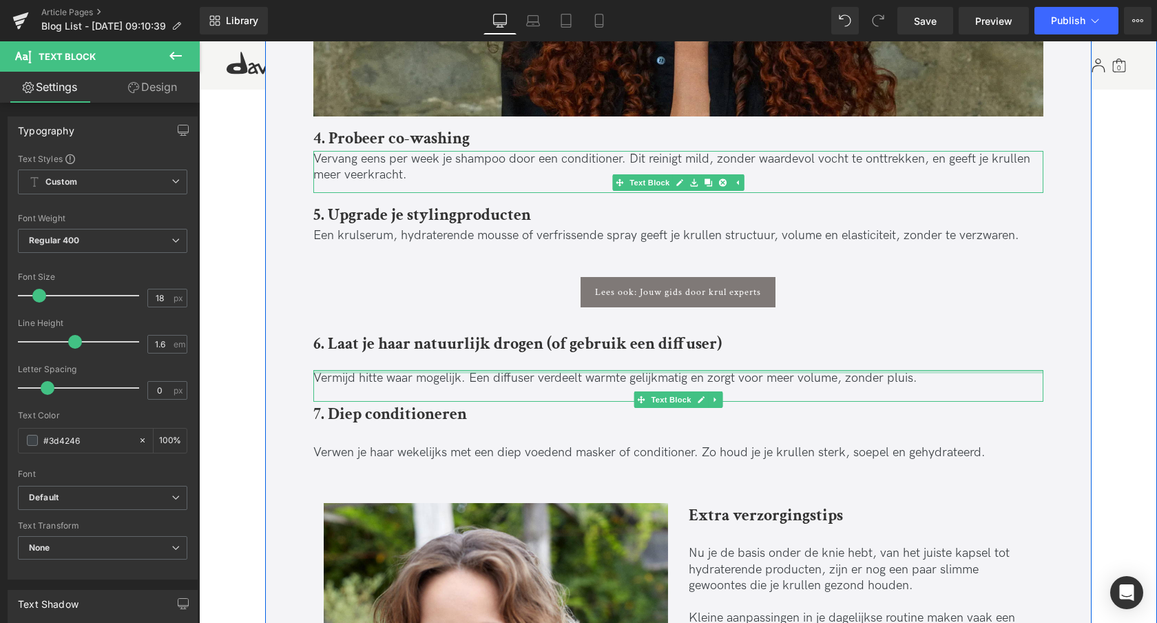
drag, startPoint x: 331, startPoint y: 404, endPoint x: 214, endPoint y: 428, distance: 119.4
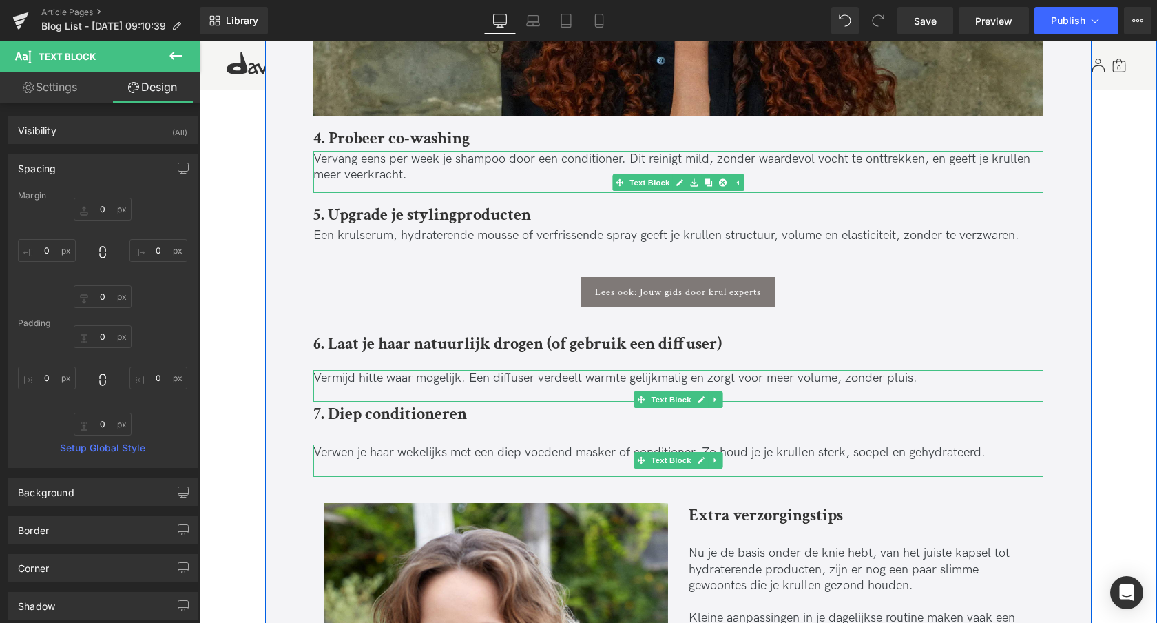
click at [373, 449] on p "Verwen je haar wekelijks met een diep voedend masker of conditioner. Zo houd je…" at bounding box center [678, 452] width 730 height 16
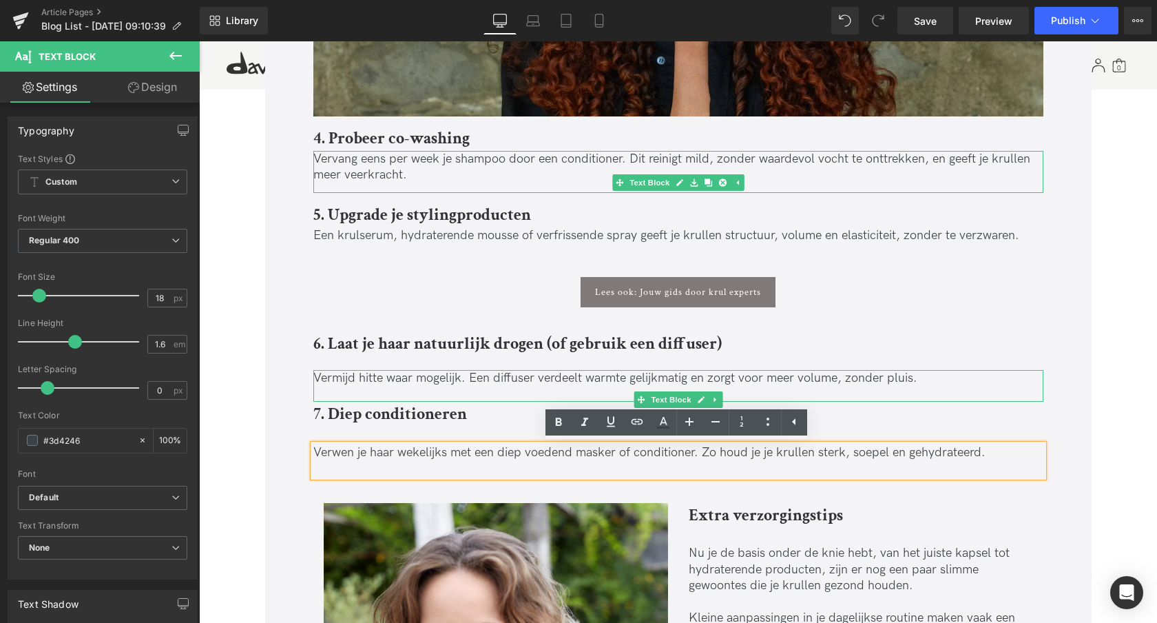
drag, startPoint x: 256, startPoint y: 444, endPoint x: 276, endPoint y: 444, distance: 19.3
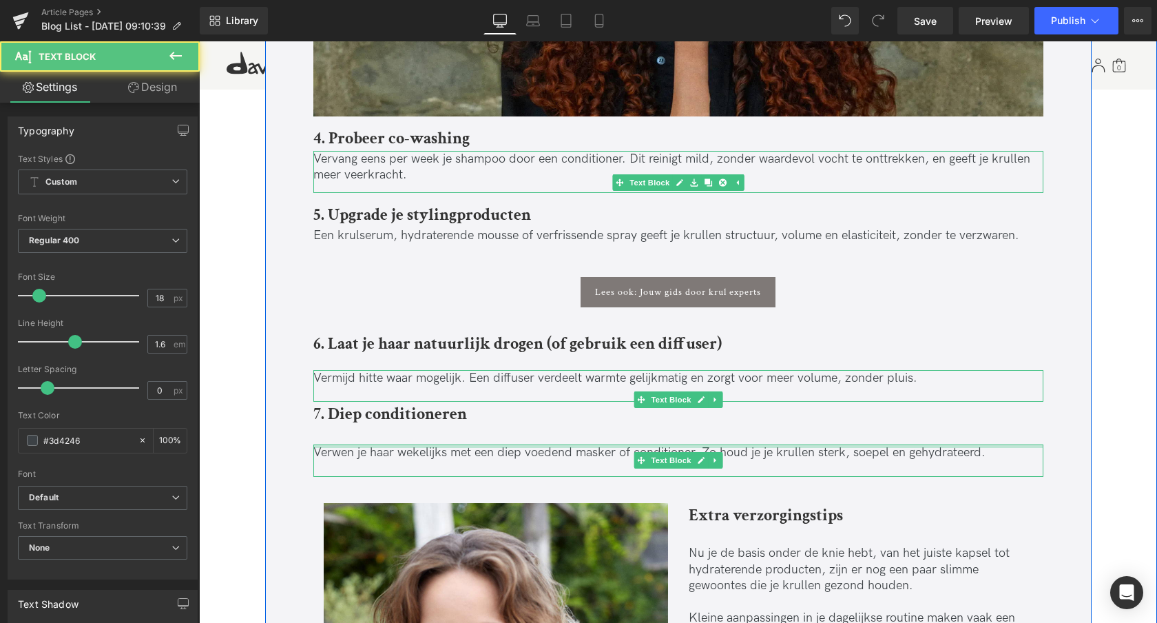
drag, startPoint x: 341, startPoint y: 432, endPoint x: 328, endPoint y: 426, distance: 14.5
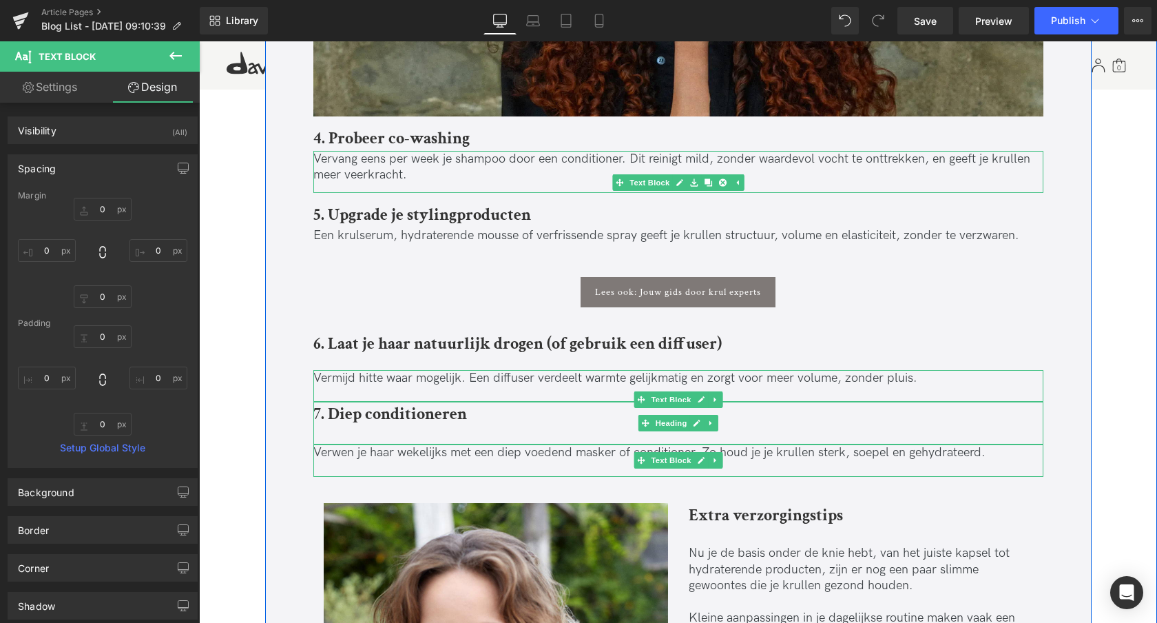
click at [330, 432] on div at bounding box center [678, 435] width 730 height 18
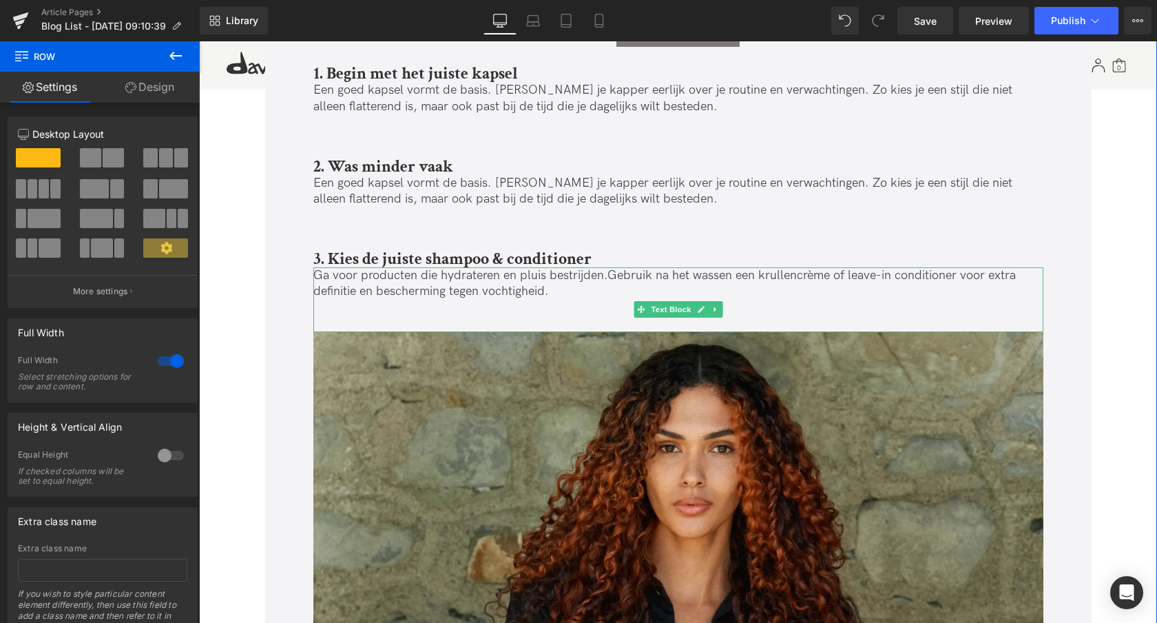
scroll to position [1743, 0]
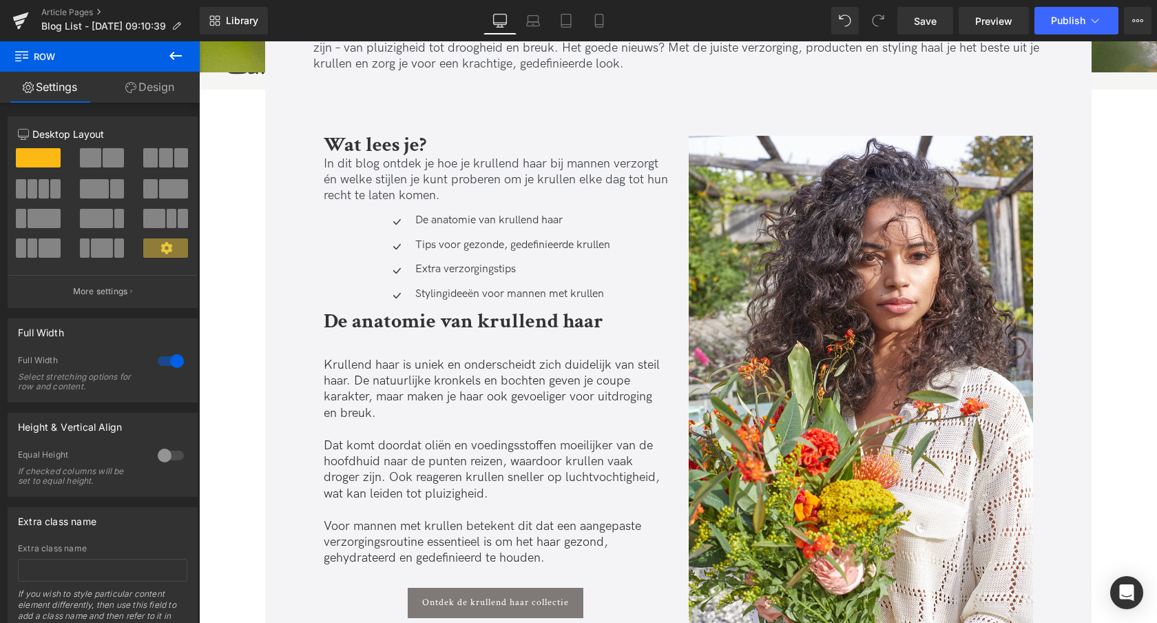
scroll to position [0, 0]
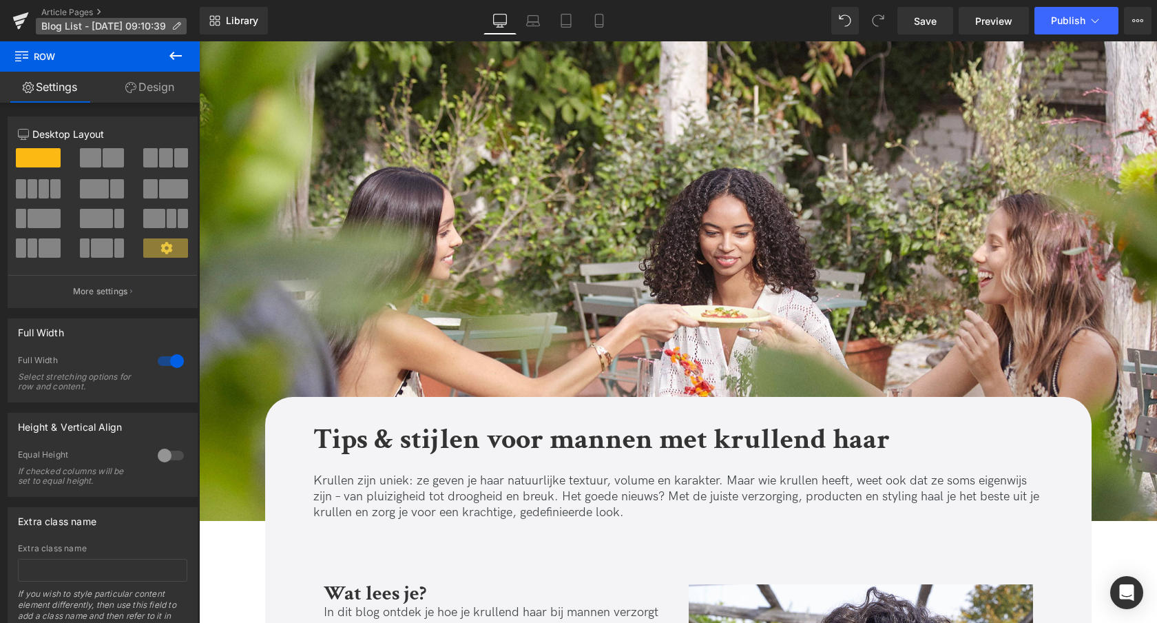
click at [90, 27] on span "Blog List - [DATE] 09:10:39" at bounding box center [103, 26] width 125 height 11
click at [123, 25] on span "Blog List - [DATE] 09:10:39" at bounding box center [103, 26] width 125 height 11
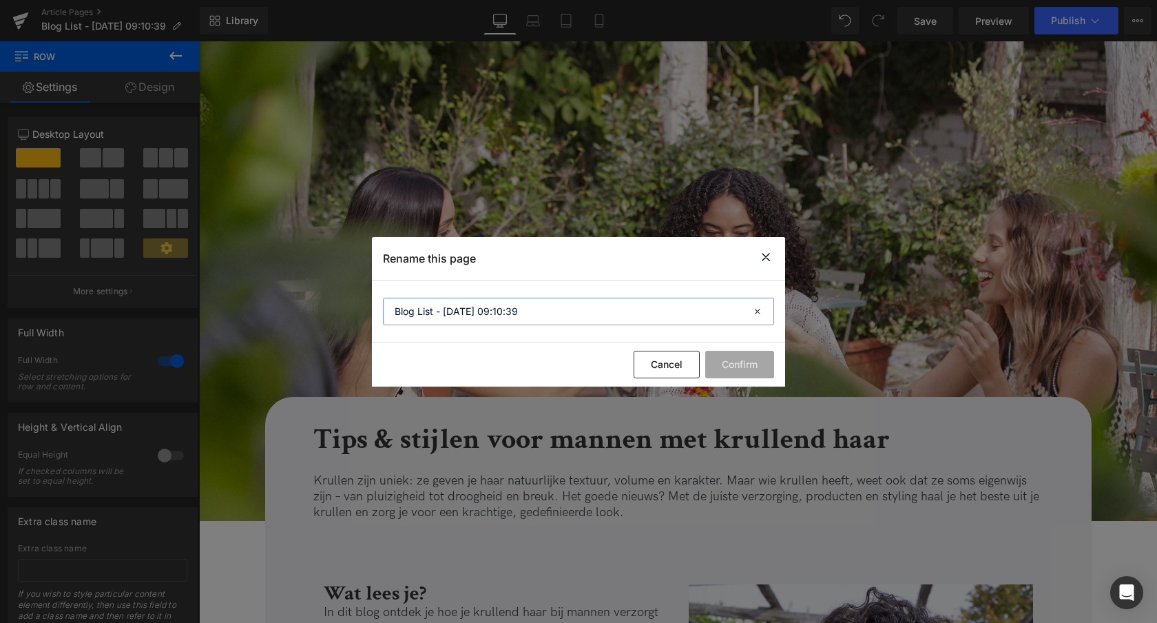
drag, startPoint x: 529, startPoint y: 310, endPoint x: 331, endPoint y: 327, distance: 198.4
click at [330, 313] on div "Rename this page Blog List - [DATE] 09:10:39 Cancel Confirm" at bounding box center [578, 311] width 1157 height 623
type input "SF: Tips en stijlen voor mannen met krullend haar"
click at [739, 358] on button "Confirm" at bounding box center [739, 365] width 69 height 28
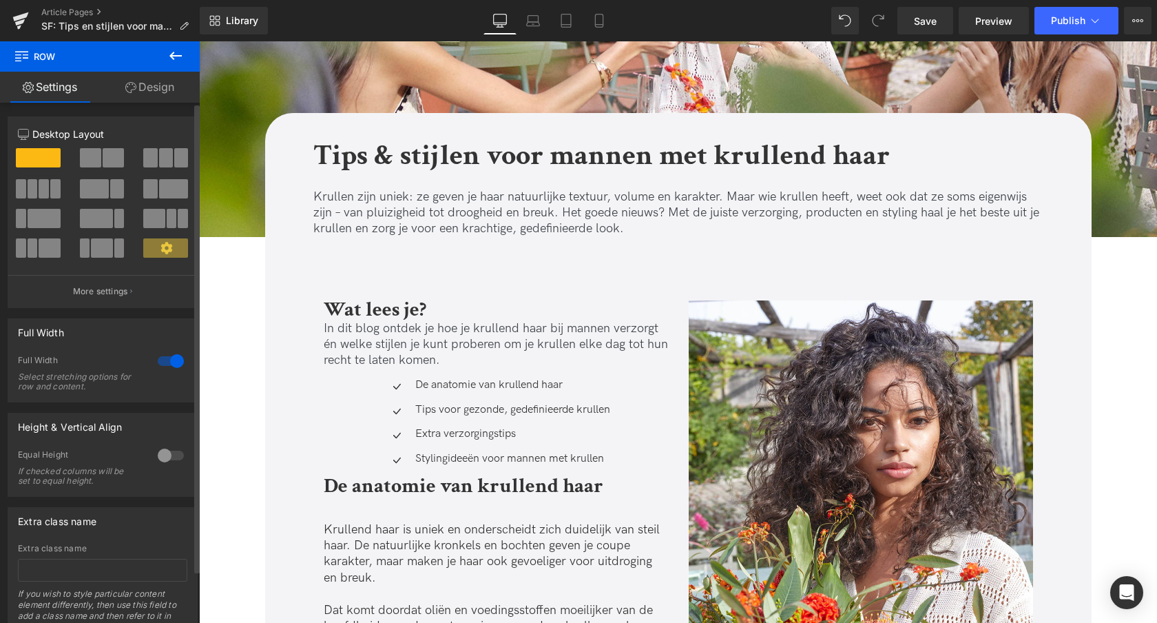
scroll to position [285, 0]
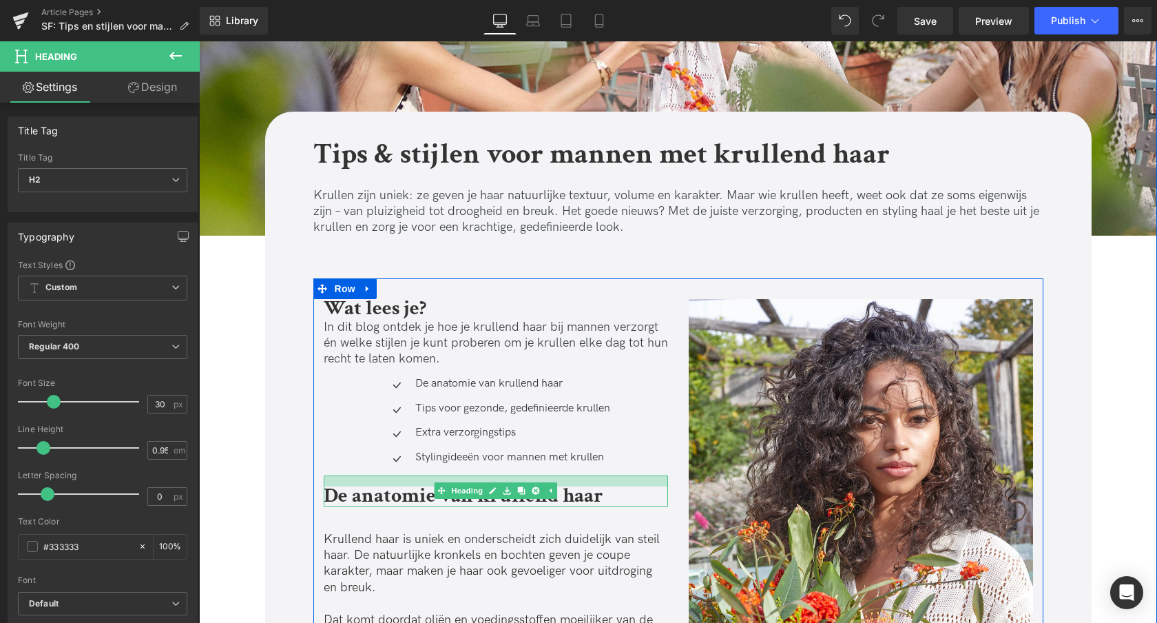
drag, startPoint x: 353, startPoint y: 484, endPoint x: 257, endPoint y: 449, distance: 102.0
click at [352, 487] on div "De anatomie van krullend haar Heading" at bounding box center [496, 490] width 344 height 31
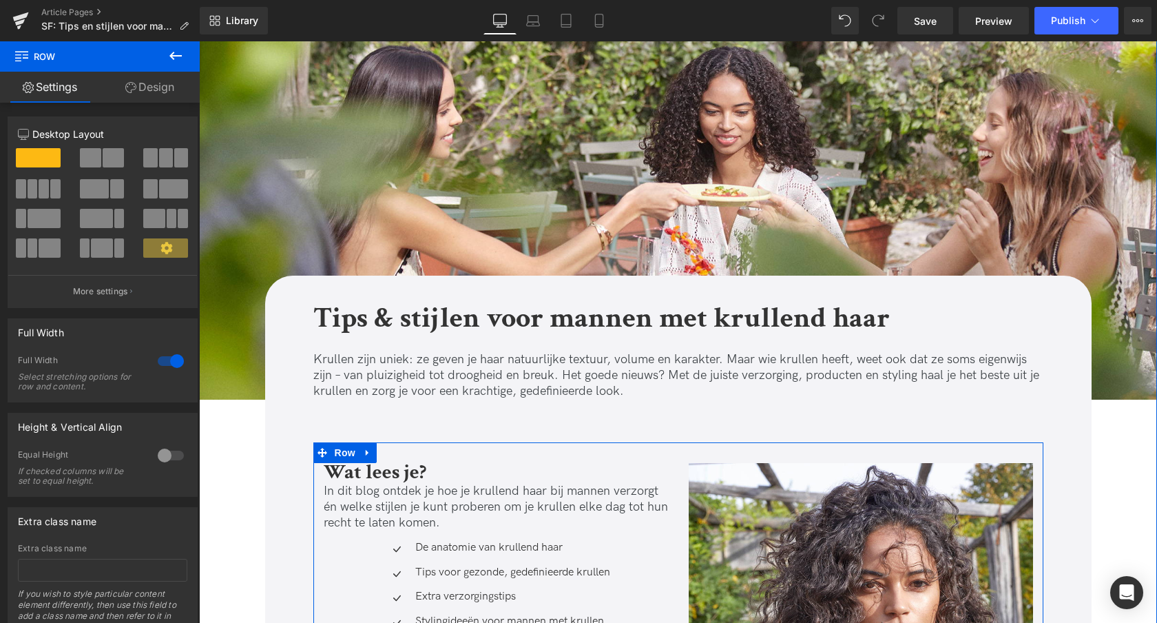
scroll to position [0, 0]
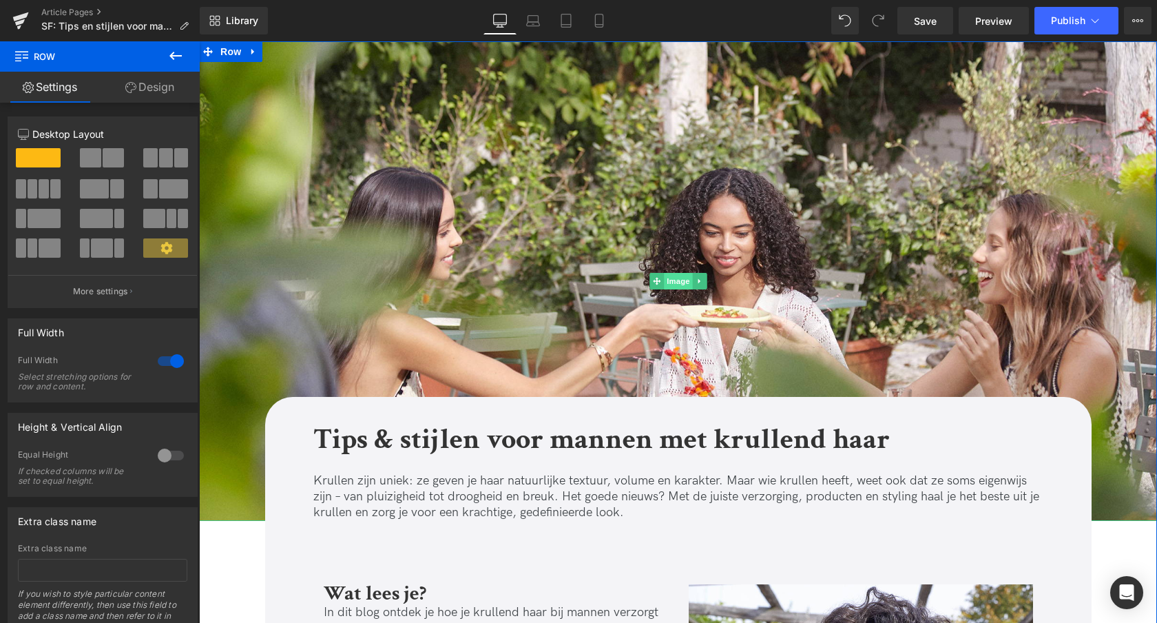
click at [678, 282] on span "Image" at bounding box center [678, 281] width 29 height 17
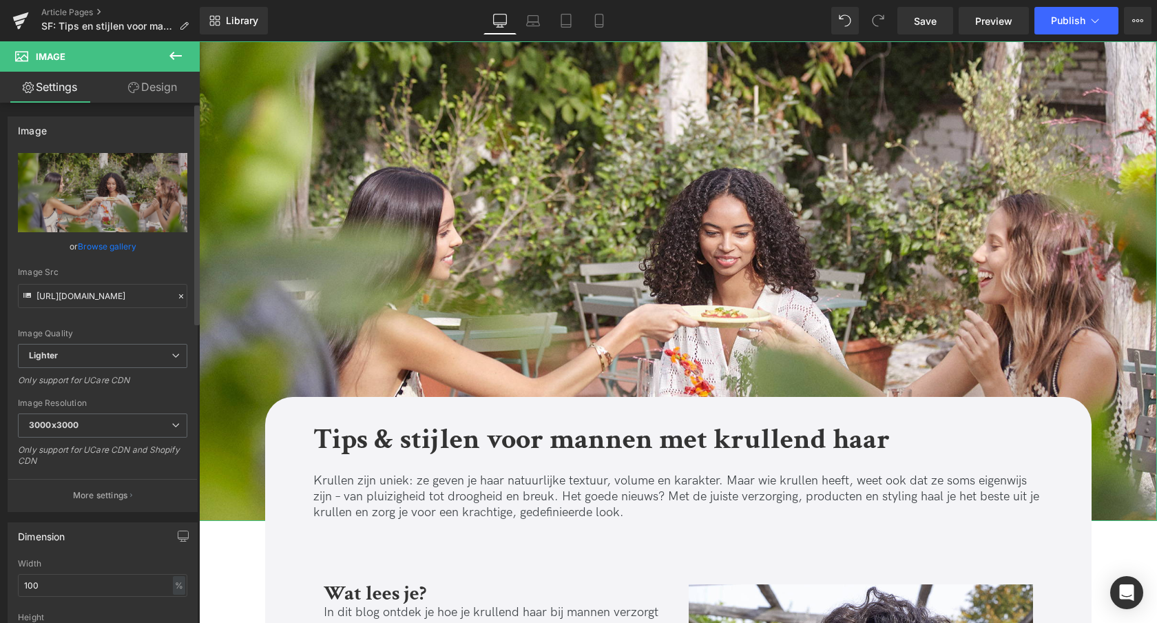
click at [108, 247] on link "Browse gallery" at bounding box center [107, 246] width 59 height 24
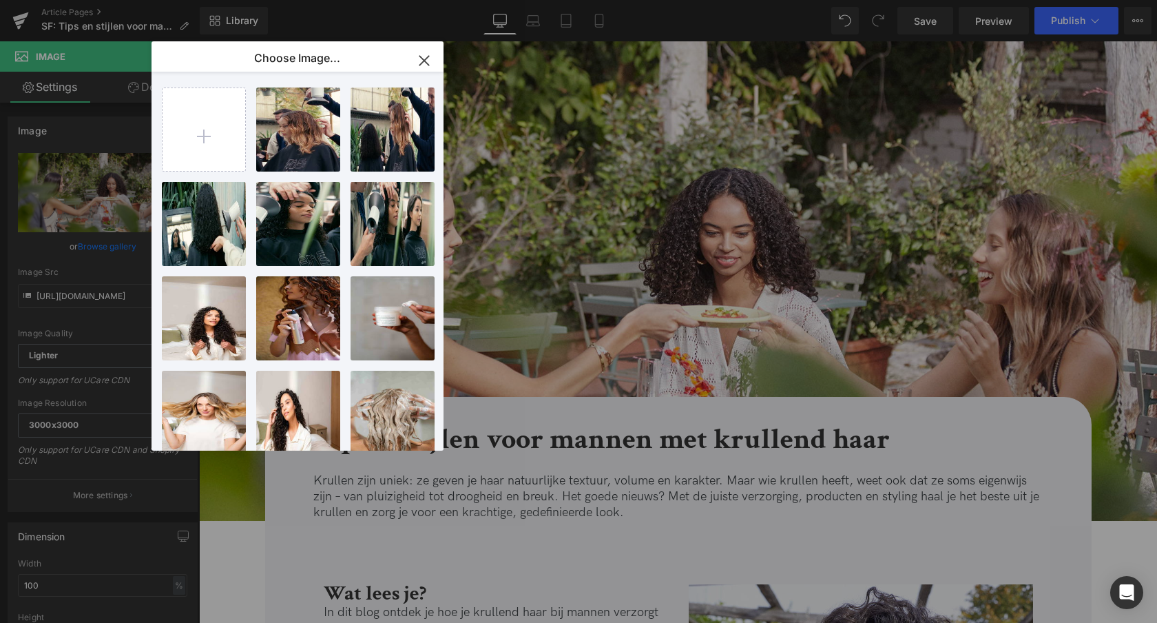
click at [422, 63] on icon "button" at bounding box center [423, 60] width 9 height 9
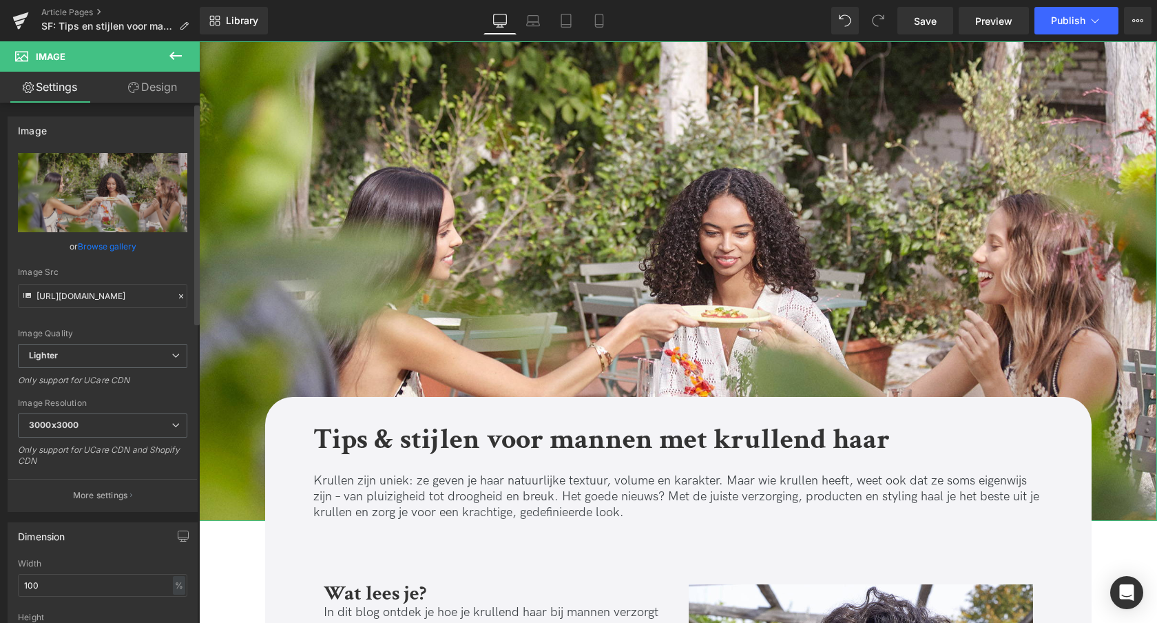
click at [84, 247] on link "Browse gallery" at bounding box center [107, 246] width 59 height 24
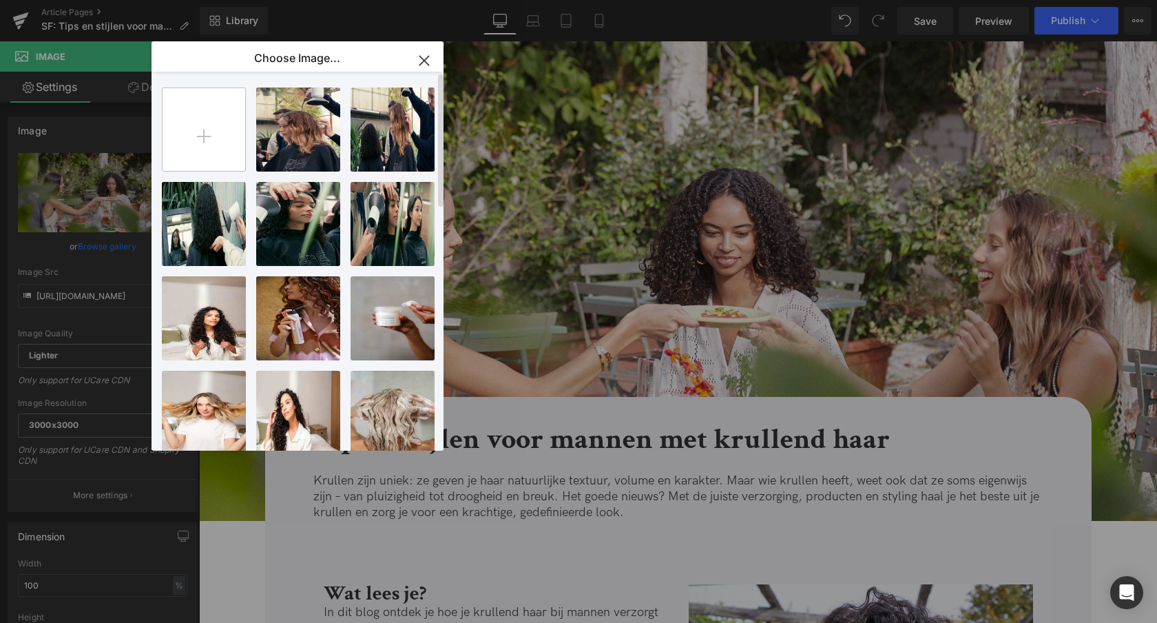
click at [197, 129] on input "file" at bounding box center [204, 129] width 83 height 83
type input "C:\fakepath\Davines mannern lockigem haar.webp"
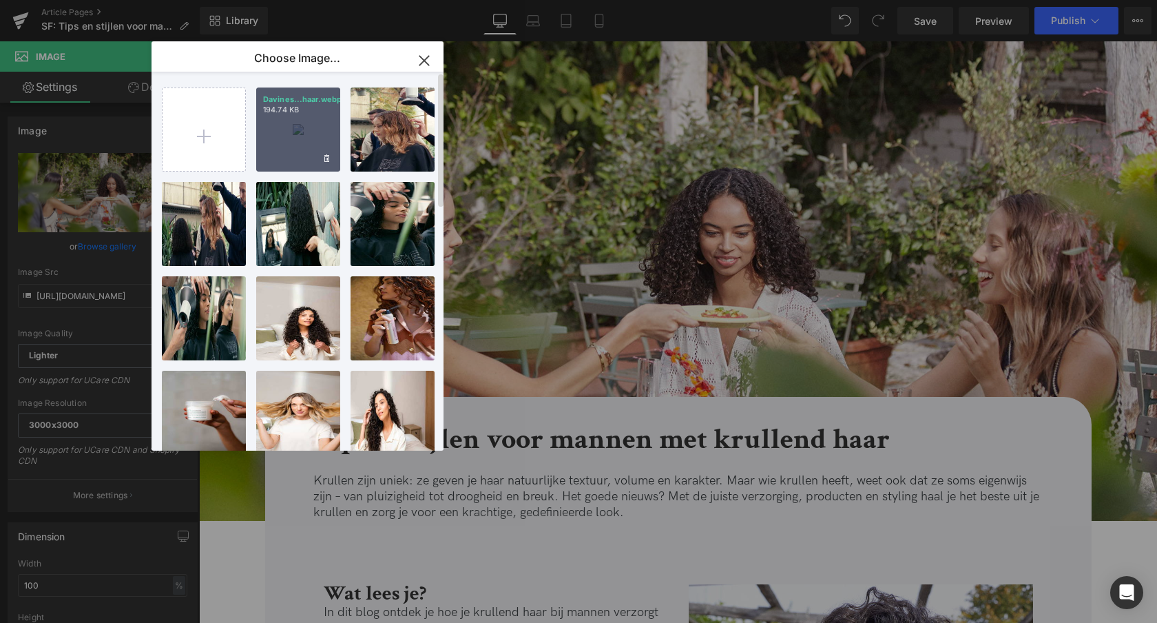
click at [288, 144] on div "Davines...haar.webp 194.74 KB" at bounding box center [298, 129] width 84 height 84
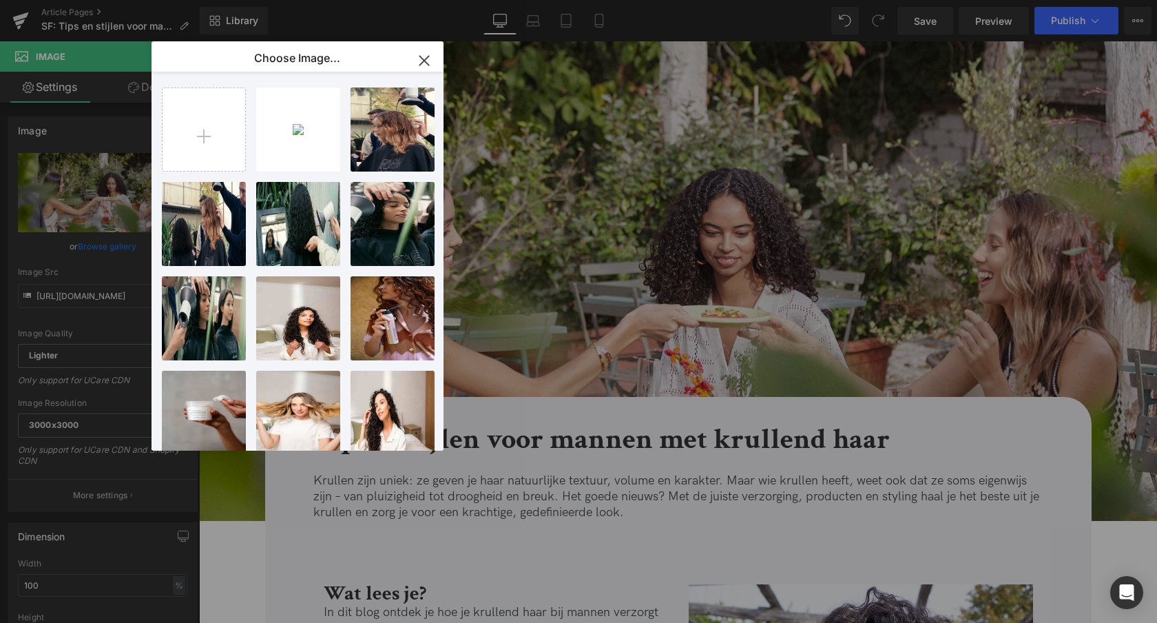
type input "[URL][DOMAIN_NAME]"
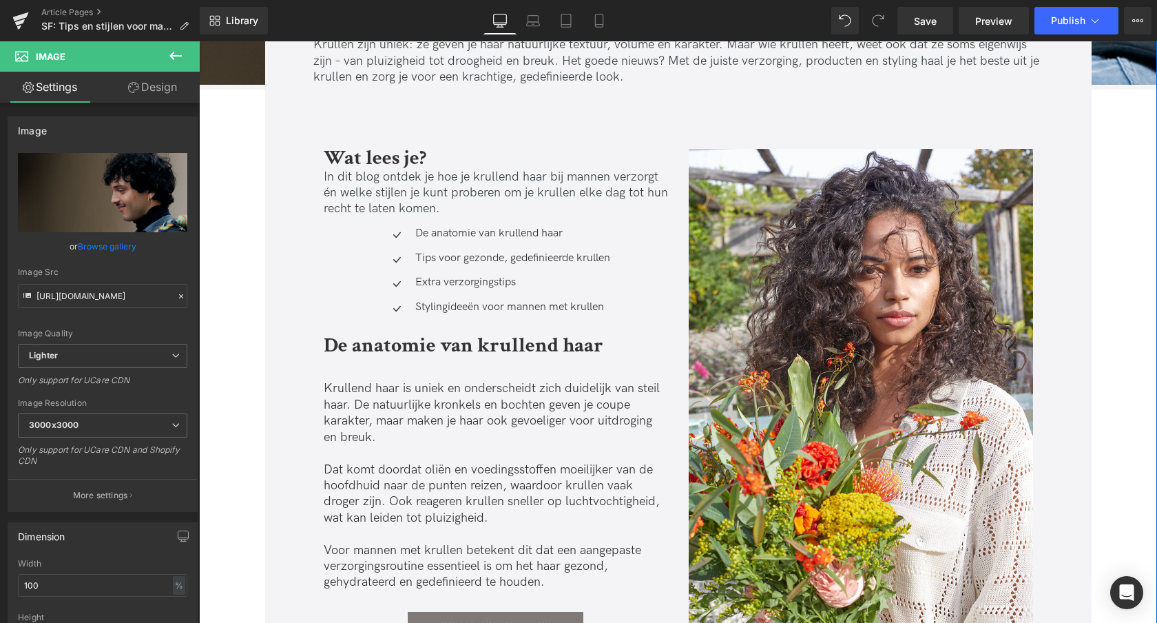
scroll to position [506, 0]
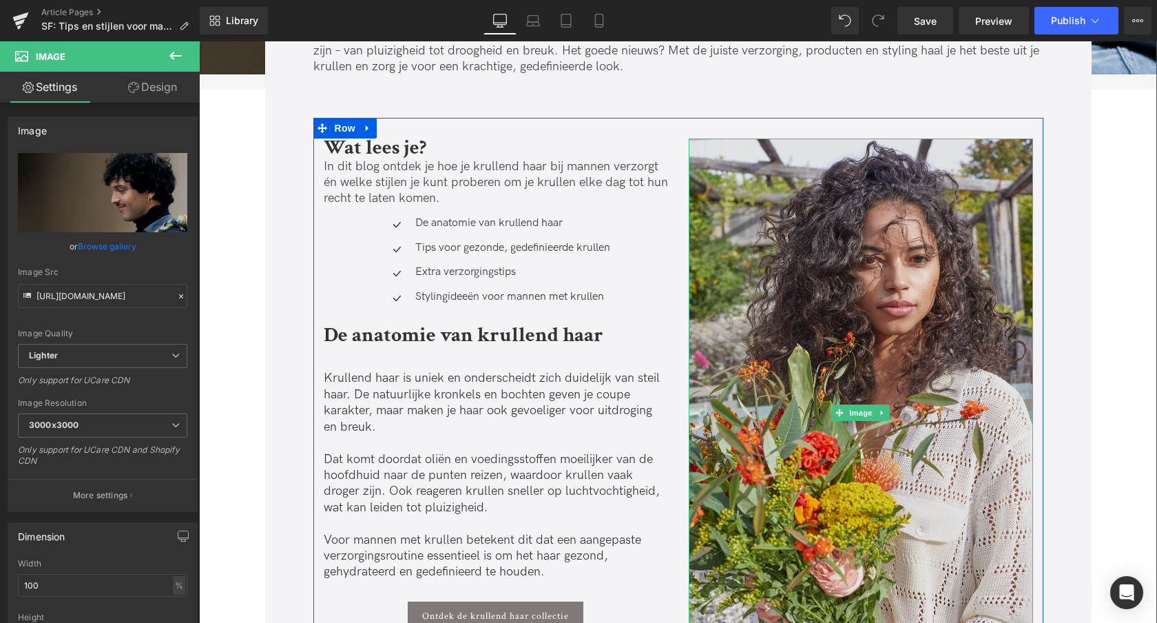
click at [830, 329] on img at bounding box center [861, 412] width 344 height 548
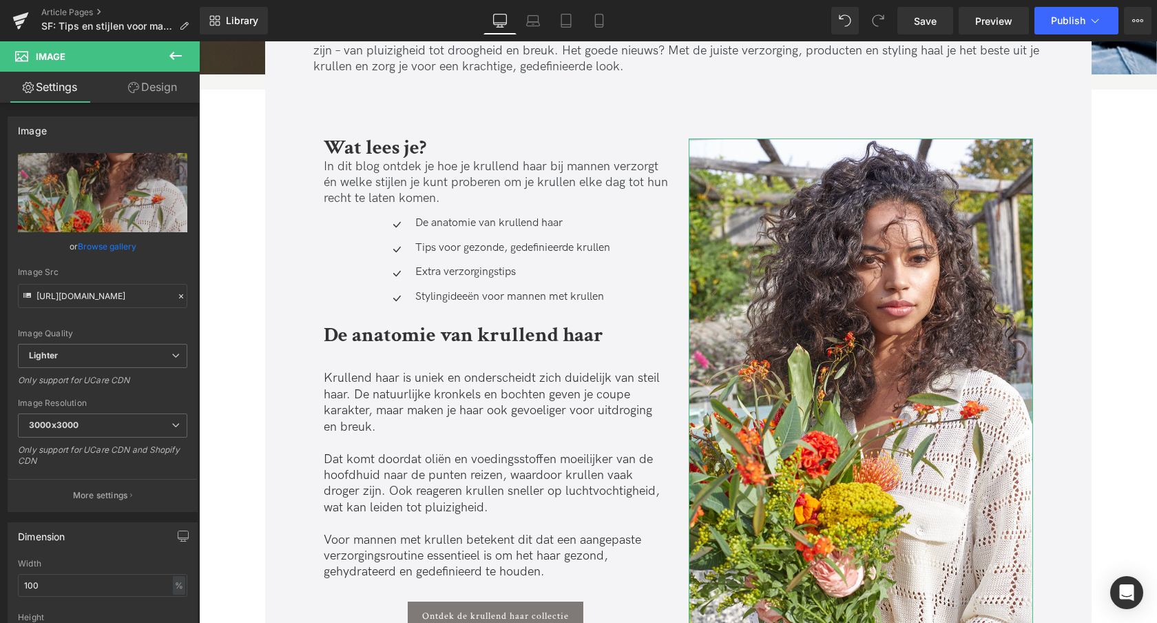
click at [103, 246] on link "Browse gallery" at bounding box center [107, 246] width 59 height 24
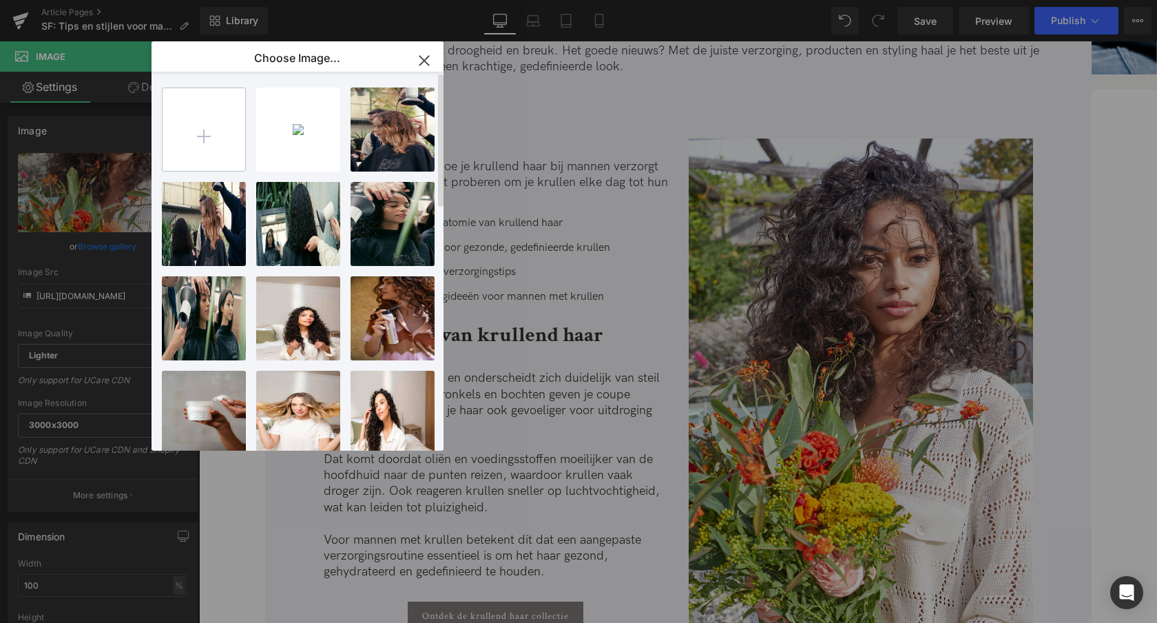
click at [211, 134] on input "file" at bounding box center [204, 129] width 83 height 83
type input "C:\fakepath\Davines [PHONE_NUMBER] (1).jpg"
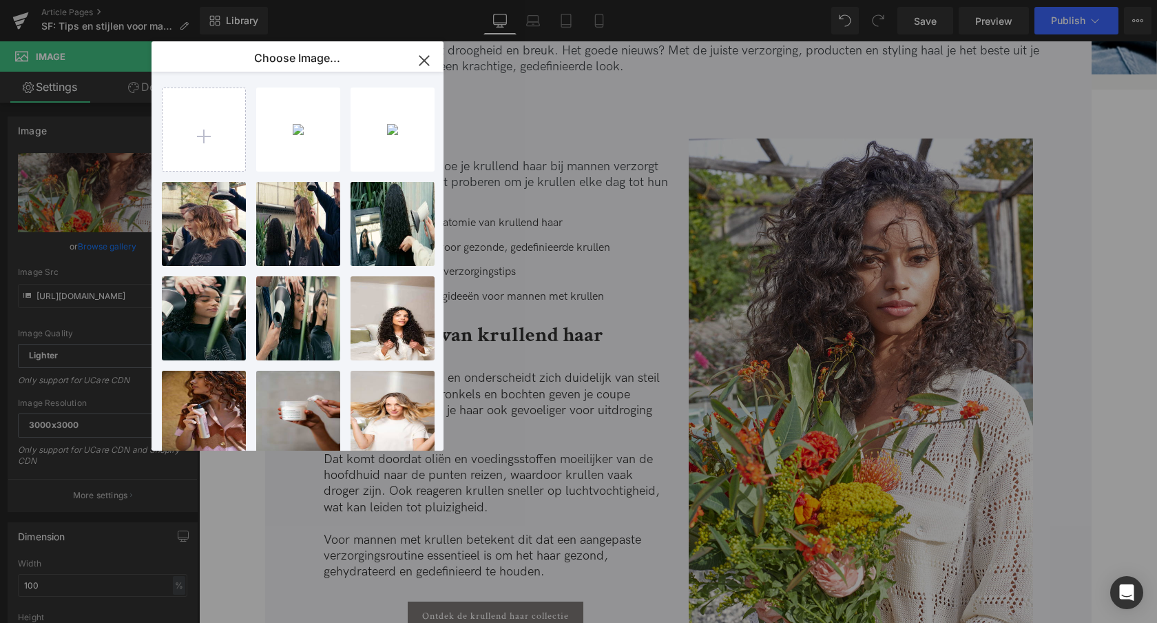
drag, startPoint x: 708, startPoint y: 182, endPoint x: 509, endPoint y: 141, distance: 203.3
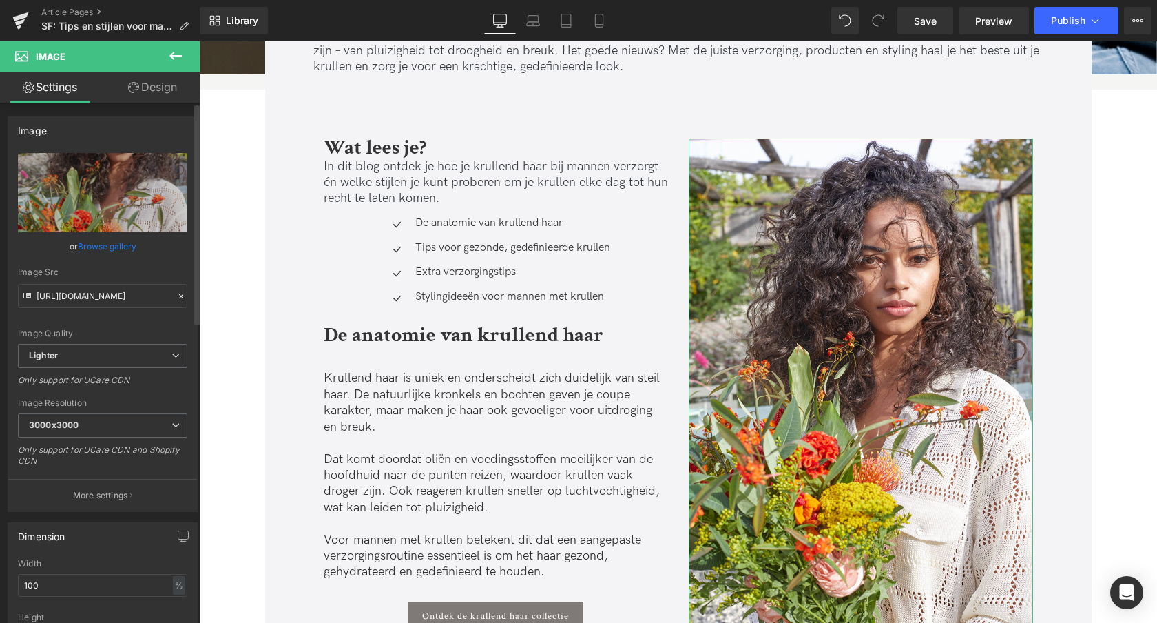
click at [100, 247] on link "Browse gallery" at bounding box center [107, 246] width 59 height 24
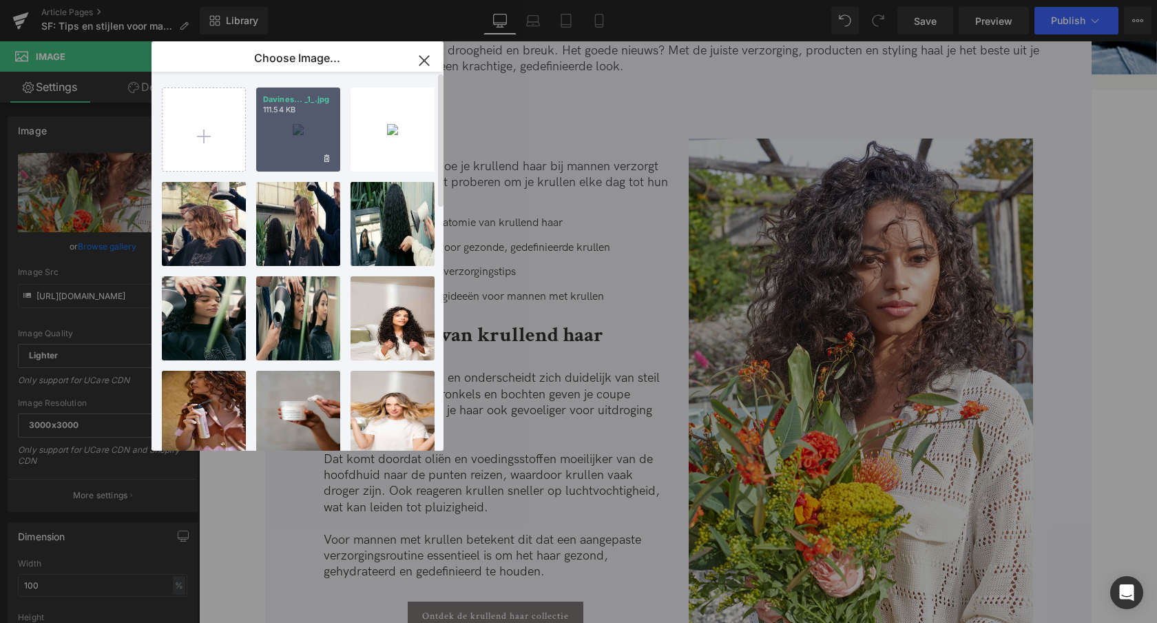
click at [291, 130] on div "Davines... _1_.jpg 111.54 KB" at bounding box center [298, 129] width 84 height 84
type input "[URL][DOMAIN_NAME][PHONE_NUMBER]"
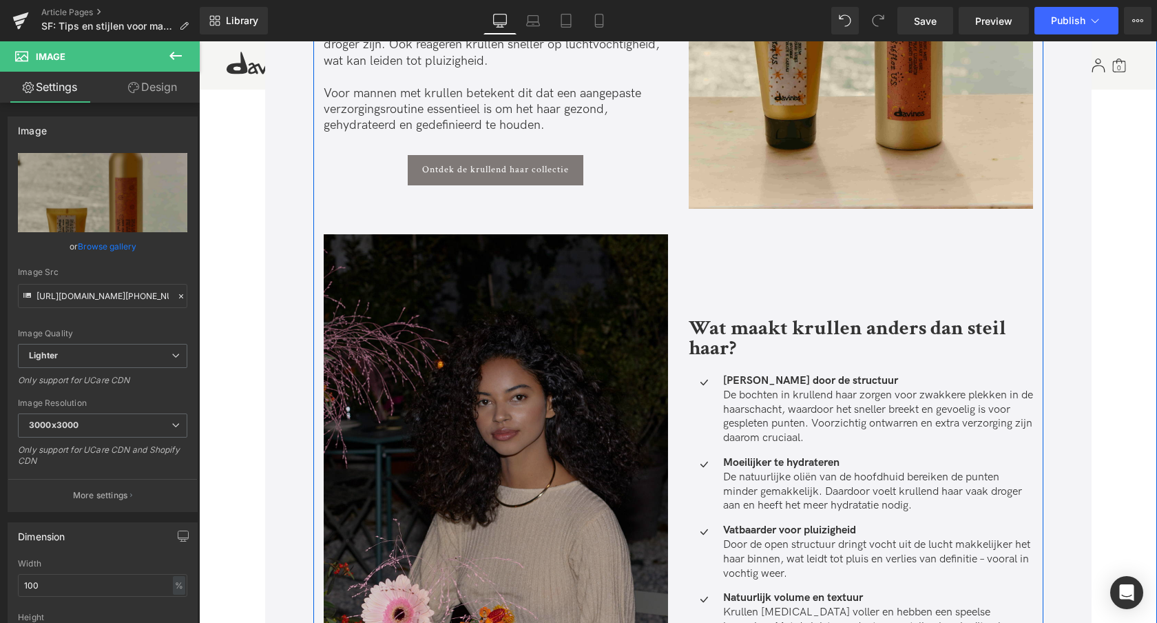
scroll to position [1060, 0]
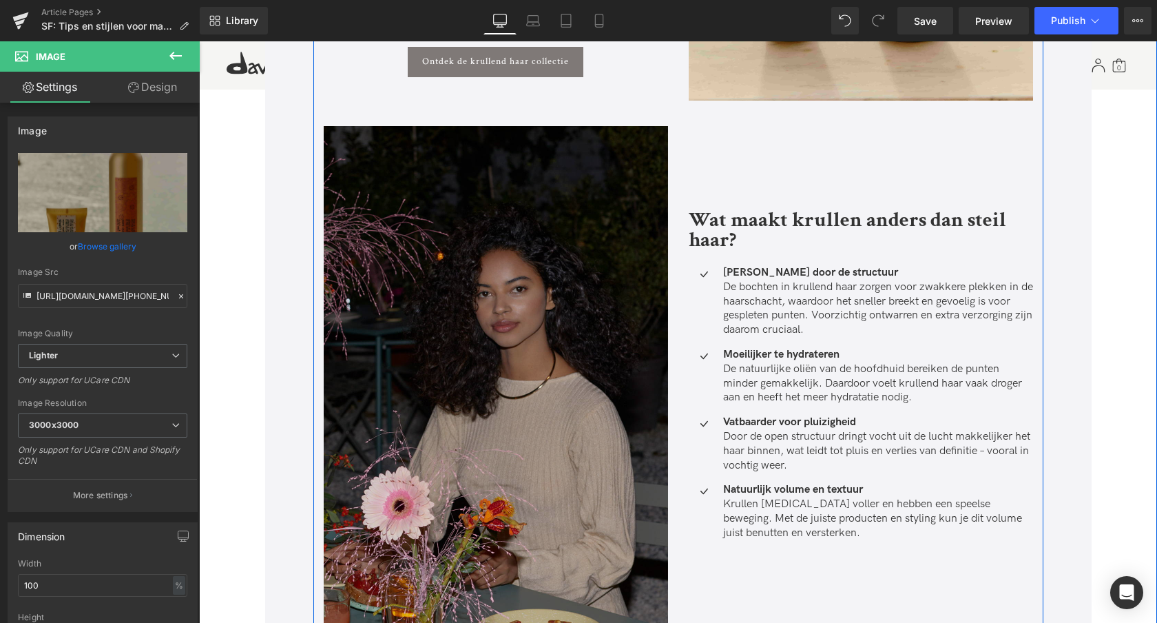
click at [521, 312] on img at bounding box center [496, 360] width 344 height 566
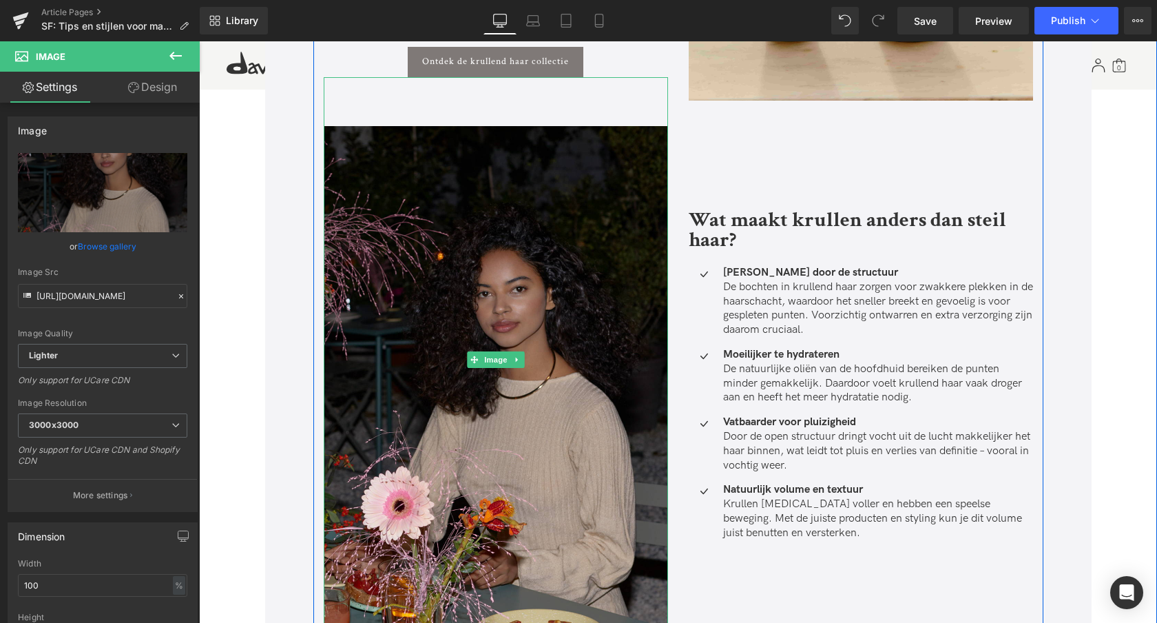
click at [519, 361] on icon at bounding box center [517, 359] width 8 height 8
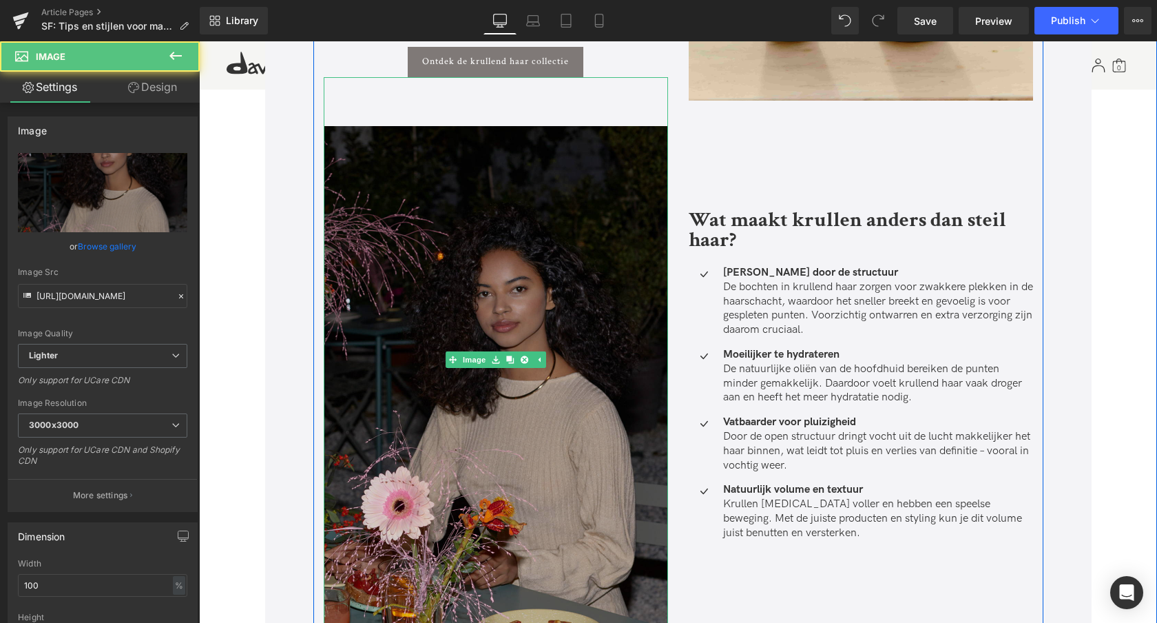
click at [475, 263] on img at bounding box center [496, 360] width 344 height 566
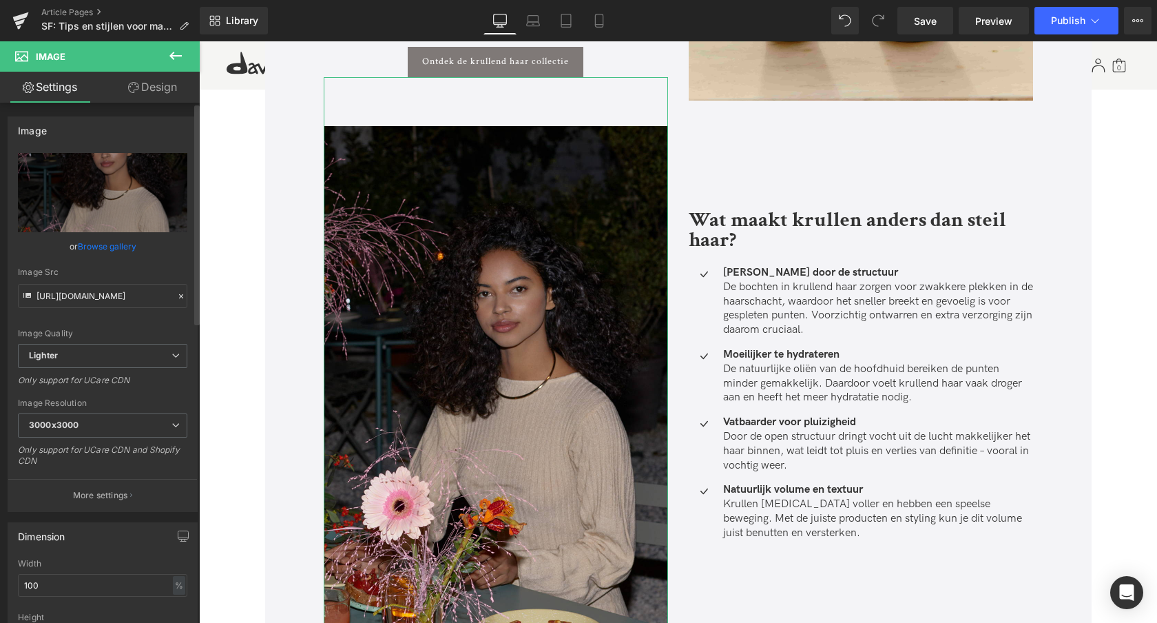
click at [101, 249] on link "Browse gallery" at bounding box center [107, 246] width 59 height 24
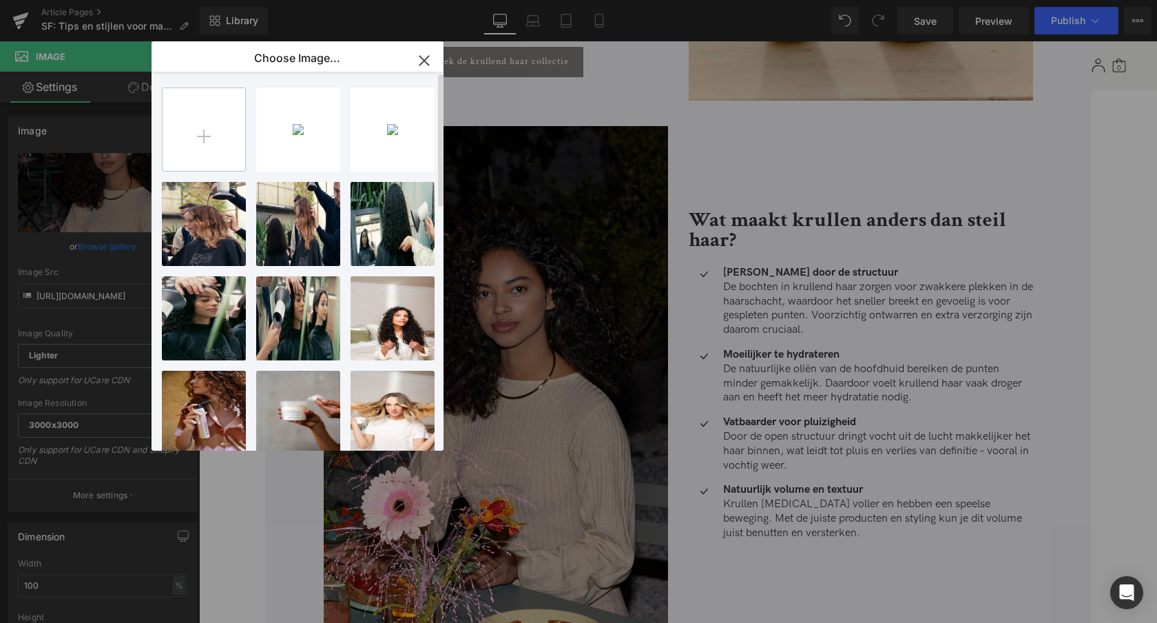
click at [205, 138] on input "file" at bounding box center [204, 129] width 83 height 83
type input "C:\fakepath\Lockigem haare mannern Davines.webp"
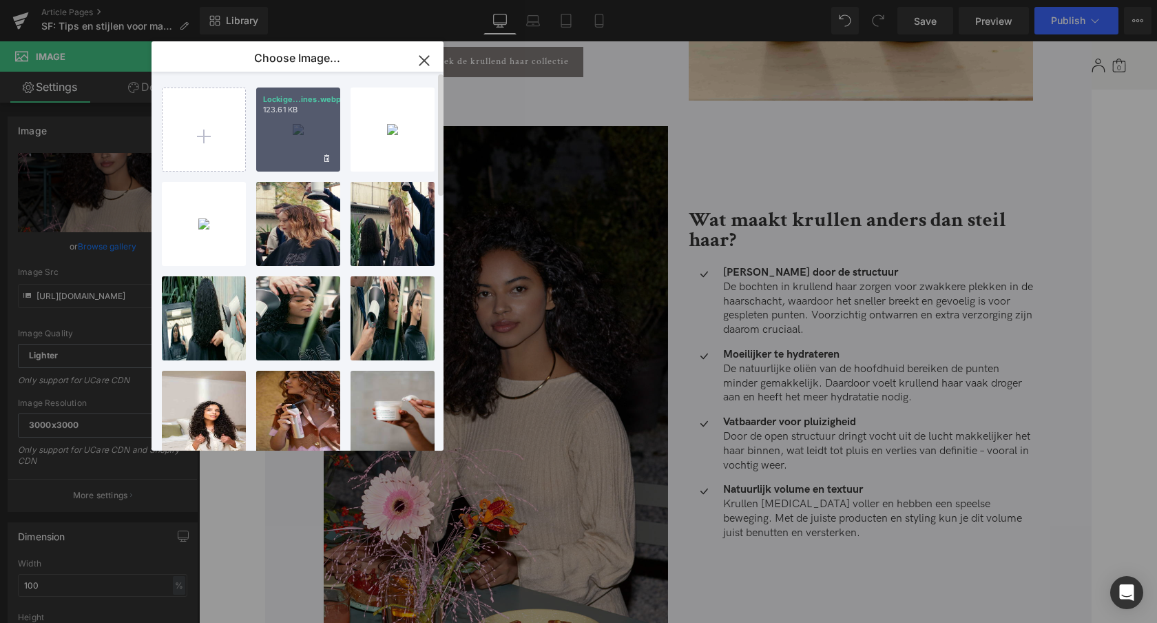
click at [302, 149] on div "Lockige...ines.webp 123.61 KB" at bounding box center [298, 129] width 84 height 84
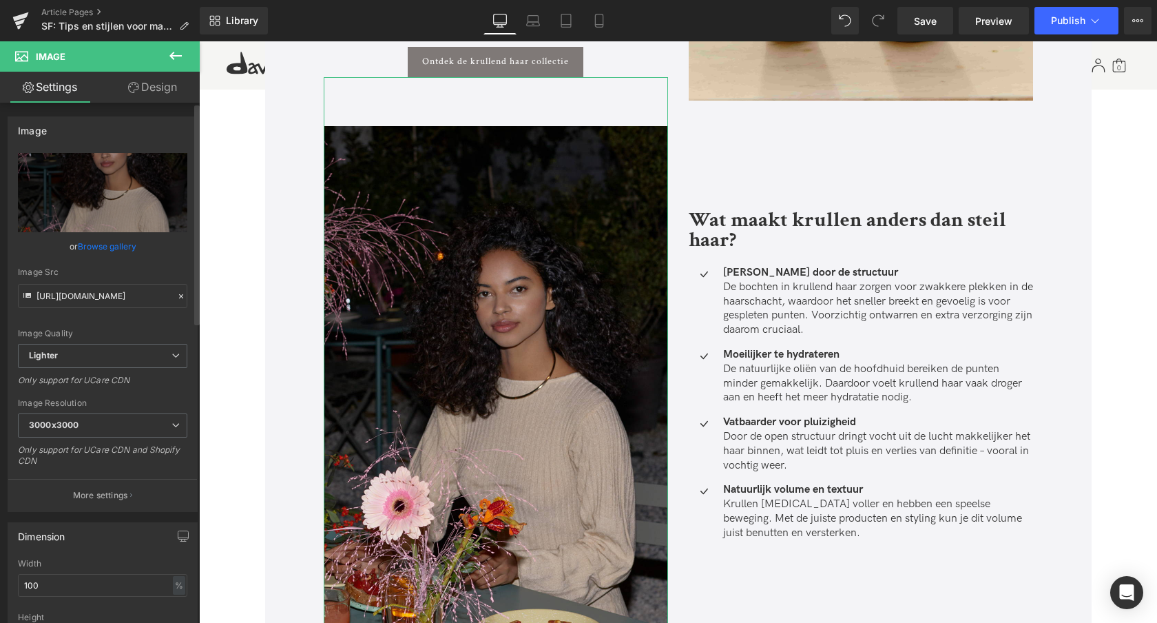
click at [98, 253] on link "Browse gallery" at bounding box center [107, 246] width 59 height 24
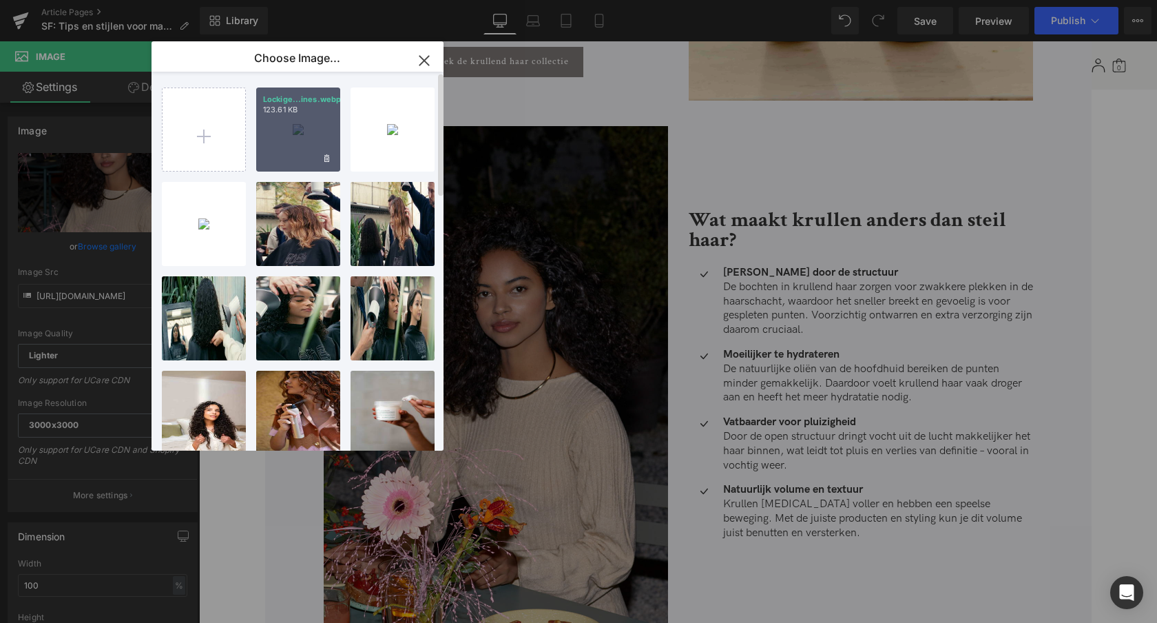
click at [298, 132] on div "Lockige...ines.webp 123.61 KB" at bounding box center [298, 129] width 84 height 84
type input "[URL][DOMAIN_NAME]"
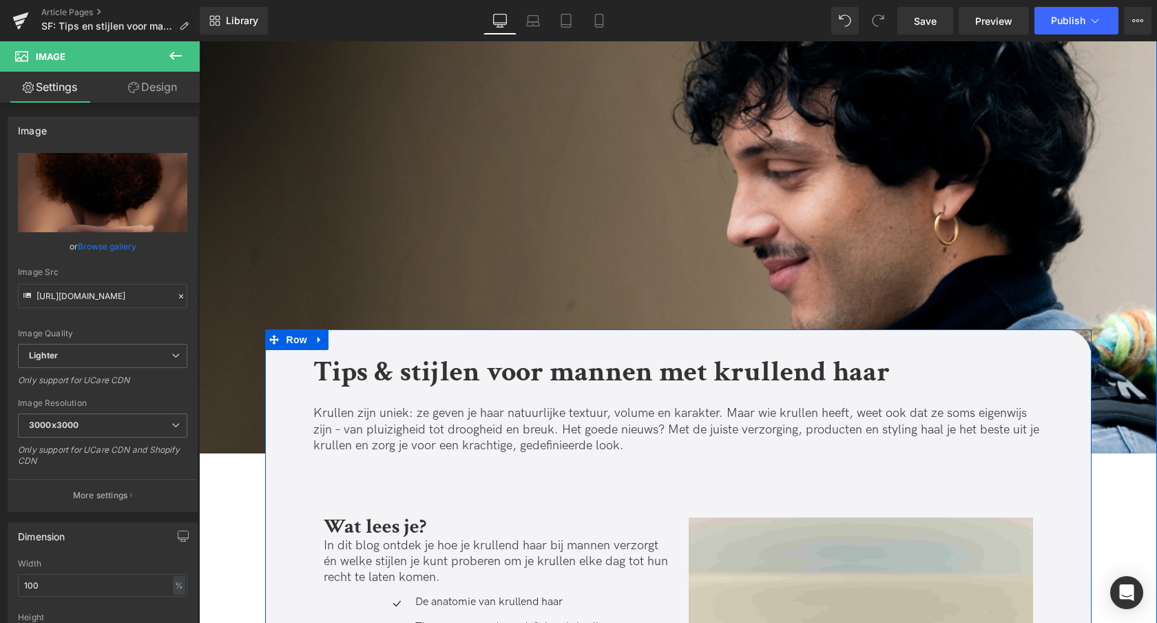
scroll to position [118, 0]
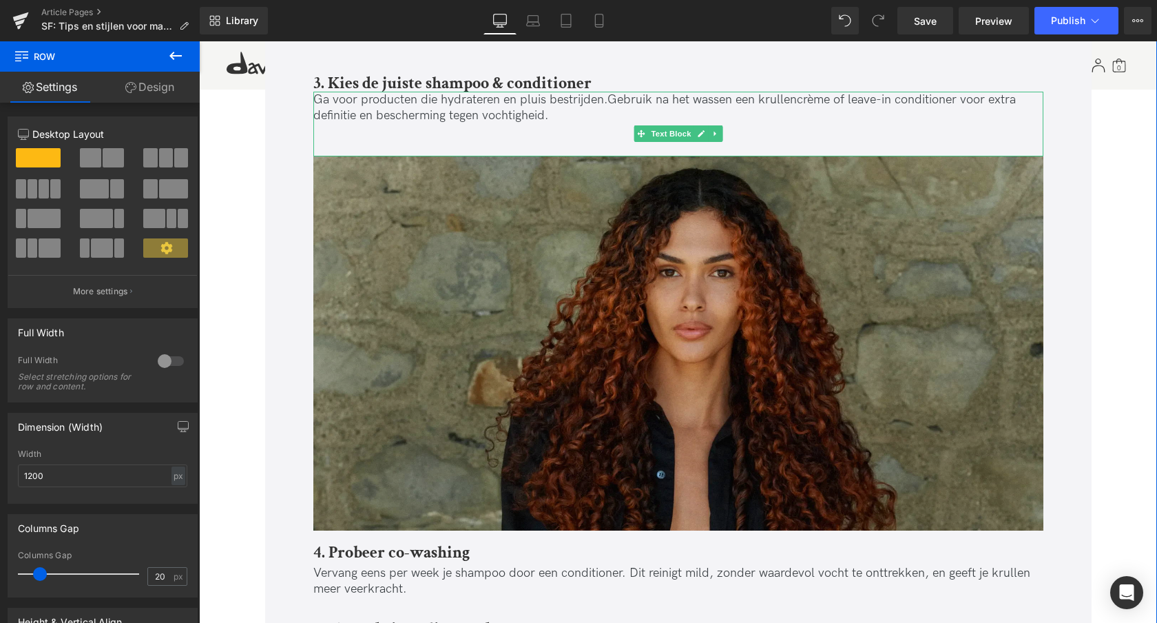
scroll to position [1997, 0]
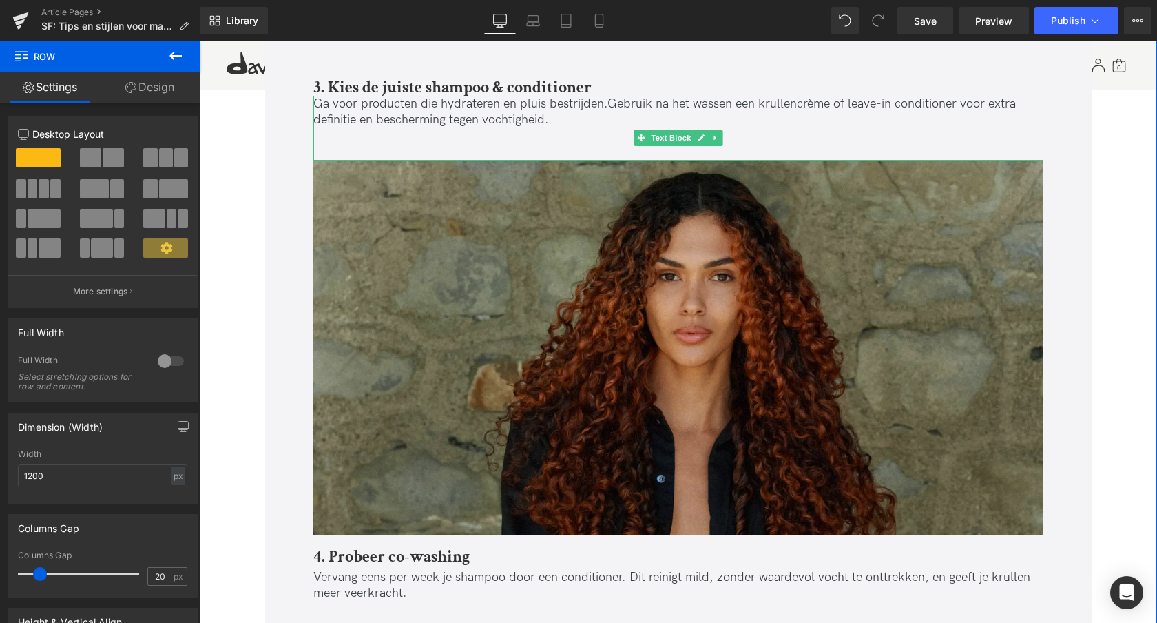
click at [646, 304] on img at bounding box center [678, 347] width 730 height 374
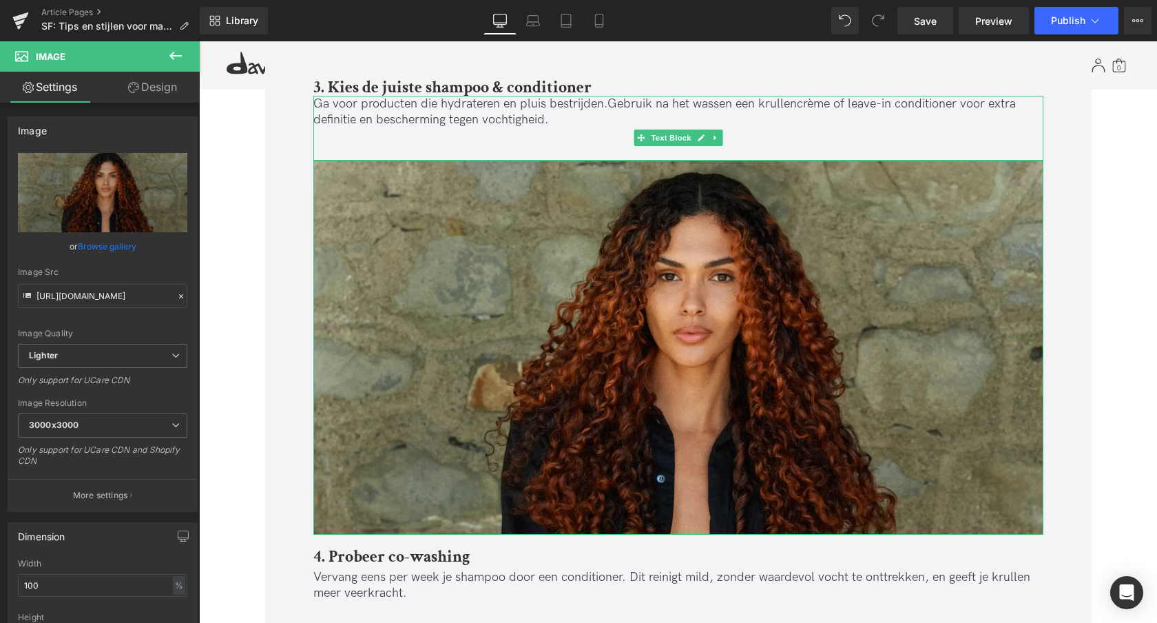
click at [109, 249] on link "Browse gallery" at bounding box center [107, 246] width 59 height 24
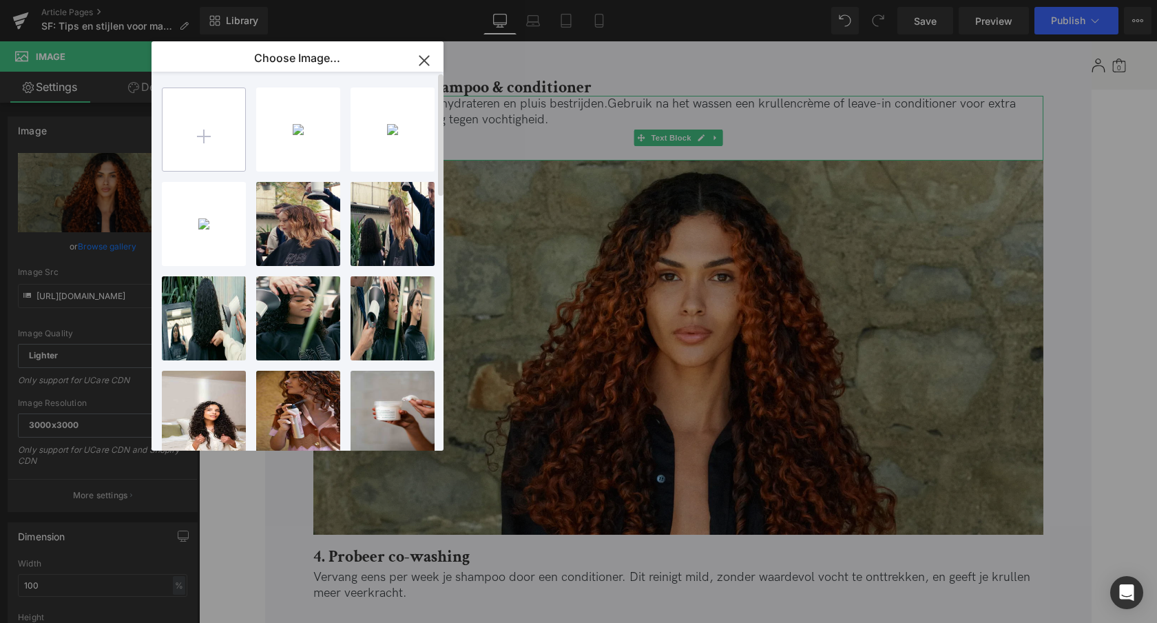
click at [214, 138] on input "file" at bounding box center [204, 129] width 83 height 83
type input "C:\fakepath\Hair smoother fur mannern .jpg"
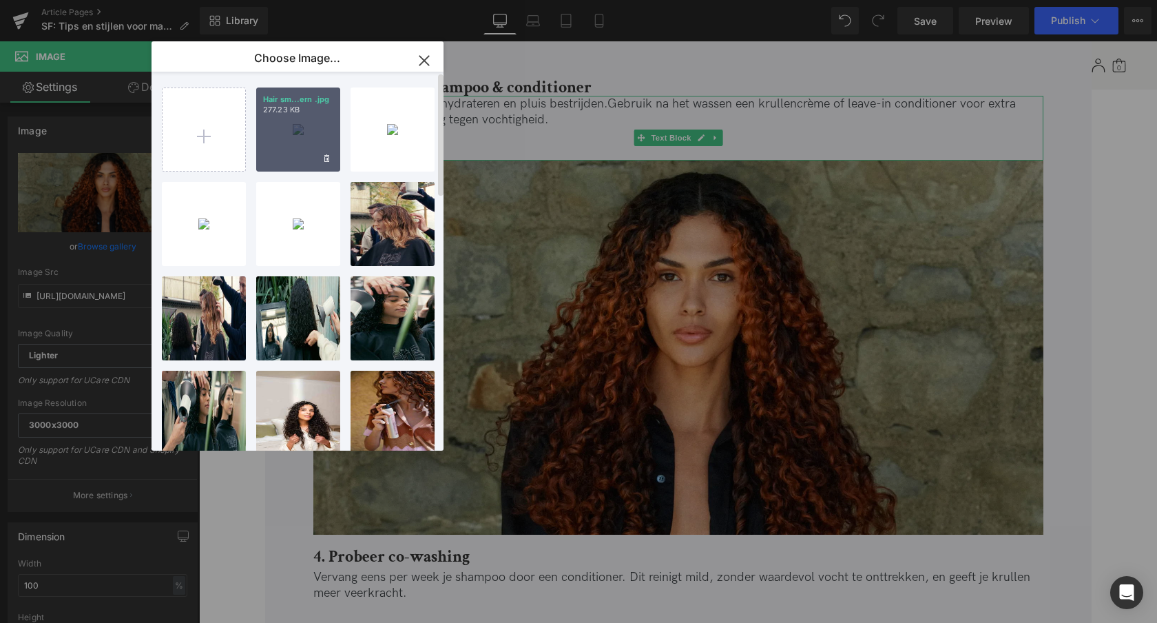
click at [296, 132] on div "Hair sm...ern .jpg 277.23 KB" at bounding box center [298, 129] width 84 height 84
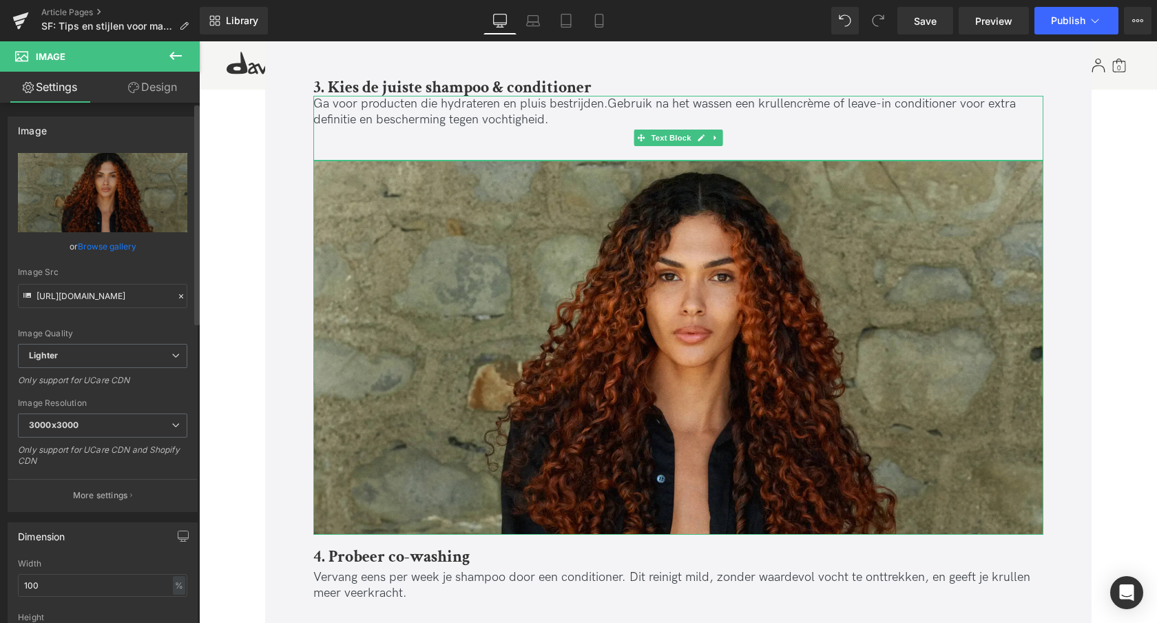
click at [111, 241] on link "Browse gallery" at bounding box center [107, 246] width 59 height 24
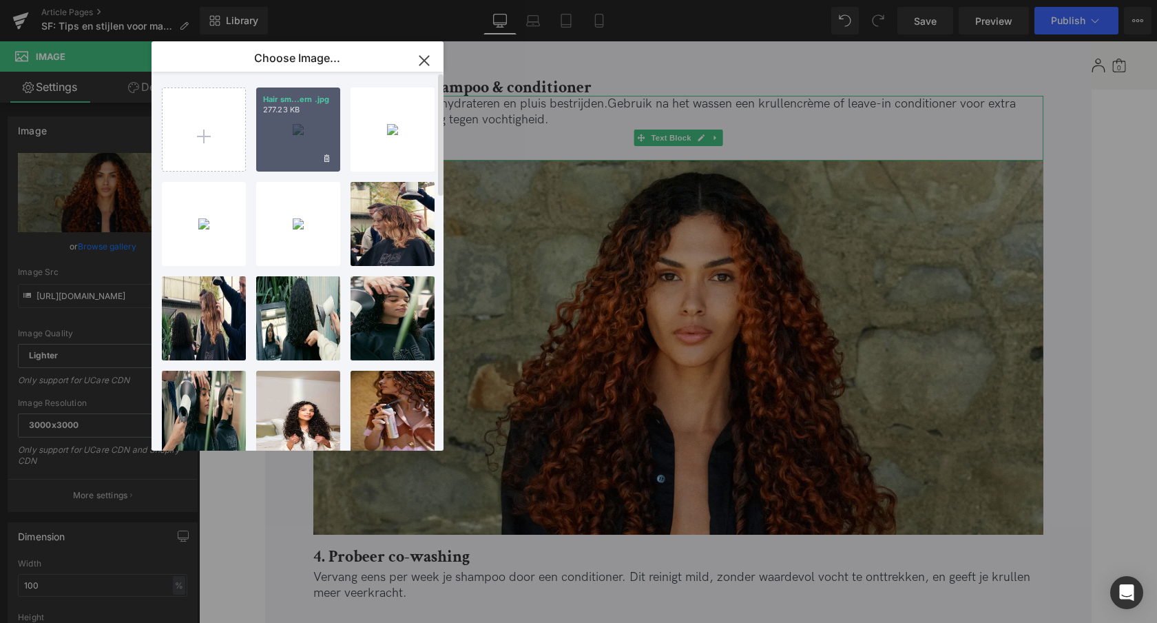
click at [309, 131] on div "Hair sm...ern .jpg 277.23 KB" at bounding box center [298, 129] width 84 height 84
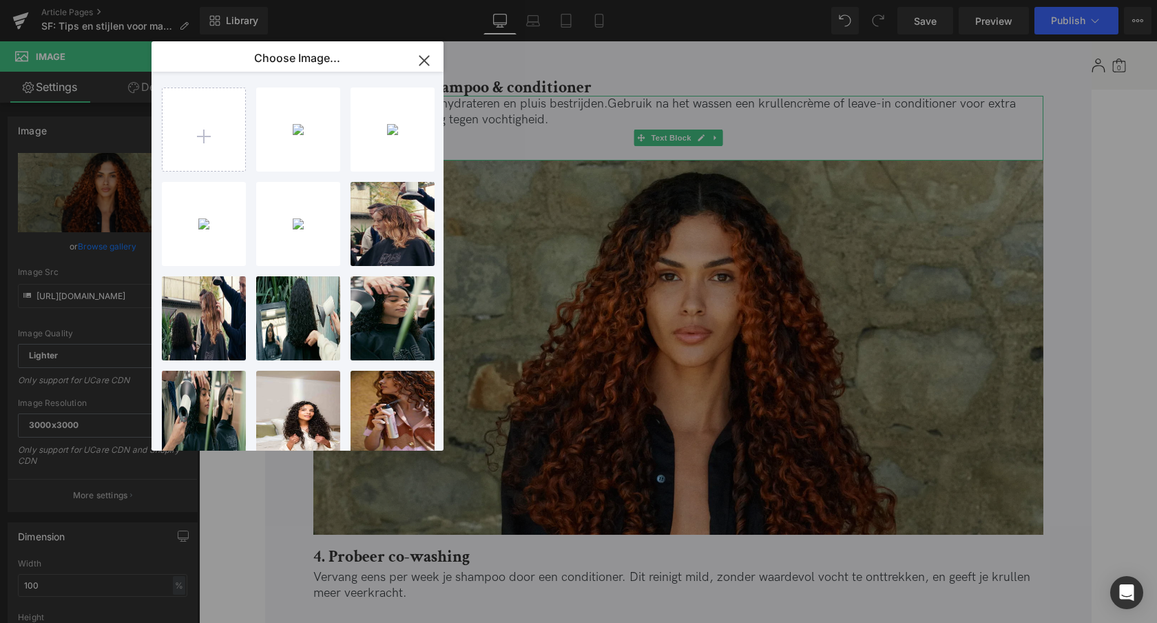
type input "[URL][DOMAIN_NAME]"
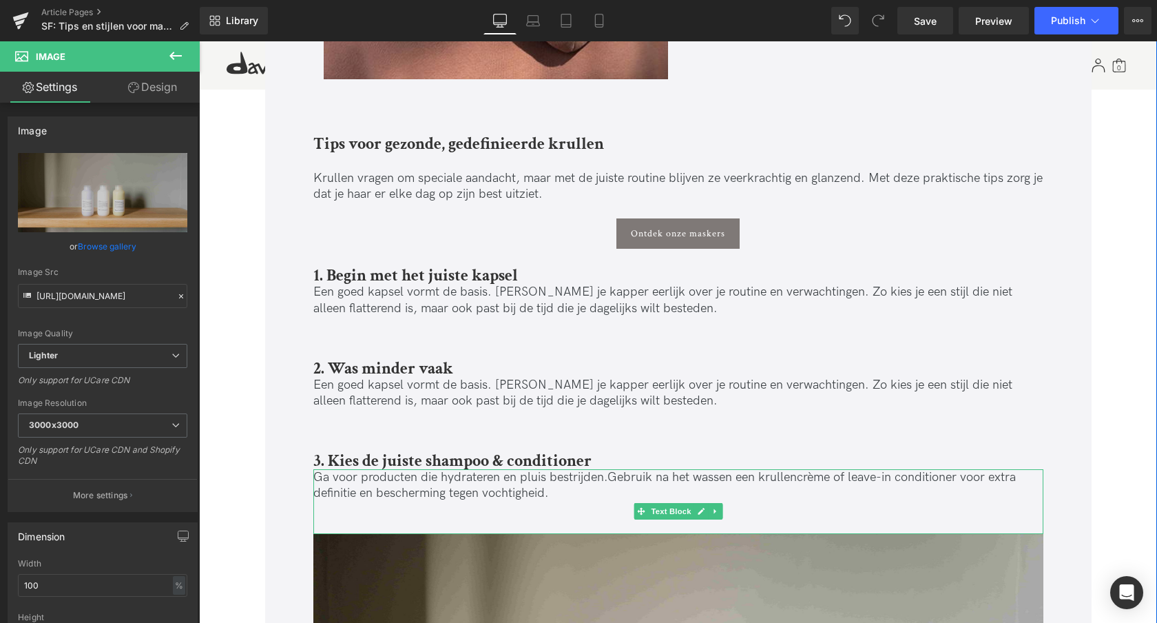
scroll to position [1628, 0]
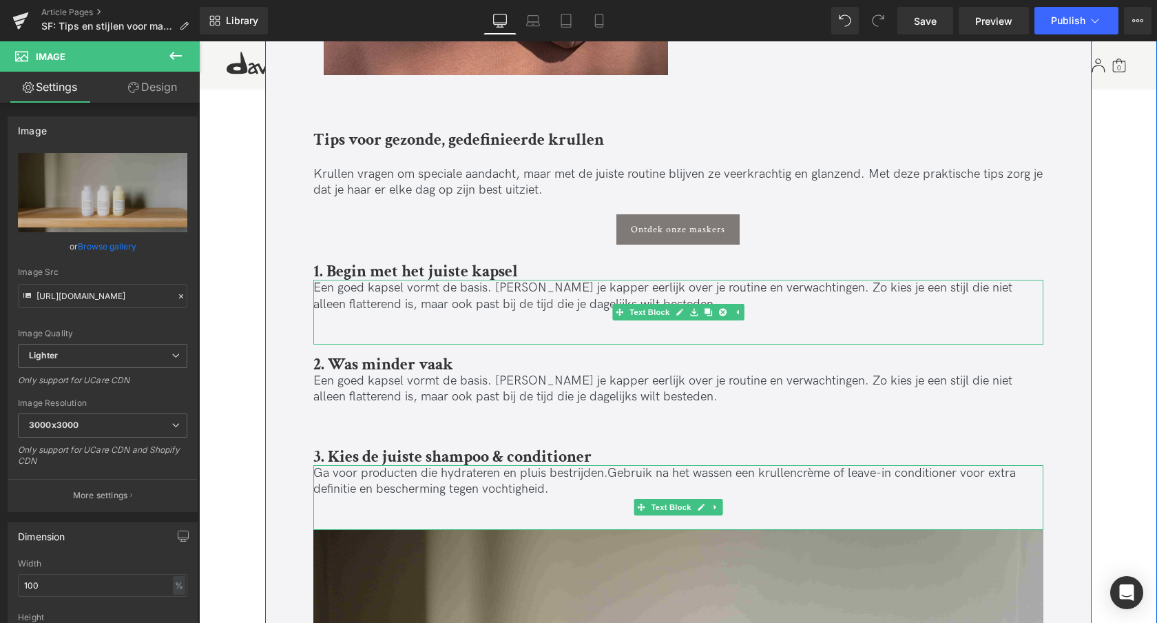
click at [344, 328] on p at bounding box center [678, 336] width 730 height 16
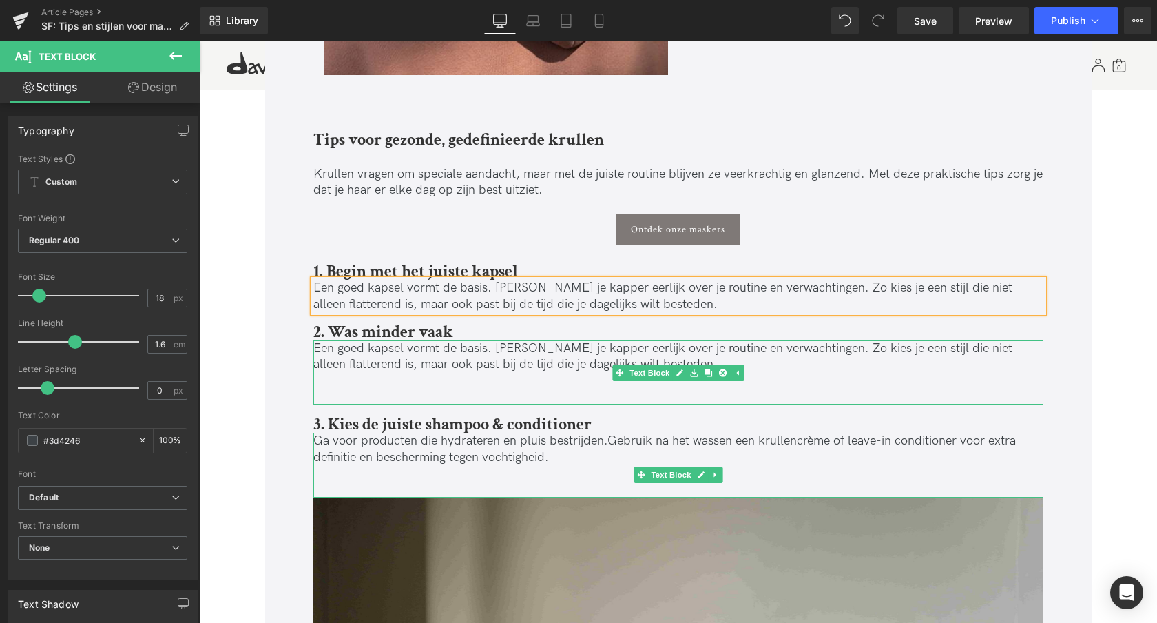
click at [327, 393] on p at bounding box center [678, 396] width 730 height 16
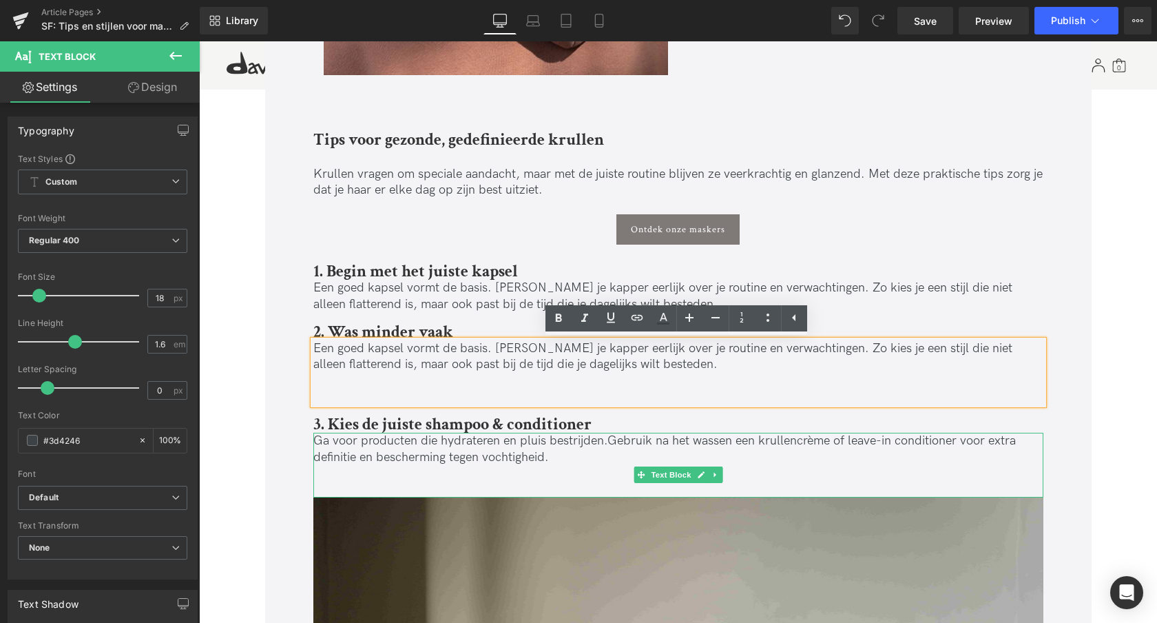
click at [333, 385] on p at bounding box center [678, 381] width 730 height 16
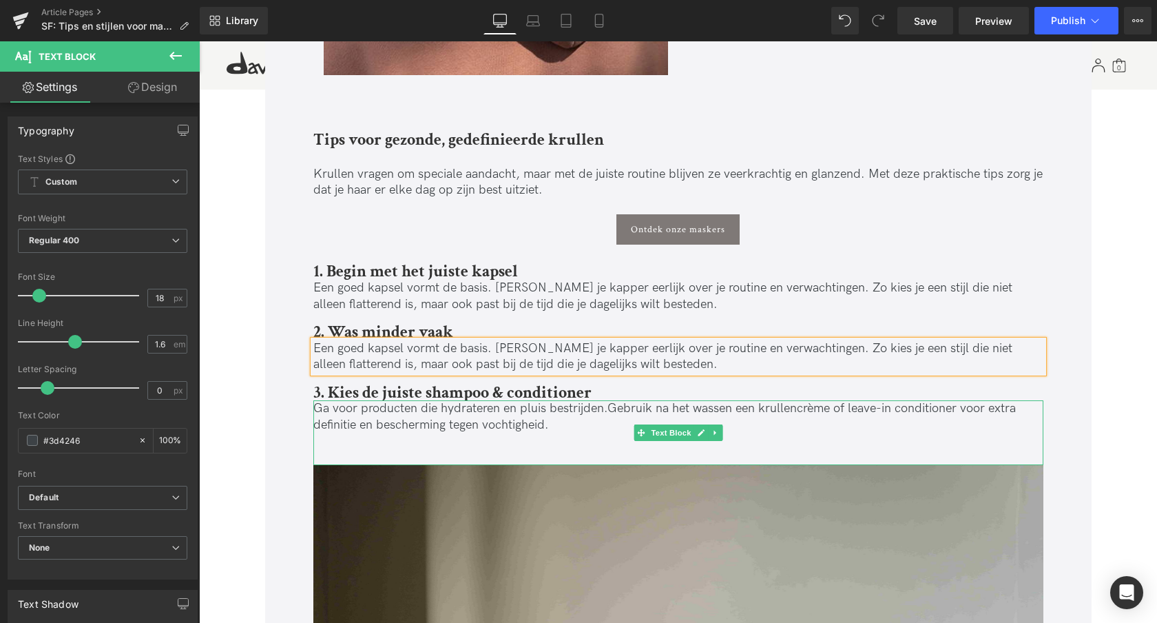
click at [343, 444] on p at bounding box center [678, 441] width 730 height 16
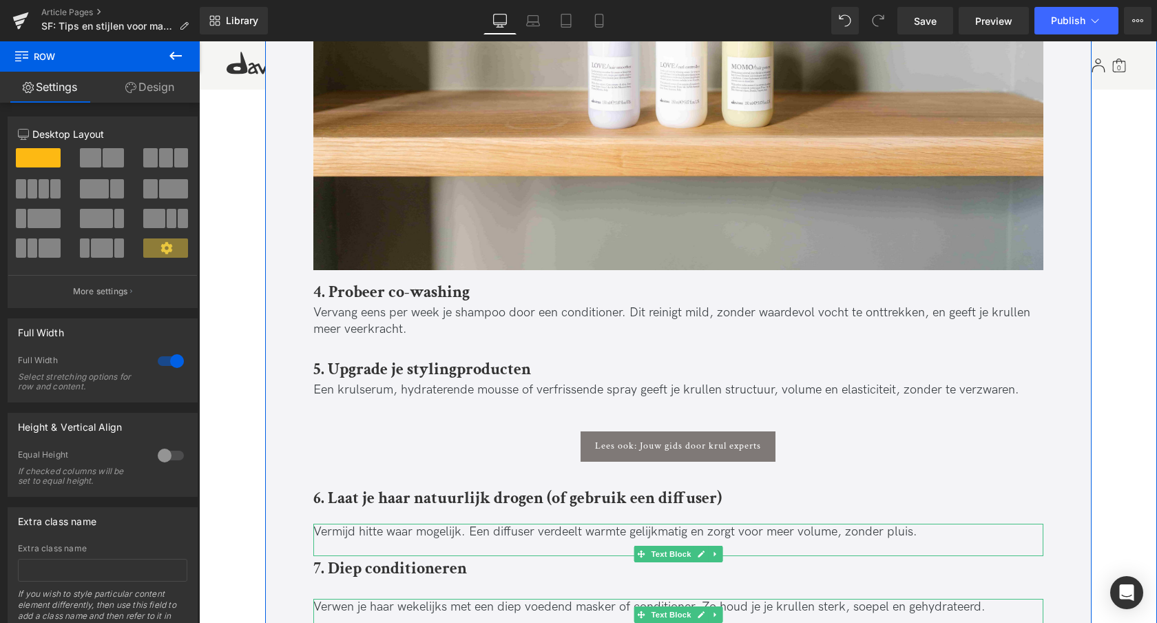
scroll to position [2302, 0]
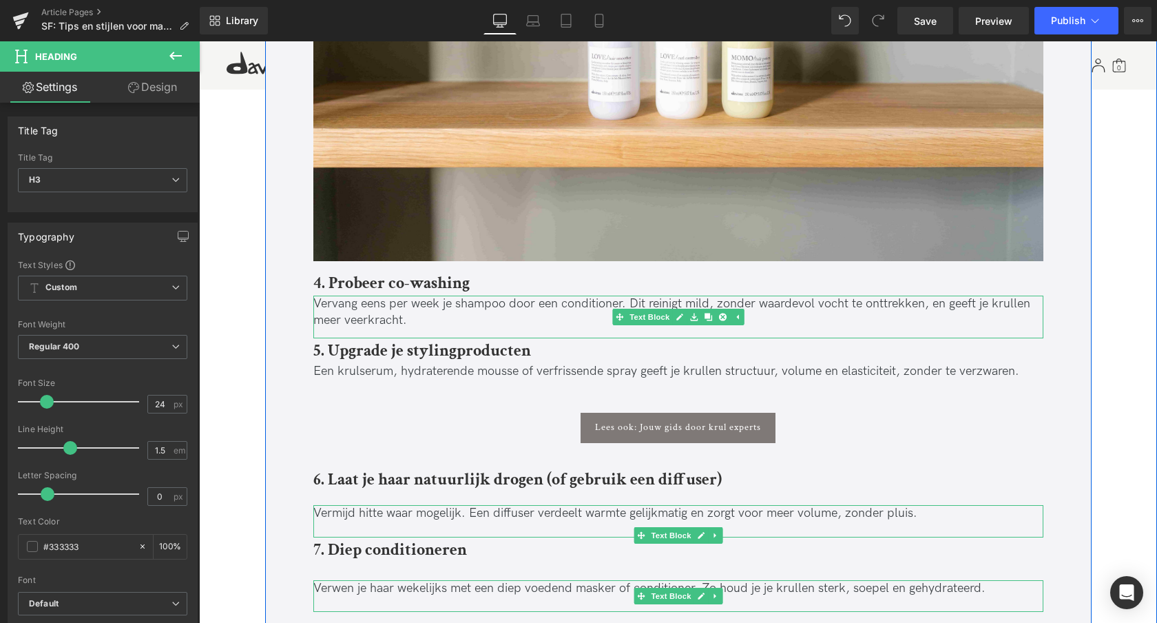
drag, startPoint x: 344, startPoint y: 315, endPoint x: 342, endPoint y: 382, distance: 66.9
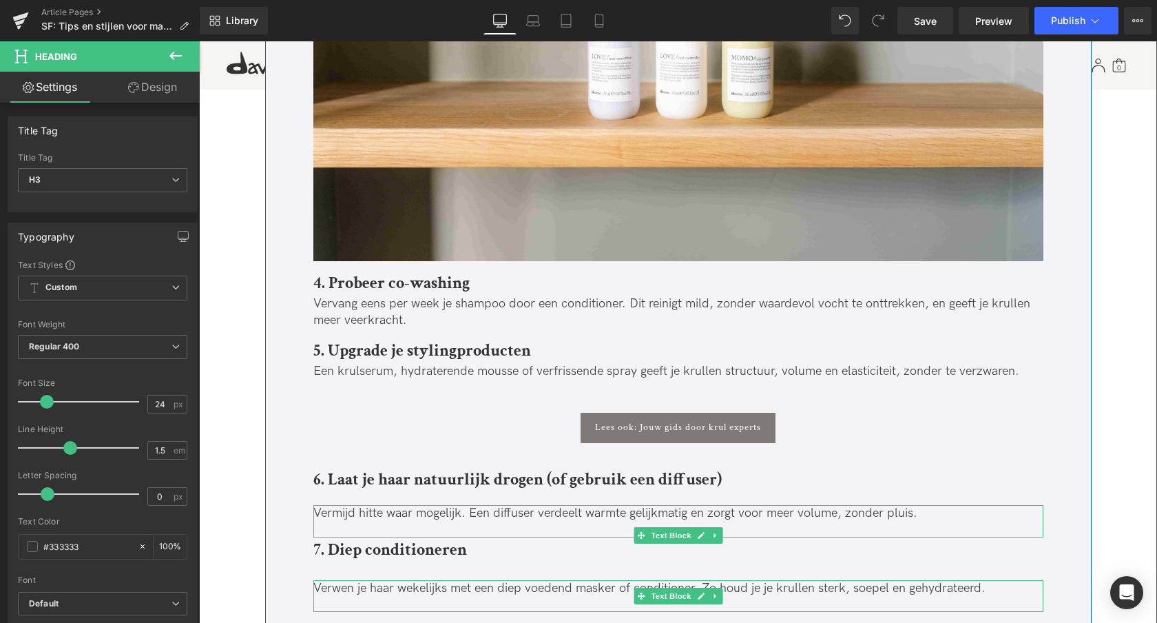
click at [349, 373] on p "Een krulserum, hydraterende mousse of verfrissende spray geeft je krullen struc…" at bounding box center [678, 371] width 730 height 16
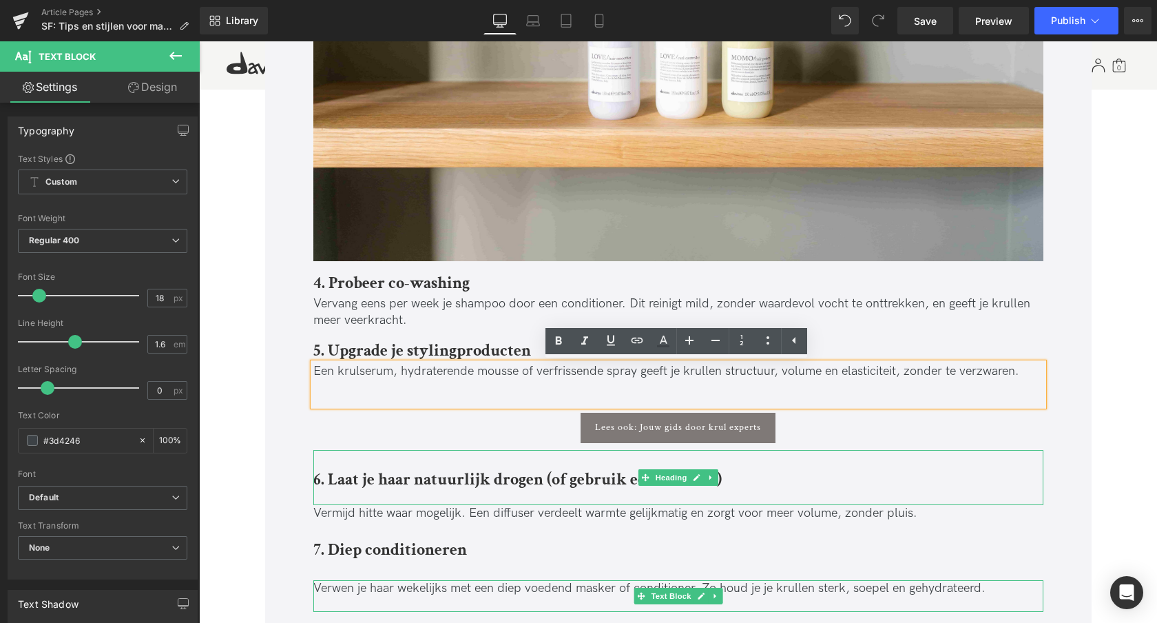
click at [380, 485] on b "6. Laat je haar natuurlijk drogen (of gebruik een diffuser)" at bounding box center [517, 478] width 408 height 21
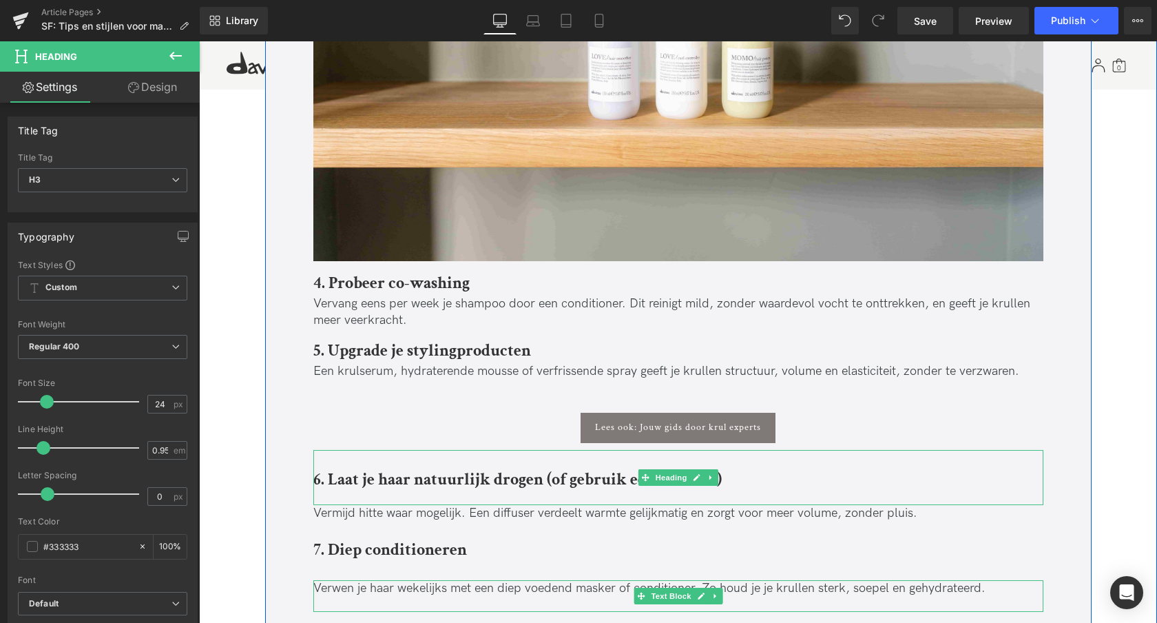
drag, startPoint x: 390, startPoint y: 504, endPoint x: 392, endPoint y: 460, distance: 43.4
click at [388, 475] on div "6. Laat je haar natuurlijk drogen (of gebruik een diffuser) Heading 32px" at bounding box center [678, 477] width 730 height 55
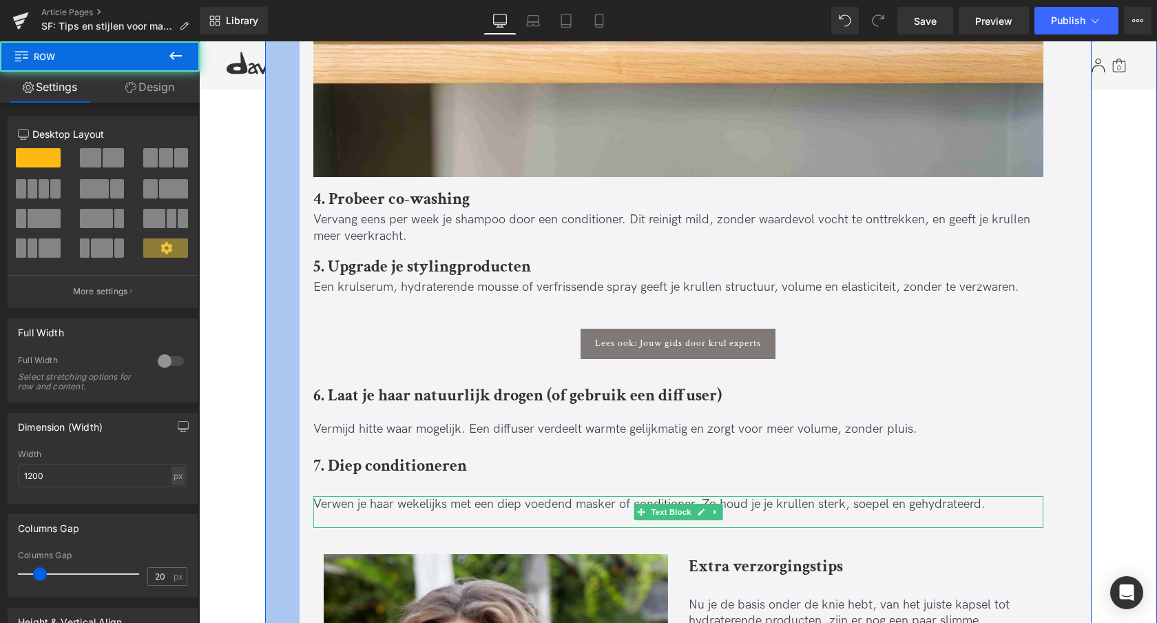
scroll to position [2402, 0]
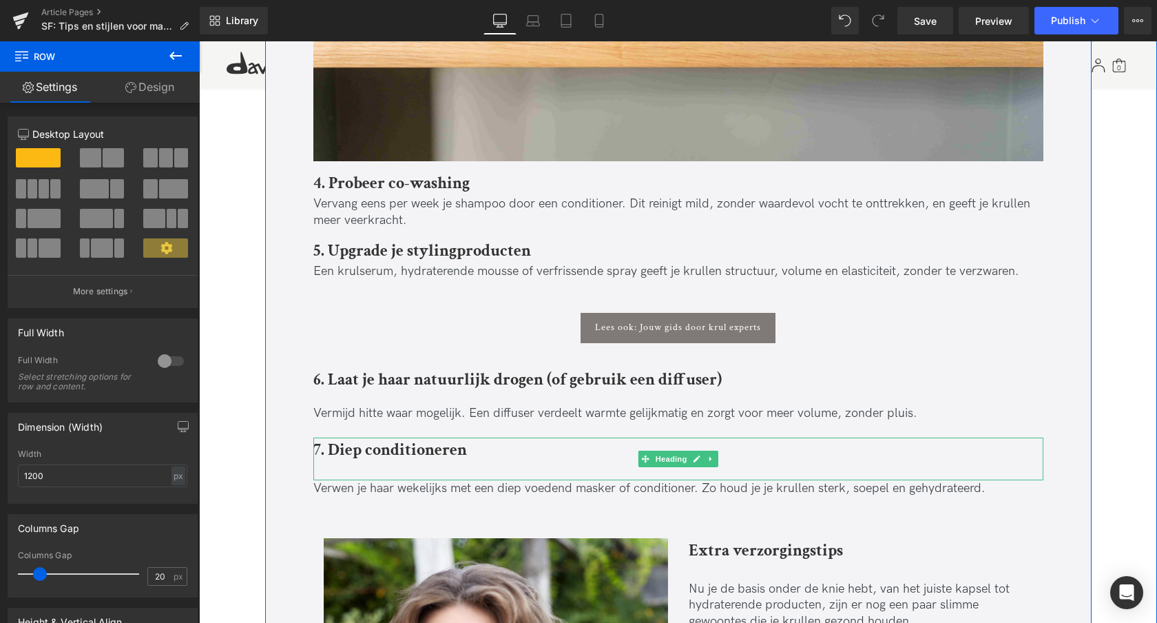
click at [352, 472] on div at bounding box center [678, 471] width 730 height 18
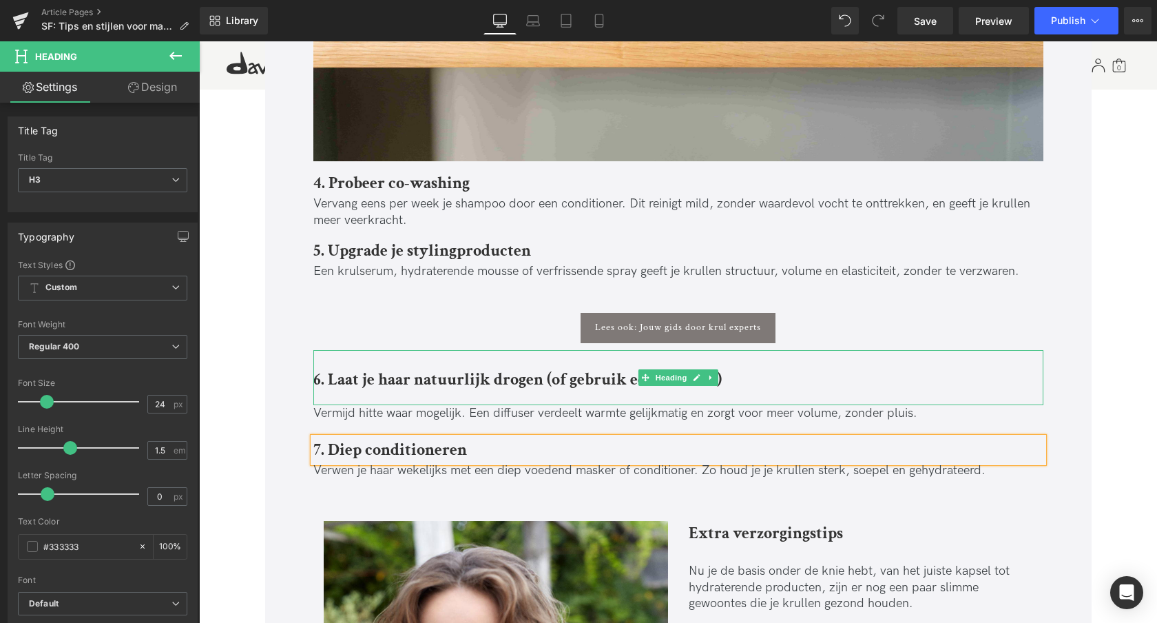
click at [738, 381] on h3 "6. Laat je haar natuurlijk drogen (of gebruik een diffuser)" at bounding box center [678, 380] width 730 height 16
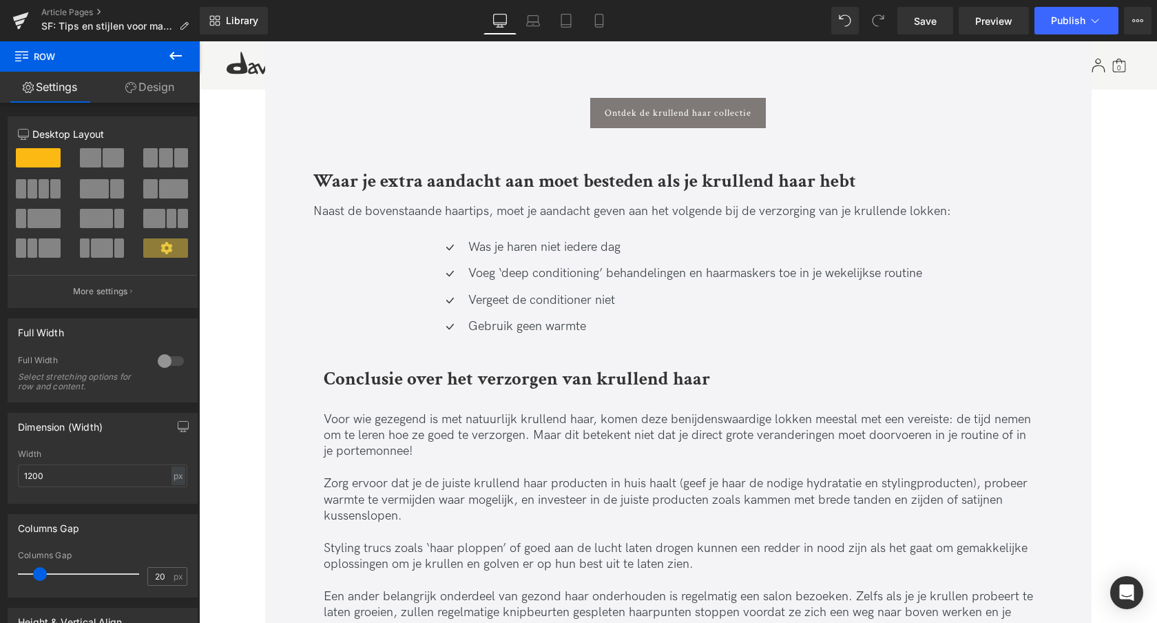
scroll to position [6037, 0]
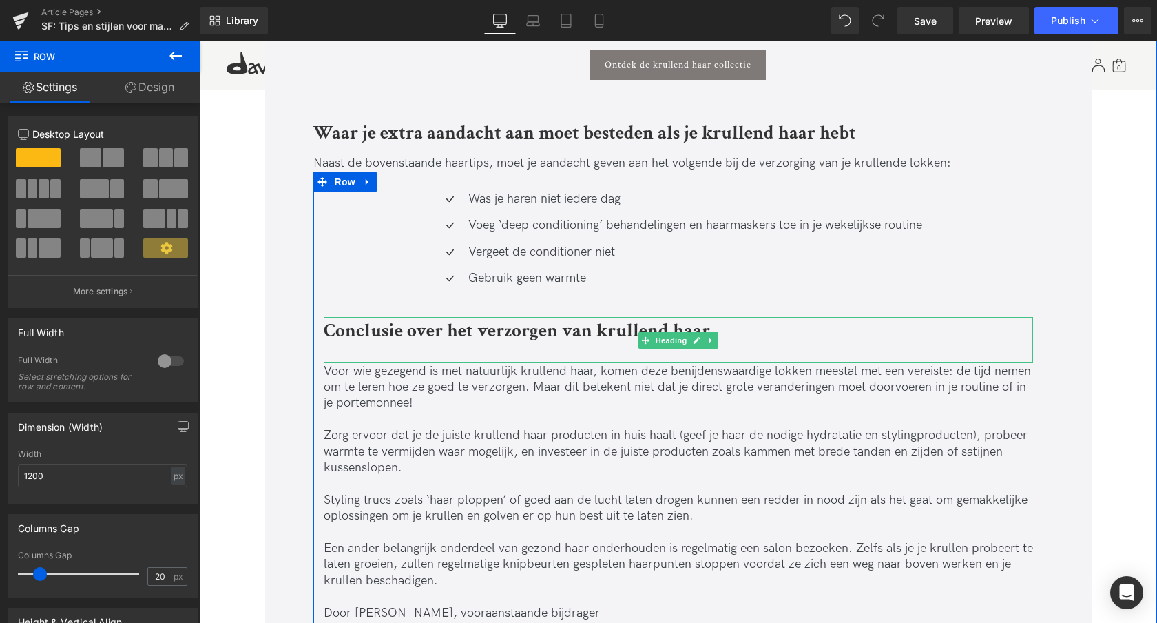
click at [714, 332] on link at bounding box center [711, 340] width 14 height 17
click at [718, 336] on icon at bounding box center [718, 340] width 8 height 8
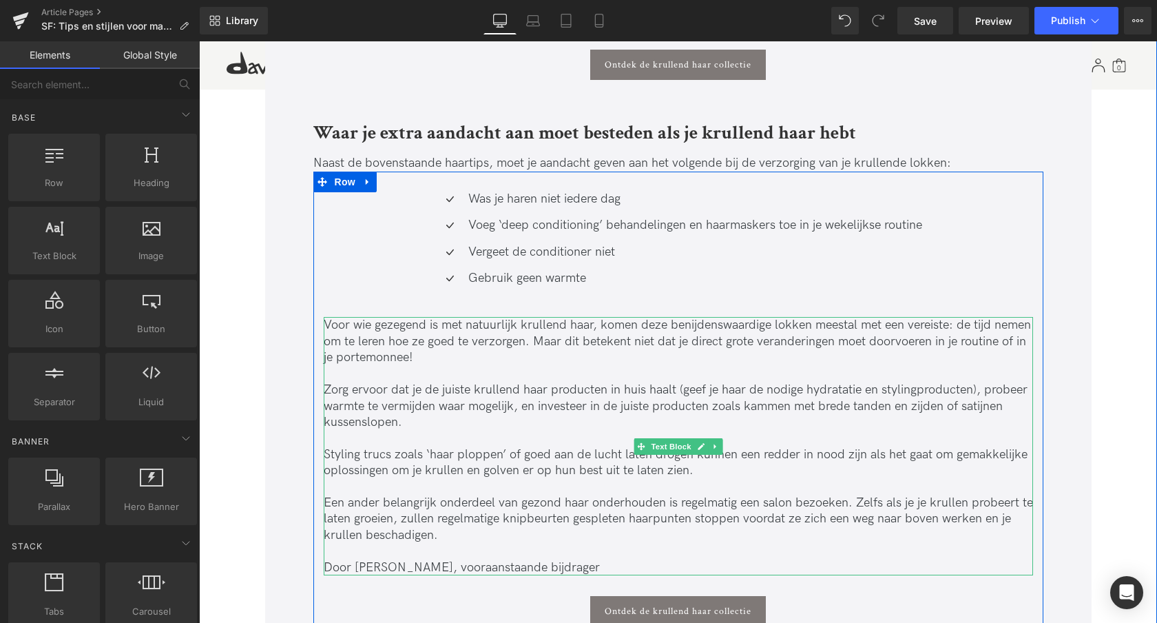
click at [714, 444] on icon at bounding box center [715, 446] width 2 height 5
click at [718, 442] on icon at bounding box center [722, 446] width 8 height 8
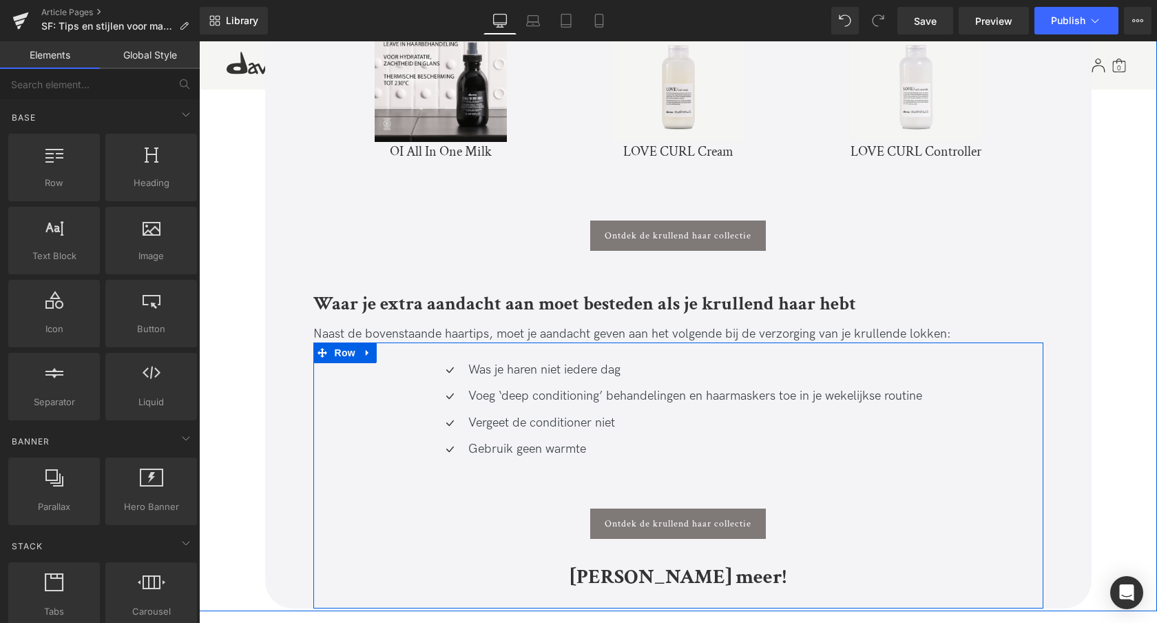
scroll to position [5833, 0]
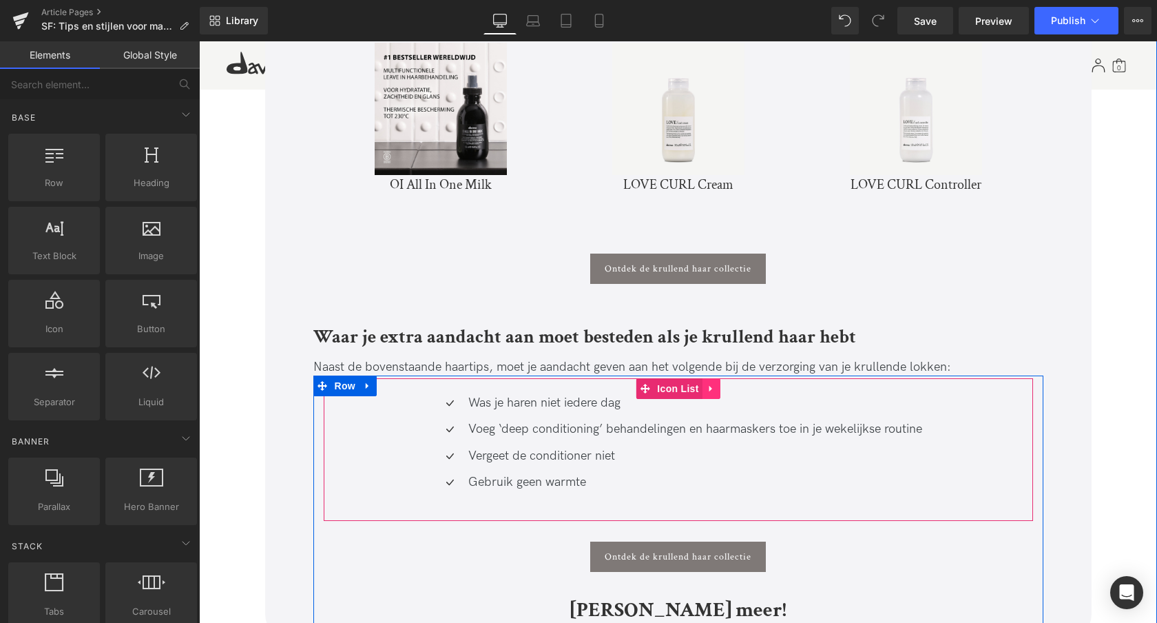
click at [711, 383] on icon at bounding box center [712, 388] width 10 height 10
click at [718, 384] on icon at bounding box center [721, 389] width 10 height 10
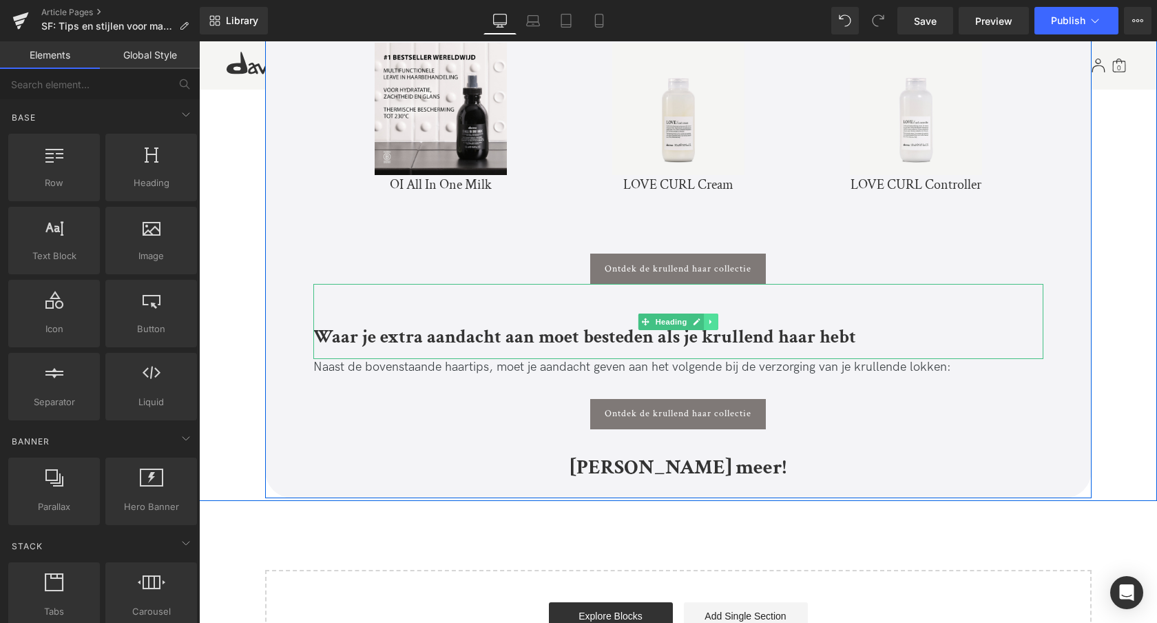
click at [712, 318] on icon at bounding box center [711, 322] width 8 height 8
click at [716, 318] on icon at bounding box center [718, 322] width 8 height 8
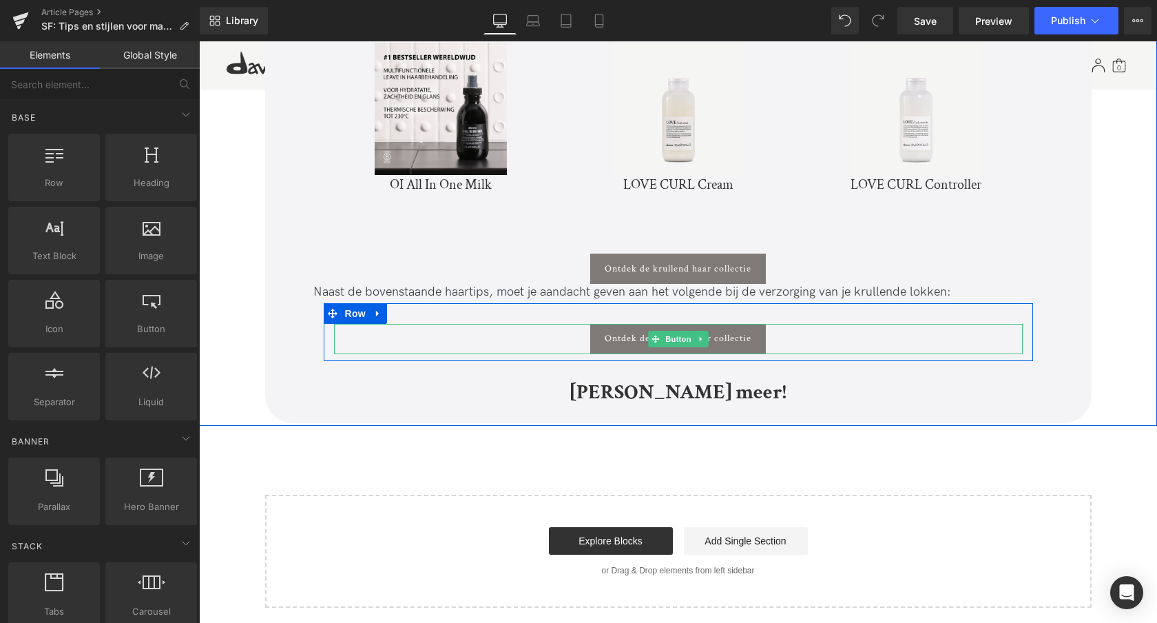
click at [701, 335] on icon at bounding box center [701, 339] width 8 height 8
click at [709, 335] on icon at bounding box center [708, 339] width 8 height 8
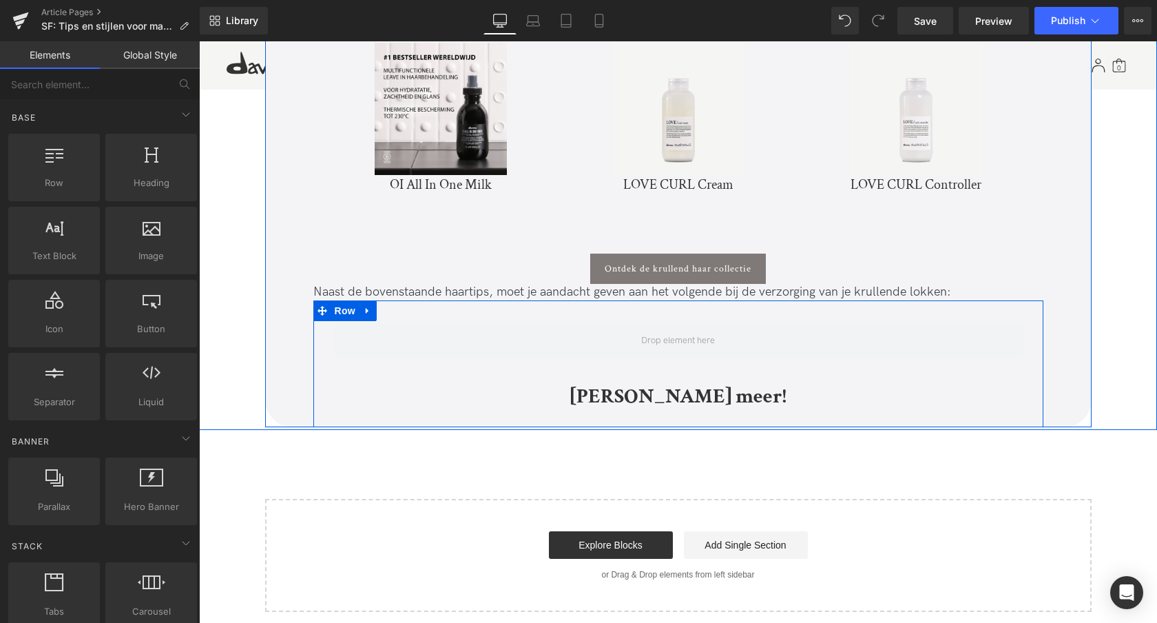
click at [367, 305] on icon at bounding box center [368, 310] width 10 height 10
click at [404, 306] on icon at bounding box center [404, 311] width 10 height 10
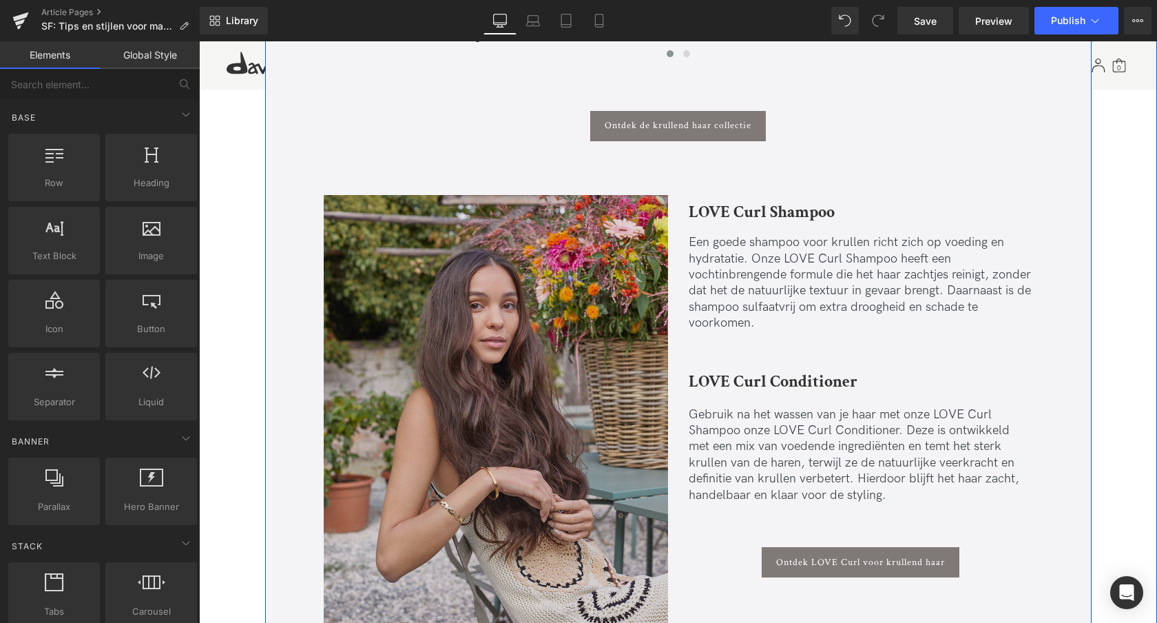
scroll to position [4216, 0]
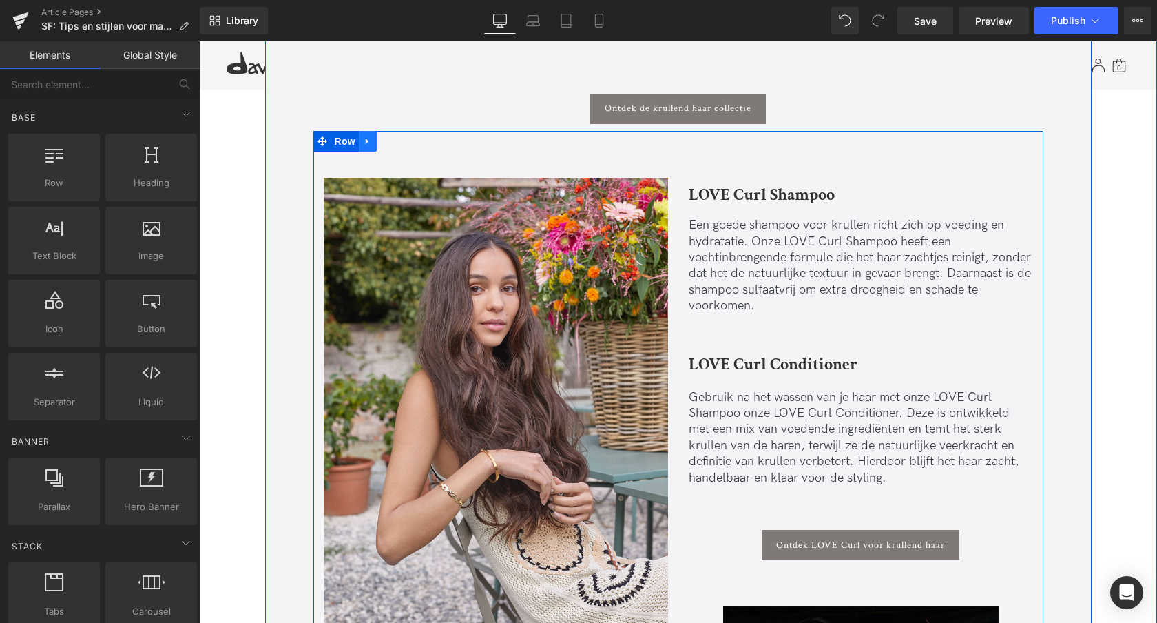
click at [367, 136] on icon at bounding box center [368, 141] width 10 height 10
click at [402, 136] on icon at bounding box center [404, 141] width 10 height 10
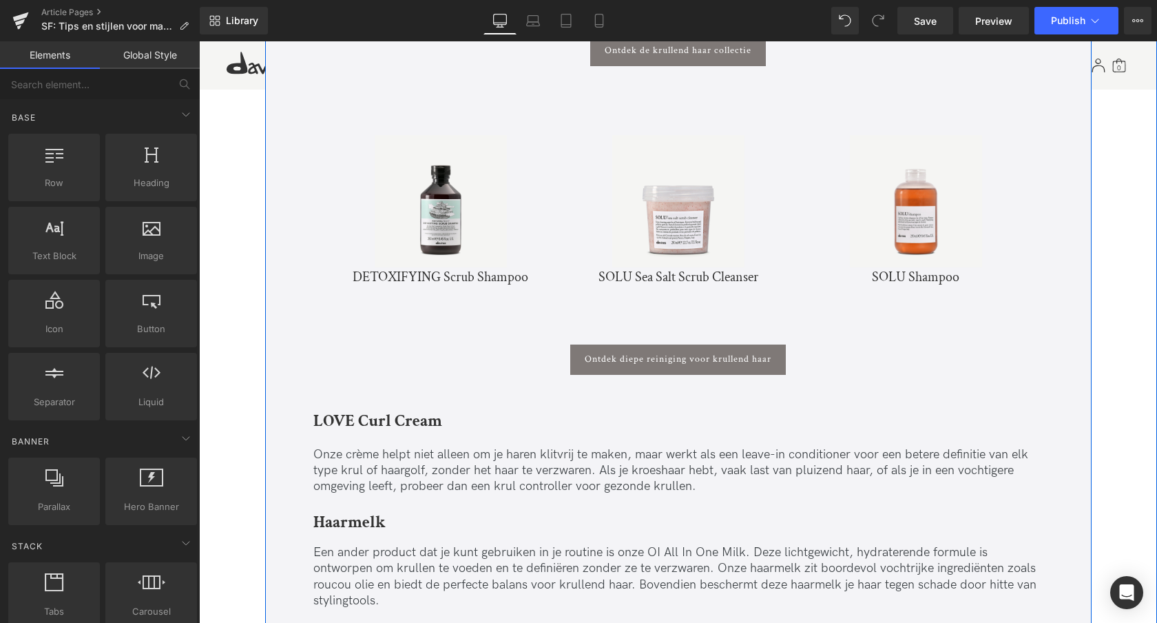
scroll to position [4366, 0]
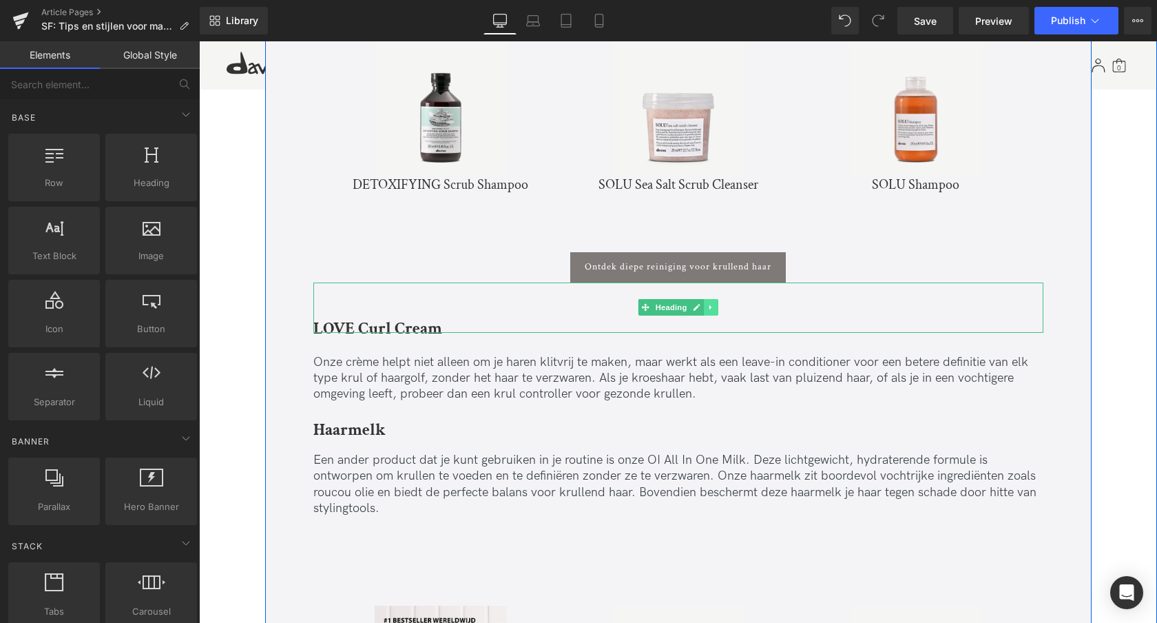
click at [712, 303] on icon at bounding box center [711, 307] width 8 height 8
click at [718, 303] on icon at bounding box center [718, 307] width 8 height 8
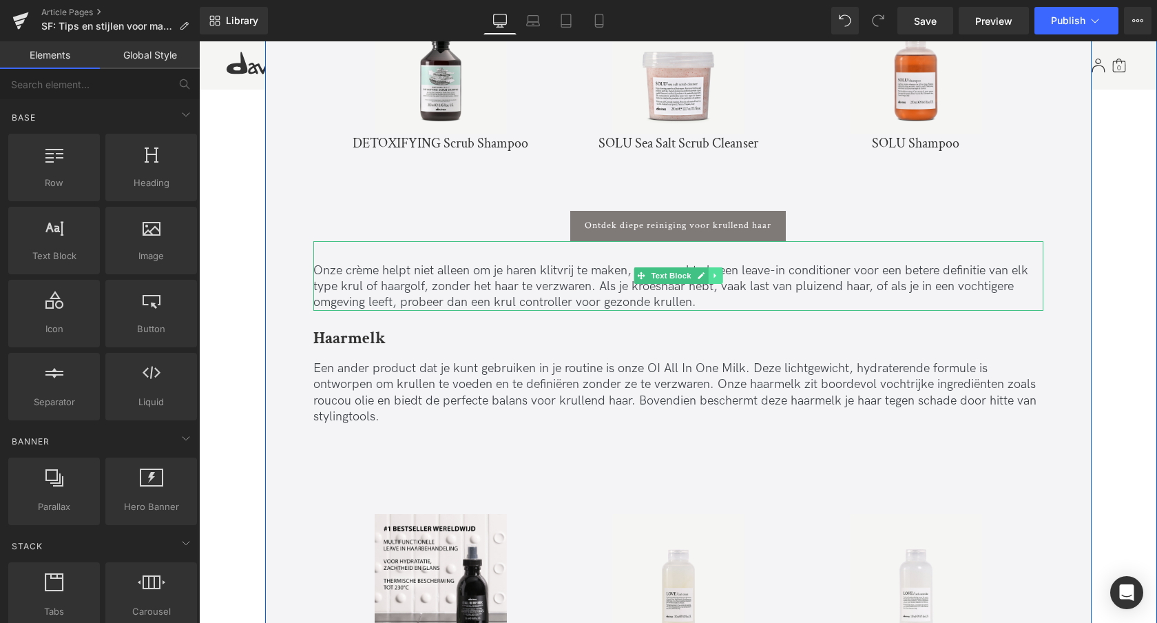
scroll to position [4401, 0]
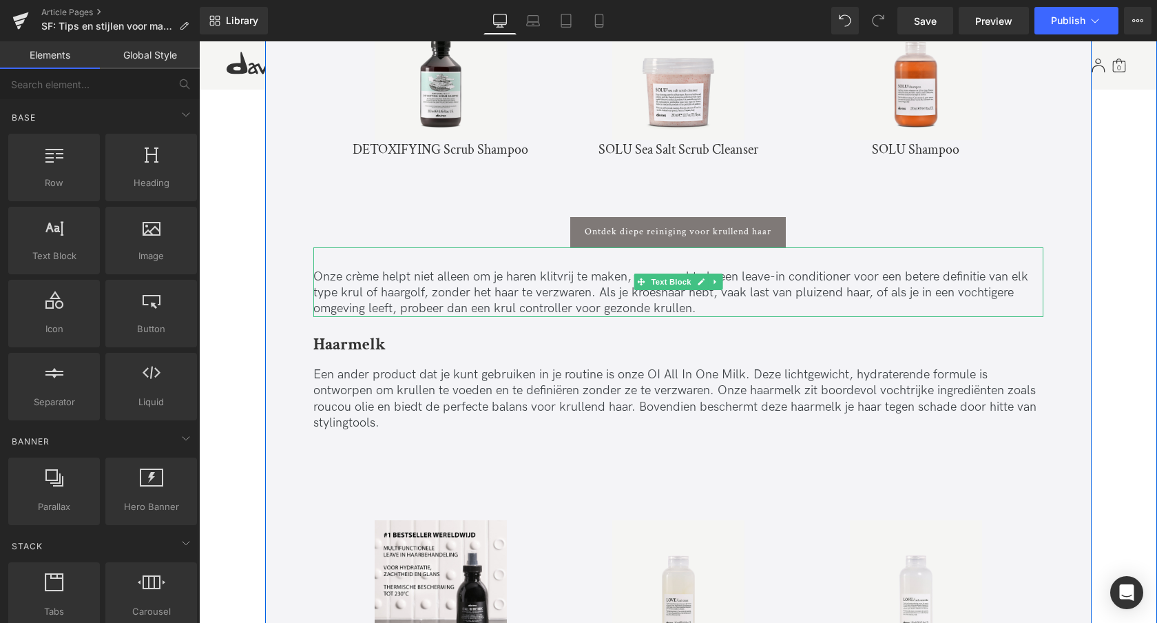
click at [712, 278] on icon at bounding box center [716, 282] width 8 height 8
click at [729, 273] on link at bounding box center [736, 281] width 14 height 17
click at [716, 278] on icon at bounding box center [716, 282] width 8 height 8
click at [718, 273] on link at bounding box center [722, 281] width 14 height 17
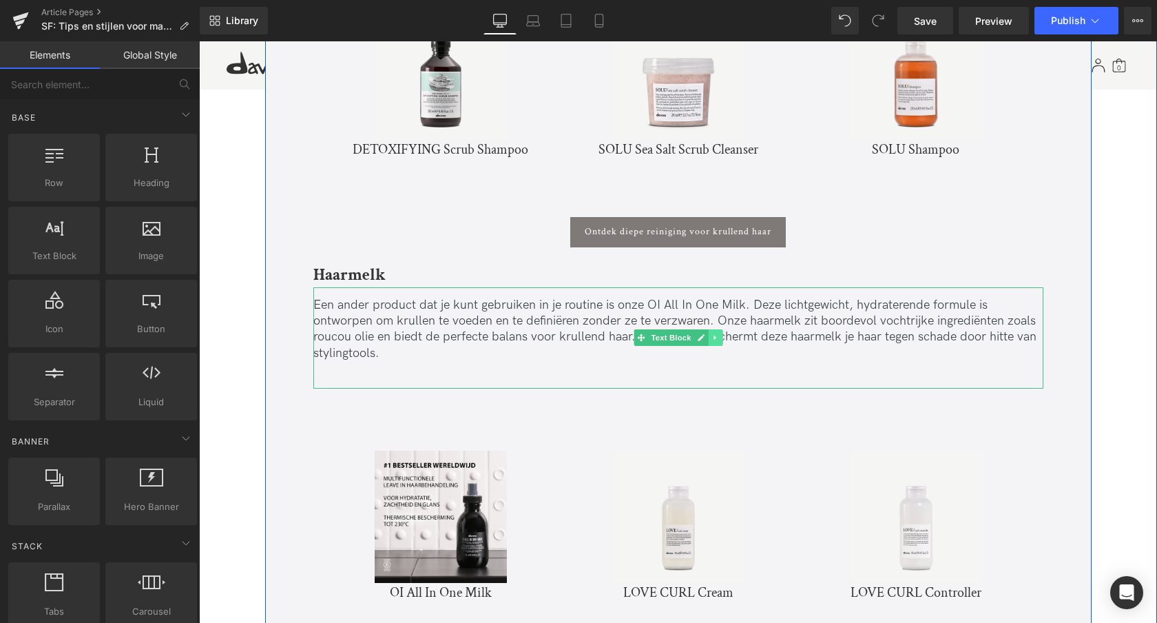
click at [716, 333] on icon at bounding box center [716, 337] width 8 height 8
click at [718, 333] on icon at bounding box center [722, 337] width 8 height 8
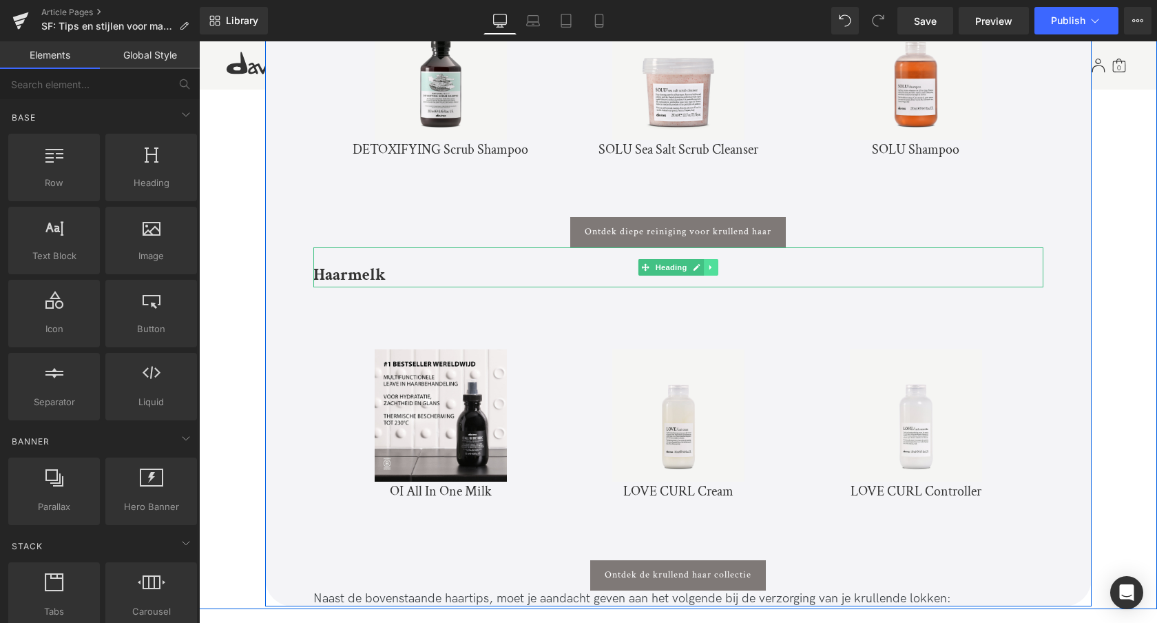
click at [712, 263] on icon at bounding box center [711, 267] width 8 height 8
click at [722, 259] on link at bounding box center [718, 267] width 14 height 17
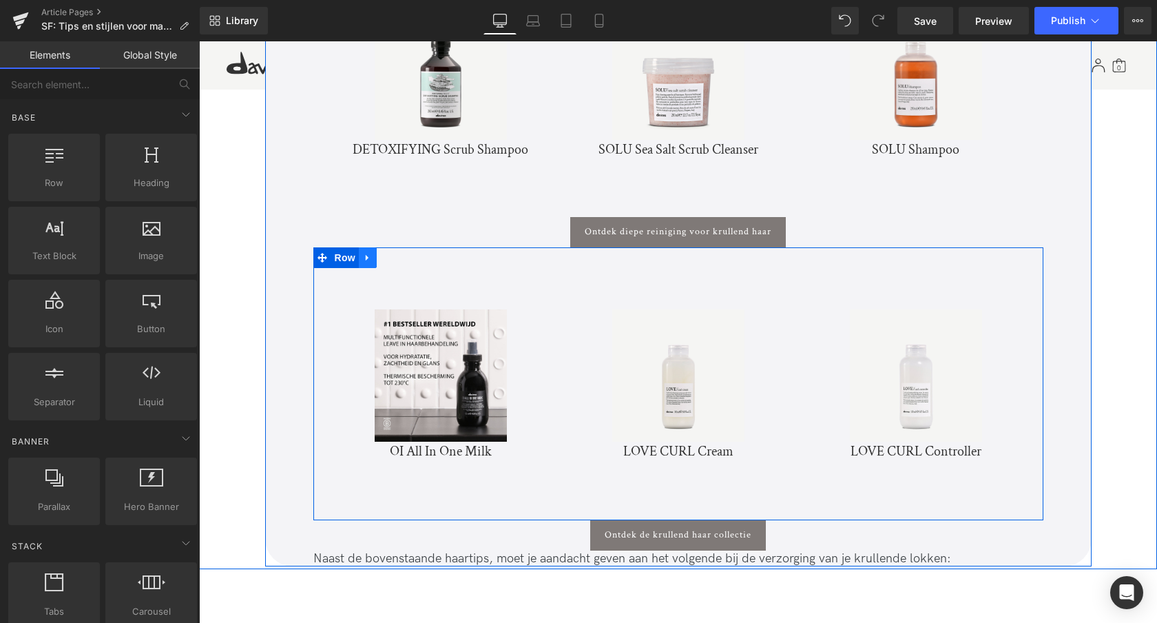
click at [366, 252] on icon at bounding box center [368, 257] width 10 height 10
click at [404, 253] on icon at bounding box center [404, 258] width 10 height 10
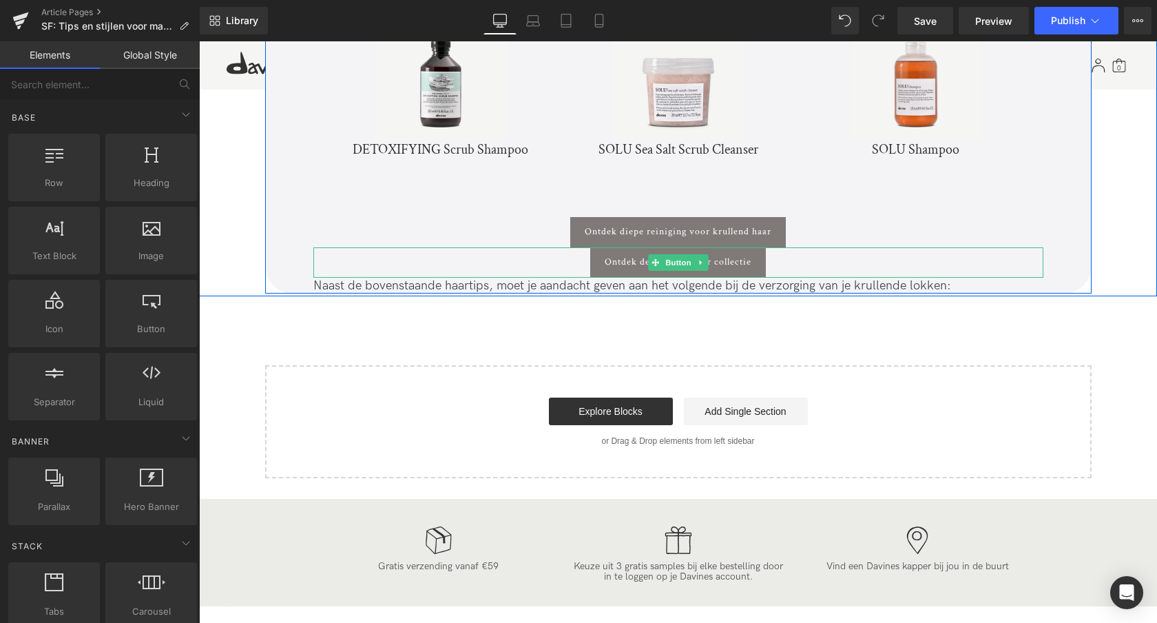
click at [702, 258] on icon at bounding box center [701, 262] width 8 height 8
click at [708, 258] on icon at bounding box center [708, 262] width 8 height 8
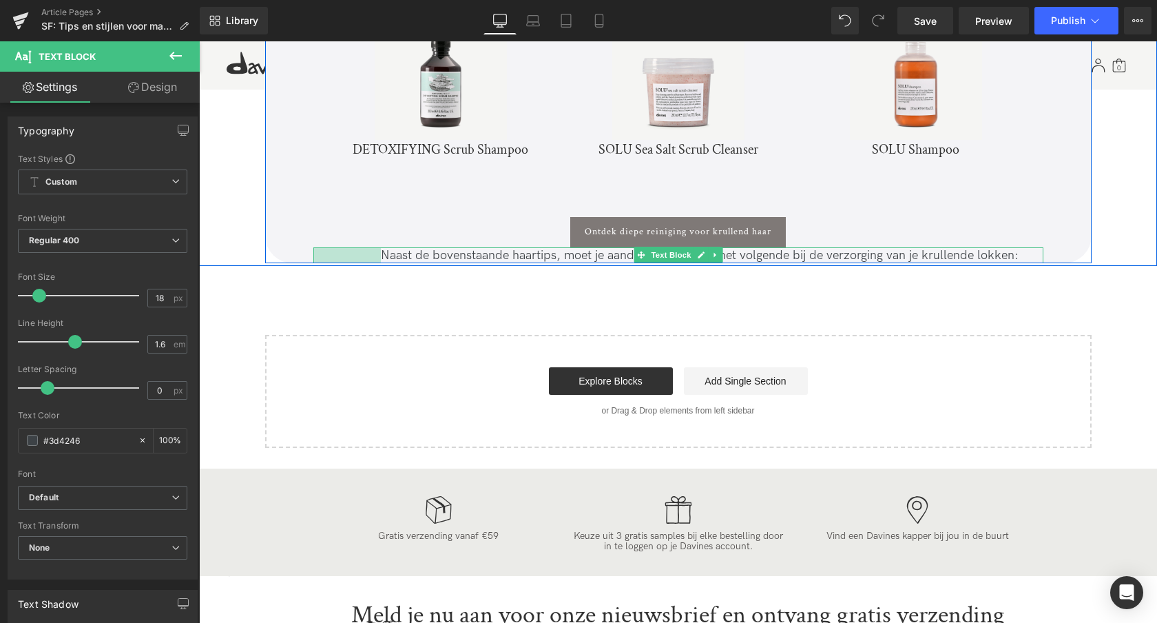
drag, startPoint x: 581, startPoint y: 239, endPoint x: 746, endPoint y: 247, distance: 165.5
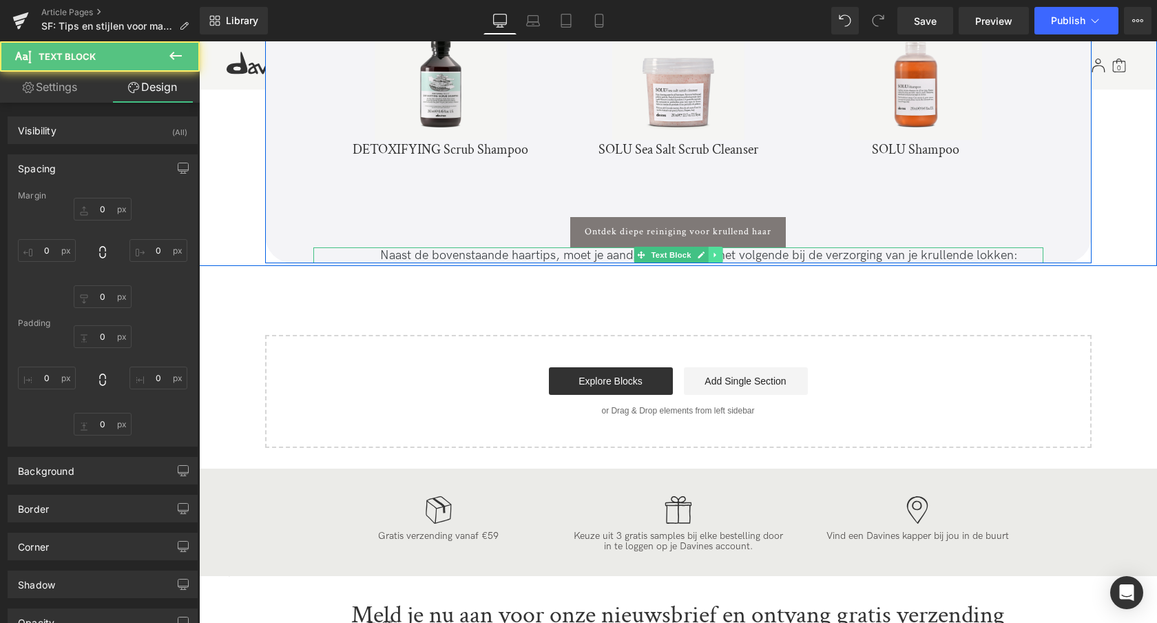
type input "0"
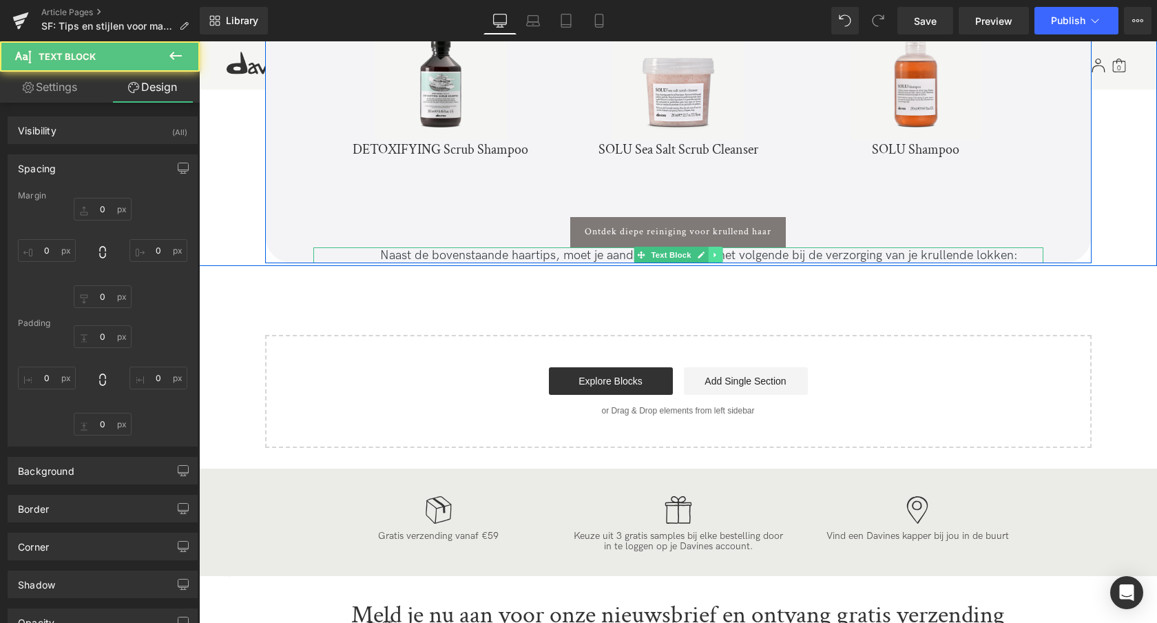
type input "0"
type input "97"
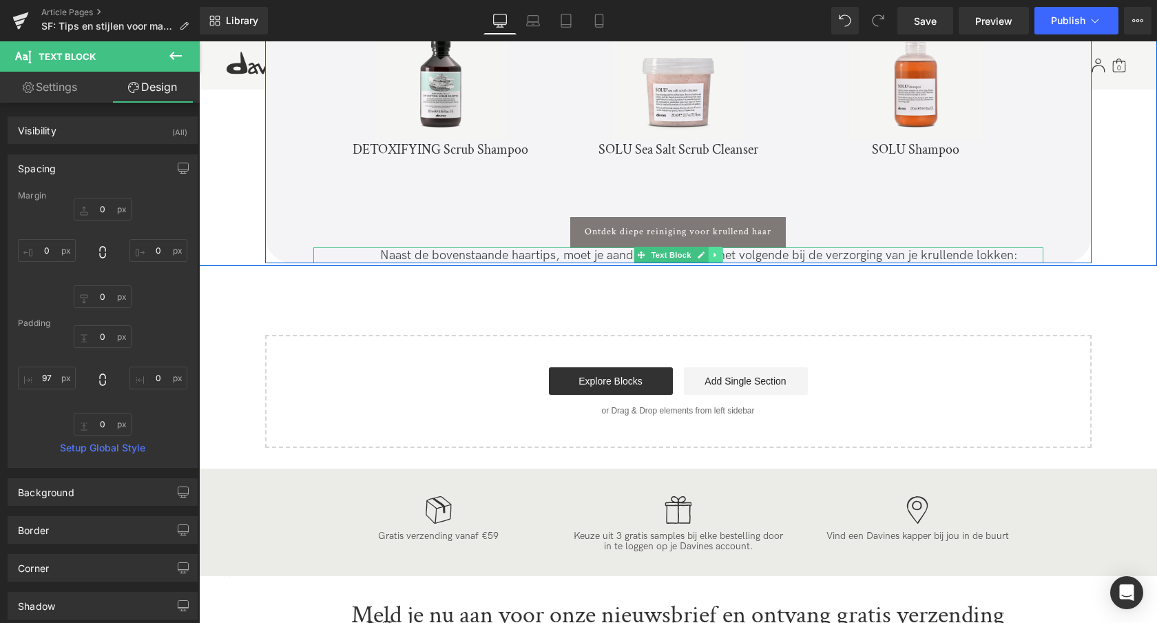
click at [714, 251] on icon at bounding box center [716, 255] width 8 height 8
click at [721, 251] on icon at bounding box center [722, 255] width 8 height 8
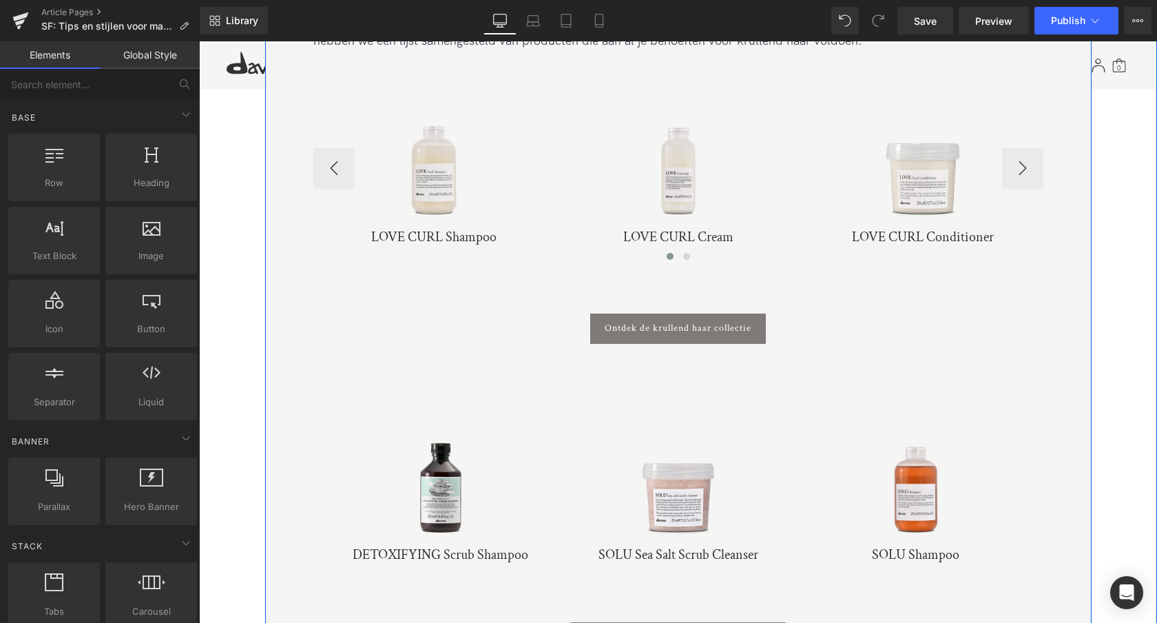
scroll to position [4147, 0]
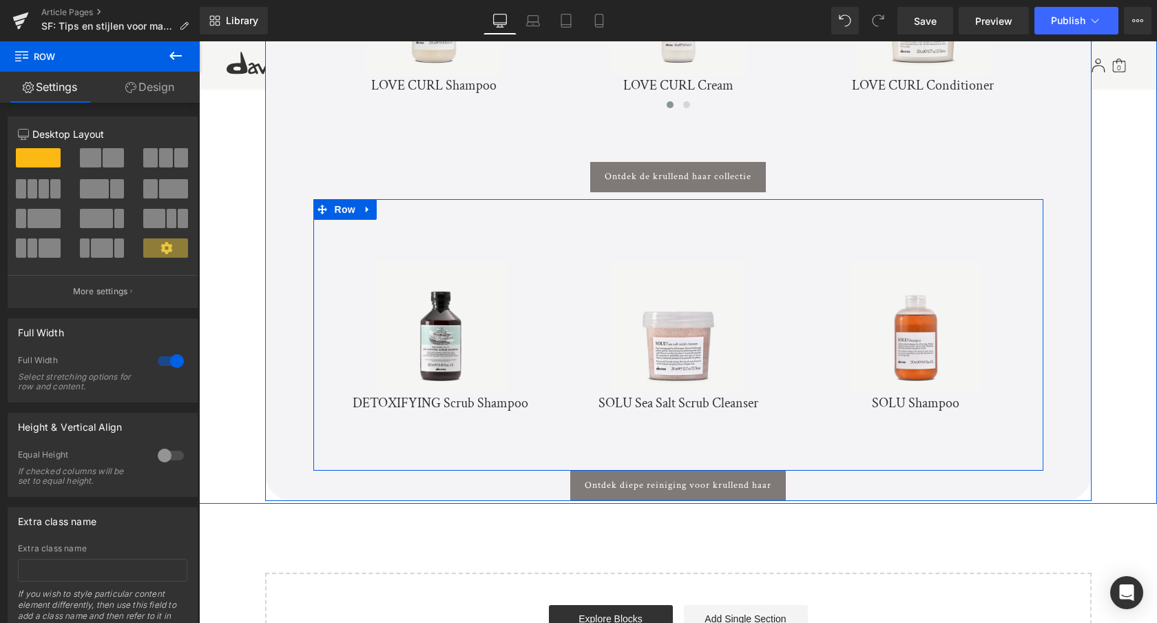
click at [366, 206] on icon at bounding box center [367, 209] width 3 height 6
click at [399, 205] on icon at bounding box center [404, 210] width 10 height 10
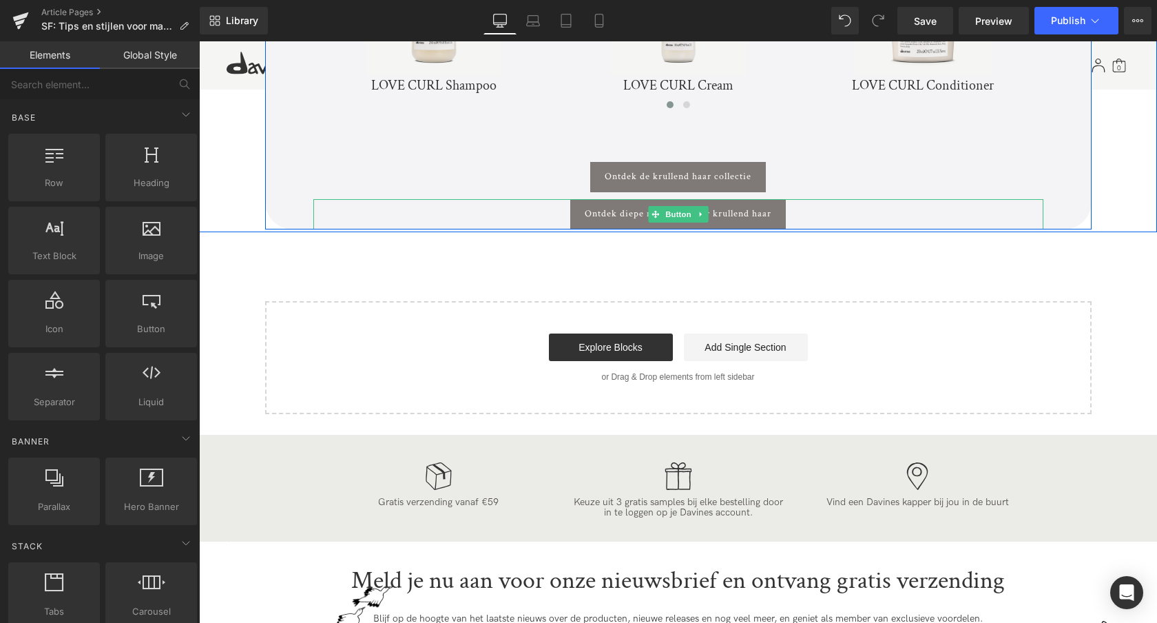
click at [701, 210] on icon at bounding box center [701, 214] width 8 height 8
click at [705, 210] on icon at bounding box center [708, 214] width 8 height 8
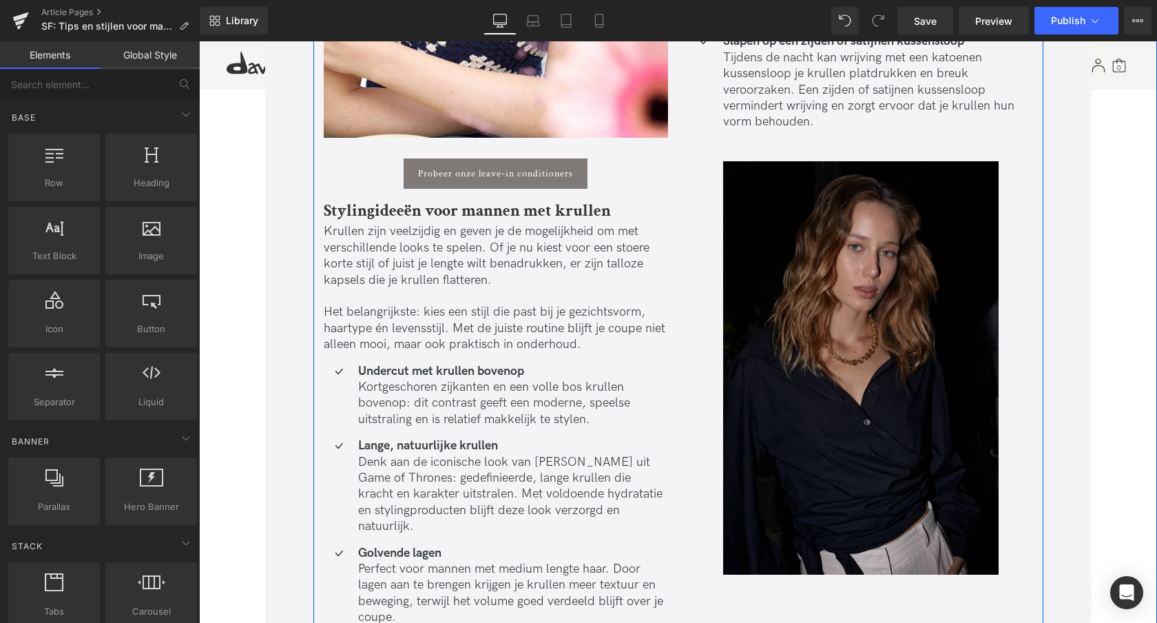
scroll to position [3286, 0]
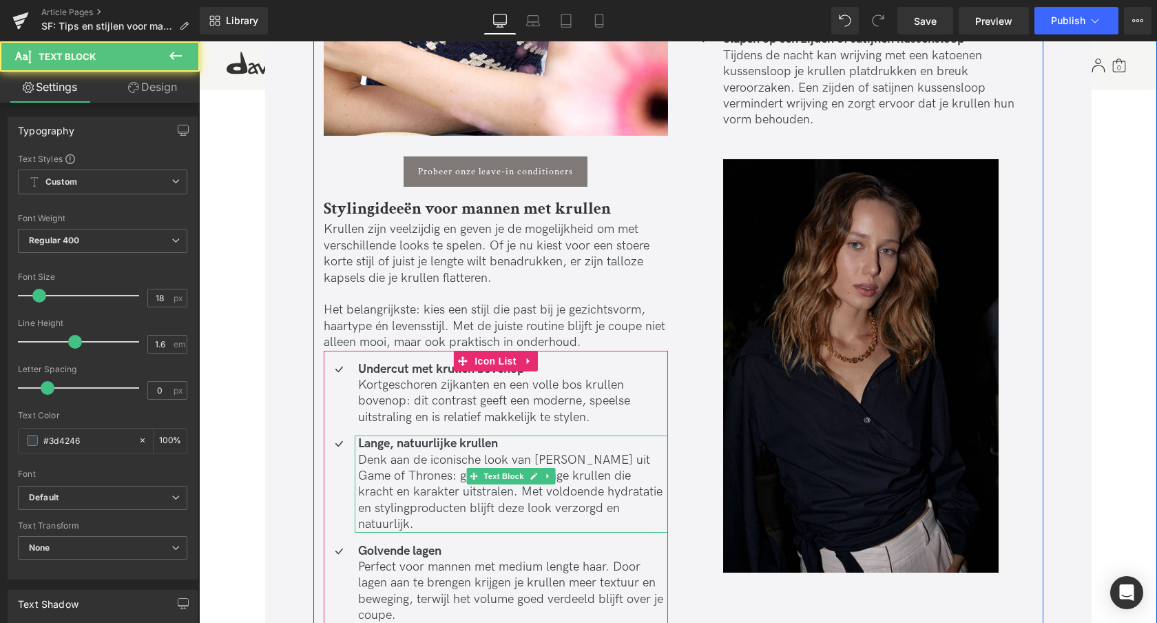
click at [468, 447] on b "Lange, natuurlijke krullen" at bounding box center [428, 443] width 140 height 14
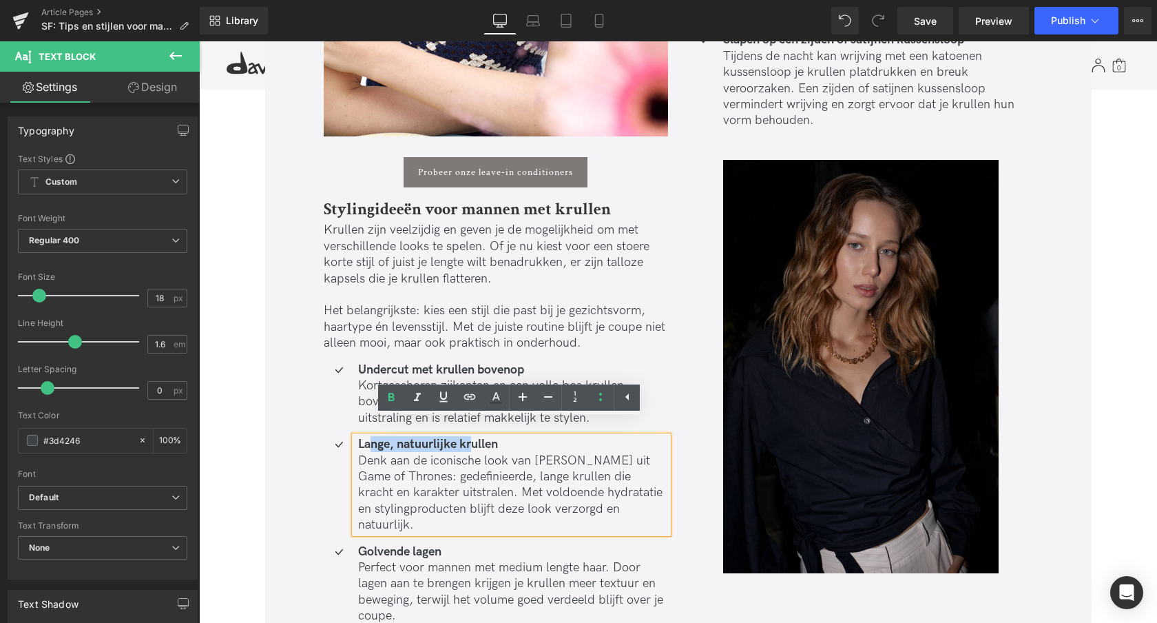
scroll to position [3271, 0]
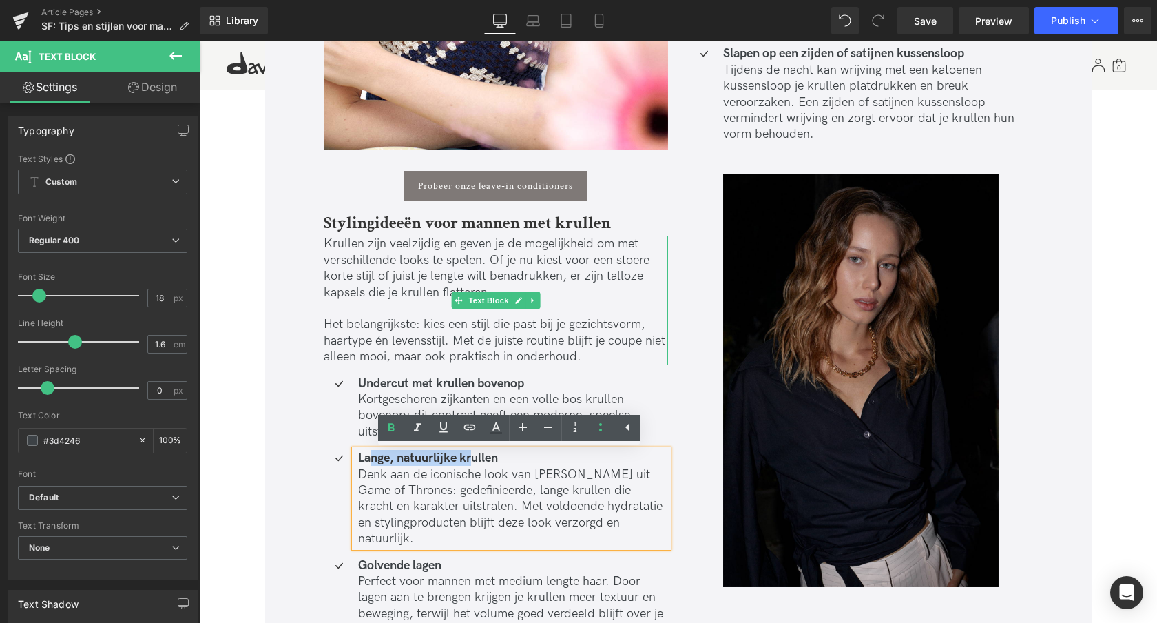
drag, startPoint x: 333, startPoint y: 247, endPoint x: 598, endPoint y: 290, distance: 267.9
click at [598, 290] on p "Krullen zijn veelzijdig en geven je de mogelijkheid om met verschillende looks …" at bounding box center [496, 268] width 344 height 65
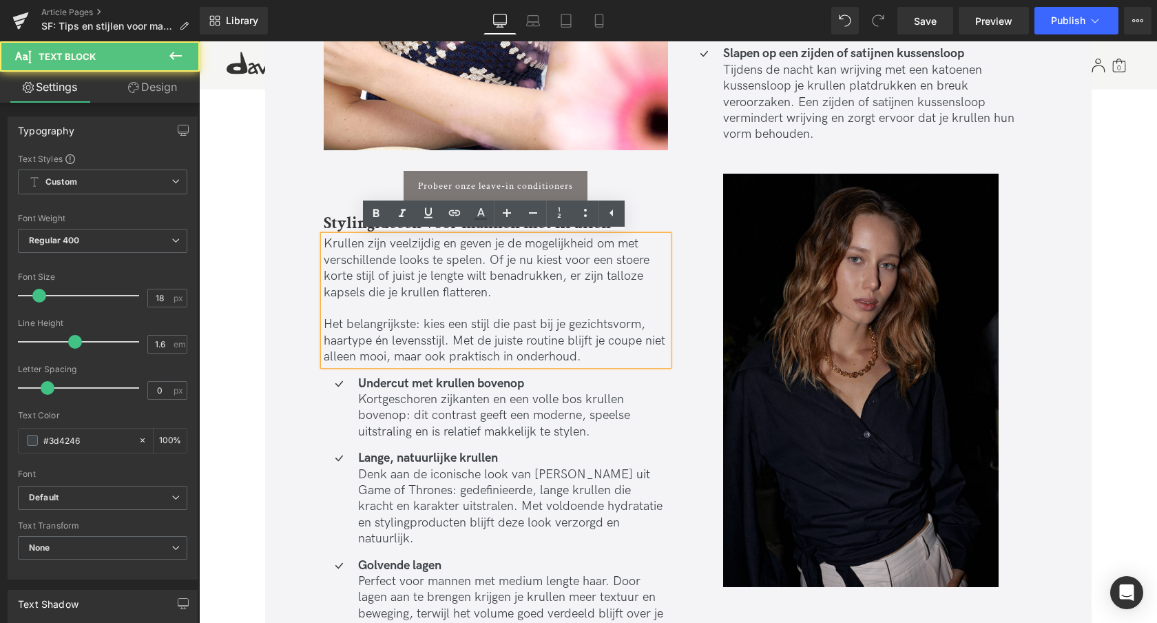
click at [598, 290] on p "Krullen zijn veelzijdig en geven je de mogelijkheid om met verschillende looks …" at bounding box center [496, 268] width 344 height 65
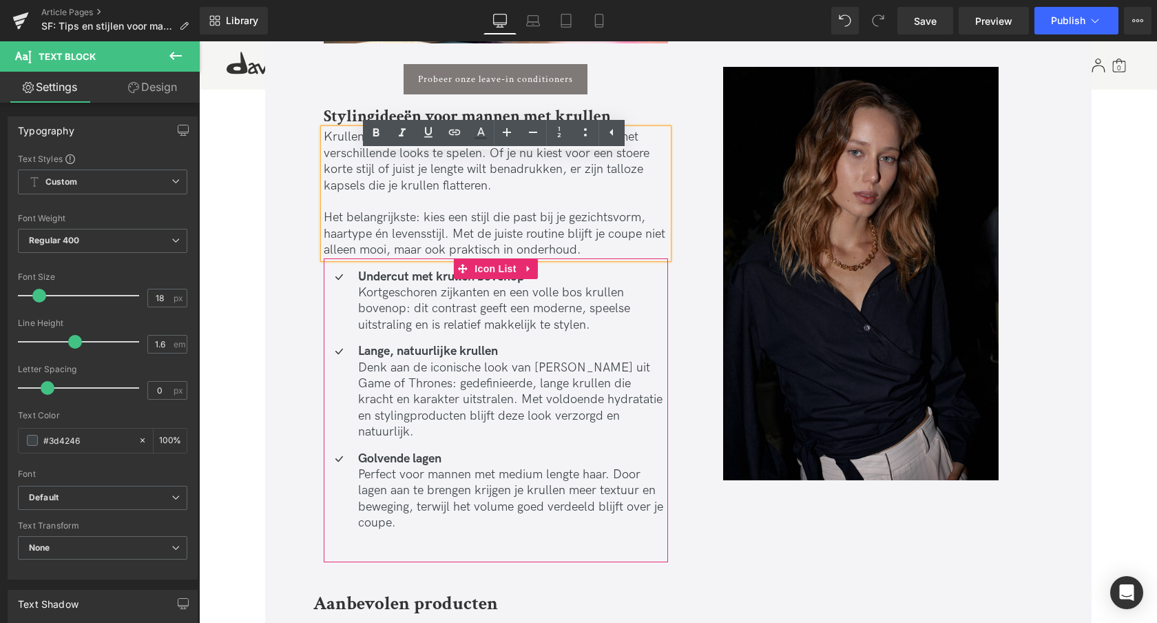
scroll to position [3395, 0]
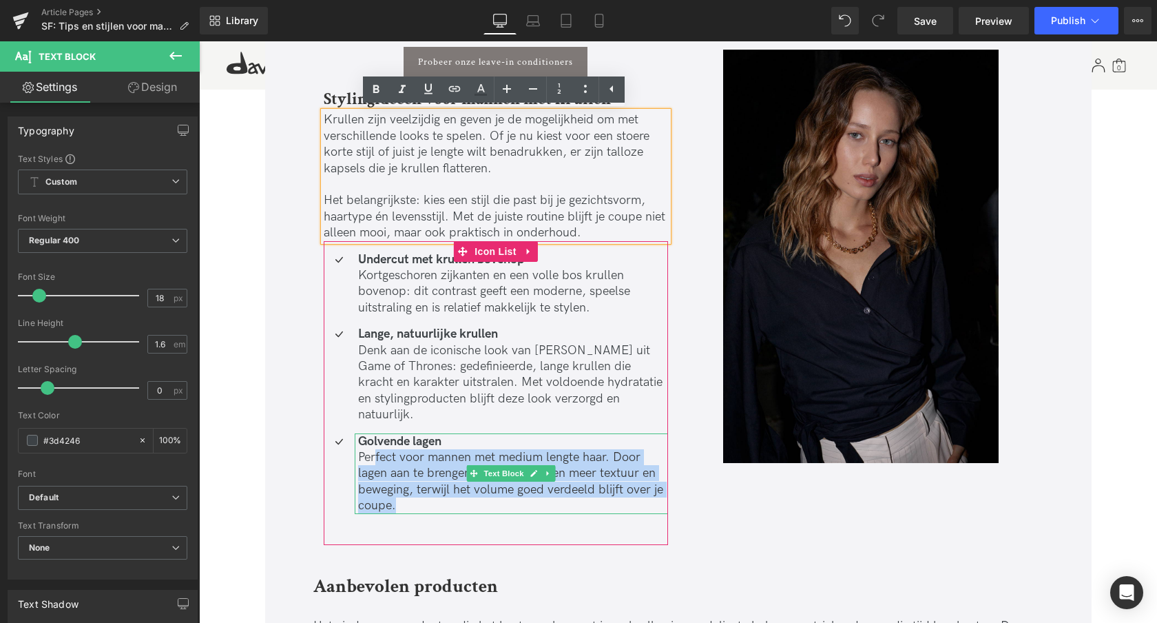
drag, startPoint x: 504, startPoint y: 437, endPoint x: 634, endPoint y: 488, distance: 138.9
click at [634, 488] on p "Perfect voor mannen met medium lengte haar. Door lagen aan te brengen krijgen j…" at bounding box center [513, 481] width 310 height 65
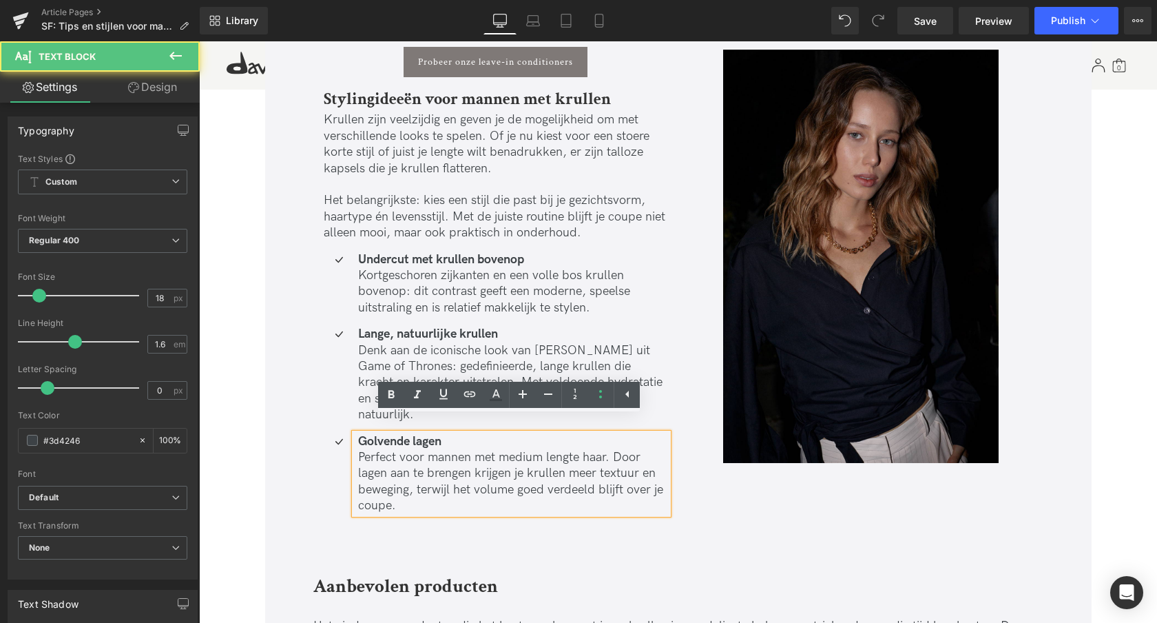
click at [634, 488] on p "Perfect voor mannen met medium lengte haar. Door lagen aan te brengen krijgen j…" at bounding box center [513, 481] width 310 height 65
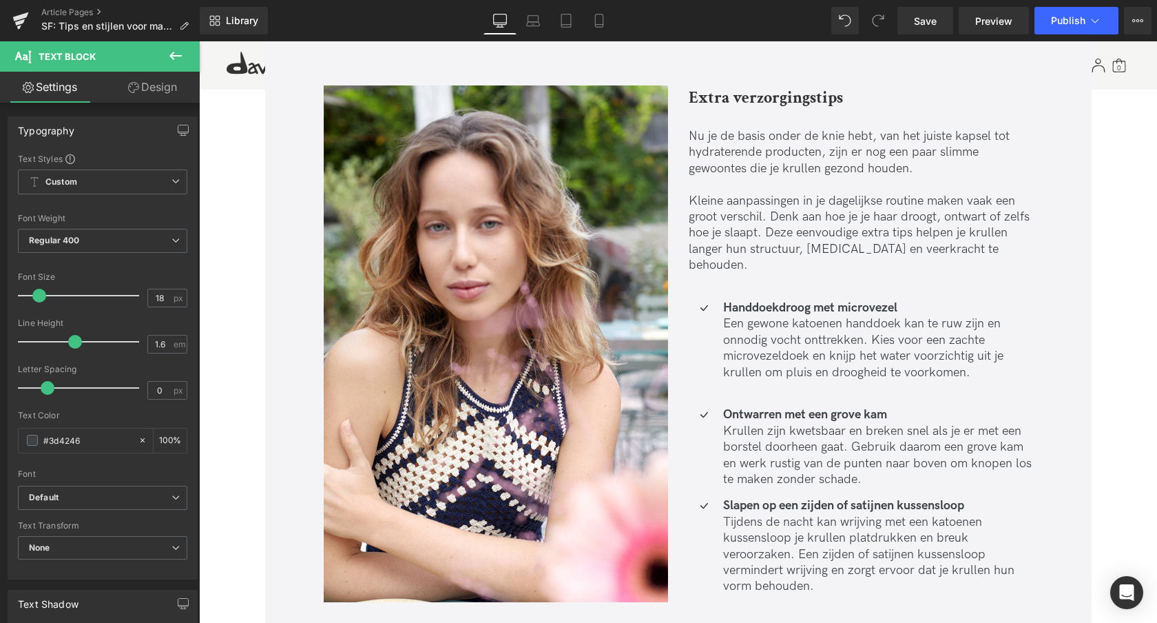
scroll to position [2820, 0]
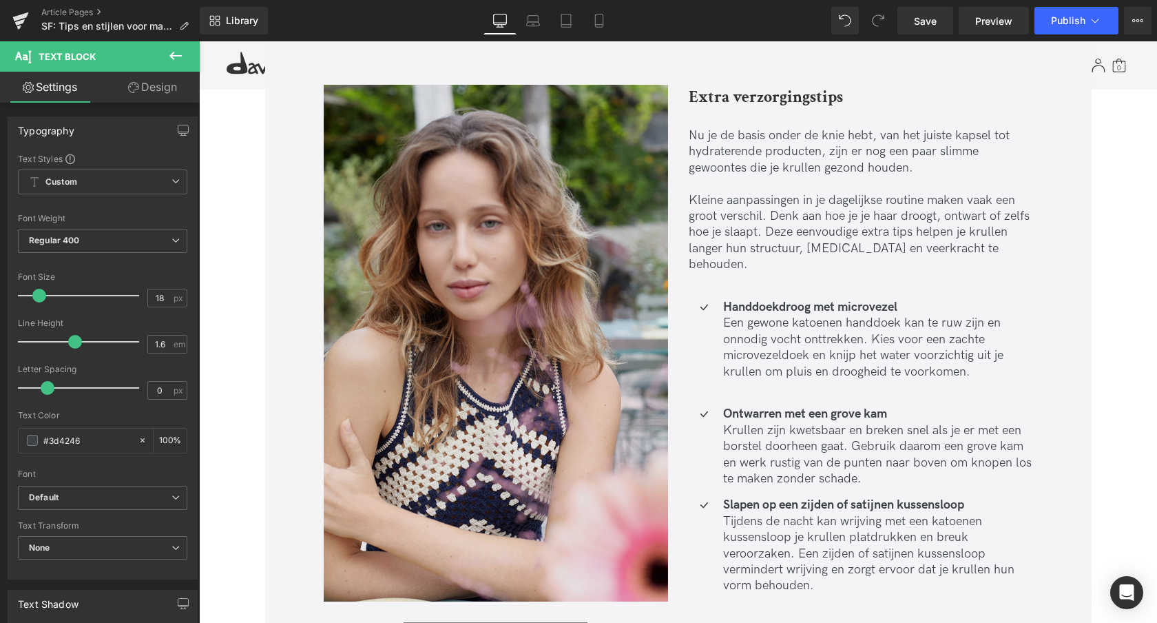
click at [486, 293] on img at bounding box center [496, 343] width 344 height 517
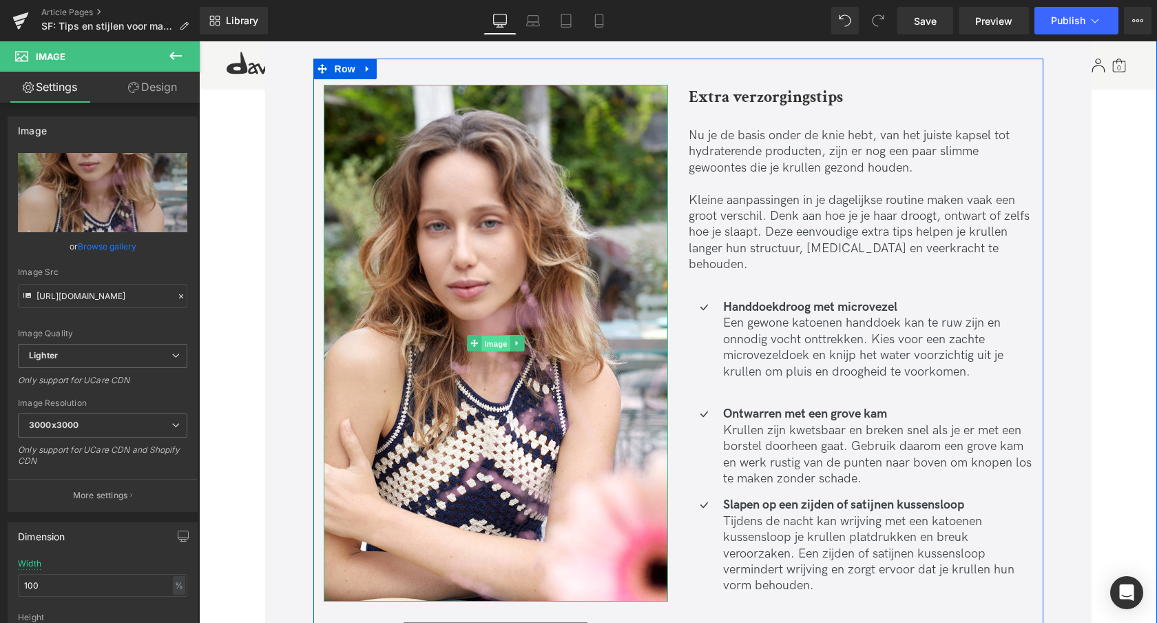
click at [501, 344] on span "Image" at bounding box center [495, 343] width 29 height 17
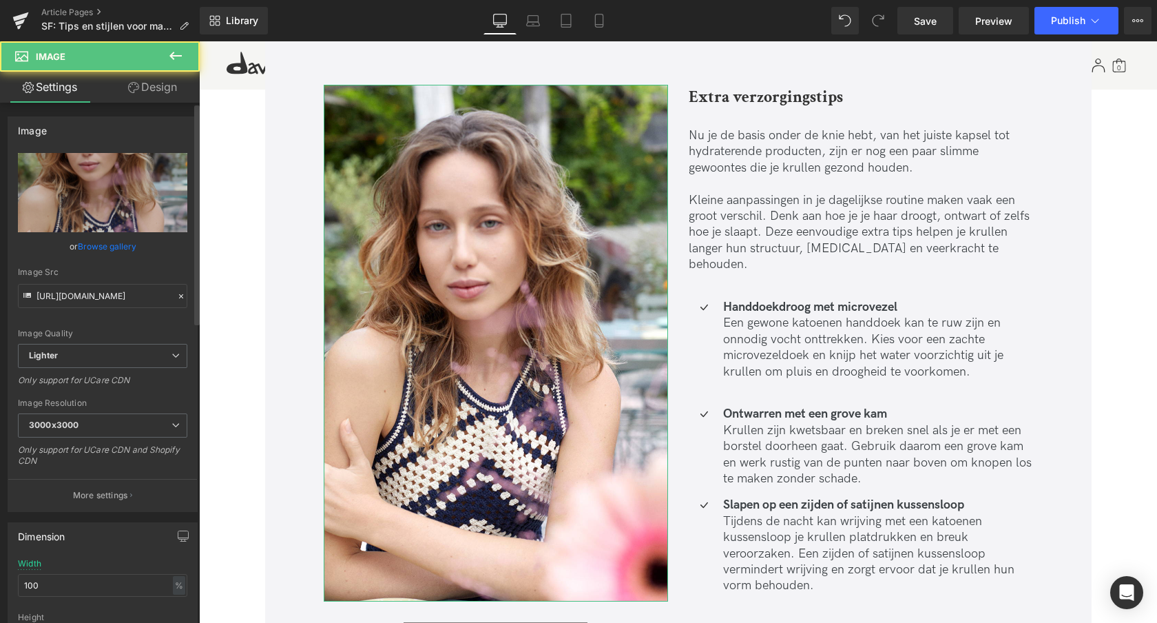
click at [94, 247] on link "Browse gallery" at bounding box center [107, 246] width 59 height 24
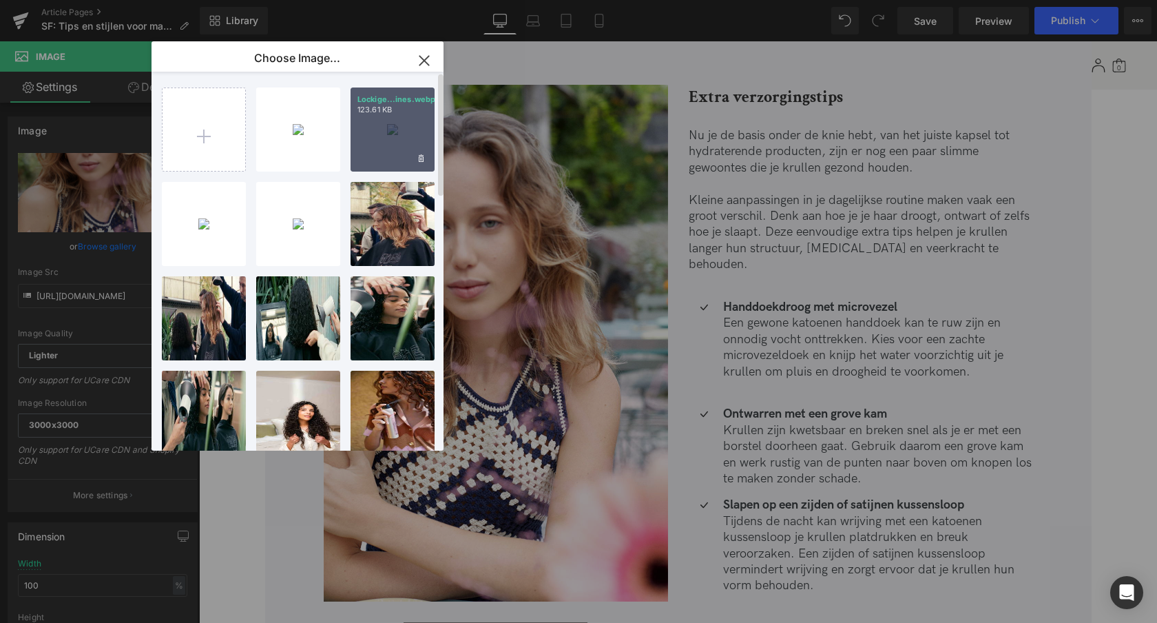
click at [408, 142] on div "Lockige...ines.webp 123.61 KB" at bounding box center [393, 129] width 84 height 84
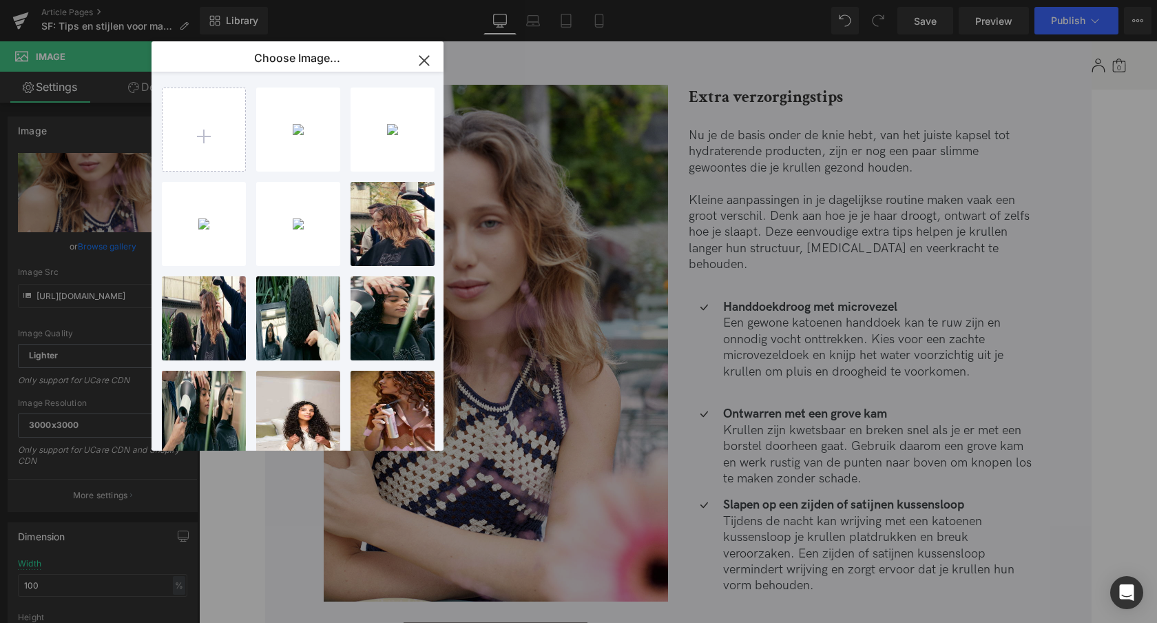
type input "[URL][DOMAIN_NAME]"
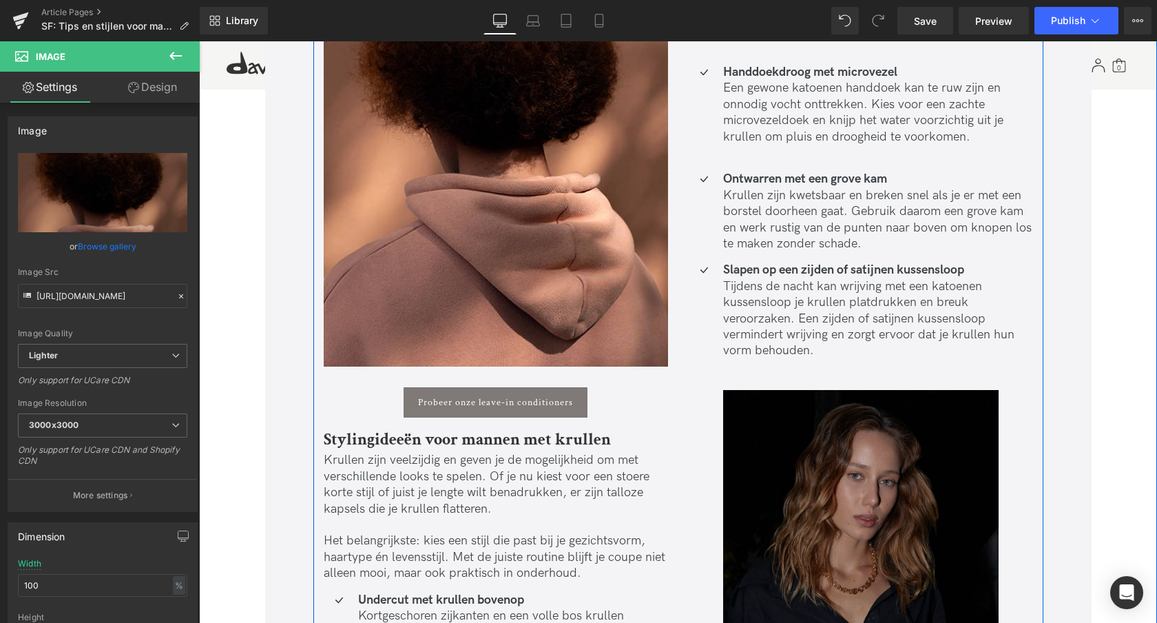
scroll to position [3087, 0]
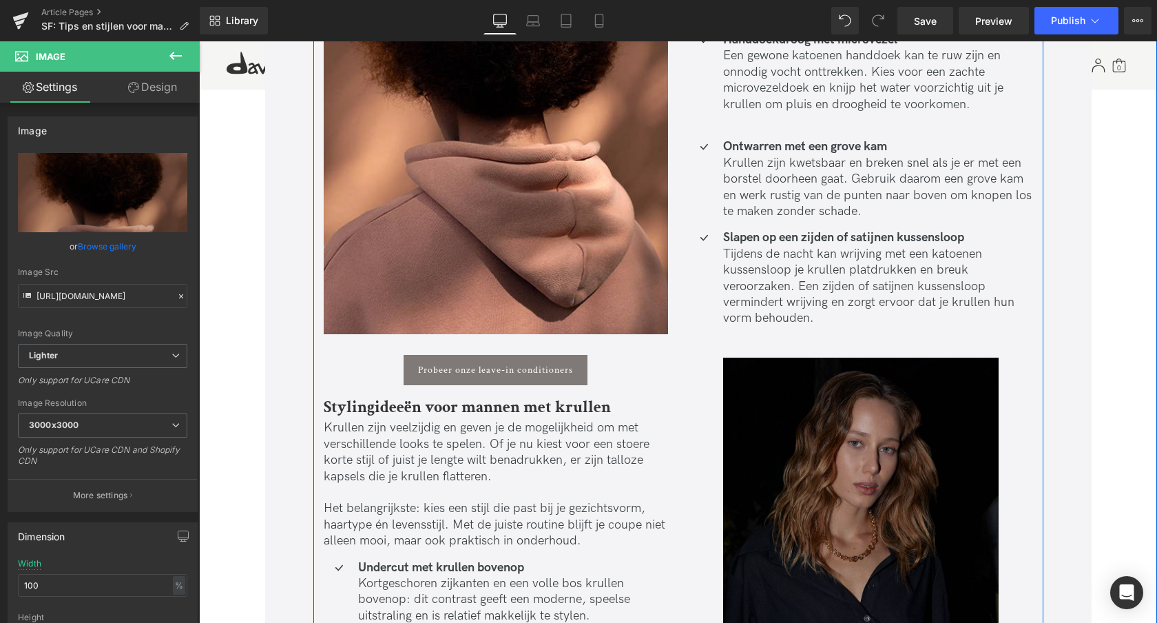
click at [821, 463] on img at bounding box center [861, 564] width 276 height 413
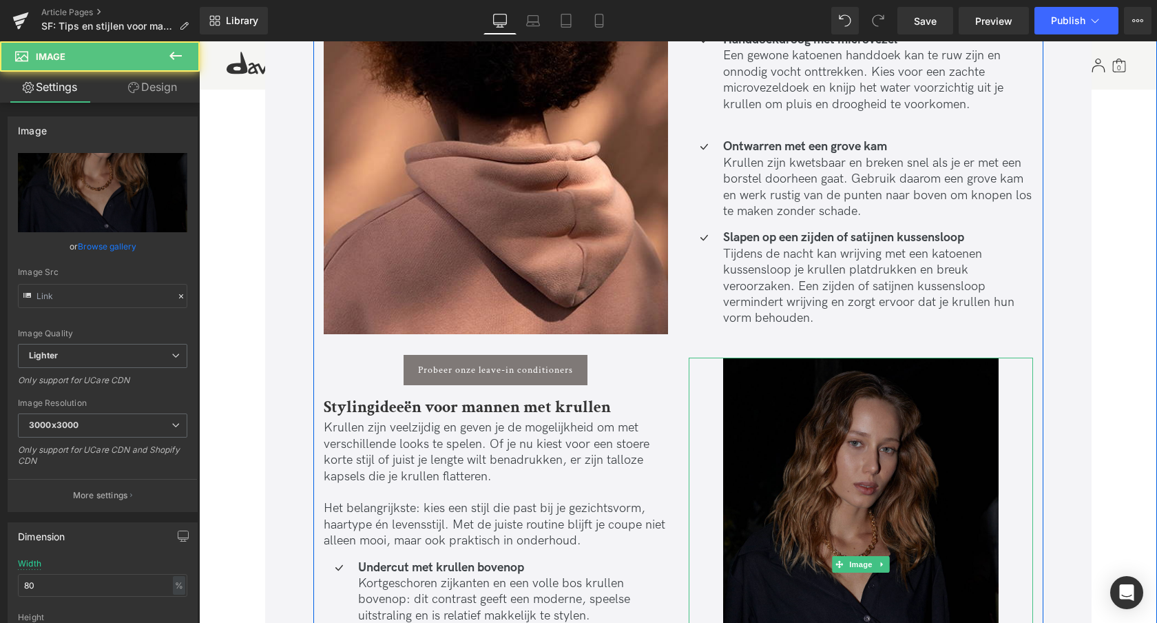
type input "[URL][DOMAIN_NAME]"
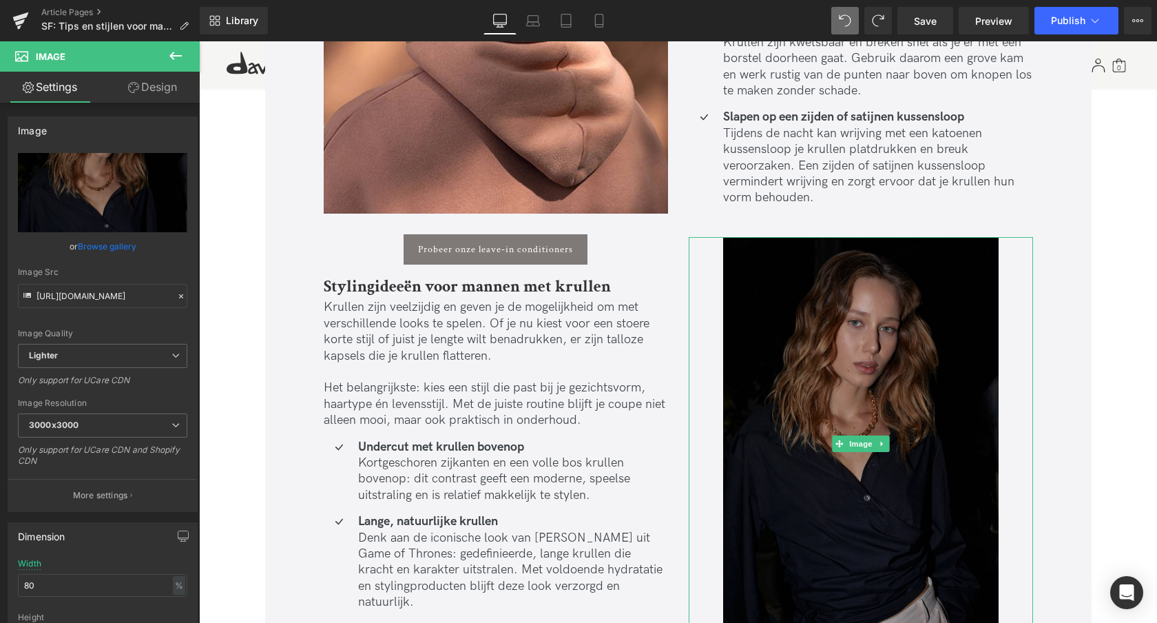
scroll to position [3191, 0]
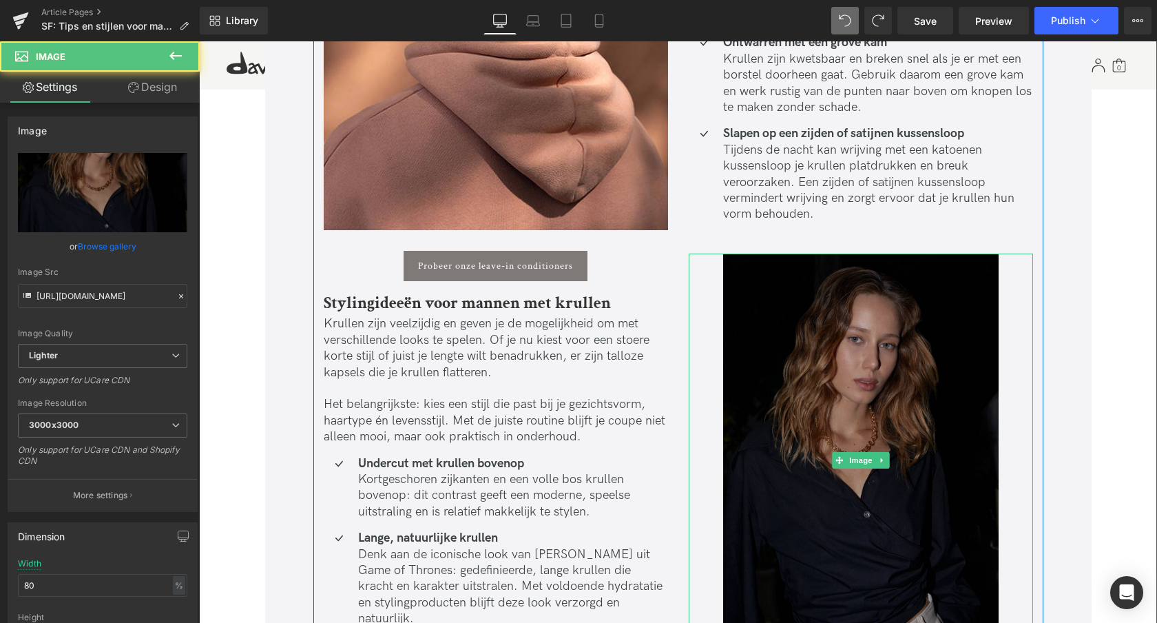
click at [856, 372] on img at bounding box center [861, 459] width 276 height 413
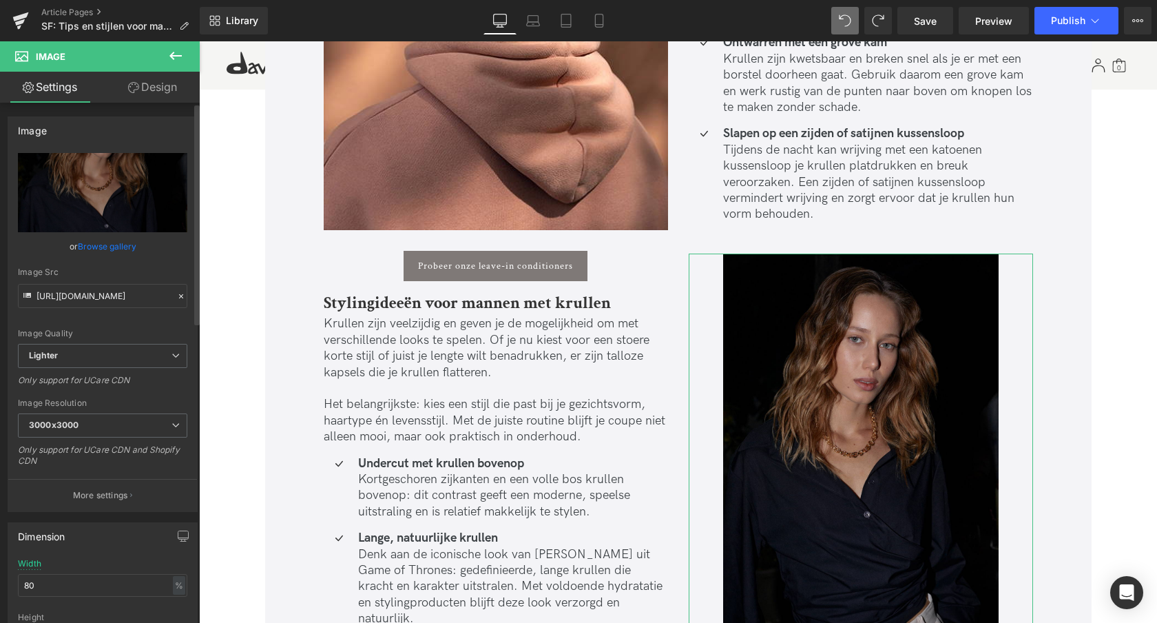
click at [110, 249] on link "Browse gallery" at bounding box center [107, 246] width 59 height 24
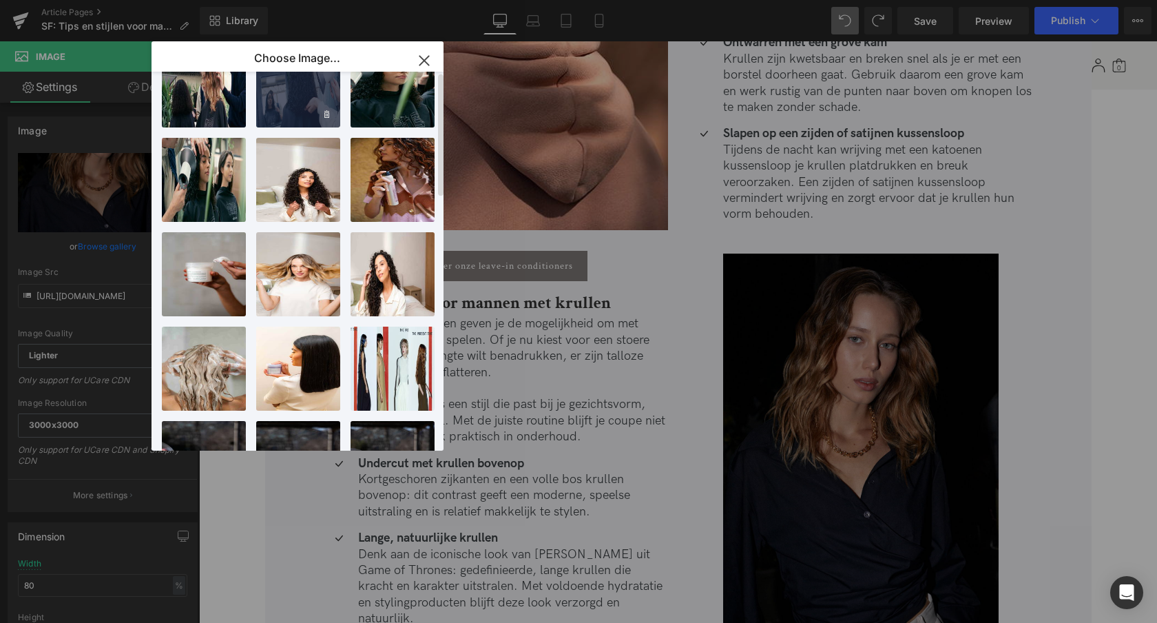
scroll to position [0, 0]
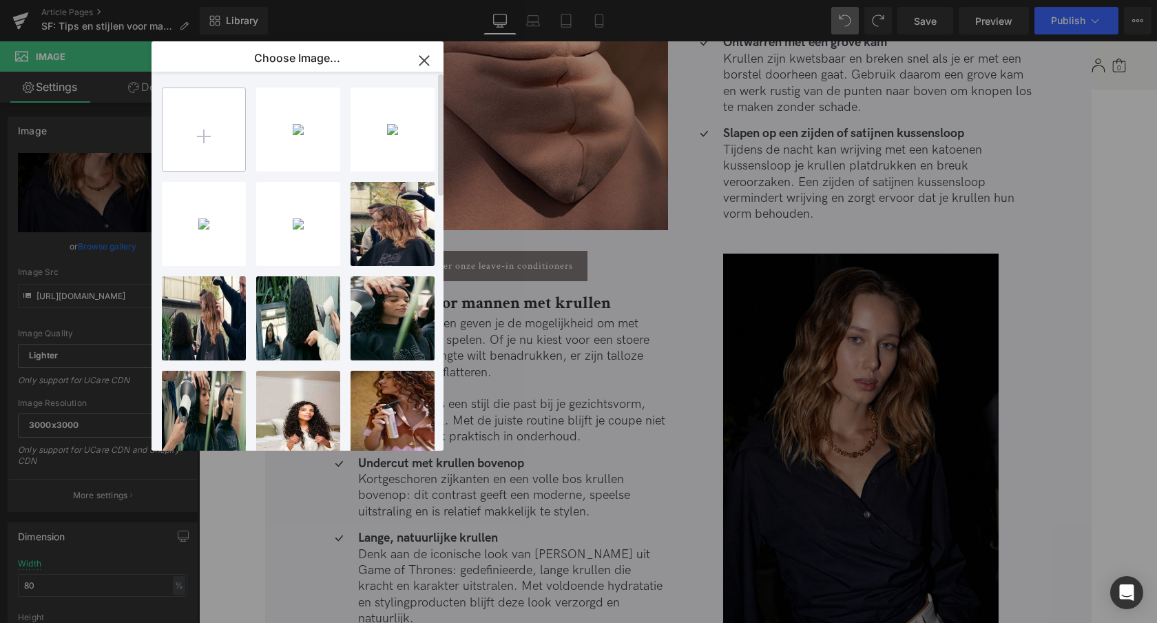
click at [210, 143] on input "file" at bounding box center [204, 129] width 83 height 83
type input "C:\fakepath\Davines mannern lockigem haar.webp"
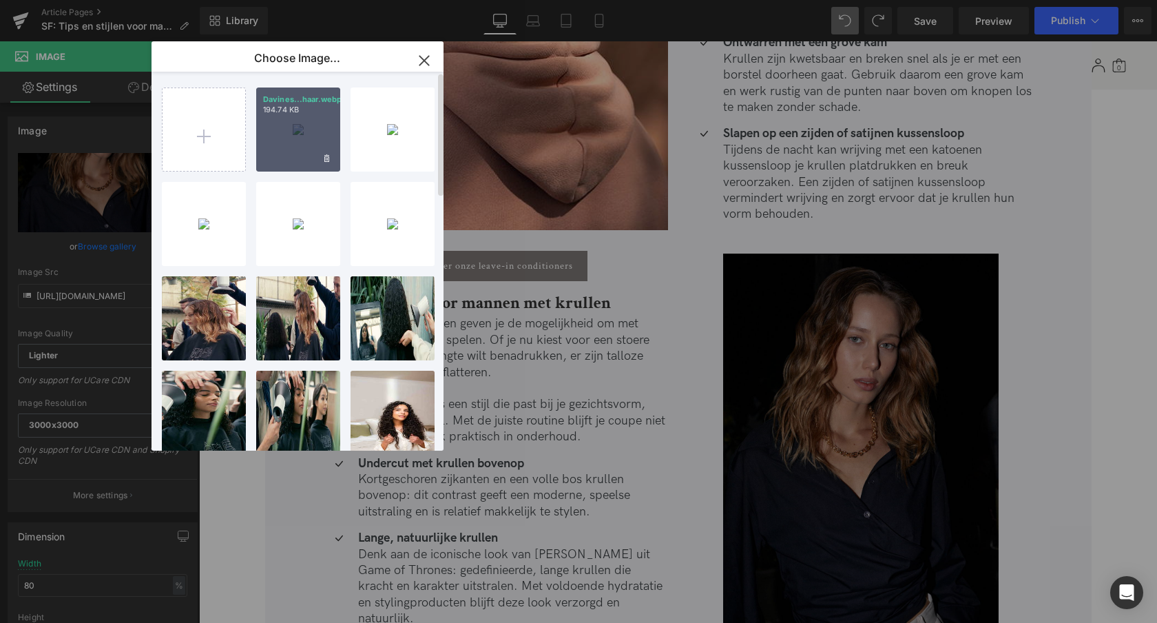
click at [290, 135] on div "Davines...haar.webp 194.74 KB" at bounding box center [298, 129] width 84 height 84
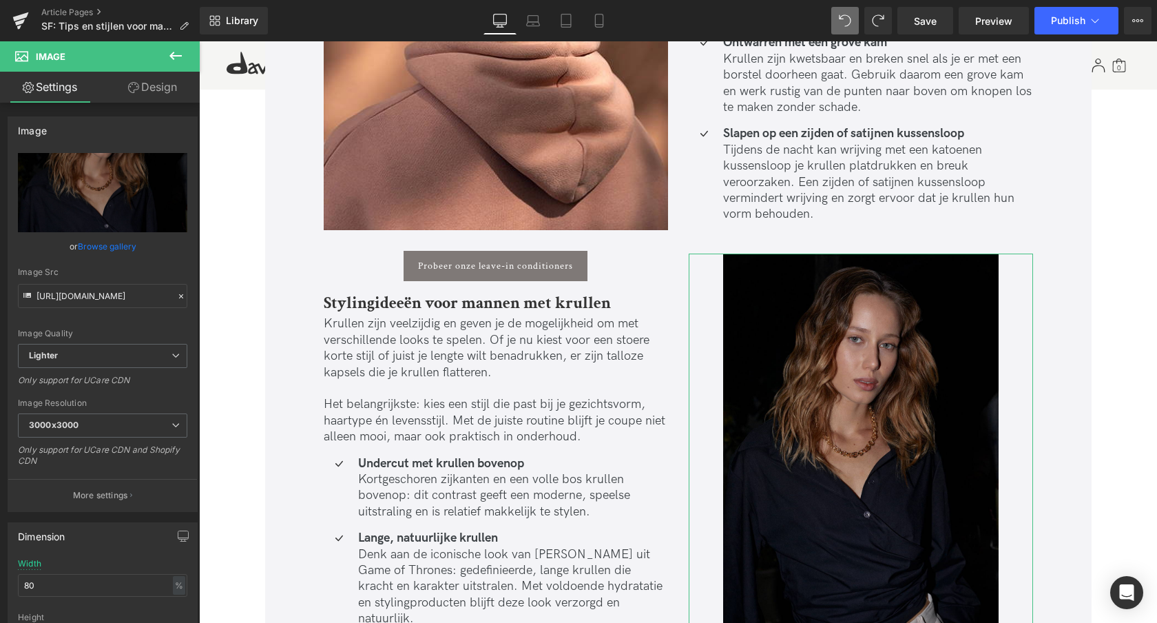
click at [107, 252] on link "Browse gallery" at bounding box center [107, 246] width 59 height 24
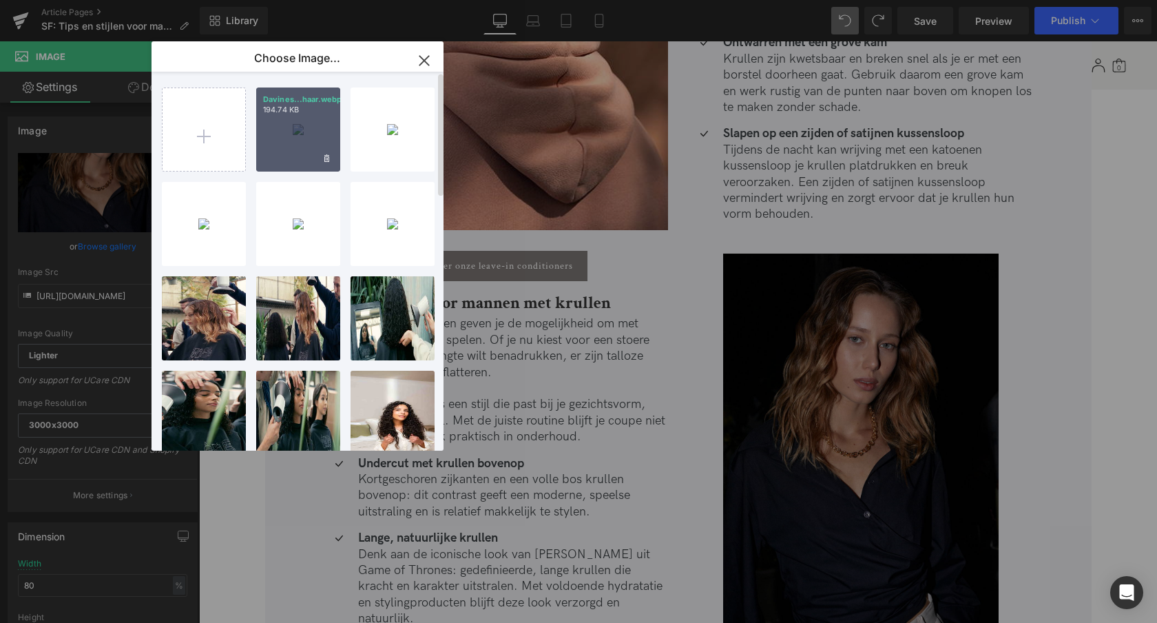
drag, startPoint x: 258, startPoint y: 147, endPoint x: 59, endPoint y: 105, distance: 203.3
click at [258, 147] on div "Davines...haar.webp 194.74 KB" at bounding box center [298, 129] width 84 height 84
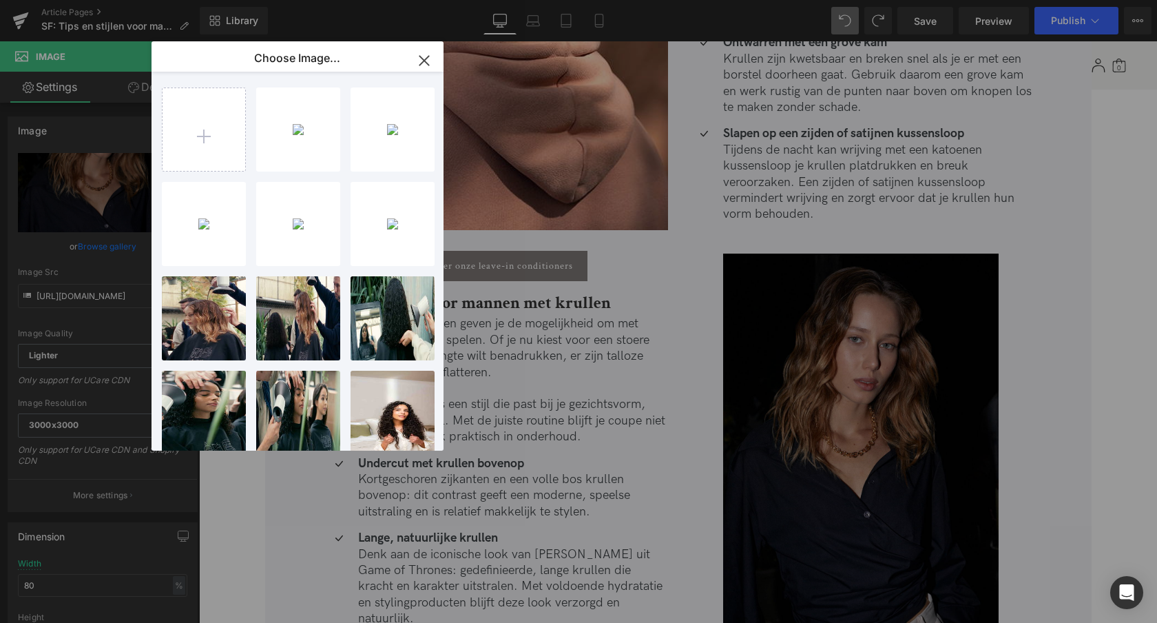
type input "[URL][DOMAIN_NAME]"
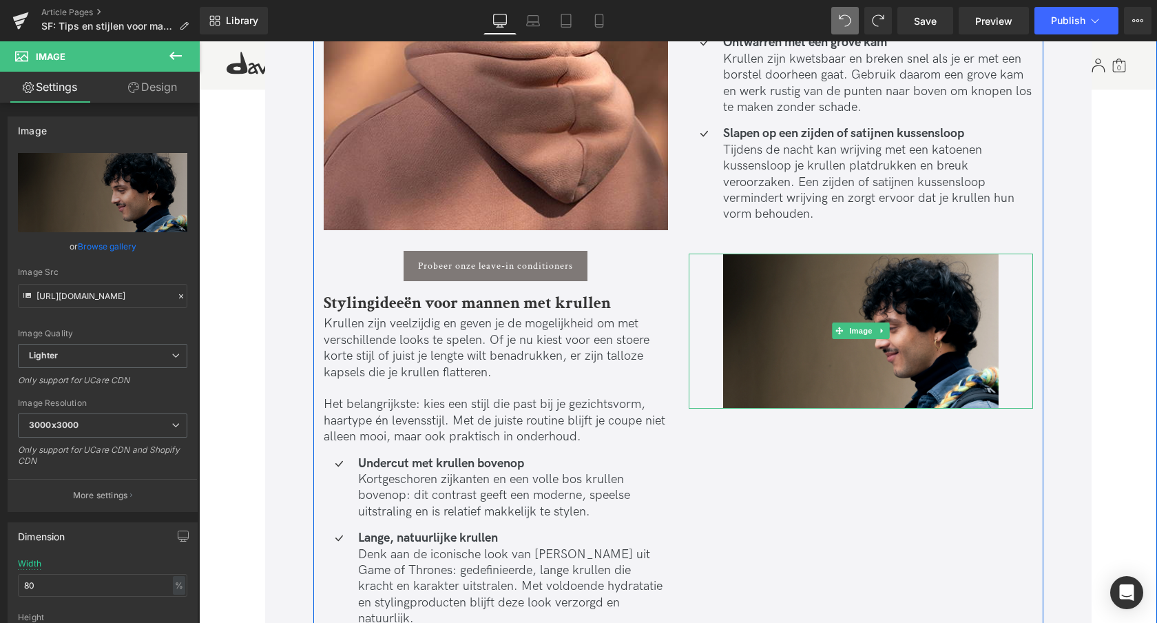
drag, startPoint x: 880, startPoint y: 312, endPoint x: 888, endPoint y: 318, distance: 9.9
click at [880, 327] on icon at bounding box center [882, 331] width 8 height 8
click at [890, 327] on icon at bounding box center [889, 331] width 8 height 8
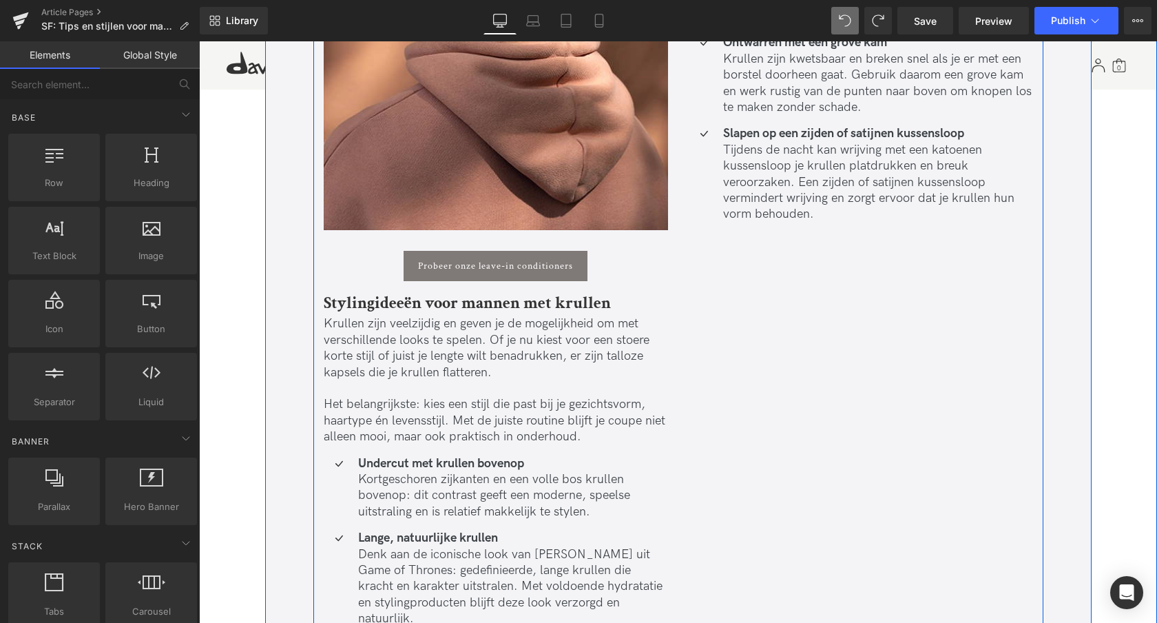
click at [842, 426] on div "Image Probeer onze leave-in conditioners Button Stylingideeën voor mannen met k…" at bounding box center [678, 223] width 730 height 1072
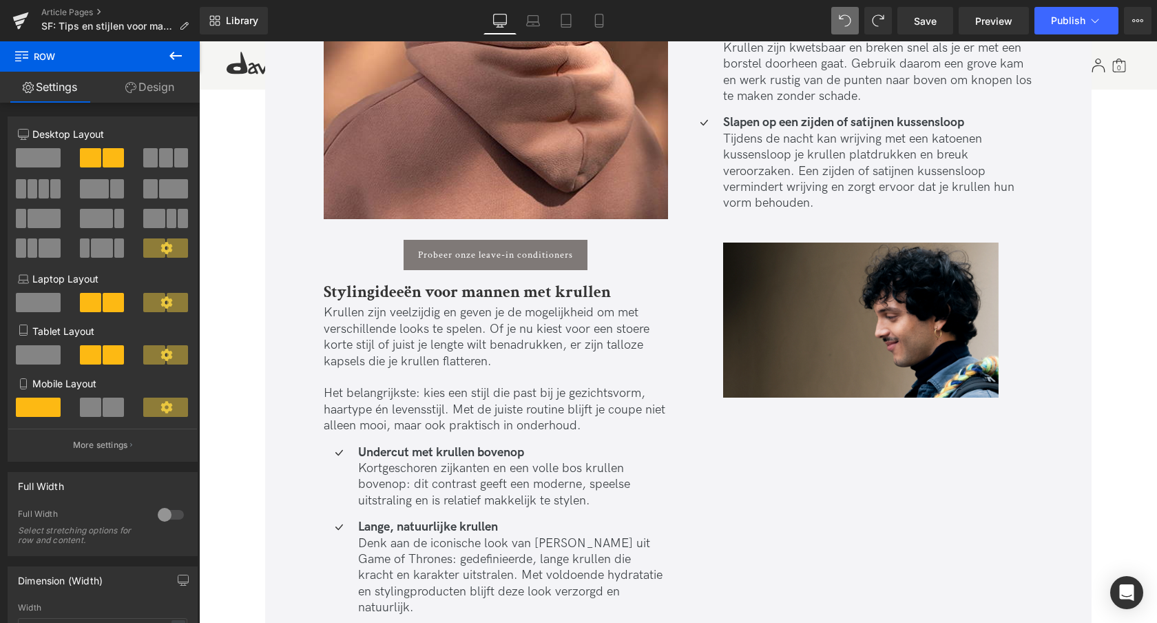
scroll to position [3191, 0]
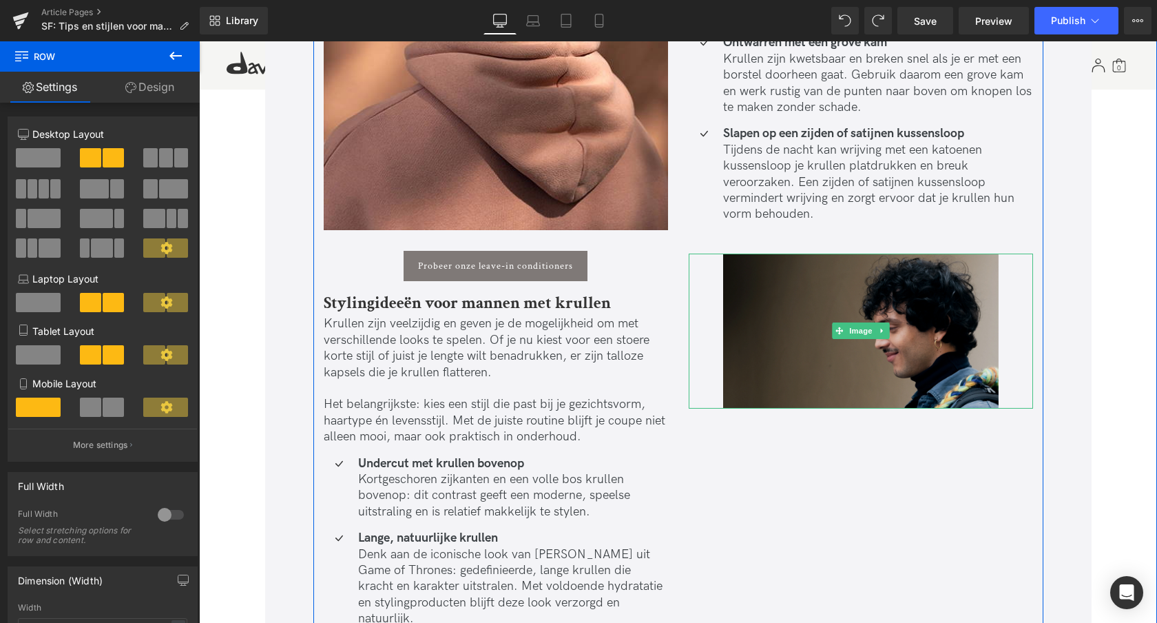
click at [810, 338] on img at bounding box center [861, 330] width 276 height 155
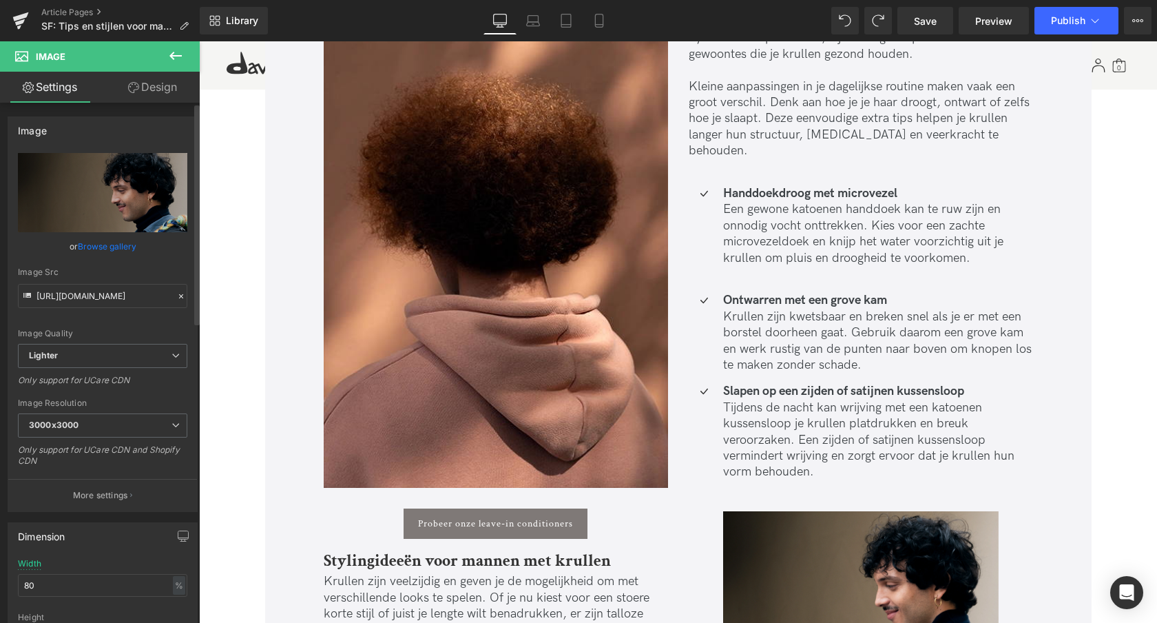
scroll to position [3102, 0]
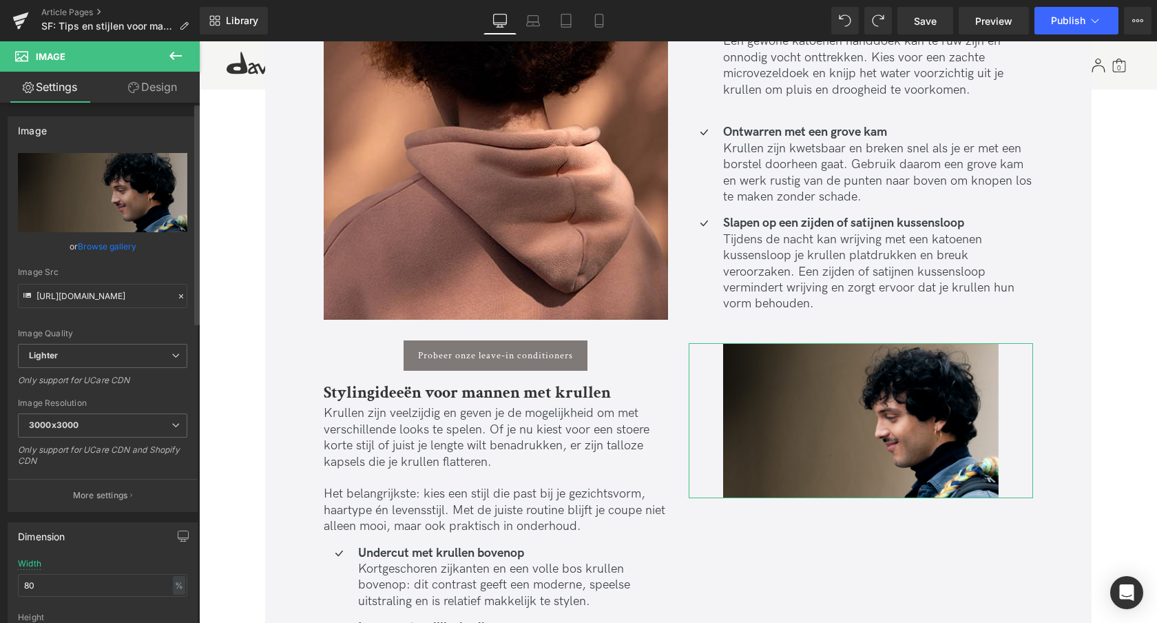
click at [105, 248] on link "Browse gallery" at bounding box center [107, 246] width 59 height 24
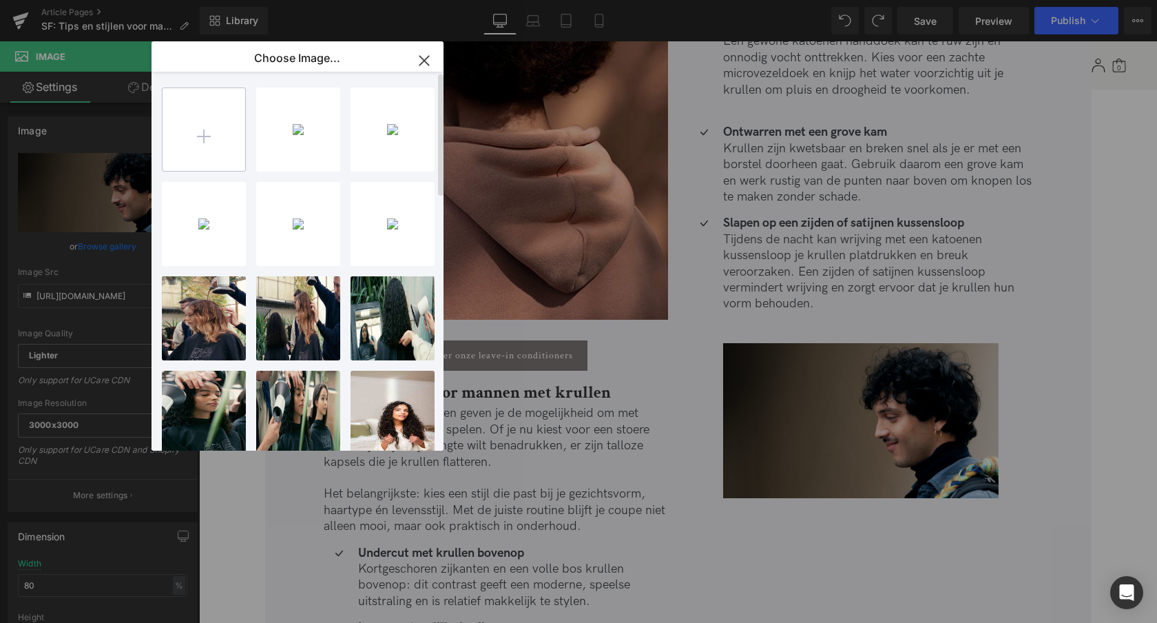
click at [207, 145] on input "file" at bounding box center [204, 129] width 83 height 83
type input "C:\fakepath\Davines krullend haar voor mannen.webp"
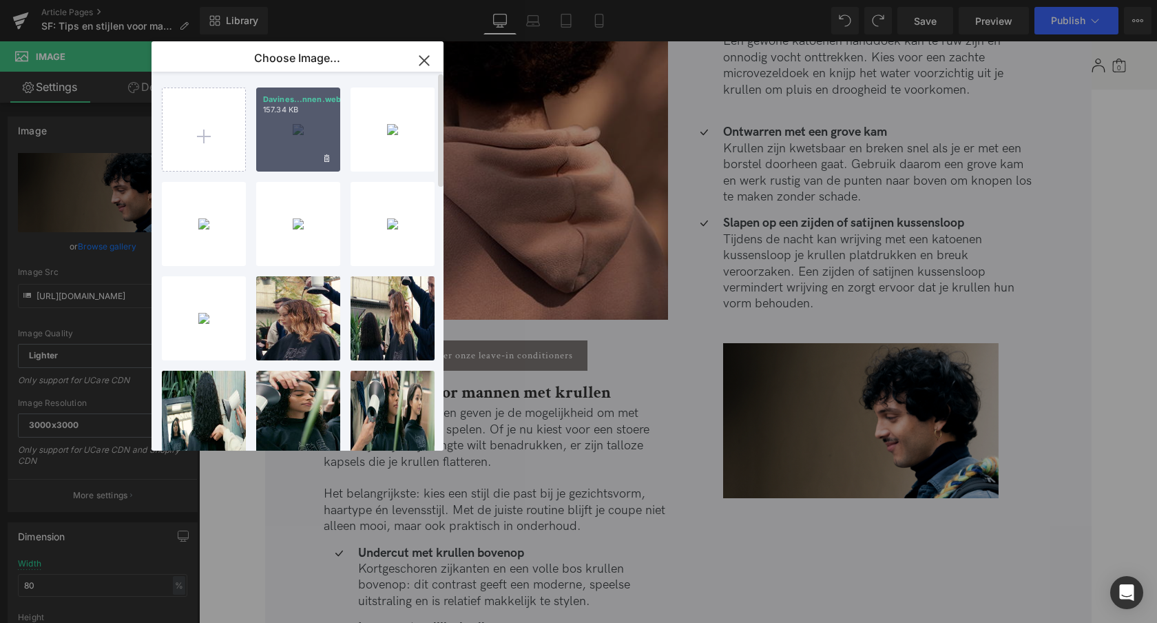
drag, startPoint x: 290, startPoint y: 148, endPoint x: 91, endPoint y: 107, distance: 203.3
click at [290, 148] on div "Davines...nnen.webp 157.34 KB" at bounding box center [298, 129] width 84 height 84
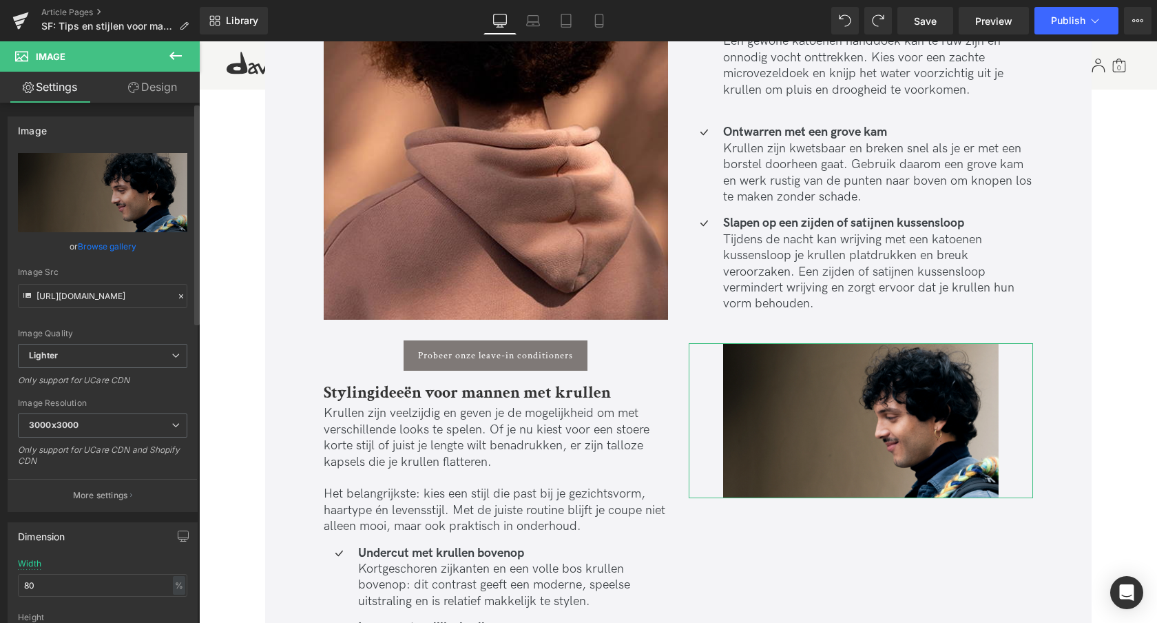
click at [102, 247] on link "Browse gallery" at bounding box center [107, 246] width 59 height 24
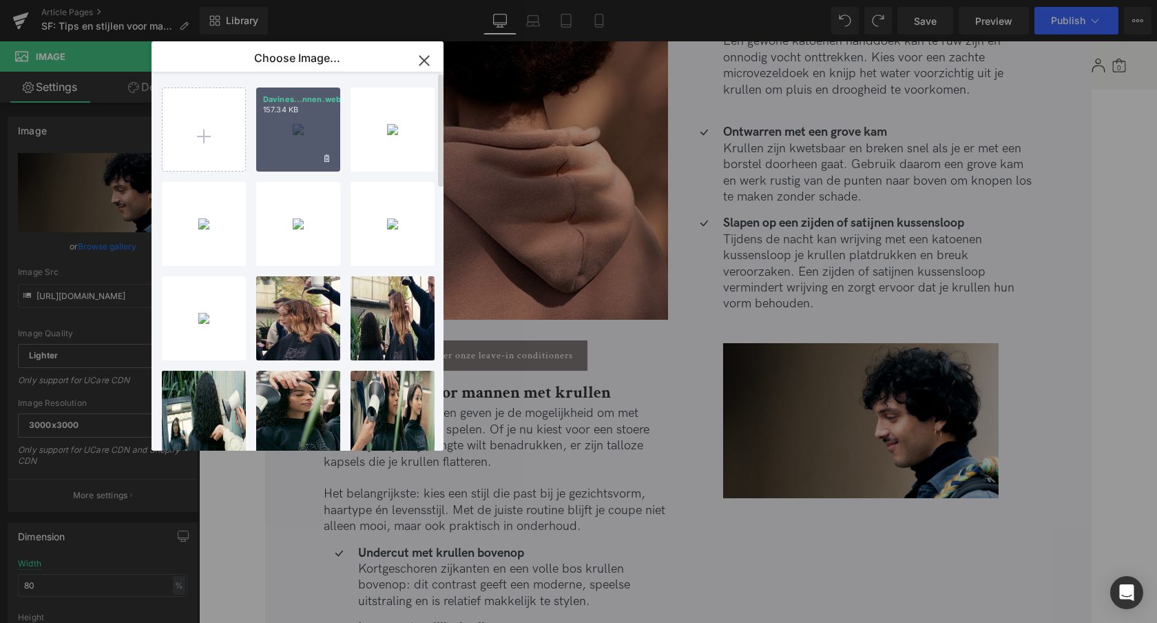
click at [289, 146] on div "Davines...nnen.webp 157.34 KB" at bounding box center [298, 129] width 84 height 84
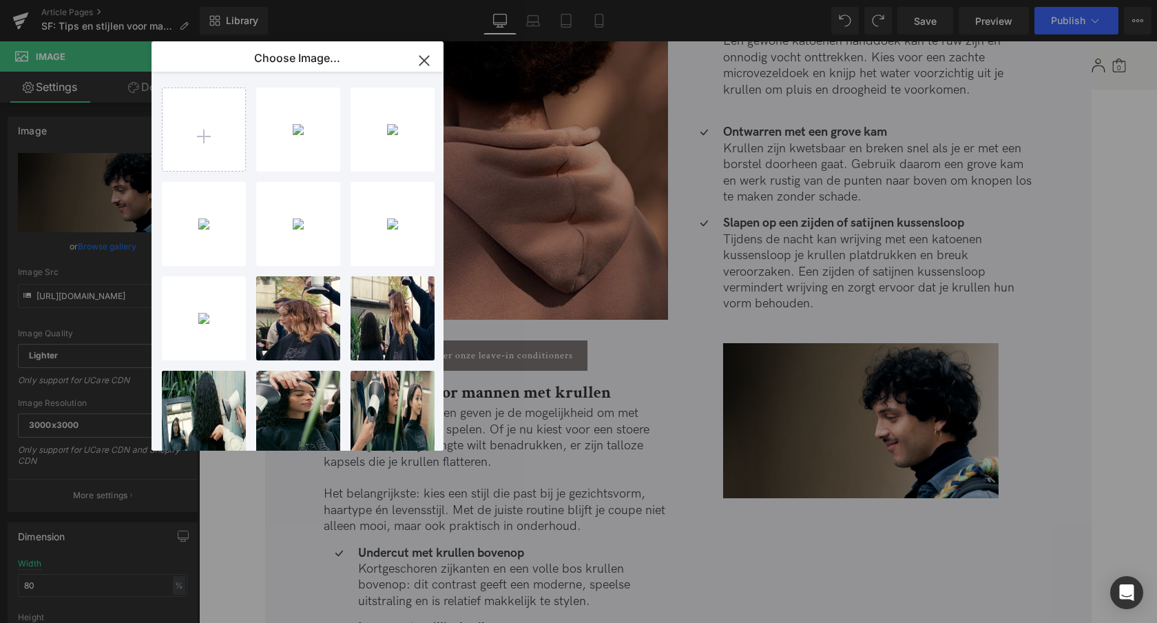
type input "[URL][DOMAIN_NAME]"
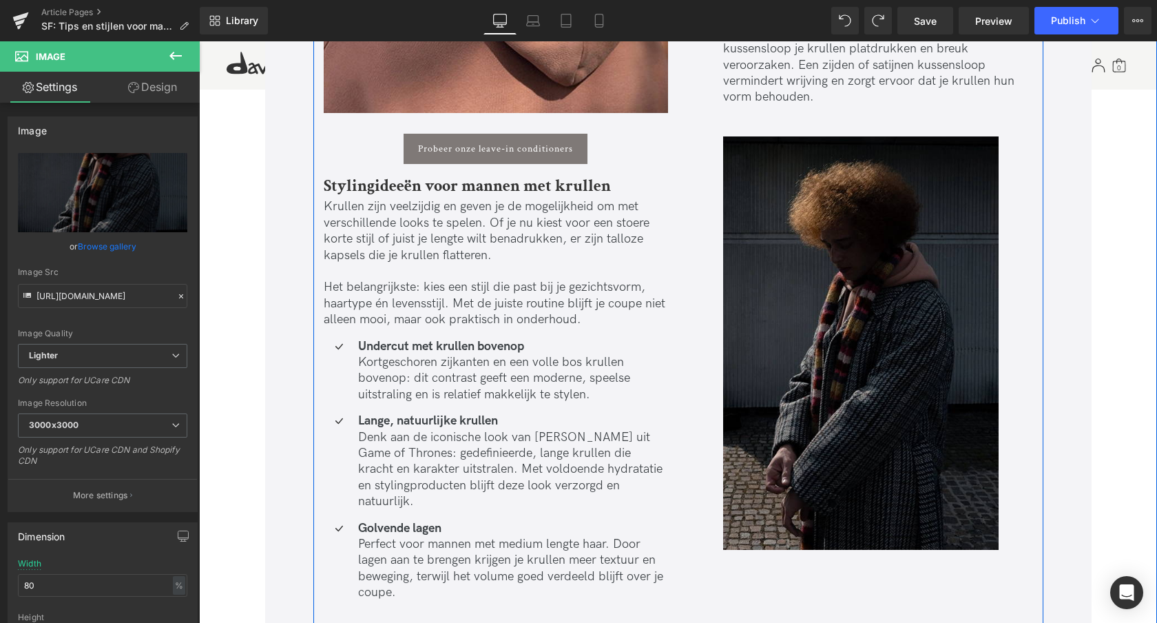
scroll to position [3322, 0]
